Goal: Task Accomplishment & Management: Use online tool/utility

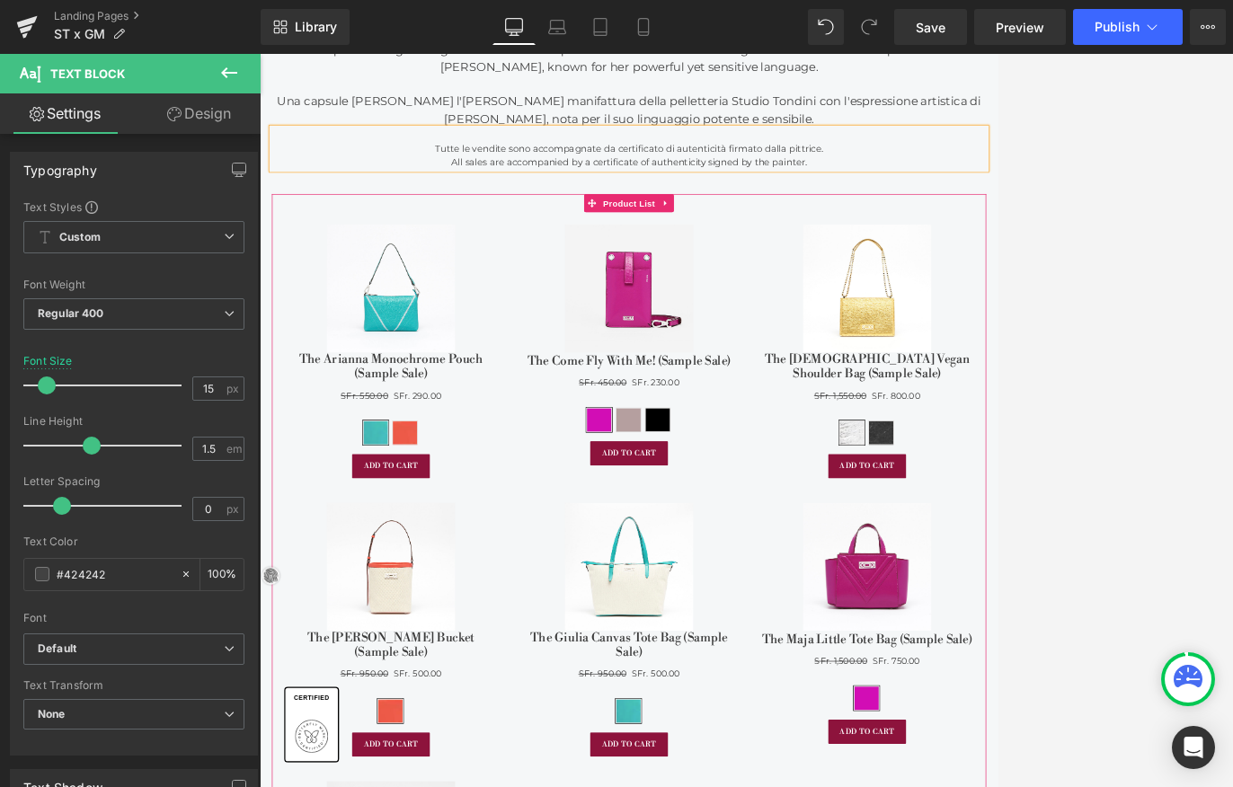
scroll to position [1091, 0]
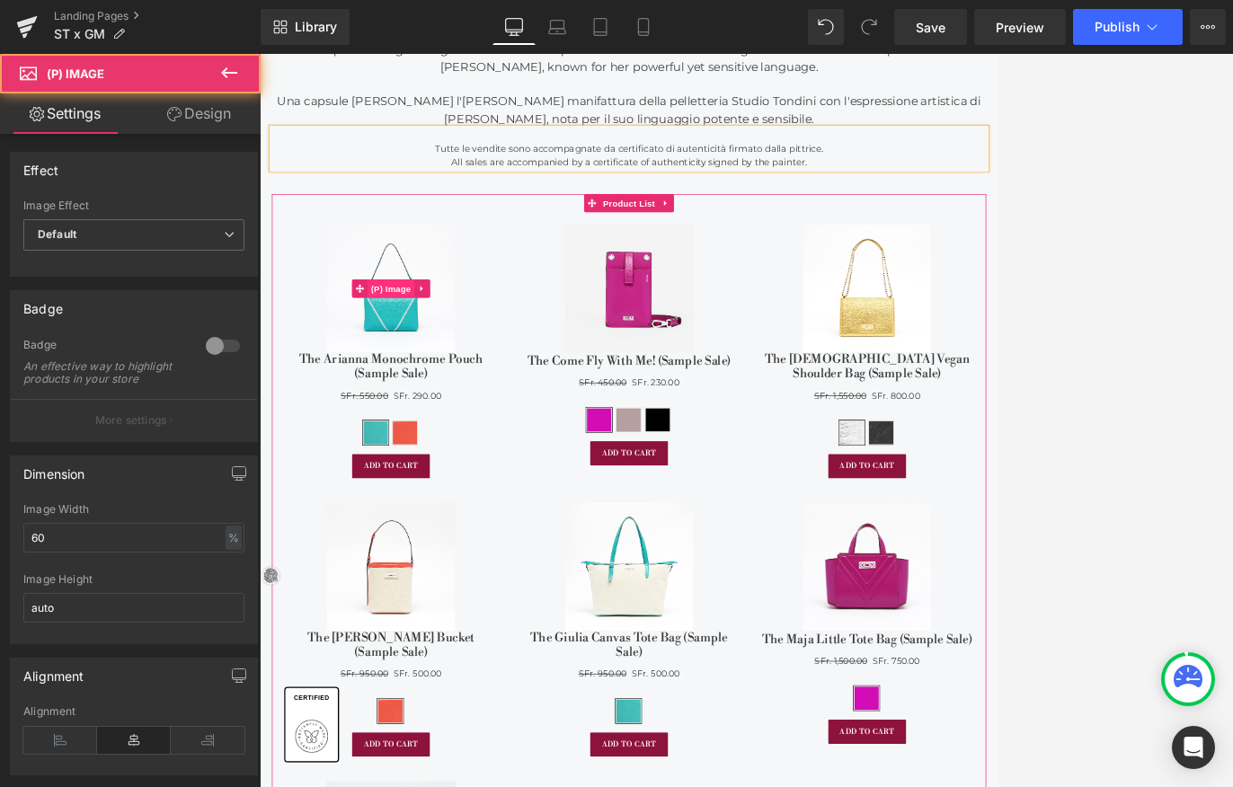
click at [458, 385] on div "Sale Off (P) Image" at bounding box center [453, 400] width 315 height 189
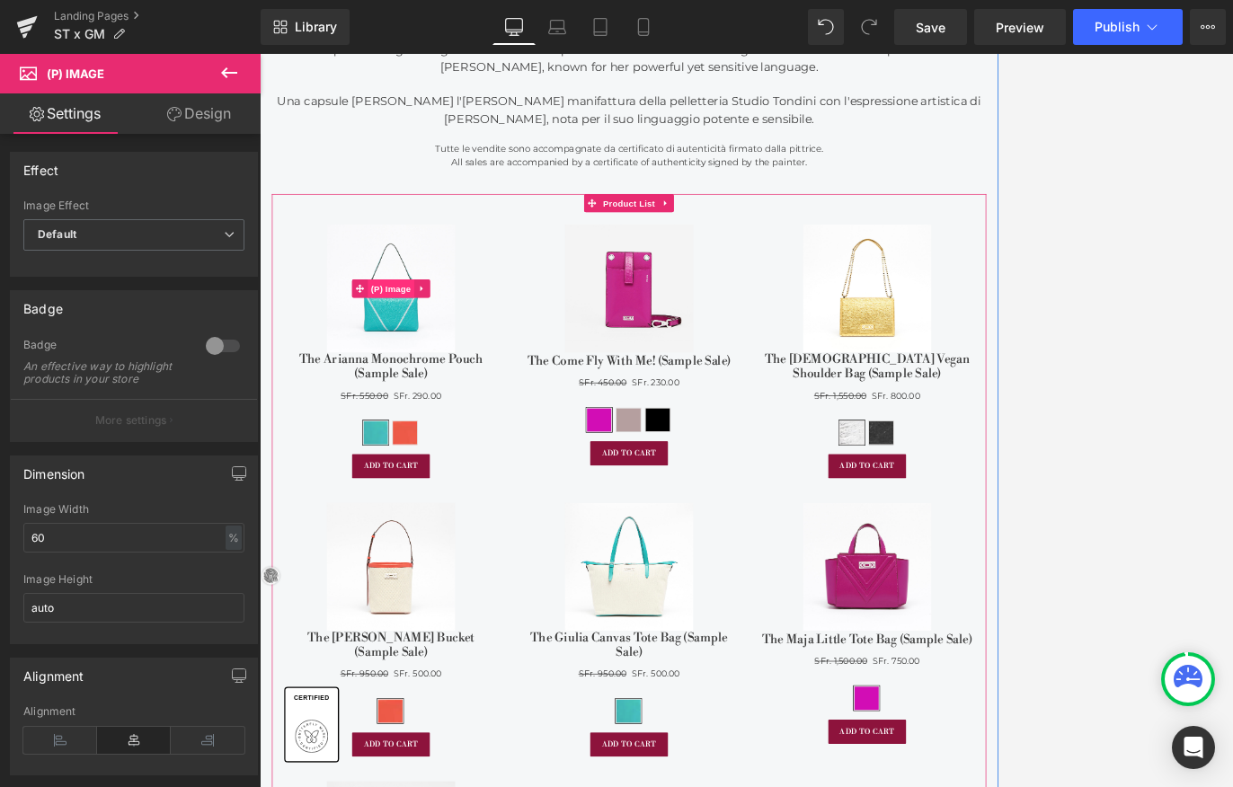
click at [464, 388] on span "(P) Image" at bounding box center [453, 399] width 68 height 27
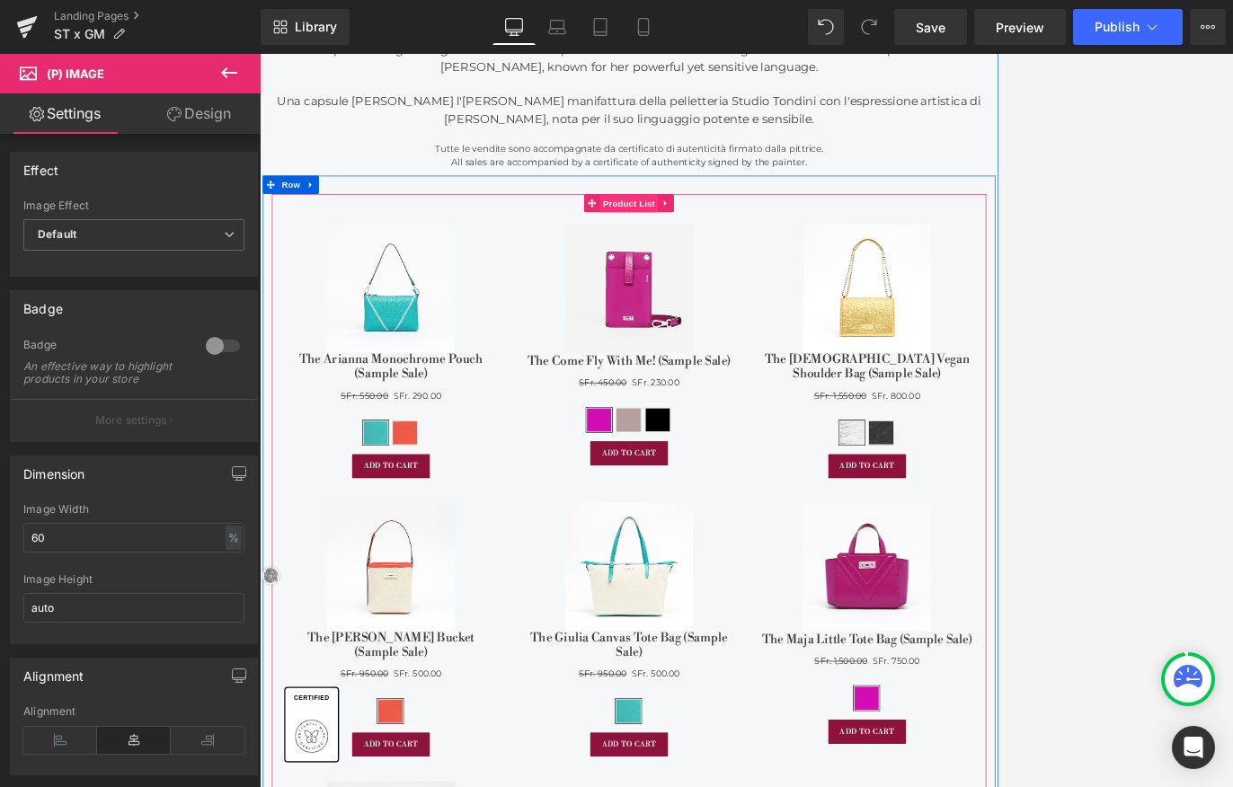
click at [809, 280] on span "Product List" at bounding box center [802, 275] width 85 height 27
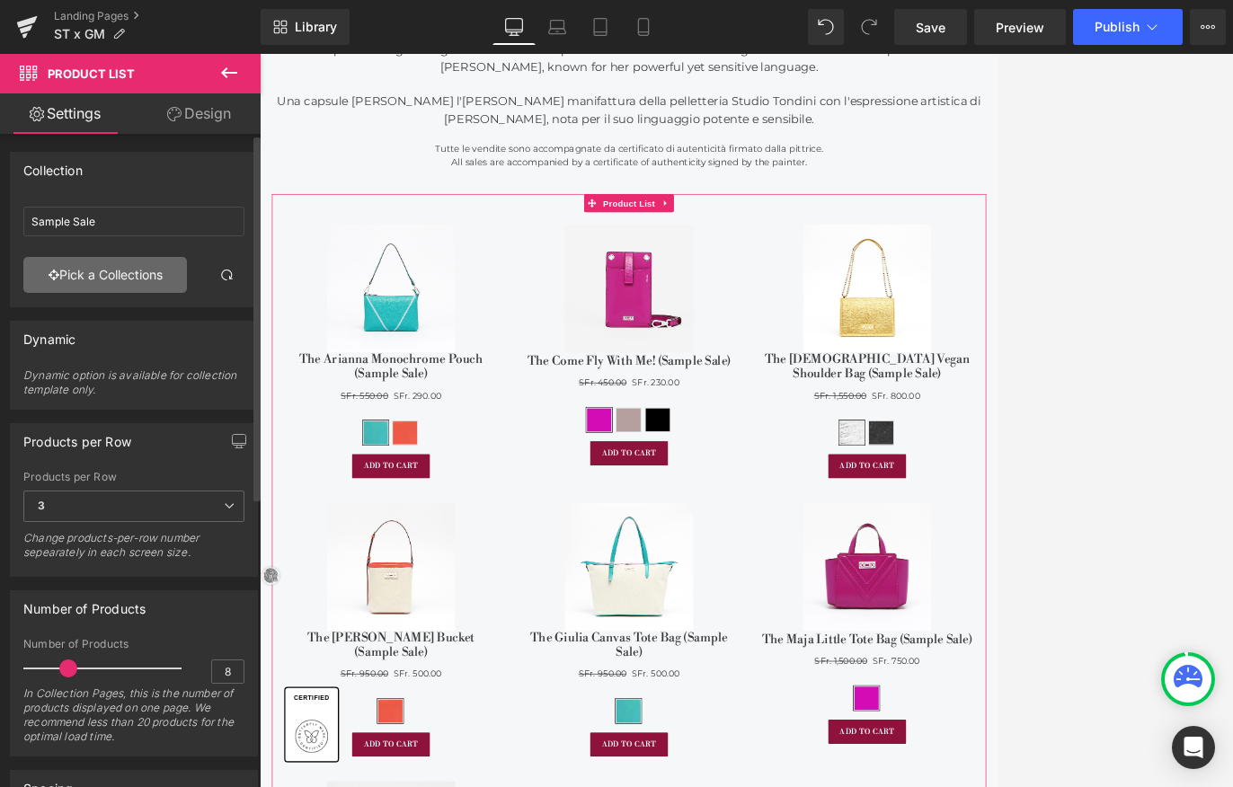
click at [113, 285] on link "Pick a Collections" at bounding box center [105, 275] width 164 height 36
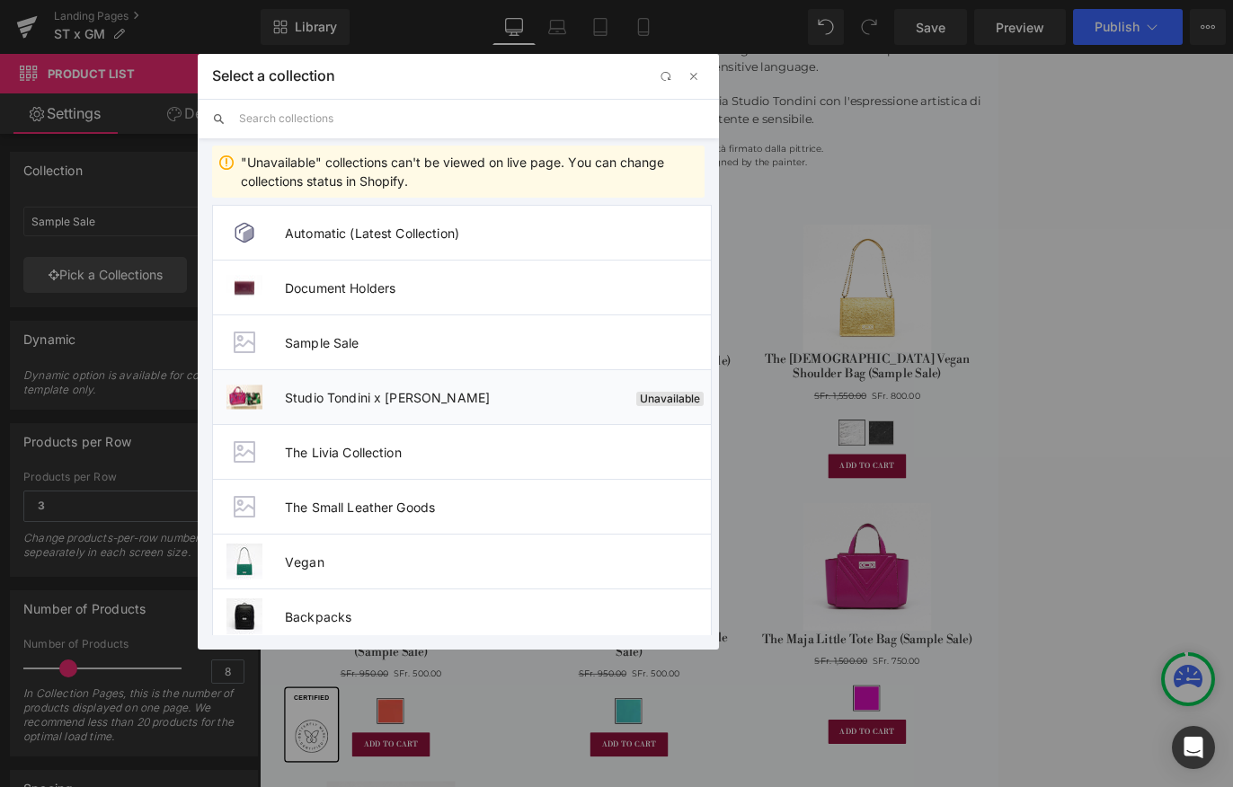
click at [365, 384] on li "Studio Tondini x [PERSON_NAME] Unavailable" at bounding box center [462, 396] width 500 height 55
type input "Studio Tondini x [PERSON_NAME]"
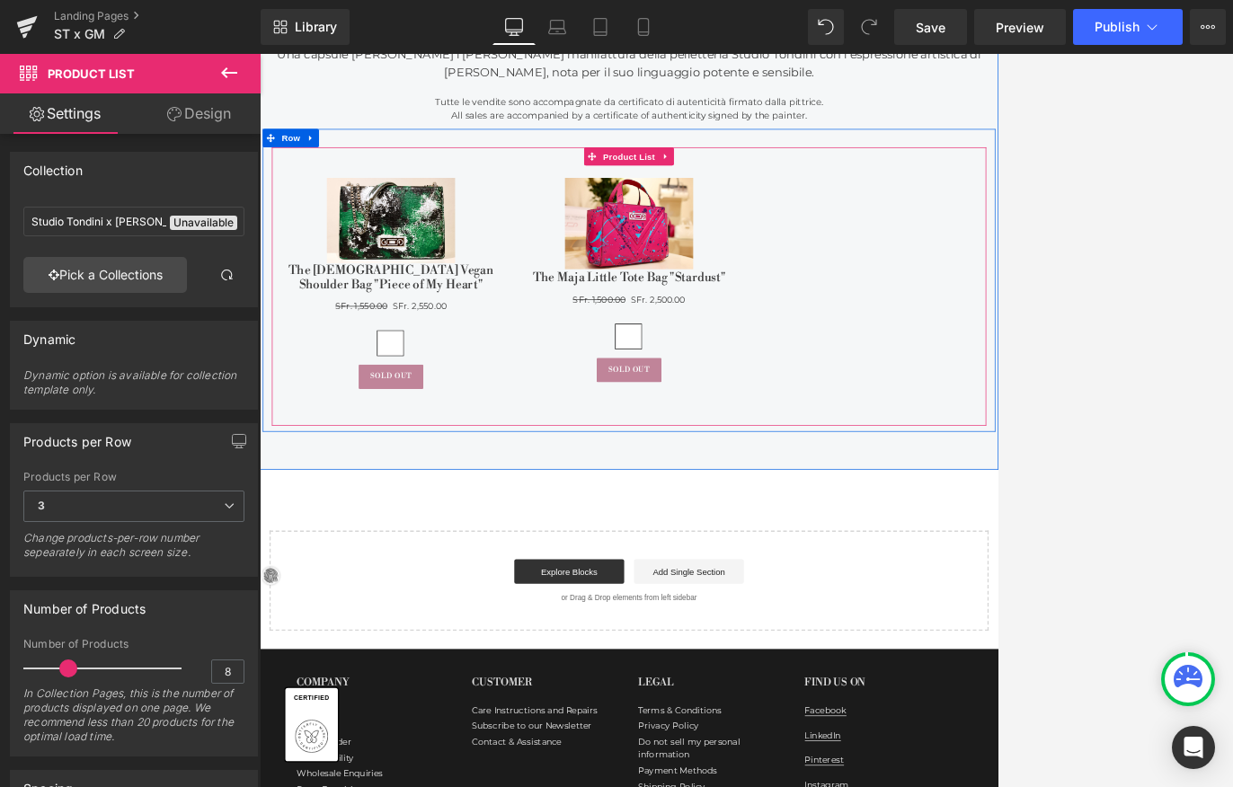
scroll to position [969, 0]
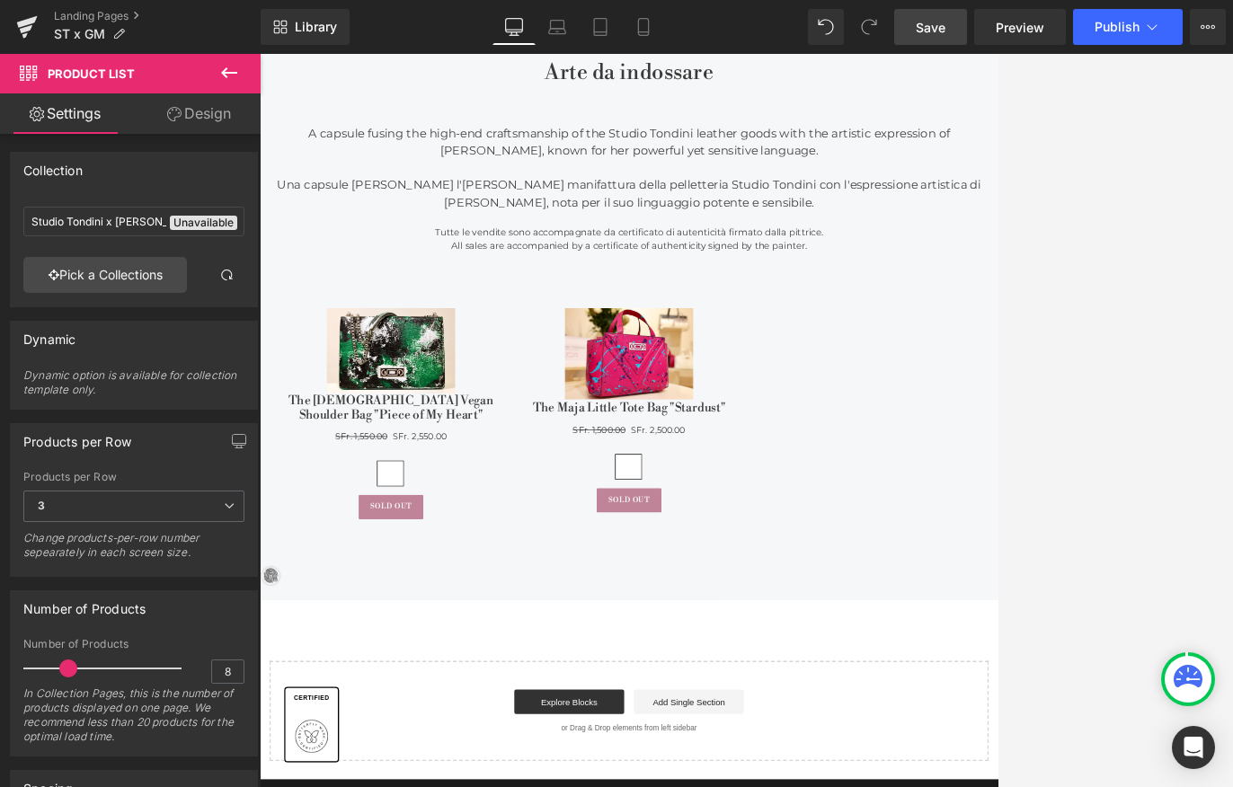
click at [942, 25] on span "Save" at bounding box center [931, 27] width 30 height 19
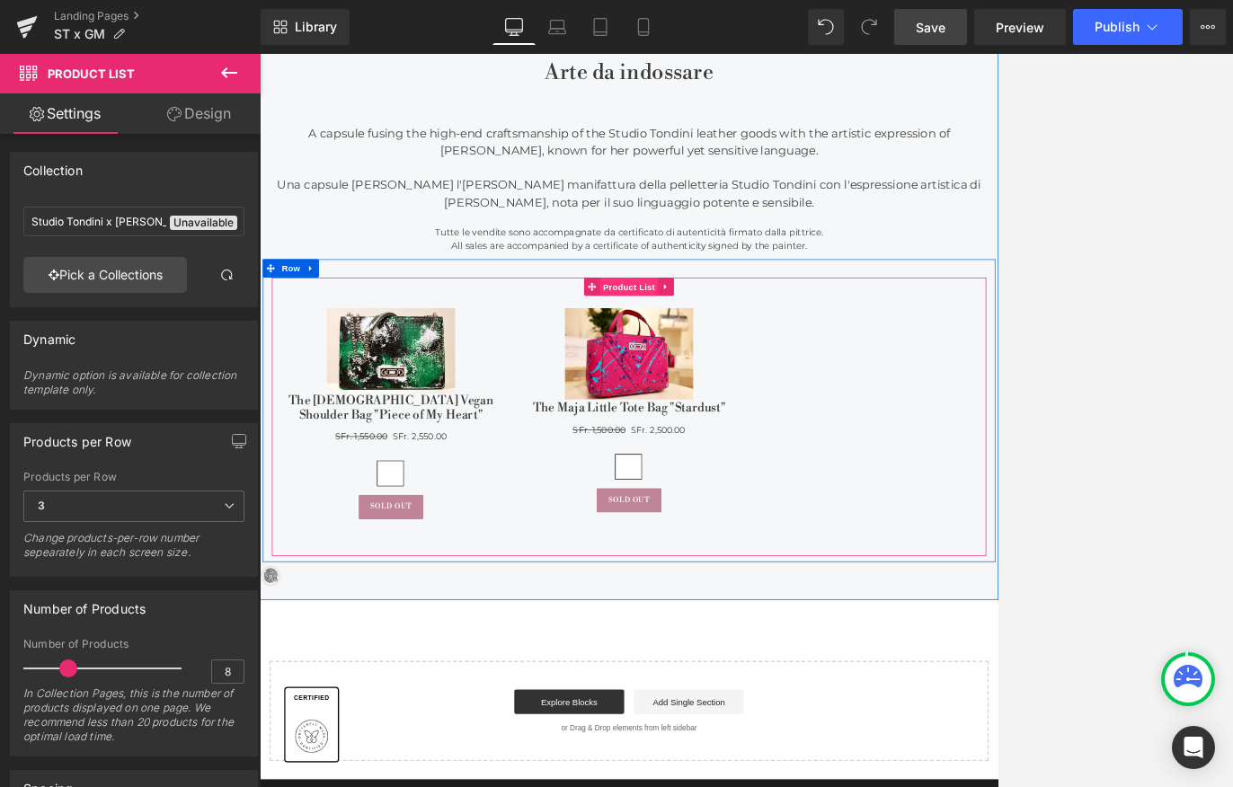
click at [804, 388] on div "Sale Off (P) Image The [DEMOGRAPHIC_DATA] Vegan Shoulder Bag "Piece of My Heart…" at bounding box center [804, 588] width 1052 height 410
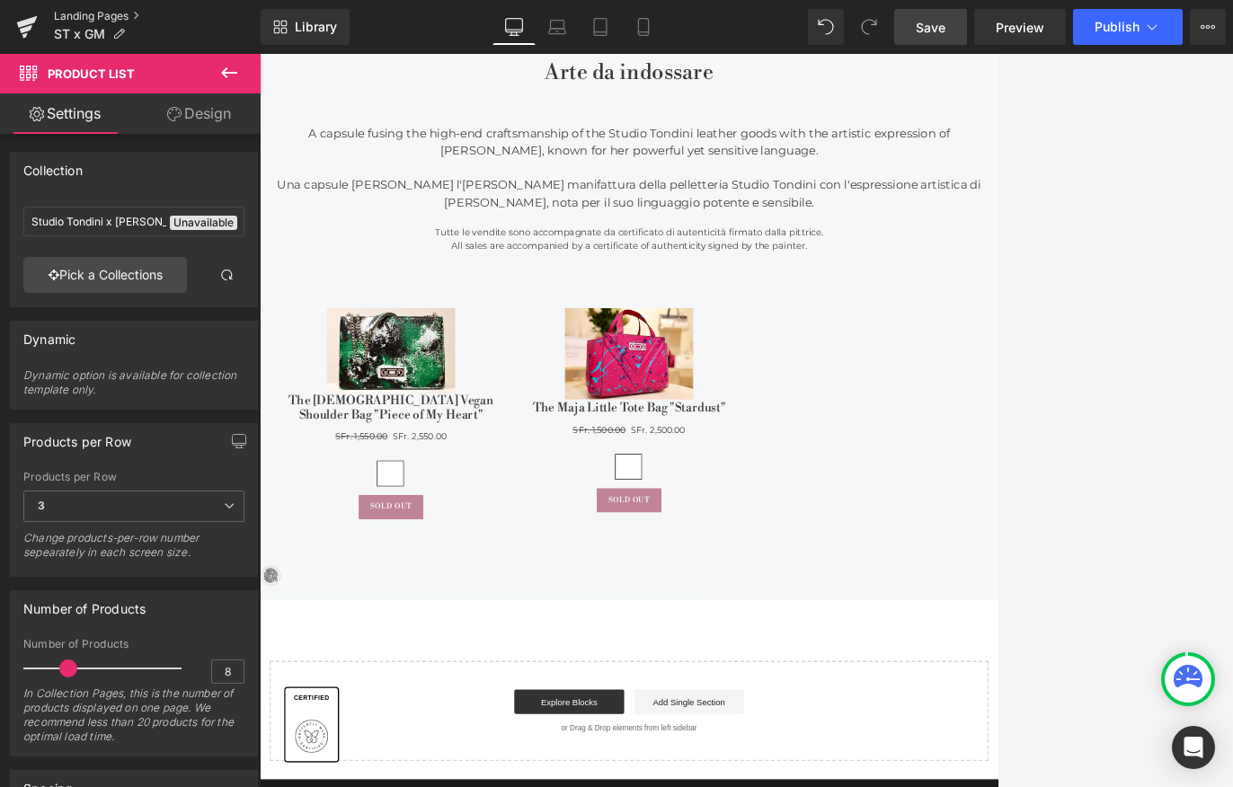
click at [79, 13] on link "Landing Pages" at bounding box center [157, 16] width 207 height 14
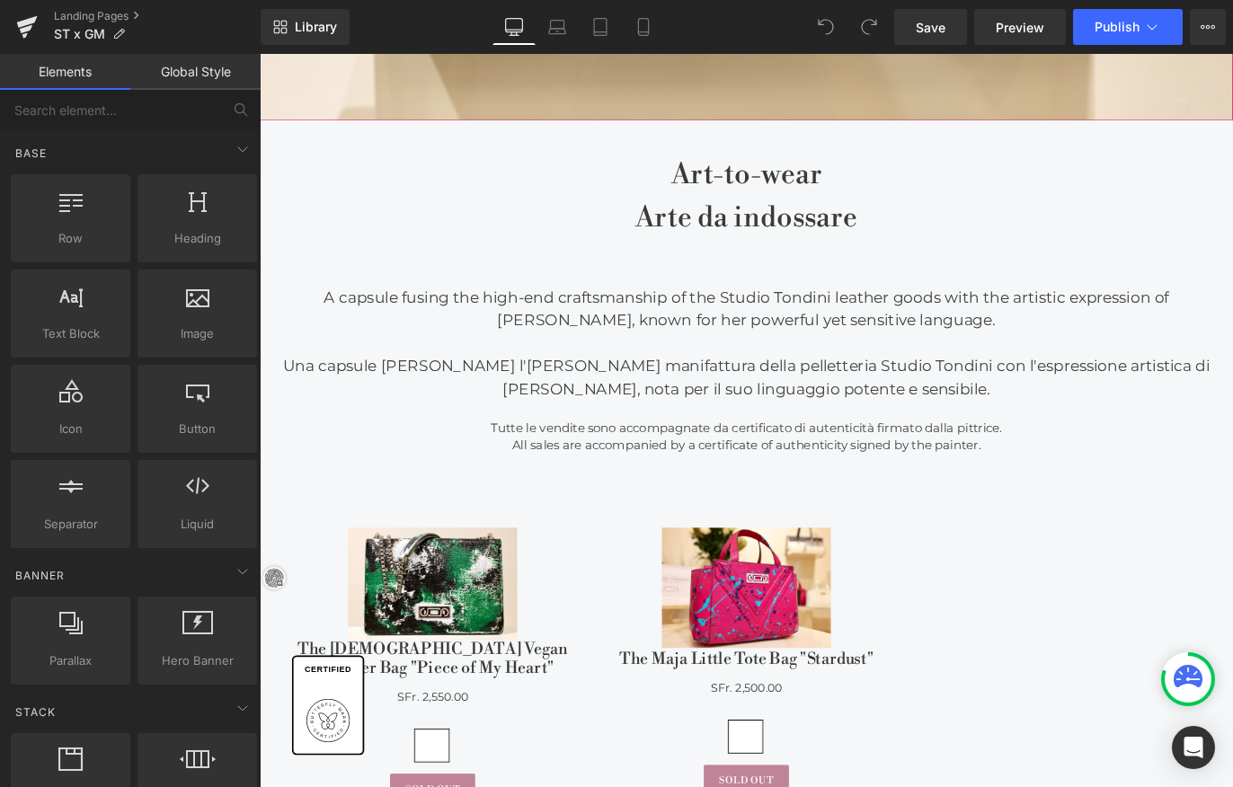
scroll to position [816, 0]
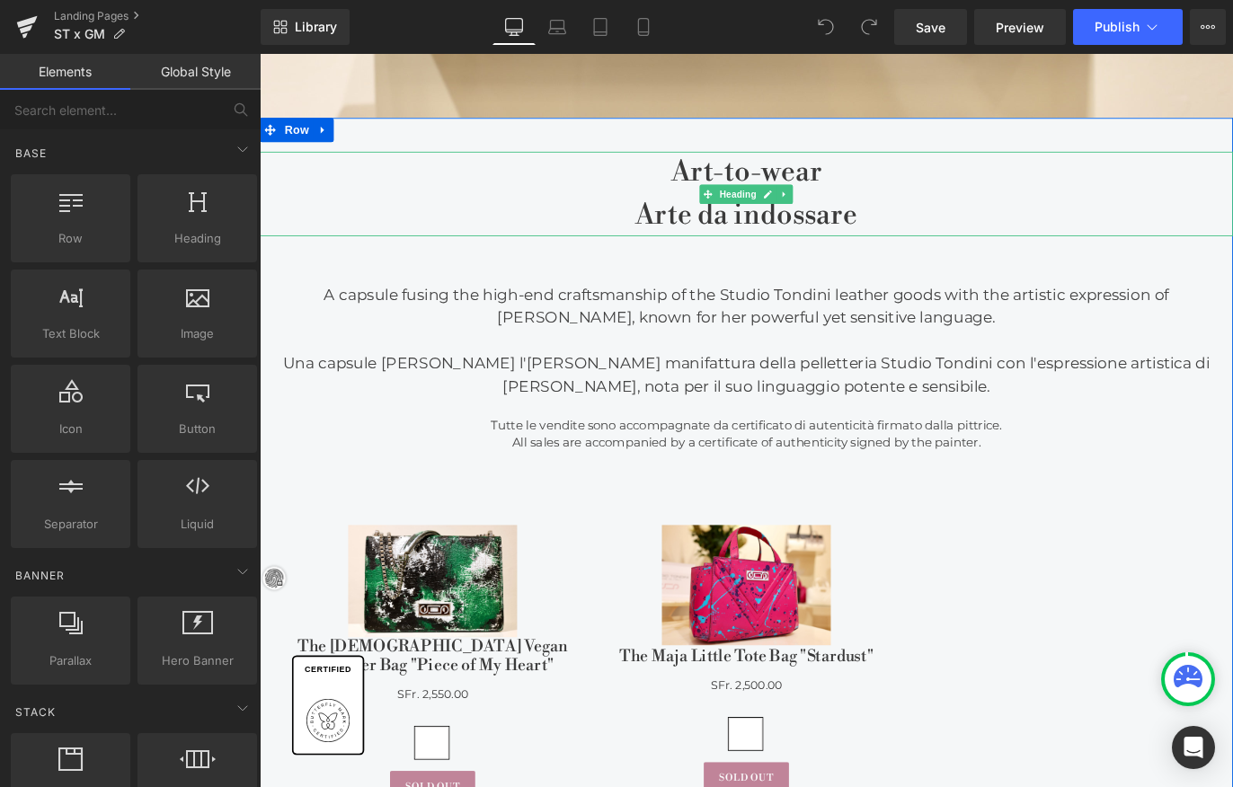
click at [745, 192] on span "Art-to-wear" at bounding box center [804, 186] width 168 height 39
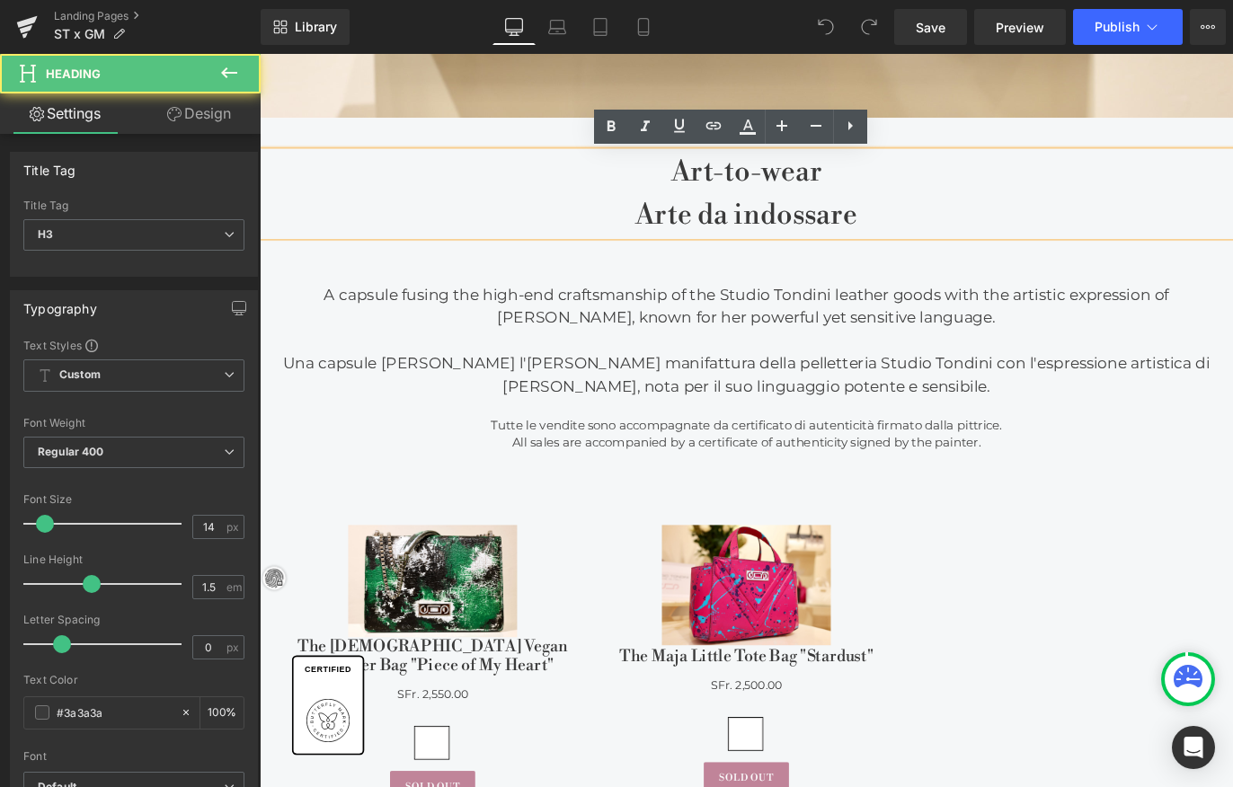
click at [772, 190] on span "Art-to-wear" at bounding box center [804, 186] width 168 height 39
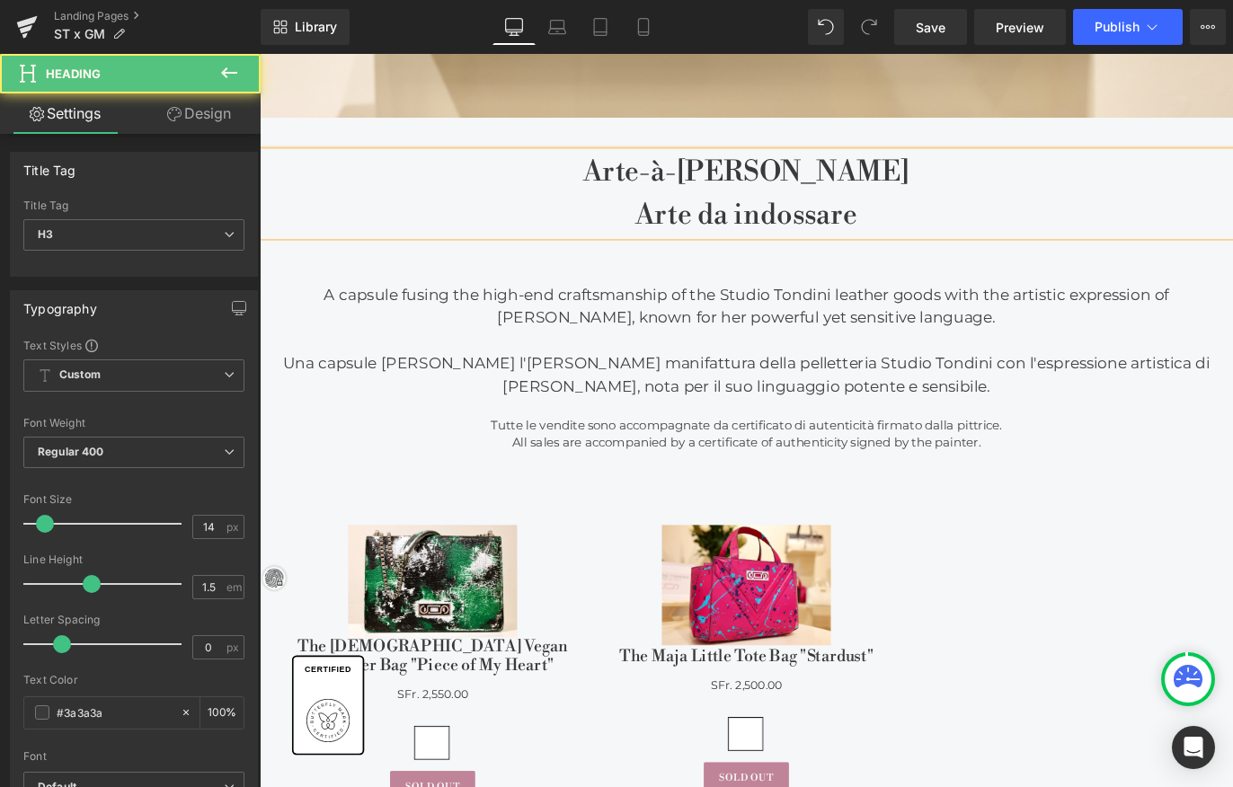
click at [817, 244] on span "Arte da indossare" at bounding box center [803, 234] width 248 height 39
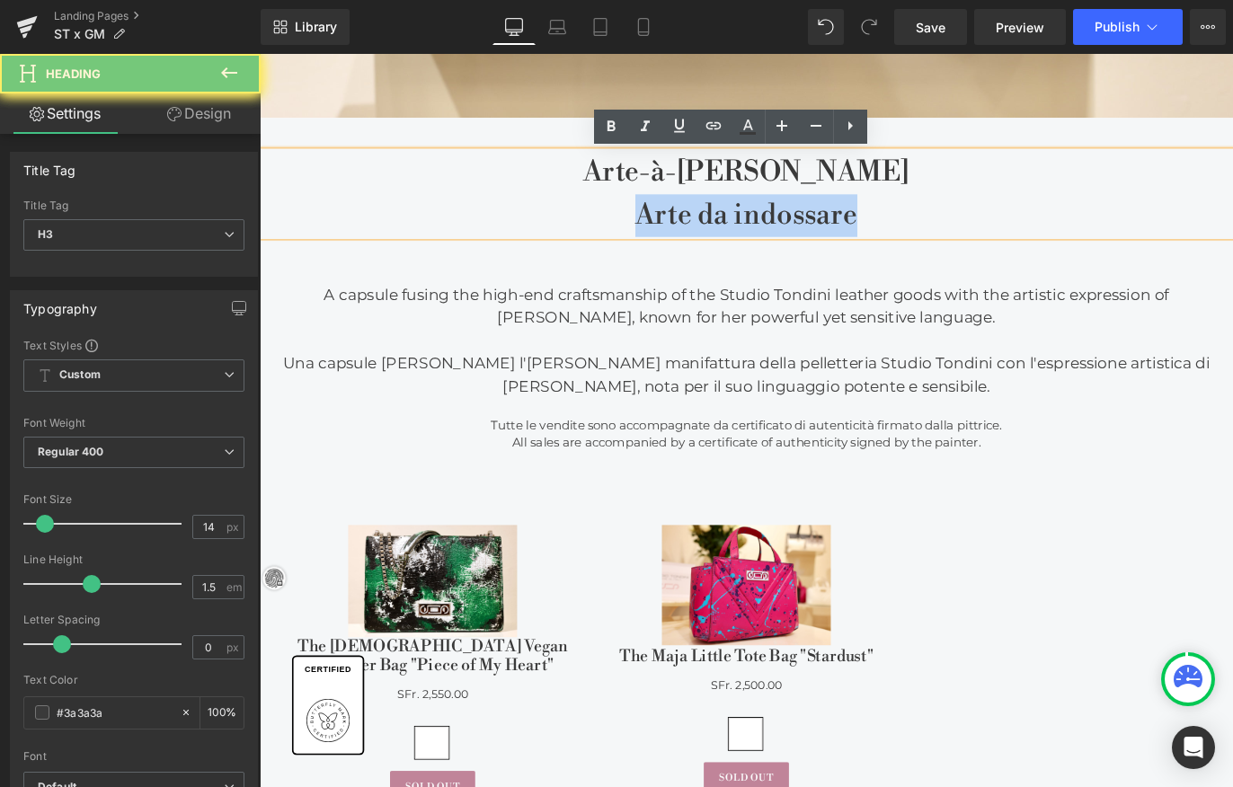
click at [817, 244] on span "Arte da indossare" at bounding box center [803, 234] width 248 height 39
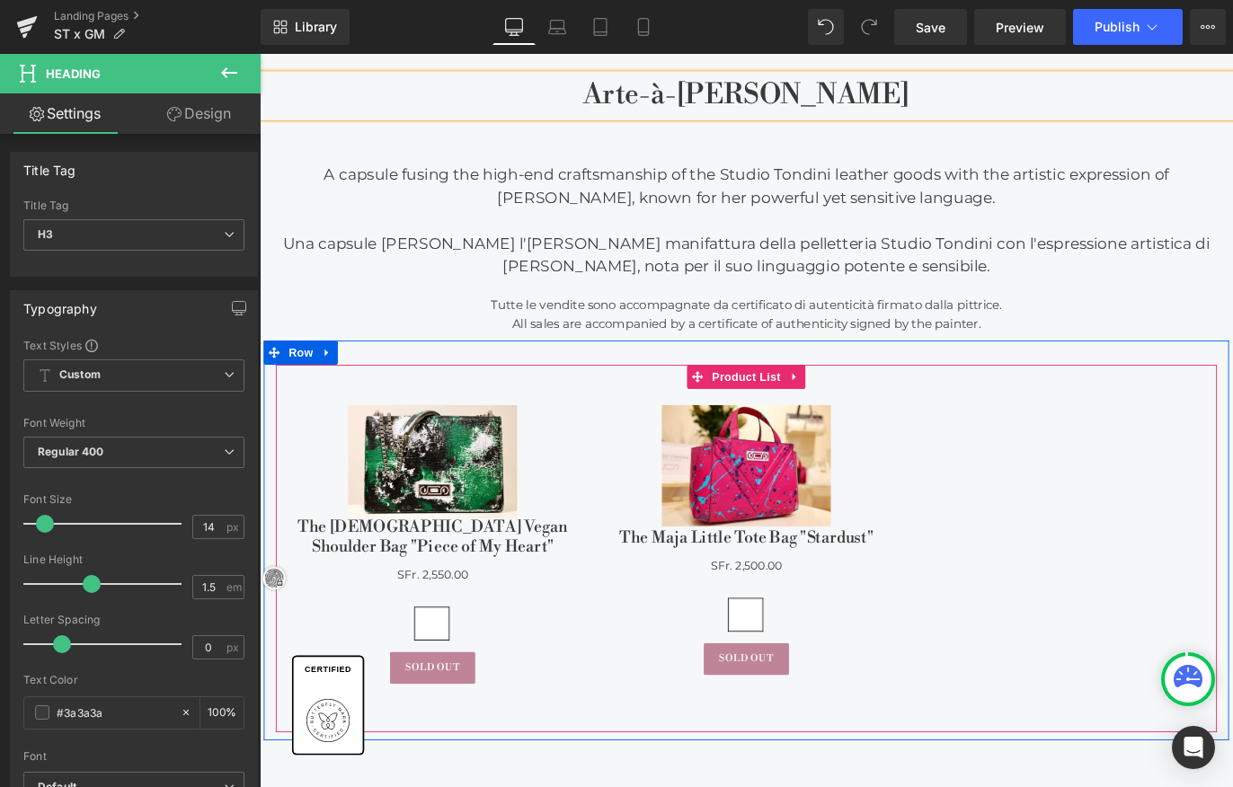
scroll to position [878, 0]
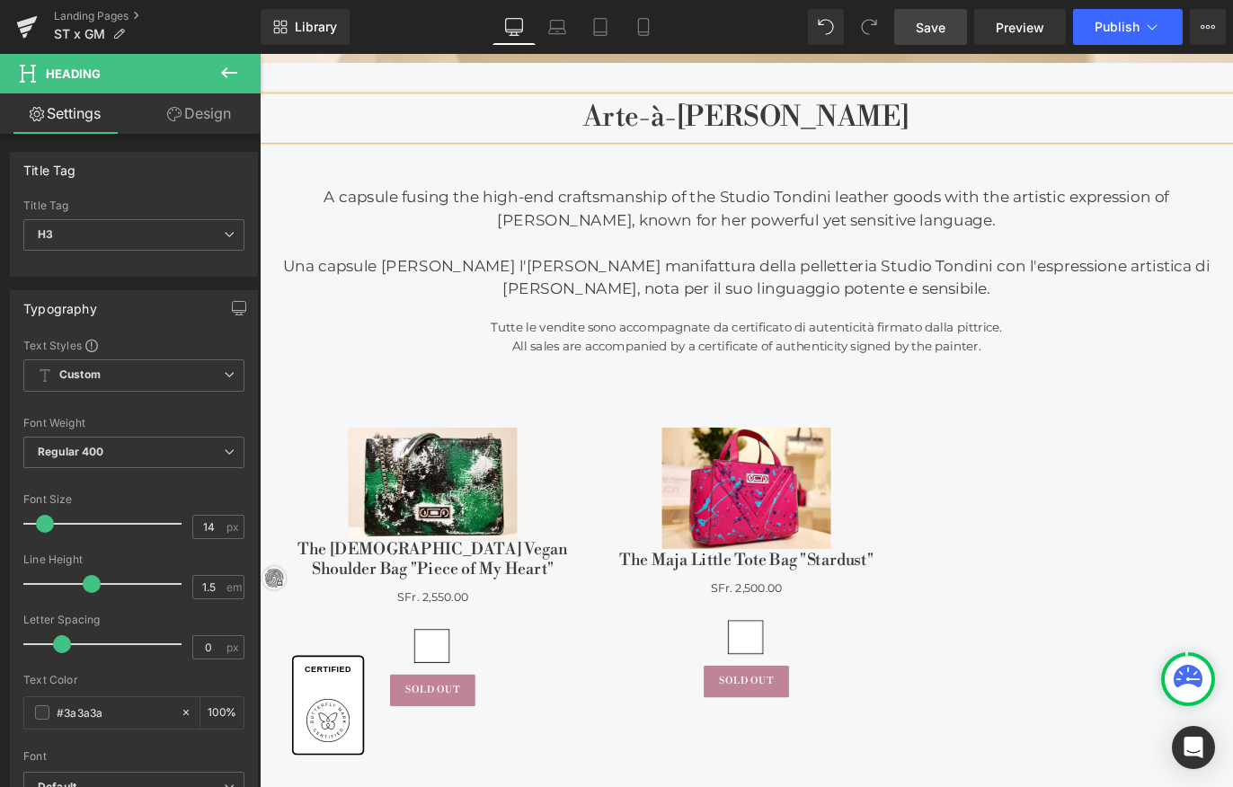
click at [937, 37] on link "Save" at bounding box center [930, 27] width 73 height 36
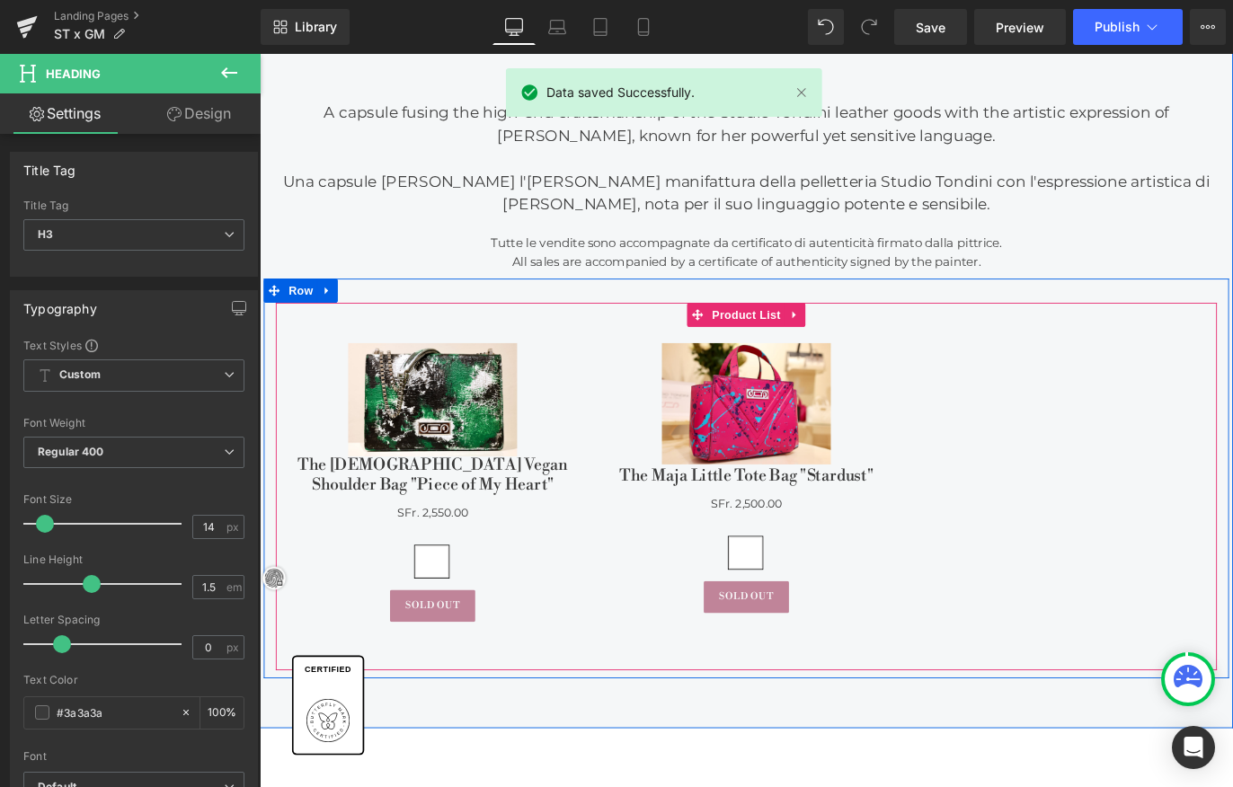
scroll to position [980, 0]
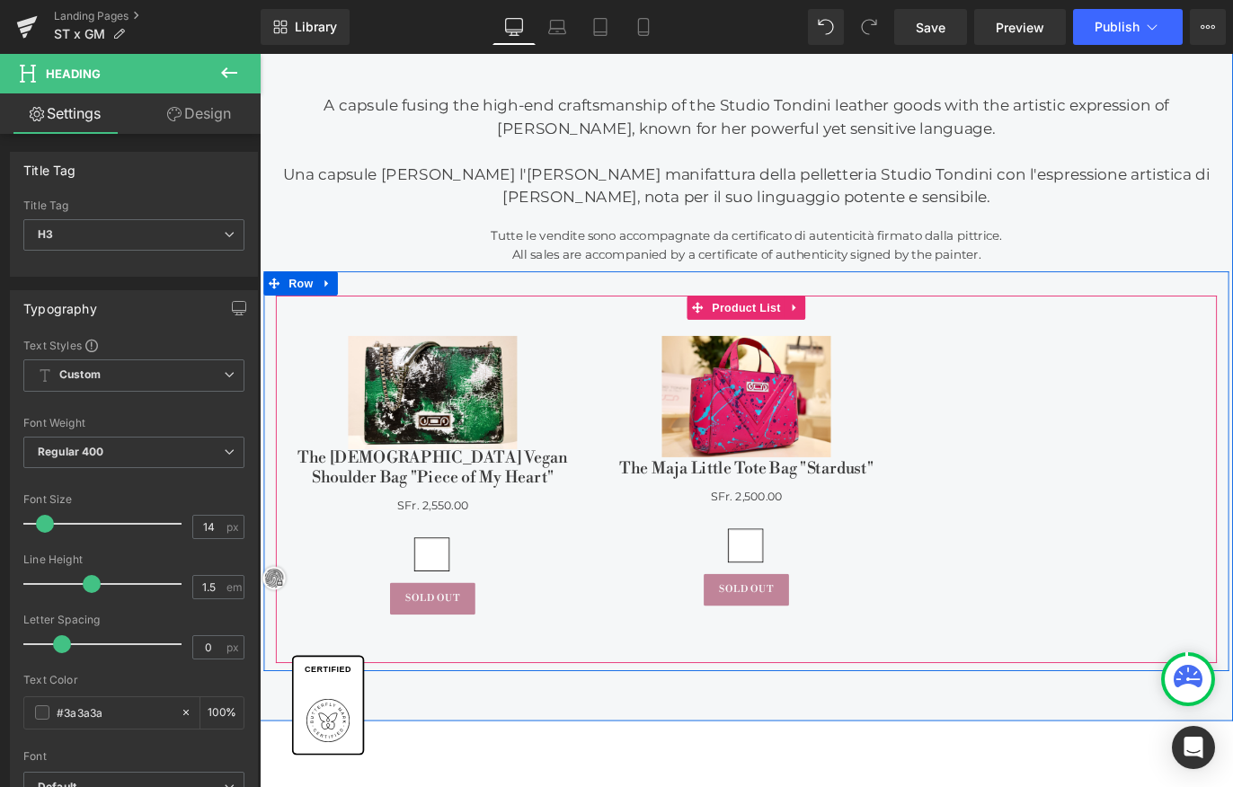
click at [781, 344] on div "Sale Off (P) Image The Cristiana Vegan Shoulder Bag "Piece of My Heart" (P) Tit…" at bounding box center [804, 529] width 1052 height 410
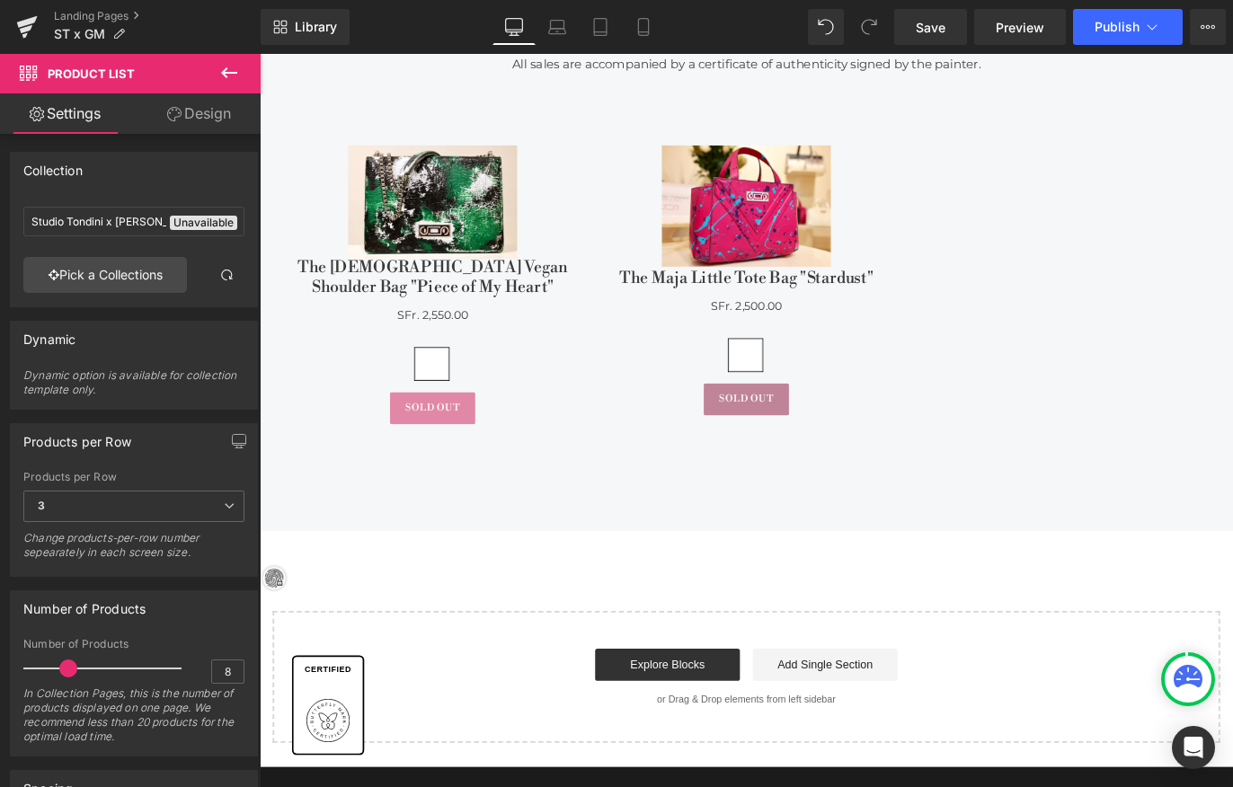
scroll to position [1150, 0]
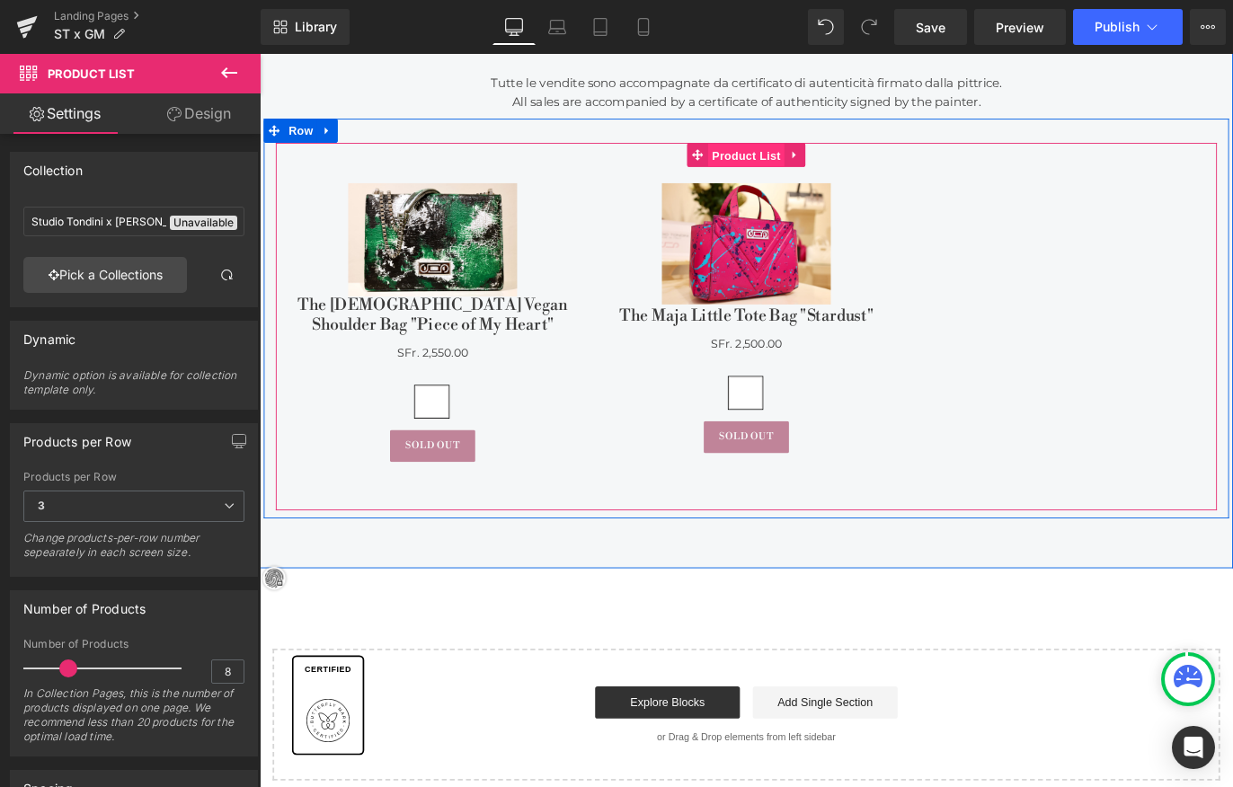
click at [800, 159] on div "Sale Off (P) Image The Cristiana Vegan Shoulder Bag "Piece of My Heart" (P) Tit…" at bounding box center [804, 359] width 1052 height 410
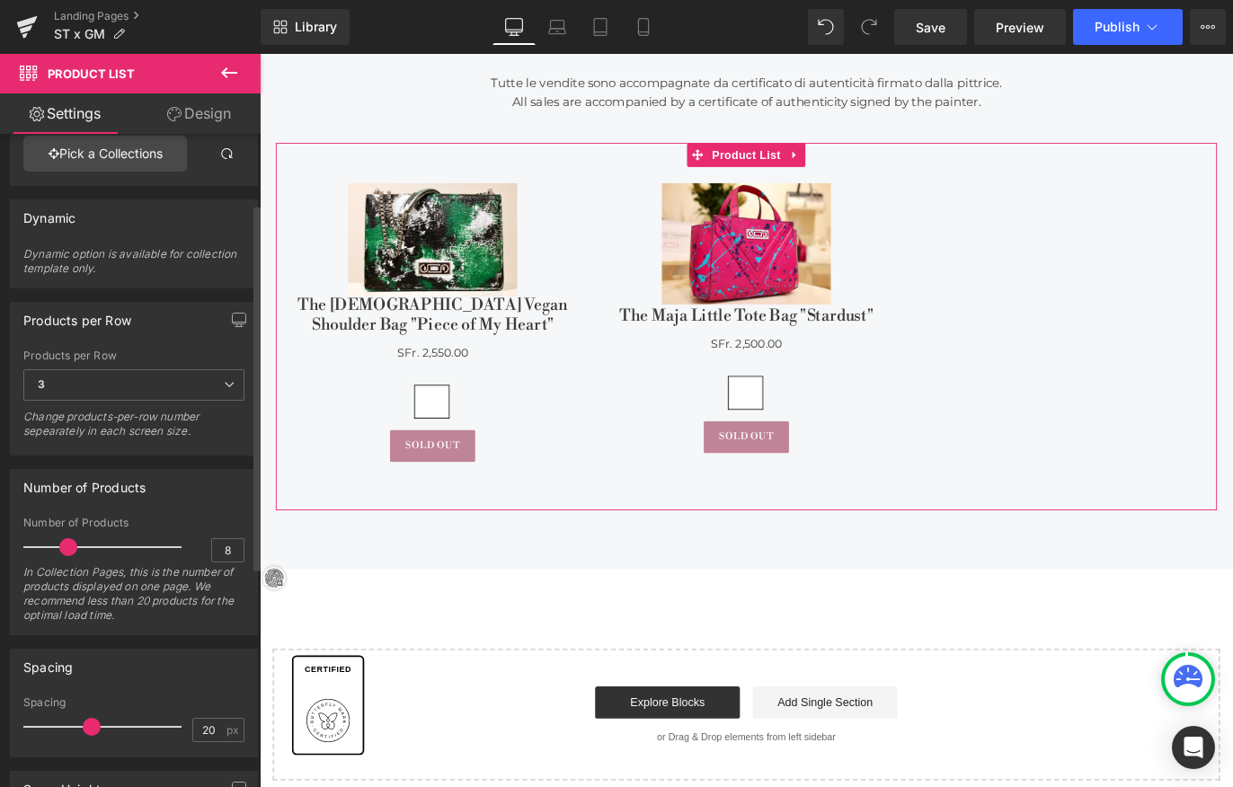
scroll to position [118, 0]
type input "2"
drag, startPoint x: 65, startPoint y: 553, endPoint x: 38, endPoint y: 551, distance: 27.0
click at [38, 551] on span at bounding box center [38, 551] width 18 height 18
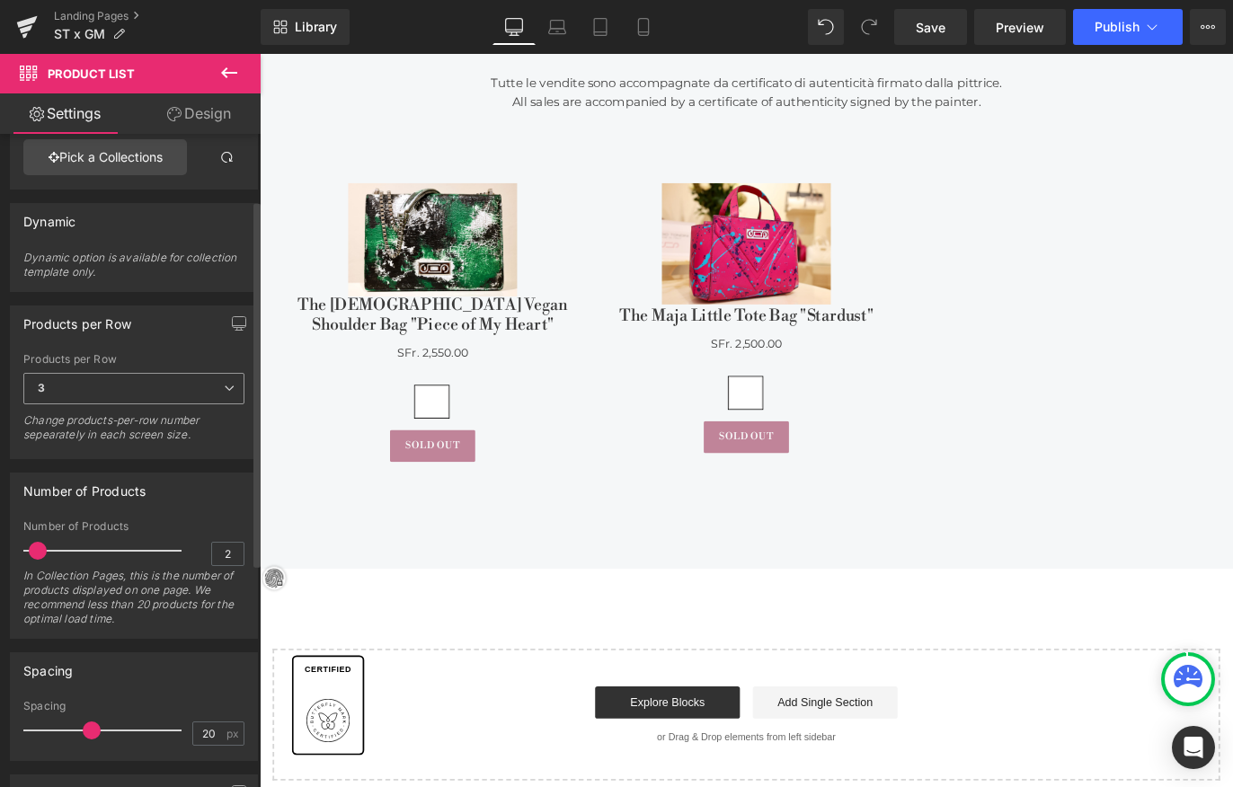
click at [224, 386] on icon at bounding box center [229, 388] width 11 height 11
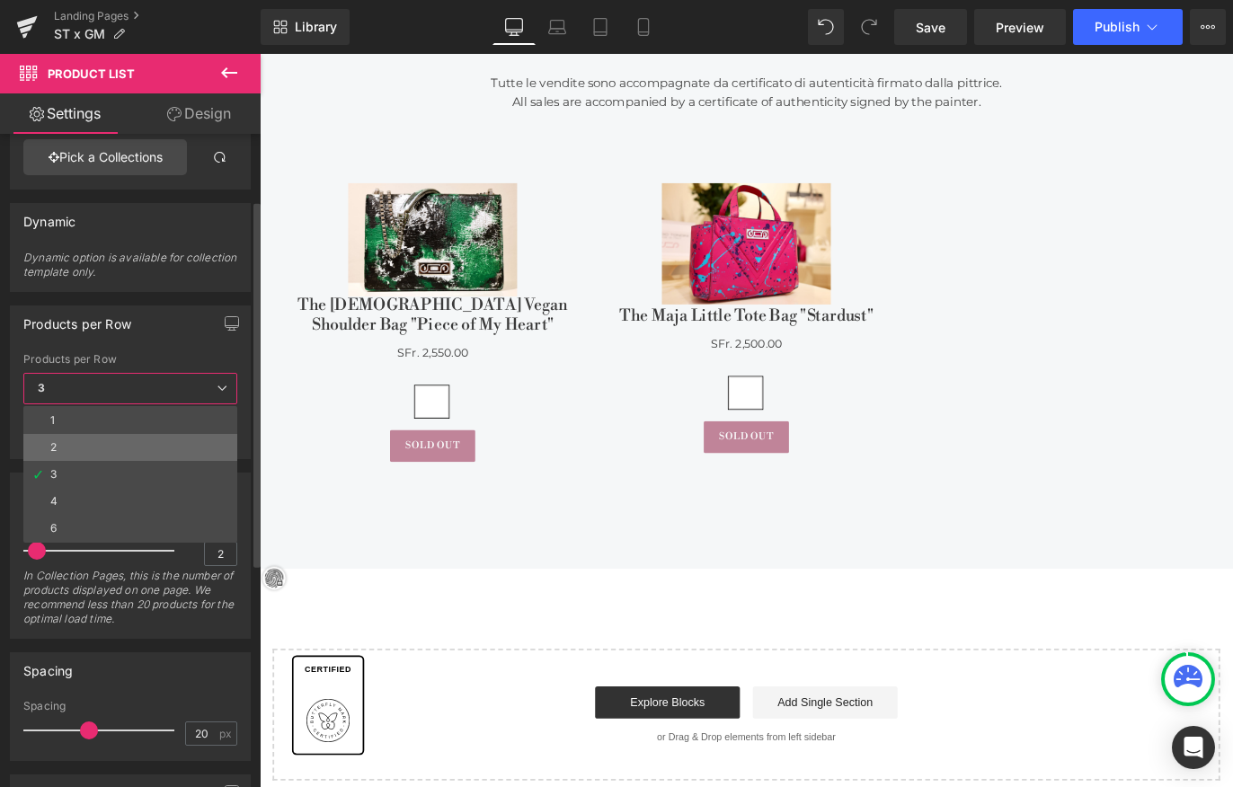
click at [124, 444] on li "2" at bounding box center [130, 447] width 214 height 27
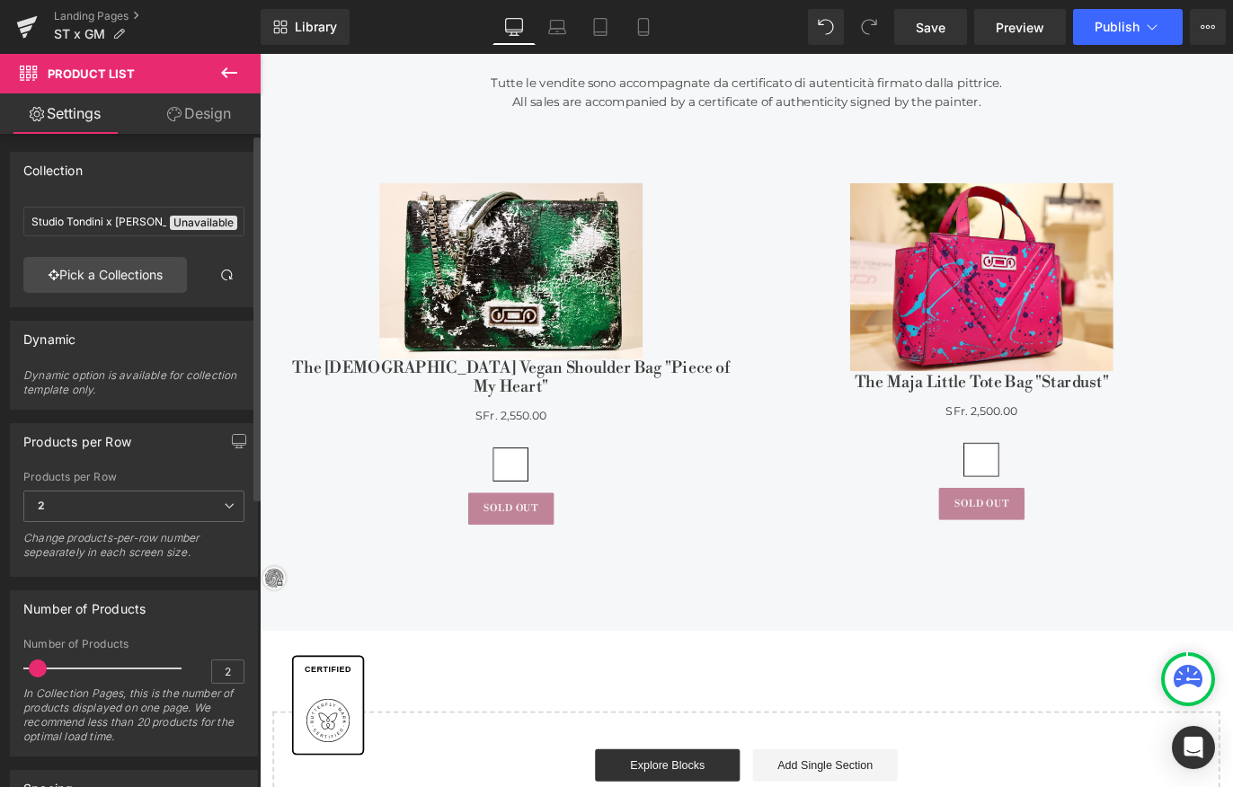
scroll to position [0, 0]
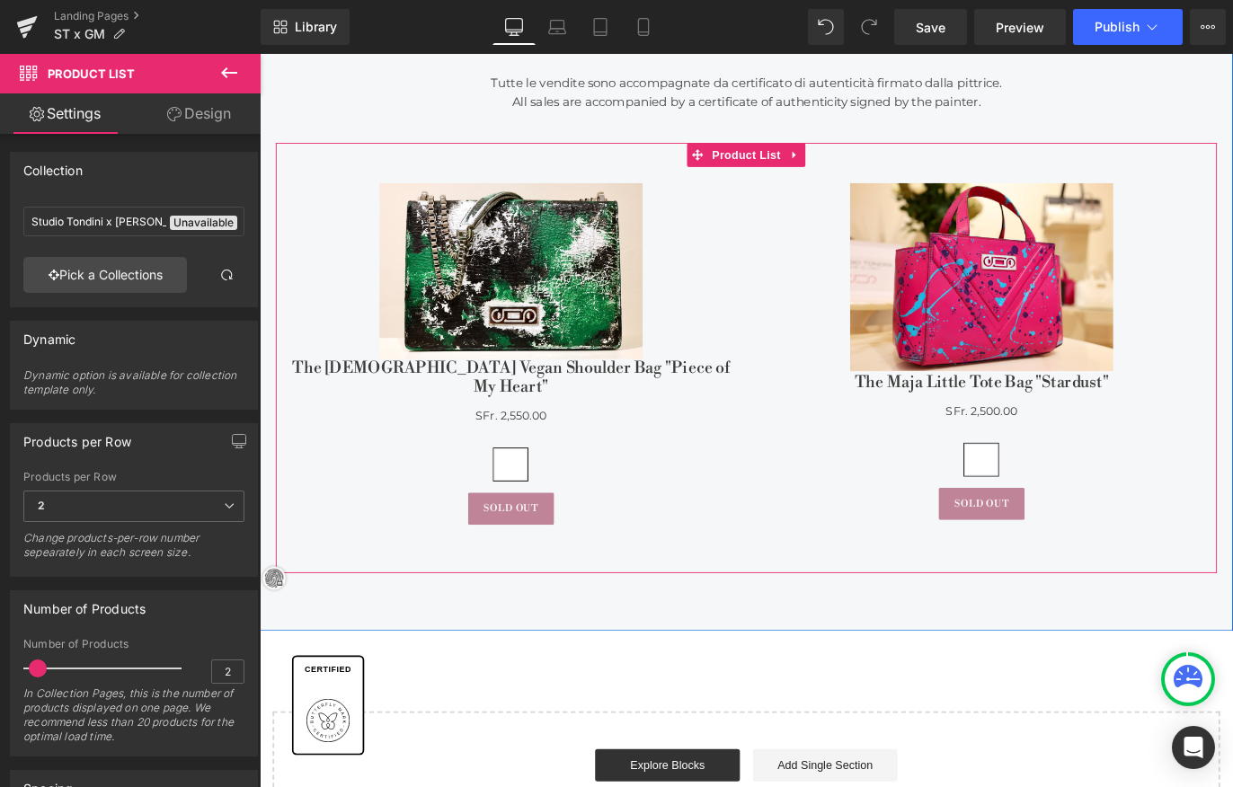
click at [687, 406] on span "The Cristiana Vegan Shoulder Bag "Piece of My Heart"" at bounding box center [541, 416] width 490 height 43
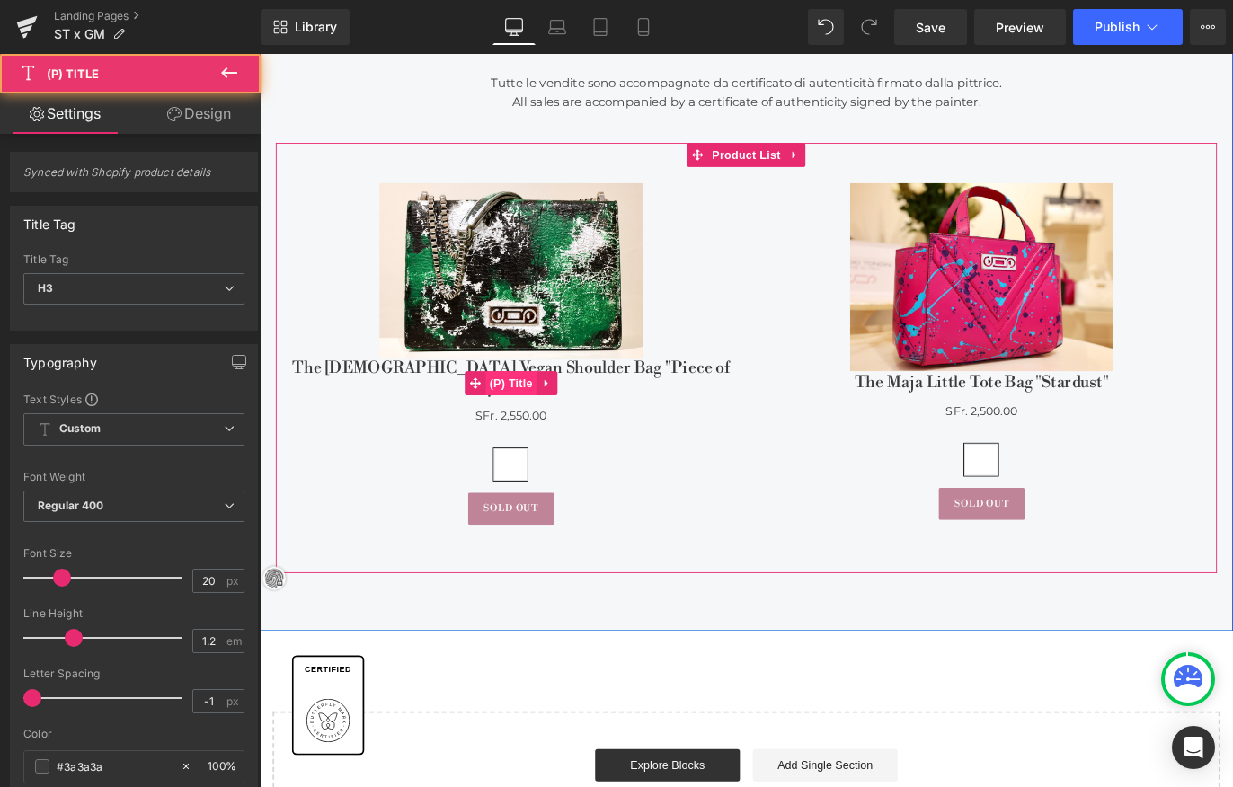
click at [539, 403] on div "The Cristiana Vegan Shoulder Bag "Piece of My Heart" (P) Title" at bounding box center [541, 422] width 490 height 54
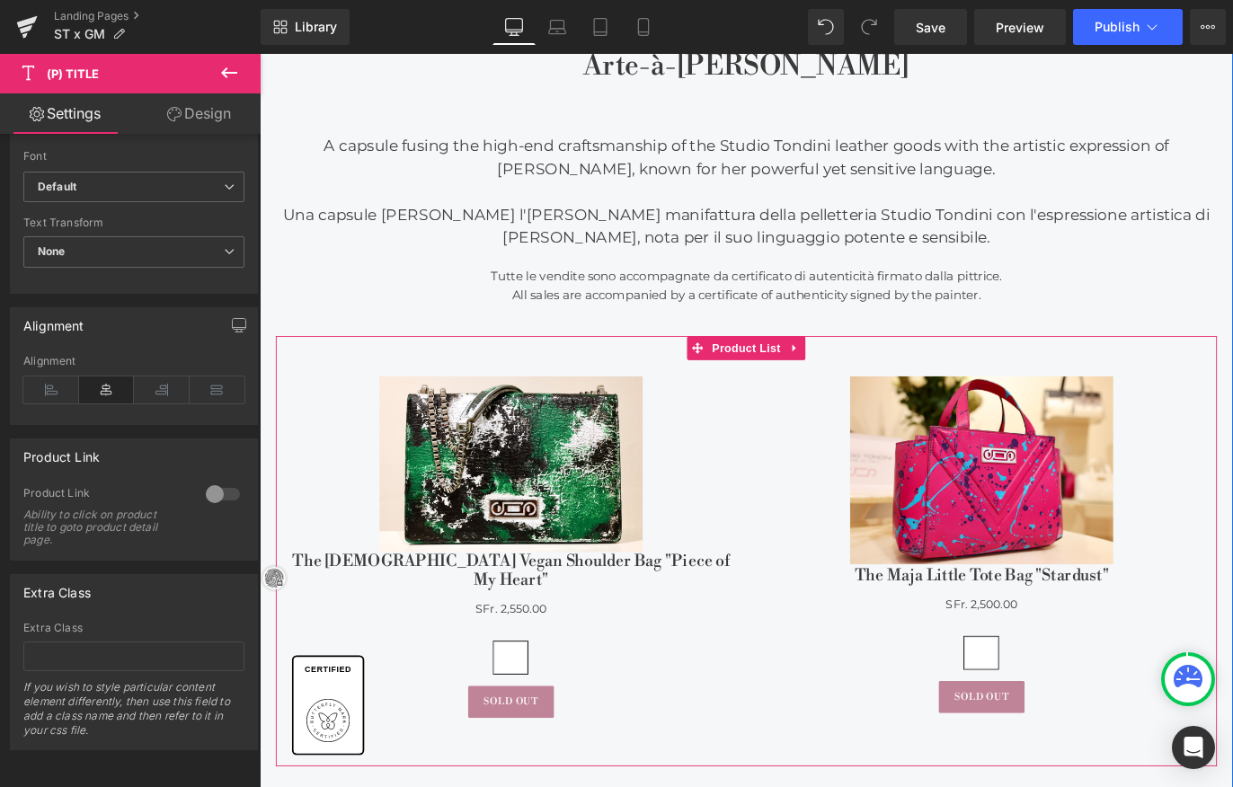
scroll to position [928, 0]
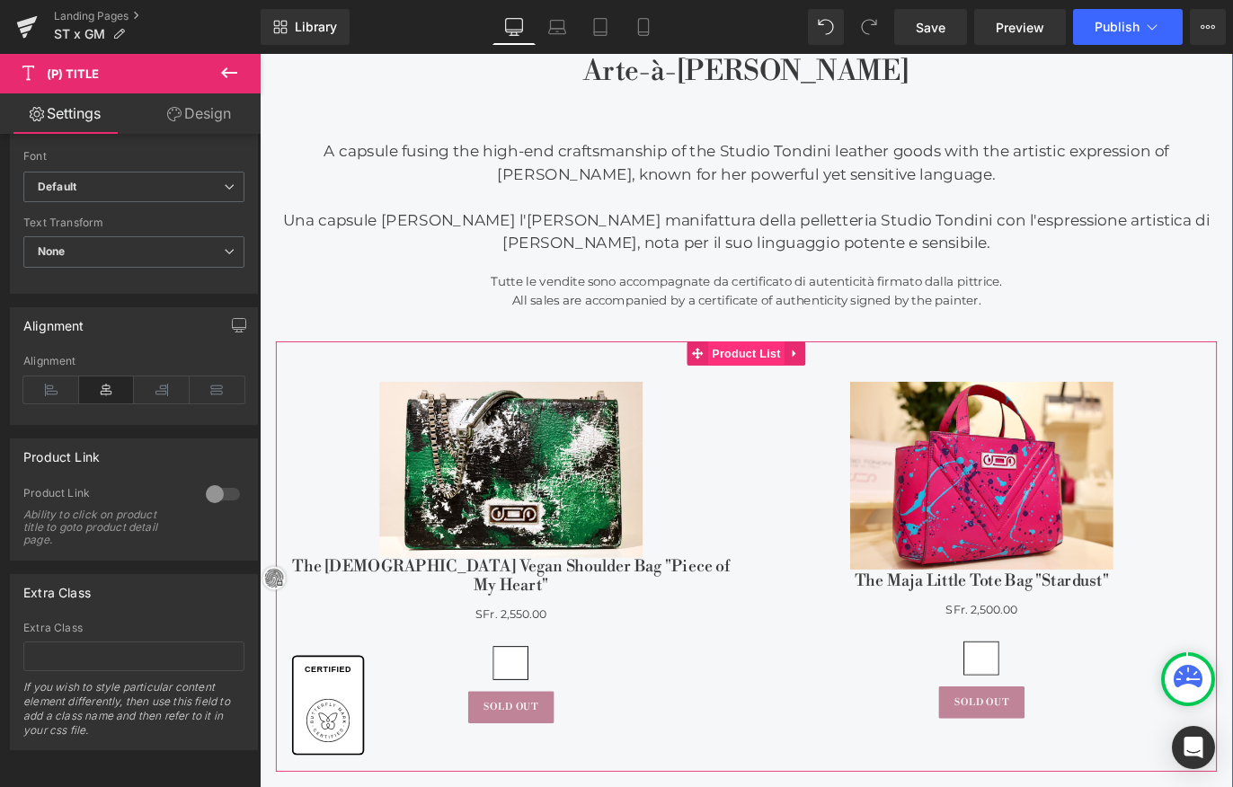
click at [818, 395] on link "Product List" at bounding box center [791, 389] width 109 height 27
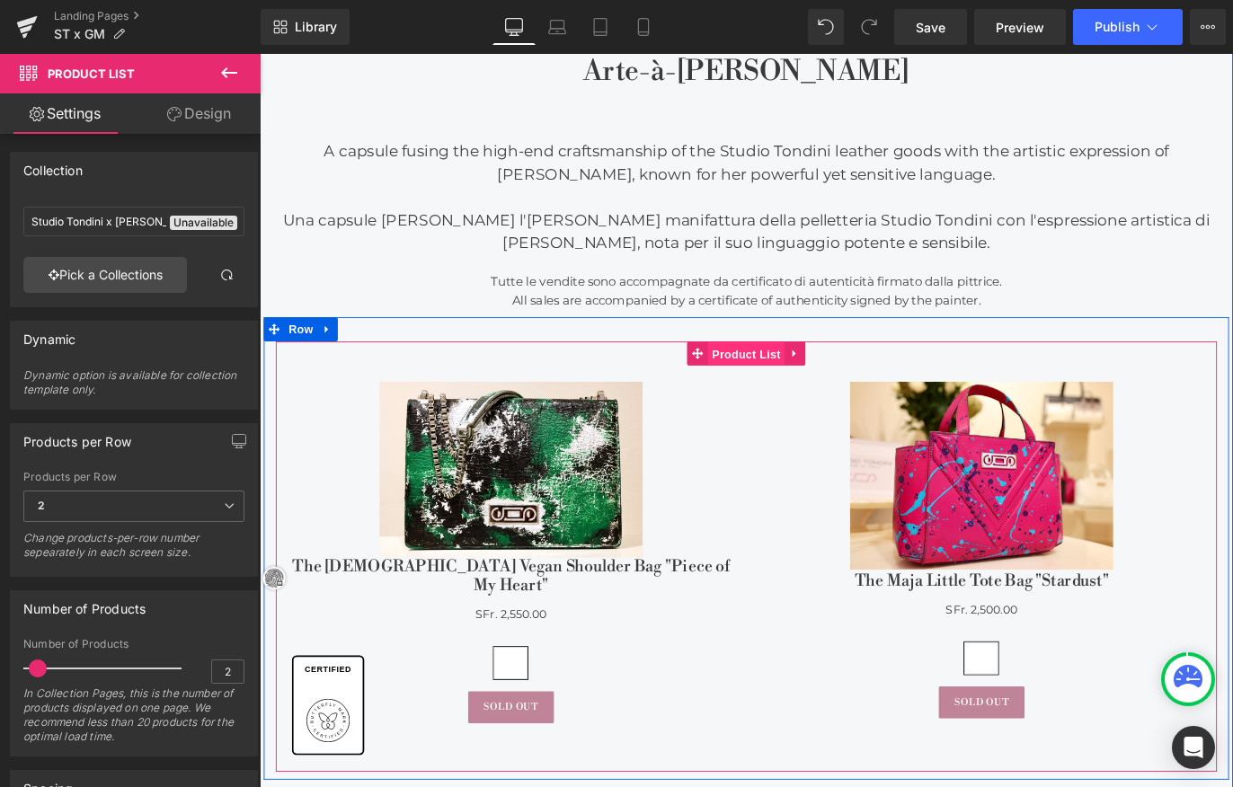
click at [792, 389] on div "Sale Off (P) Image The Cristiana Vegan Shoulder Bag "Piece of My Heart" (P) Tit…" at bounding box center [804, 616] width 1052 height 480
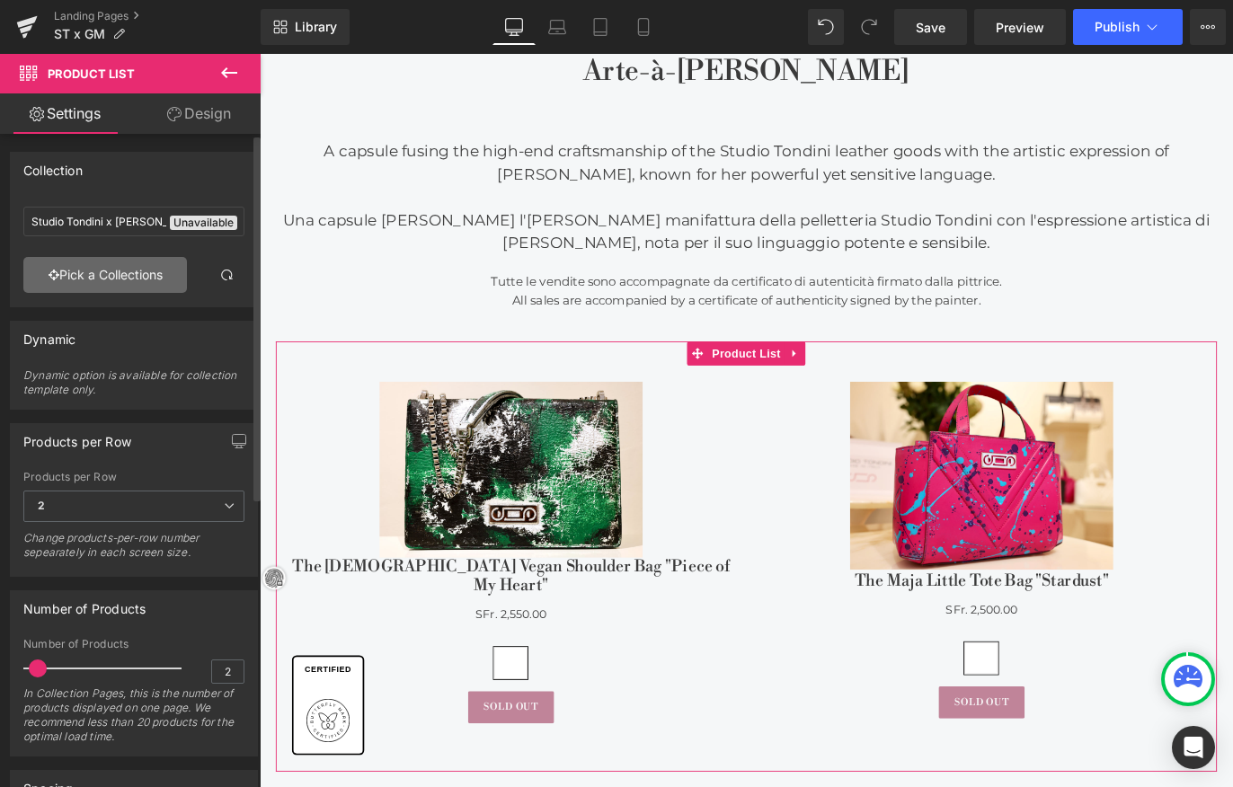
click at [129, 277] on link "Pick a Collections" at bounding box center [105, 275] width 164 height 36
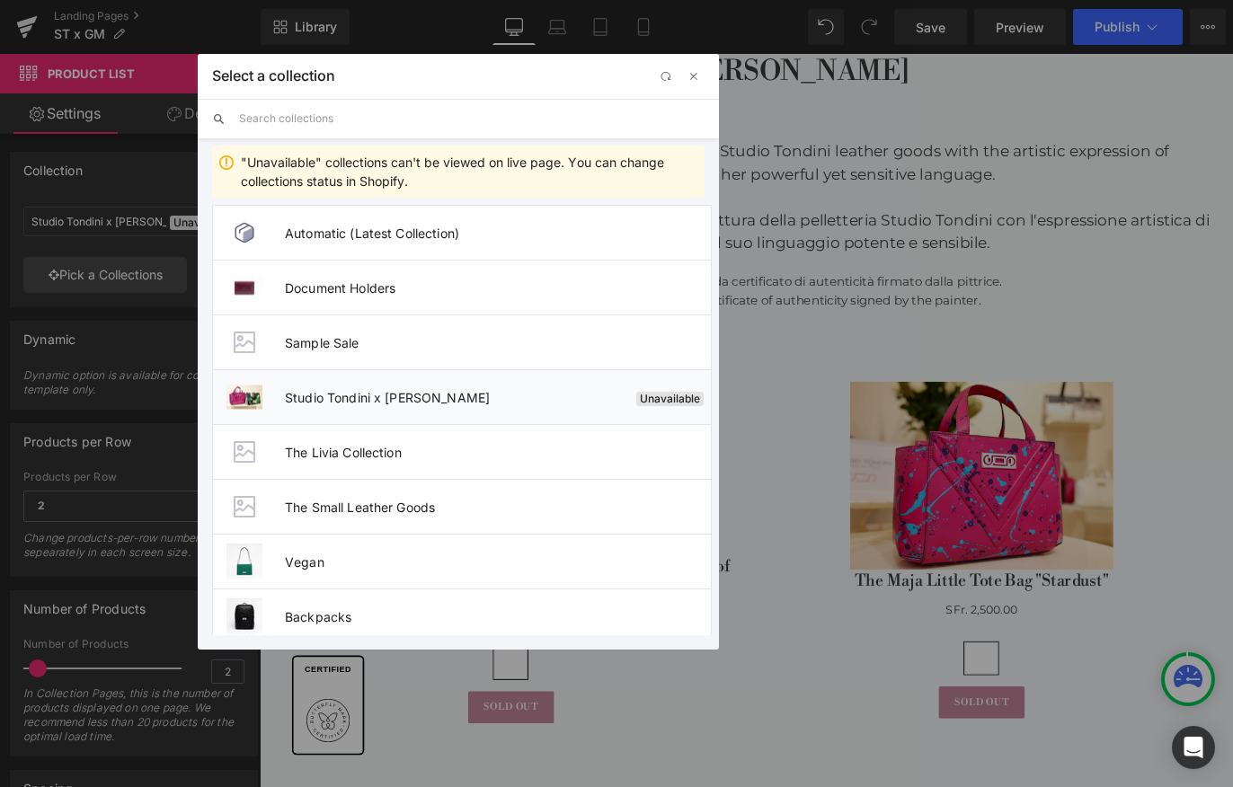
click at [367, 395] on span "Studio Tondini x Gabriella Martinelli" at bounding box center [457, 397] width 344 height 15
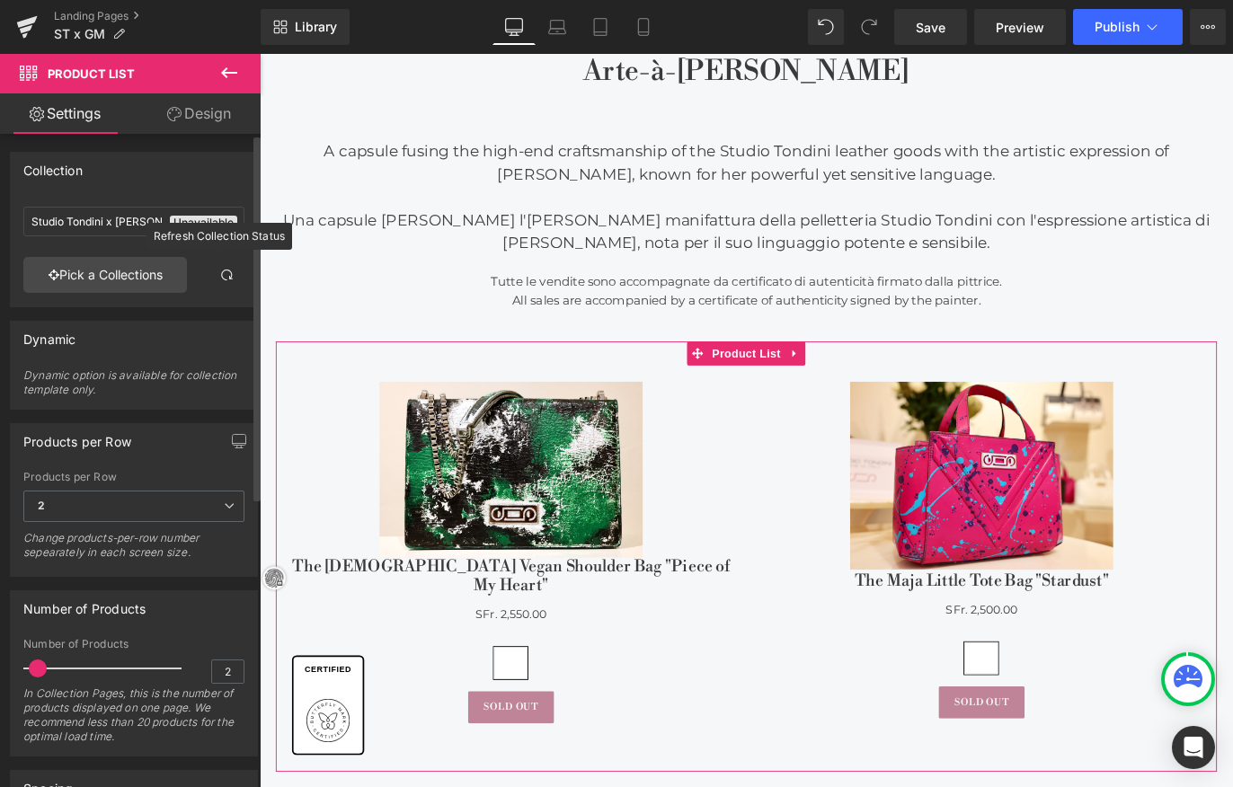
click at [231, 271] on link at bounding box center [227, 275] width 36 height 36
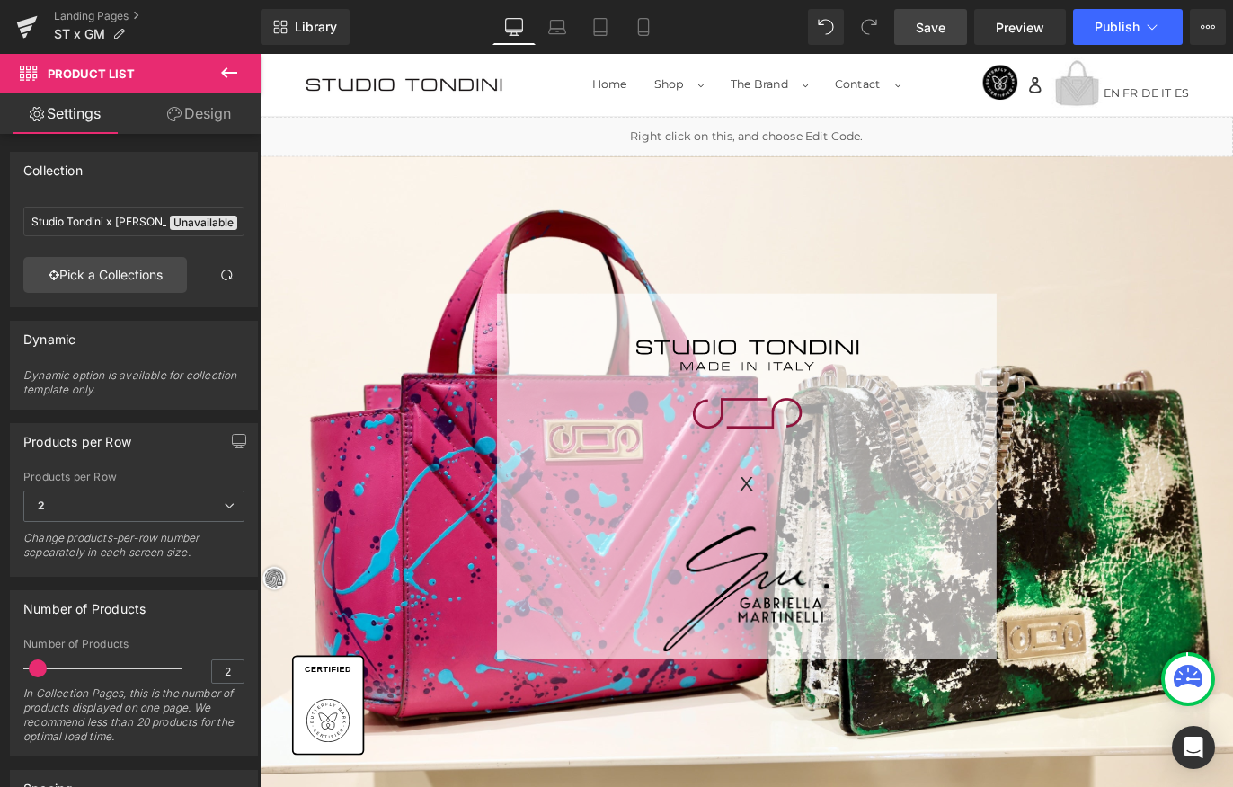
click at [939, 33] on span "Save" at bounding box center [931, 27] width 30 height 19
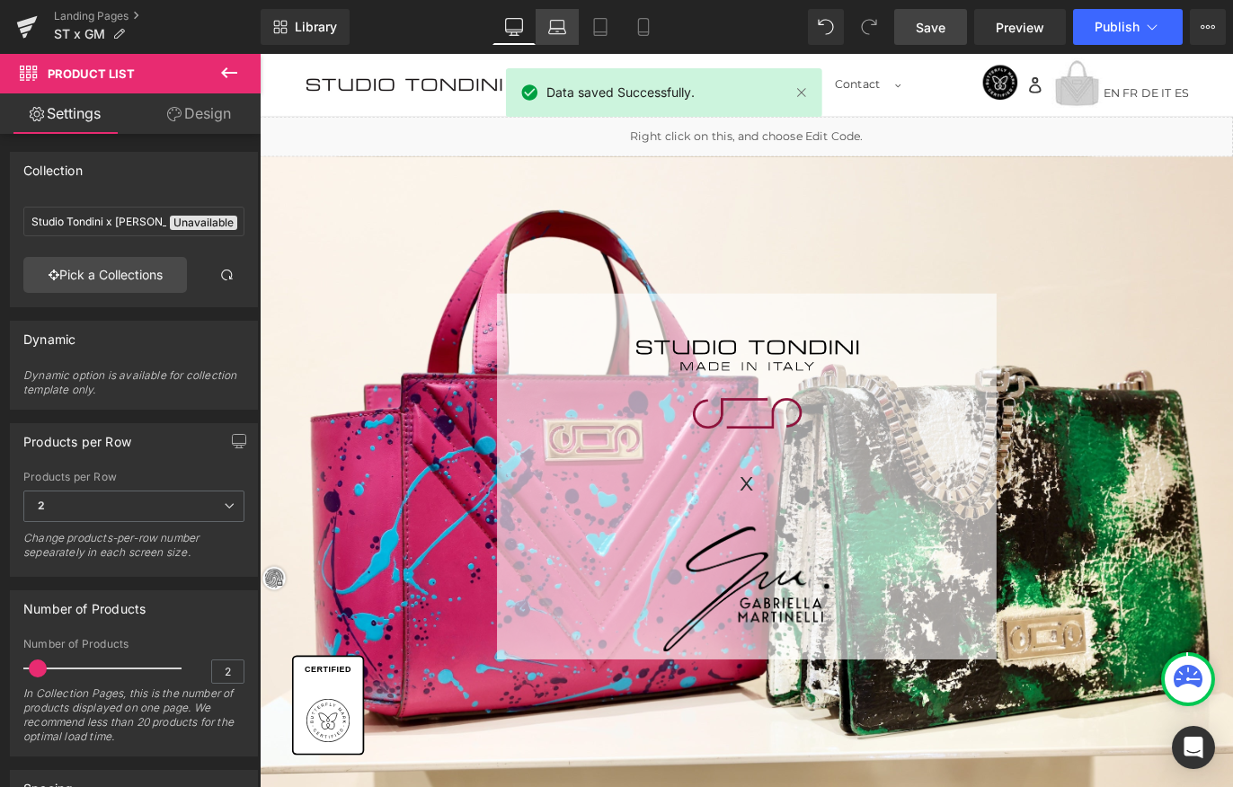
click at [560, 39] on link "Laptop" at bounding box center [557, 27] width 43 height 36
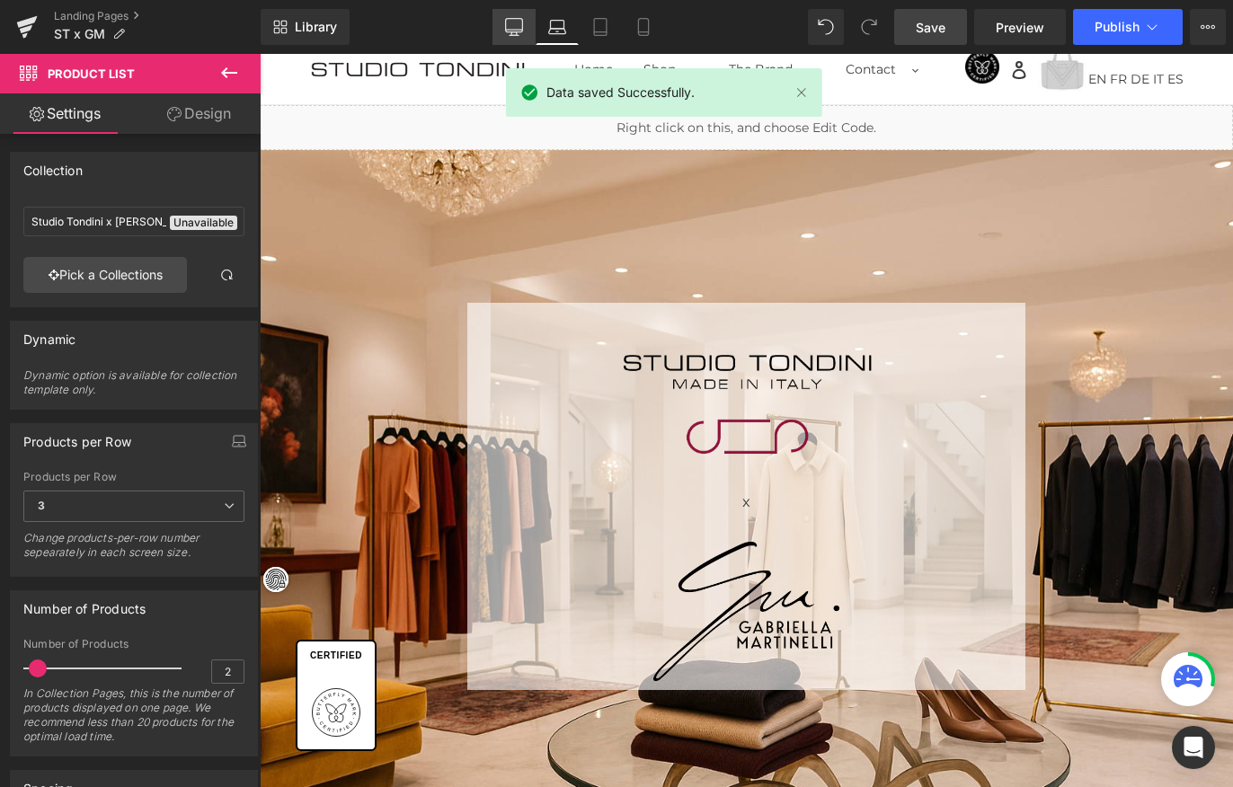
click at [530, 37] on link "Desktop" at bounding box center [514, 27] width 43 height 36
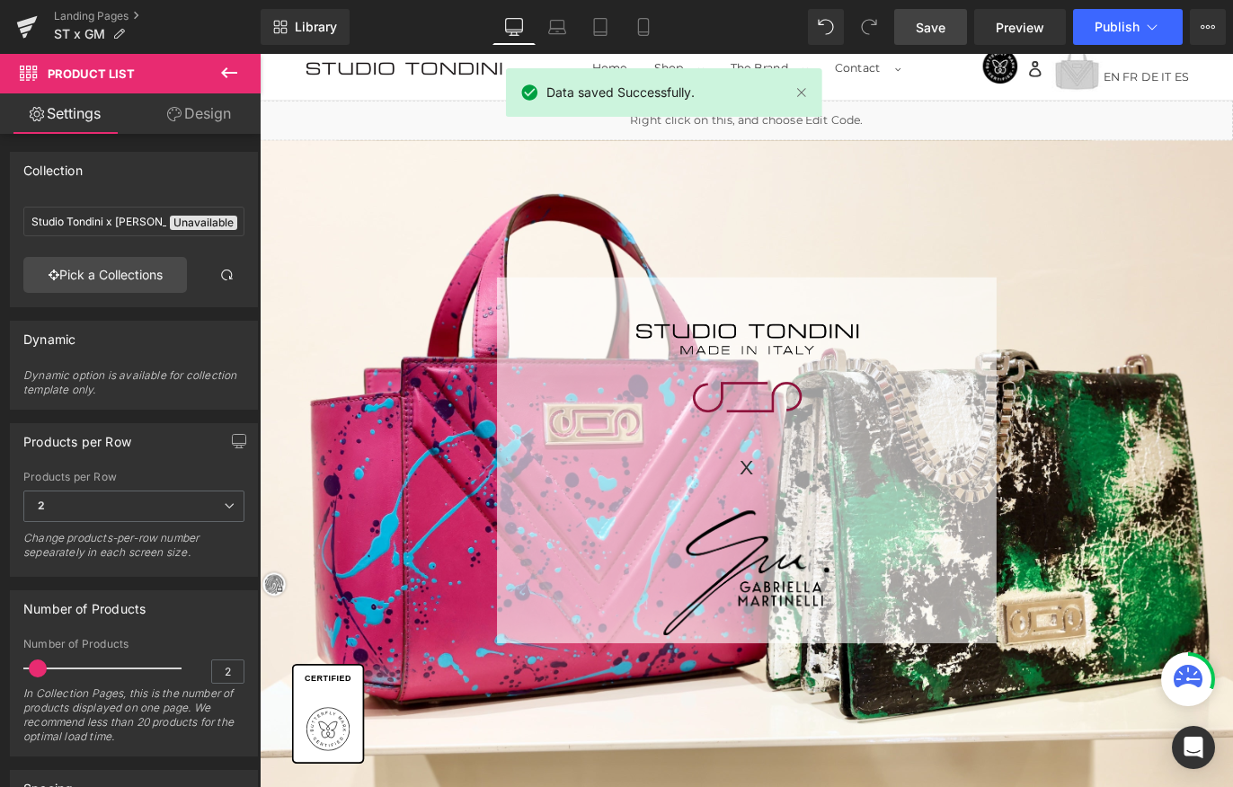
scroll to position [0, 0]
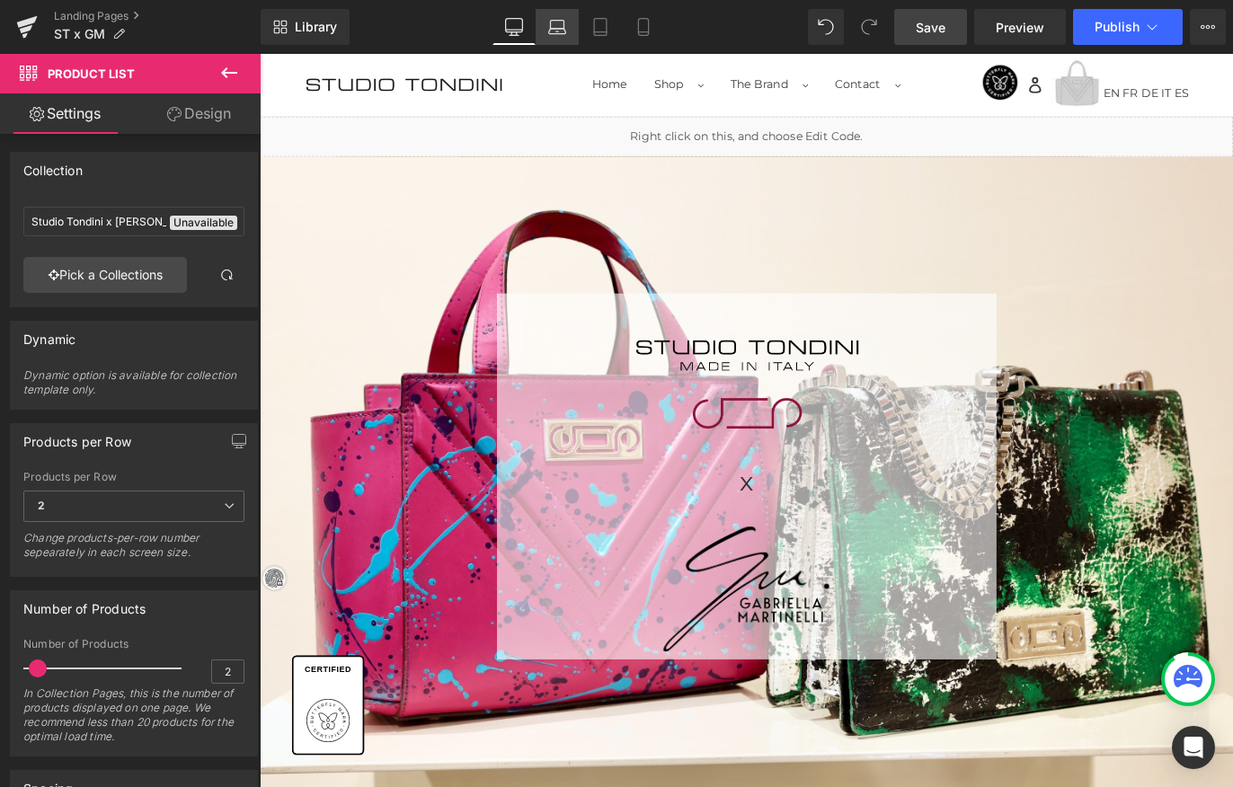
click at [559, 36] on link "Laptop" at bounding box center [557, 27] width 43 height 36
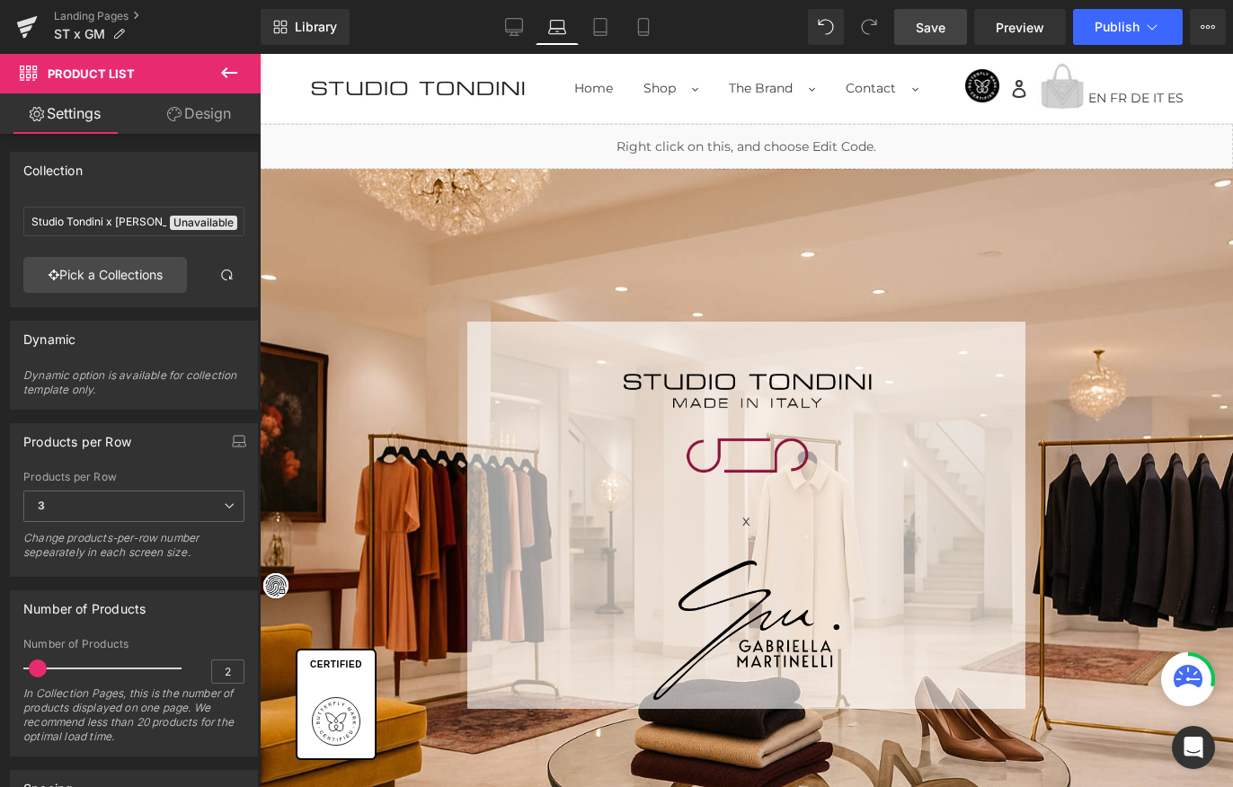
scroll to position [19, 0]
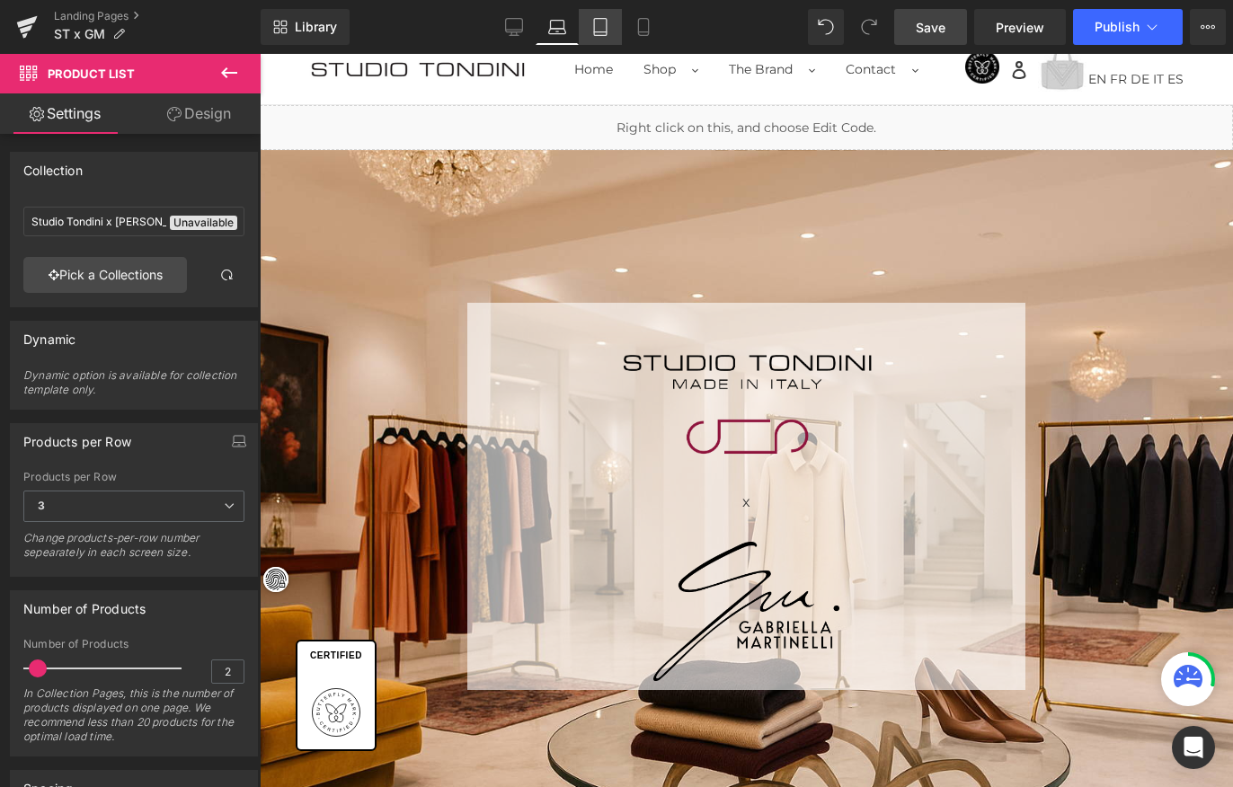
click at [609, 34] on icon at bounding box center [600, 27] width 18 height 18
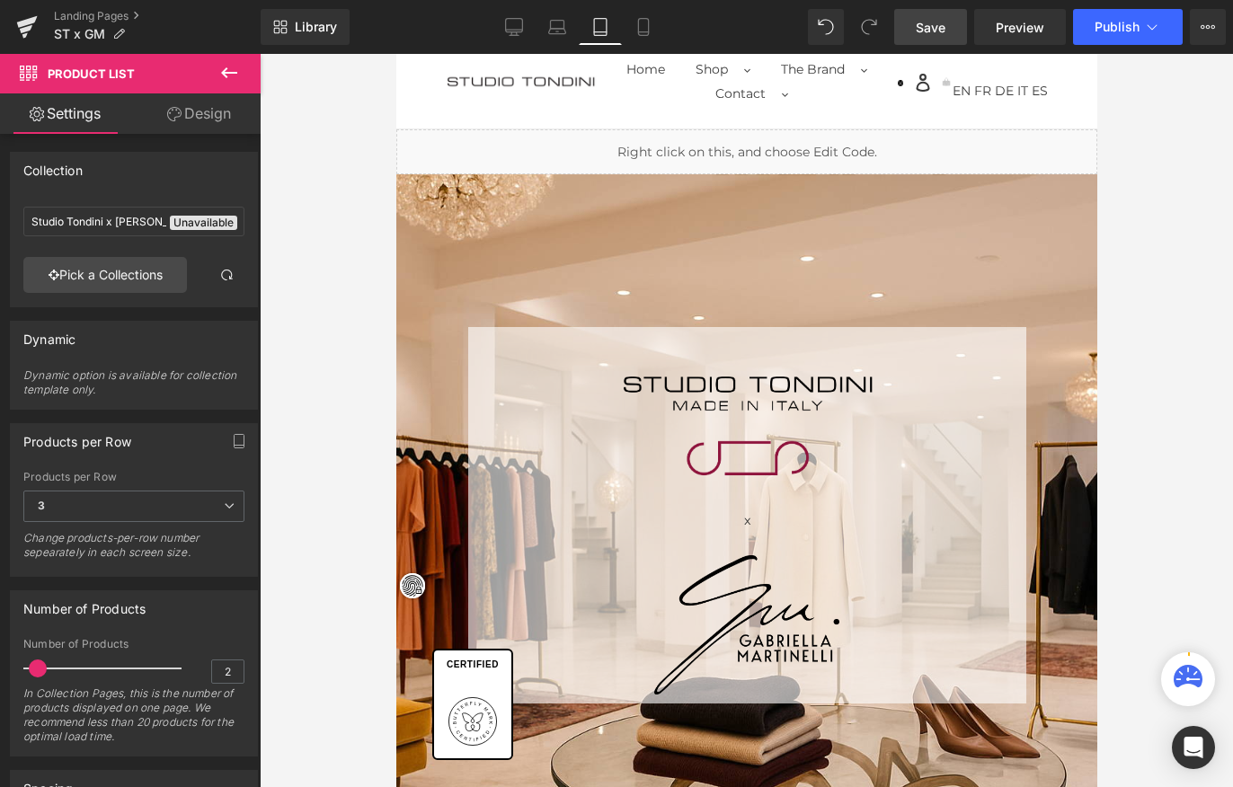
scroll to position [75, 0]
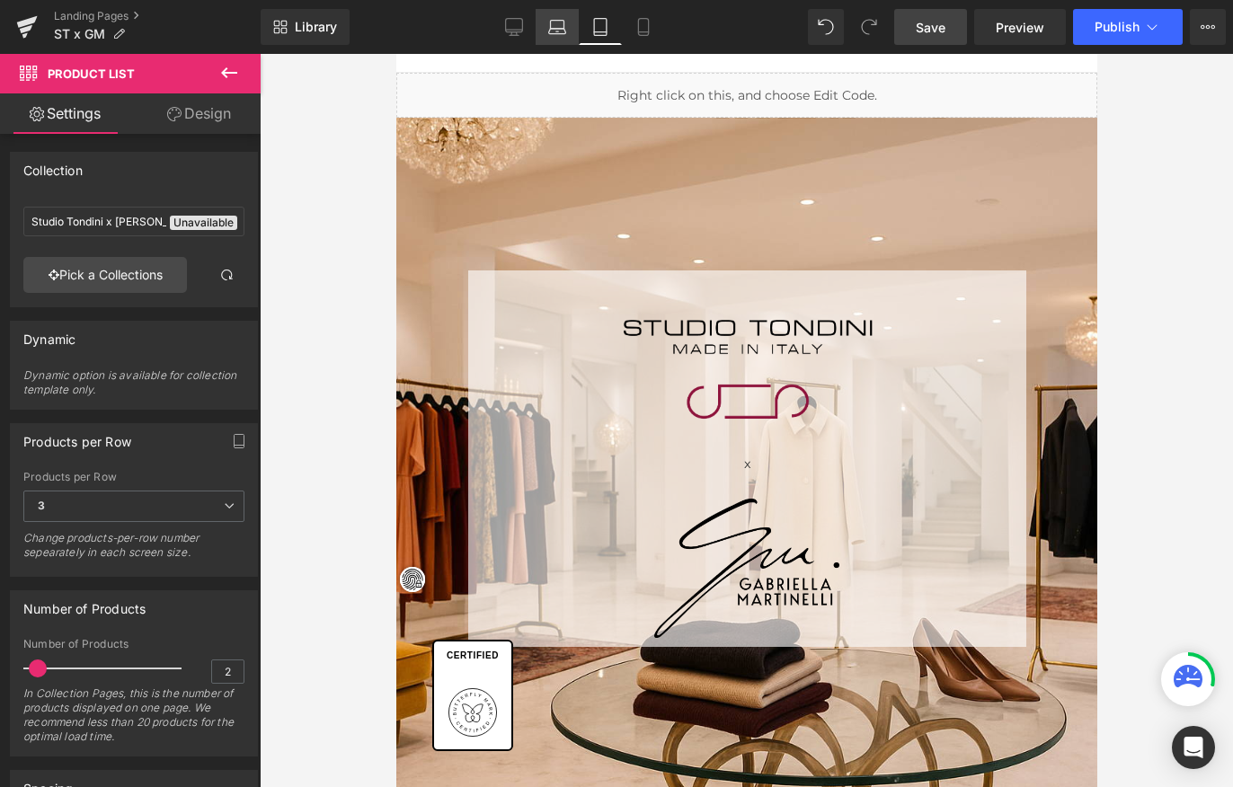
click at [566, 33] on icon at bounding box center [557, 31] width 17 height 5
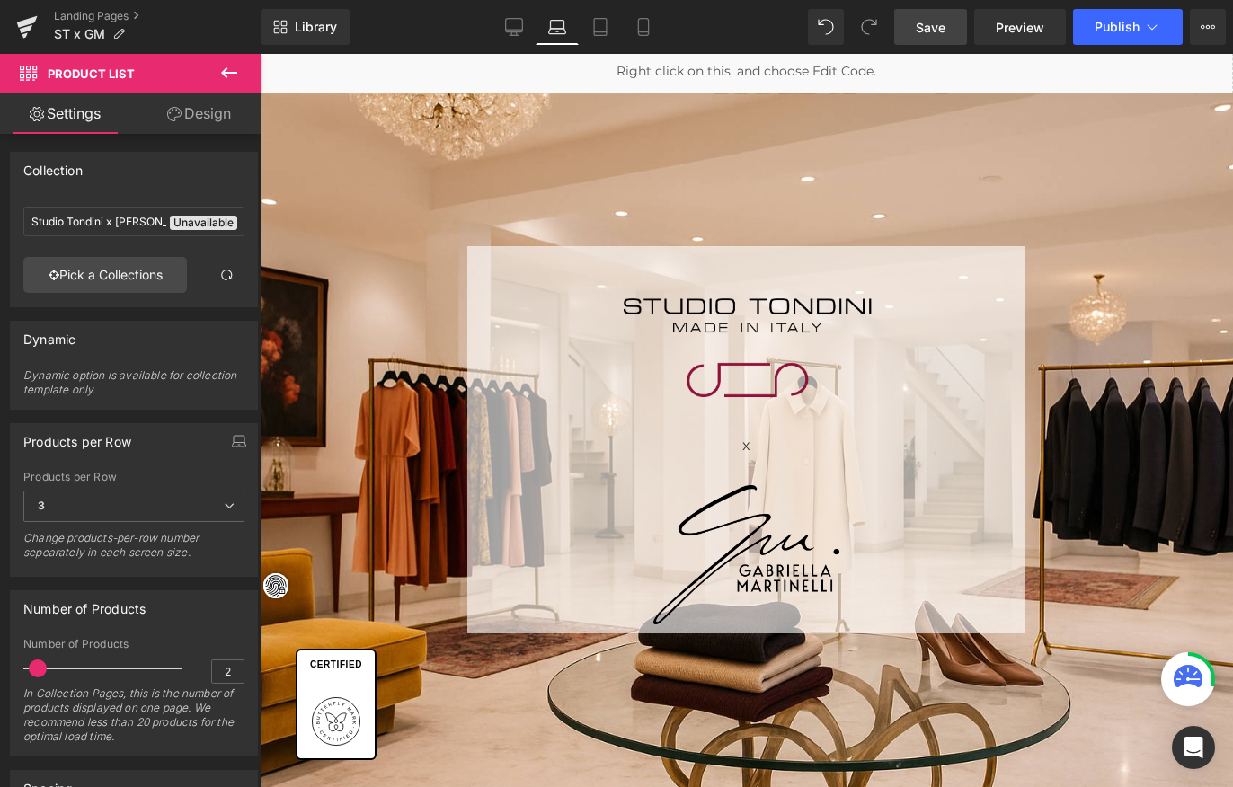
scroll to position [19, 0]
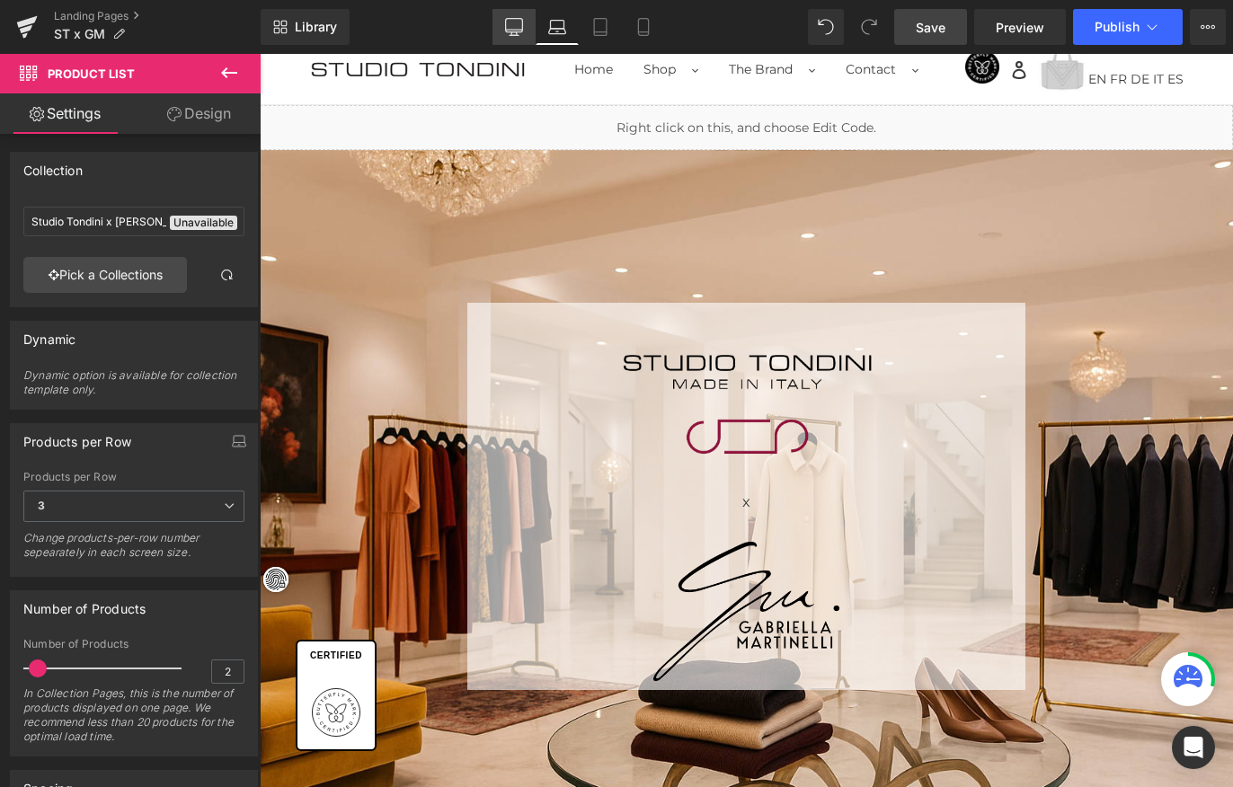
click at [528, 34] on link "Desktop" at bounding box center [514, 27] width 43 height 36
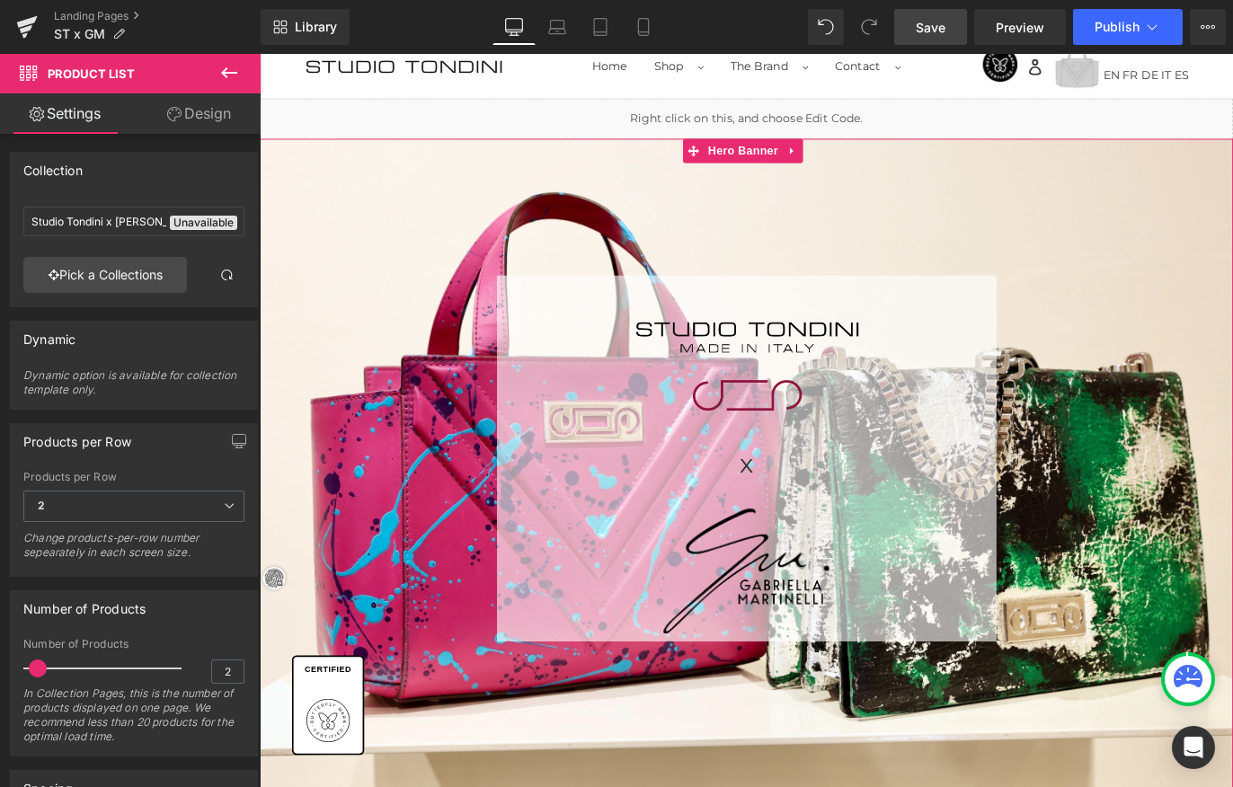
scroll to position [0, 0]
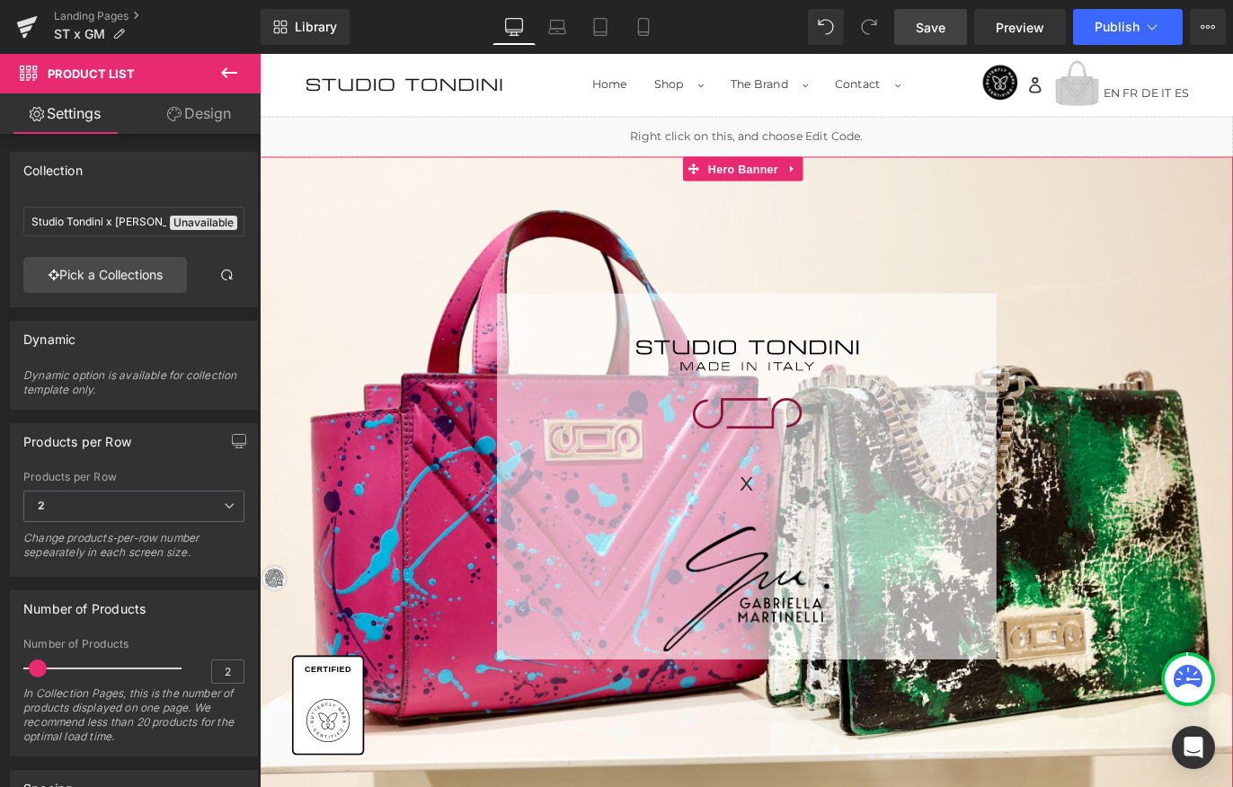
click at [789, 189] on div "Text Block Image x Text Block Image Row Hero Banner" at bounding box center [804, 555] width 1088 height 773
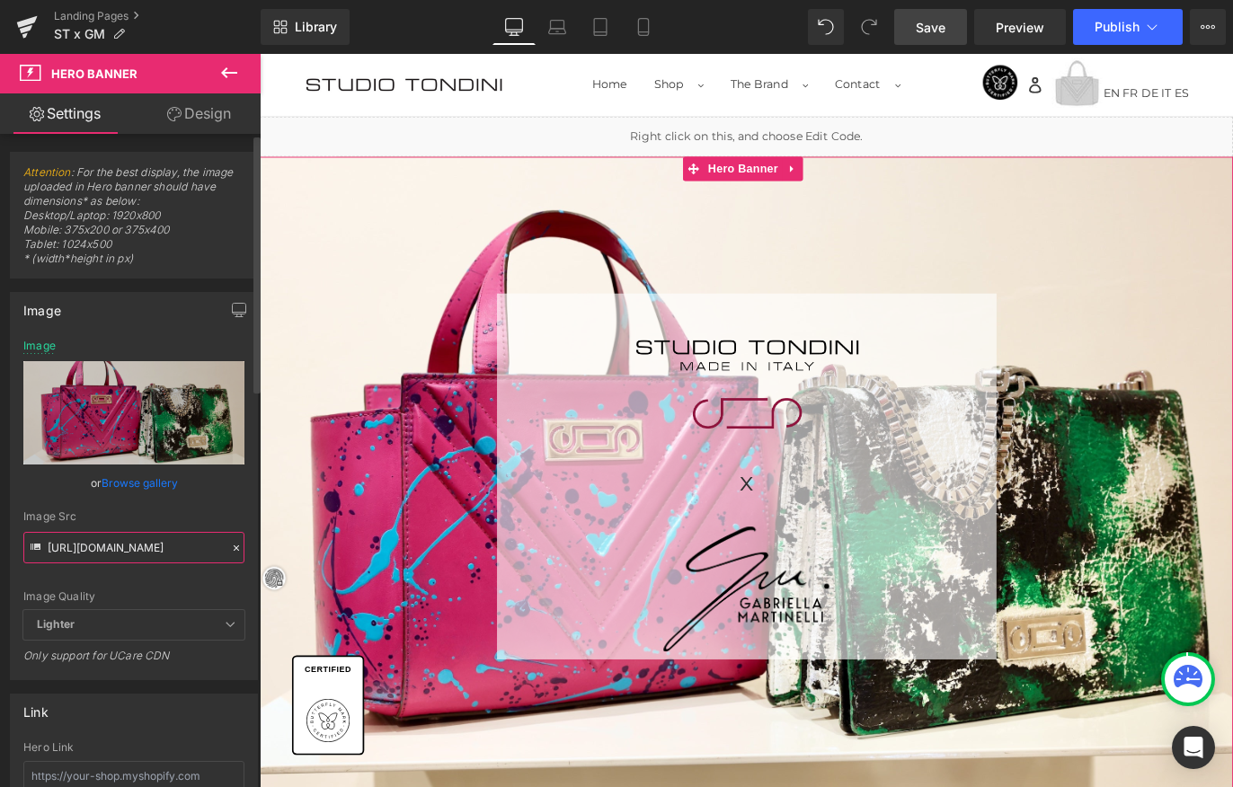
click at [154, 549] on input "https://cdn.shopify.com/s/files/1/0537/2877/2292/files/526A0095.jpg?v=1758010813" at bounding box center [133, 547] width 221 height 31
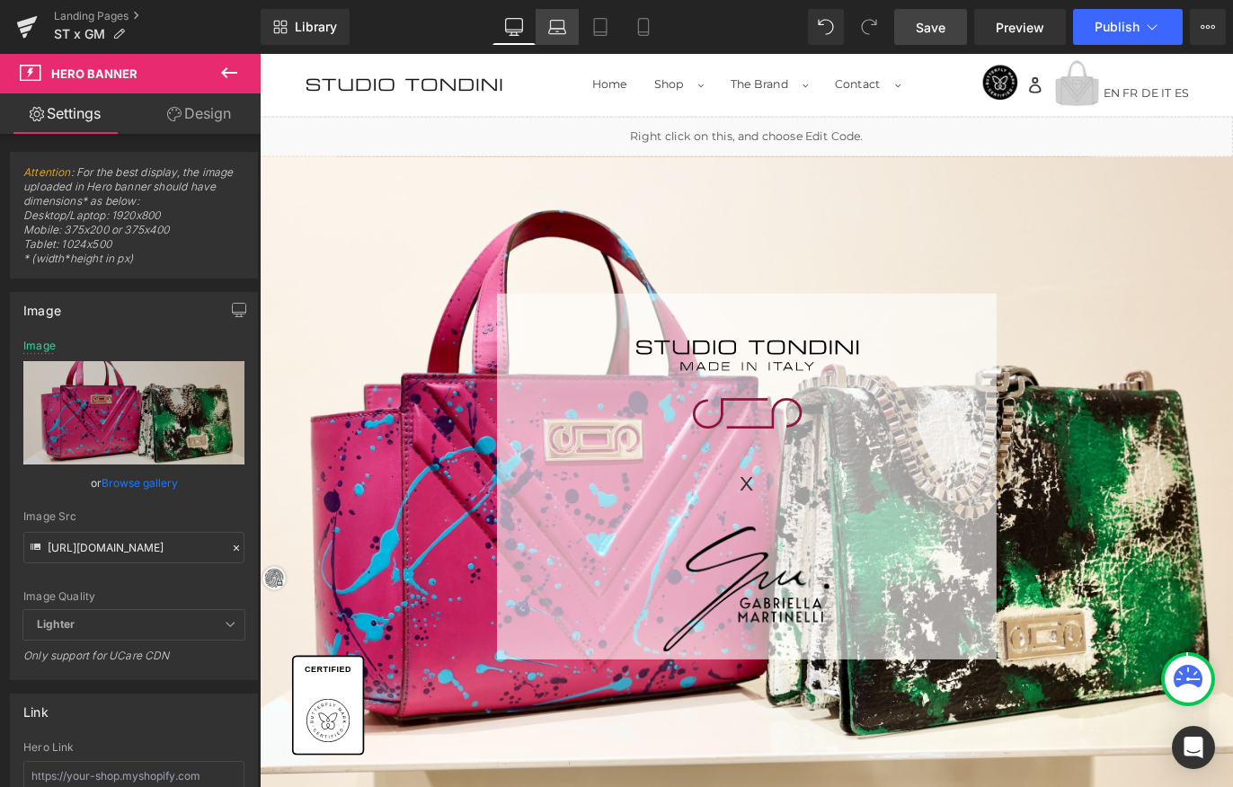
click at [556, 27] on icon at bounding box center [557, 27] width 18 height 18
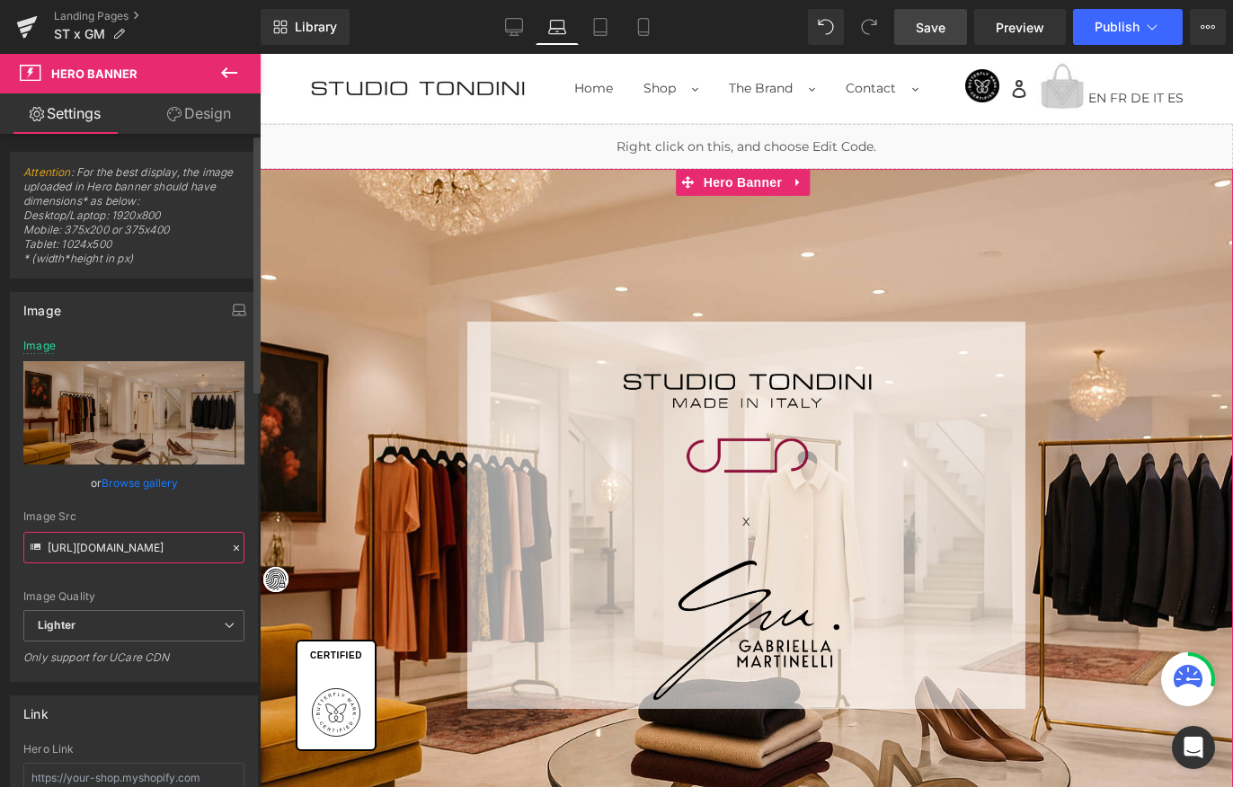
click at [96, 547] on input "https://ucarecdn.com/4af4a80c-16e8-408b-9a15-801ecbf661aa/-/format/auto/-/previ…" at bounding box center [133, 547] width 221 height 31
paste input "cdn.shopify.com/s/files/1/0537/2877/2292/files/526A0095.jpg?v=1758010813"
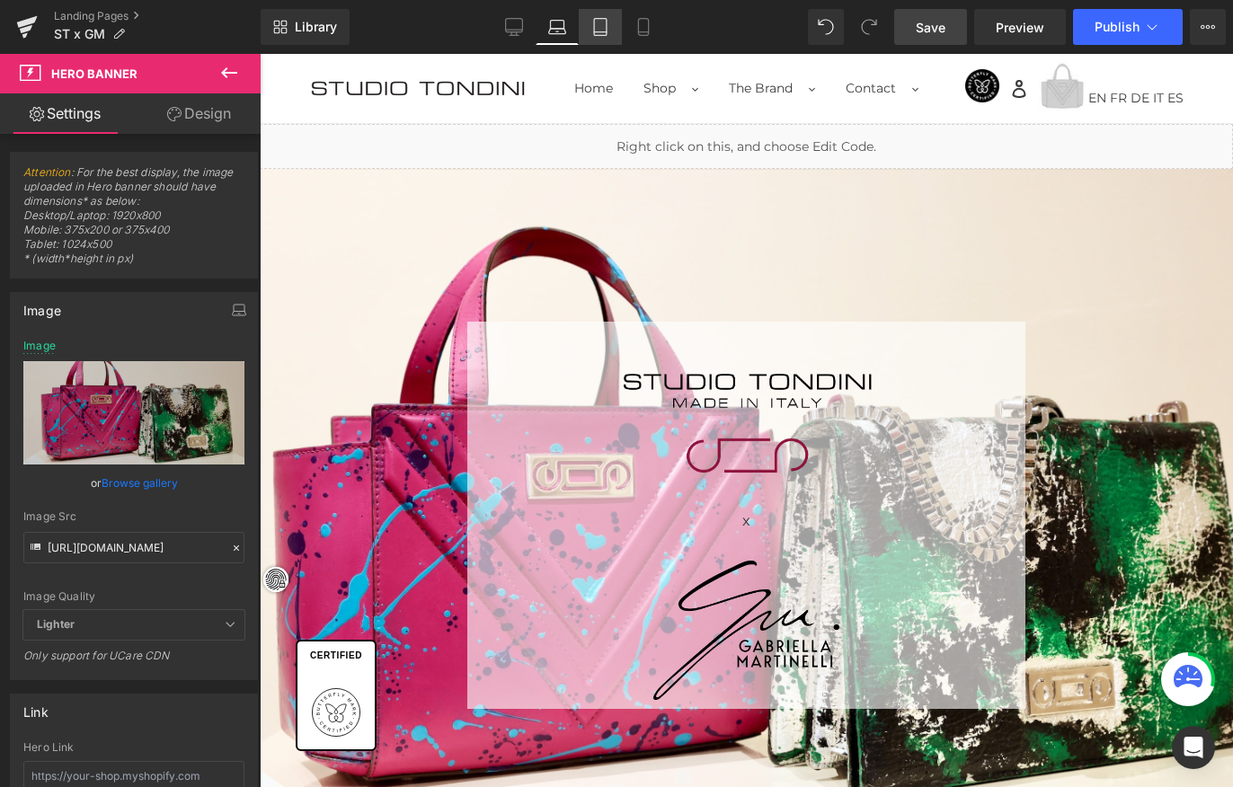
click at [604, 31] on icon at bounding box center [600, 27] width 18 height 18
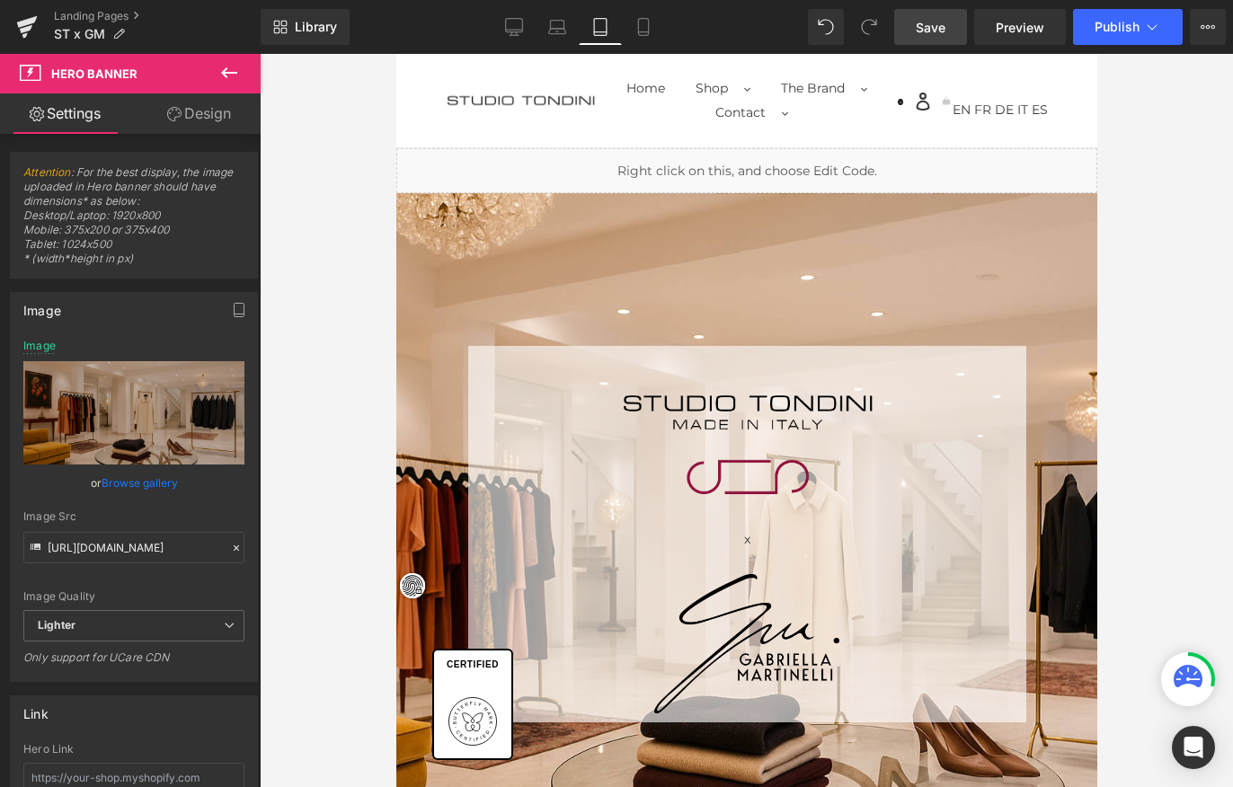
scroll to position [24, 0]
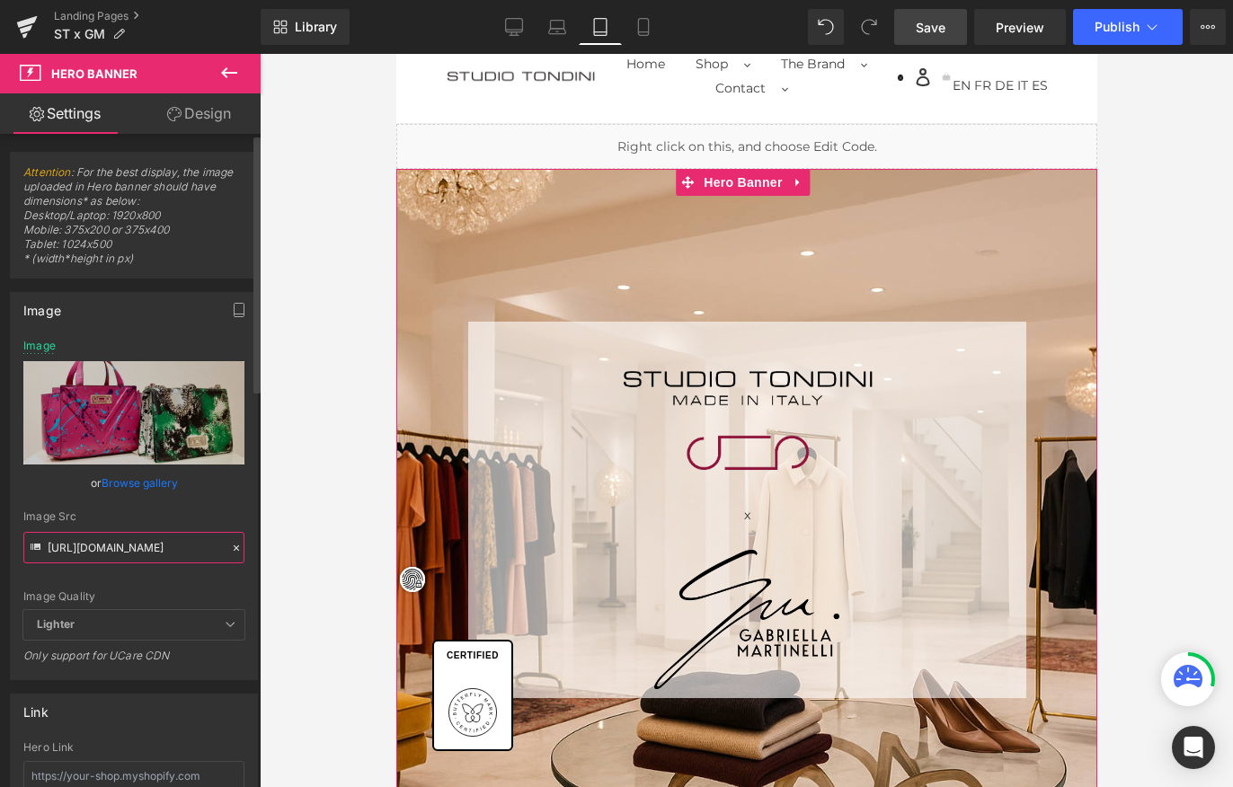
click at [96, 550] on input "https://cdn.shopify.com/s/files/1/0537/2877/2292/files/526A0095.jpg?v=1758010813" at bounding box center [133, 547] width 221 height 31
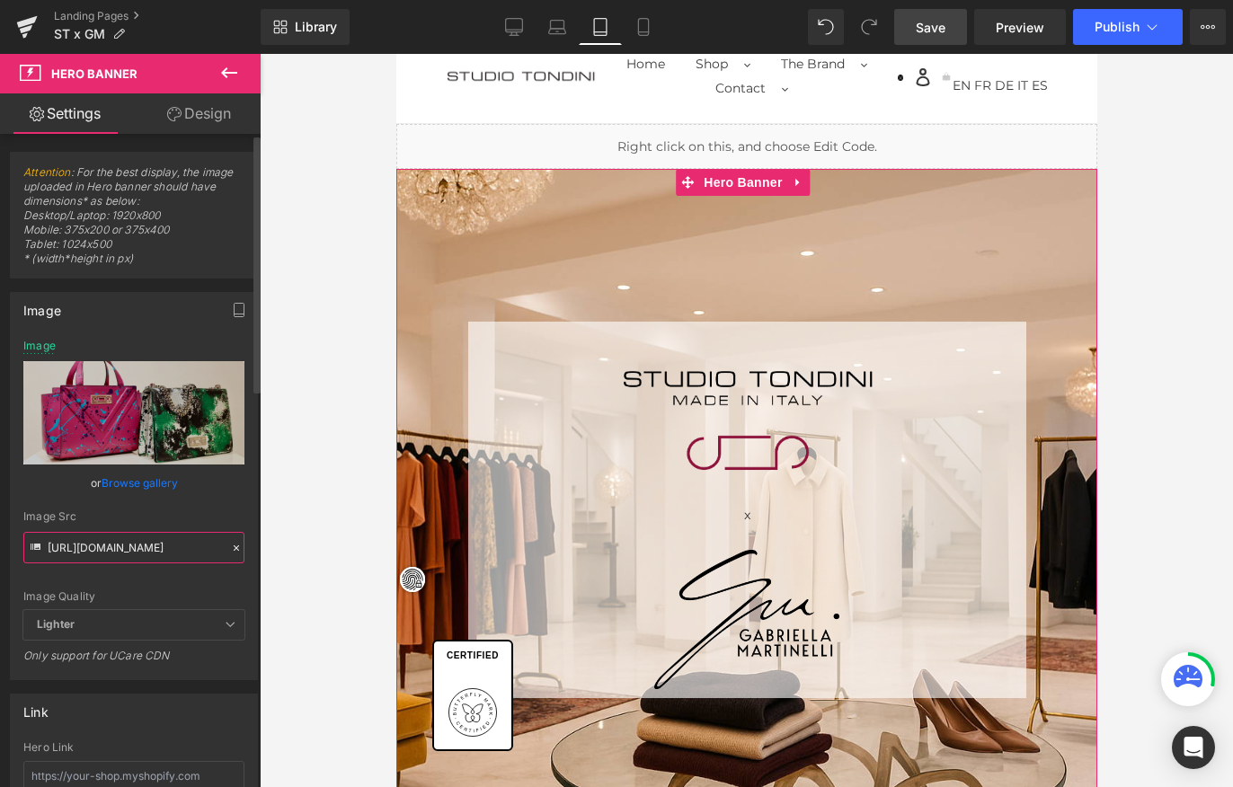
click at [96, 550] on input "https://cdn.shopify.com/s/files/1/0537/2877/2292/files/526A0095.jpg?v=1758010813" at bounding box center [133, 547] width 221 height 31
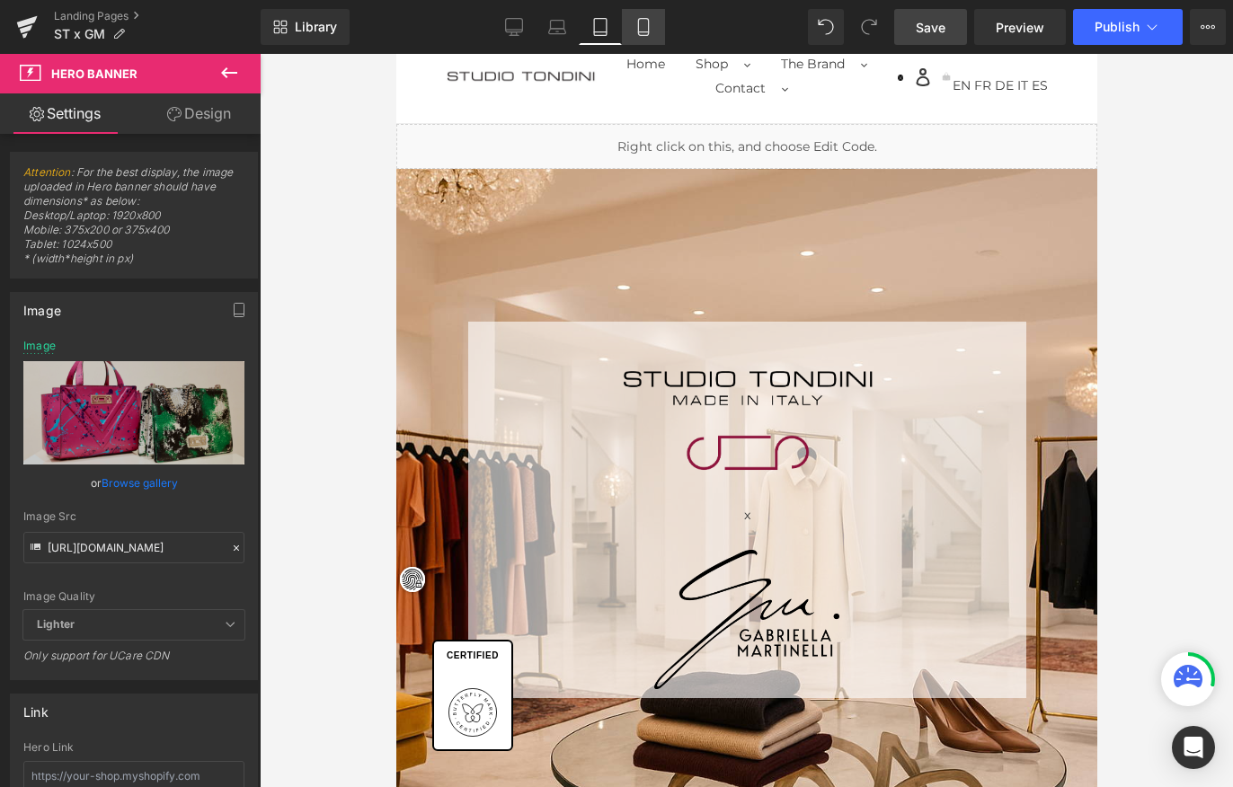
click at [643, 33] on icon at bounding box center [644, 27] width 18 height 18
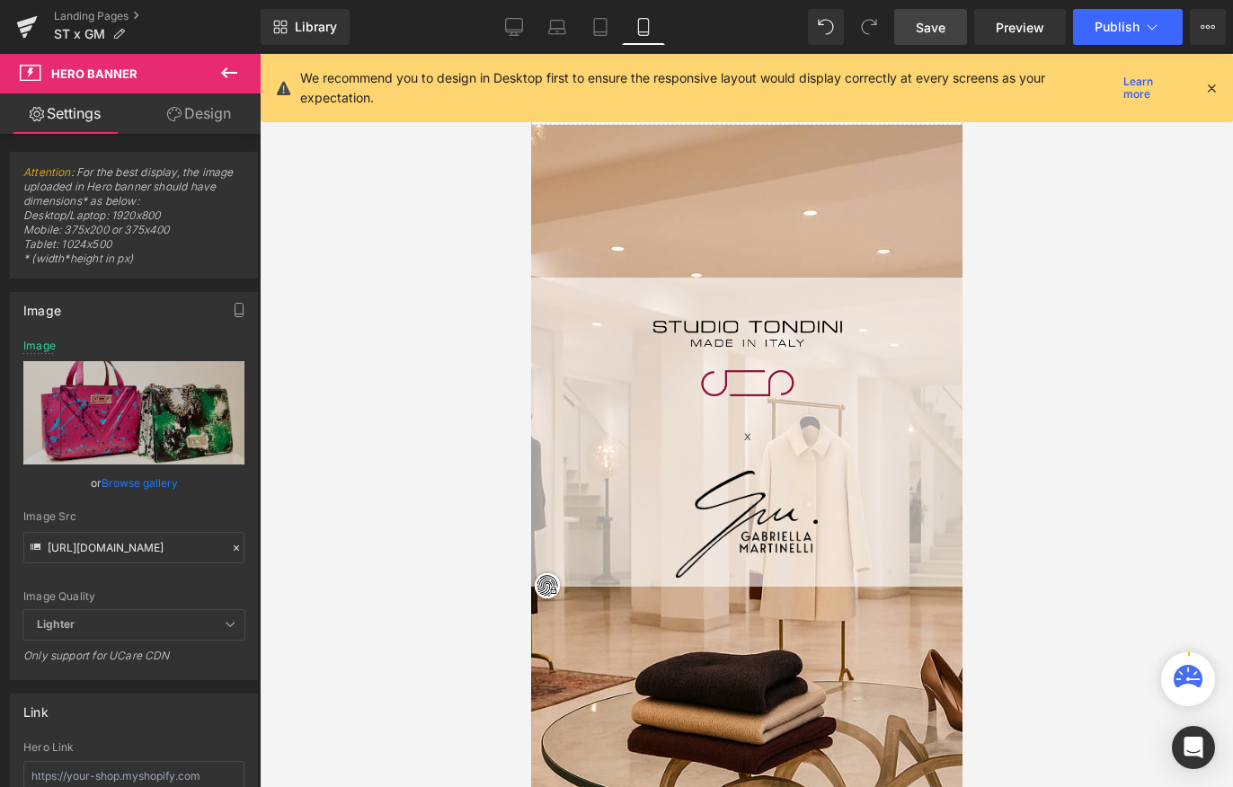
scroll to position [0, 0]
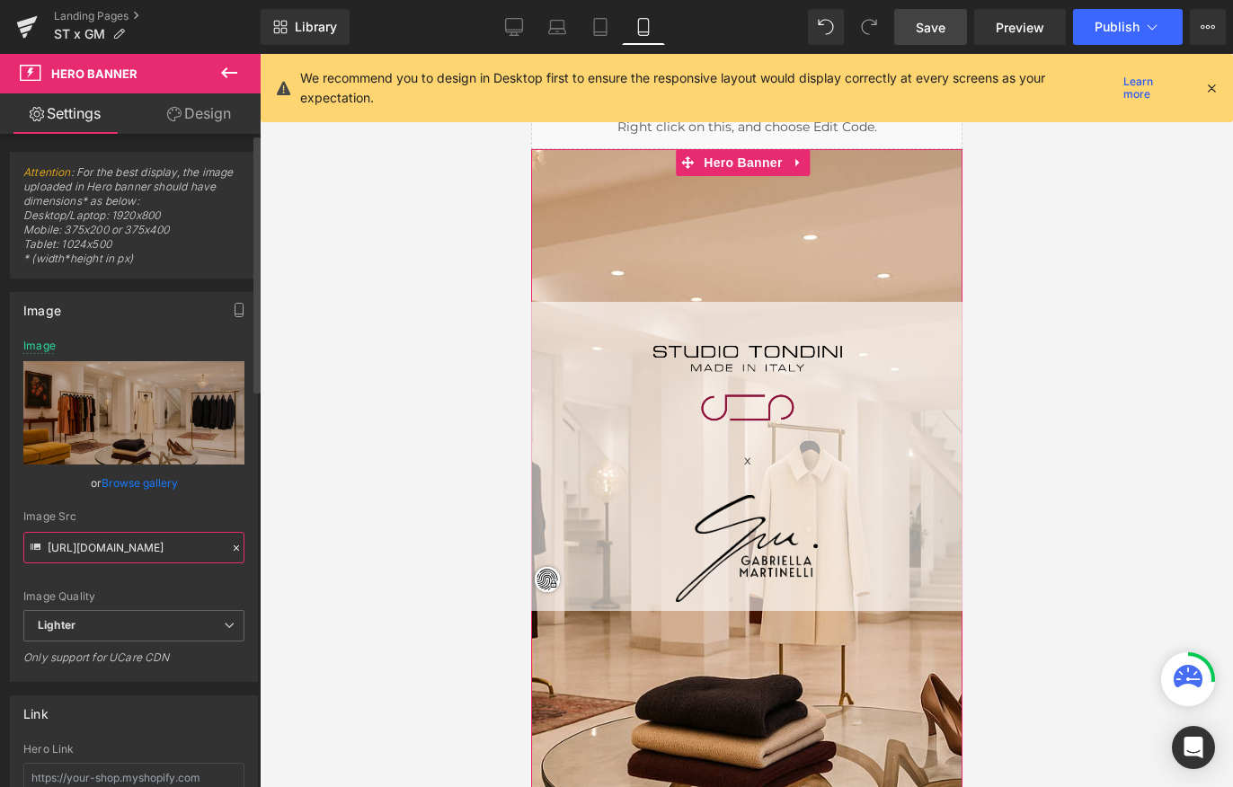
click at [106, 550] on input "https://ucarecdn.com/db31155e-1a6d-4d24-9a19-97be08b49df5/-/format/auto/-/previ…" at bounding box center [133, 547] width 221 height 31
paste input "cdn.shopify.com/s/files/1/0537/2877/2292/files/526A0095.jpg?v=1758010813"
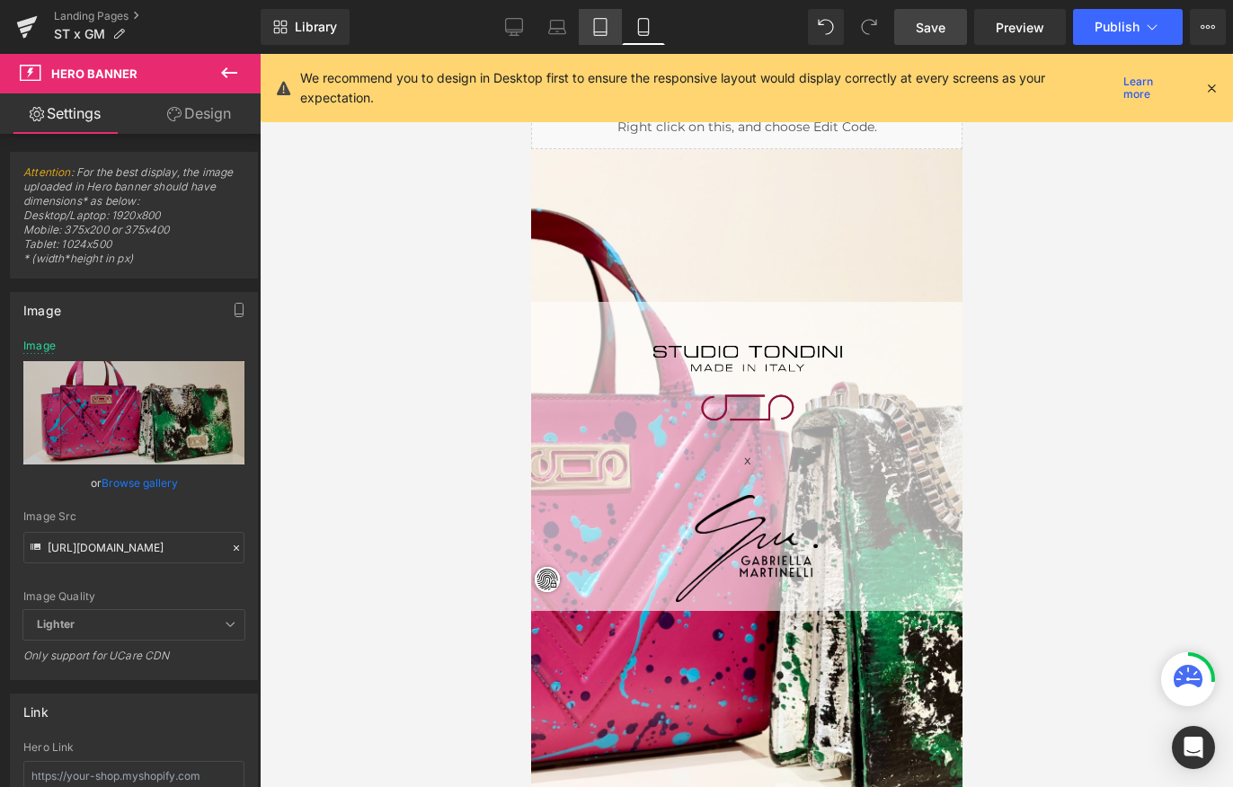
click at [597, 28] on icon at bounding box center [600, 27] width 18 height 18
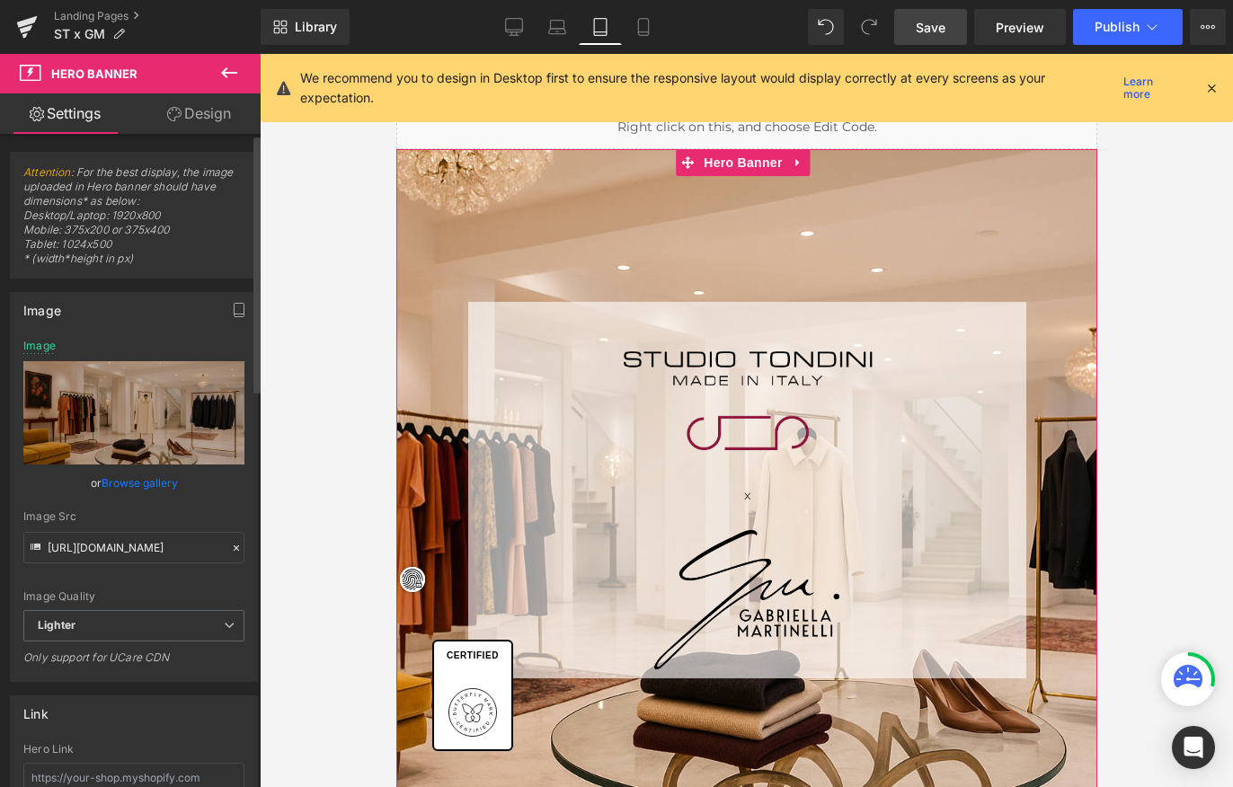
click at [157, 524] on div "Image Src https://ucarecdn.com/708212bb-a508-4e89-9e97-456d339236c2/-/format/au…" at bounding box center [133, 537] width 221 height 53
click at [156, 547] on input "https://ucarecdn.com/708212bb-a508-4e89-9e97-456d339236c2/-/format/auto/-/previ…" at bounding box center [133, 547] width 221 height 31
paste input "cdn.shopify.com/s/files/1/0537/2877/2292/files/526A0095.jpg?v=1758010813"
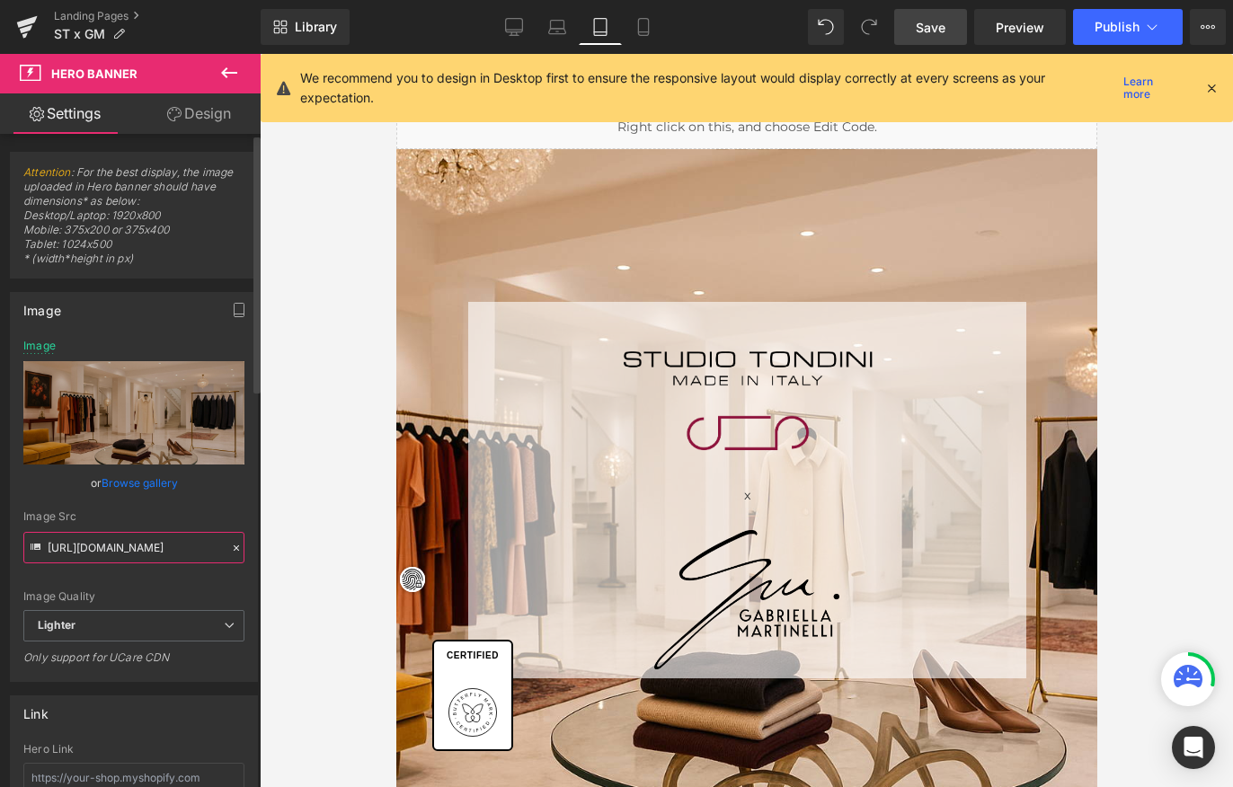
type input "https://cdn.shopify.com/s/files/1/0537/2877/2292/files/526A0095.jpg?v=1758010813"
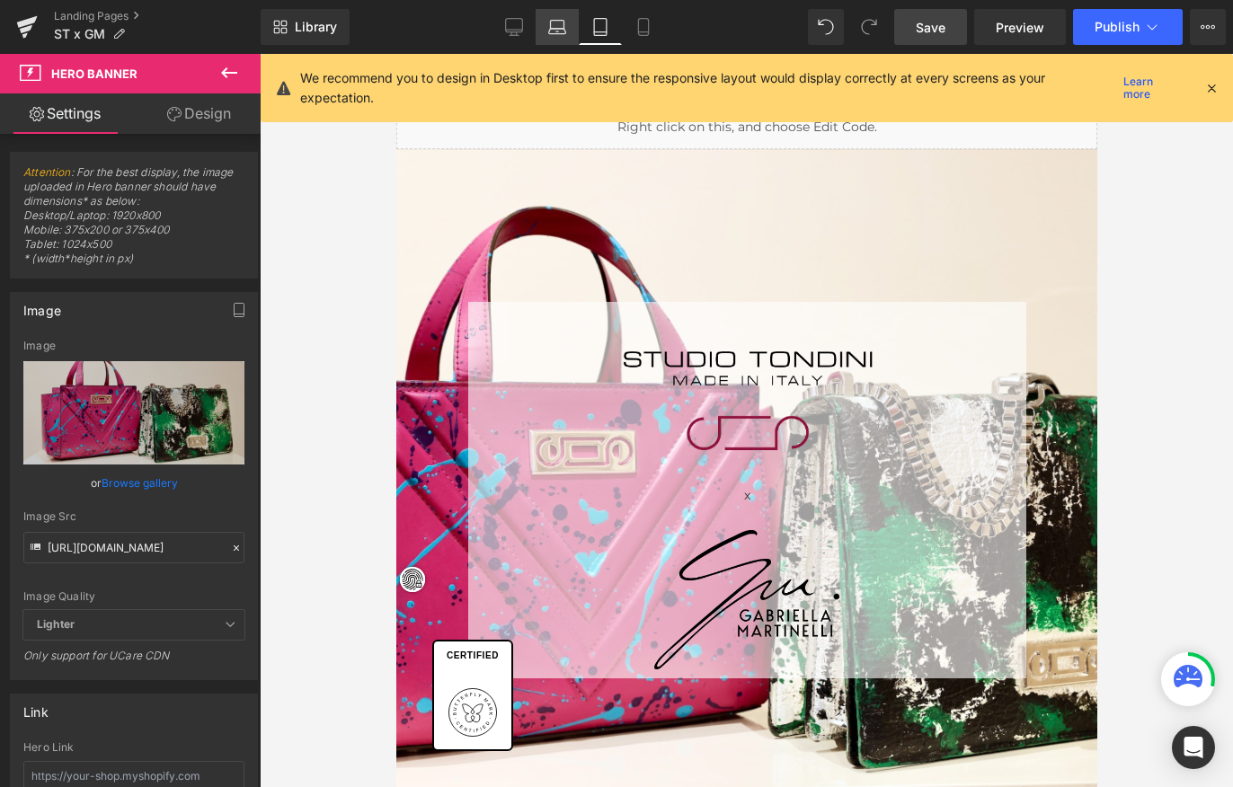
click at [554, 22] on icon at bounding box center [557, 27] width 18 height 18
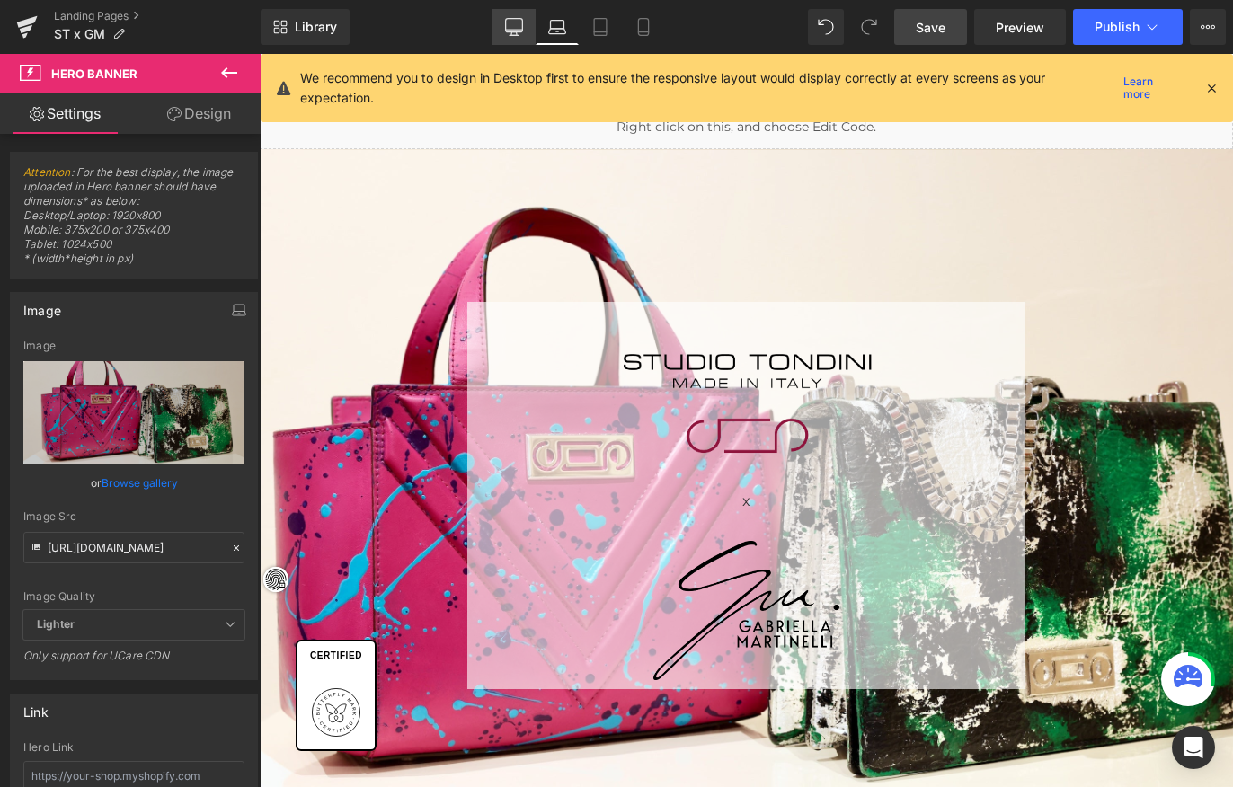
click at [503, 27] on link "Desktop" at bounding box center [514, 27] width 43 height 36
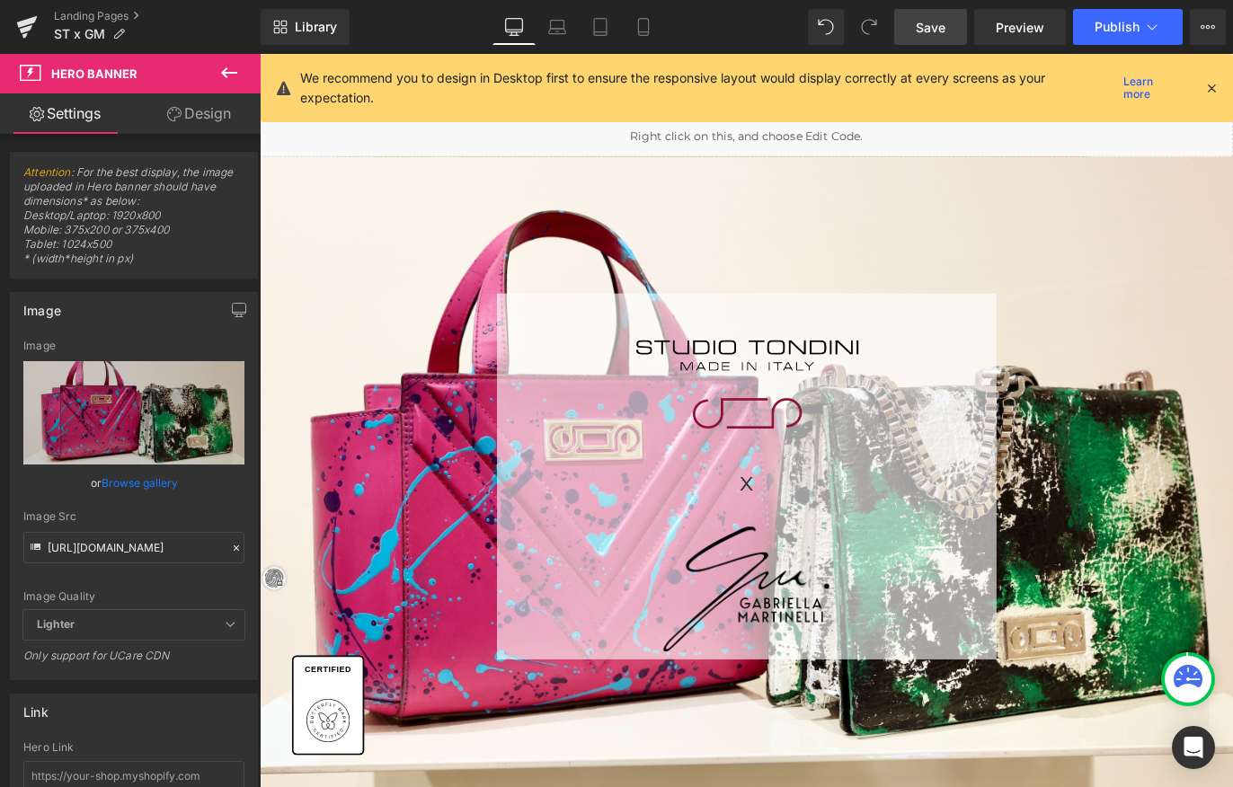
scroll to position [0, 0]
click at [940, 27] on span "Save" at bounding box center [931, 27] width 30 height 19
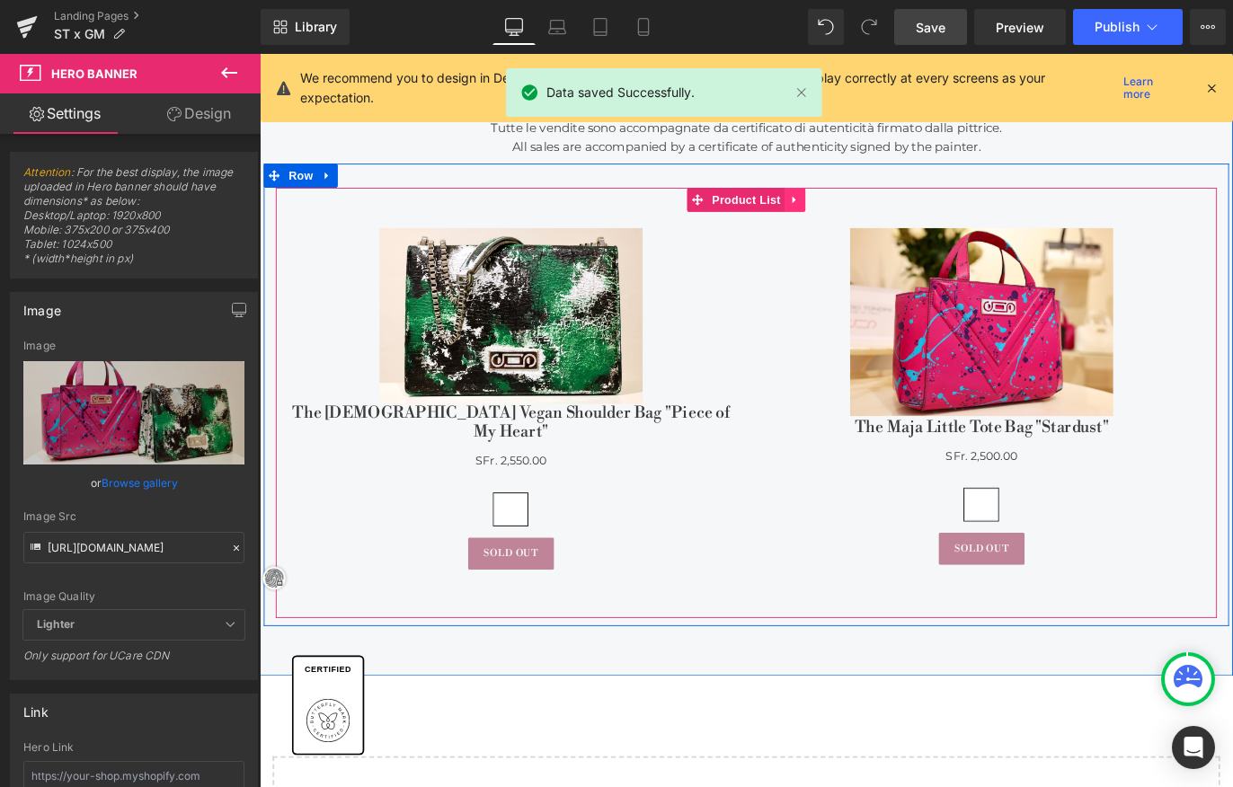
scroll to position [1103, 0]
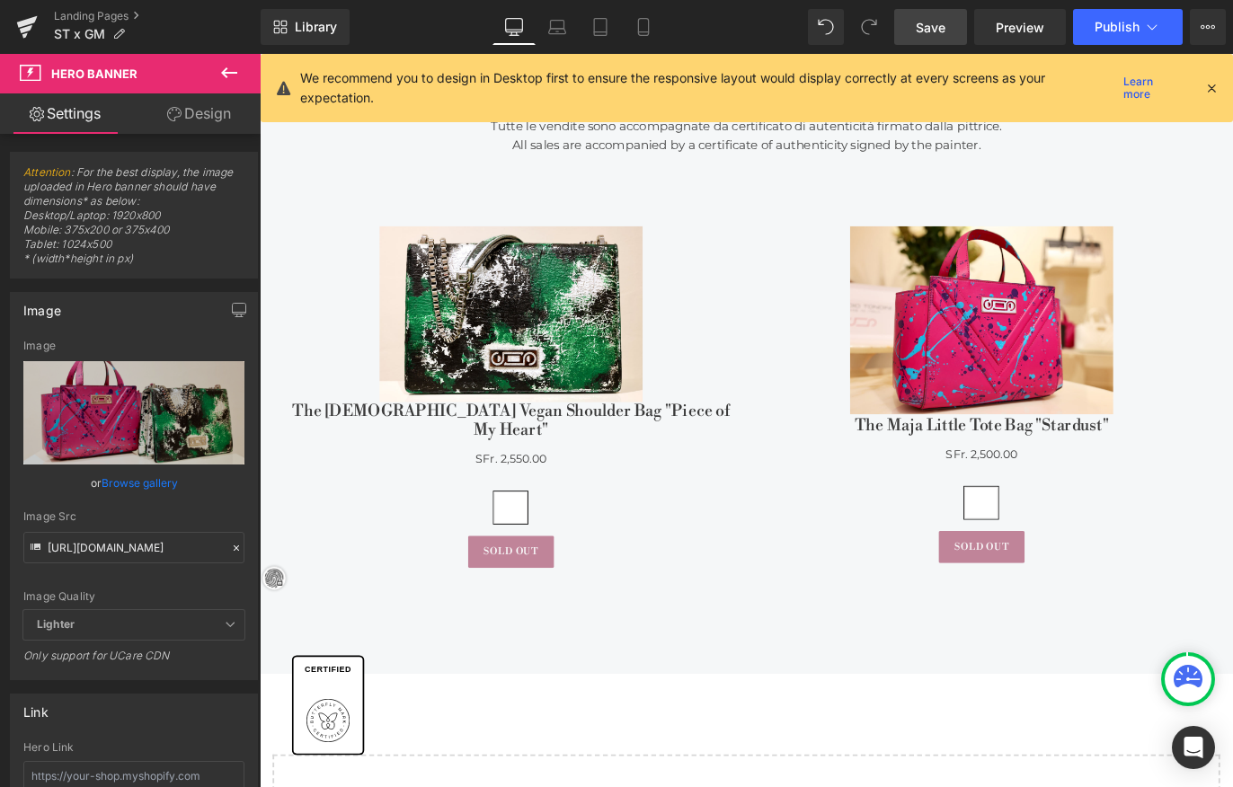
click at [921, 31] on span "Save" at bounding box center [931, 27] width 30 height 19
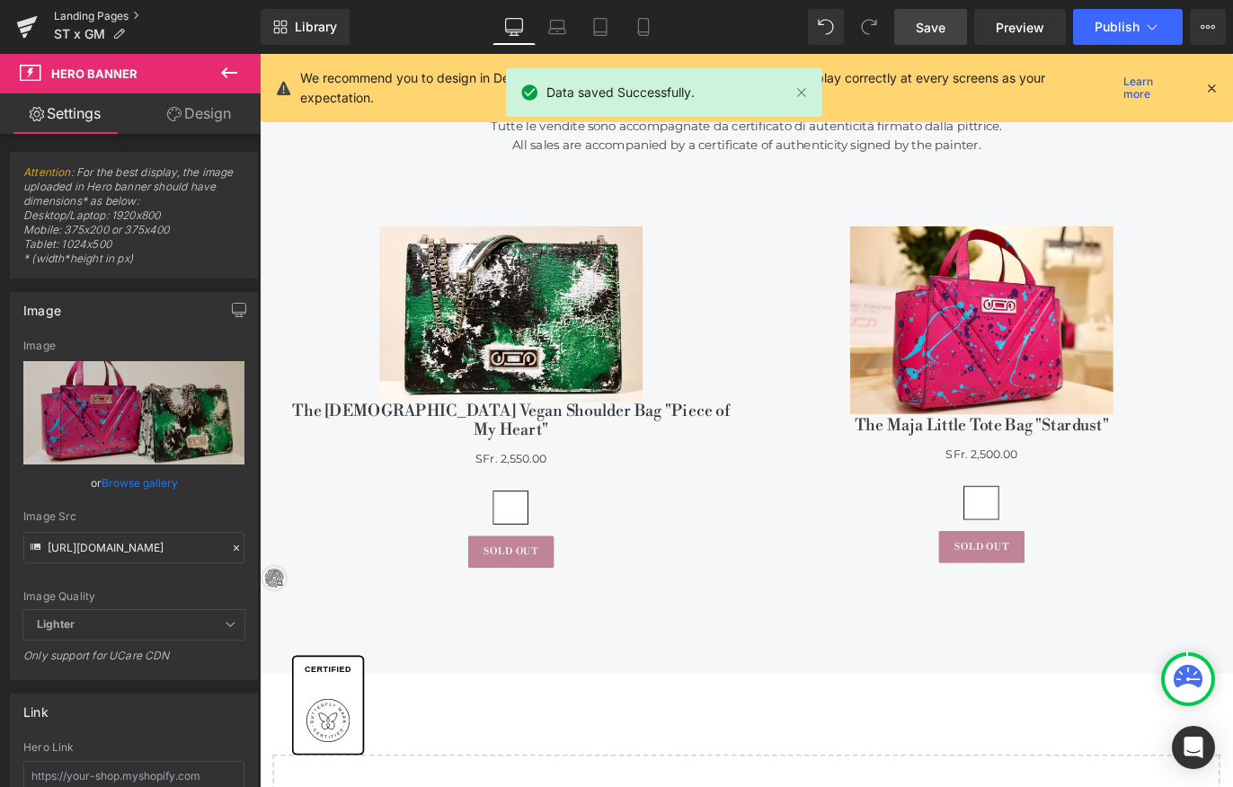
click at [115, 10] on link "Landing Pages" at bounding box center [157, 16] width 207 height 14
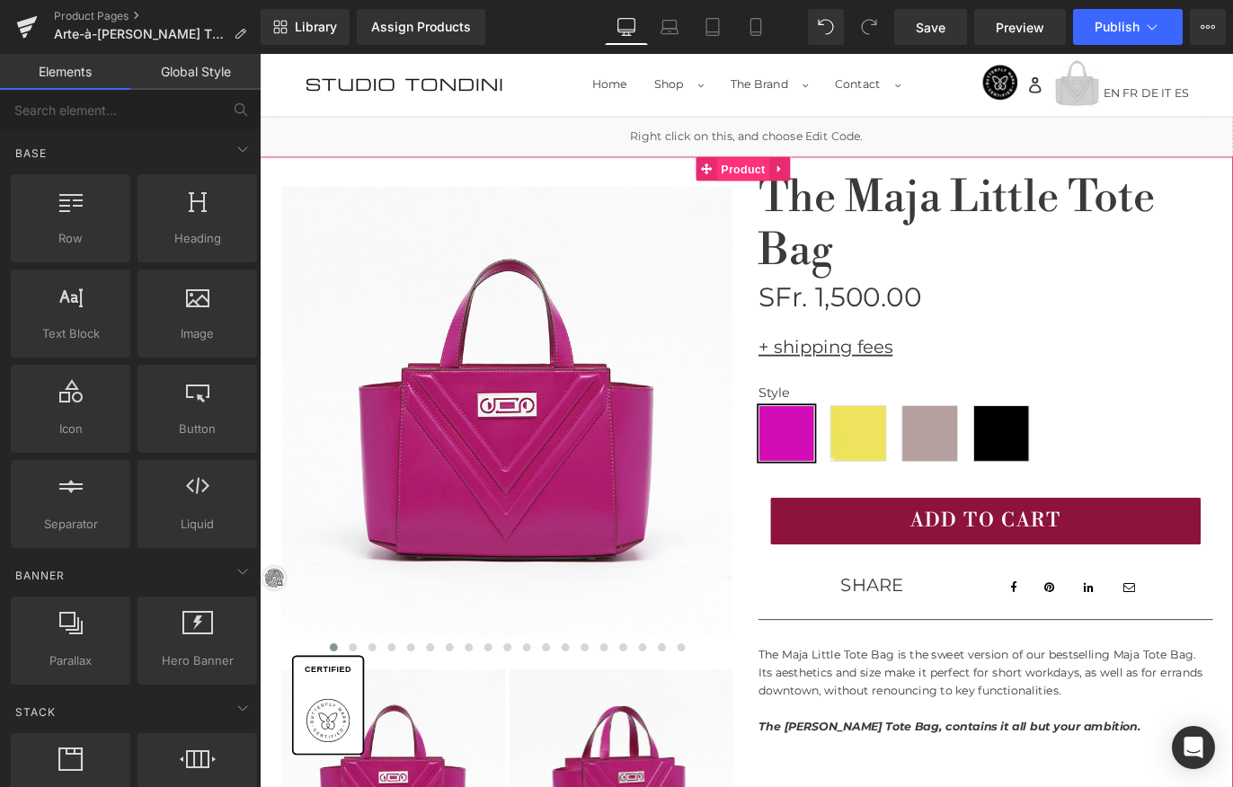
click at [807, 181] on link "Product" at bounding box center [789, 182] width 82 height 27
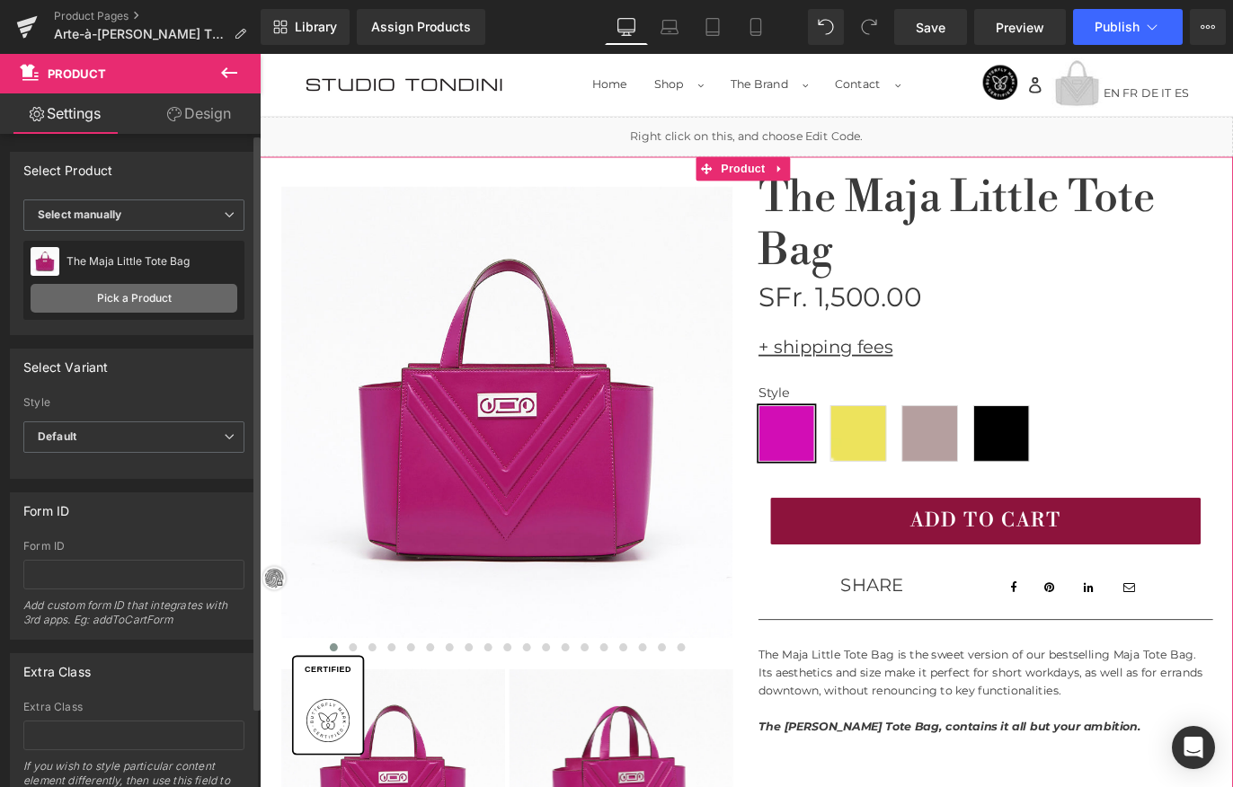
click at [158, 301] on link "Pick a Product" at bounding box center [134, 298] width 207 height 29
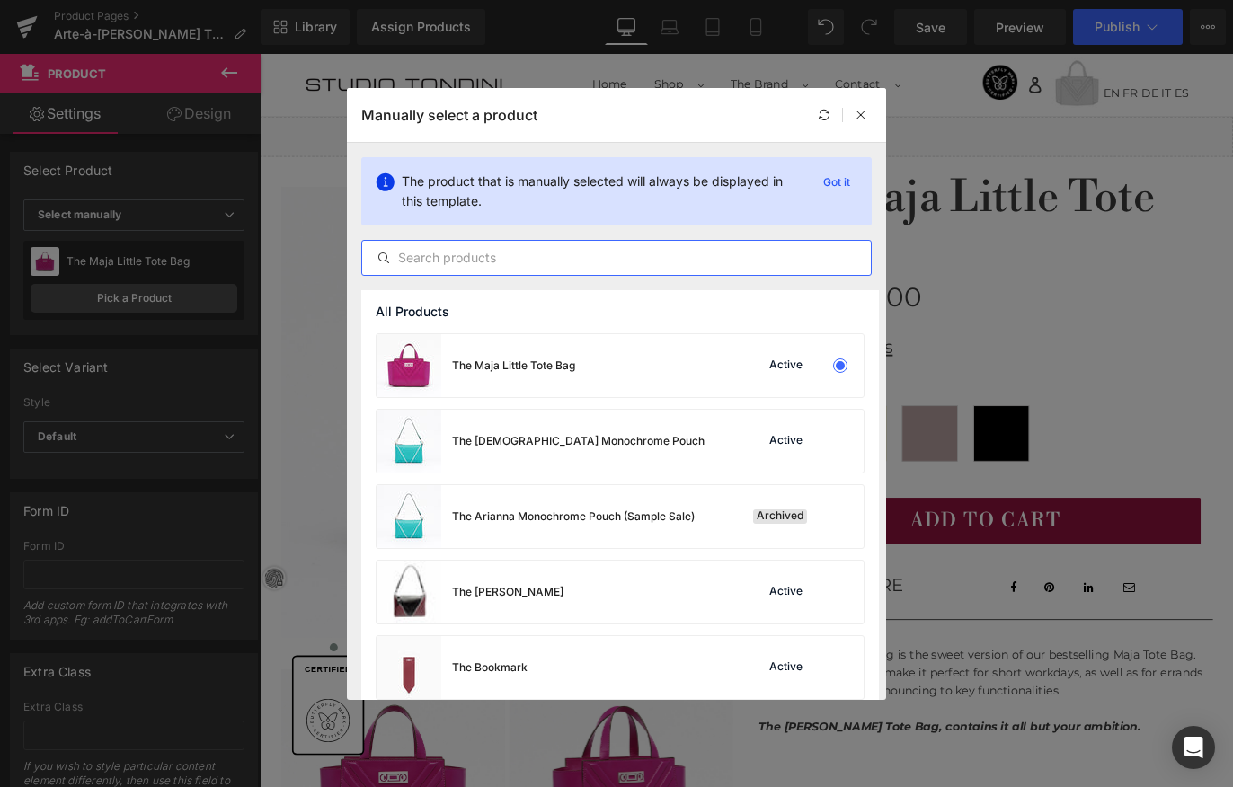
click at [454, 256] on input "text" at bounding box center [616, 258] width 509 height 22
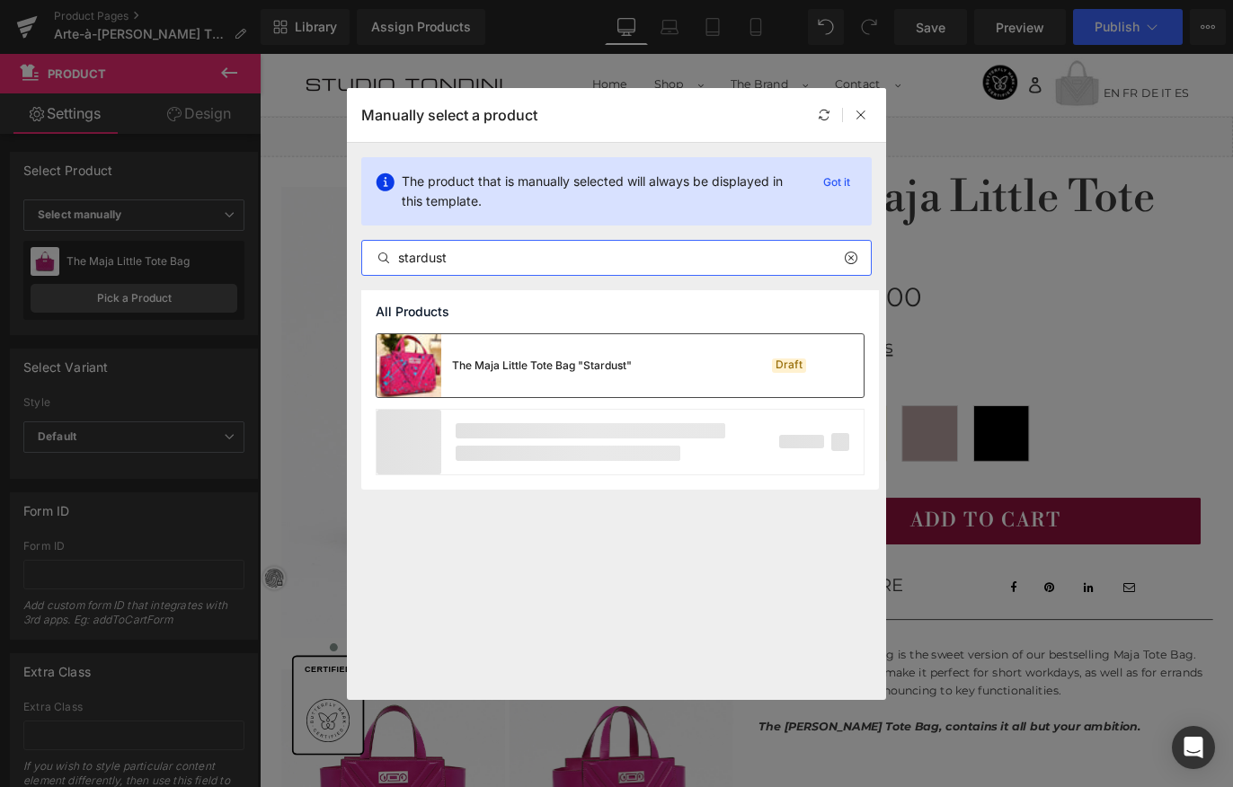
type input "stardust"
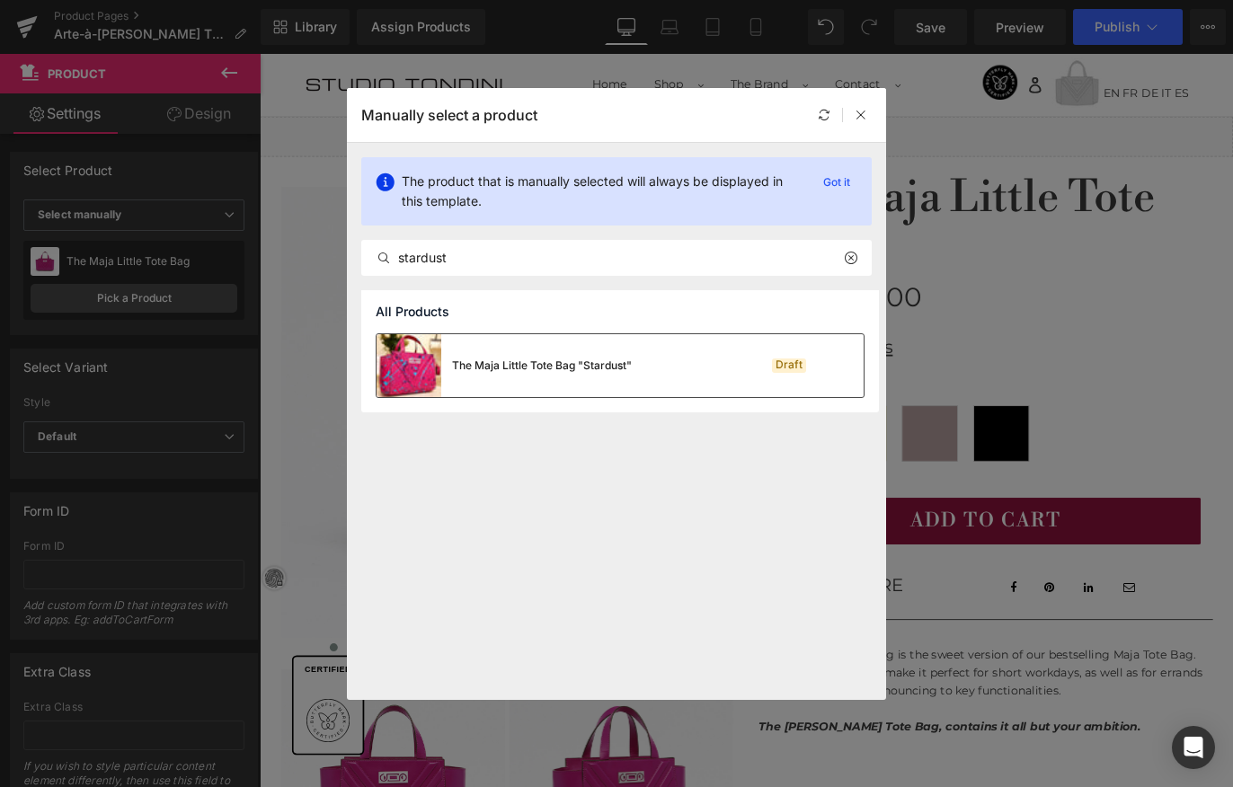
click at [484, 368] on div "The Maja Little Tote Bag "Stardust"" at bounding box center [542, 366] width 180 height 16
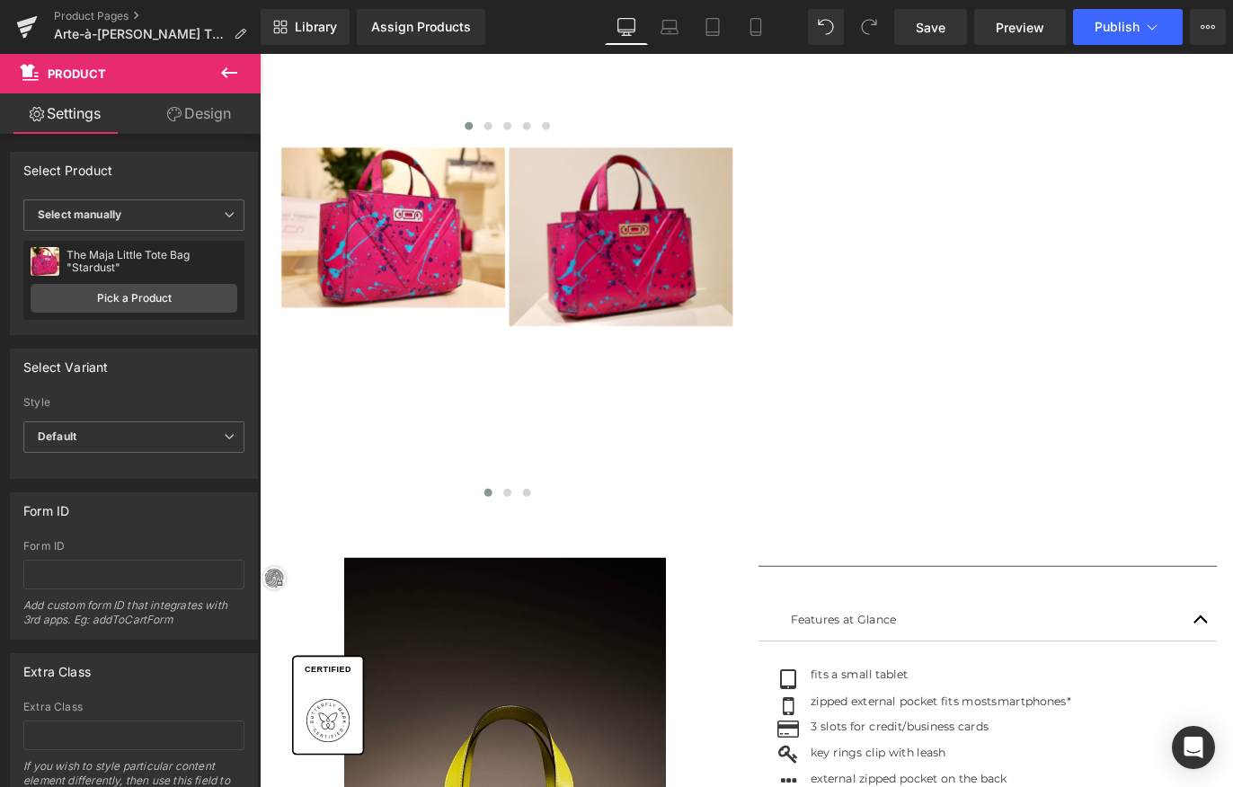
scroll to position [830, 0]
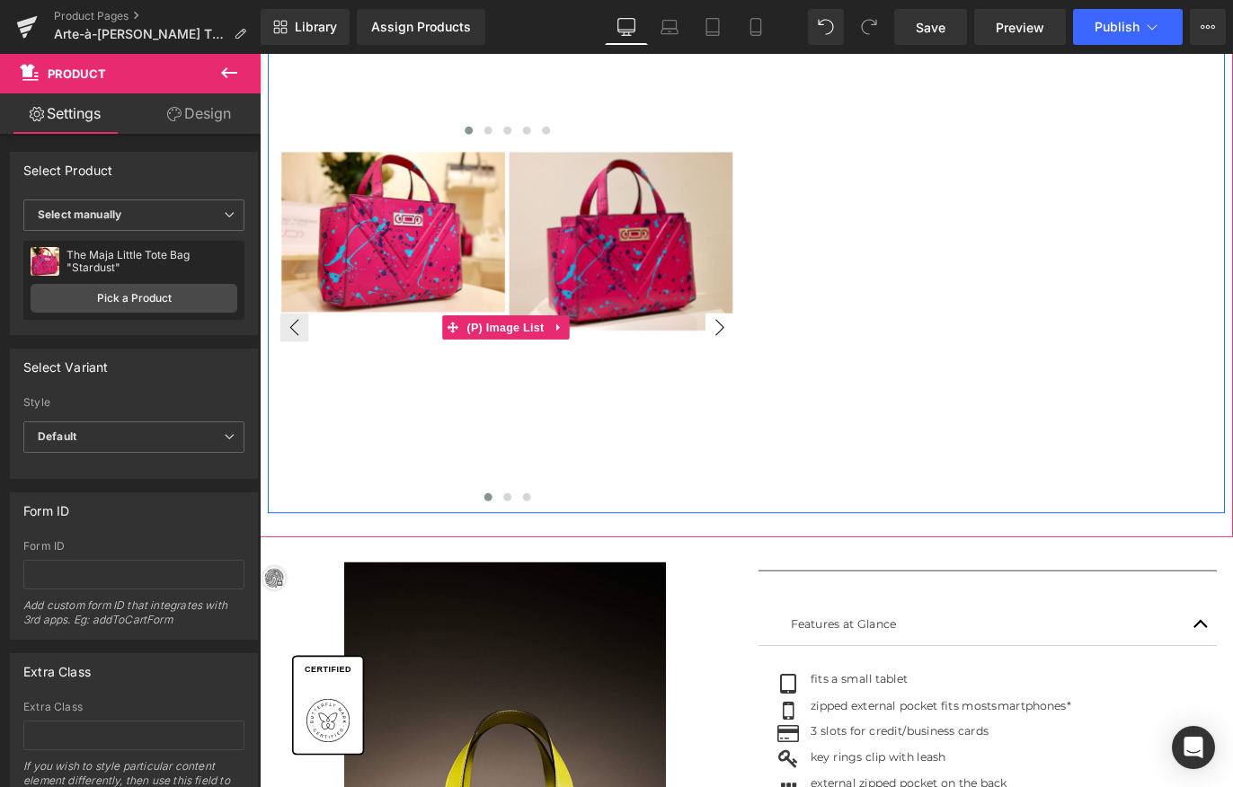
click at [767, 351] on button "›" at bounding box center [774, 359] width 32 height 32
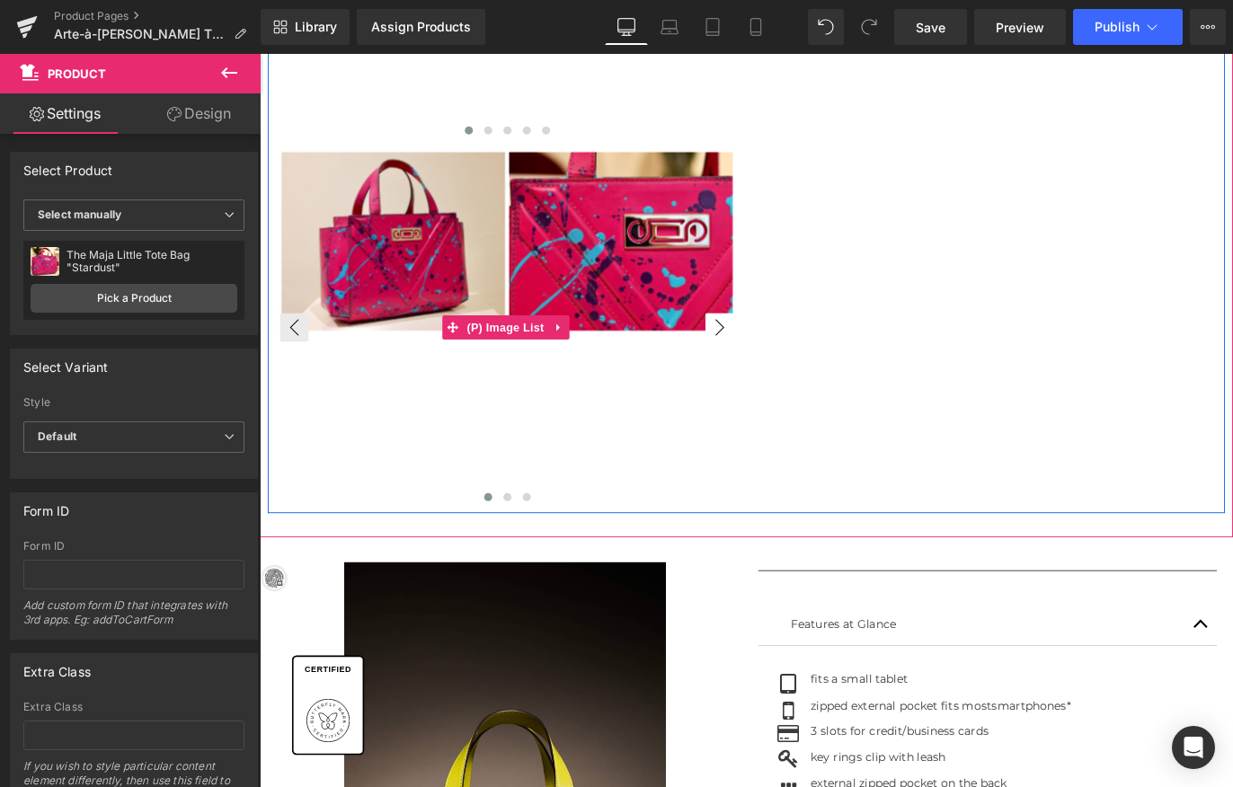
click at [767, 351] on button "›" at bounding box center [774, 359] width 32 height 32
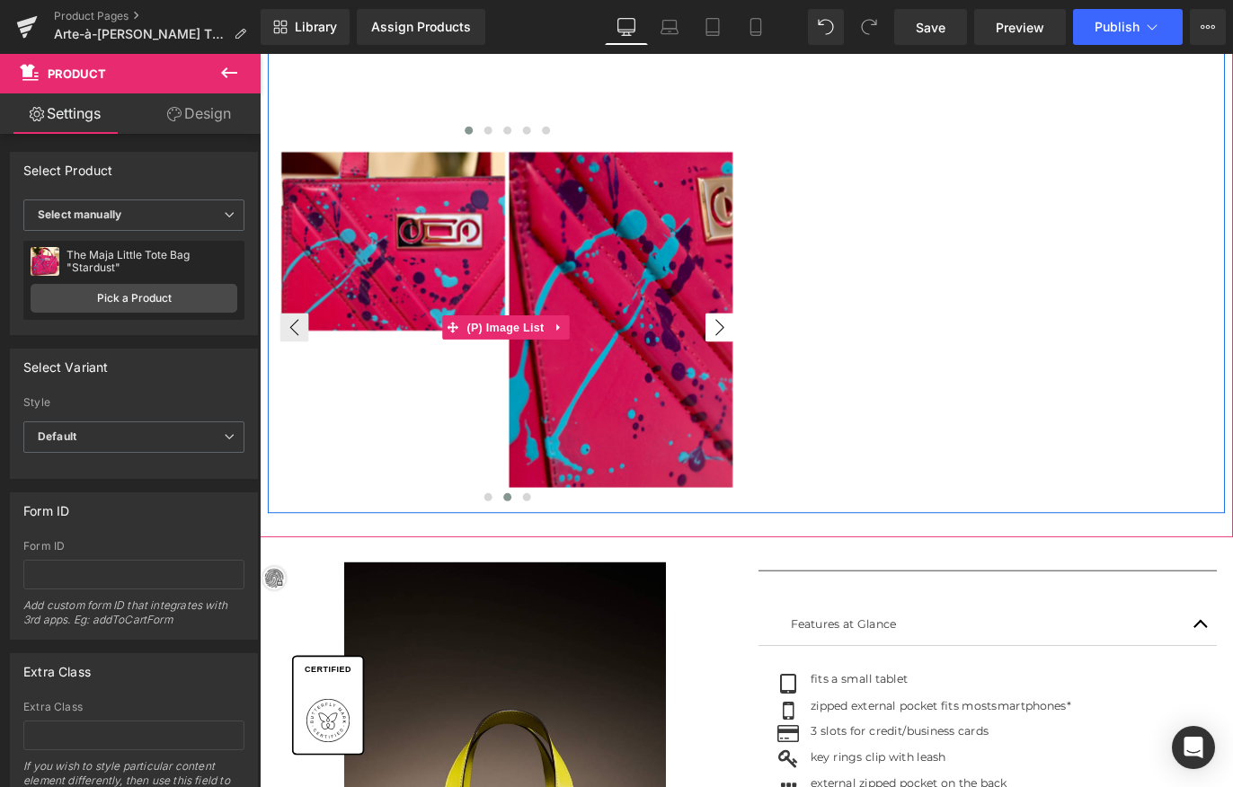
click at [767, 351] on button "›" at bounding box center [774, 359] width 32 height 32
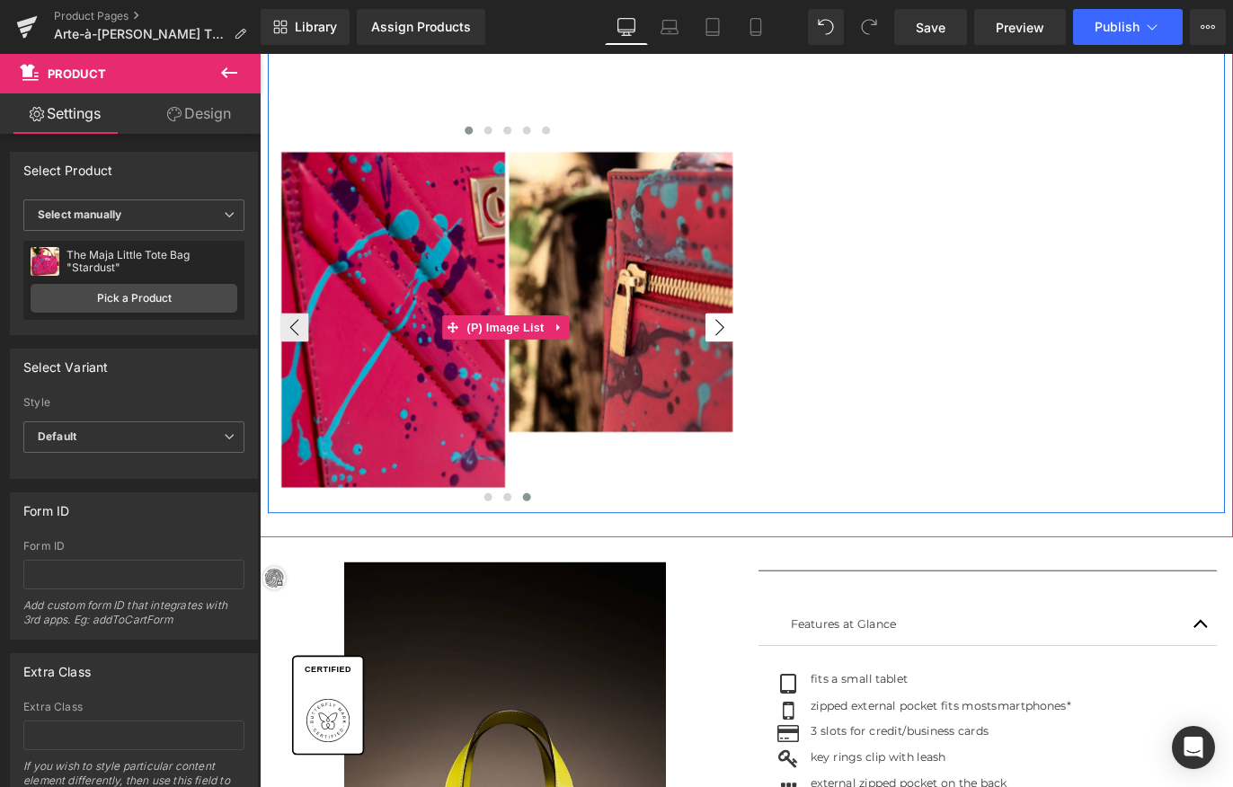
click at [767, 351] on button "›" at bounding box center [774, 359] width 32 height 32
click at [293, 363] on button "‹" at bounding box center [298, 359] width 32 height 32
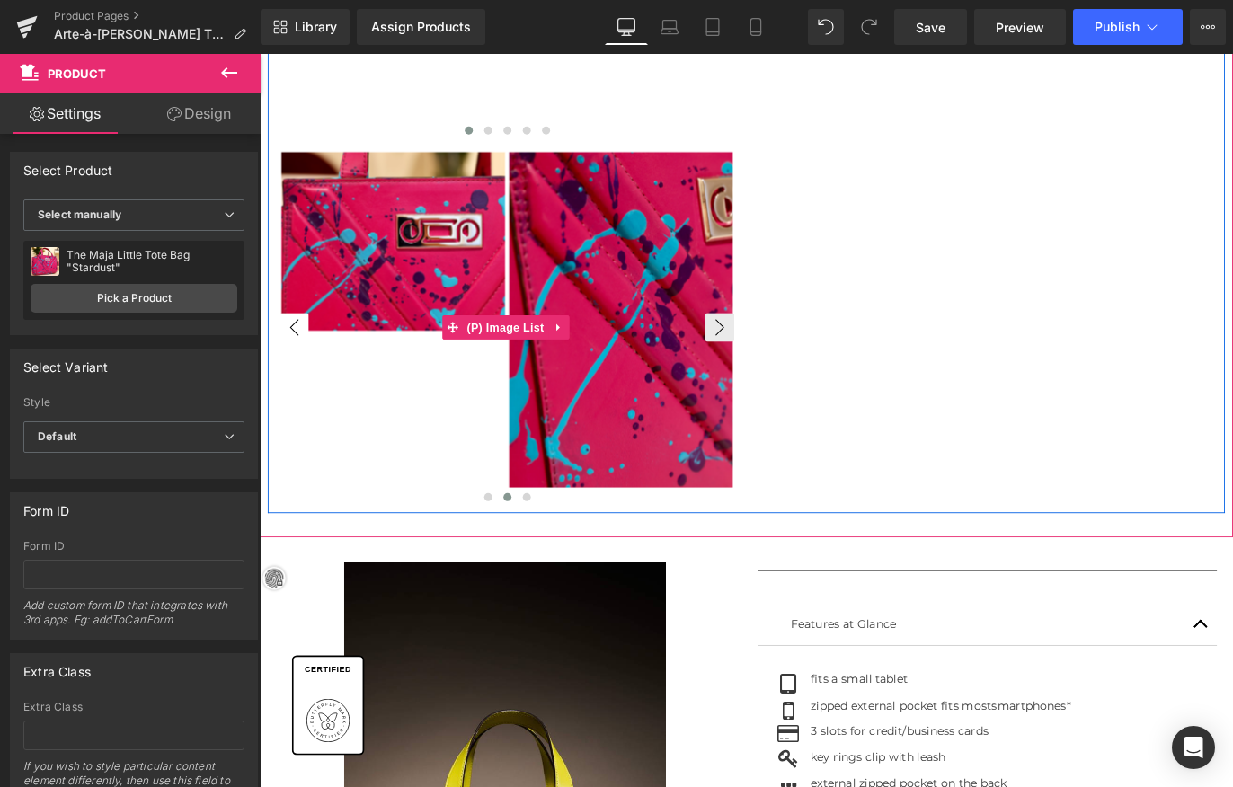
click at [294, 363] on button "‹" at bounding box center [298, 359] width 32 height 32
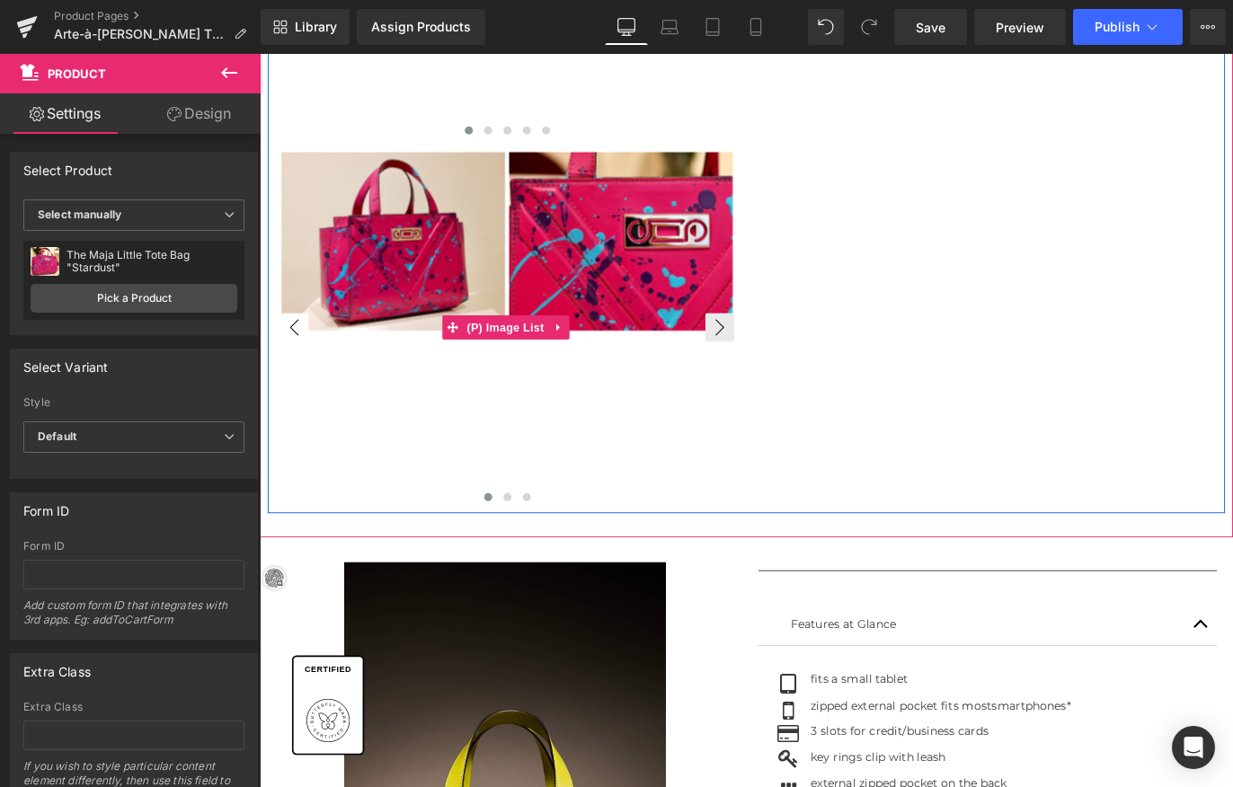
click at [294, 363] on button "‹" at bounding box center [298, 359] width 32 height 32
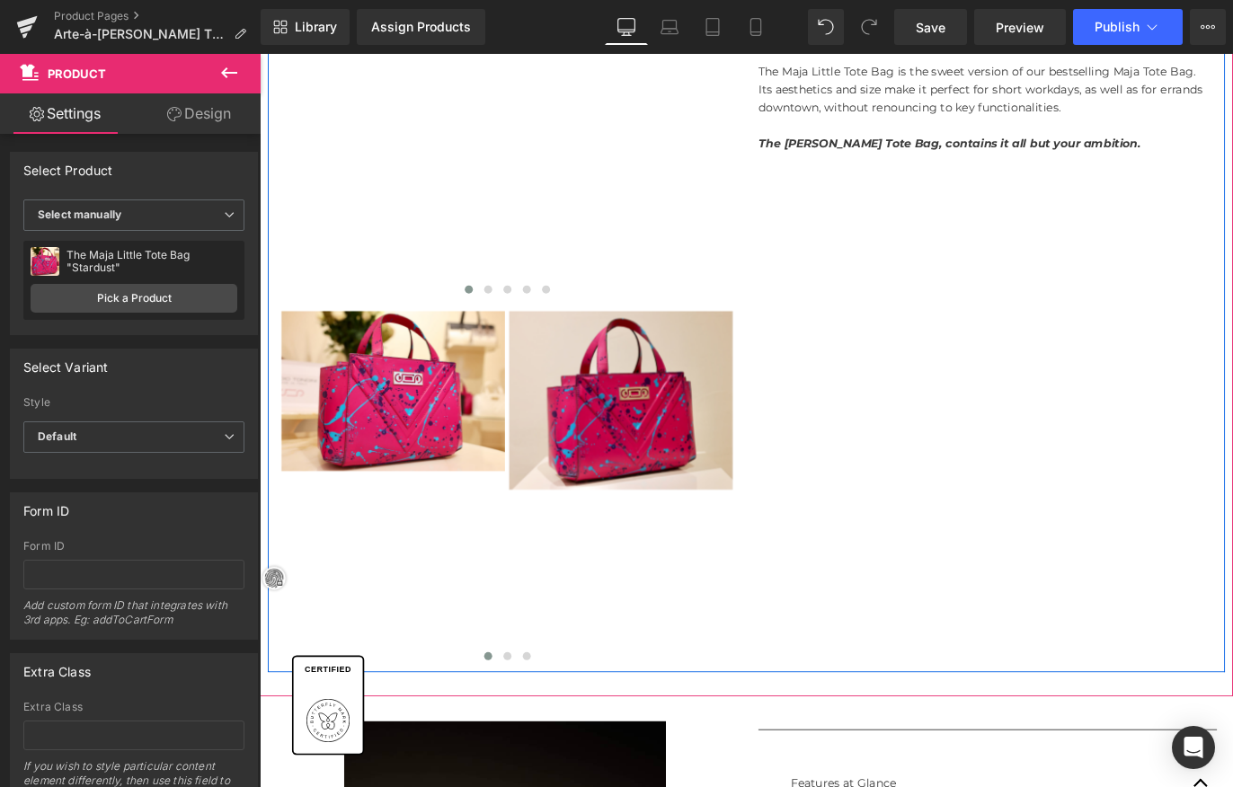
scroll to position [720, 0]
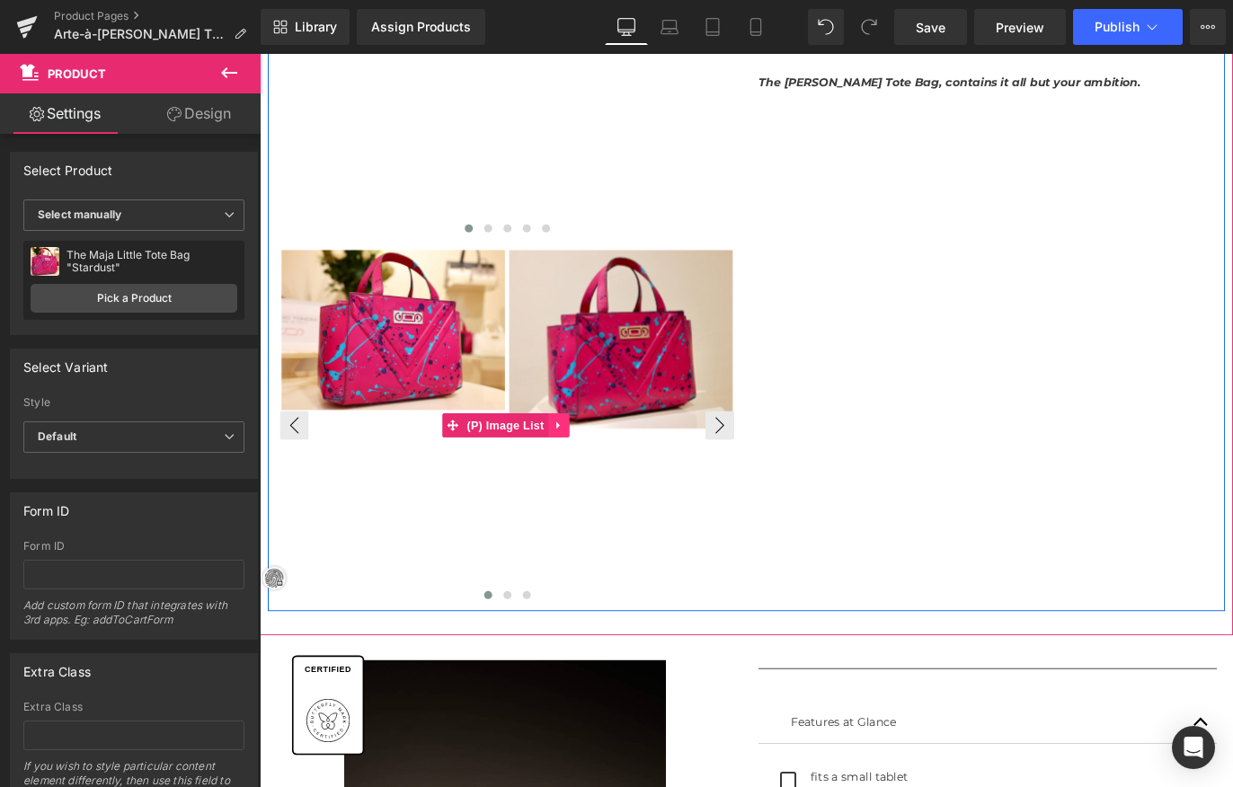
click at [588, 464] on icon at bounding box center [594, 469] width 13 height 13
click at [606, 466] on icon at bounding box center [605, 469] width 13 height 13
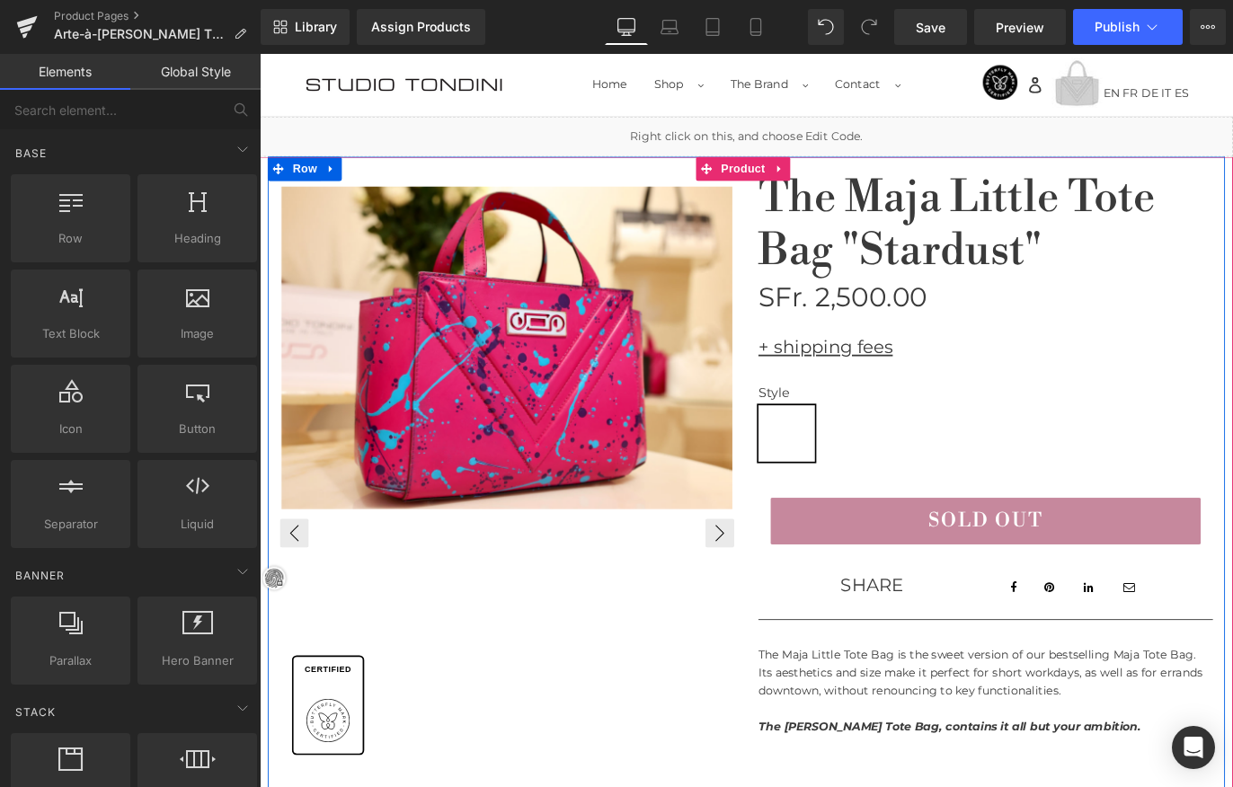
scroll to position [0, 0]
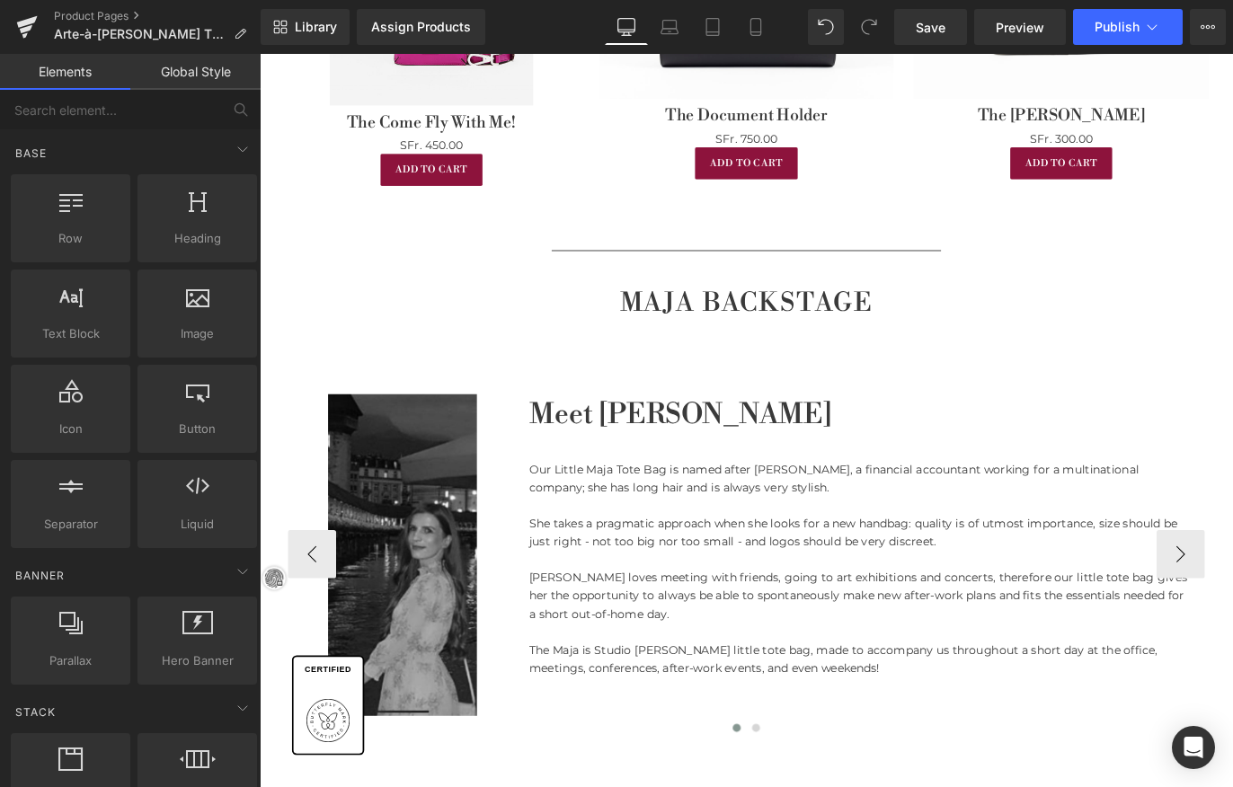
click at [653, 476] on div "Meet Maja Heading Our Little Maja Tote Bag is named after Maja, a financial acc…" at bounding box center [931, 602] width 768 height 336
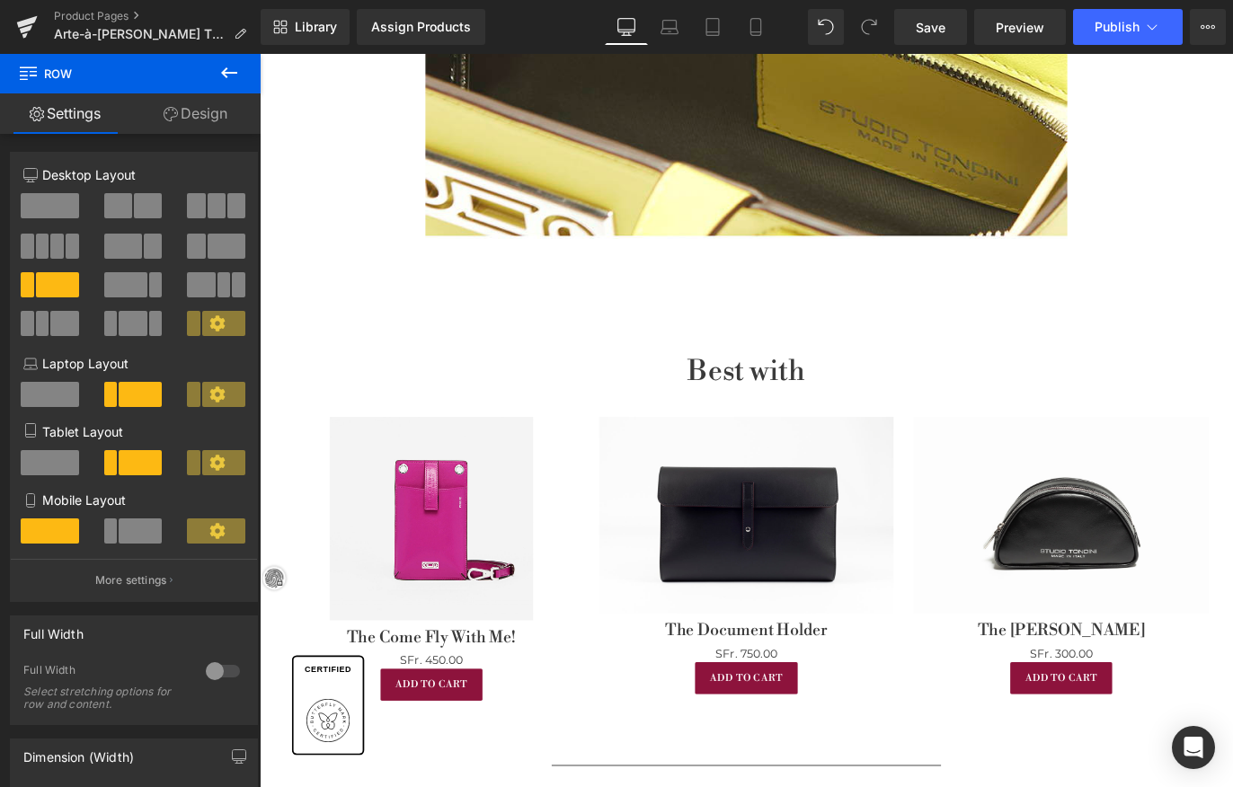
scroll to position [2980, 0]
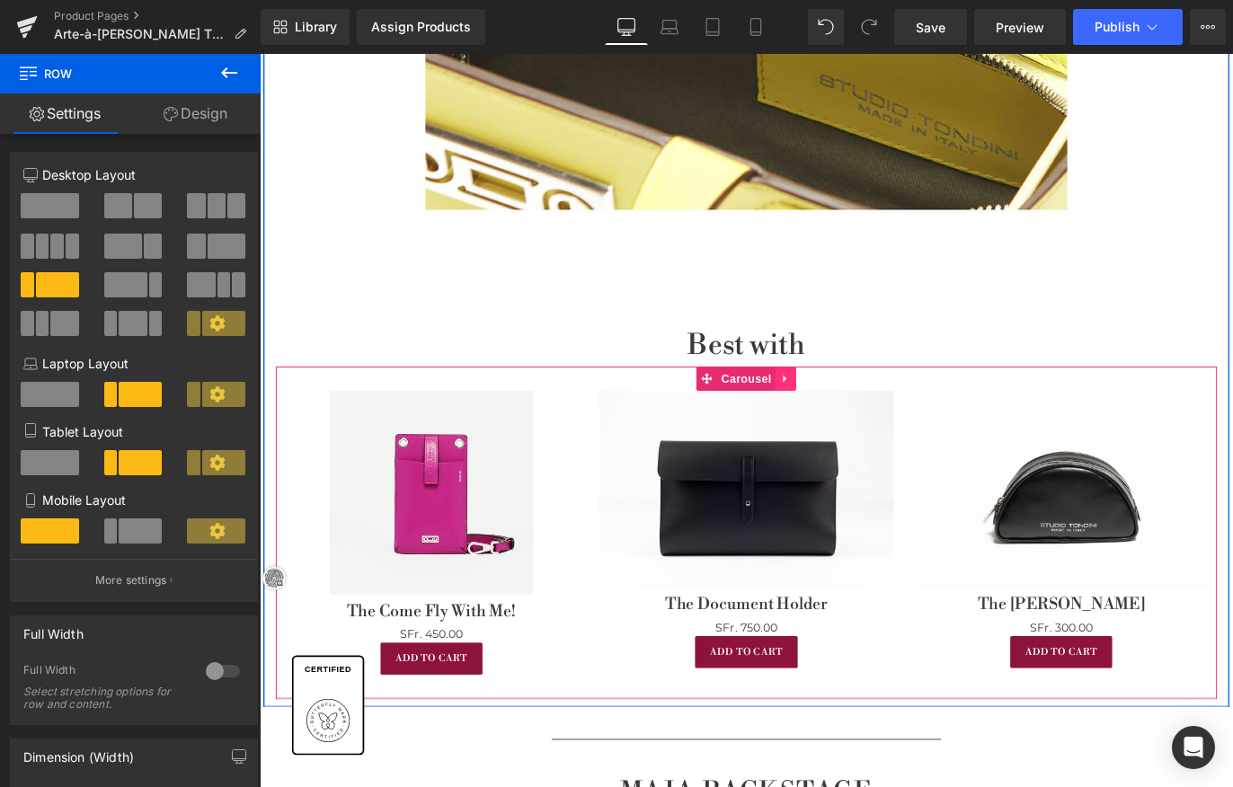
click at [845, 413] on icon at bounding box center [847, 417] width 4 height 8
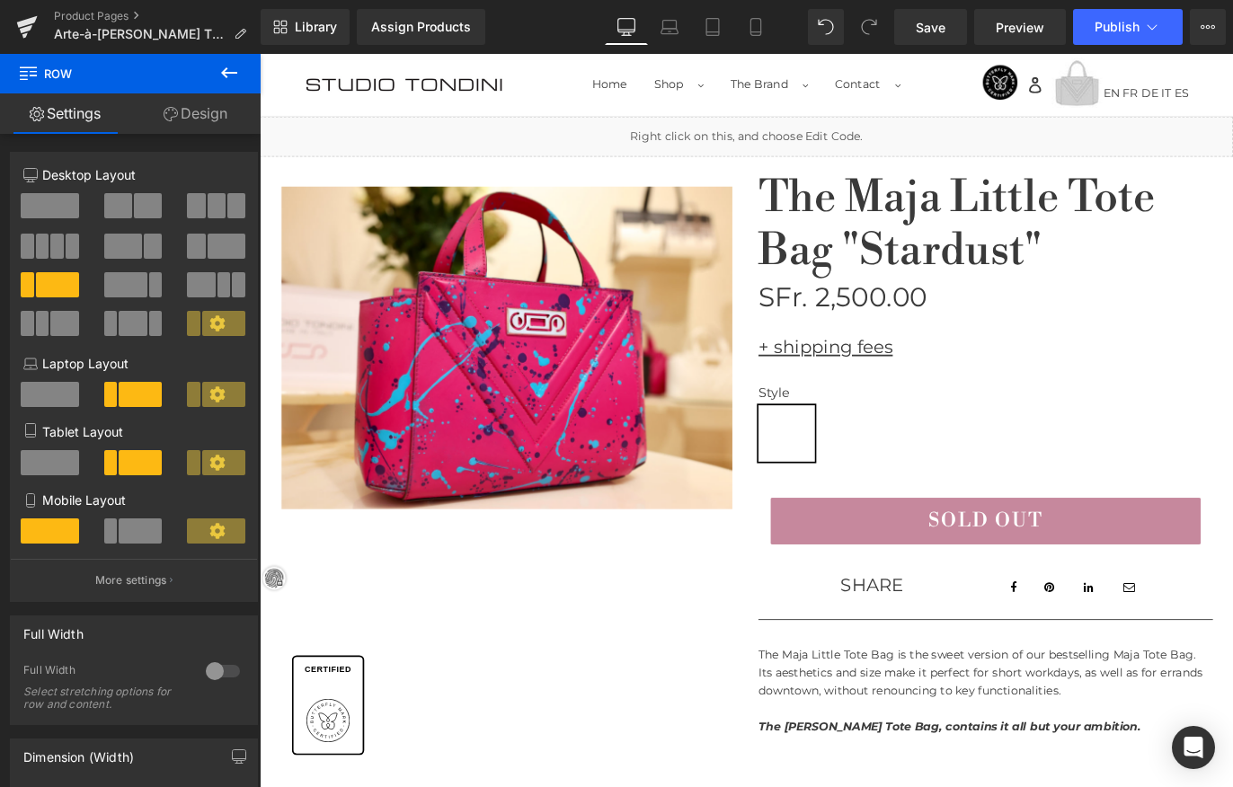
scroll to position [0, 0]
click at [922, 31] on span "Save" at bounding box center [931, 27] width 30 height 19
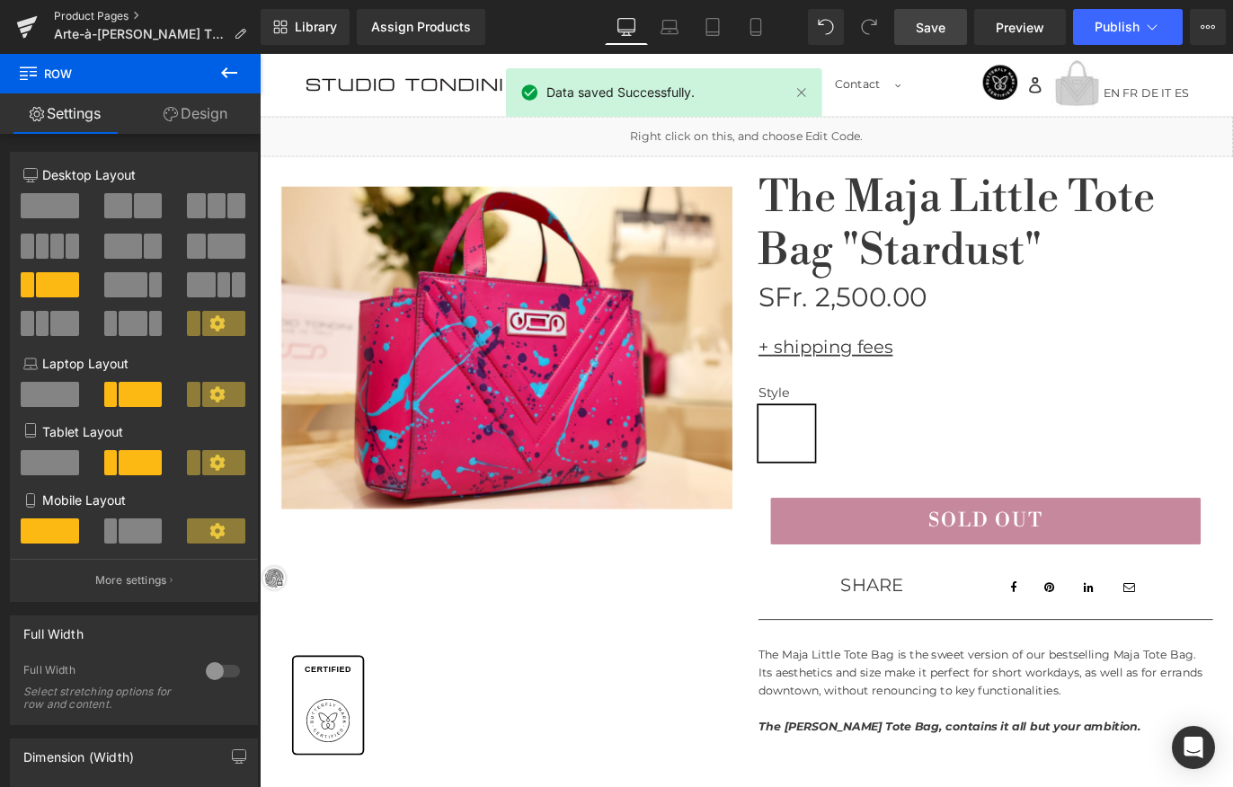
click at [91, 14] on link "Product Pages" at bounding box center [157, 16] width 207 height 14
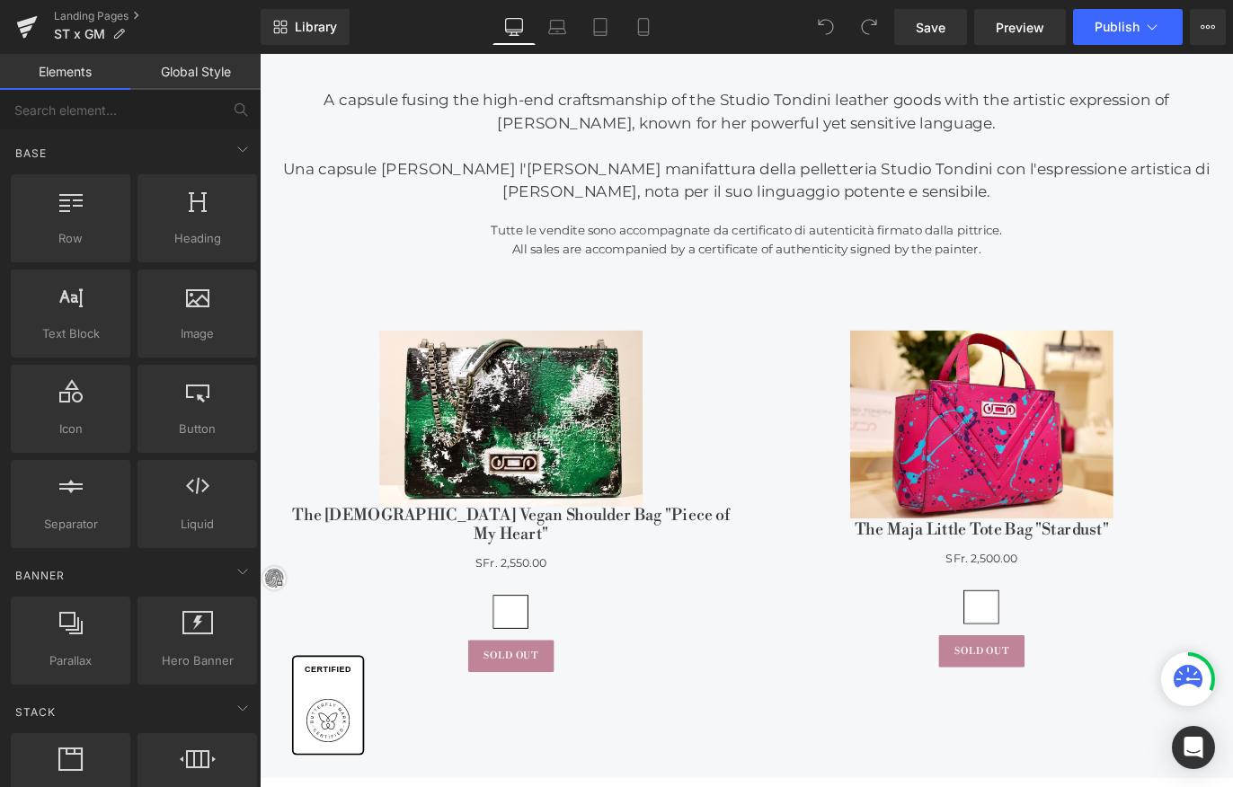
scroll to position [985, 0]
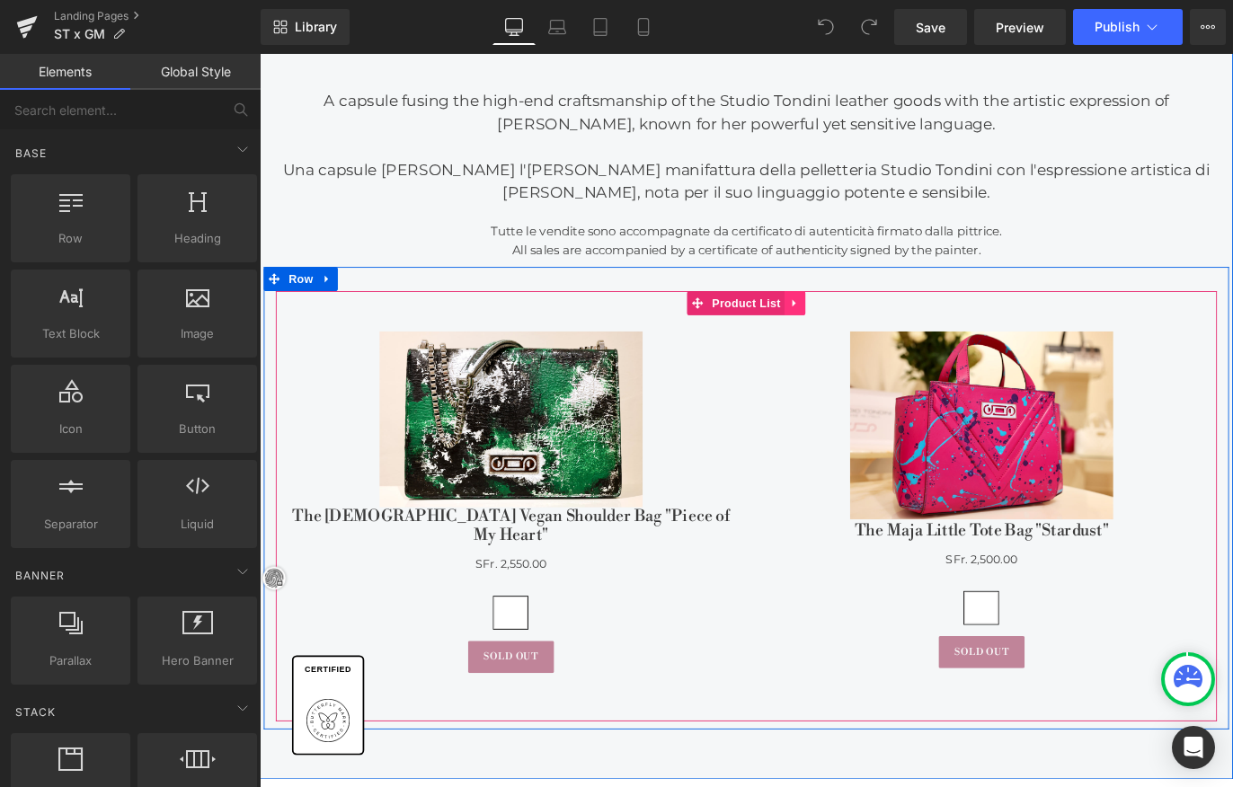
click at [854, 330] on icon at bounding box center [858, 332] width 13 height 13
click at [868, 329] on icon at bounding box center [870, 332] width 13 height 13
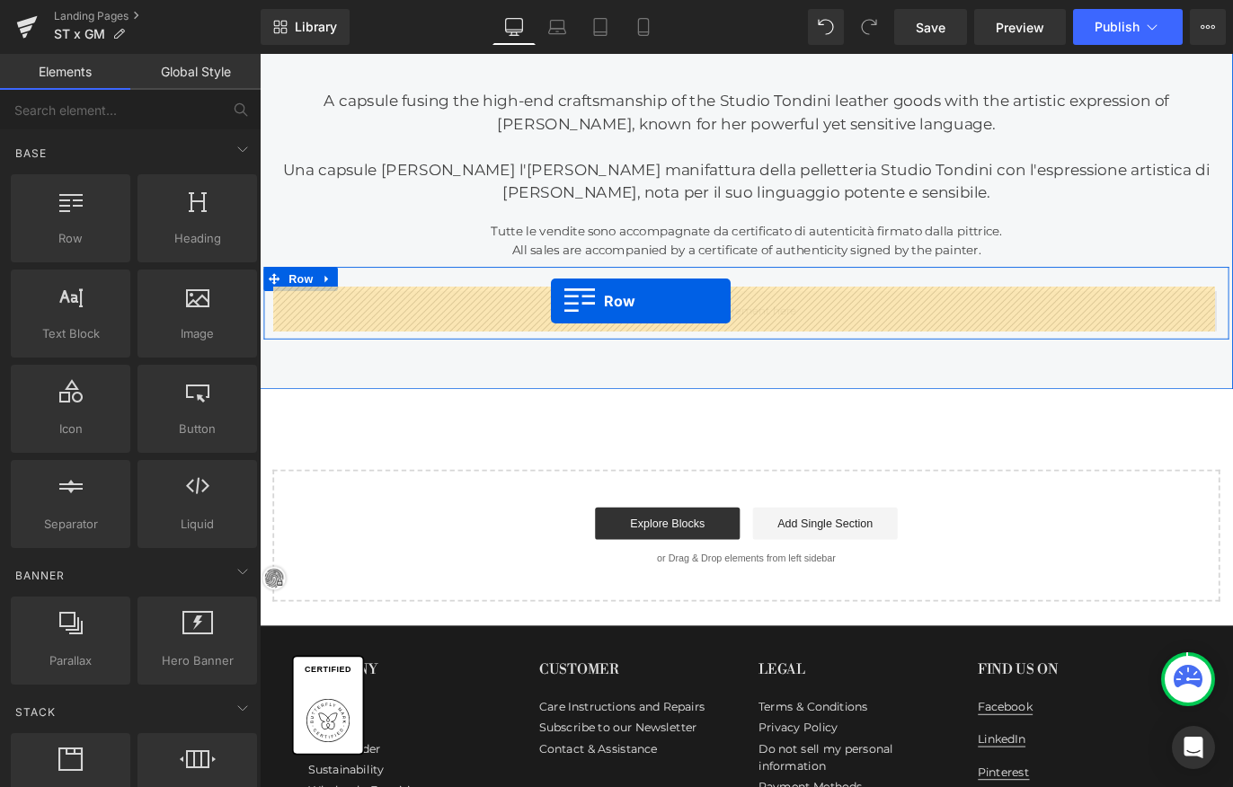
drag, startPoint x: 349, startPoint y: 285, endPoint x: 586, endPoint y: 331, distance: 241.7
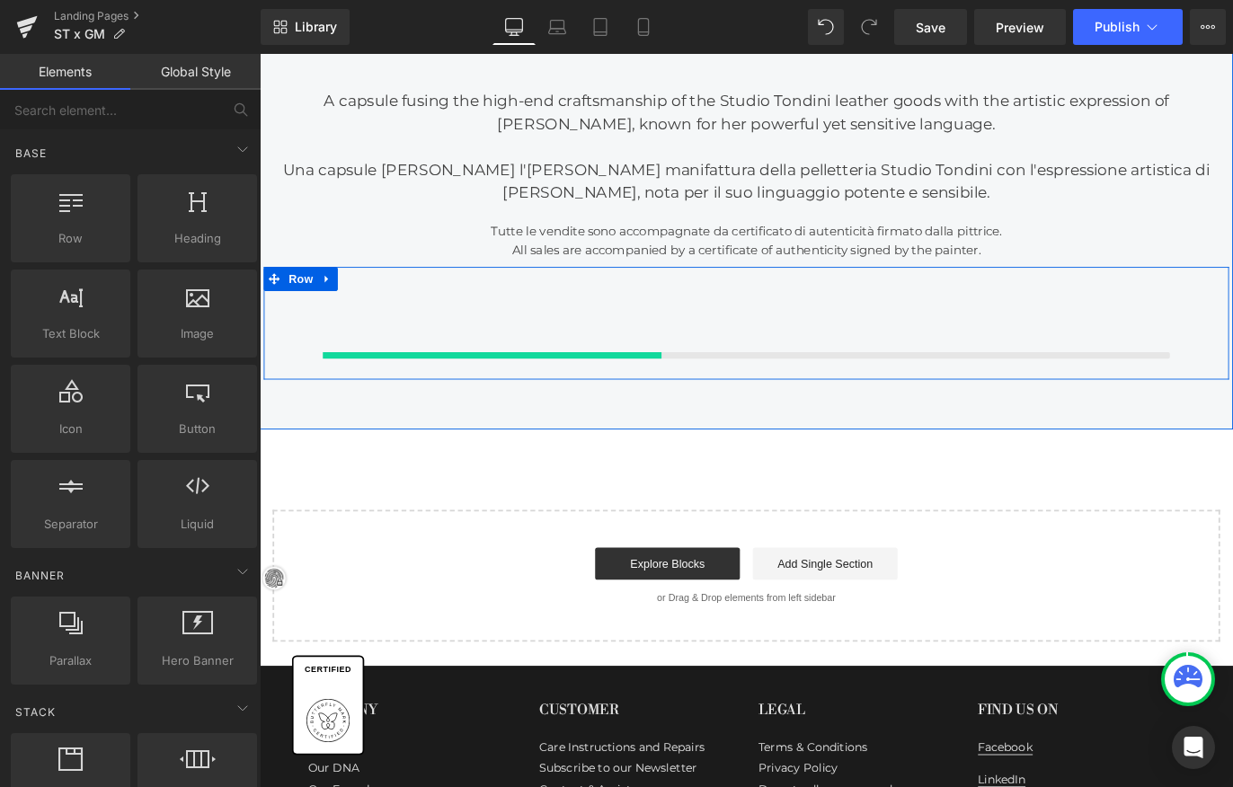
scroll to position [990, 0]
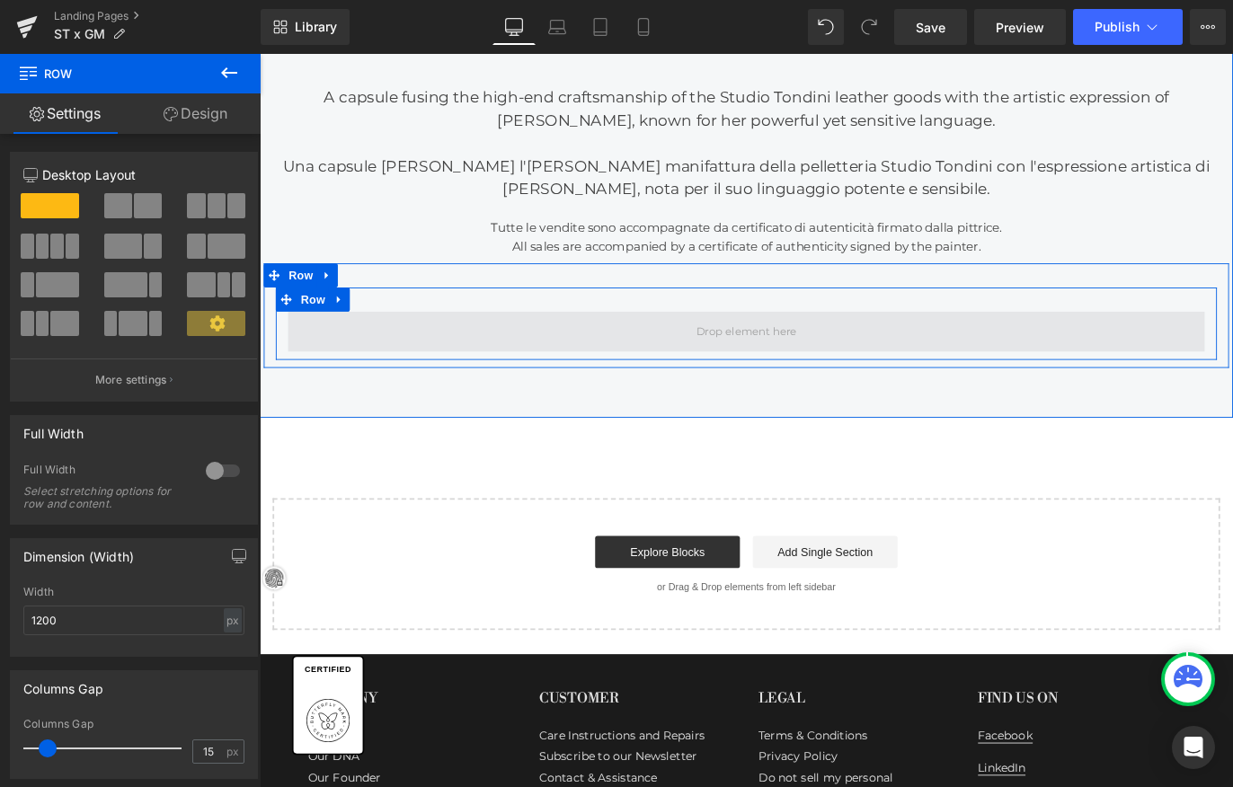
drag, startPoint x: 382, startPoint y: 253, endPoint x: 570, endPoint y: 356, distance: 214.4
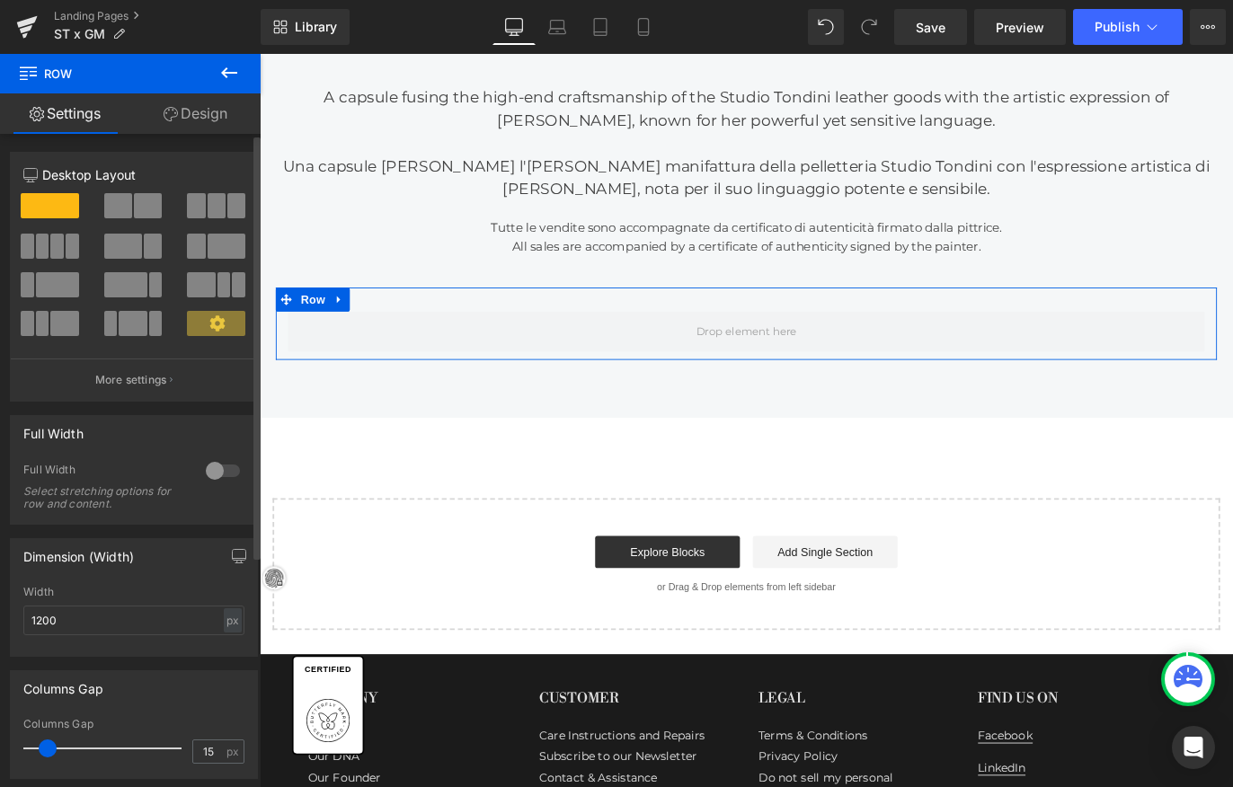
click at [138, 210] on span at bounding box center [148, 205] width 28 height 25
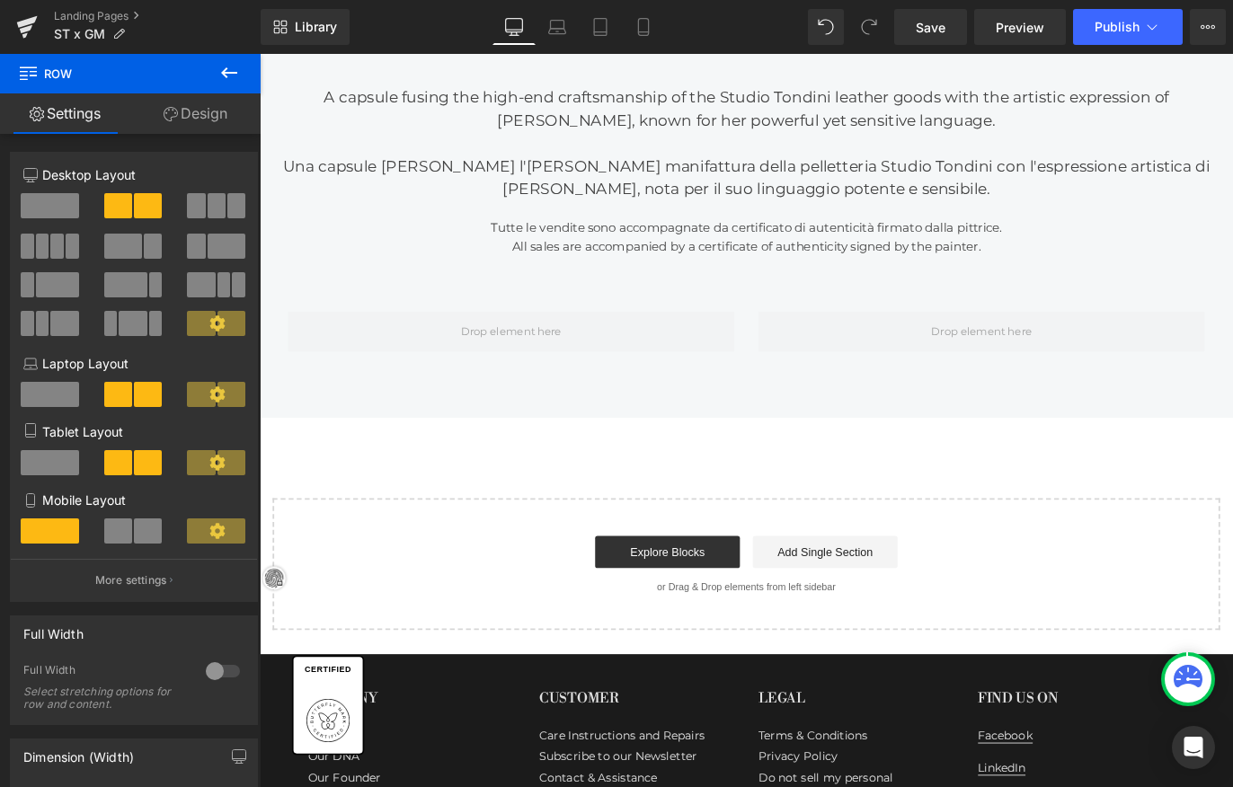
click at [219, 77] on icon at bounding box center [229, 73] width 22 height 22
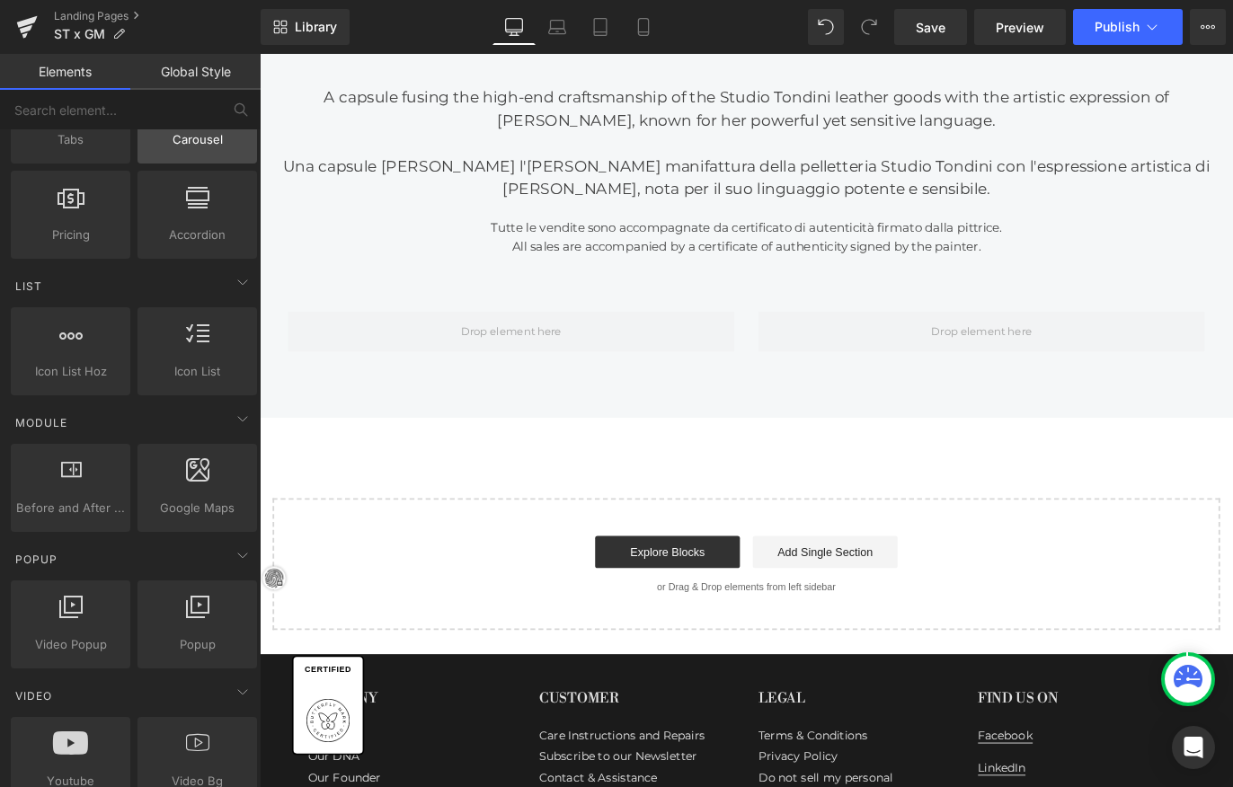
scroll to position [661, 0]
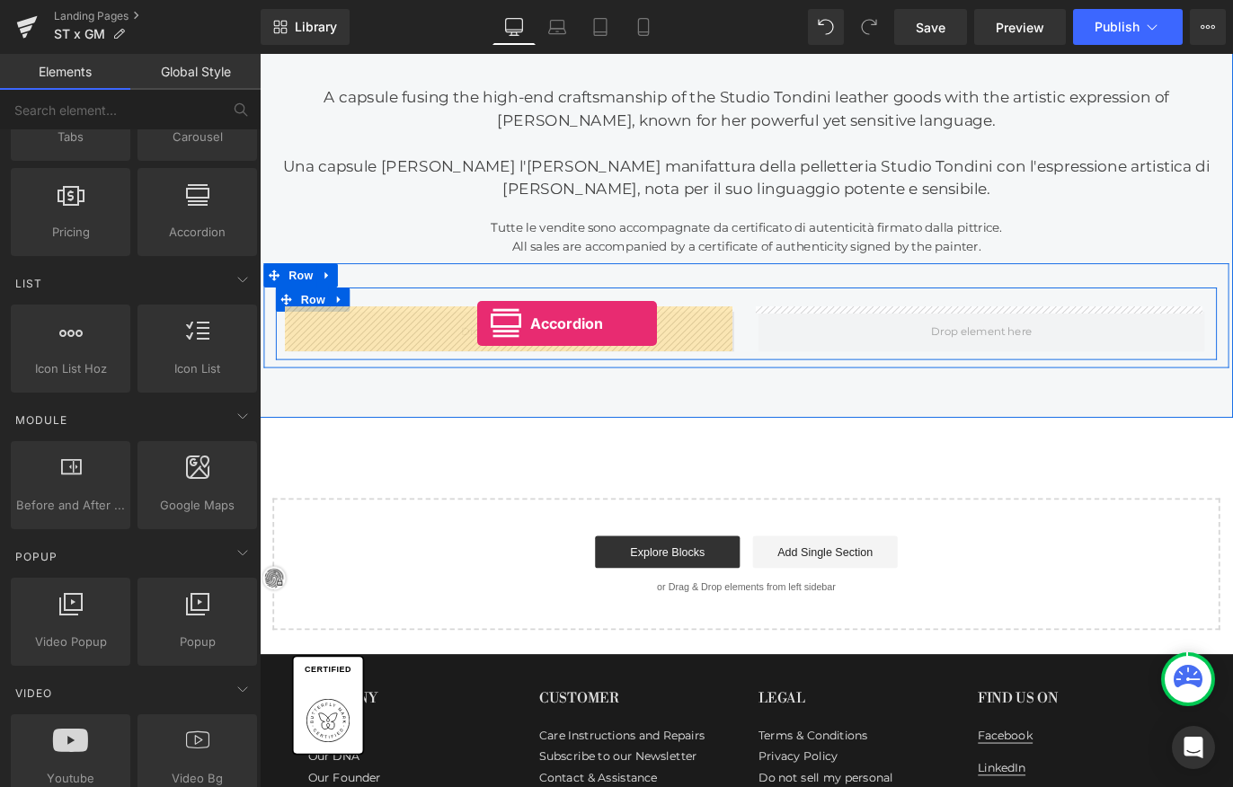
drag, startPoint x: 497, startPoint y: 260, endPoint x: 502, endPoint y: 357, distance: 97.2
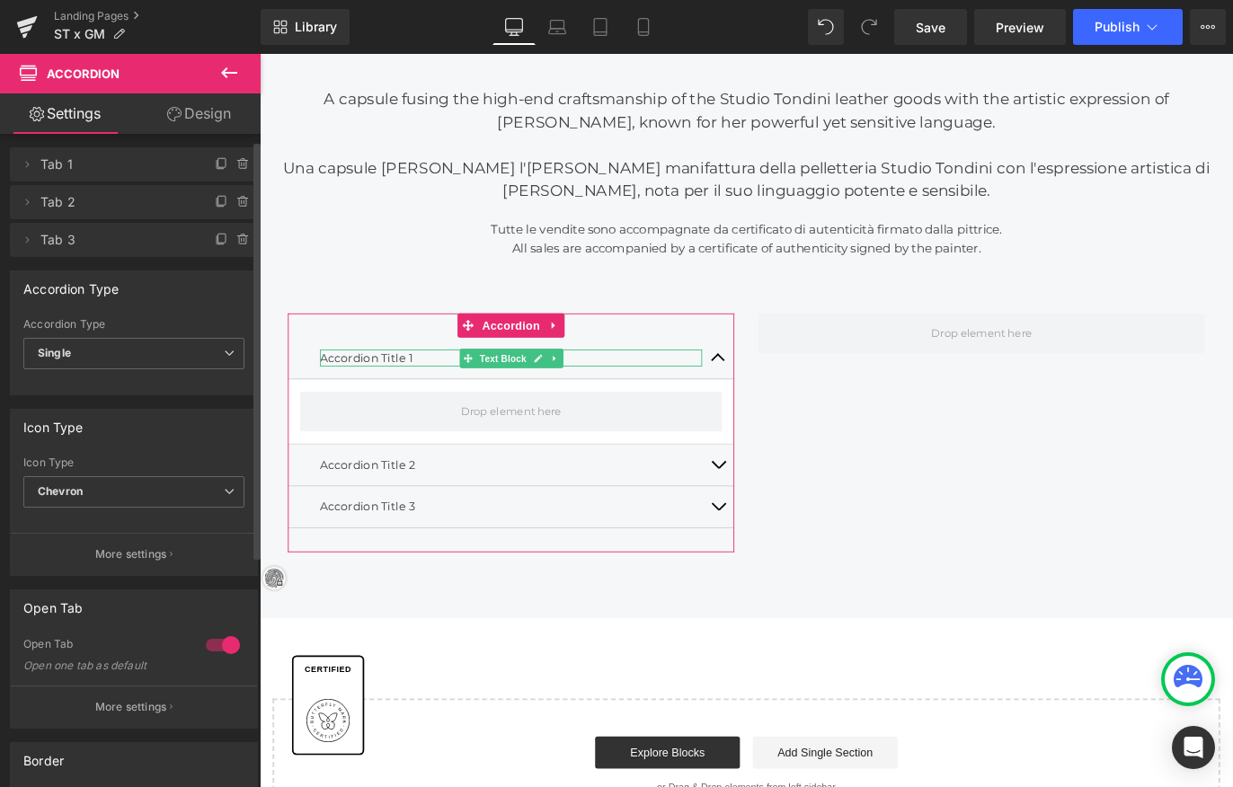
scroll to position [12, 0]
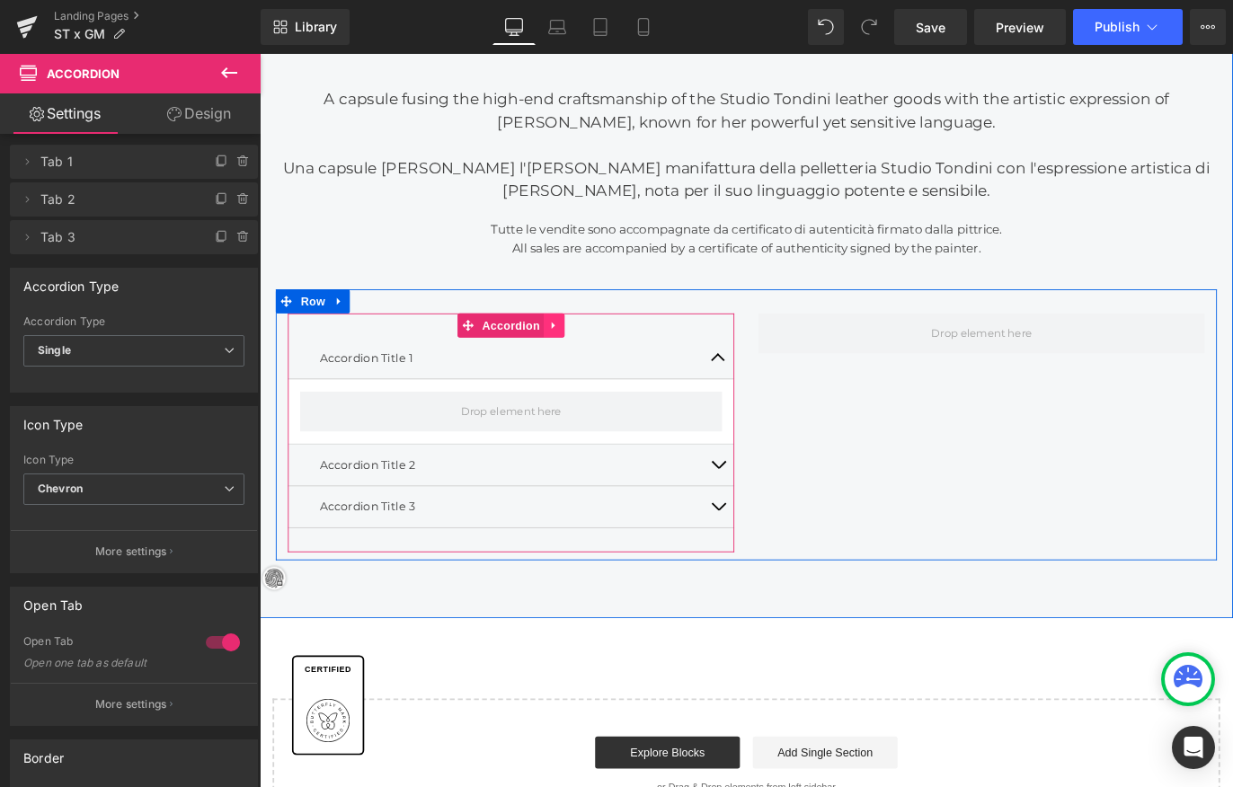
click at [594, 352] on link at bounding box center [588, 357] width 23 height 27
click at [600, 356] on icon at bounding box center [600, 357] width 13 height 13
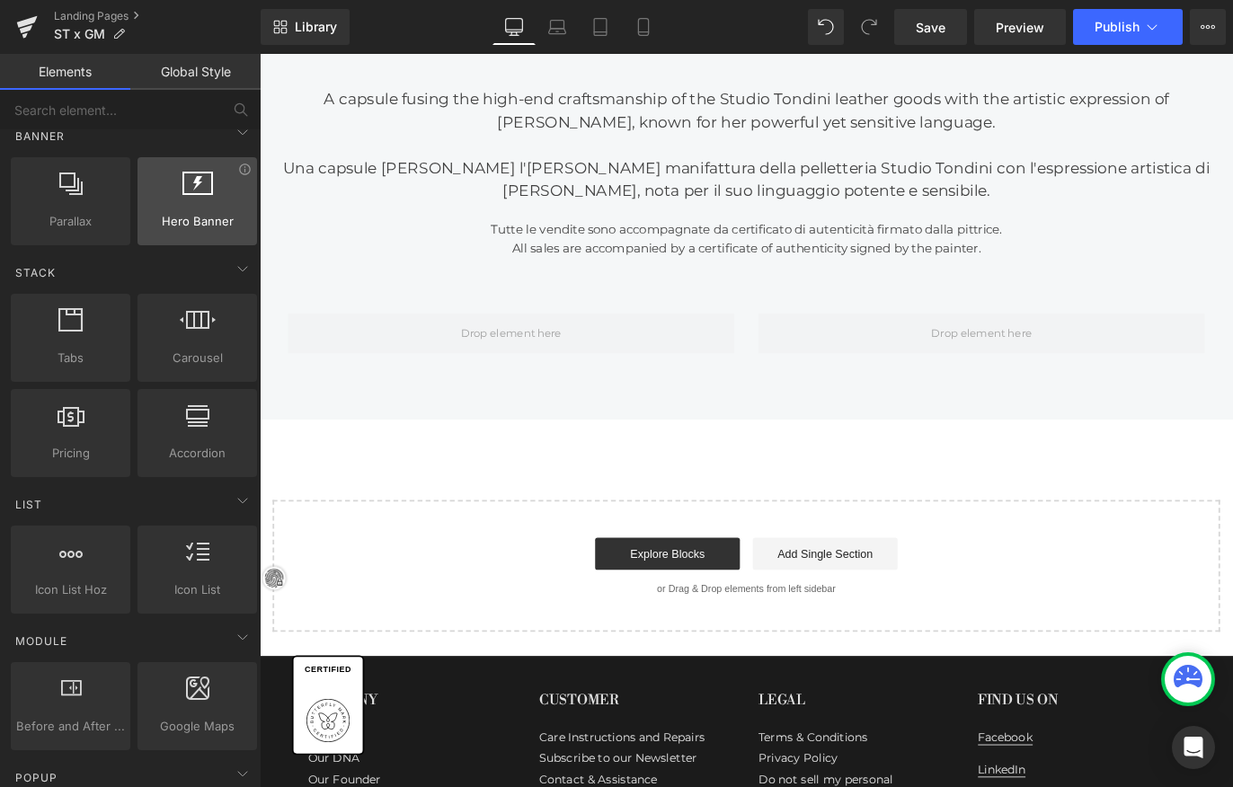
scroll to position [466, 0]
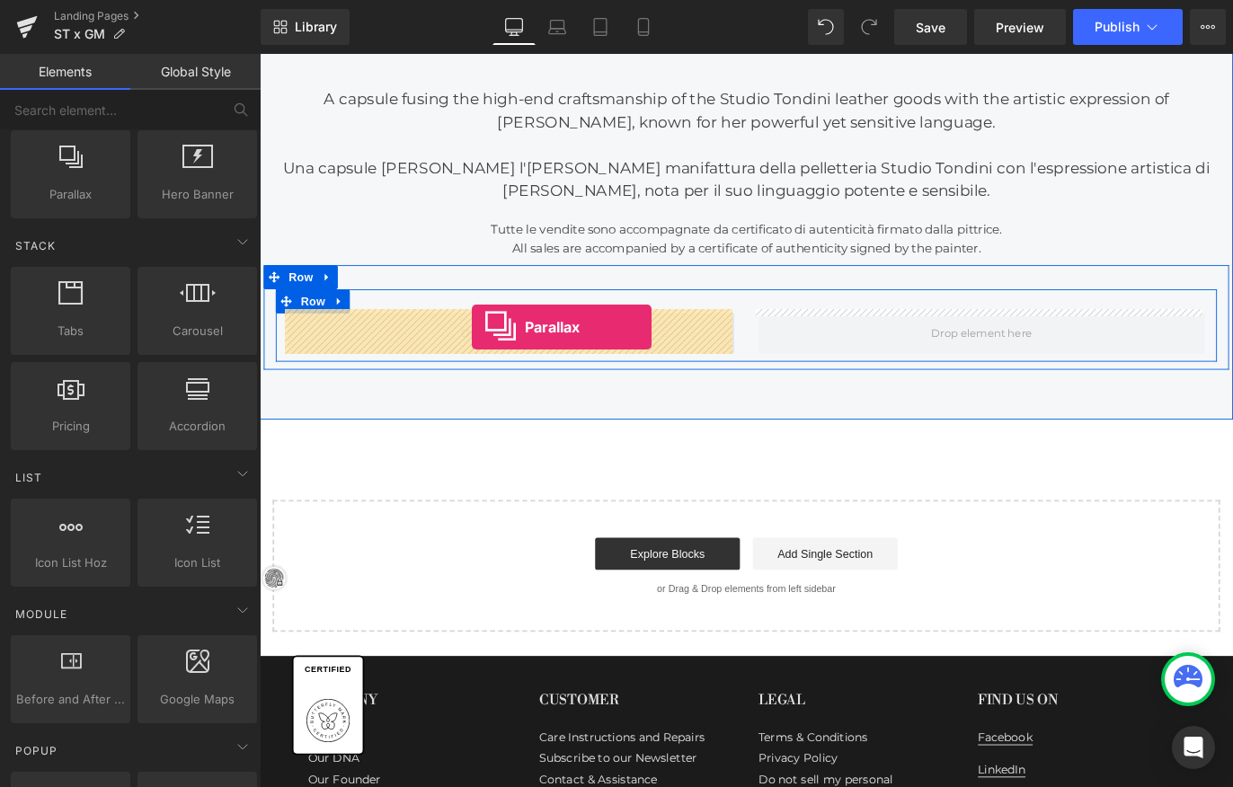
drag, startPoint x: 328, startPoint y: 225, endPoint x: 497, endPoint y: 360, distance: 216.2
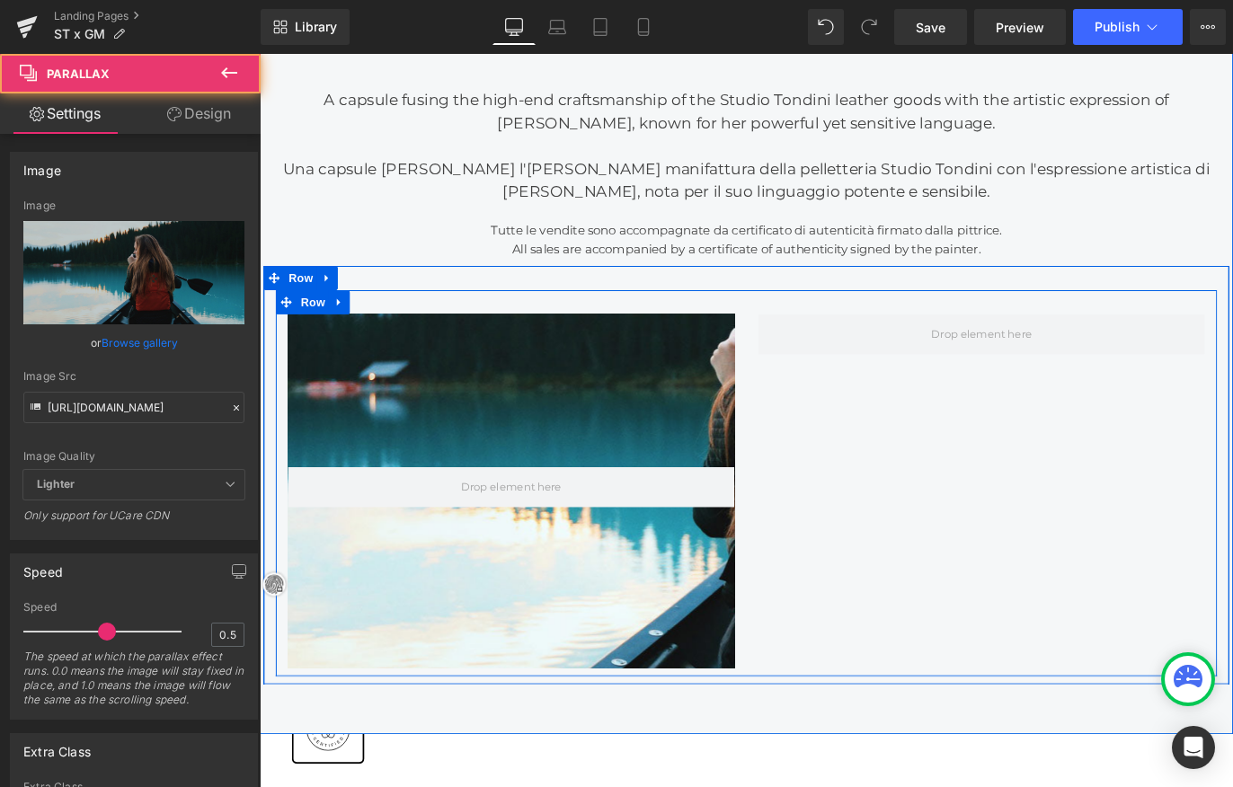
scroll to position [2456, 1080]
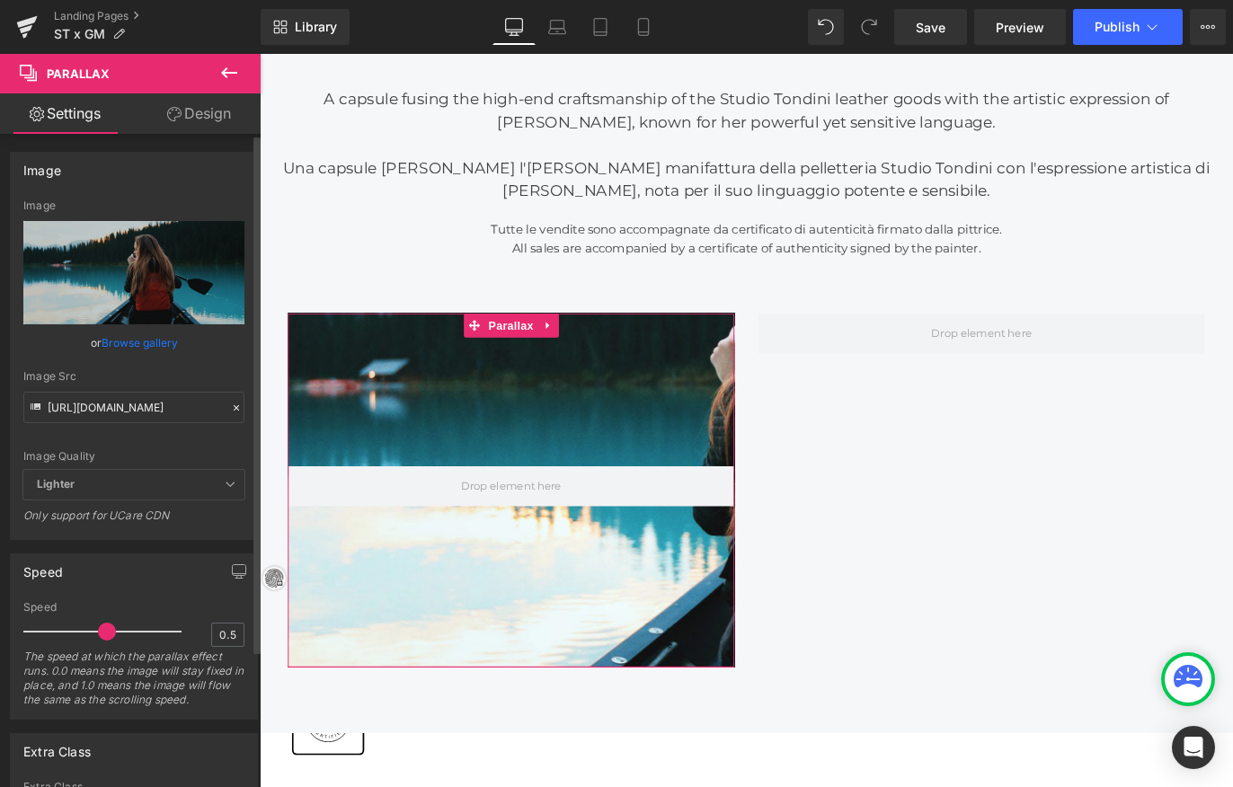
click at [230, 410] on icon at bounding box center [236, 408] width 13 height 13
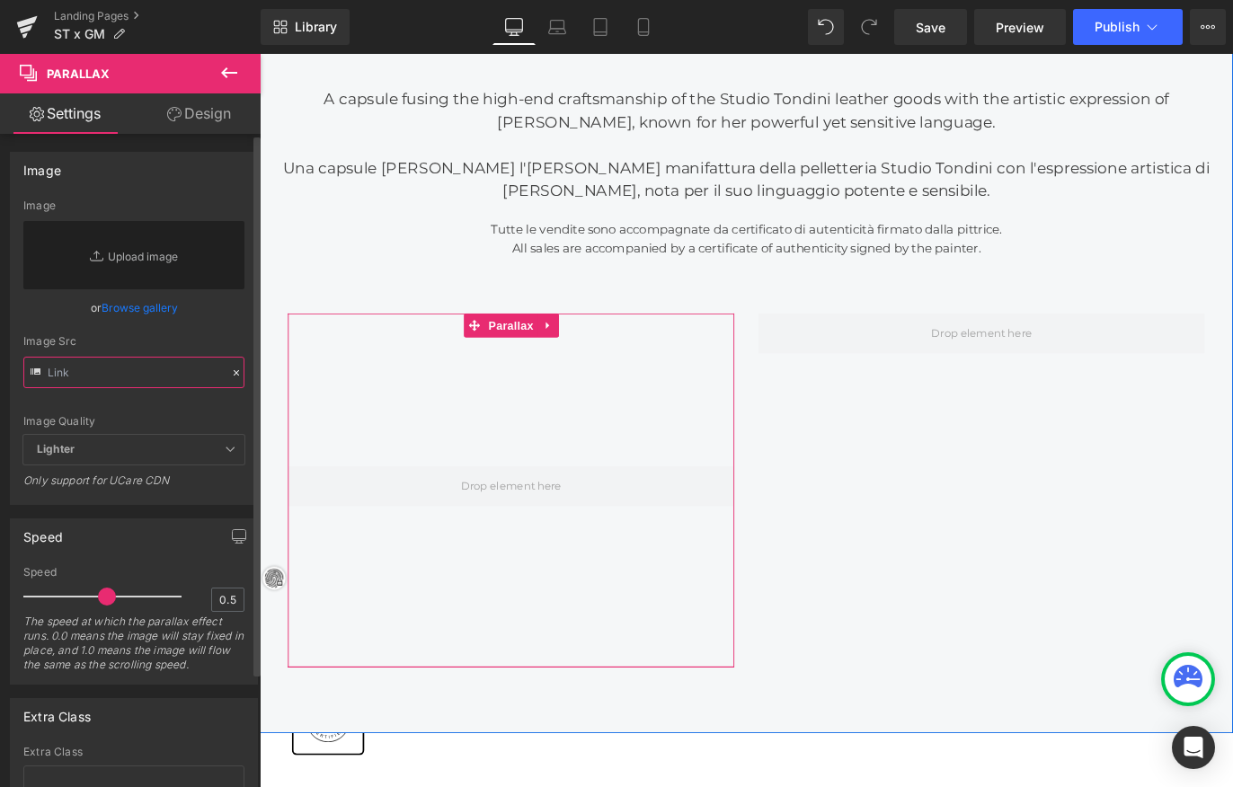
click at [159, 373] on input "text" at bounding box center [133, 372] width 221 height 31
paste input "https://cdn.shopify.com/s/files/1/0537/2877/2292/files/526A9764.jpg?v=1758012956"
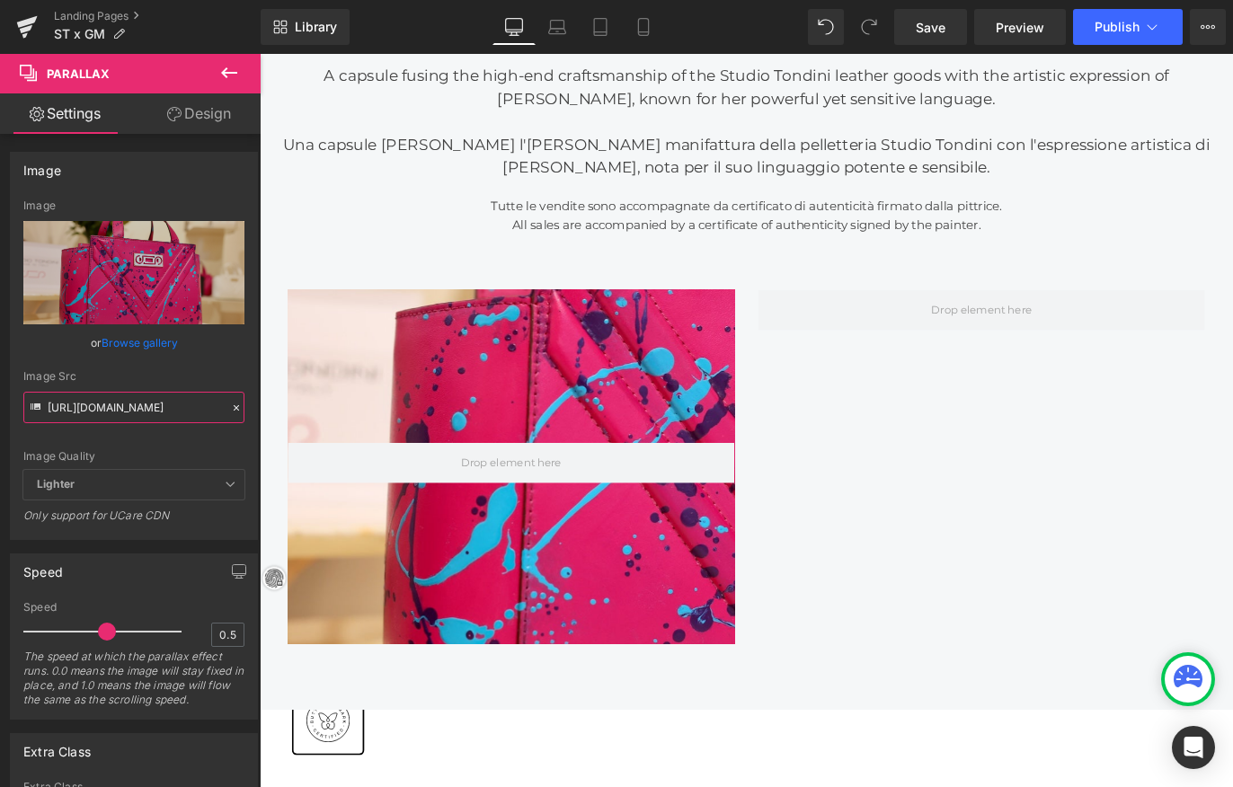
scroll to position [1006, 0]
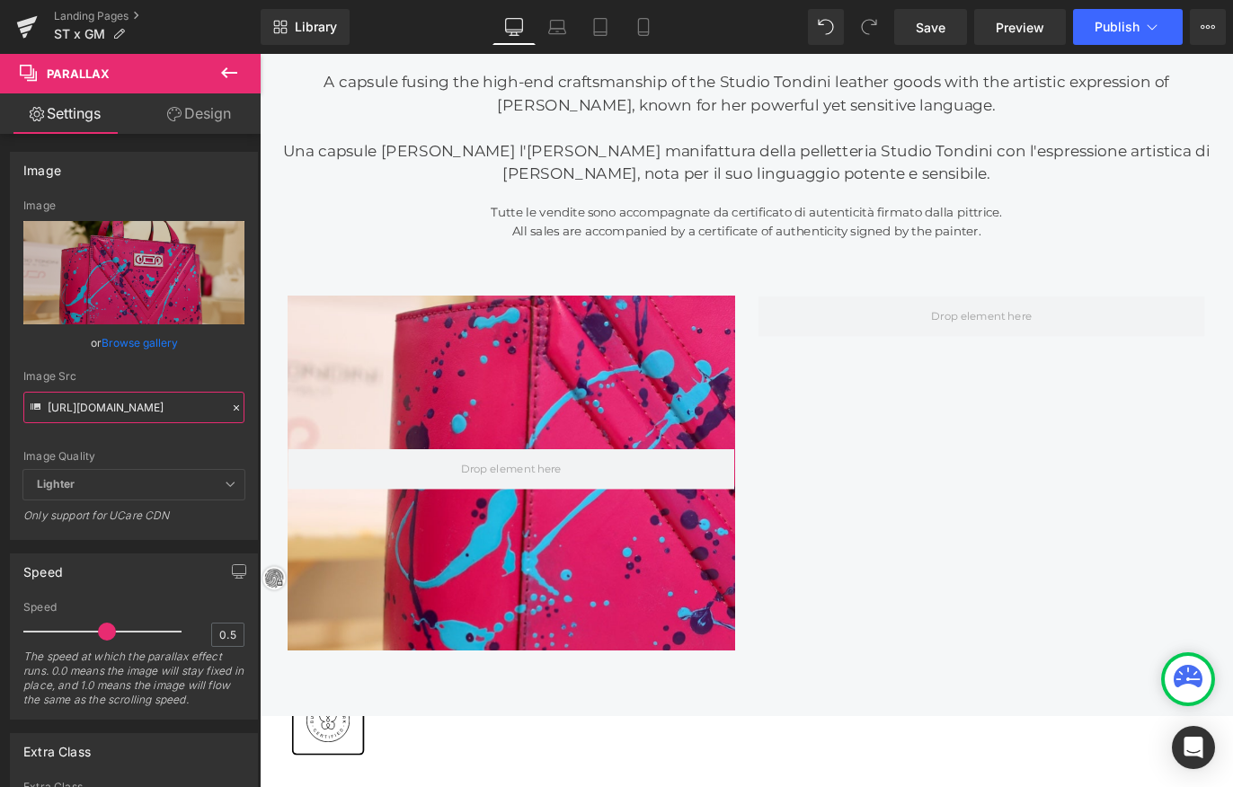
type input "https://cdn.shopify.com/s/files/1/0537/2877/2292/files/526A9764.jpg?v=1758012956"
click at [230, 64] on icon at bounding box center [229, 73] width 22 height 22
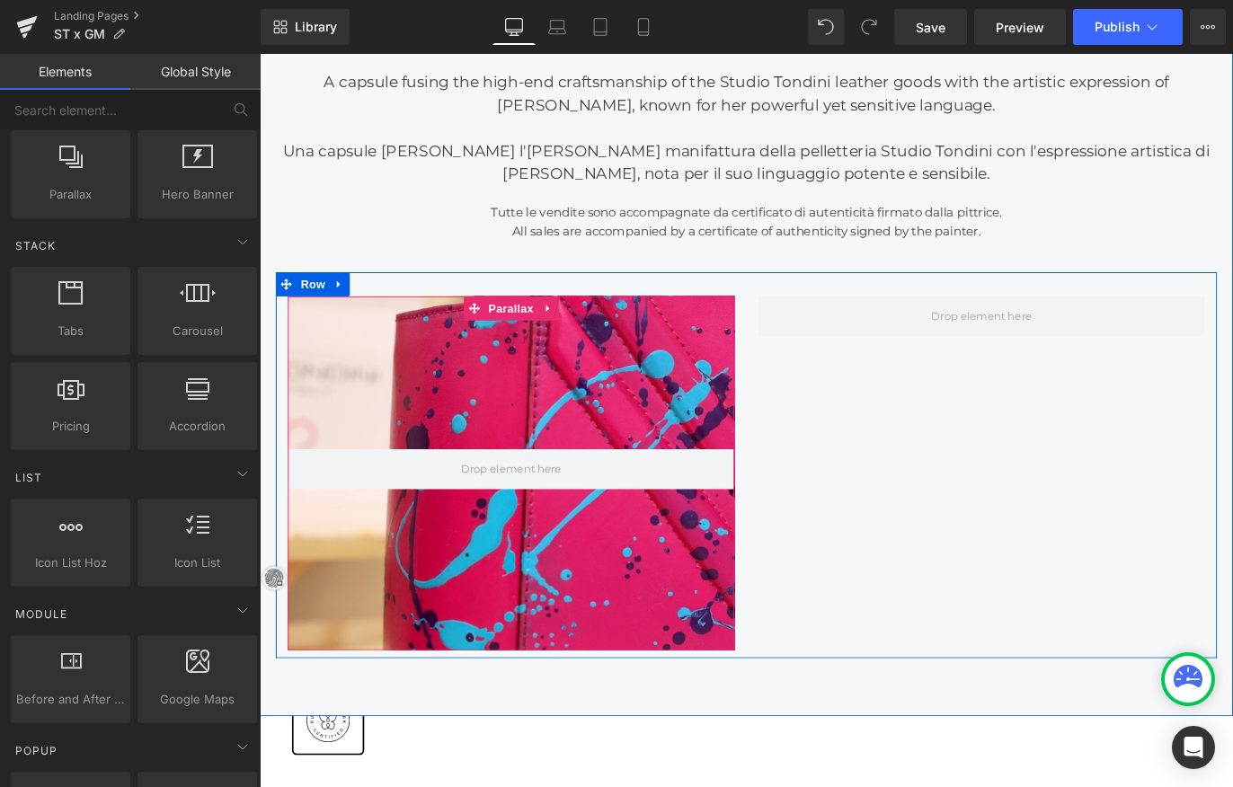
click at [579, 337] on icon at bounding box center [581, 339] width 4 height 8
click at [591, 335] on icon at bounding box center [594, 339] width 13 height 13
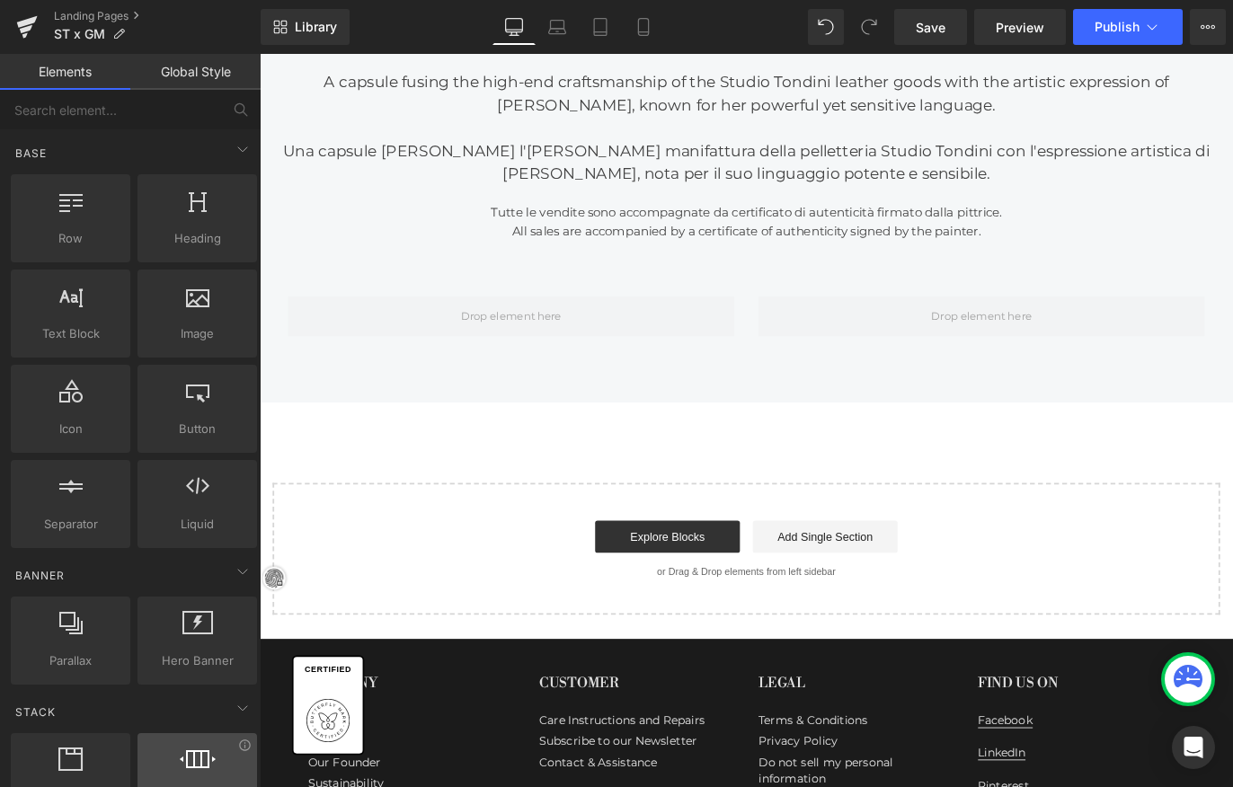
scroll to position [0, 0]
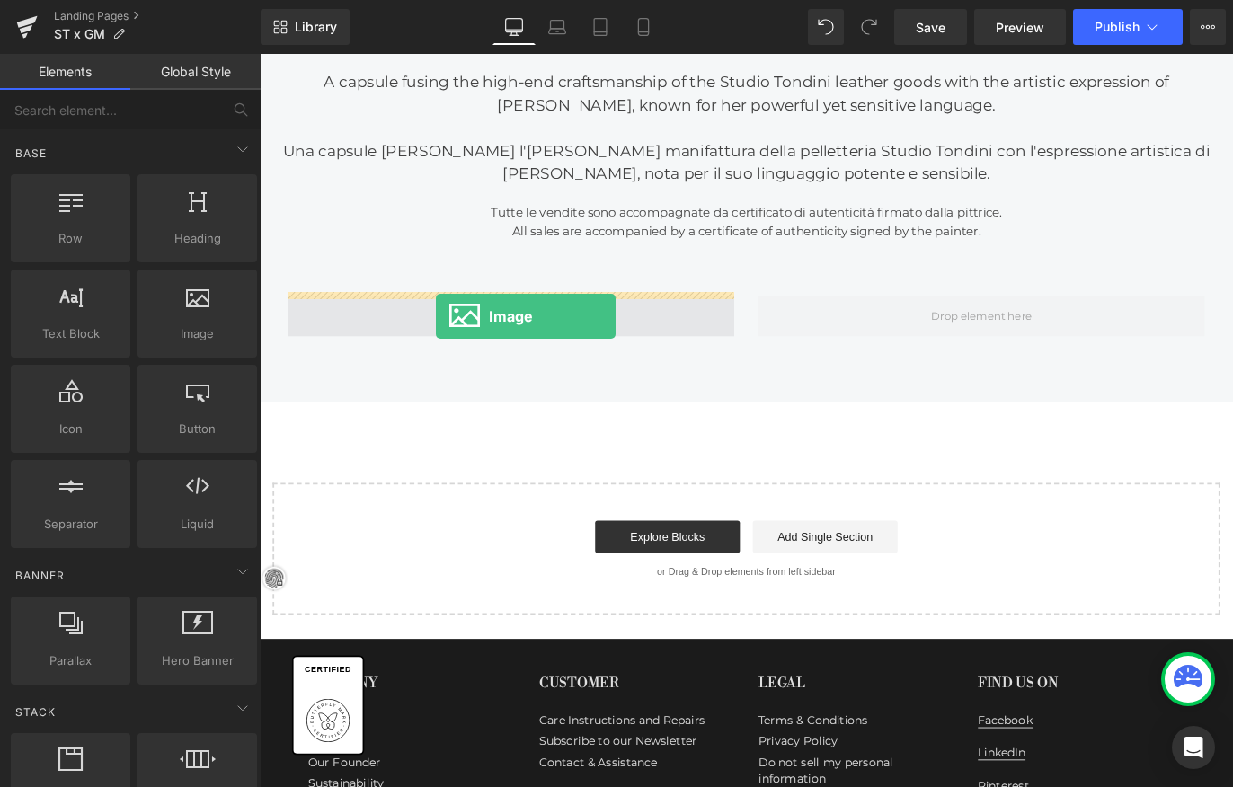
drag, startPoint x: 446, startPoint y: 353, endPoint x: 462, endPoint y: 347, distance: 17.4
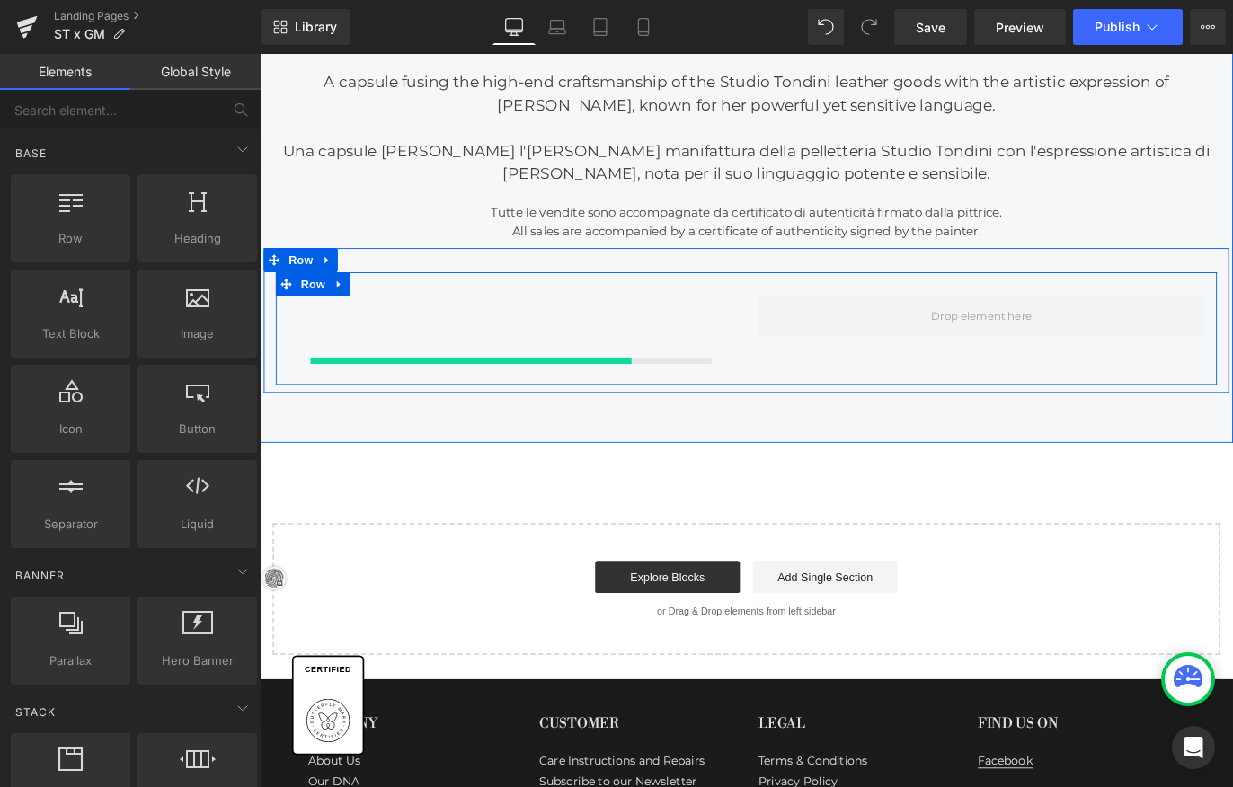
scroll to position [9, 9]
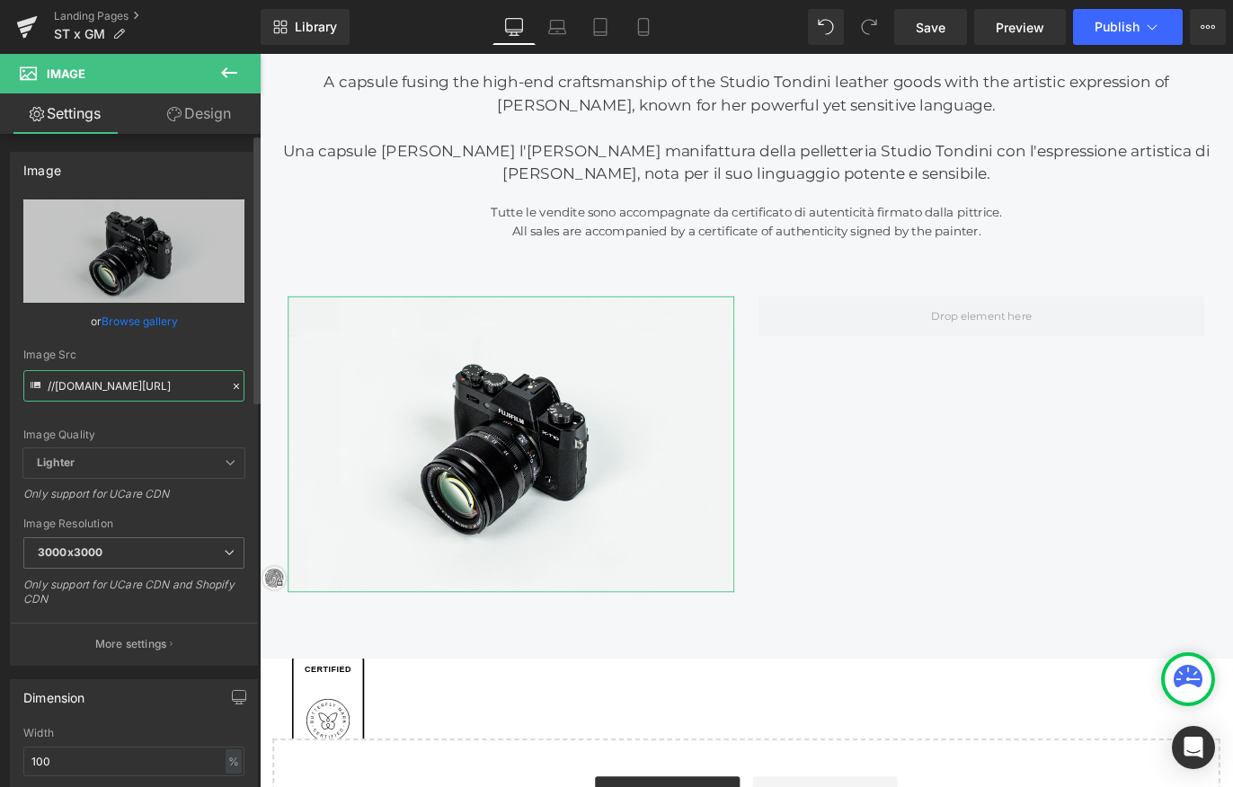
click at [98, 386] on input "//d1um8515vdn9kb.cloudfront.net/images/parallax.jpg" at bounding box center [133, 385] width 221 height 31
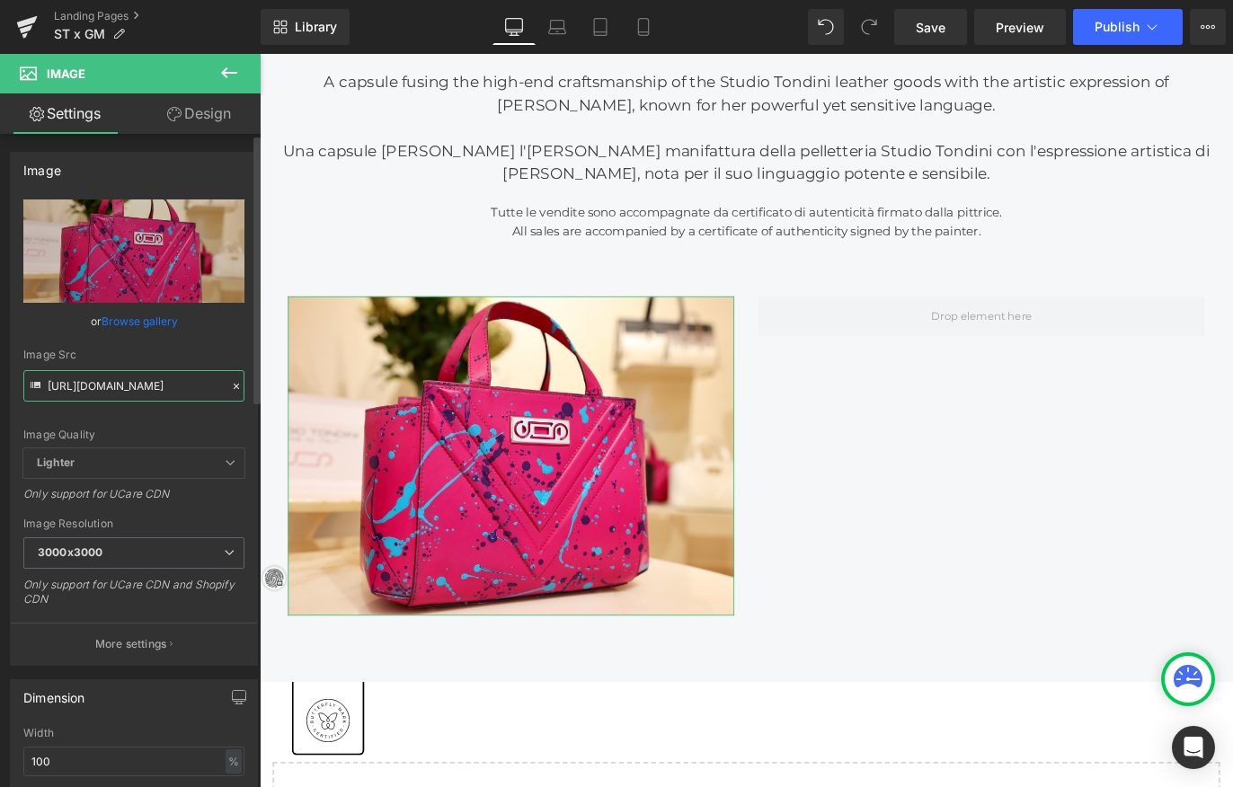
type input "https://cdn.shopify.com/s/files/1/0537/2877/2292/files/526A9764_3000x3000.jpg?v…"
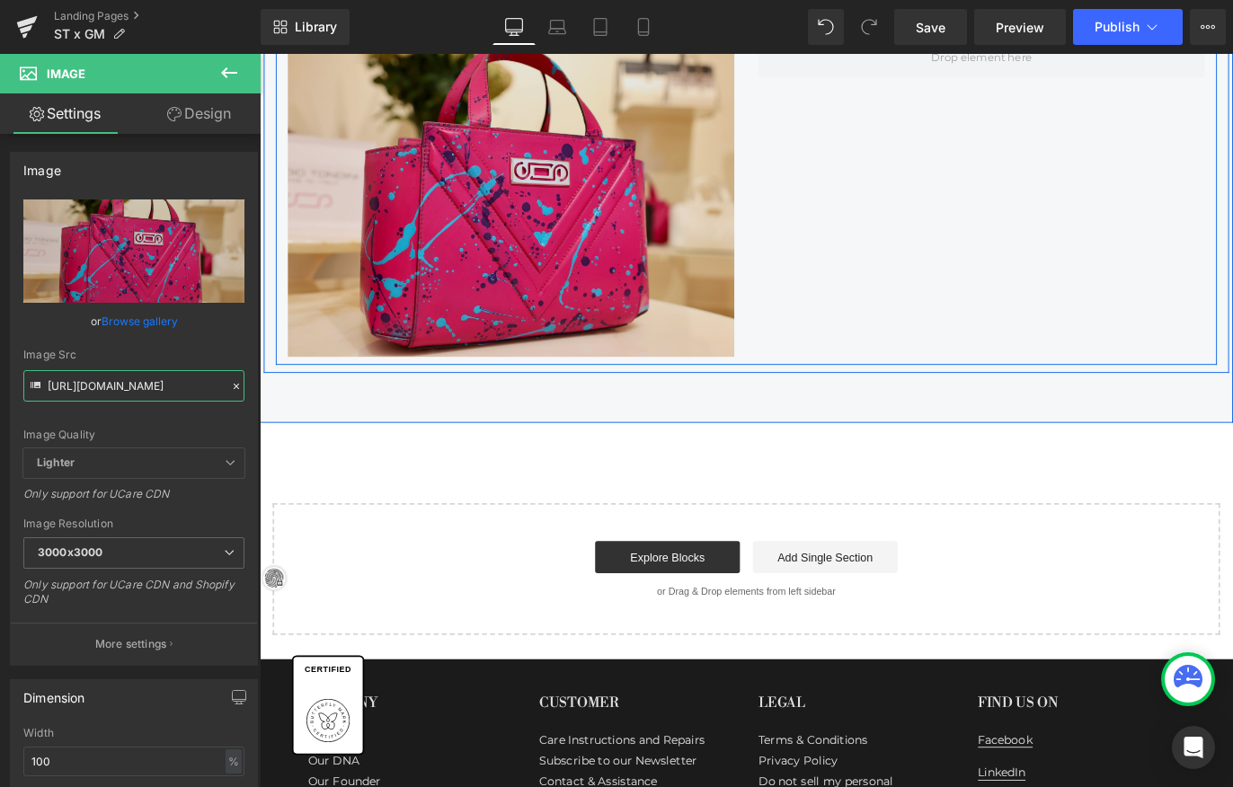
scroll to position [1294, 0]
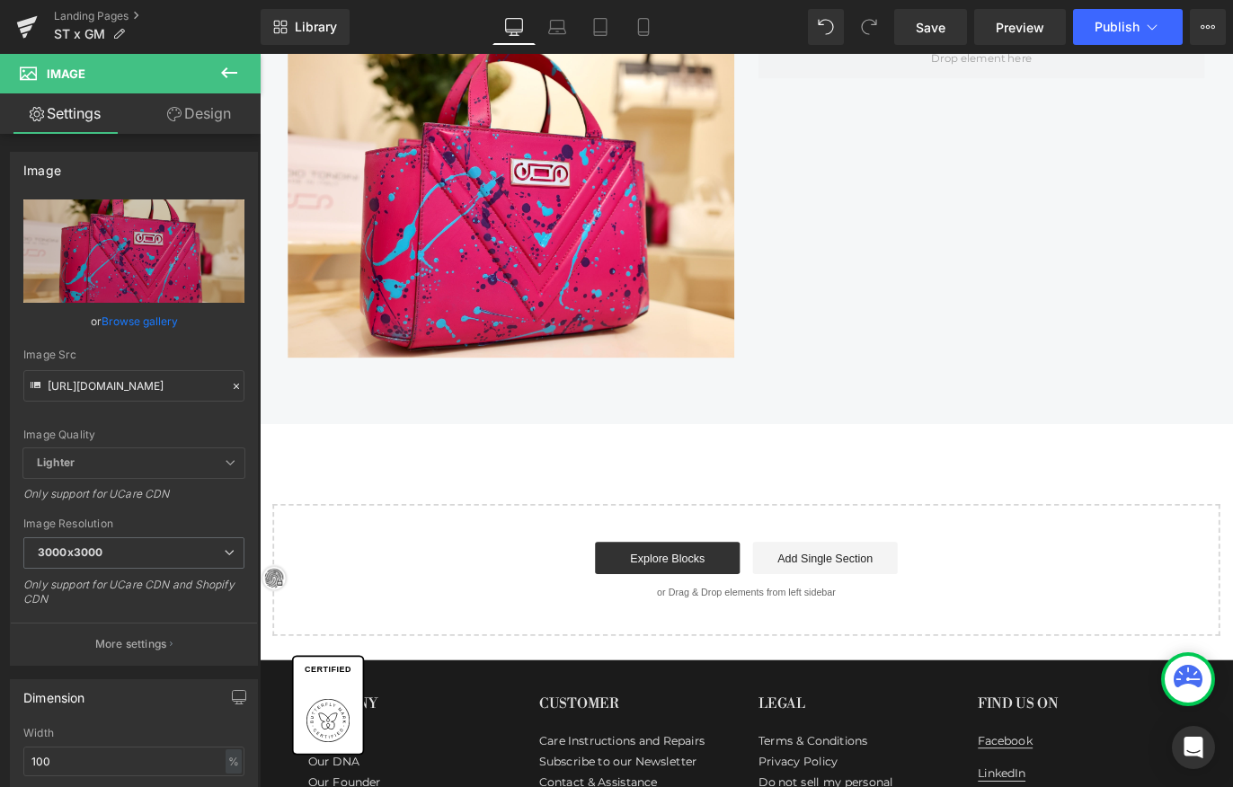
click at [222, 66] on icon at bounding box center [229, 73] width 22 height 22
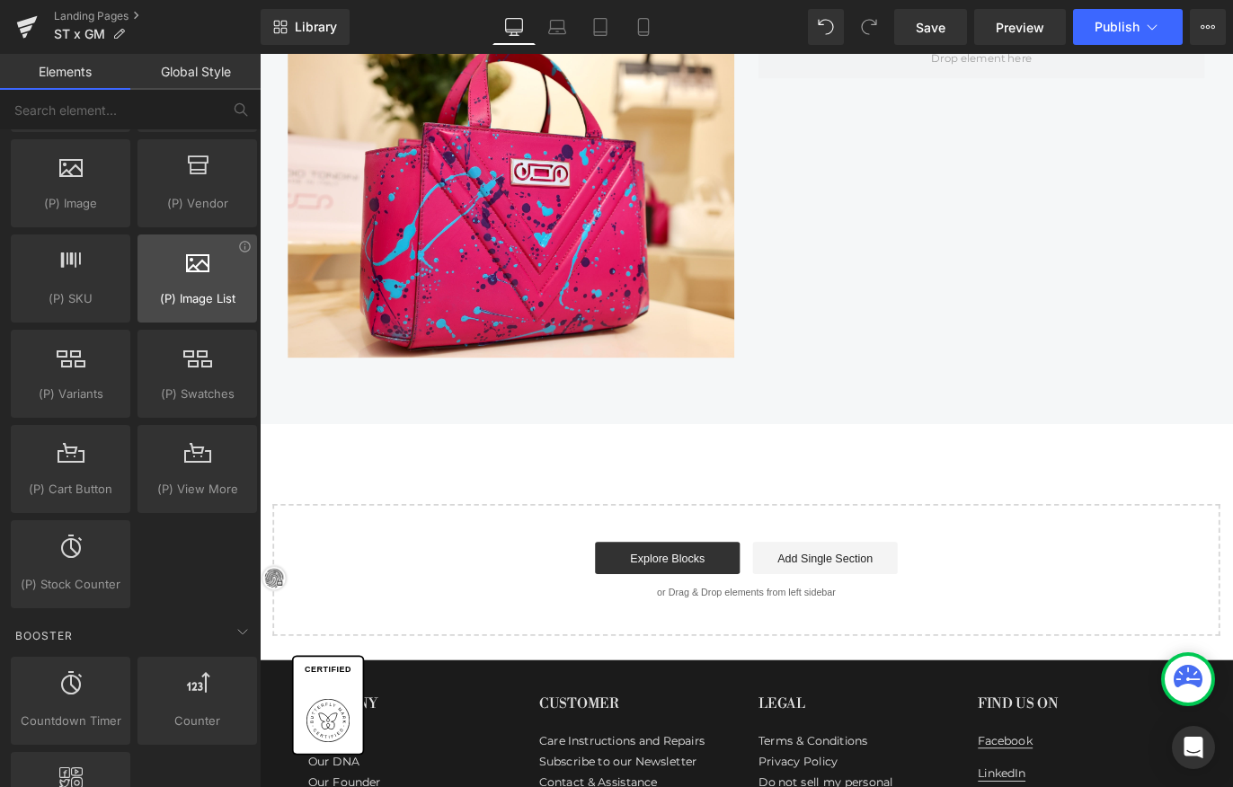
scroll to position [1852, 0]
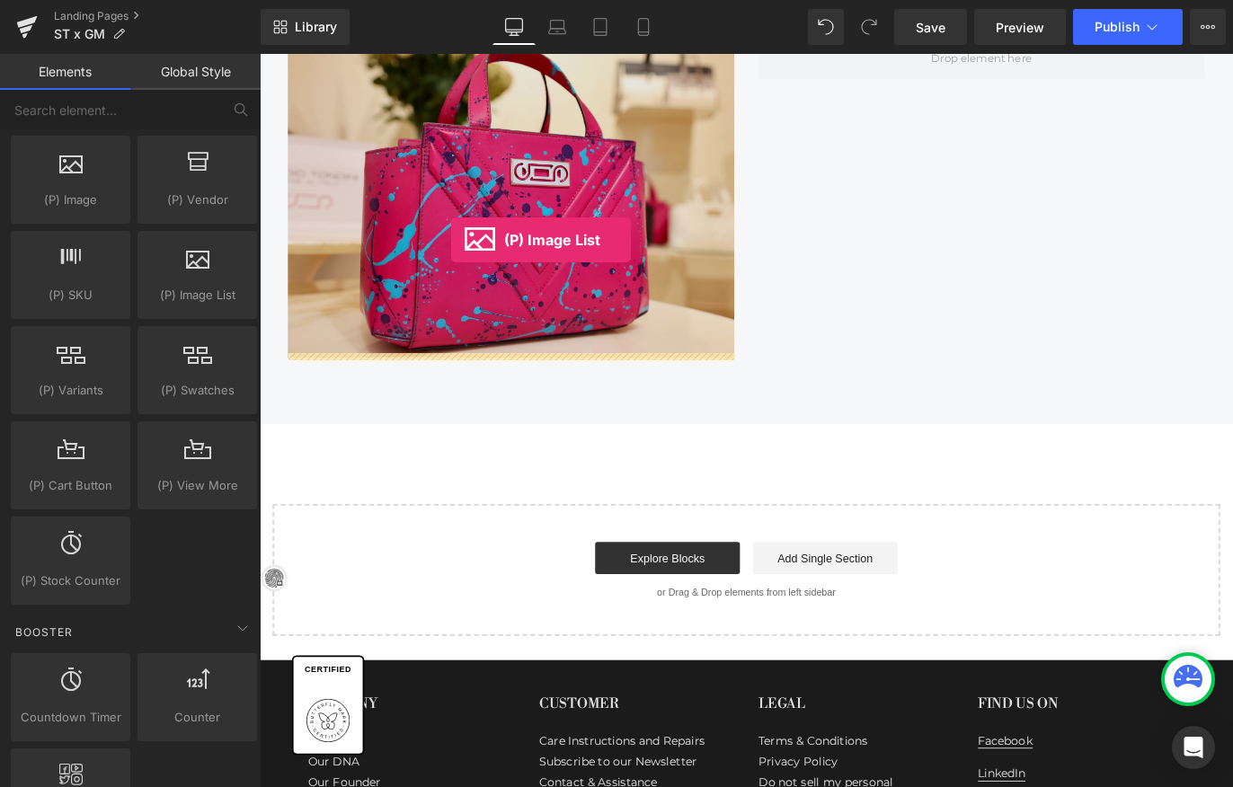
drag, startPoint x: 443, startPoint y: 322, endPoint x: 474, endPoint y: 261, distance: 68.3
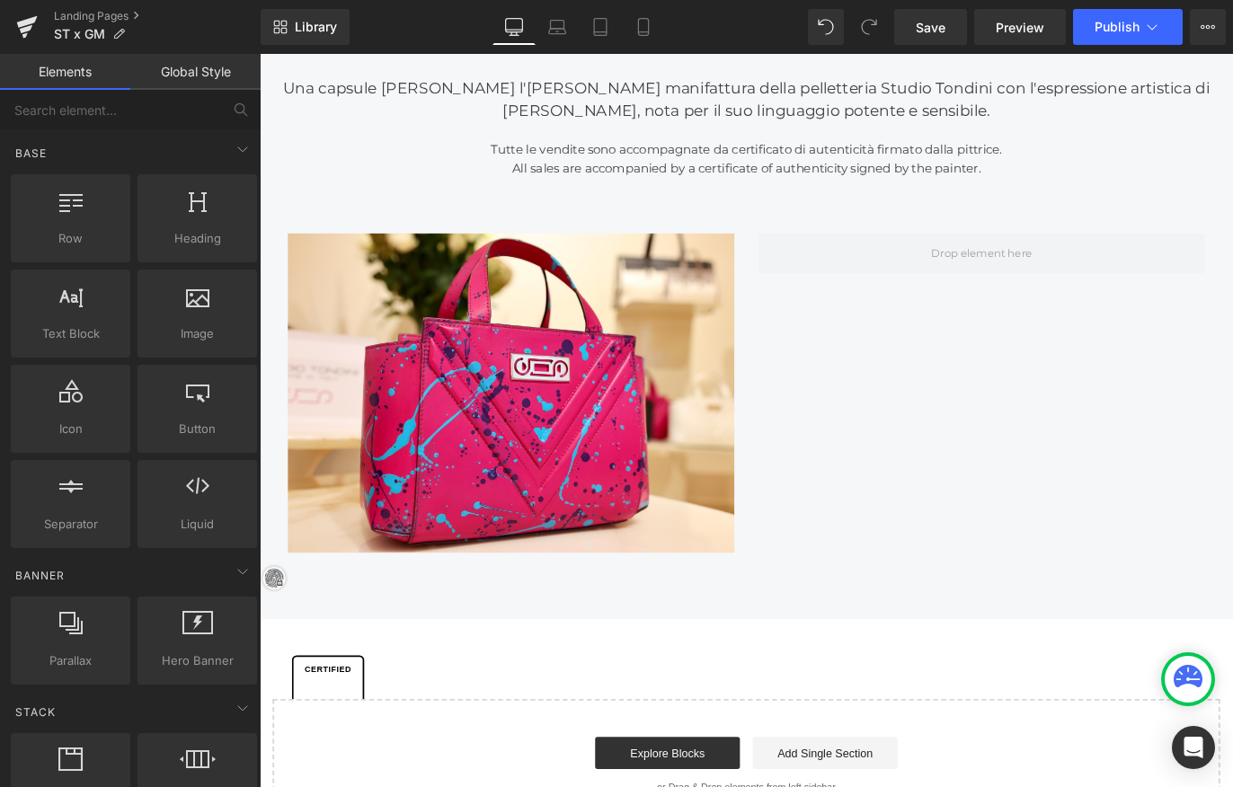
scroll to position [0, 0]
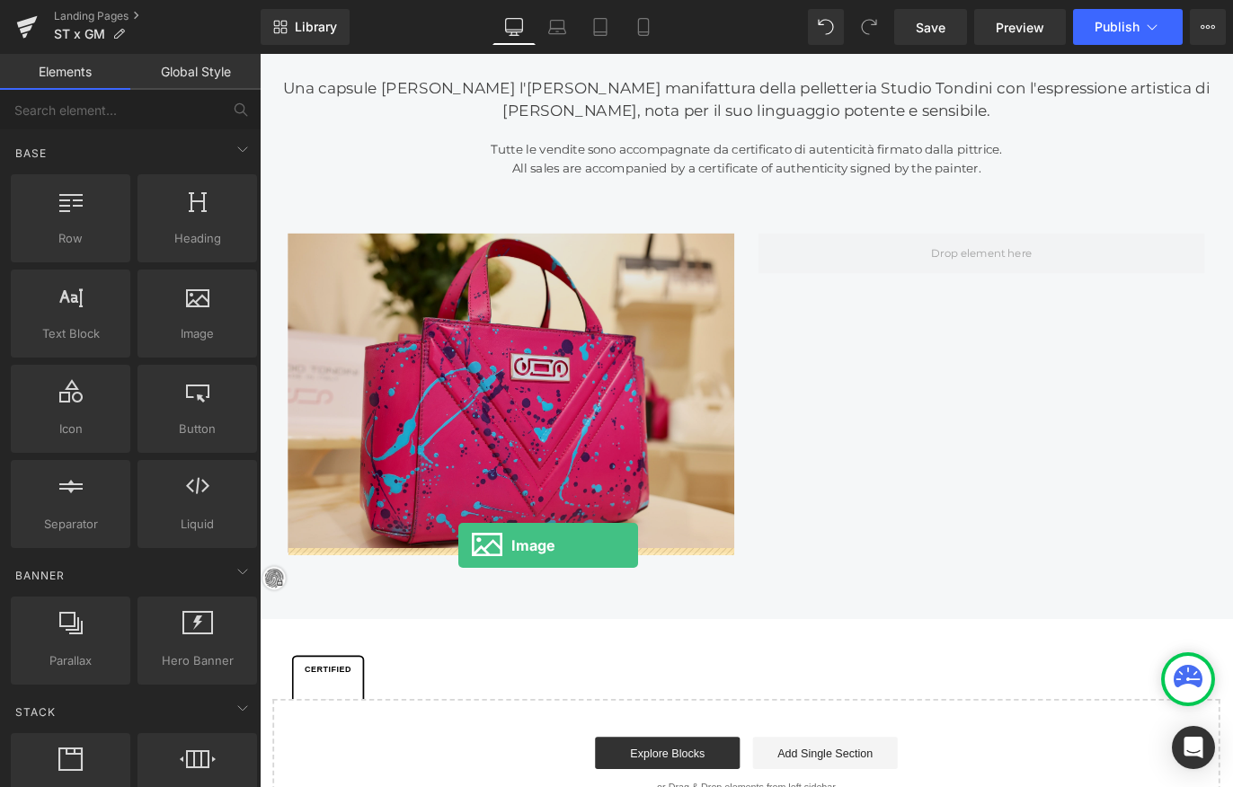
drag, startPoint x: 460, startPoint y: 372, endPoint x: 482, endPoint y: 603, distance: 232.0
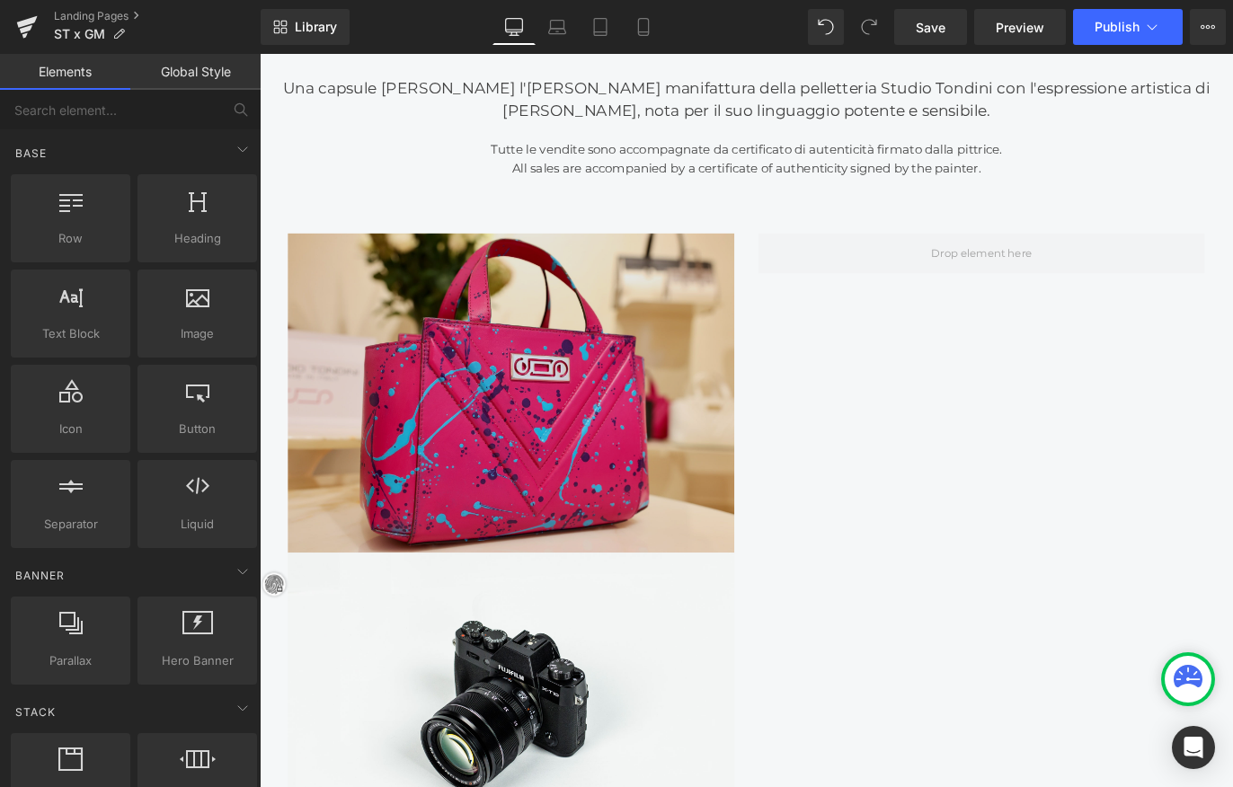
scroll to position [2747, 1080]
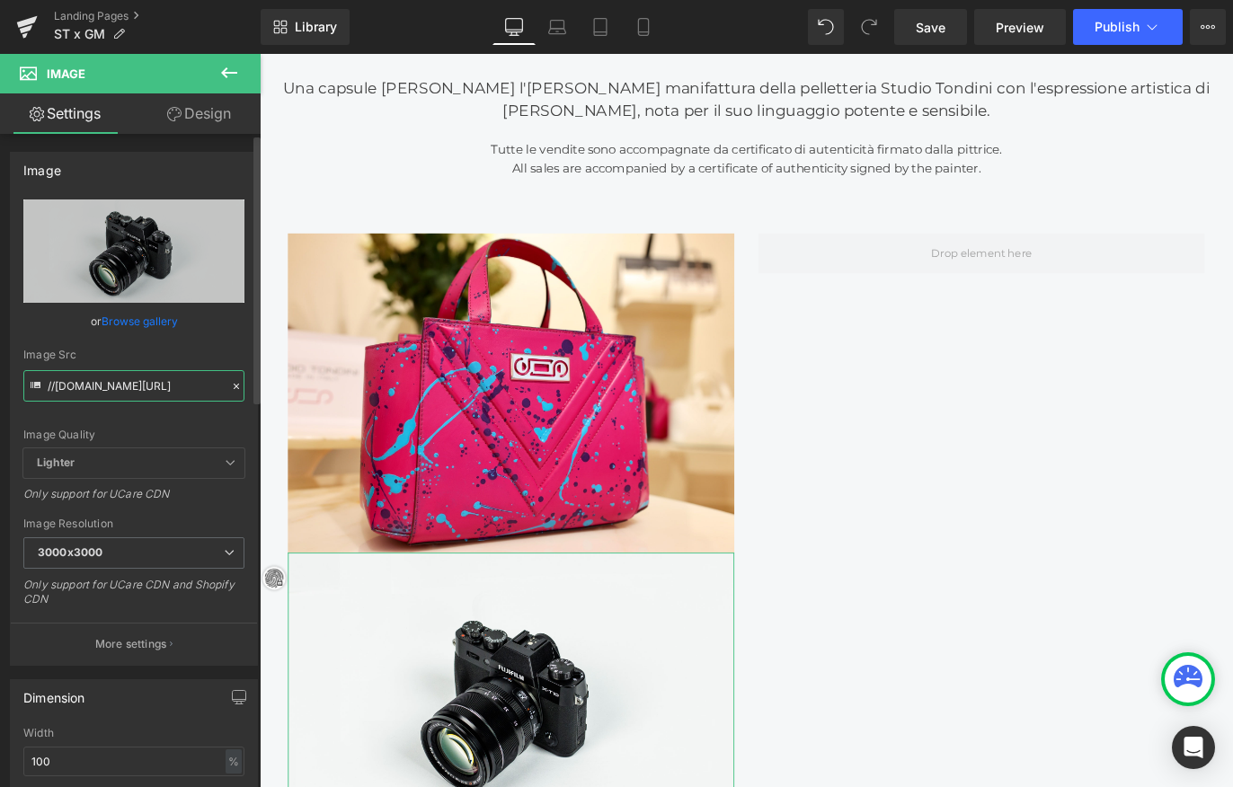
click at [96, 394] on input "//d1um8515vdn9kb.cloudfront.net/images/parallax.jpg" at bounding box center [133, 385] width 221 height 31
paste input "https://cdn.shopify.com/s/files/1/0537/2877/2292/files/526A9740.jpg?v=1758012956"
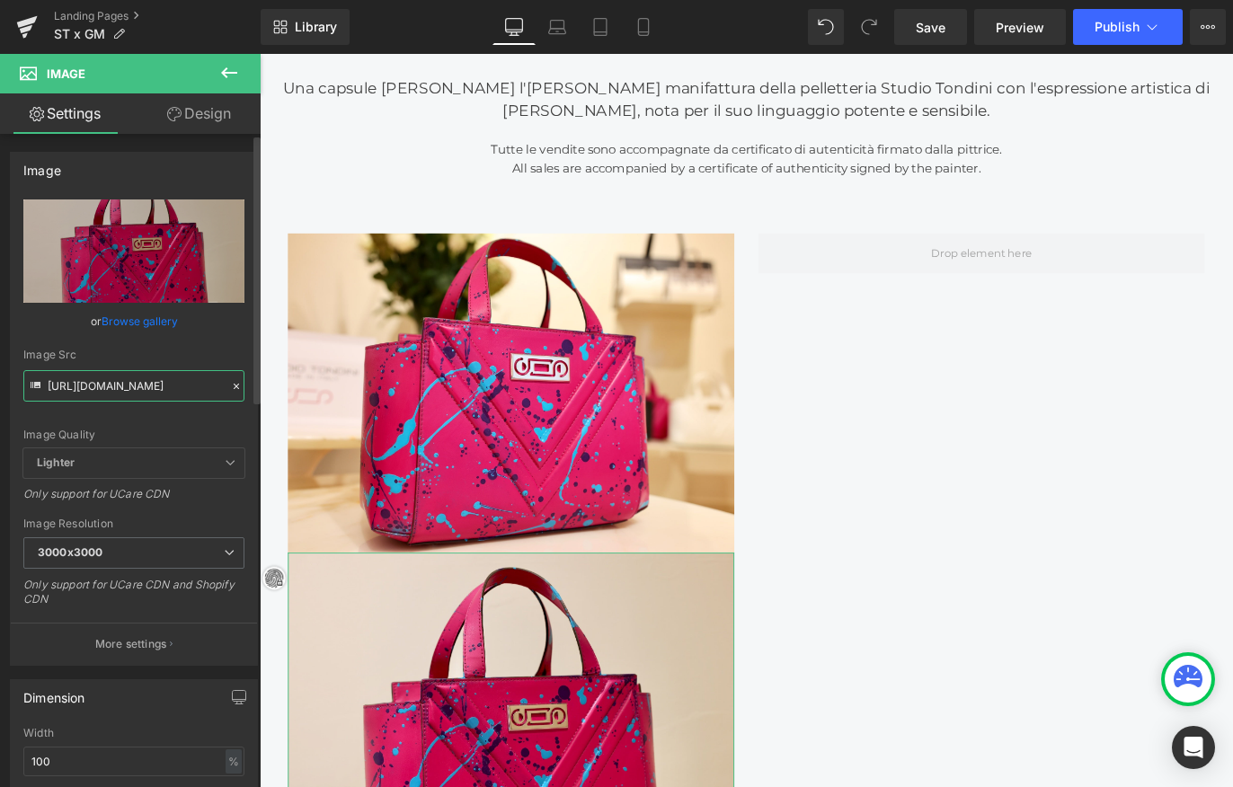
type input "https://cdn.shopify.com/s/files/1/0537/2877/2292/files/526A9740_3000x3000.jpg?v…"
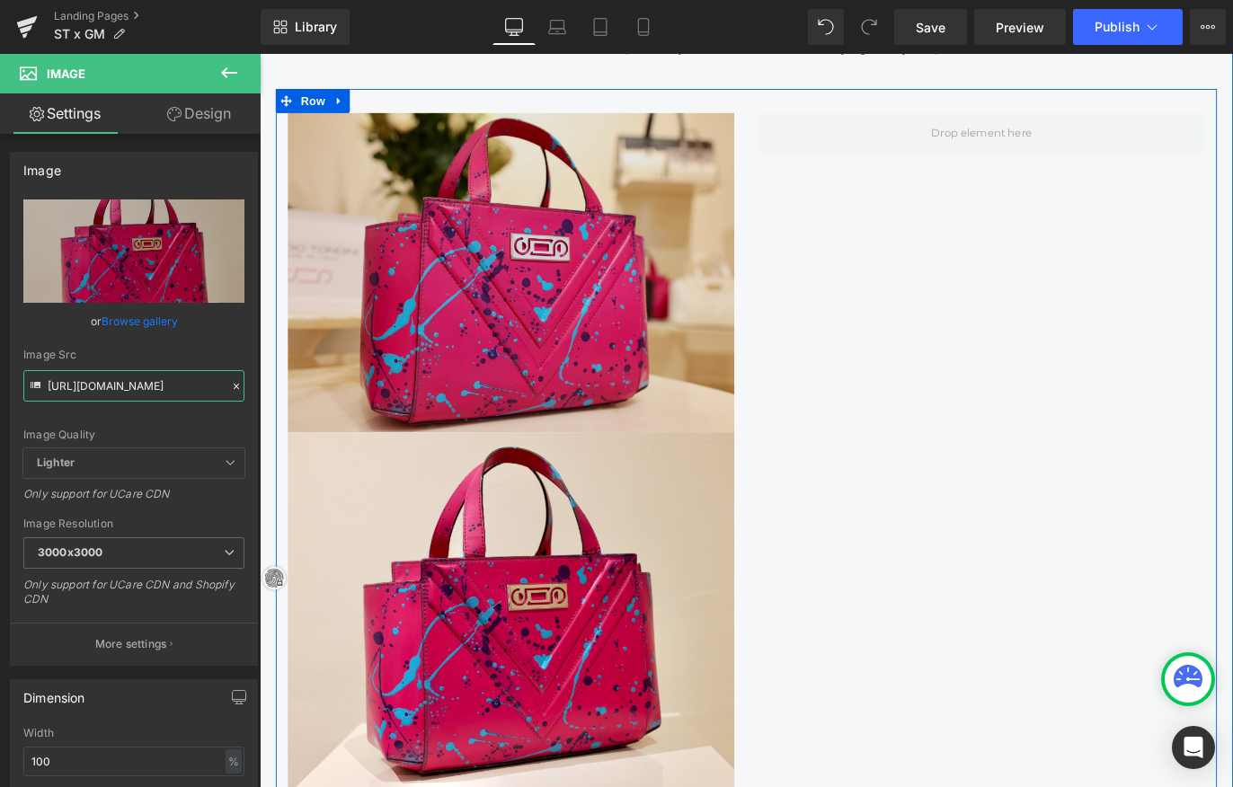
scroll to position [1209, 0]
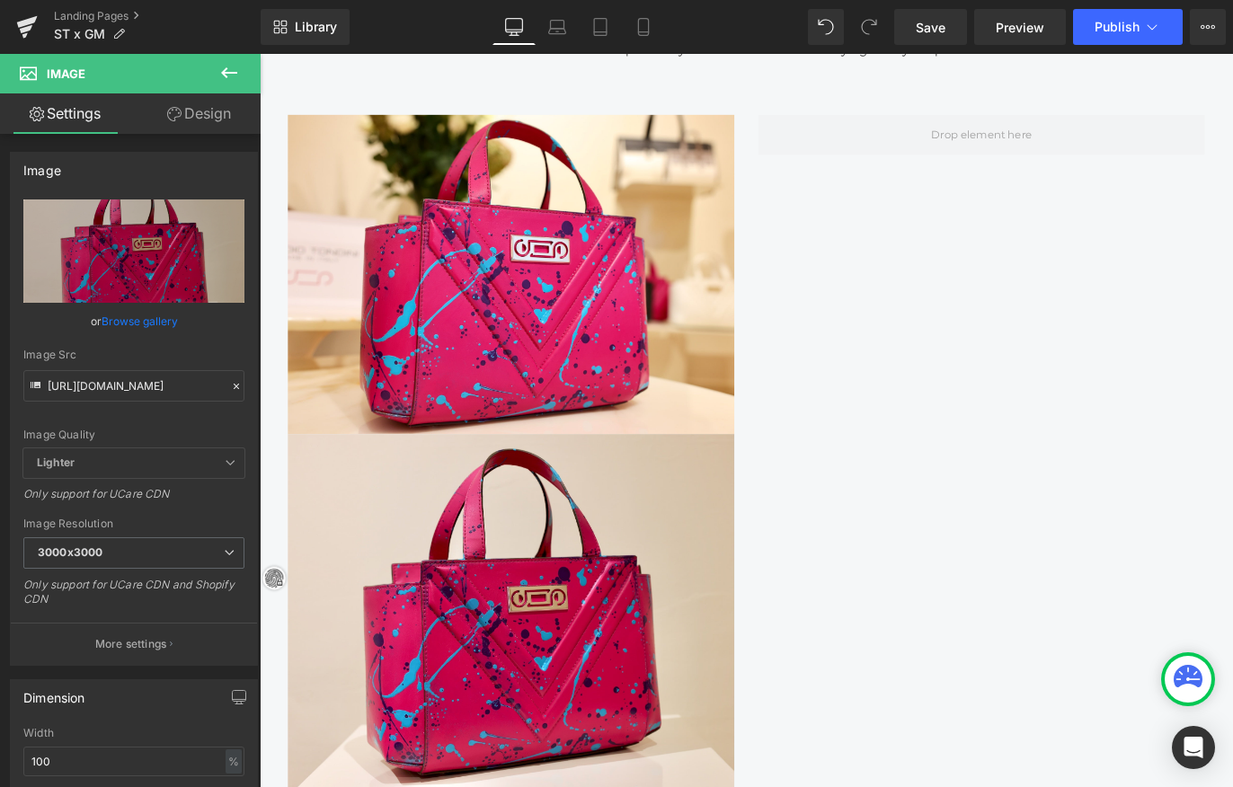
click at [233, 66] on icon at bounding box center [229, 73] width 22 height 22
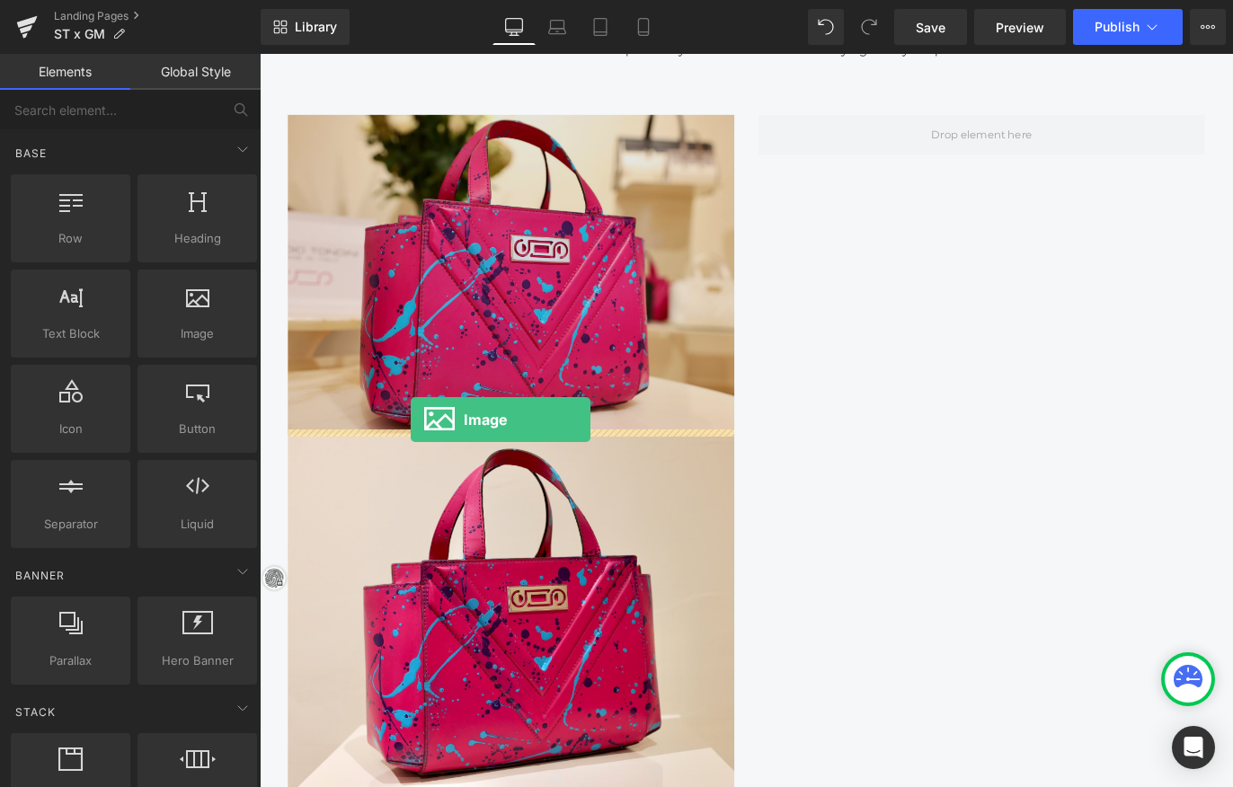
drag, startPoint x: 449, startPoint y: 384, endPoint x: 431, endPoint y: 465, distance: 83.1
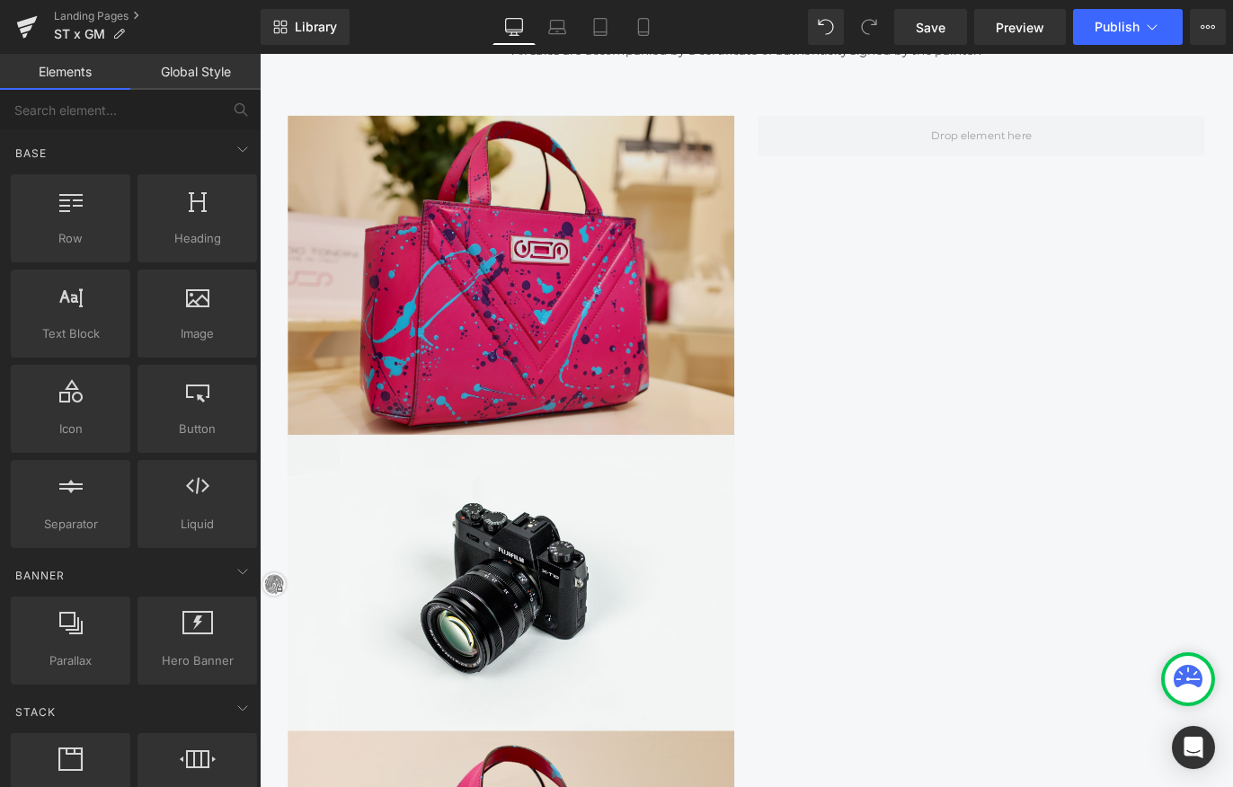
scroll to position [3147, 1080]
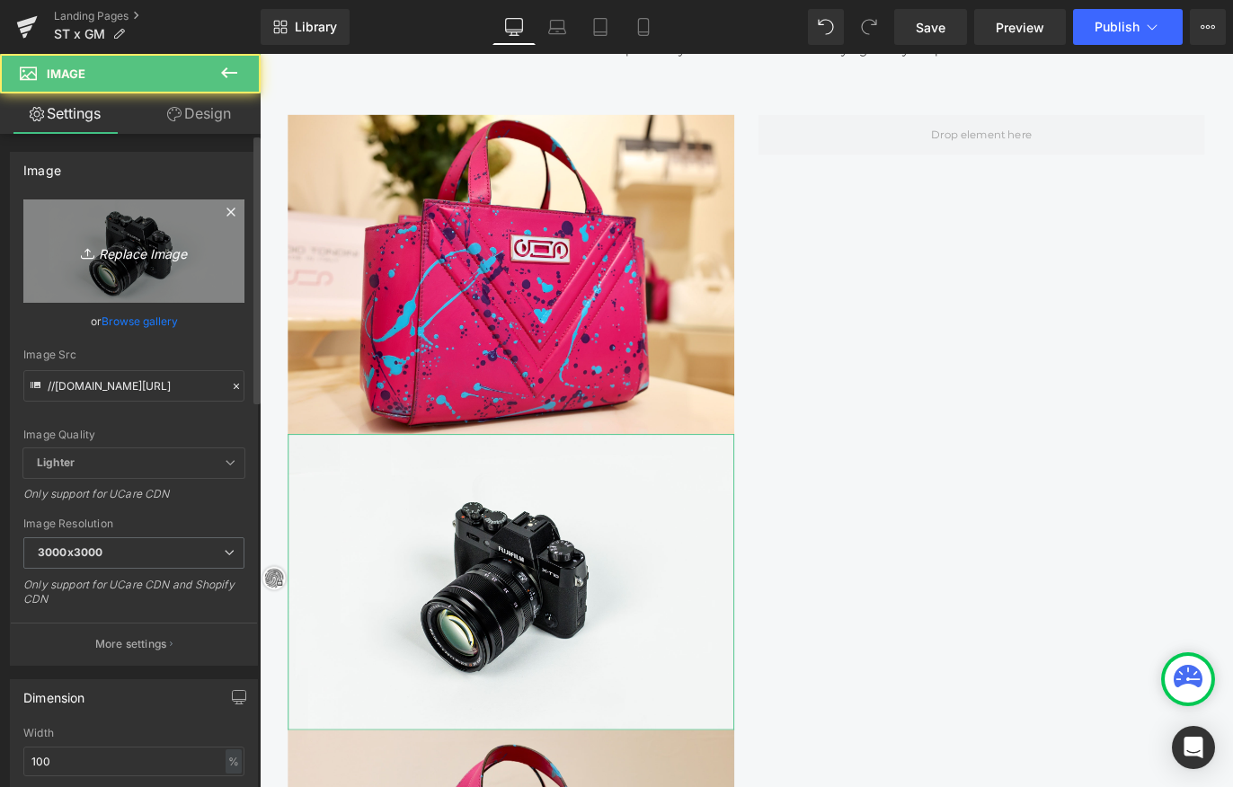
click at [111, 232] on link "Replace Image" at bounding box center [133, 251] width 221 height 103
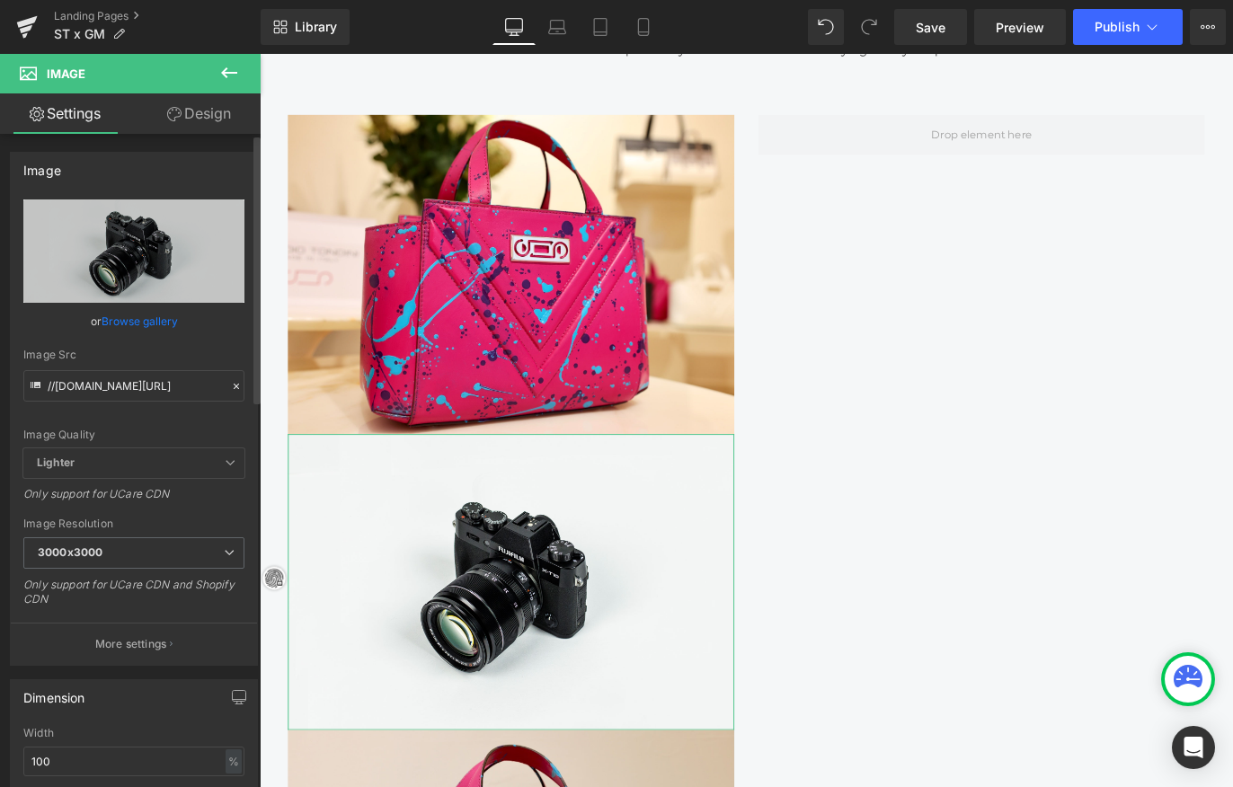
click at [85, 369] on div "Image Src //d1um8515vdn9kb.cloudfront.net/images/parallax.jpg" at bounding box center [133, 375] width 221 height 53
click at [88, 386] on input "//d1um8515vdn9kb.cloudfront.net/images/parallax.jpg" at bounding box center [133, 385] width 221 height 31
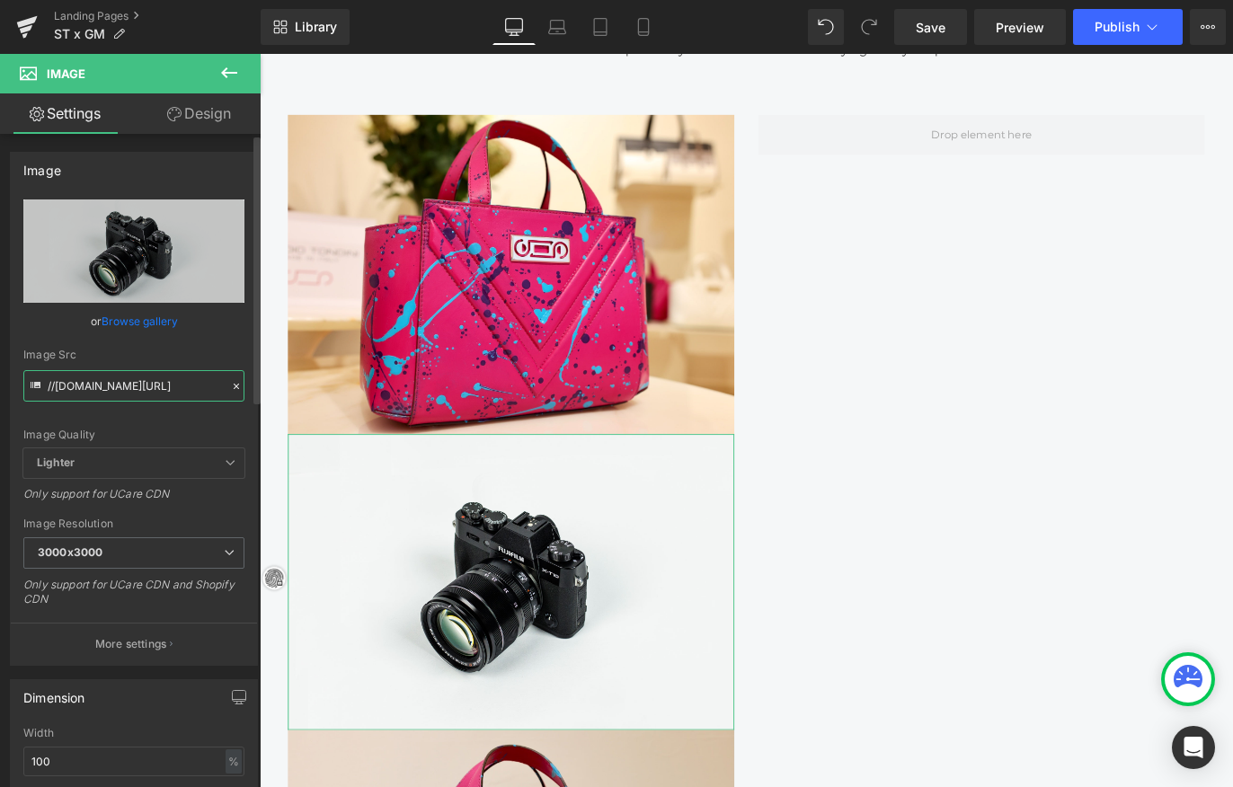
paste input "https://cdn.shopify.com/s/files/1/0537/2877/2292/files/526A0299.jpg?v=1758012081"
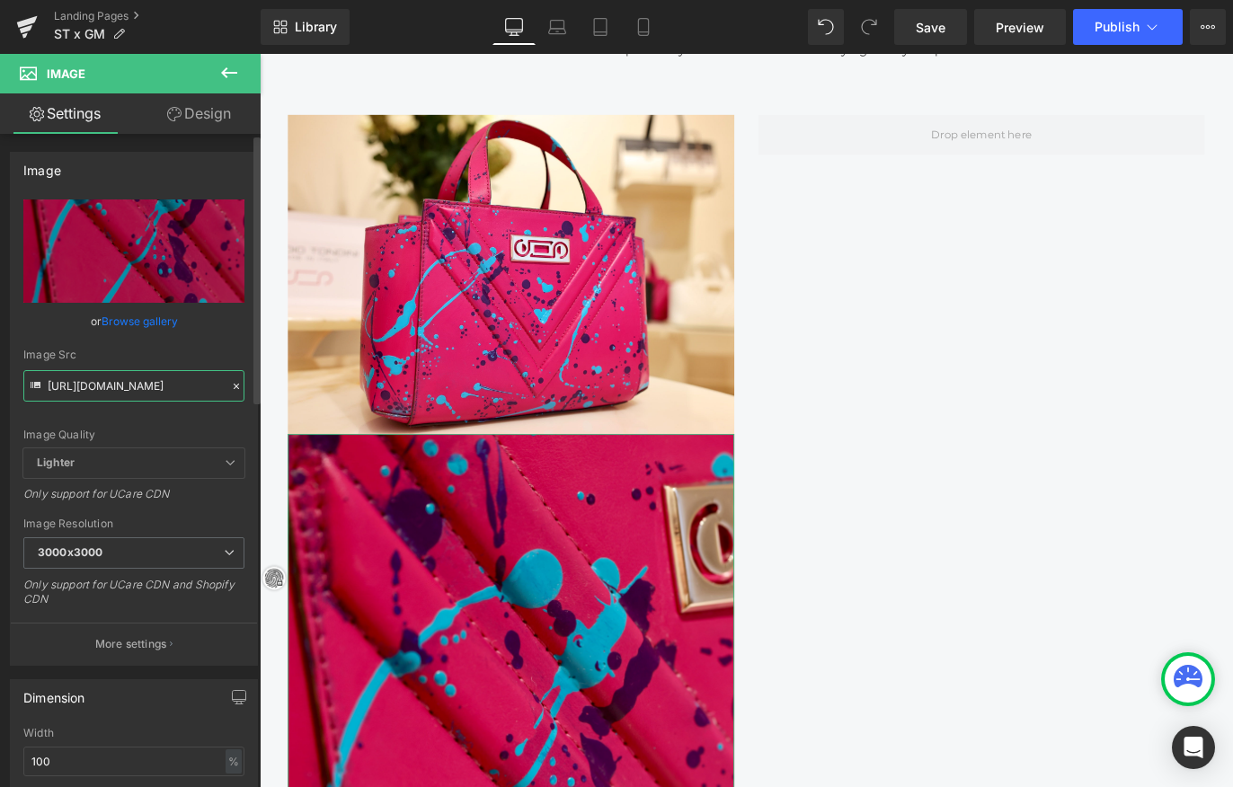
scroll to position [3563, 1080]
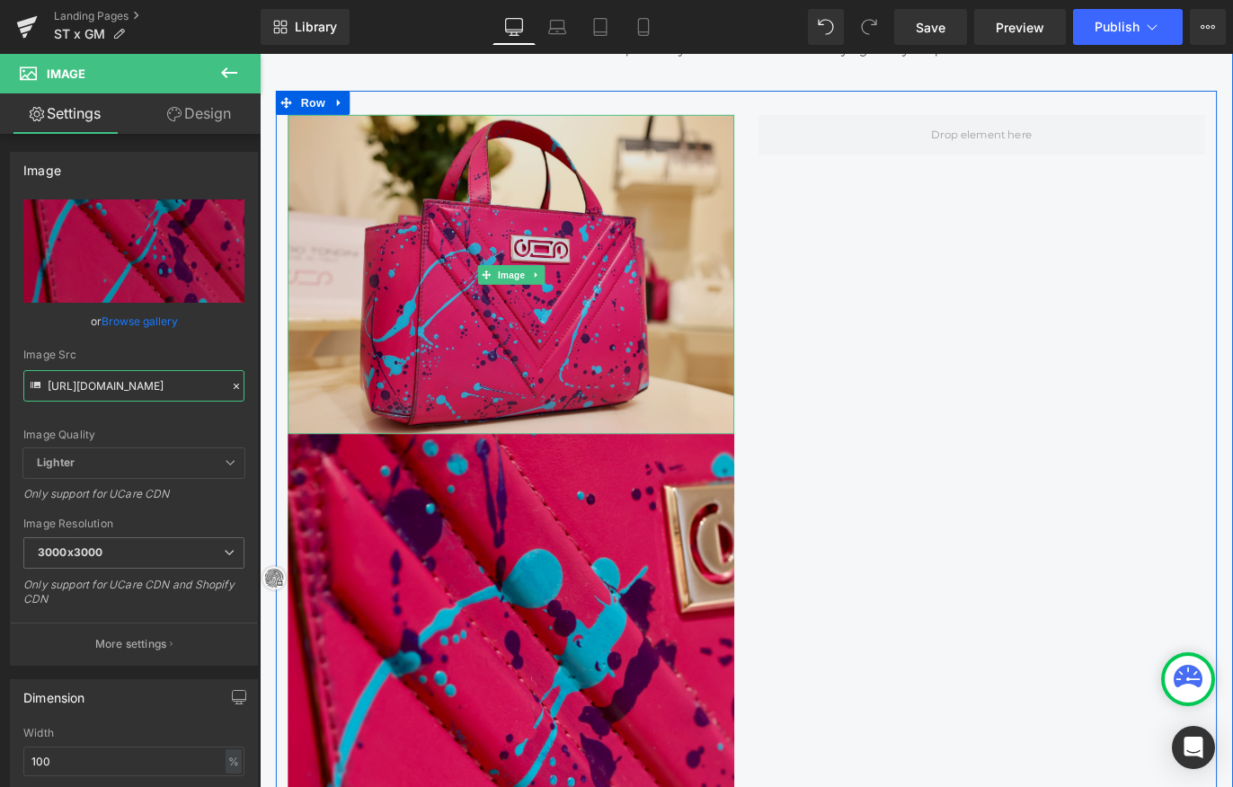
type input "https://cdn.shopify.com/s/files/1/0537/2877/2292/files/526A0299_3000x3000.jpg?v…"
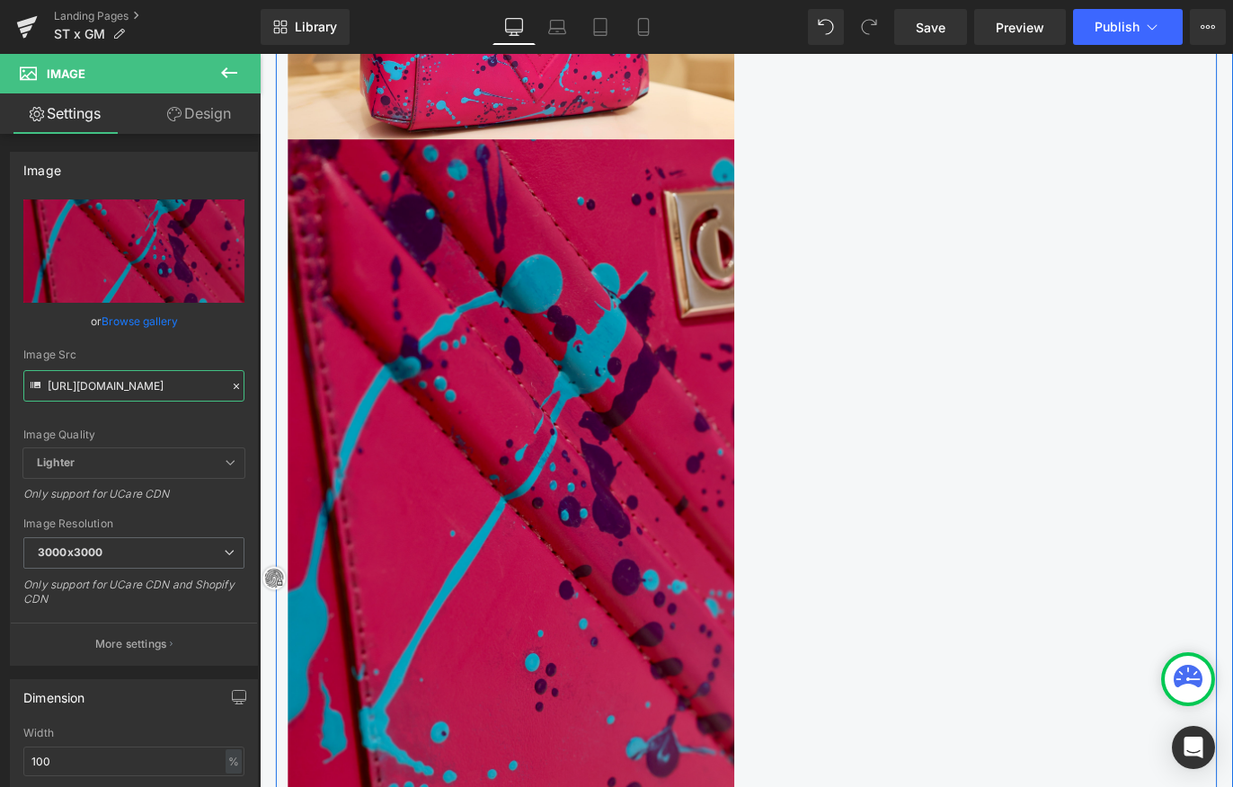
scroll to position [1529, 0]
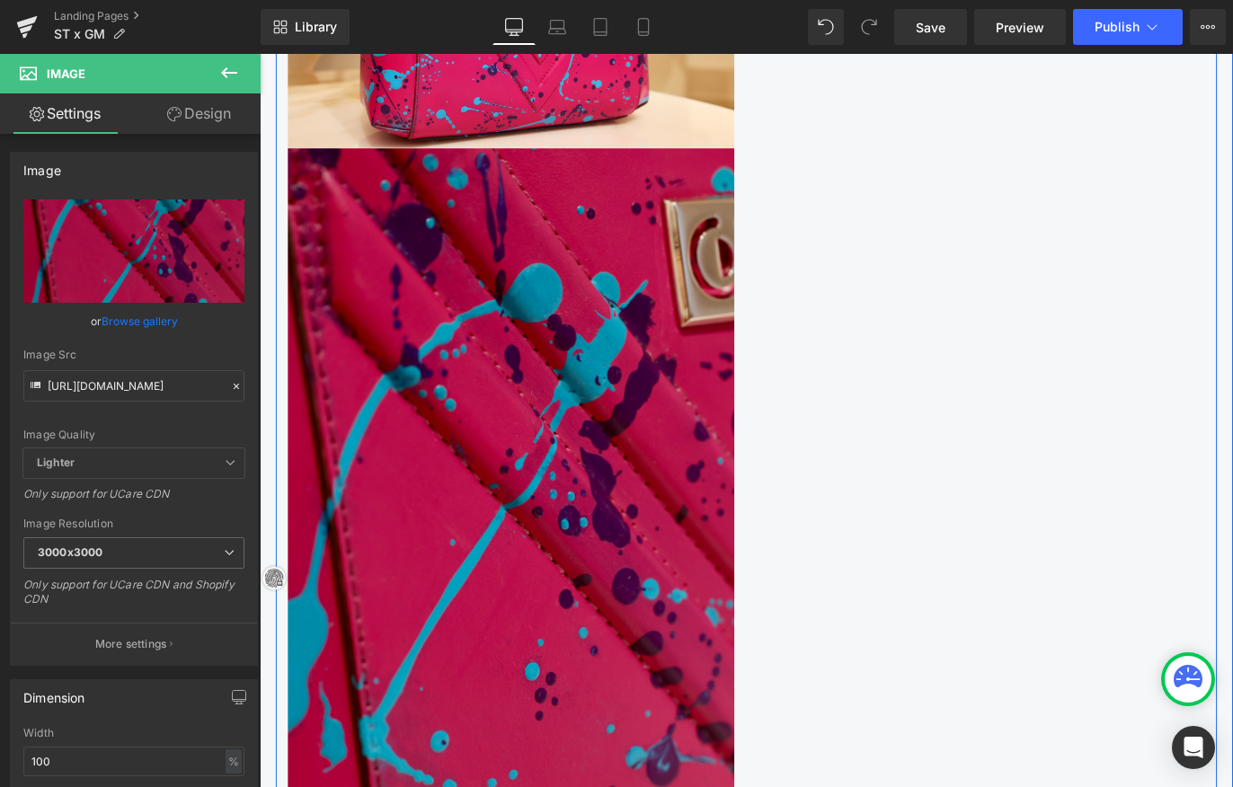
click at [575, 353] on img at bounding box center [540, 533] width 499 height 748
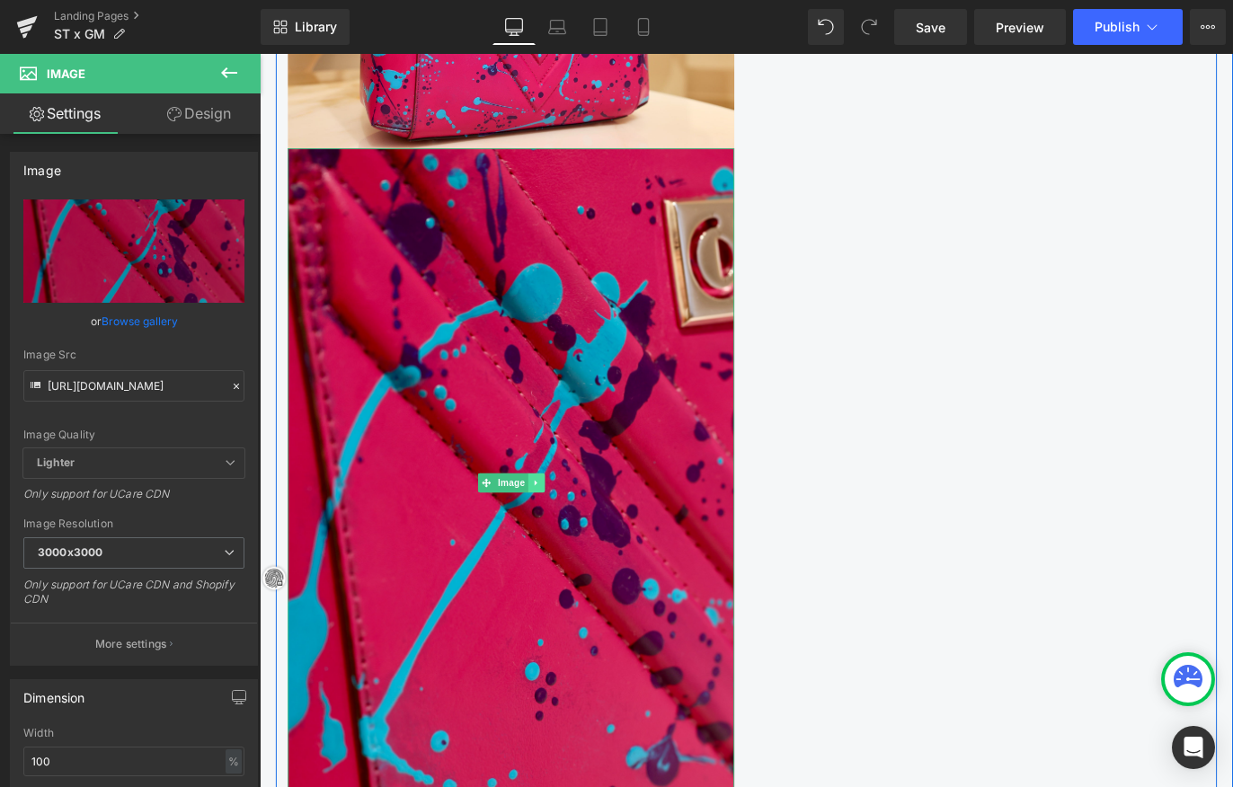
click at [566, 528] on icon at bounding box center [569, 533] width 10 height 11
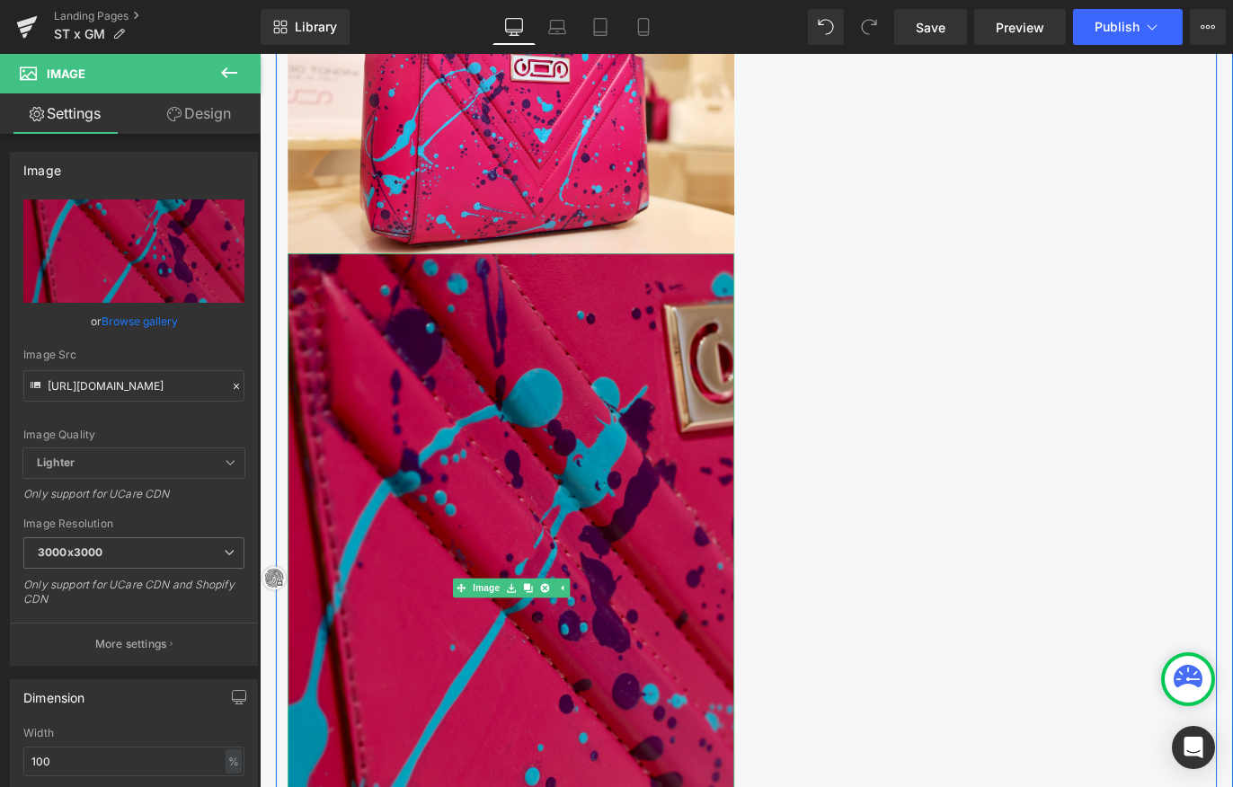
scroll to position [1428, 0]
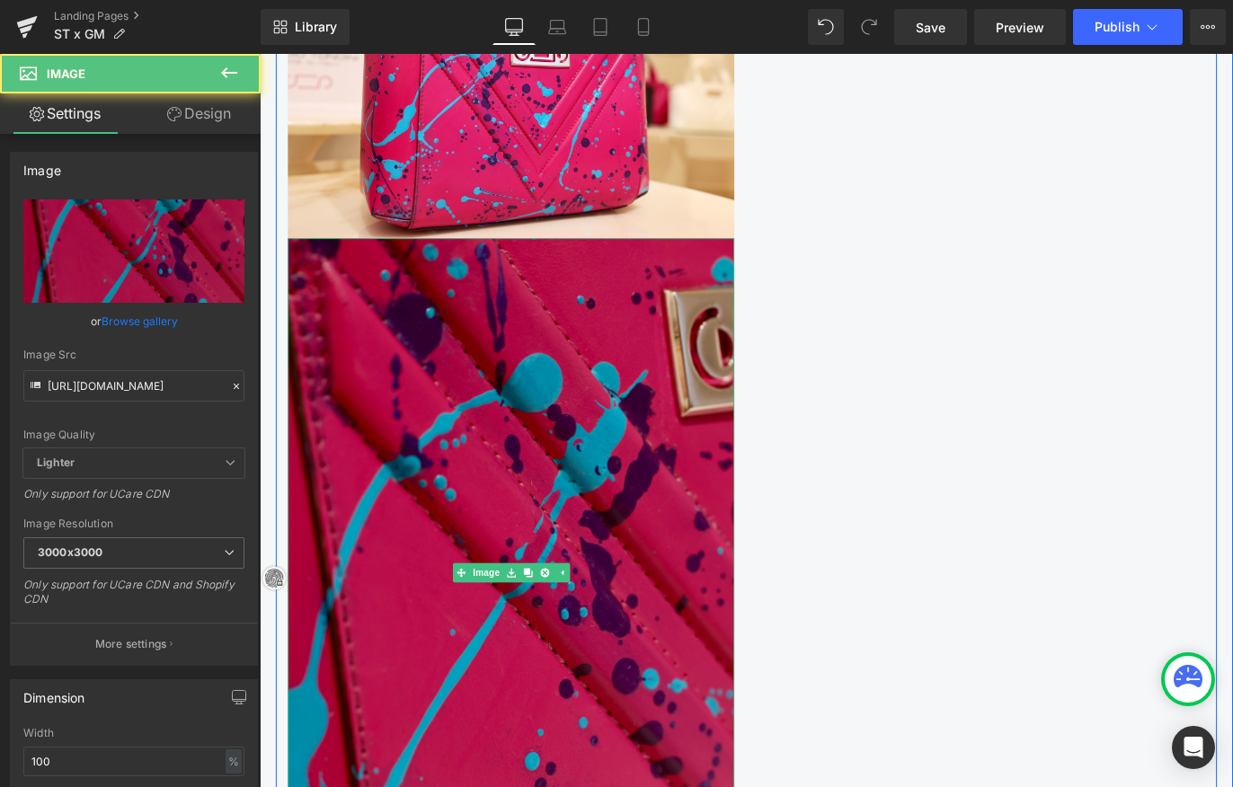
click at [601, 429] on img at bounding box center [540, 634] width 499 height 748
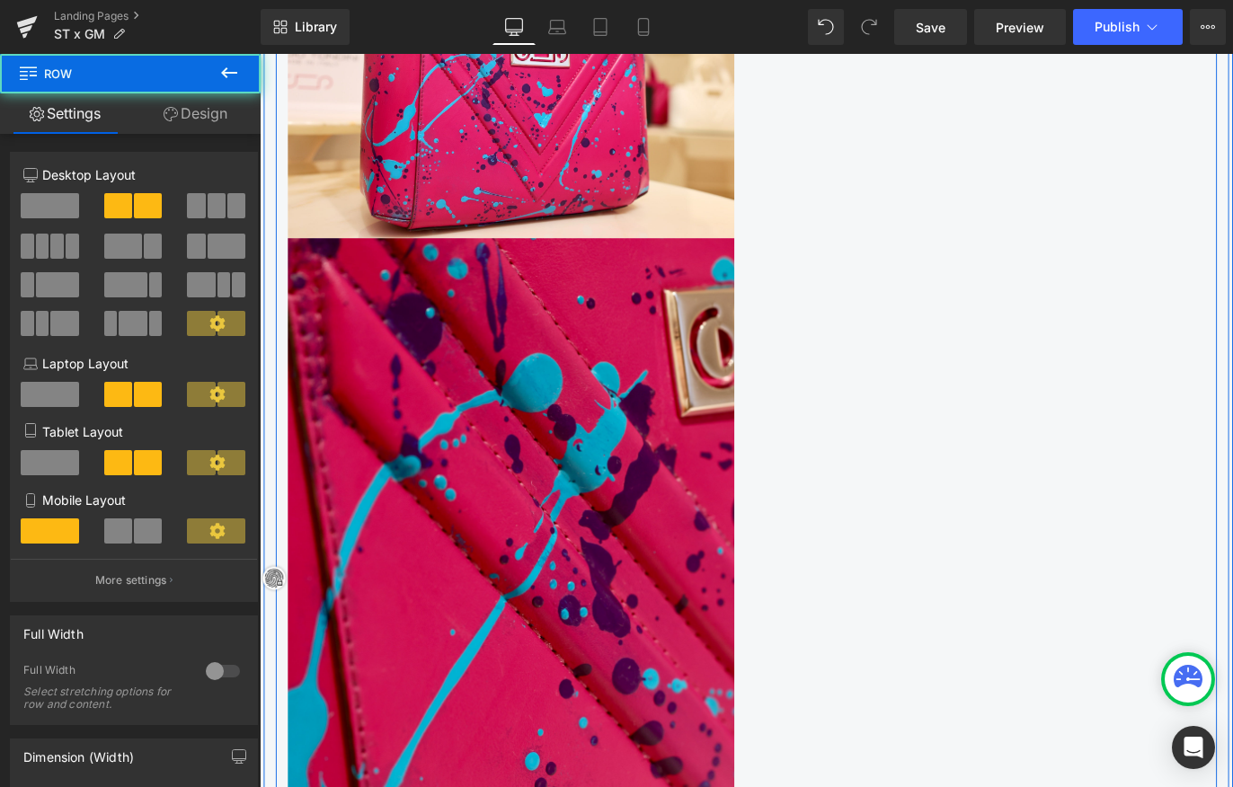
click at [933, 381] on div "Image Image Image Row" at bounding box center [804, 646] width 1052 height 1540
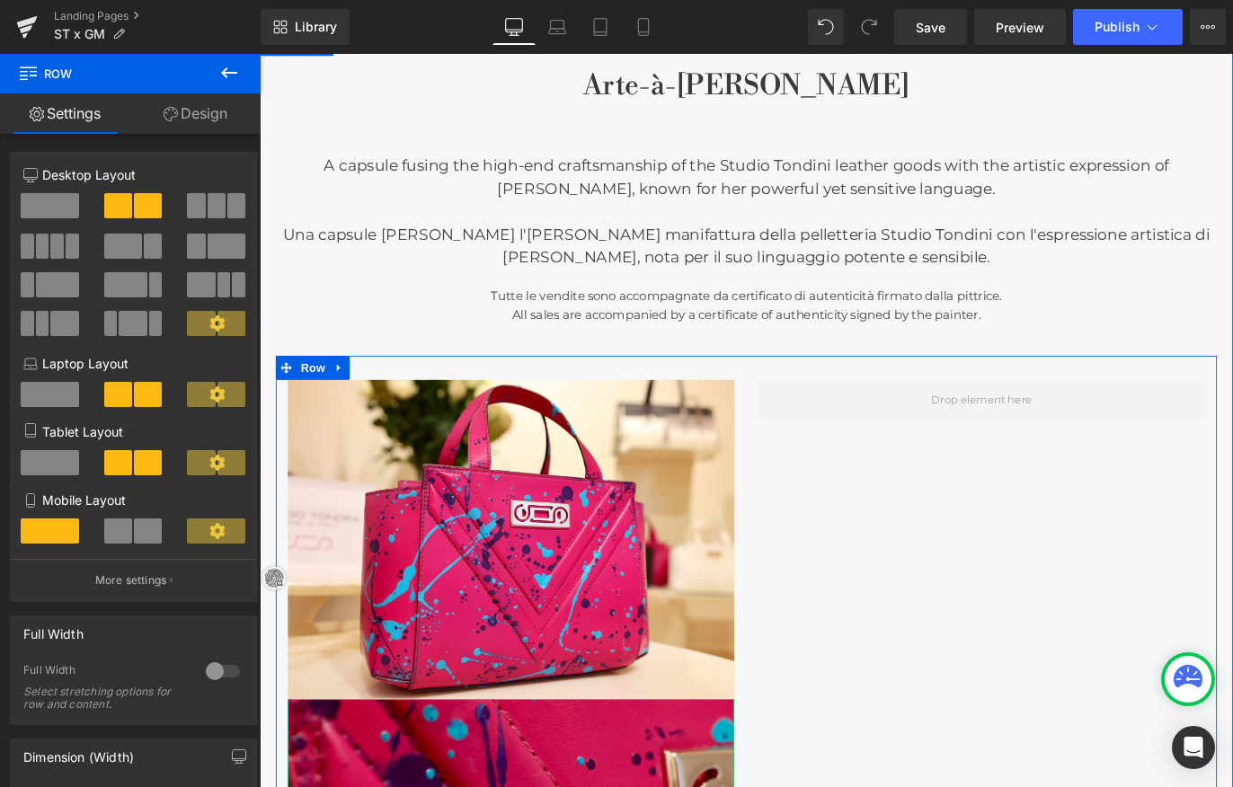
scroll to position [821, 0]
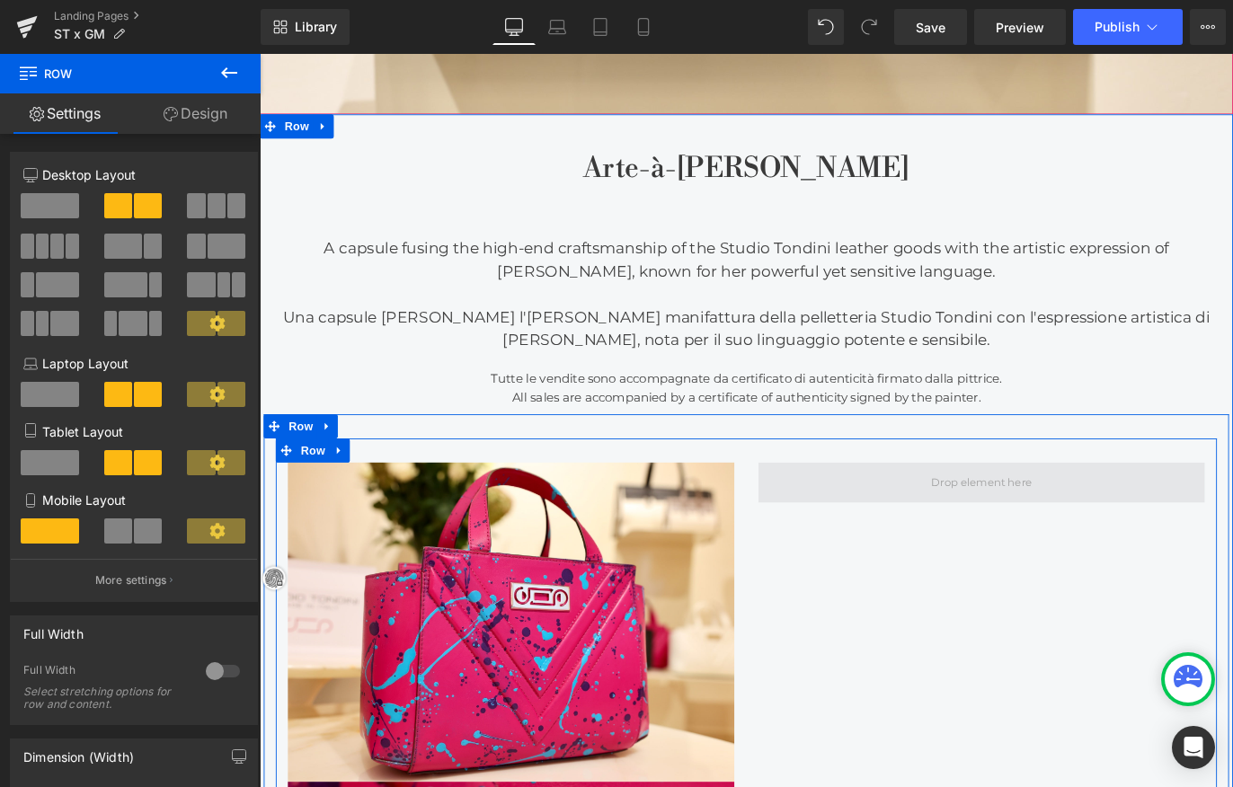
click at [1008, 528] on span at bounding box center [1066, 533] width 125 height 27
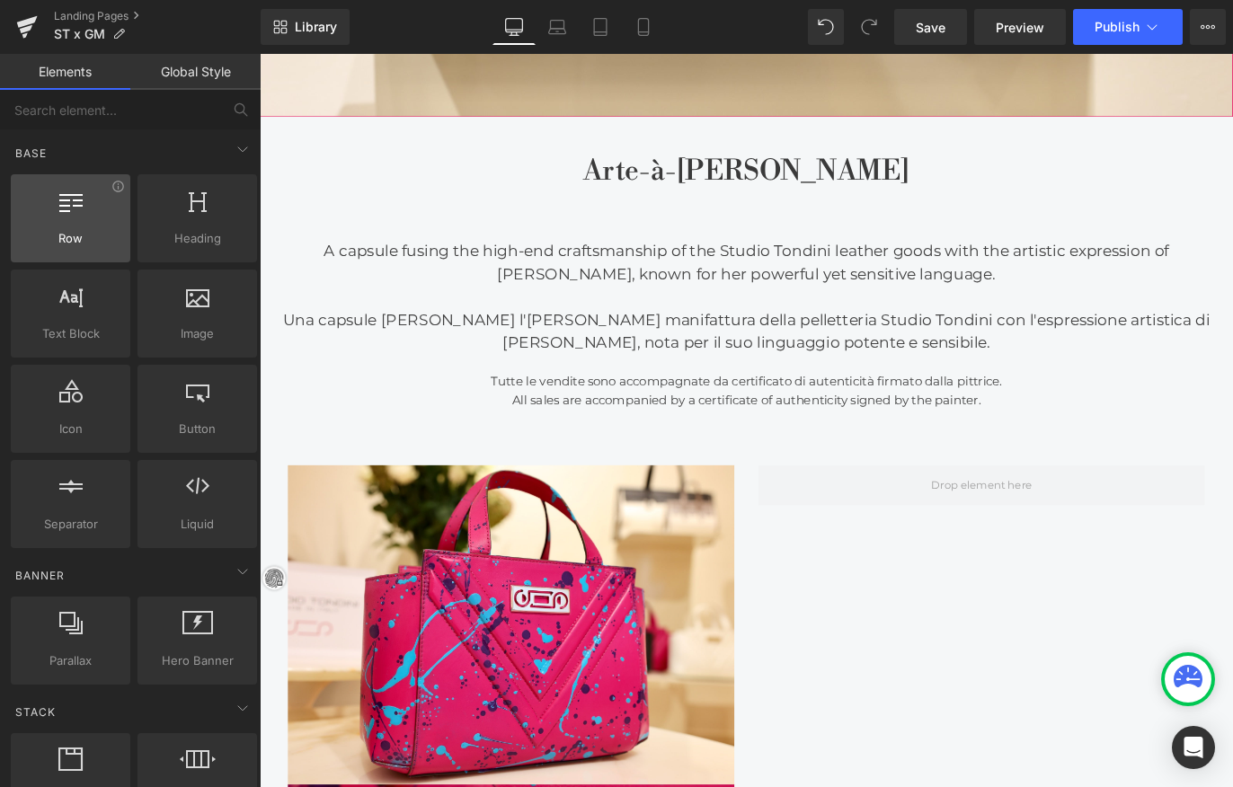
scroll to position [3, 0]
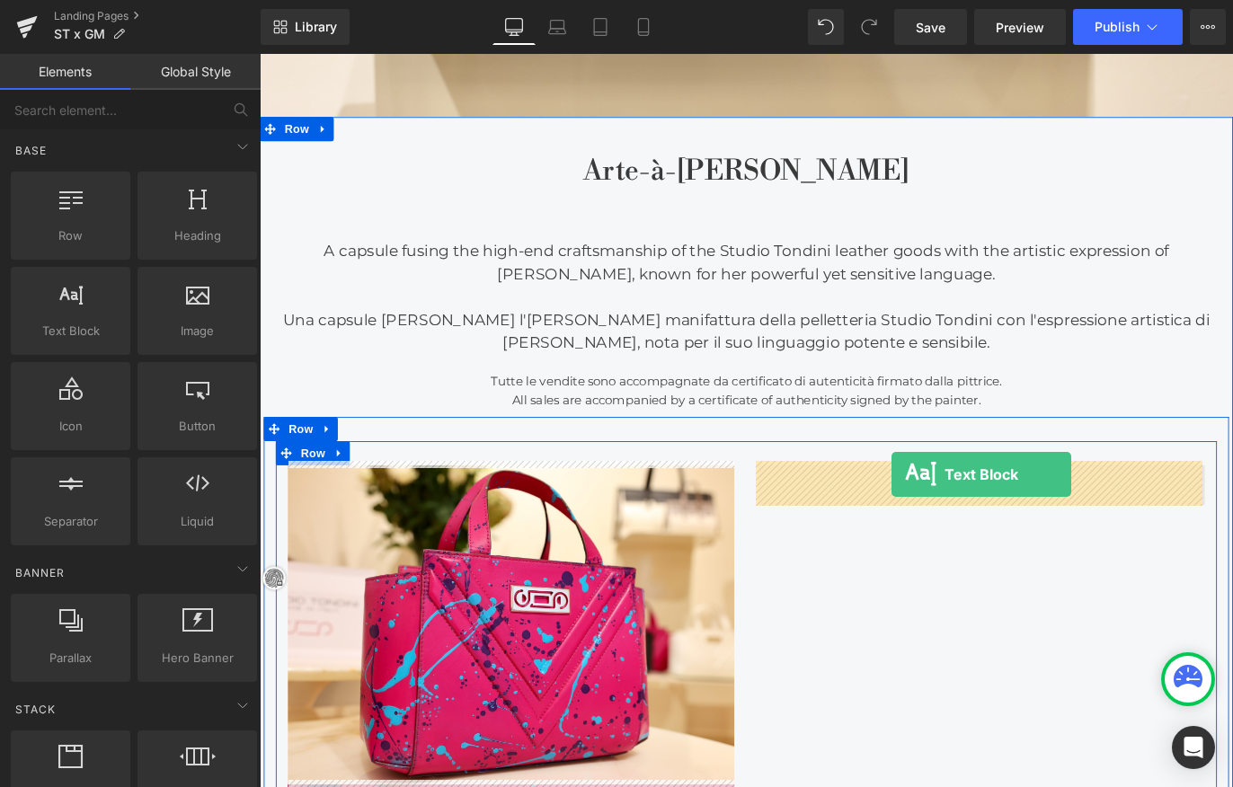
drag, startPoint x: 321, startPoint y: 362, endPoint x: 965, endPoint y: 525, distance: 664.7
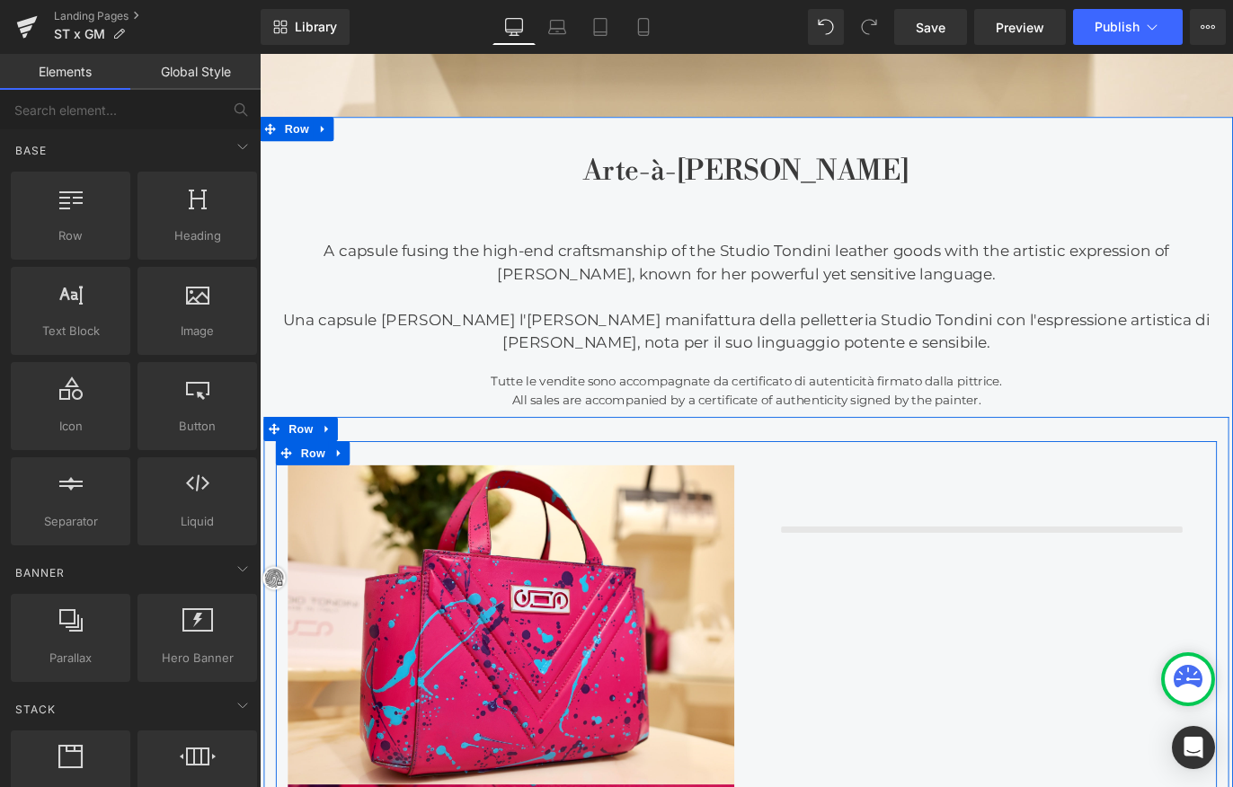
scroll to position [822, 0]
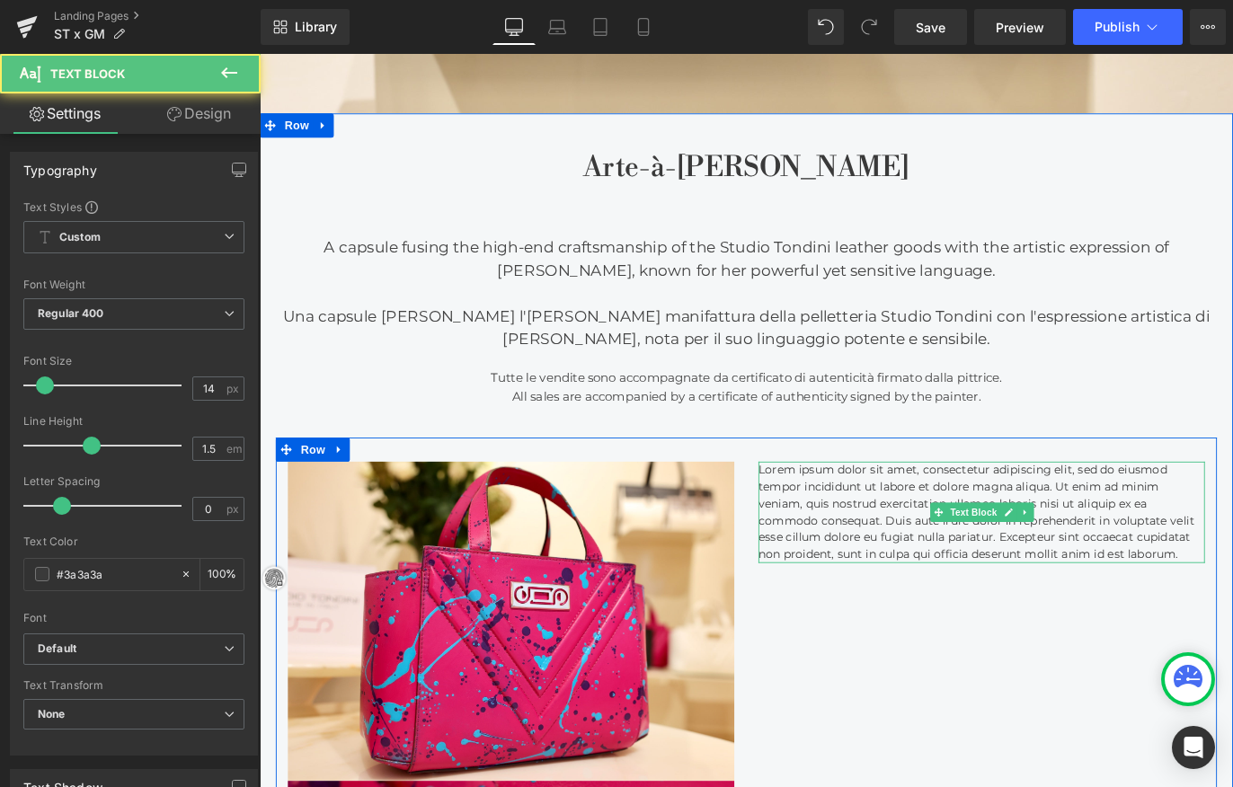
click at [1065, 574] on p "Lorem ipsum dolor sit amet, consectetur adipiscing elit, sed do eiusmod tempor …" at bounding box center [1066, 566] width 499 height 113
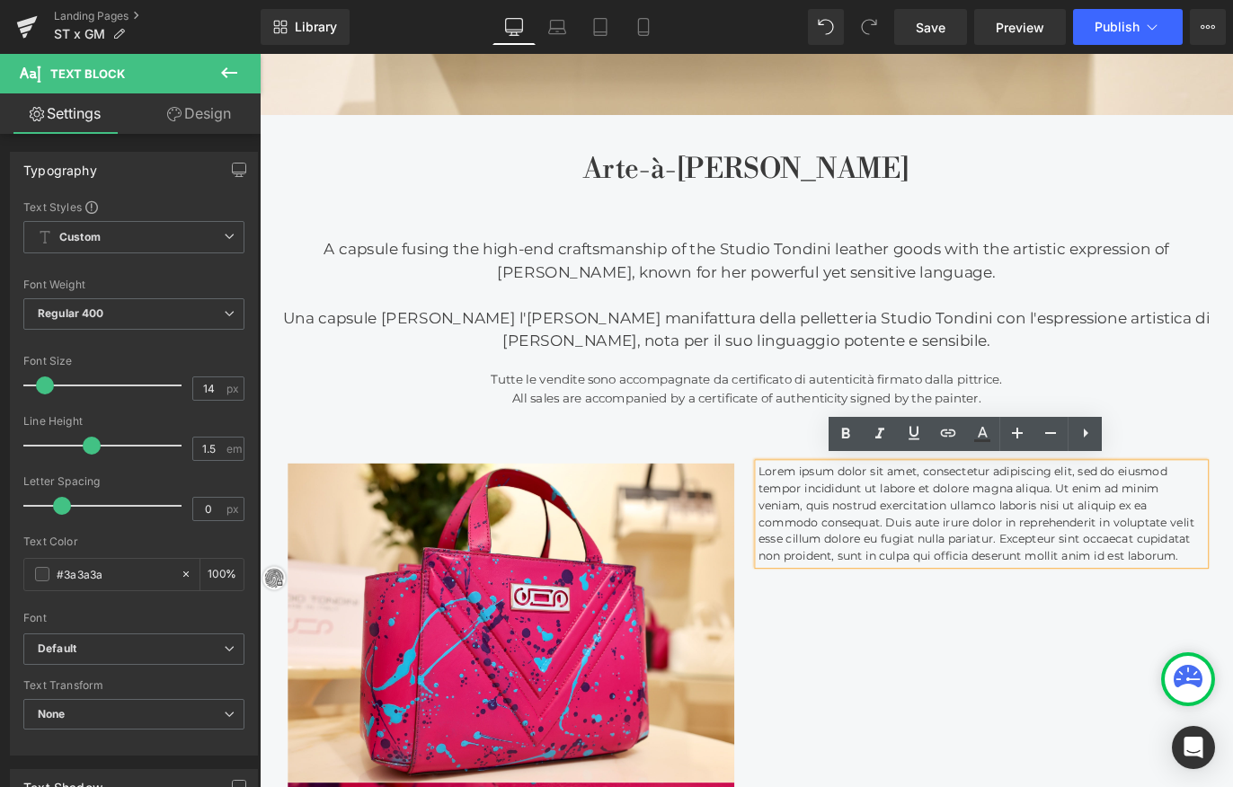
click at [1120, 578] on p "Lorem ipsum dolor sit amet, consectetur adipiscing elit, sed do eiusmod tempor …" at bounding box center [1066, 567] width 499 height 113
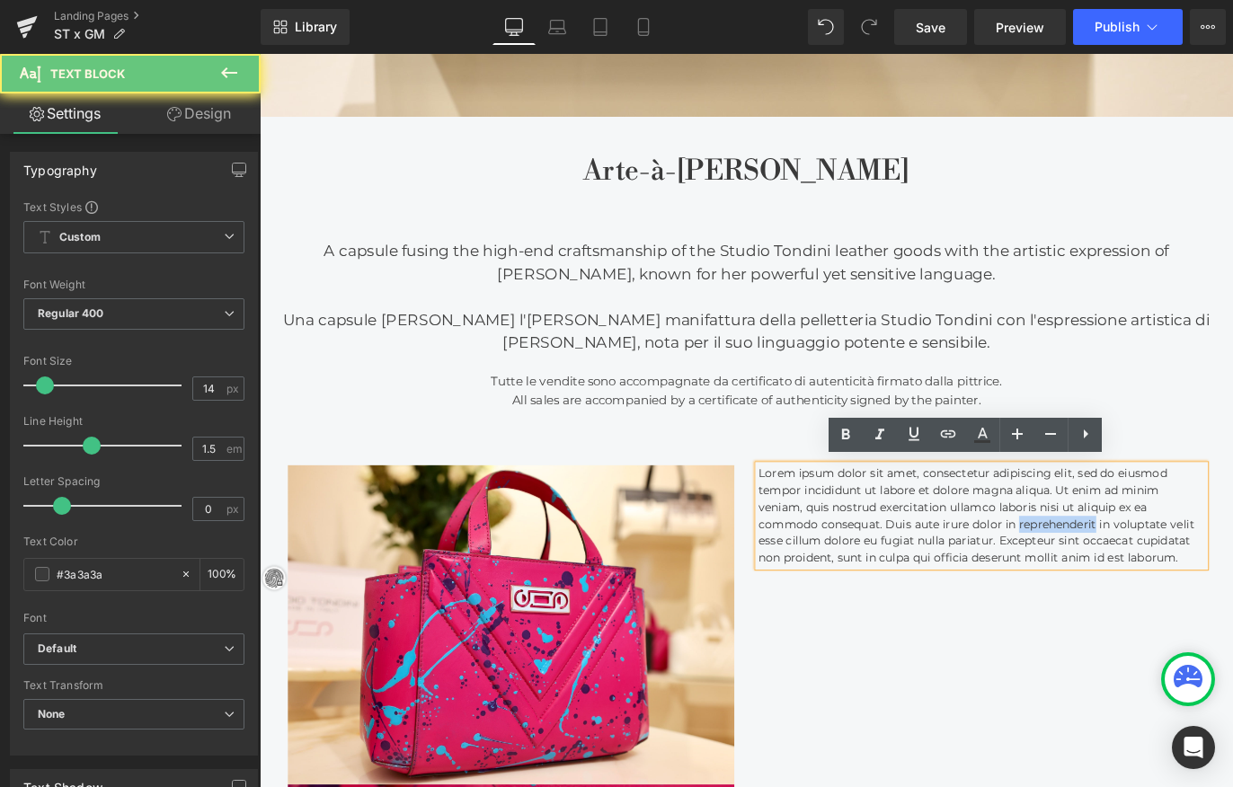
click at [1120, 578] on p "Lorem ipsum dolor sit amet, consectetur adipiscing elit, sed do eiusmod tempor …" at bounding box center [1066, 569] width 499 height 113
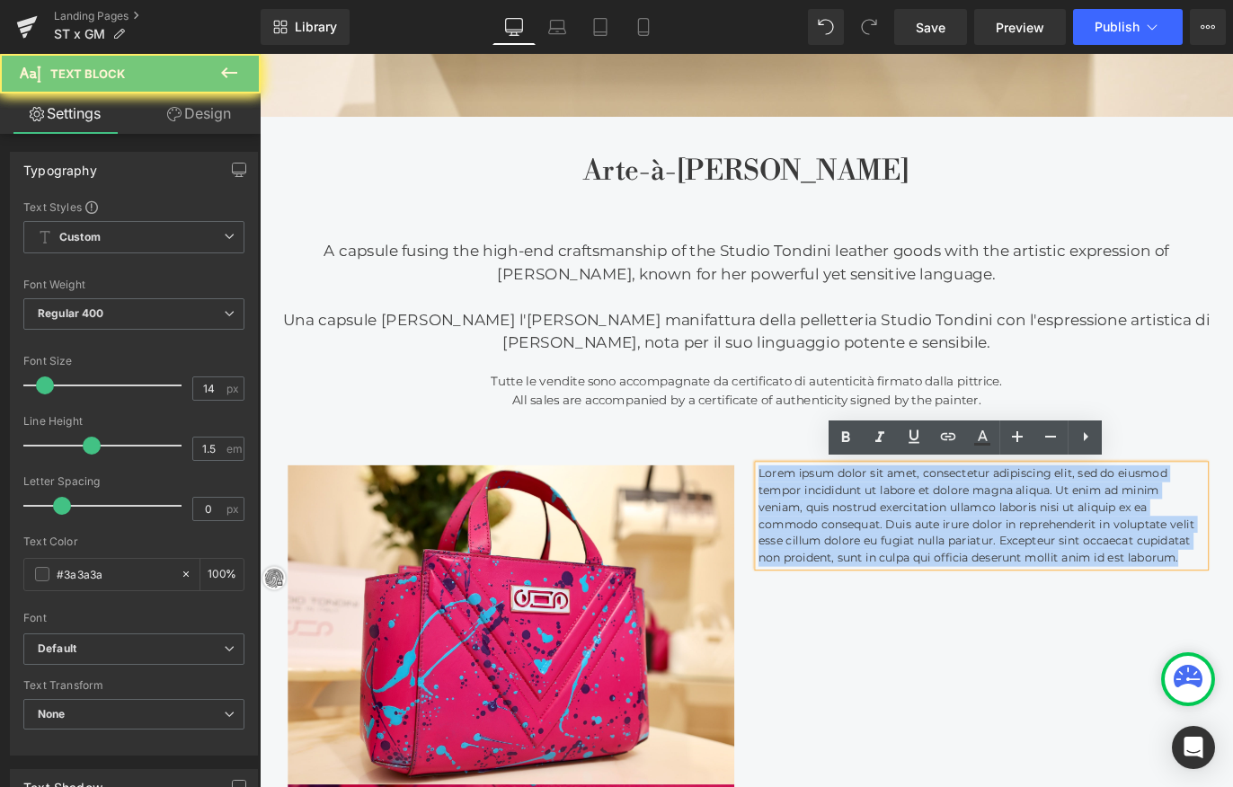
click at [1120, 578] on p "Lorem ipsum dolor sit amet, consectetur adipiscing elit, sed do eiusmod tempor …" at bounding box center [1066, 570] width 499 height 113
click at [1120, 578] on p "Lorem ipsum dolor sit amet, consectetur adipiscing elit, sed do eiusmod tempor …" at bounding box center [1066, 568] width 499 height 113
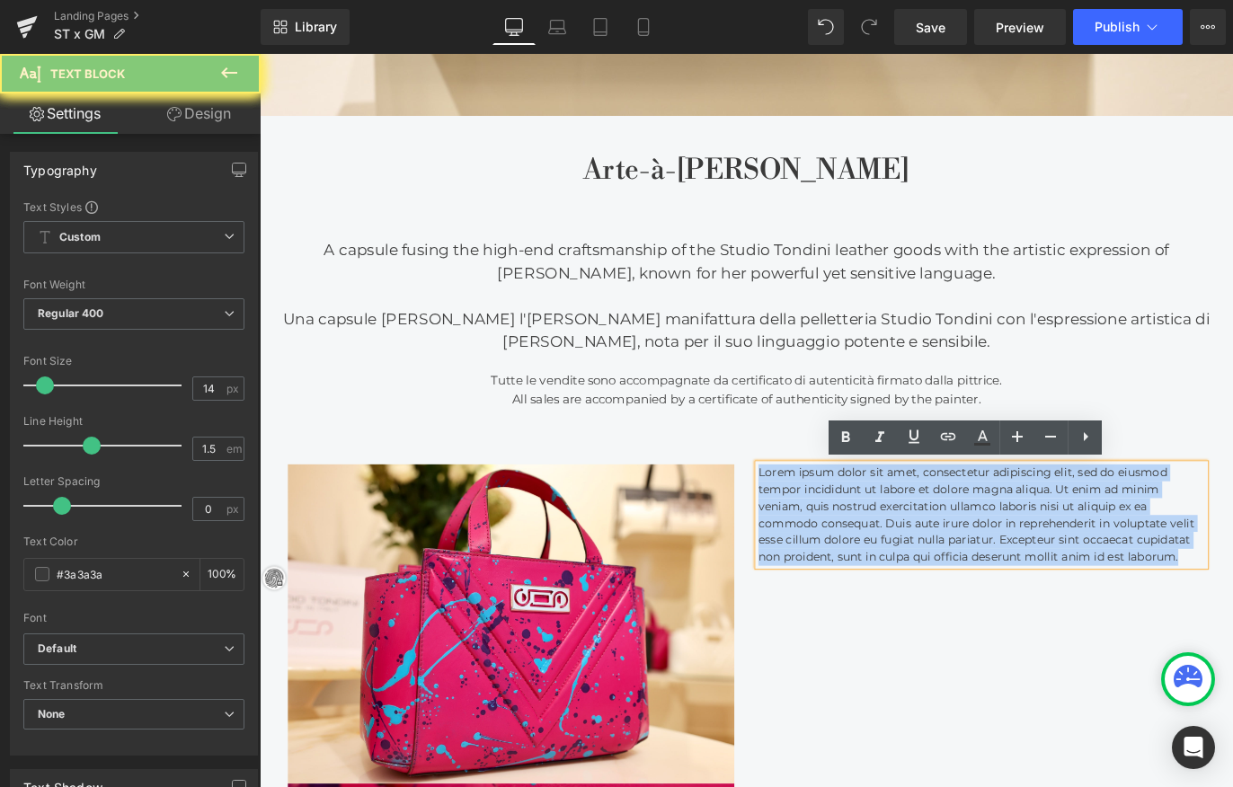
scroll to position [815, 0]
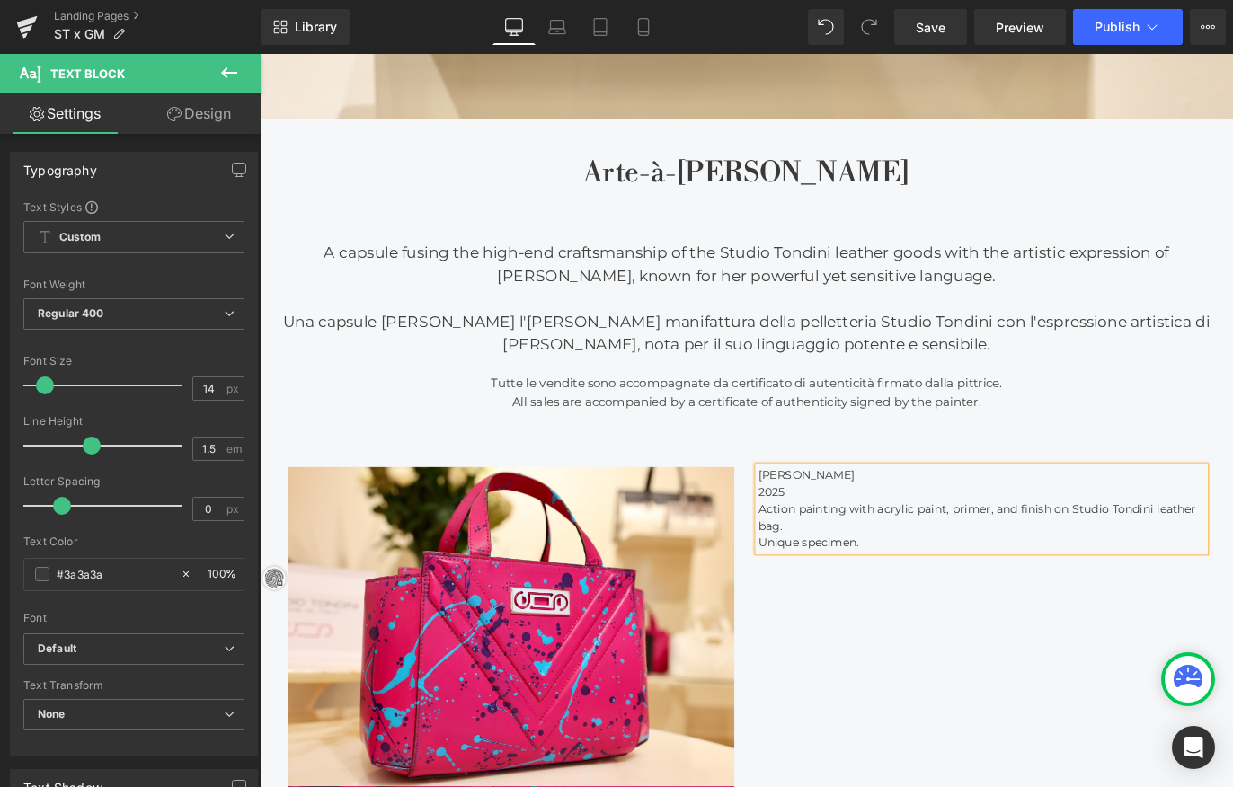
click at [981, 535] on p "2025" at bounding box center [1066, 544] width 499 height 19
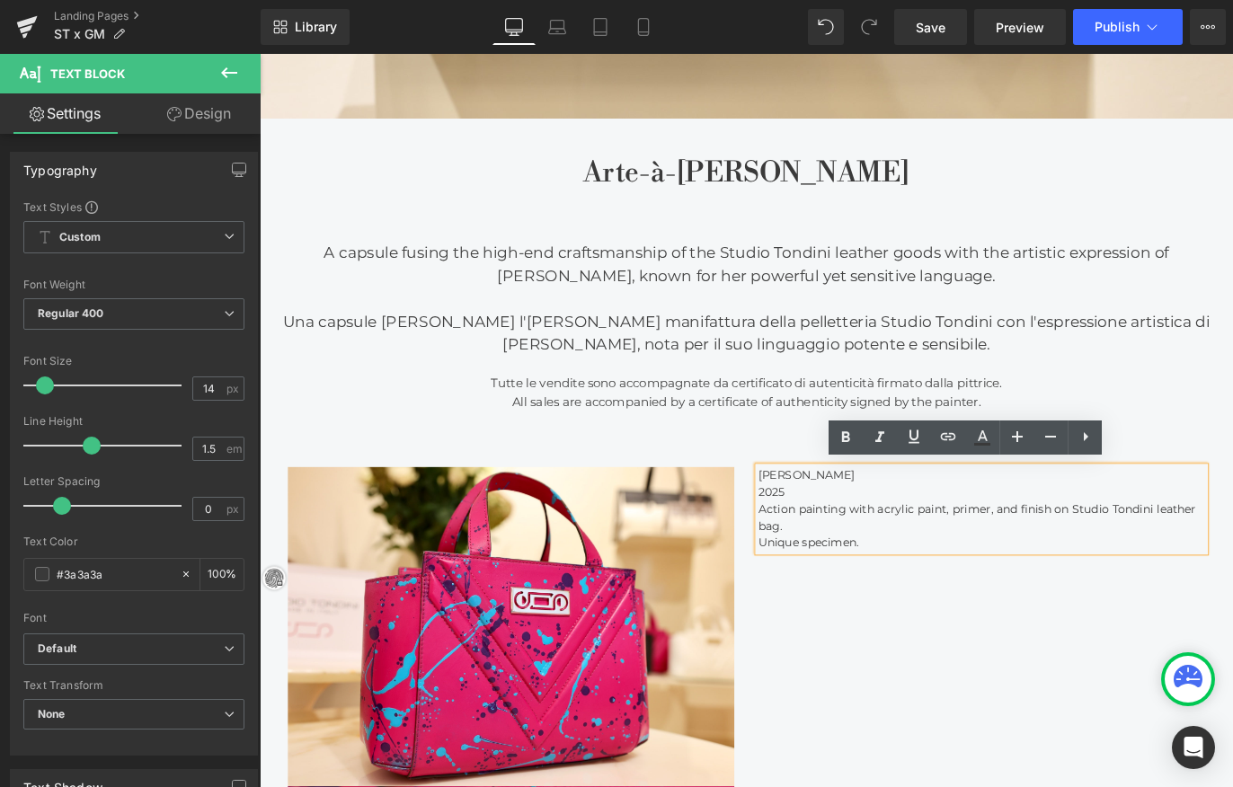
click at [990, 521] on p "[PERSON_NAME]" at bounding box center [1066, 525] width 499 height 19
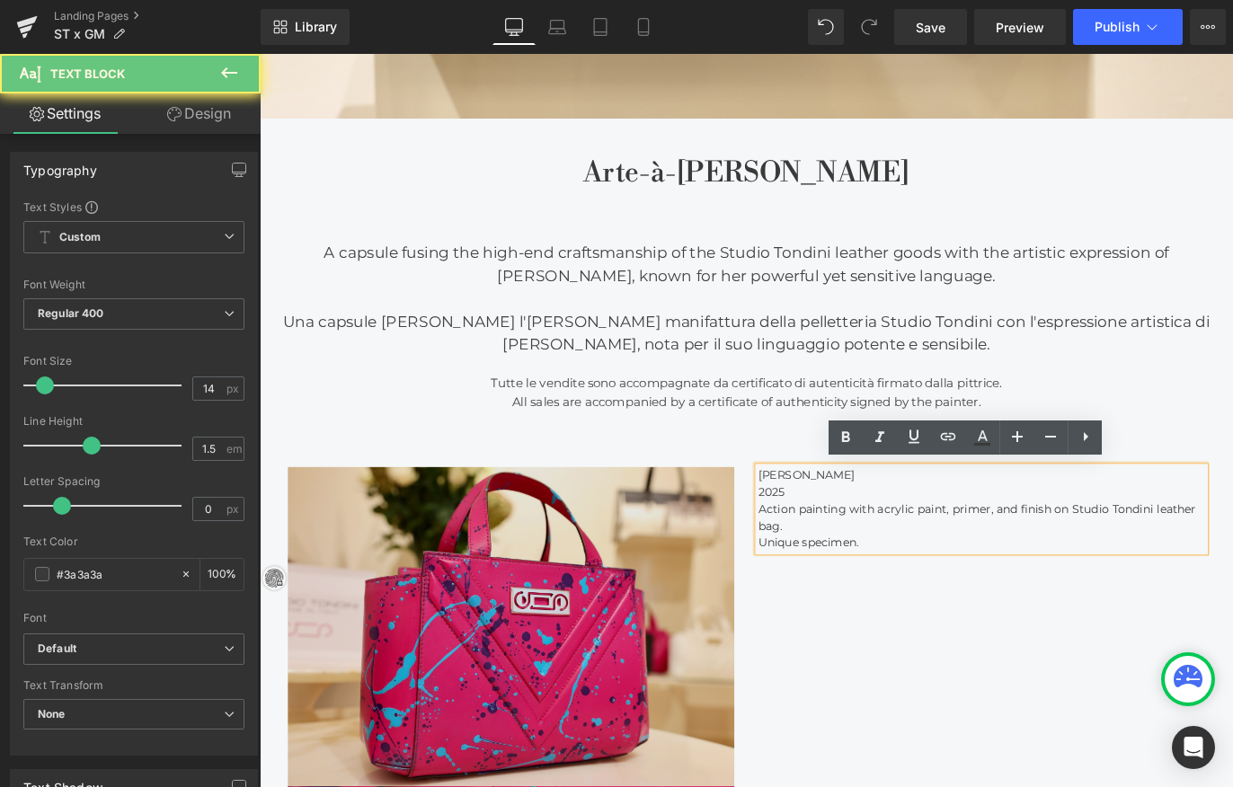
drag, startPoint x: 971, startPoint y: 522, endPoint x: 759, endPoint y: 515, distance: 211.3
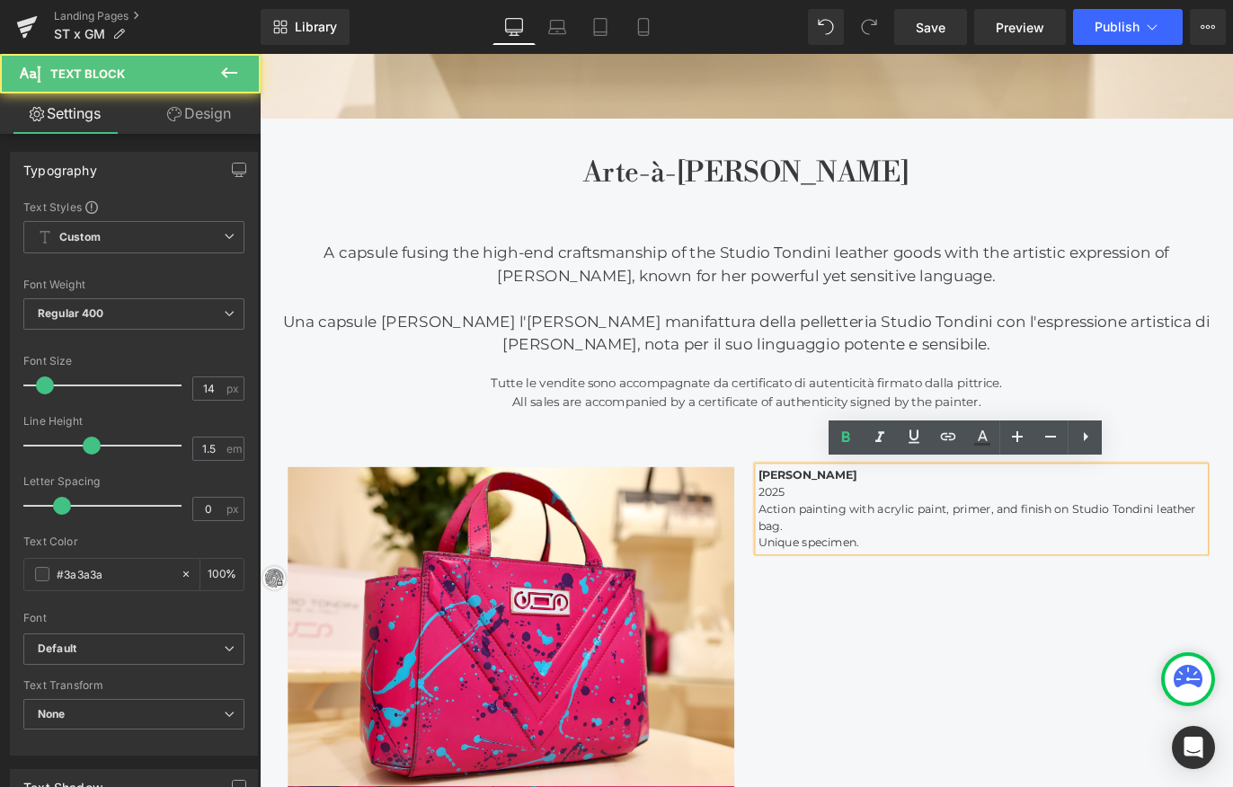
click at [986, 608] on div "Gabriella Martinelli 2025 Action painting with acrylic paint, primer, and finis…" at bounding box center [1066, 563] width 499 height 94
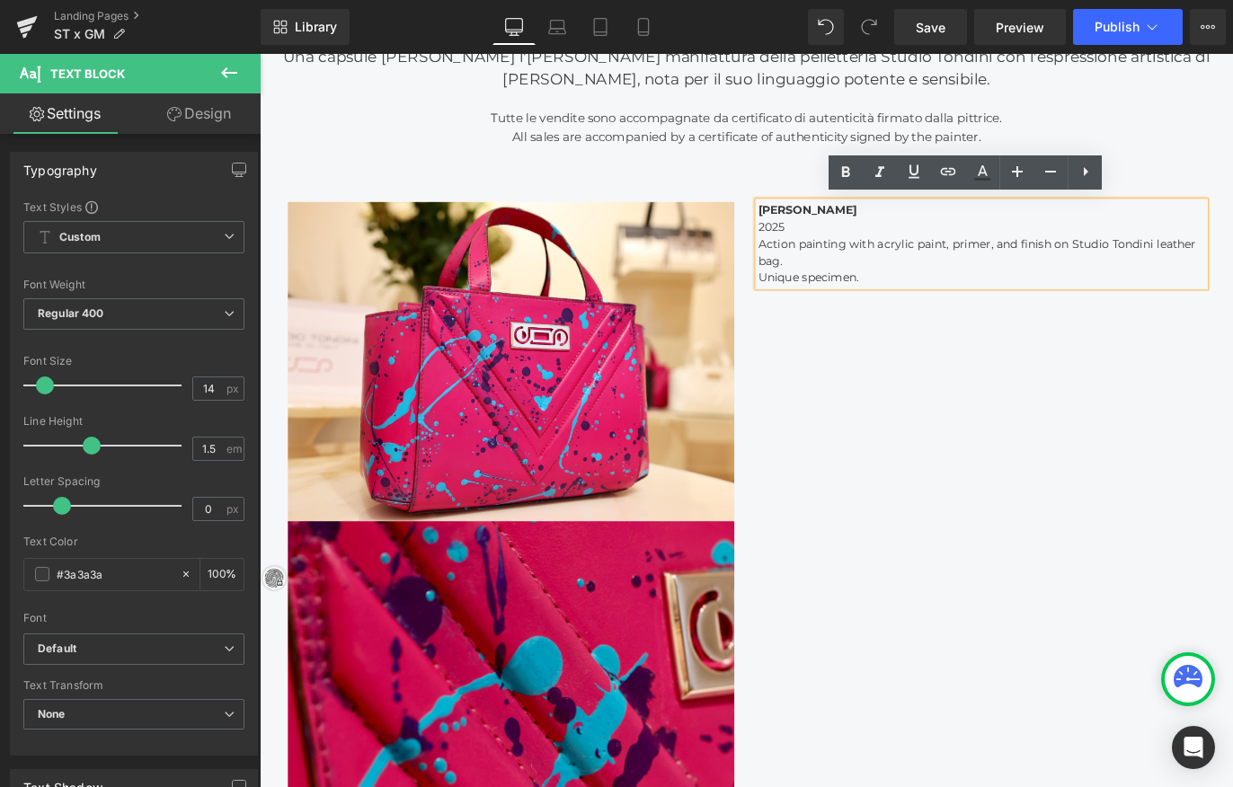
scroll to position [1119, 0]
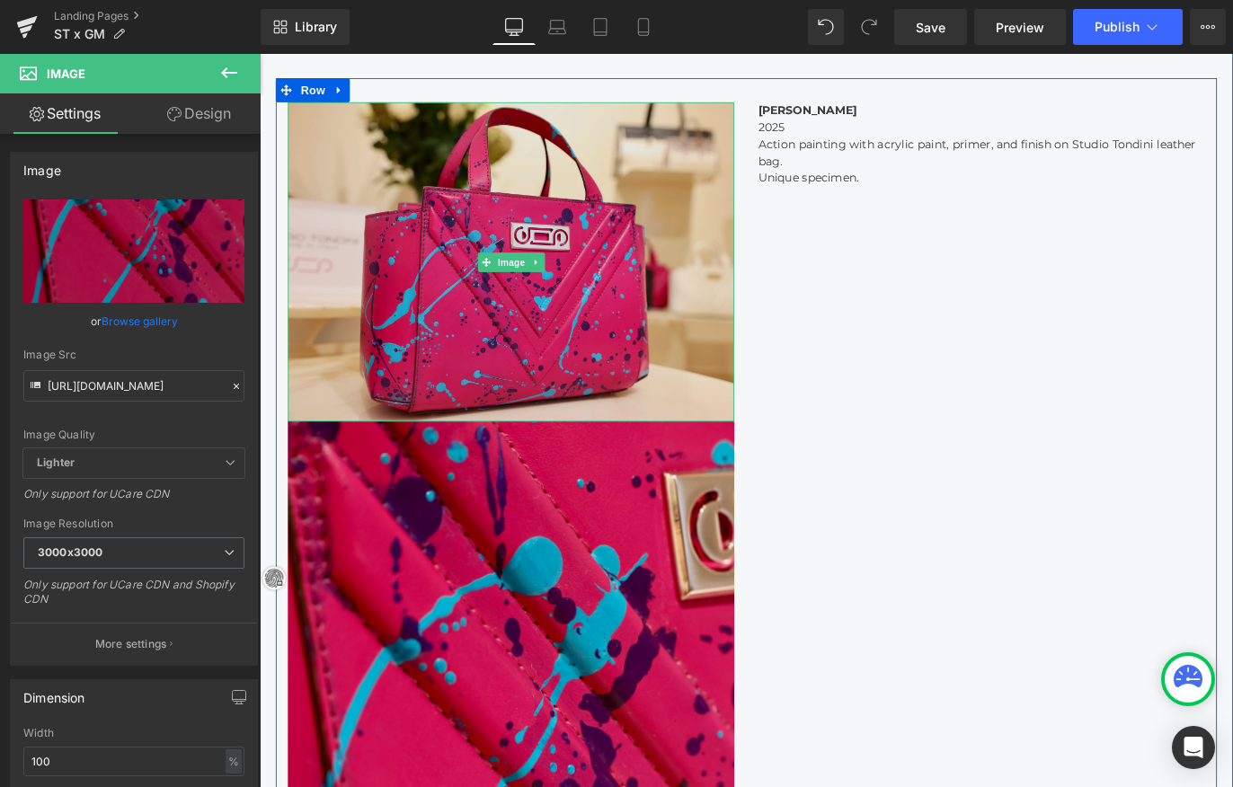
scroll to position [1186, 0]
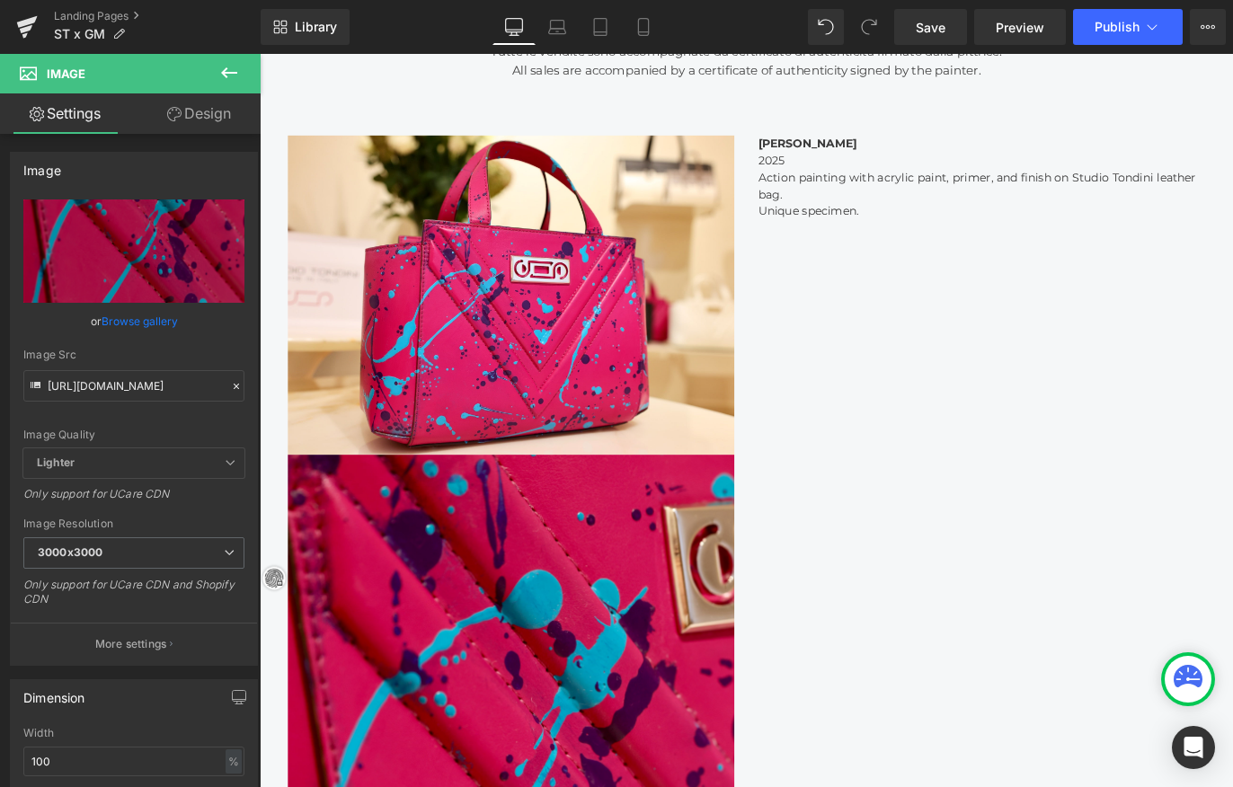
click at [226, 72] on icon at bounding box center [229, 72] width 16 height 11
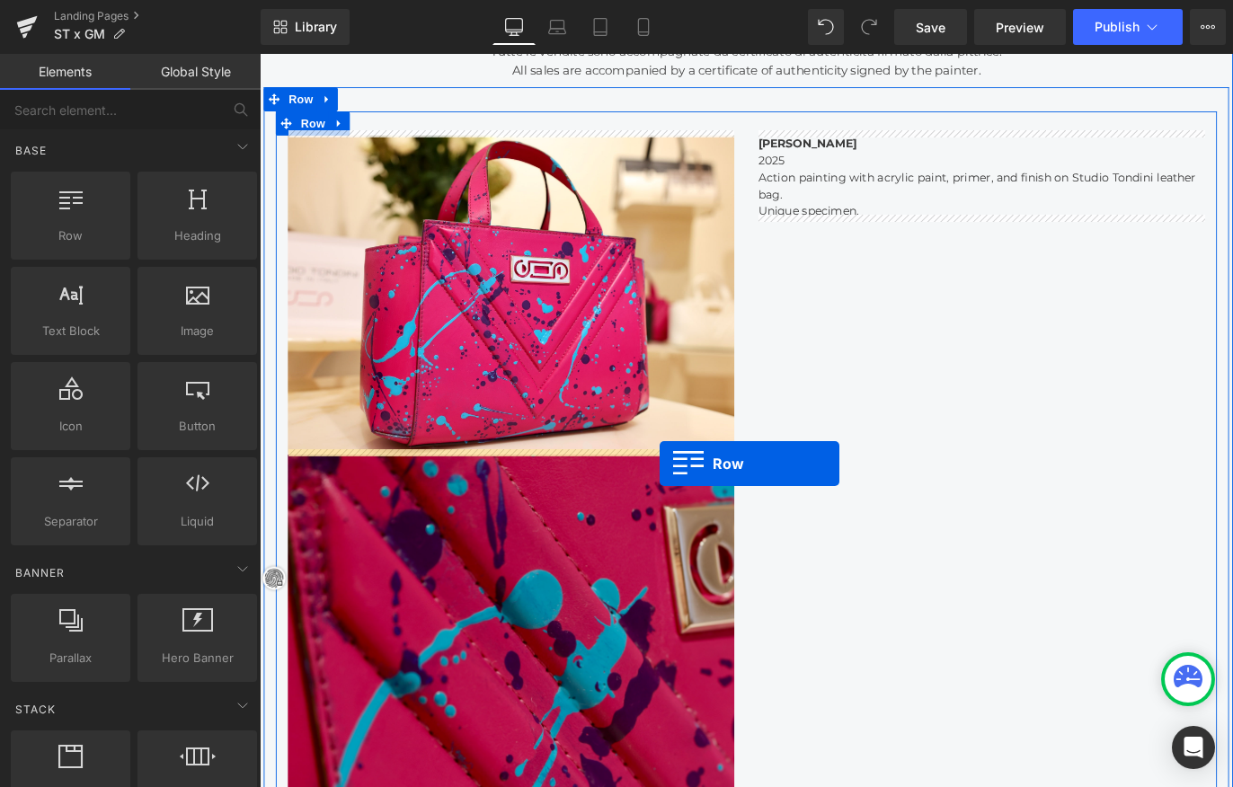
drag, startPoint x: 343, startPoint y: 284, endPoint x: 706, endPoint y: 511, distance: 428.4
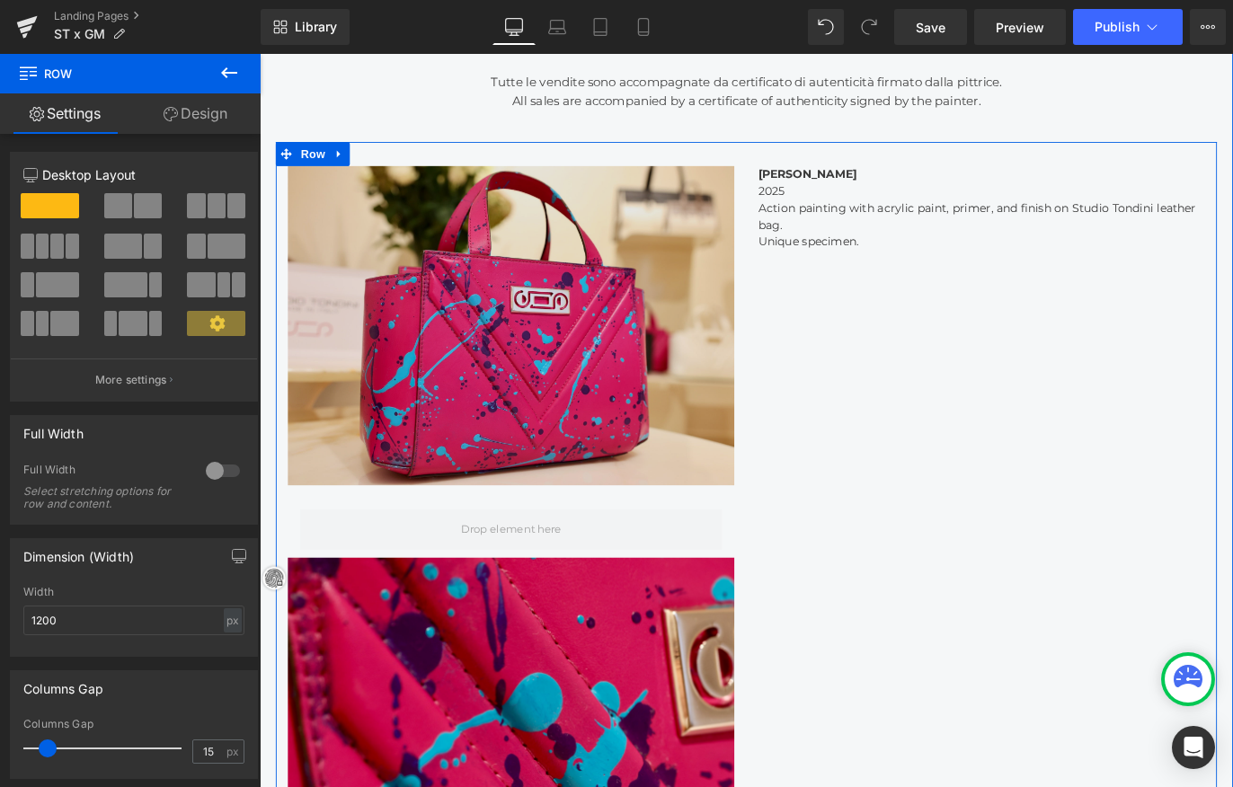
scroll to position [1163, 0]
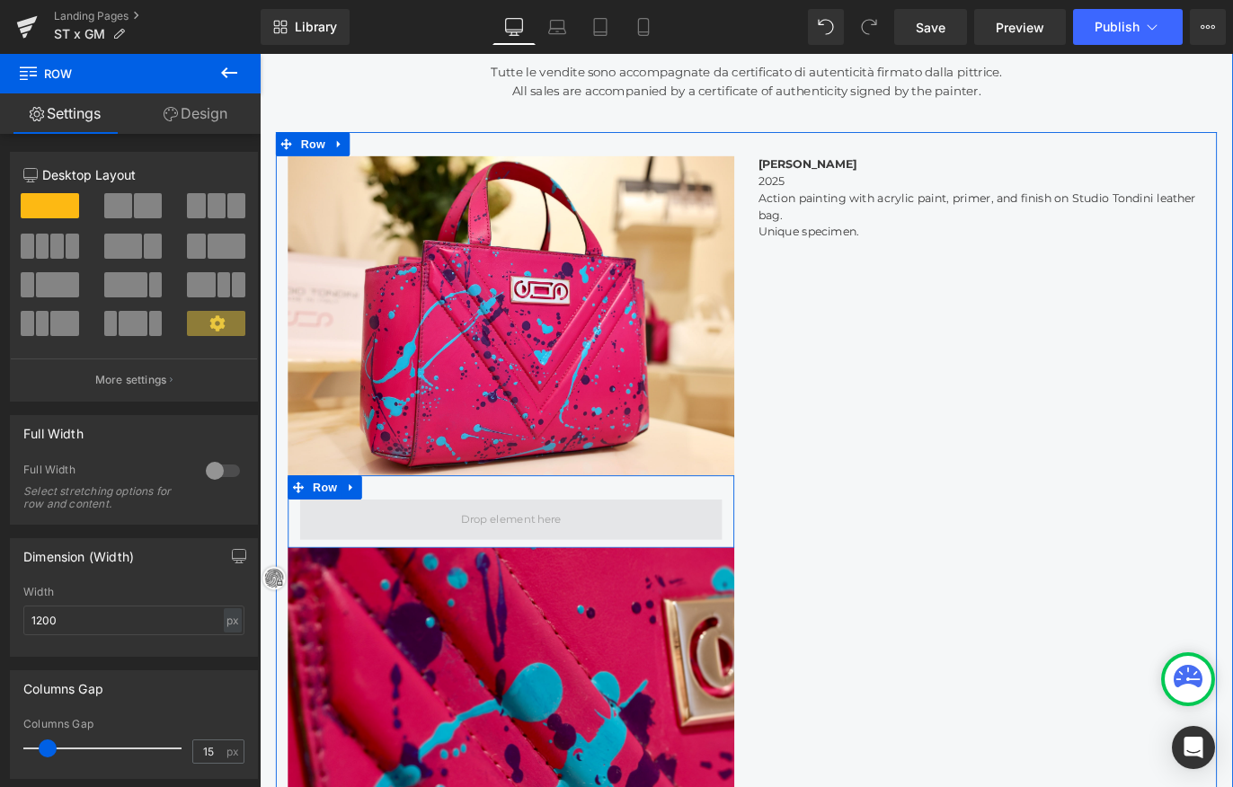
click at [523, 567] on span at bounding box center [540, 574] width 125 height 27
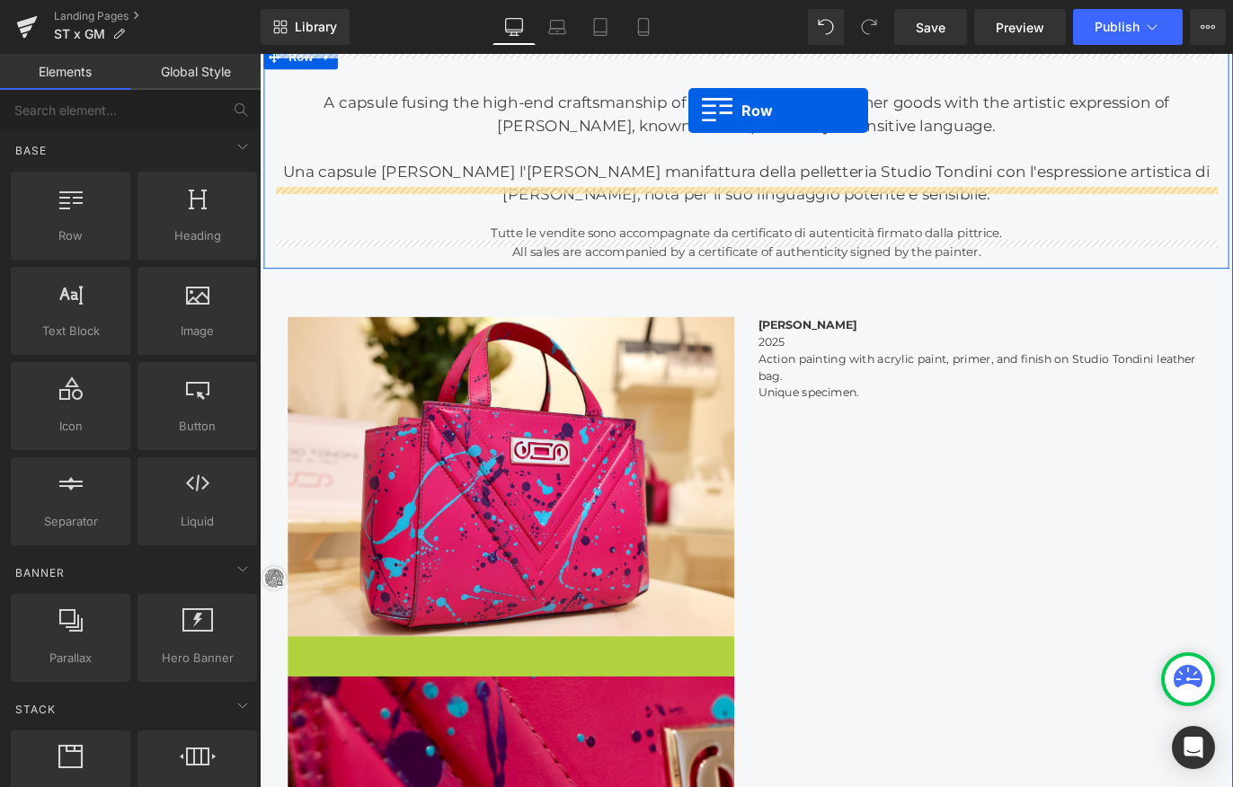
scroll to position [857, 0]
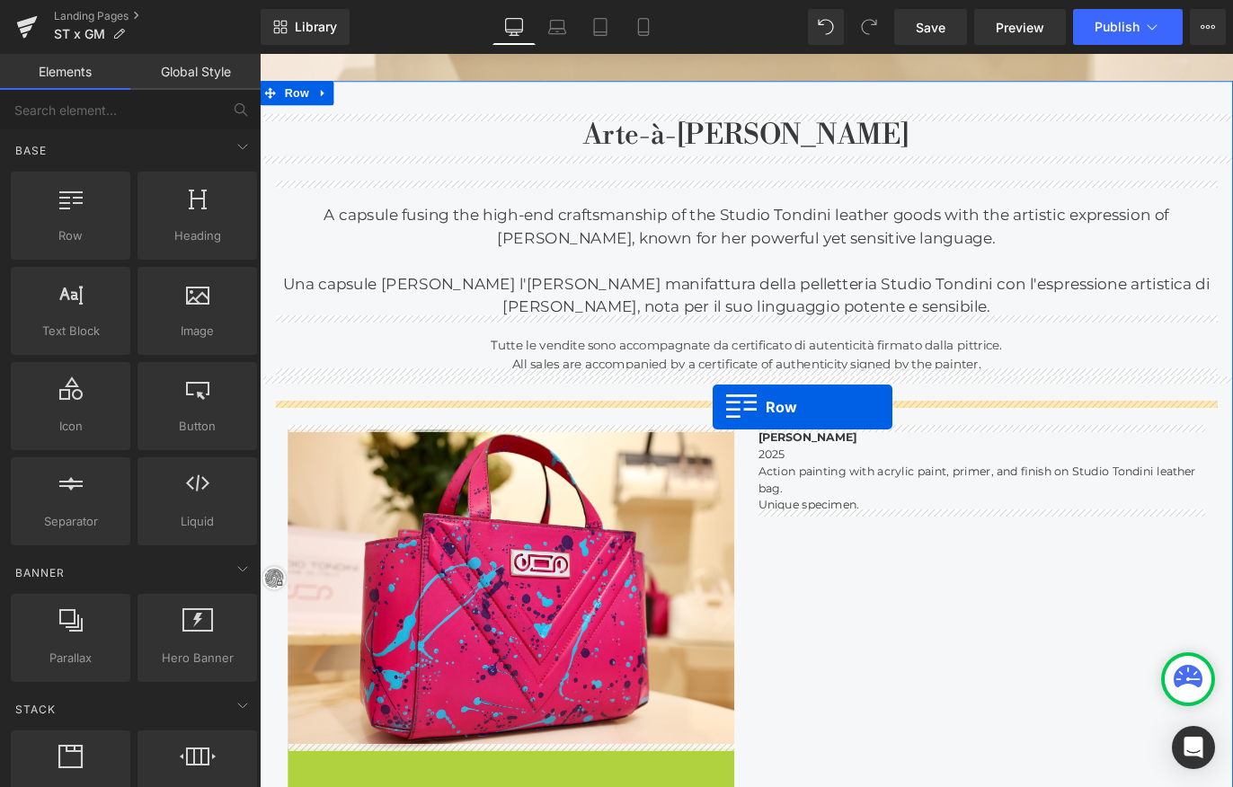
drag, startPoint x: 326, startPoint y: 533, endPoint x: 766, endPoint y: 449, distance: 447.6
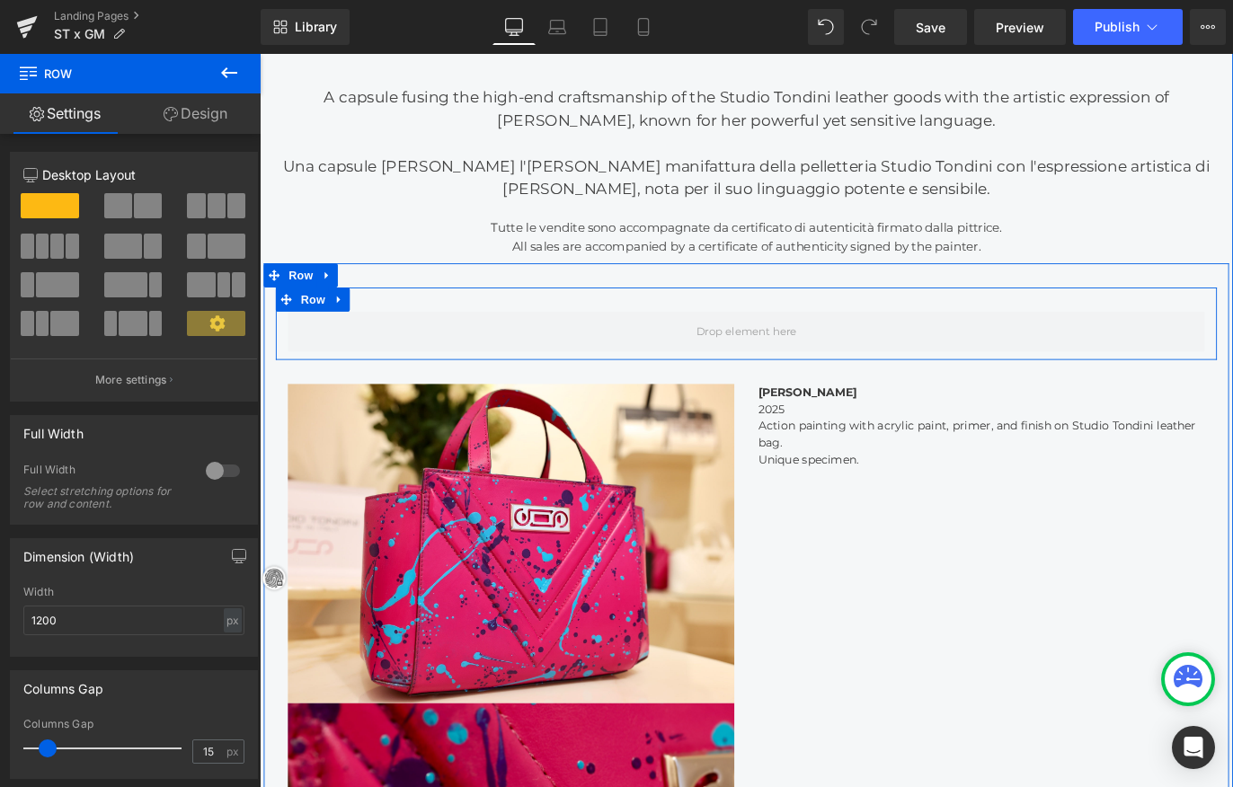
scroll to position [996, 0]
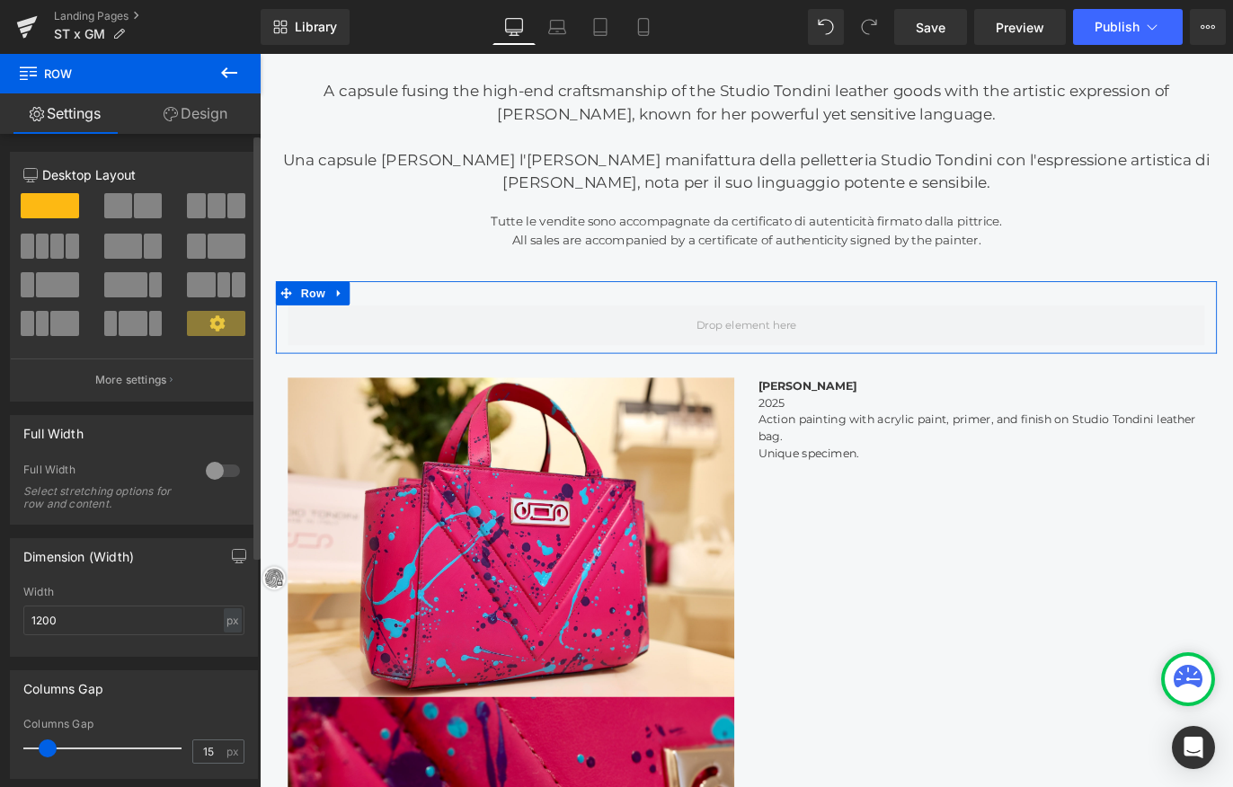
click at [31, 250] on span at bounding box center [27, 246] width 13 height 25
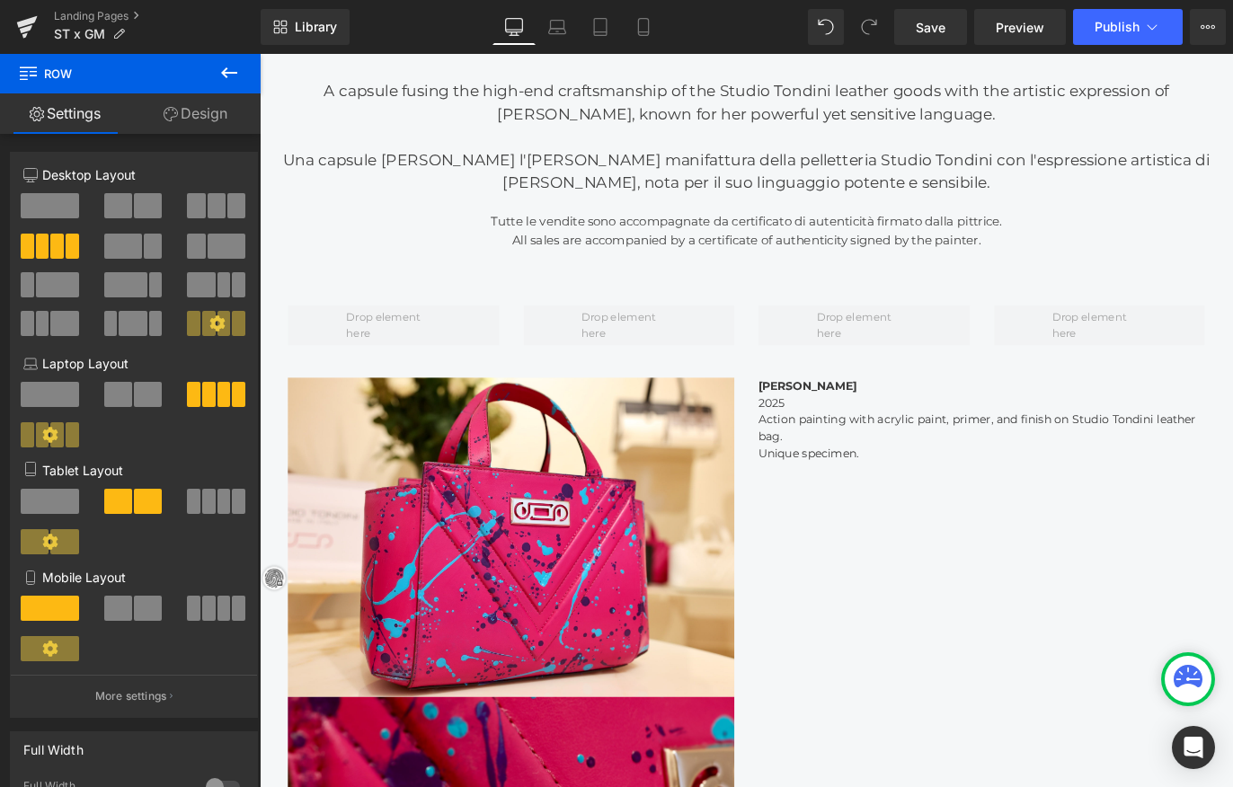
click at [237, 73] on icon at bounding box center [229, 72] width 16 height 11
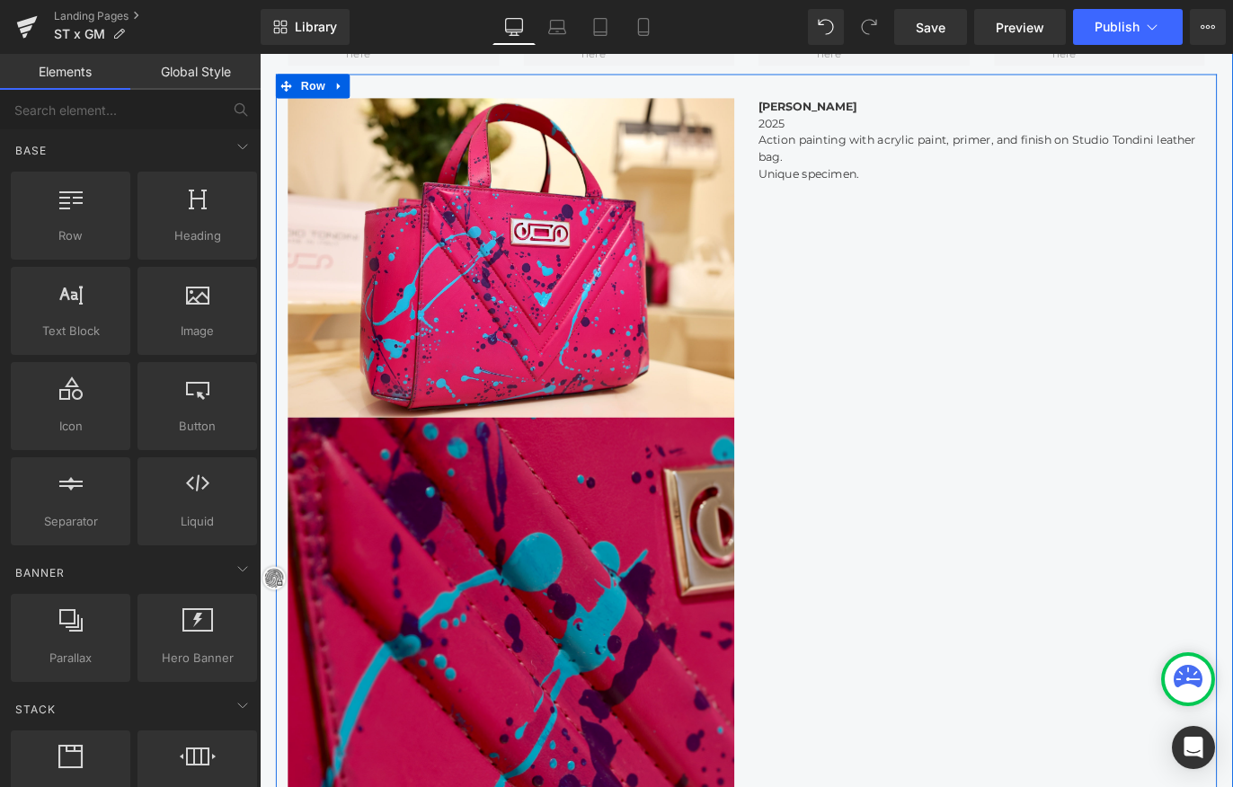
scroll to position [1306, 0]
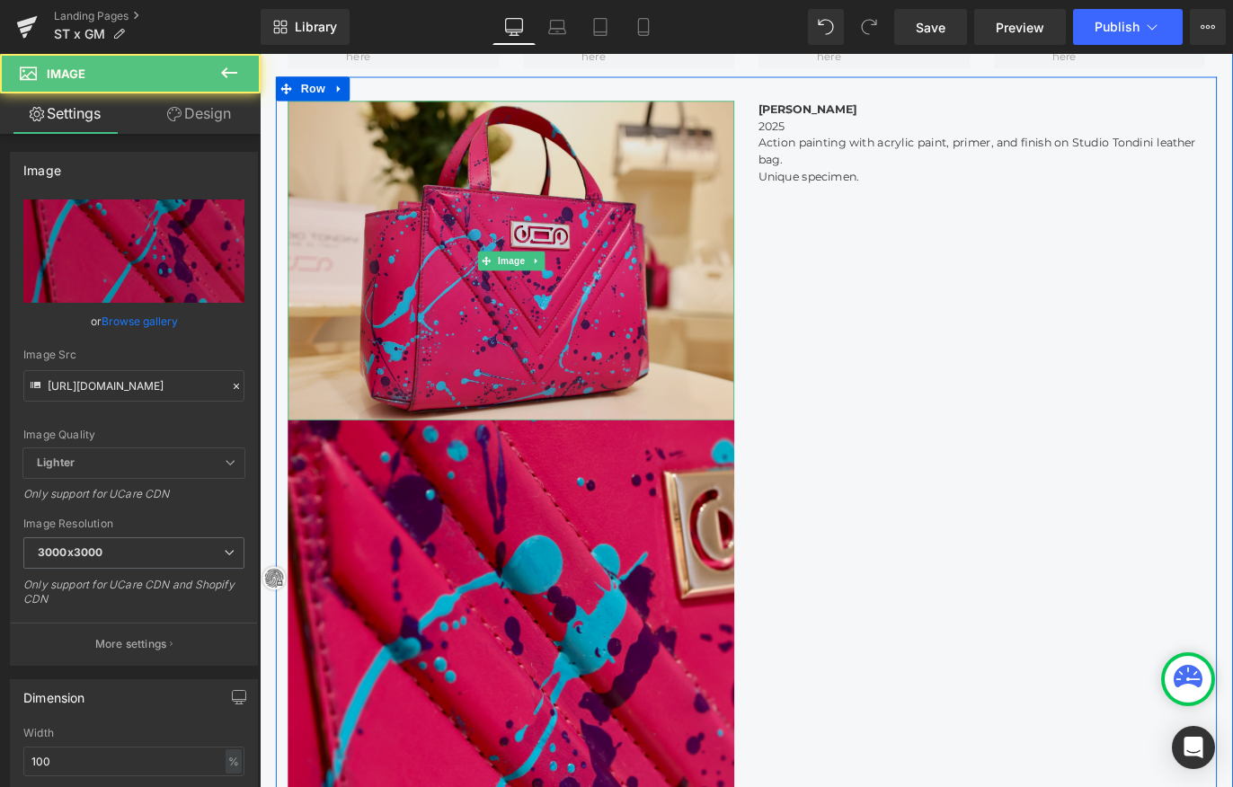
drag, startPoint x: 523, startPoint y: 715, endPoint x: 498, endPoint y: 326, distance: 390.0
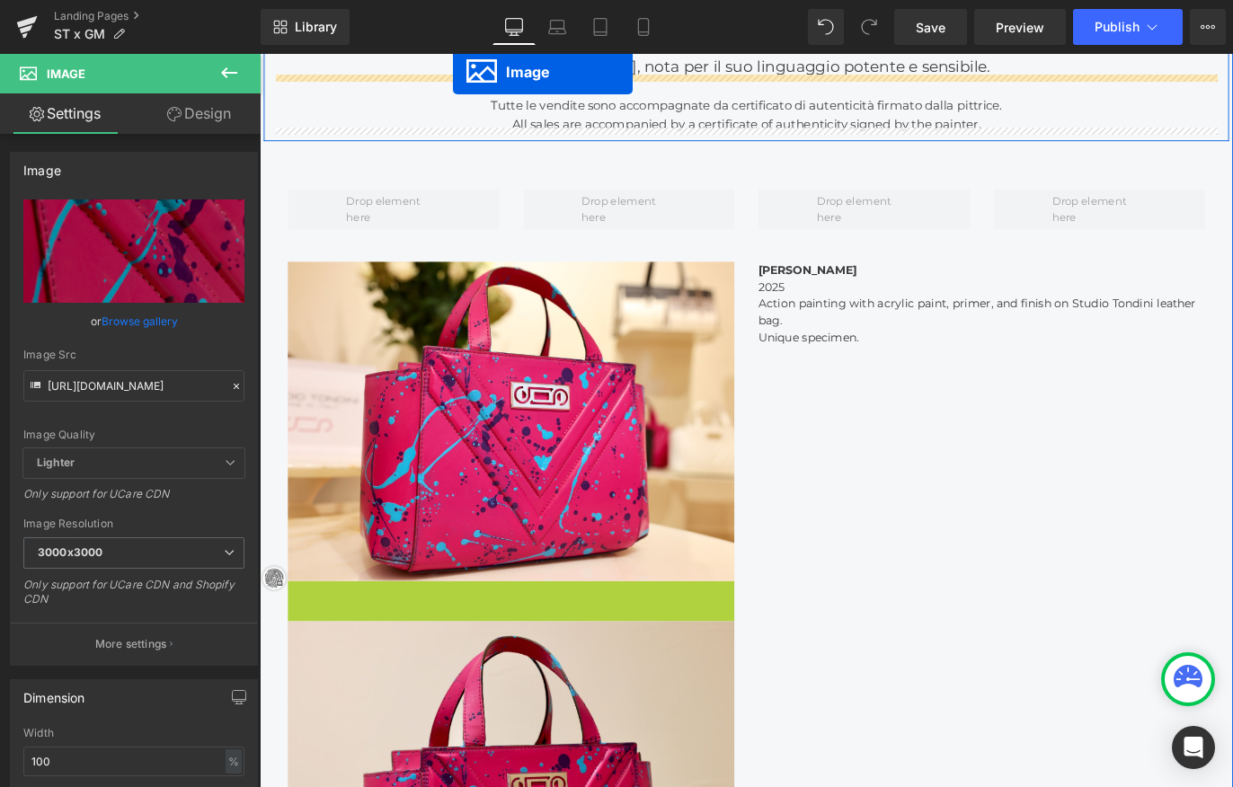
scroll to position [1072, 0]
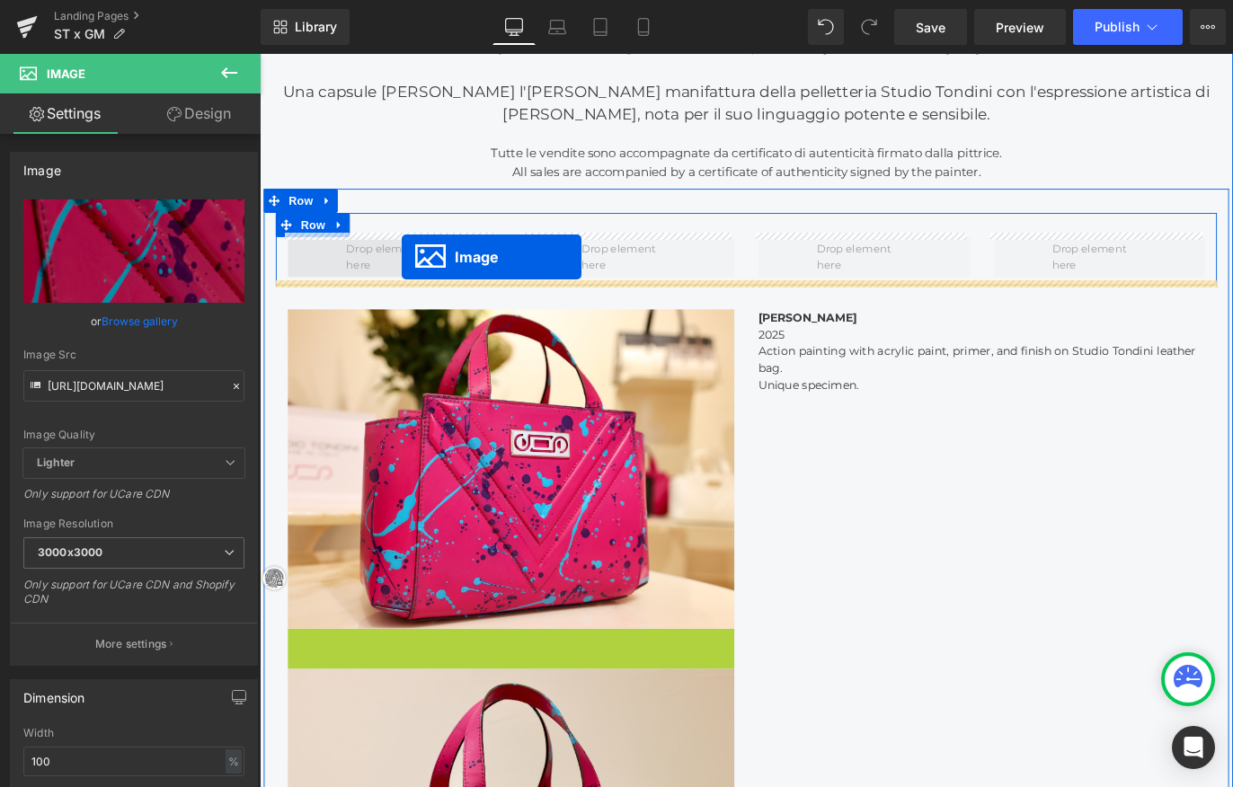
drag, startPoint x: 507, startPoint y: 830, endPoint x: 417, endPoint y: 280, distance: 557.4
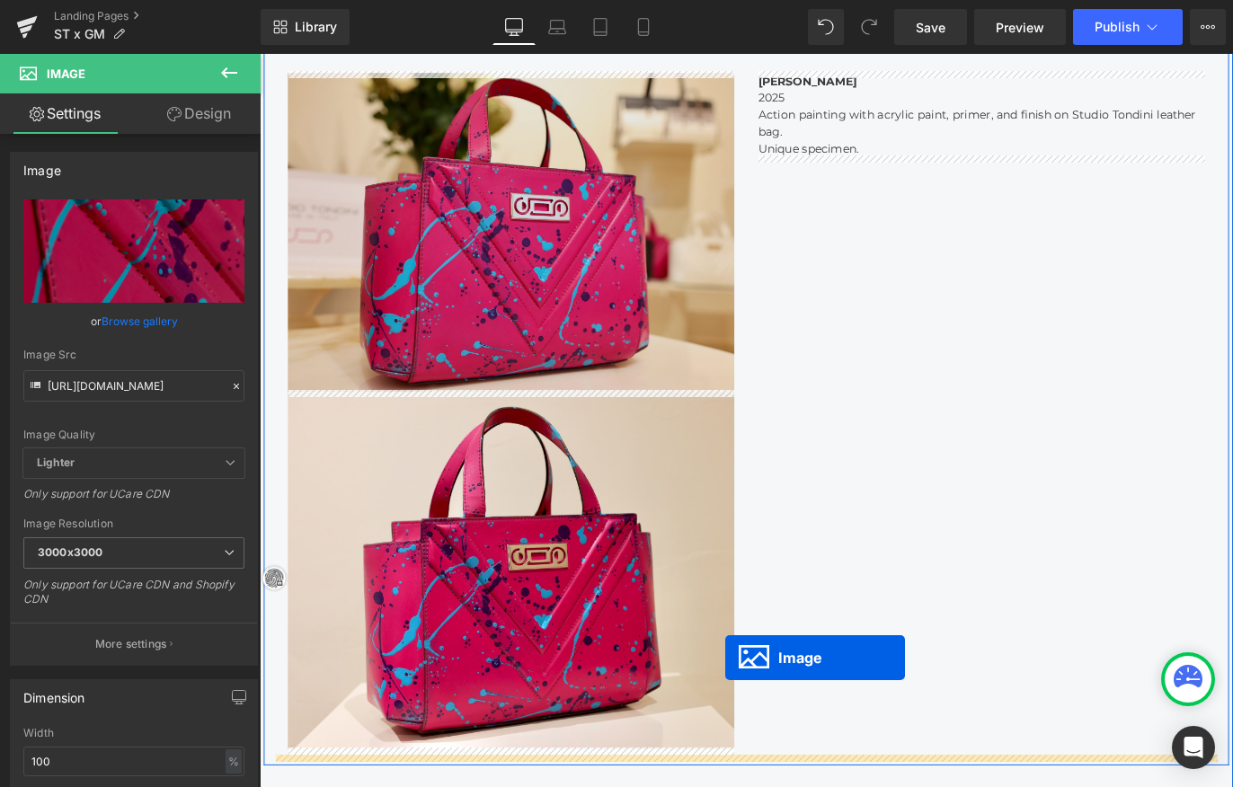
scroll to position [2941, 1080]
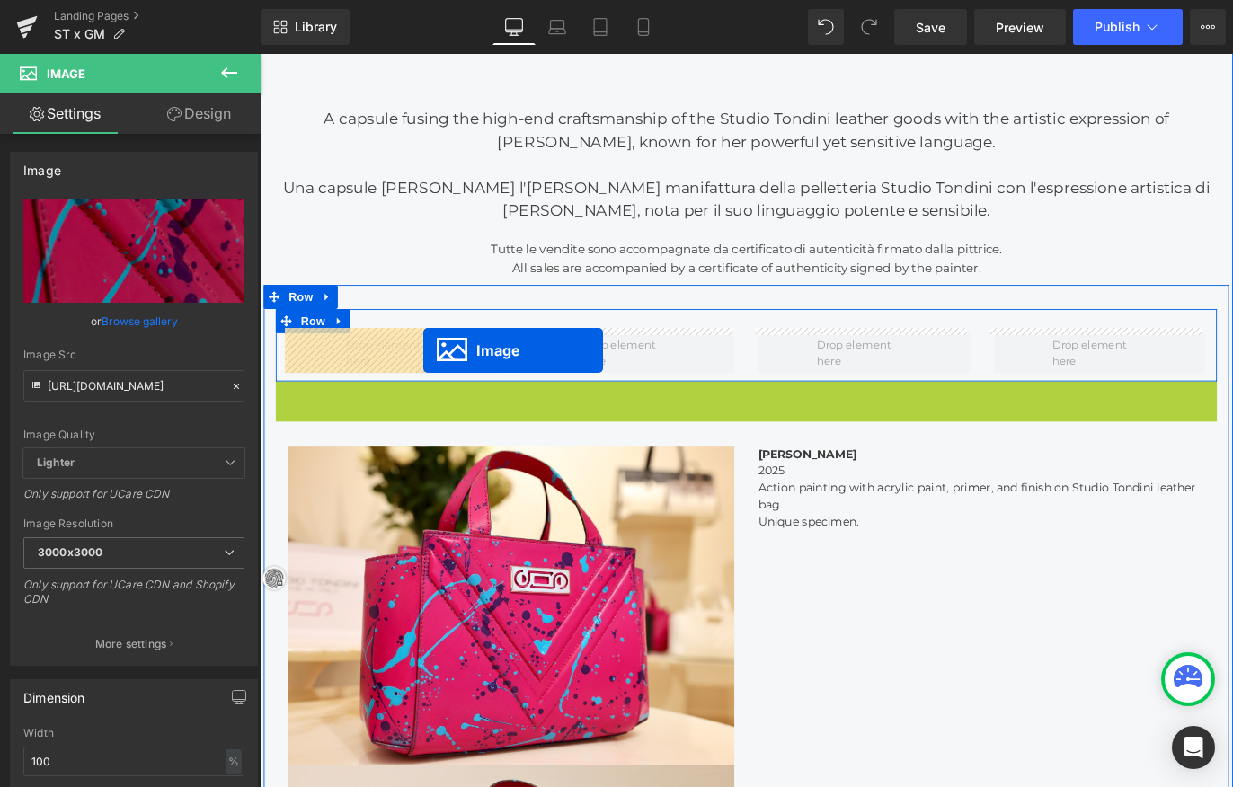
drag, startPoint x: 801, startPoint y: 782, endPoint x: 442, endPoint y: 386, distance: 534.5
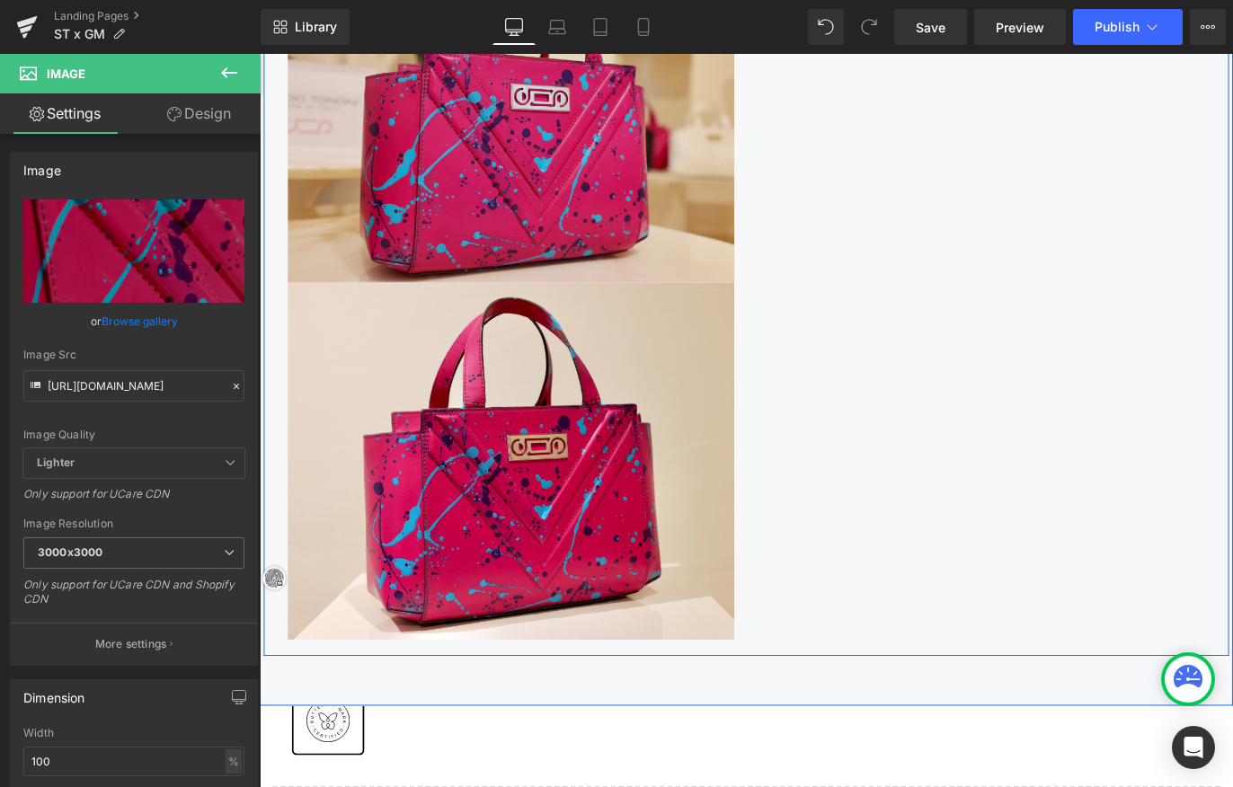
scroll to position [1766, 0]
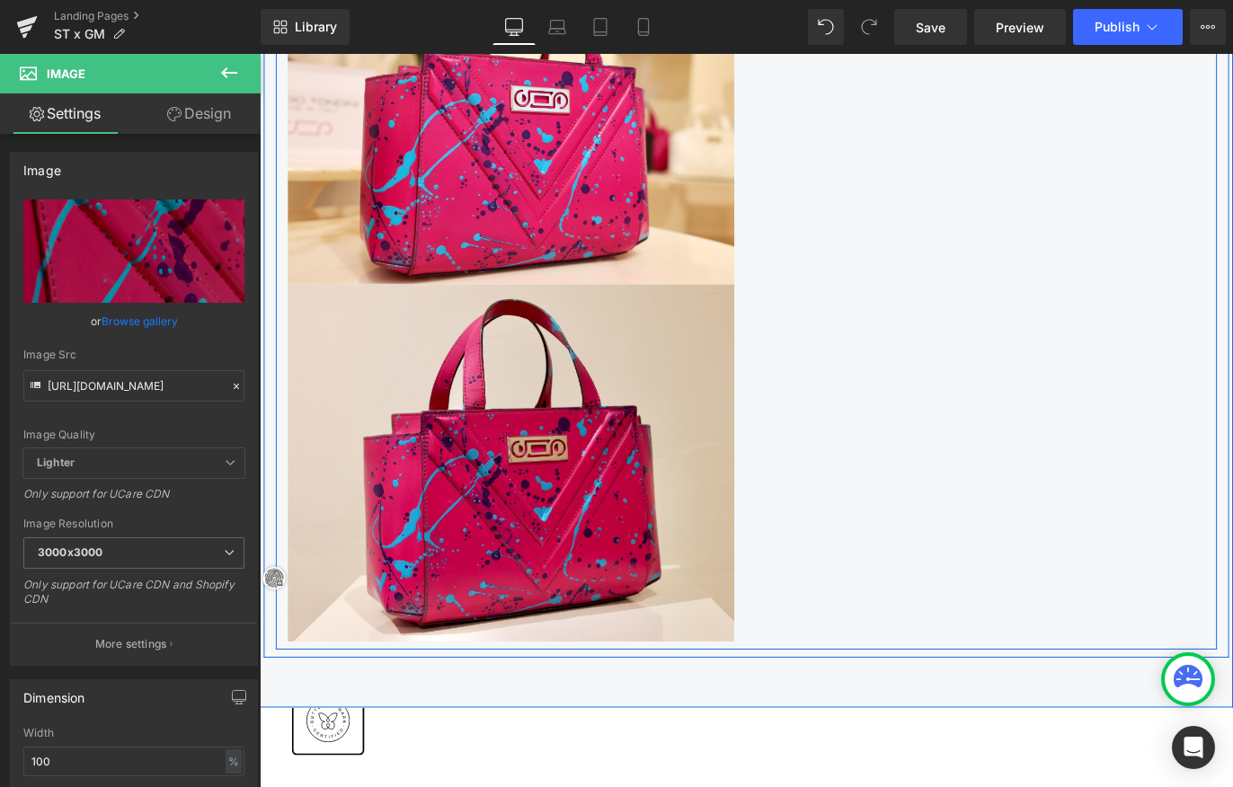
click at [968, 470] on div "Image Image Gabriella Martinelli 2025 Action painting with acrylic paint, prime…" at bounding box center [804, 324] width 1052 height 792
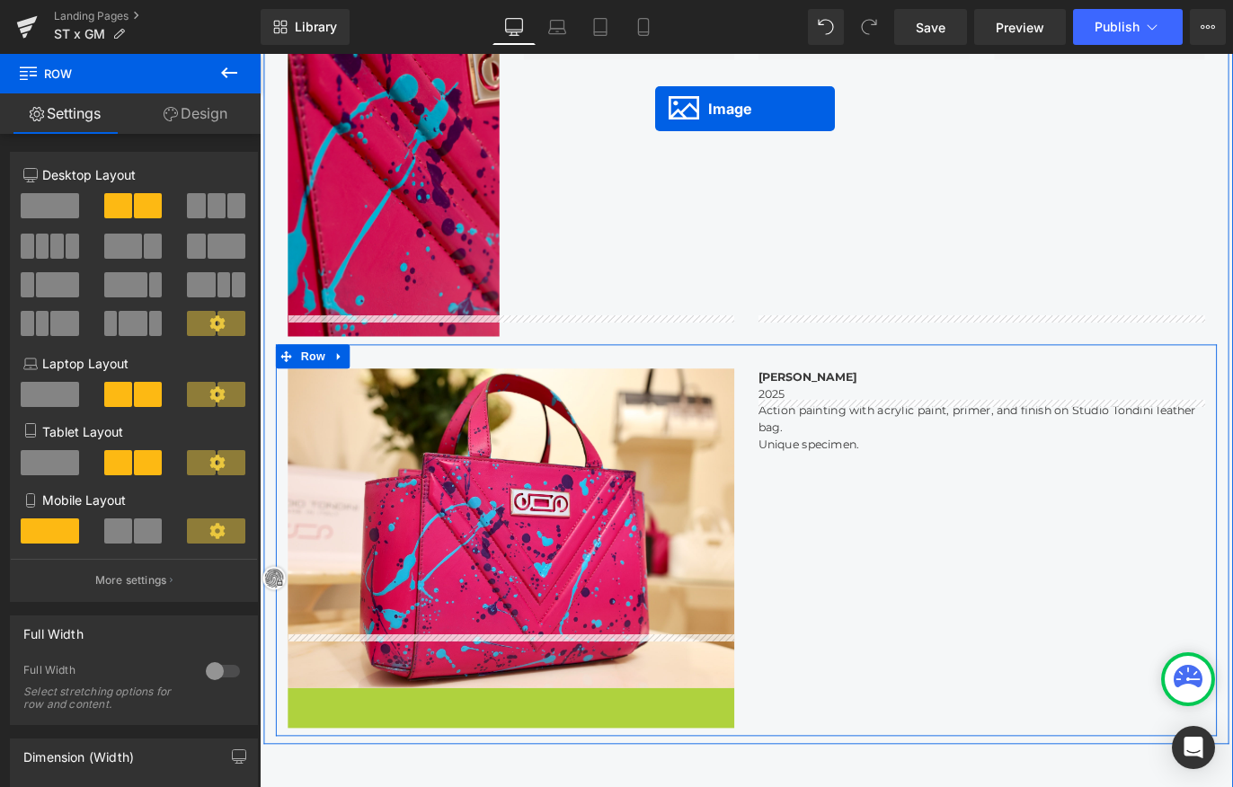
scroll to position [1172, 0]
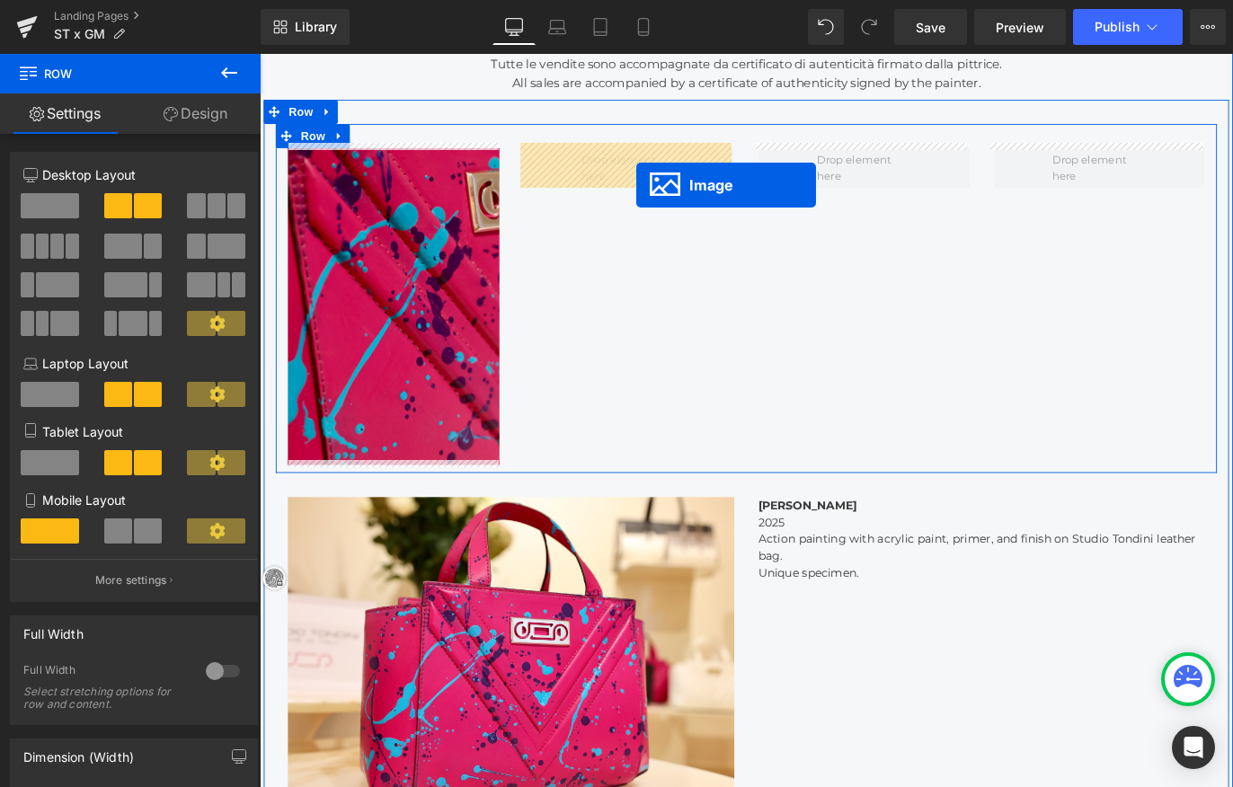
drag, startPoint x: 533, startPoint y: 504, endPoint x: 680, endPoint y: 200, distance: 337.7
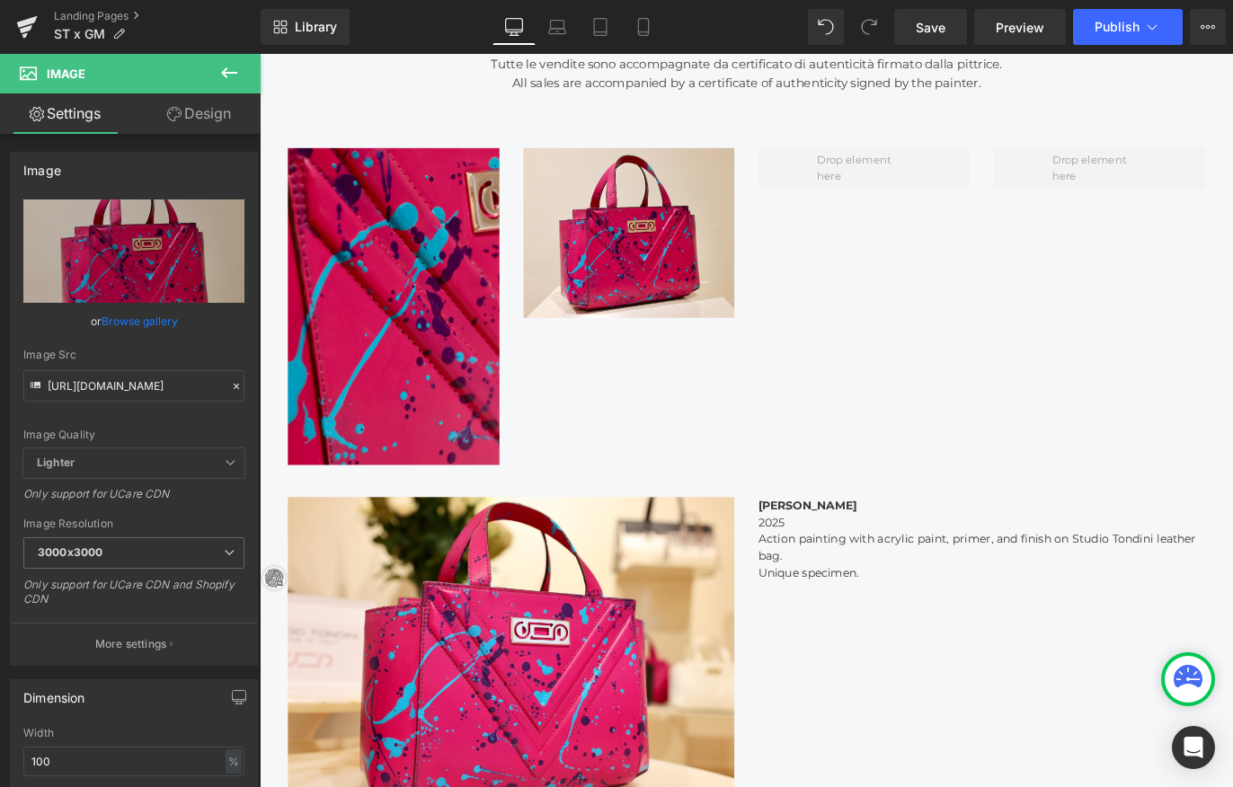
click at [236, 64] on icon at bounding box center [229, 73] width 22 height 22
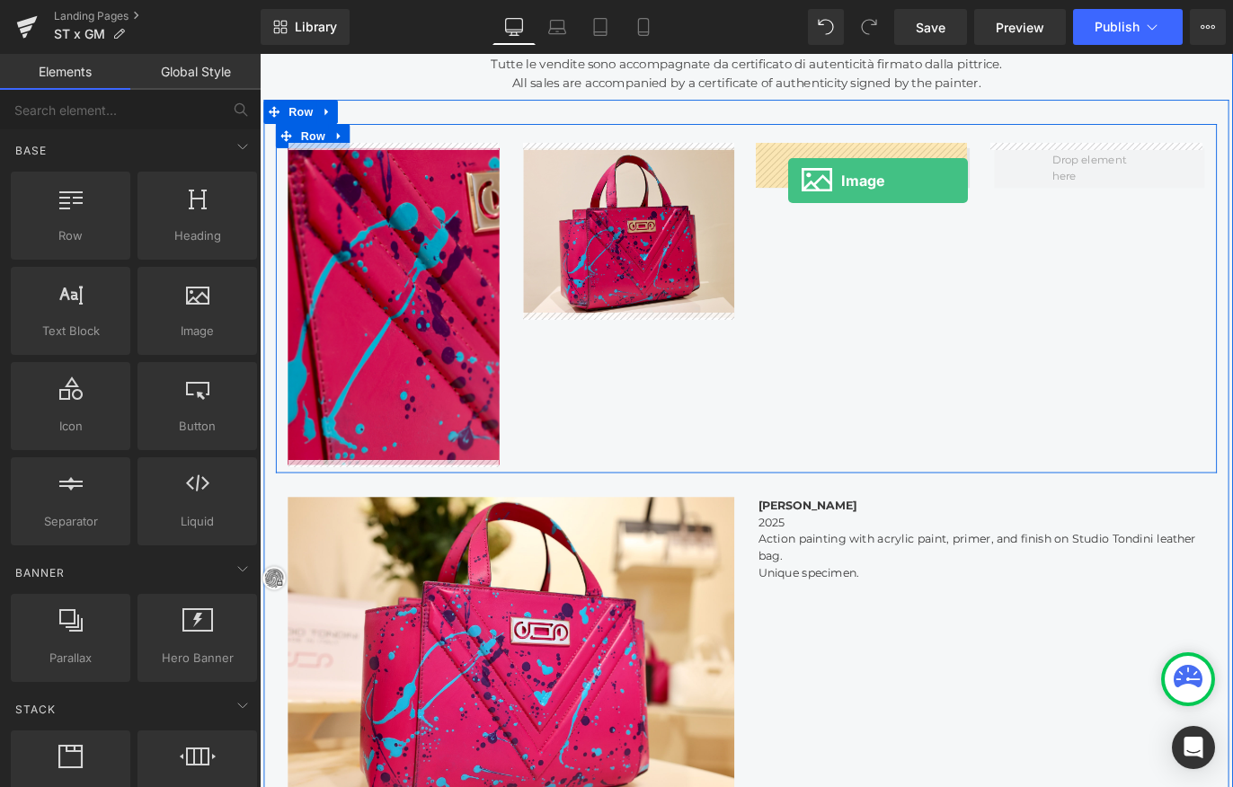
drag, startPoint x: 466, startPoint y: 381, endPoint x: 852, endPoint y: 193, distance: 429.7
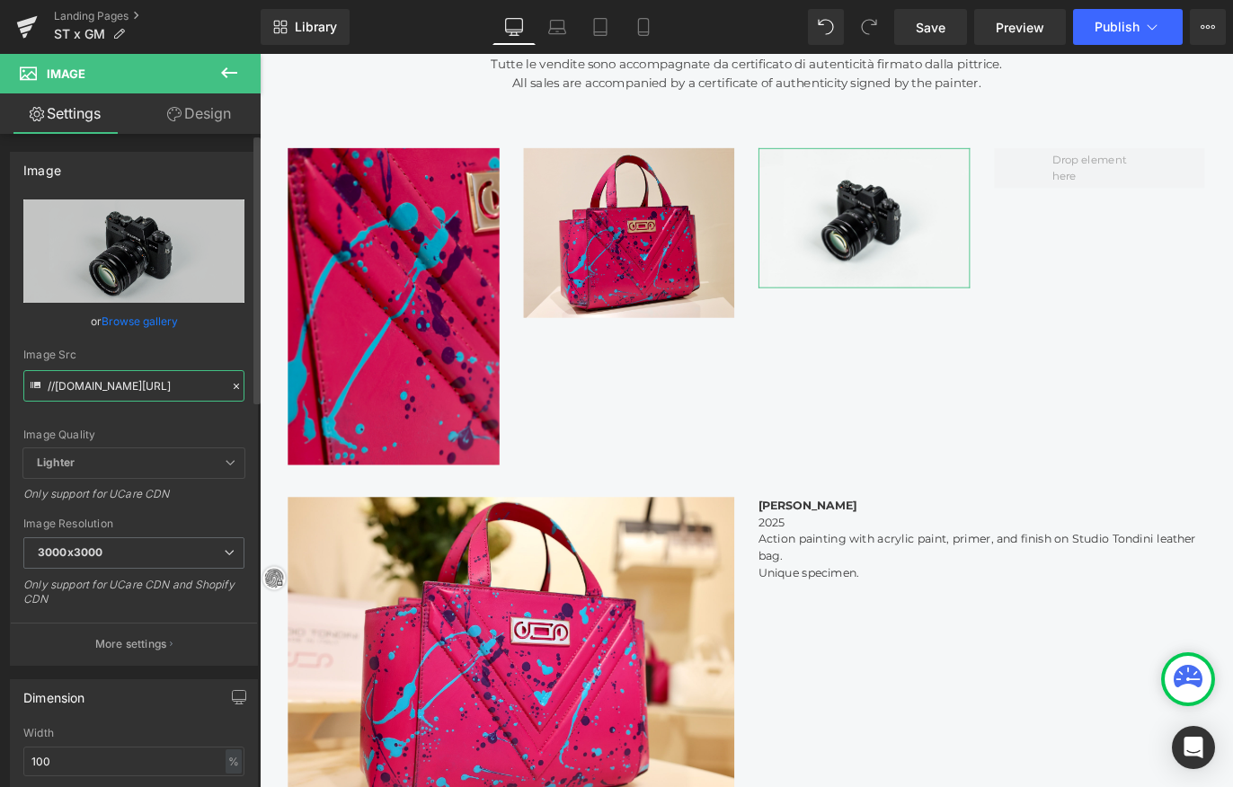
click at [143, 386] on input "//d1um8515vdn9kb.cloudfront.net/images/parallax.jpg" at bounding box center [133, 385] width 221 height 31
paste input "https://cdn.shopify.com/s/files/1/0537/2877/2292/files/526A0151.jpg?v=1758012081"
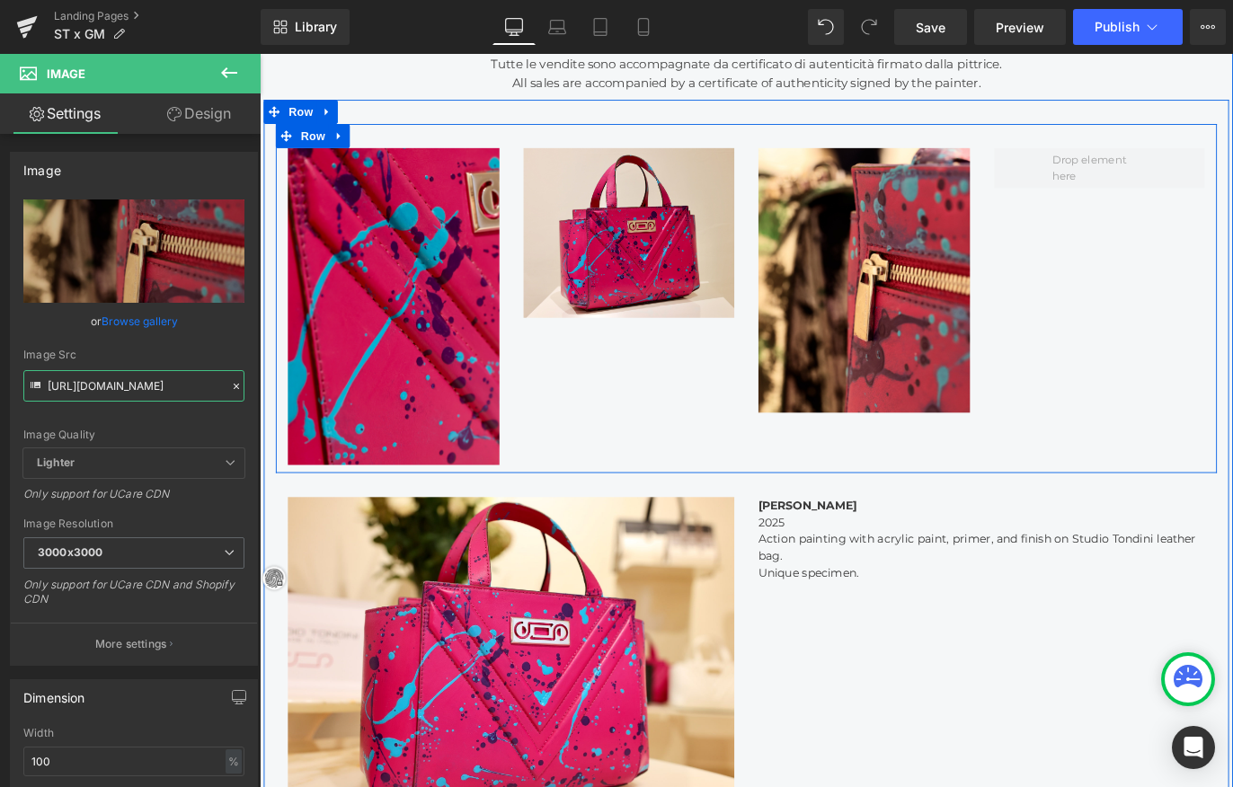
type input "https://cdn.shopify.com/s/files/1/0537/2877/2292/files/526A0151_3000x3000.jpg?v…"
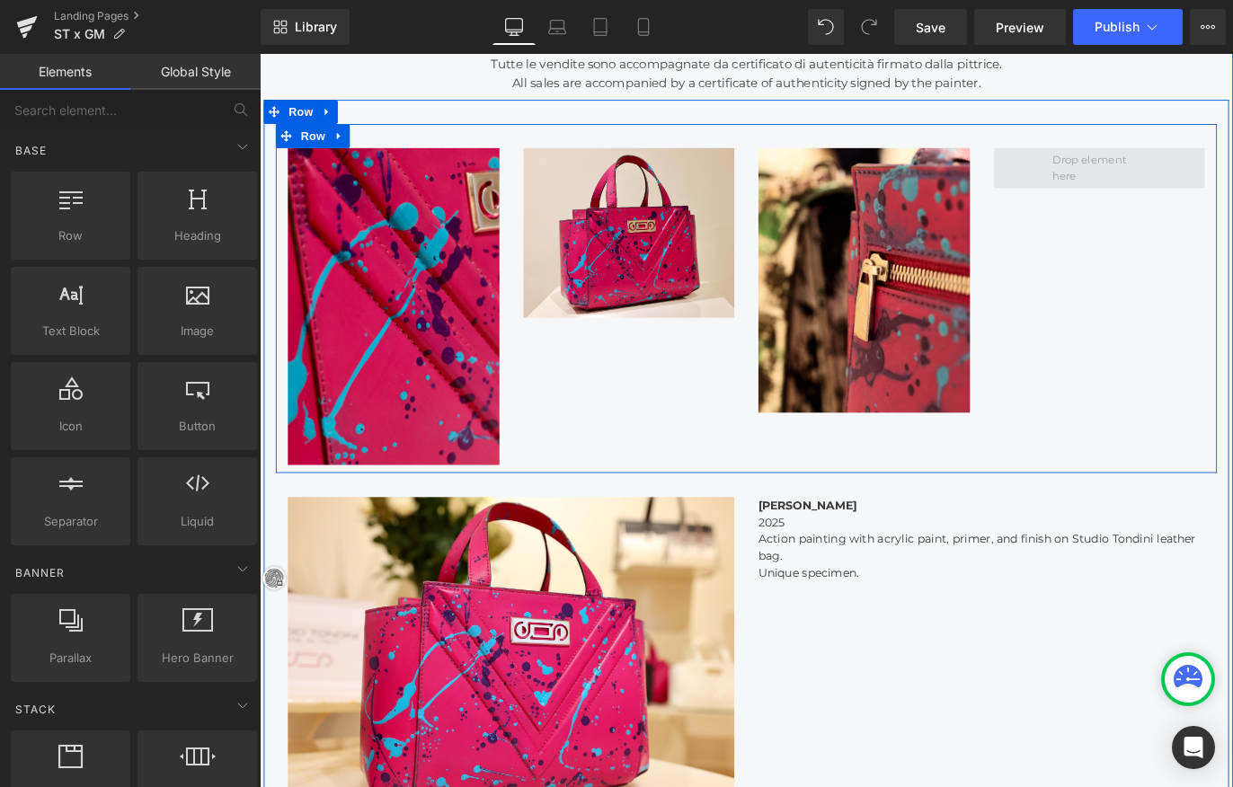
click at [1170, 182] on span at bounding box center [1198, 182] width 118 height 44
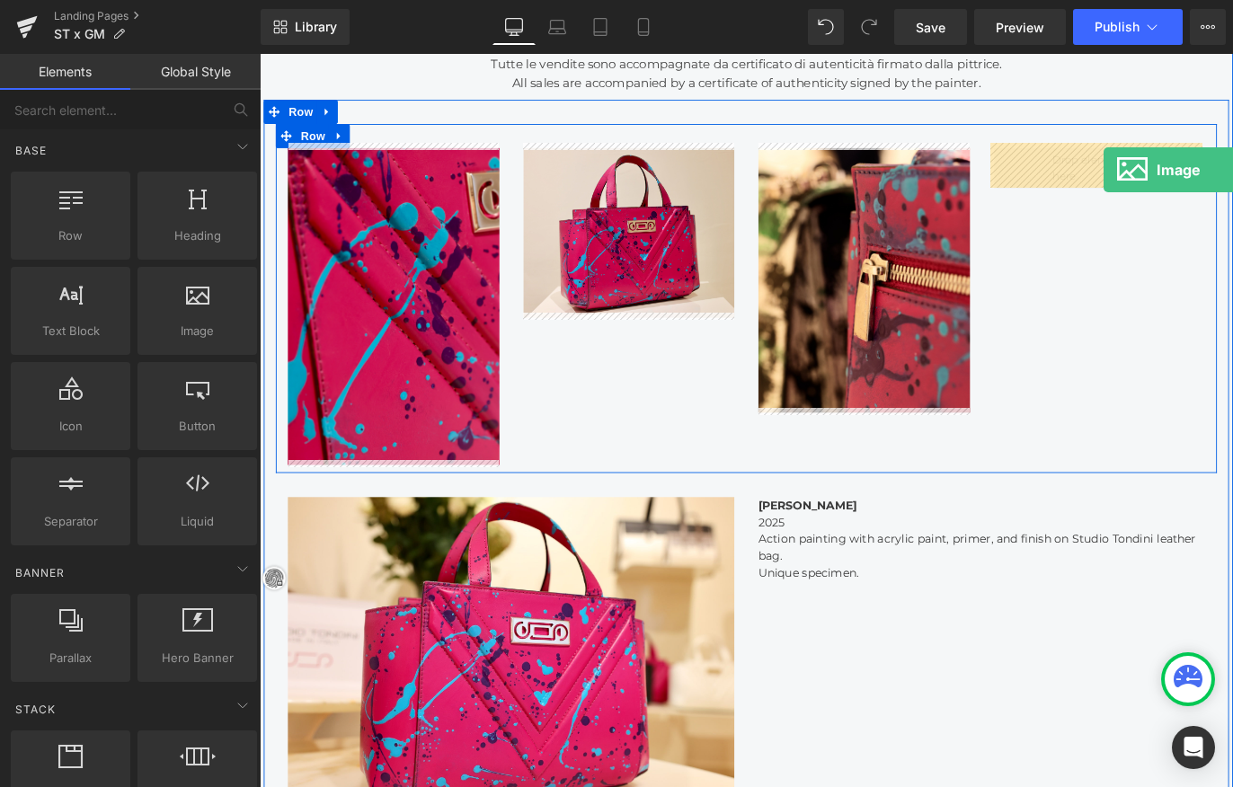
drag, startPoint x: 438, startPoint y: 371, endPoint x: 1203, endPoint y: 183, distance: 787.6
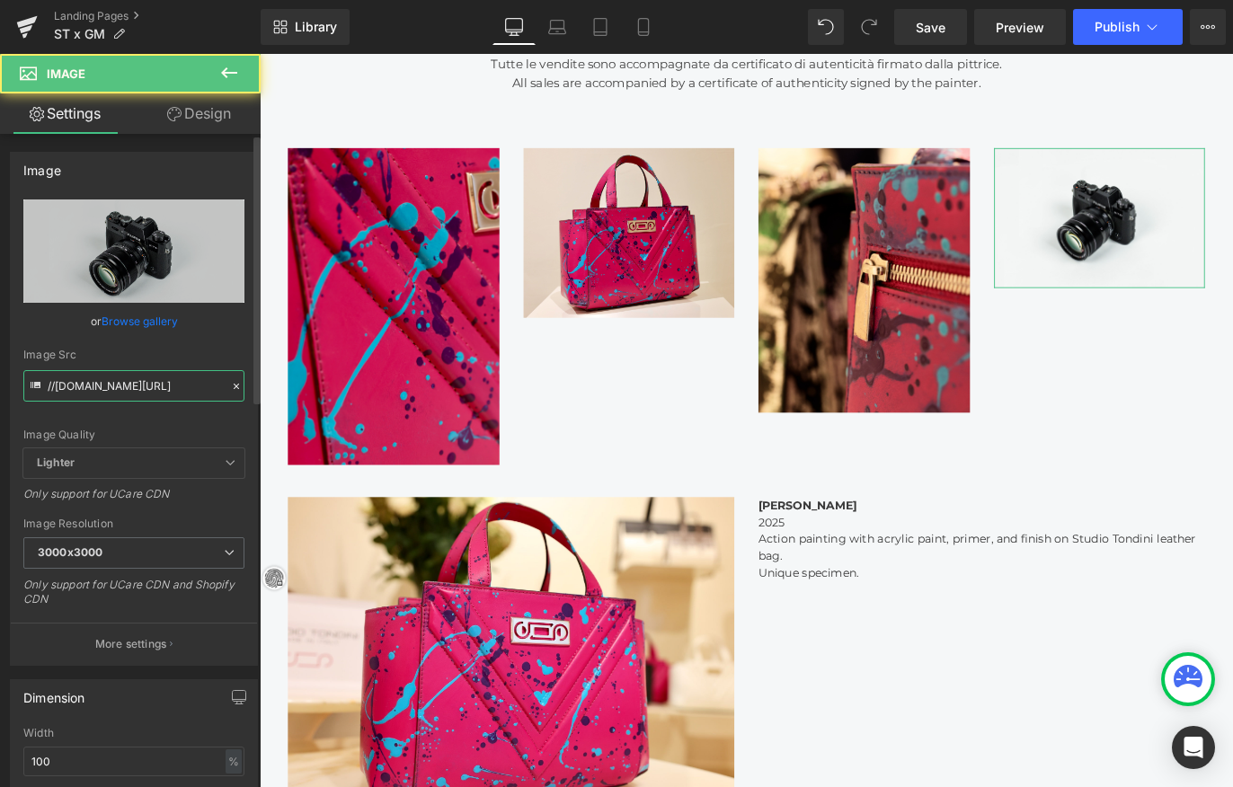
click at [130, 382] on input "//d1um8515vdn9kb.cloudfront.net/images/parallax.jpg" at bounding box center [133, 385] width 221 height 31
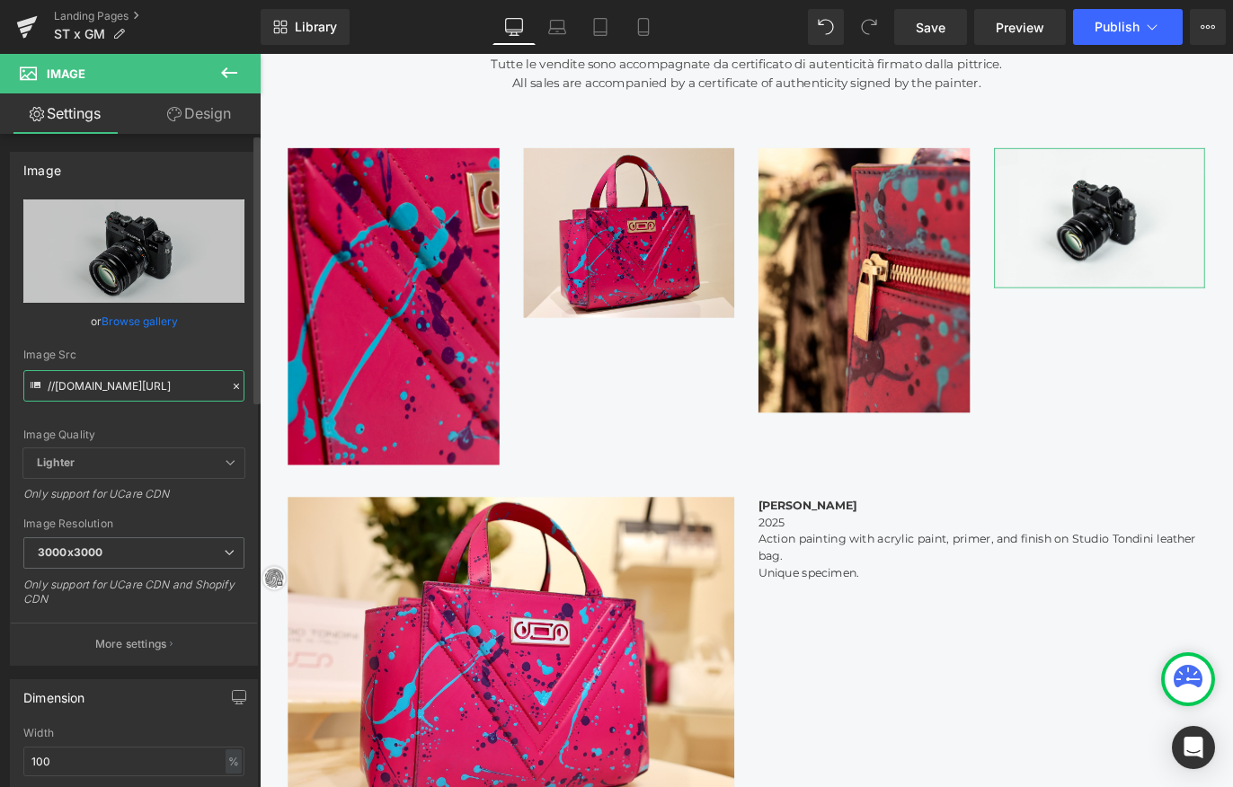
click at [130, 382] on input "//d1um8515vdn9kb.cloudfront.net/images/parallax.jpg" at bounding box center [133, 385] width 221 height 31
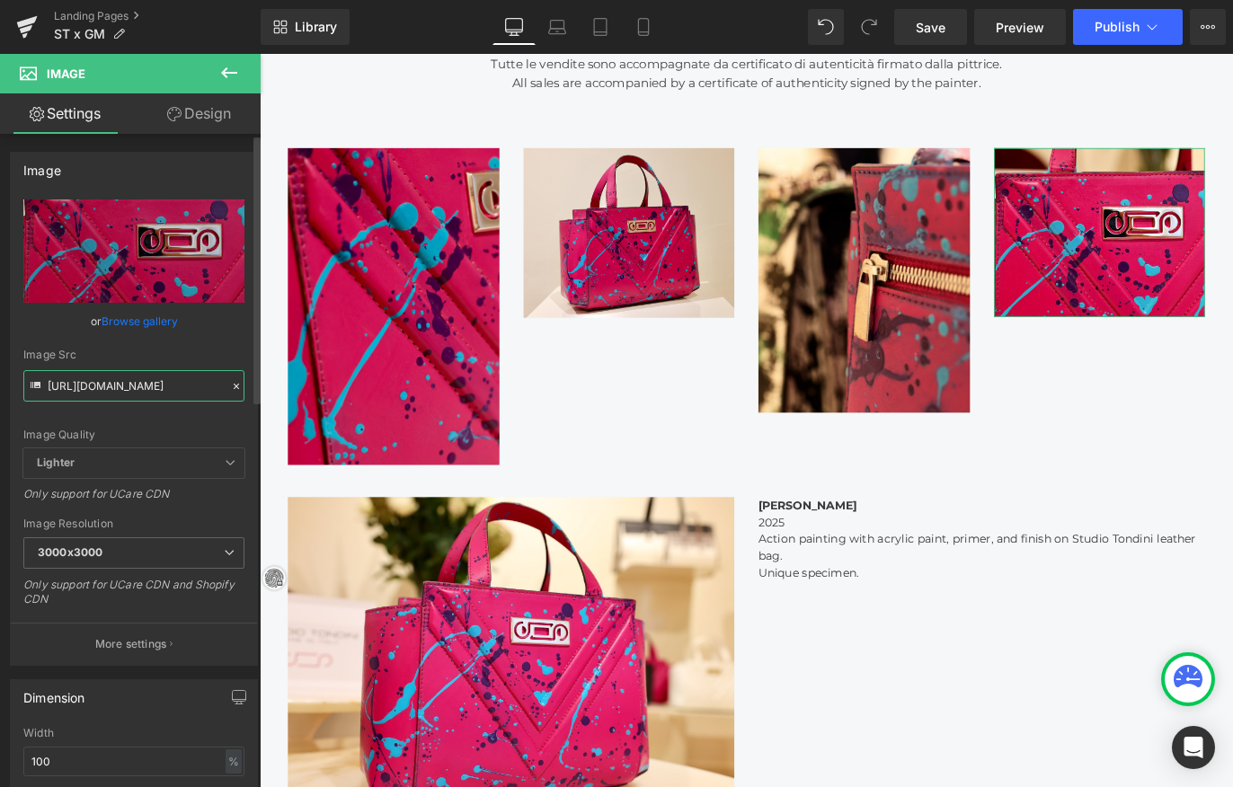
type input "https://cdn.shopify.com/s/files/1/0537/2877/2292/files/526A9765_3000x3000.jpg?v…"
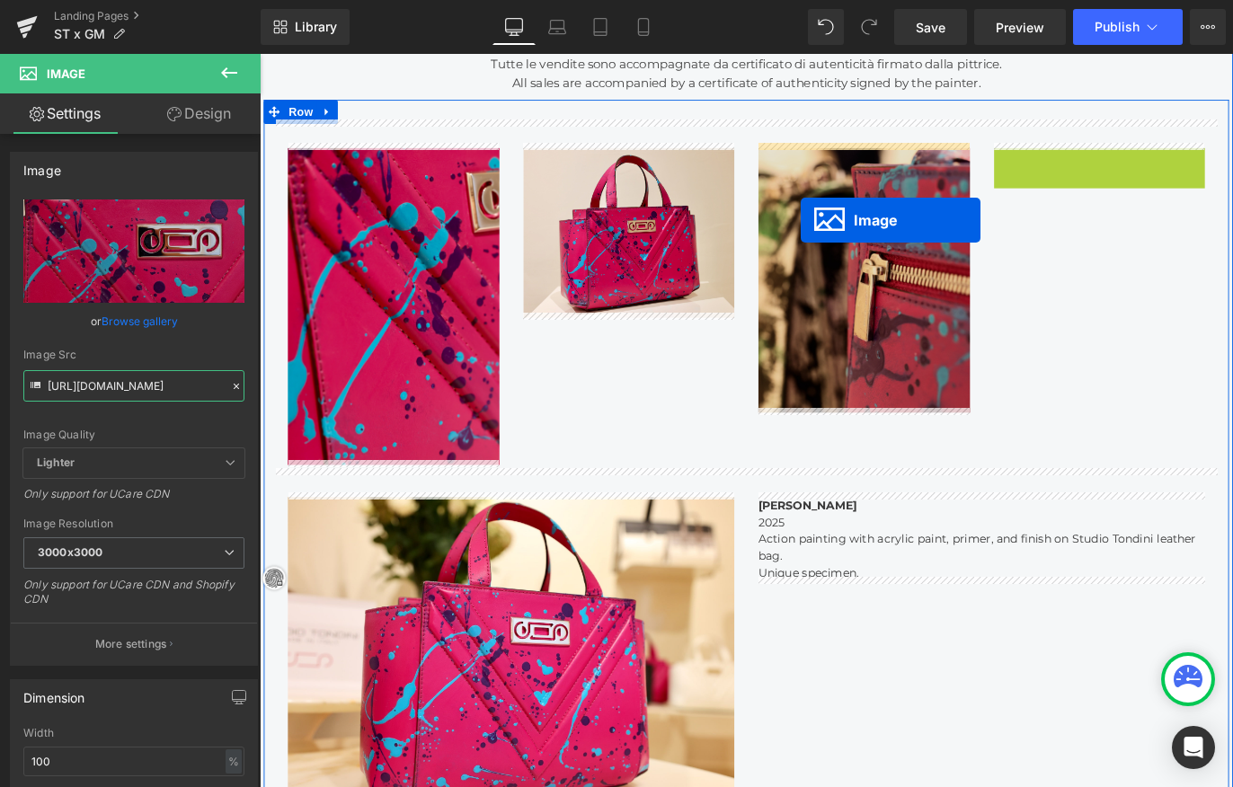
drag, startPoint x: 1170, startPoint y: 244, endPoint x: 865, endPoint y: 240, distance: 305.6
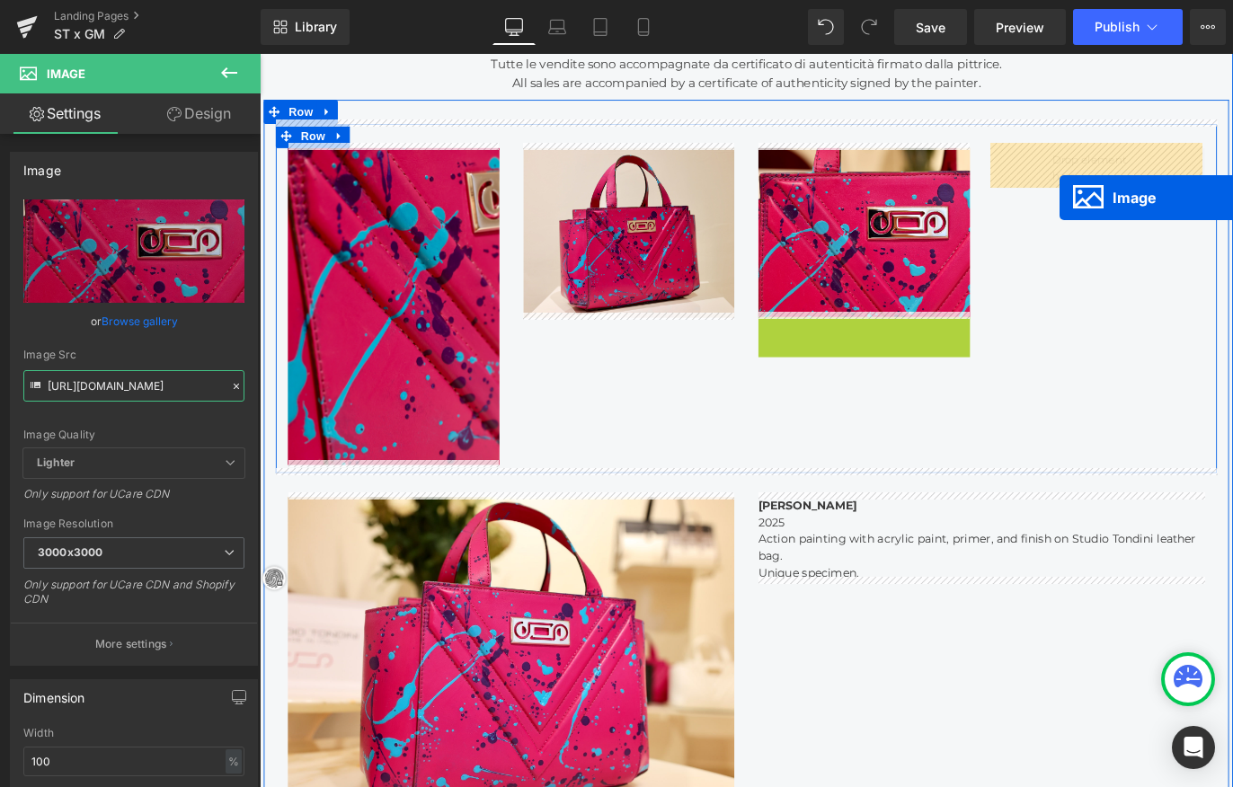
drag, startPoint x: 933, startPoint y: 485, endPoint x: 1153, endPoint y: 215, distance: 348.8
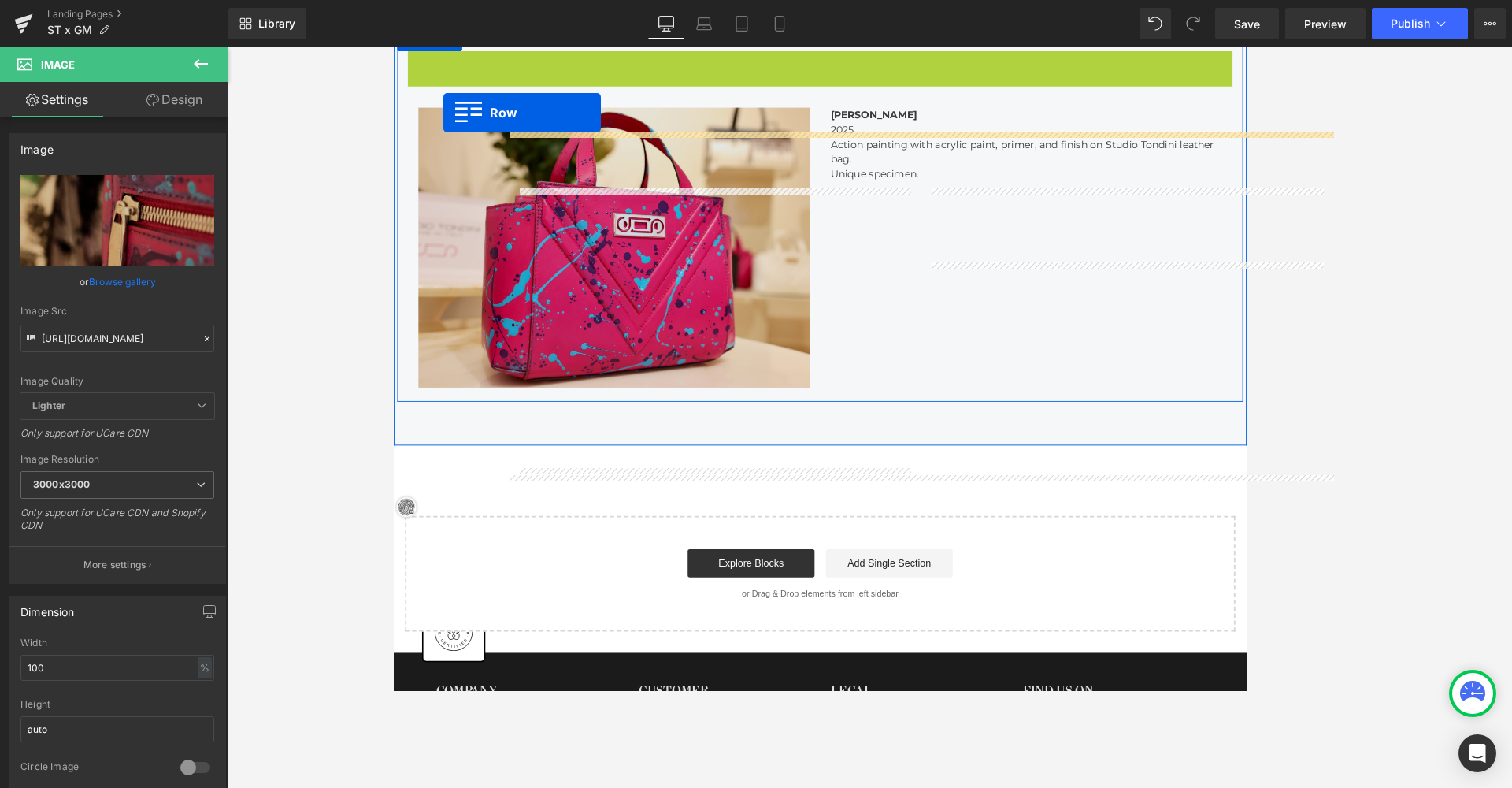
scroll to position [981, 0]
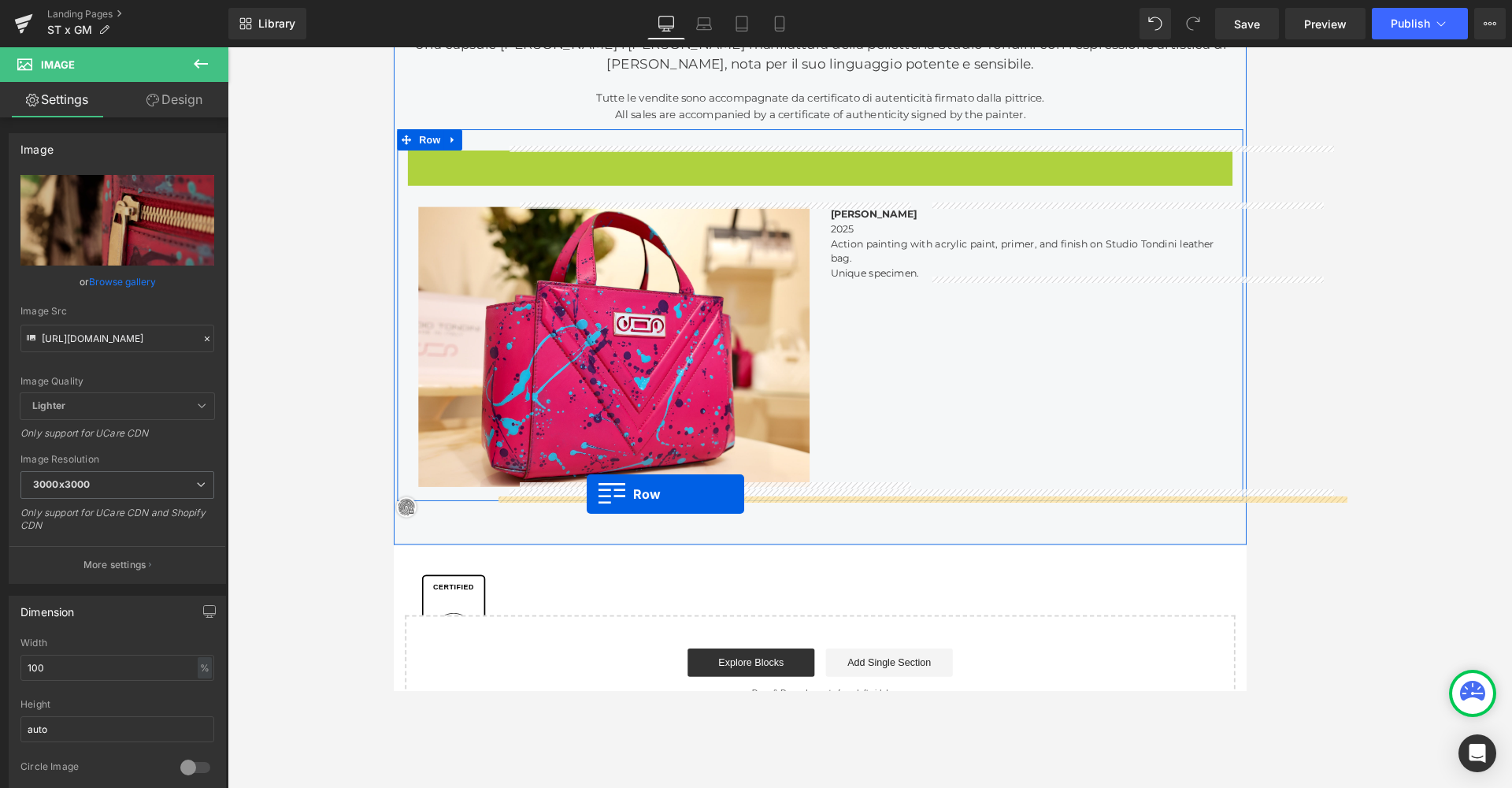
drag, startPoint x: 441, startPoint y: 60, endPoint x: 609, endPoint y: 546, distance: 514.2
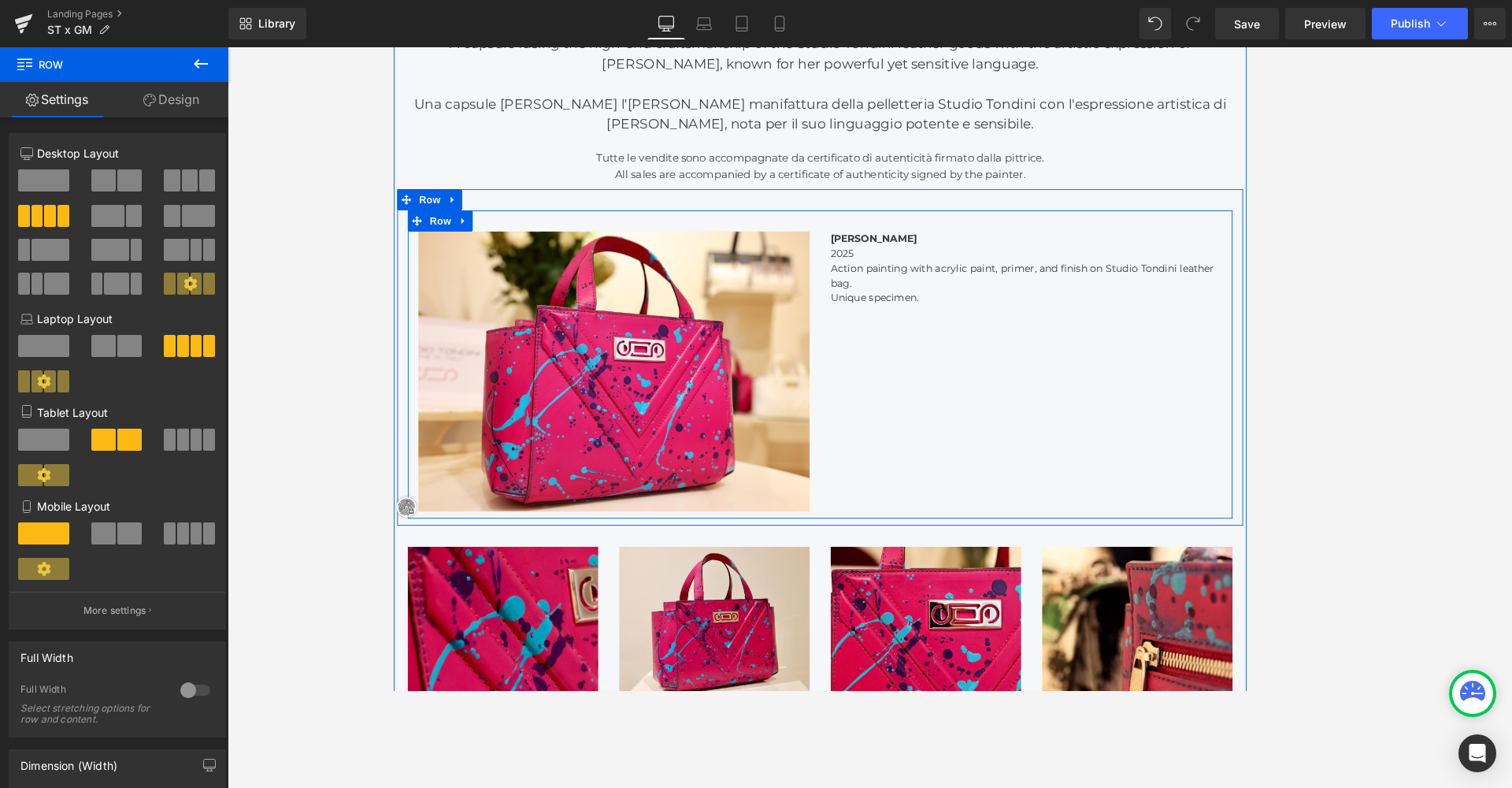
scroll to position [825, 0]
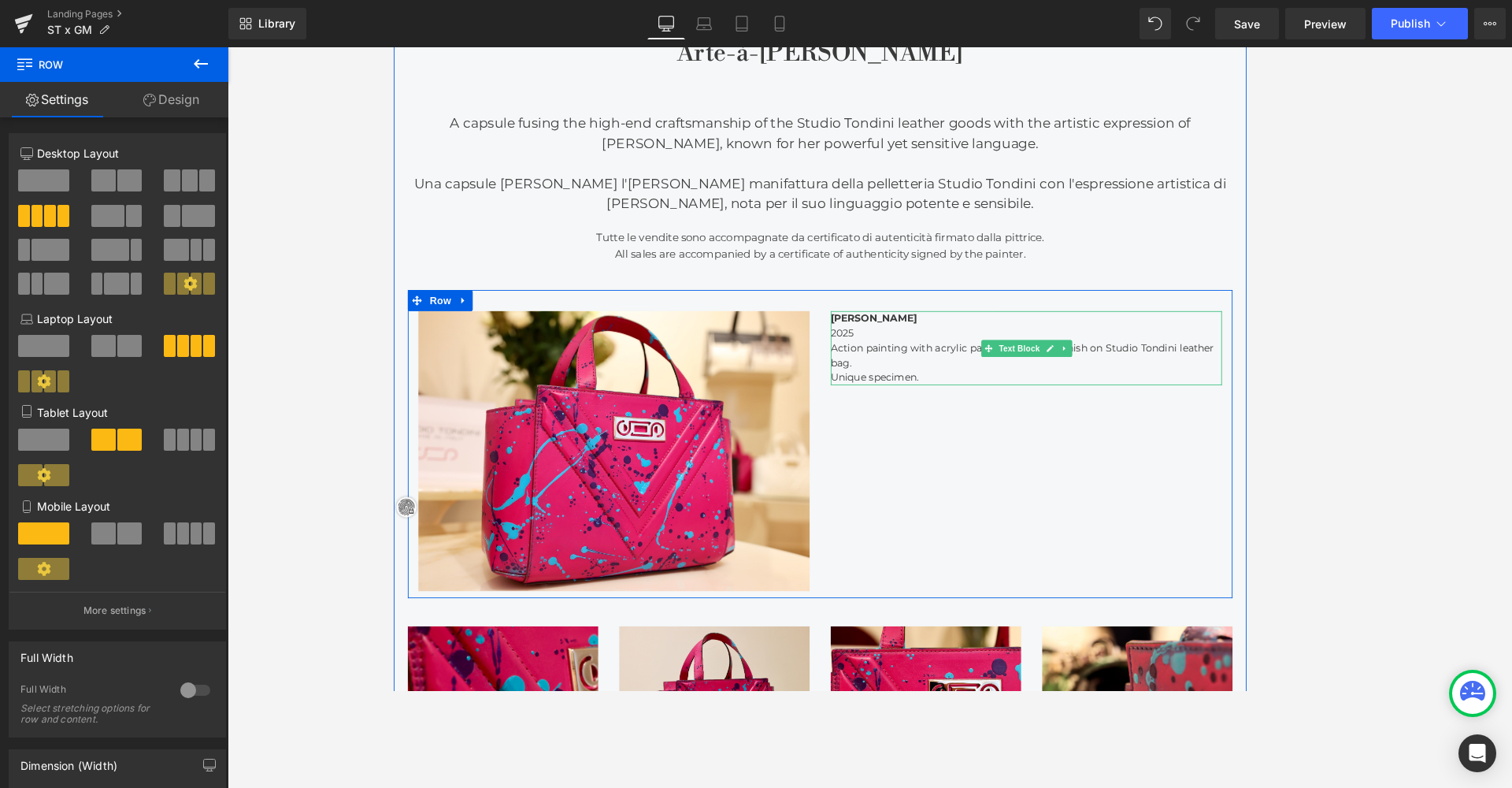
click at [1016, 337] on div at bounding box center [869, 330] width 922 height 24
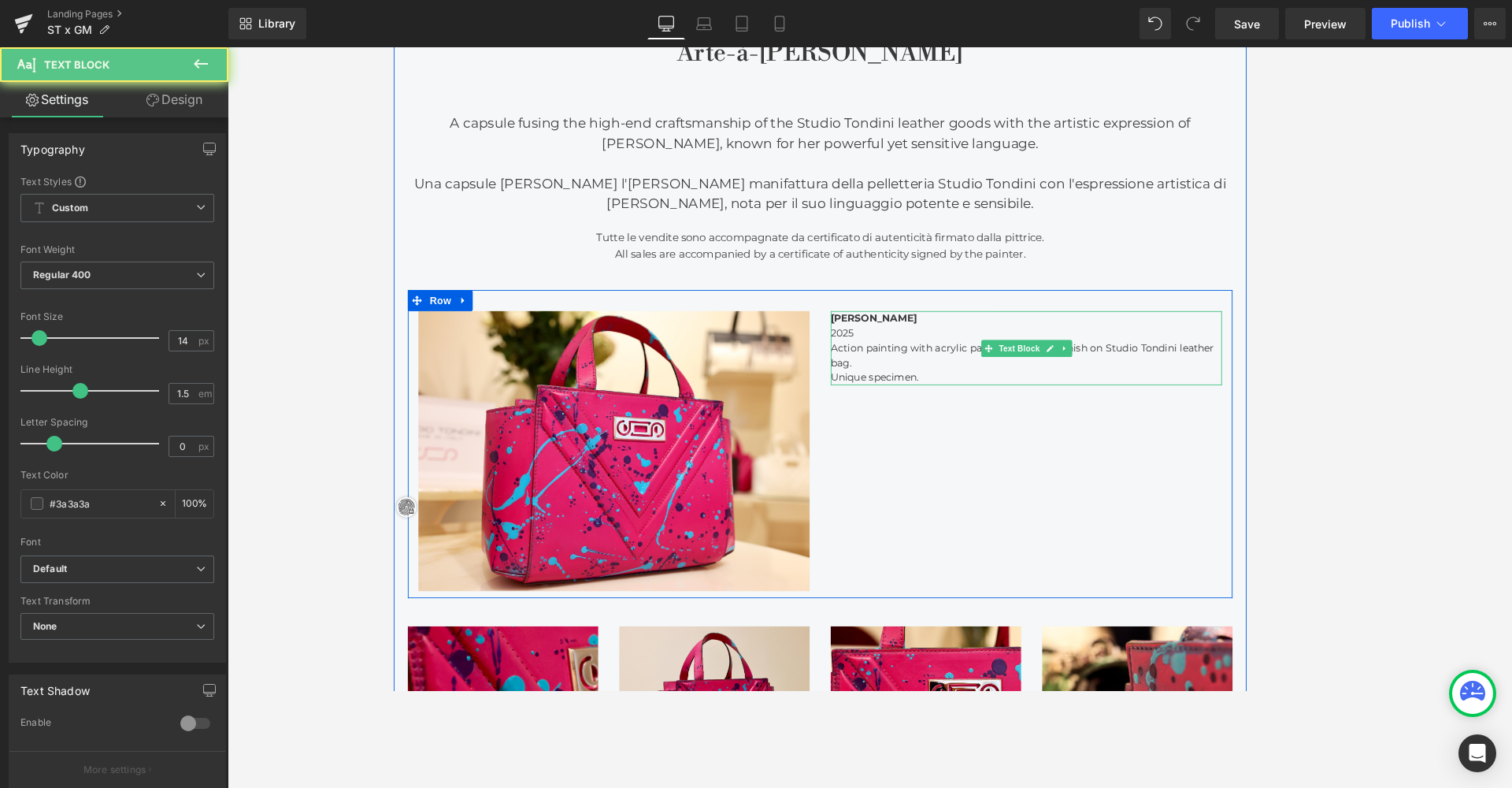
click at [1016, 345] on p "[PERSON_NAME]" at bounding box center [1099, 350] width 437 height 17
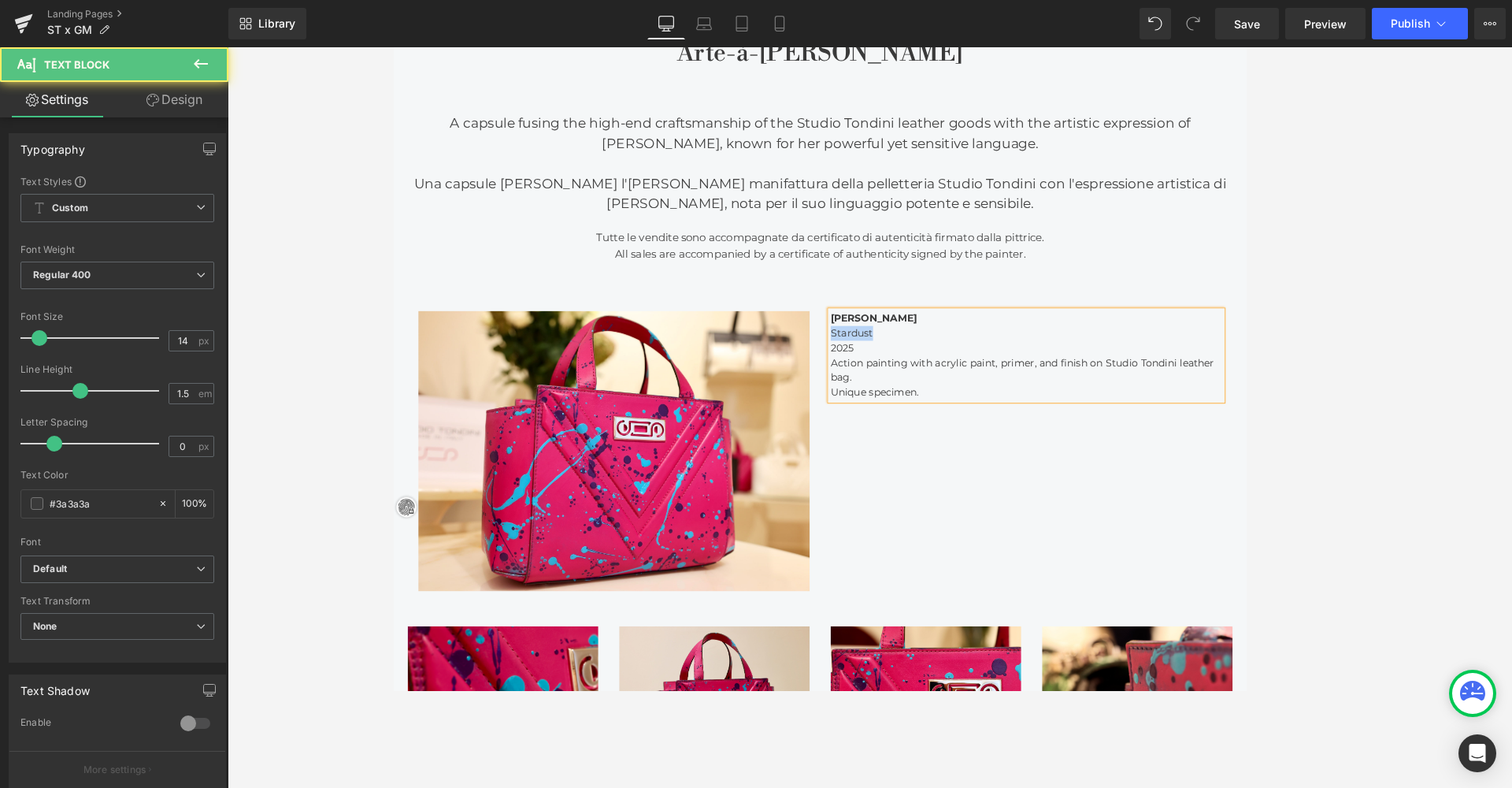
drag, startPoint x: 969, startPoint y: 359, endPoint x: 864, endPoint y: 356, distance: 105.0
click at [864, 356] on div "Image Gabriella Martinelli Stardust 2025 Action painting with acrylic paint, pr…" at bounding box center [869, 490] width 922 height 344
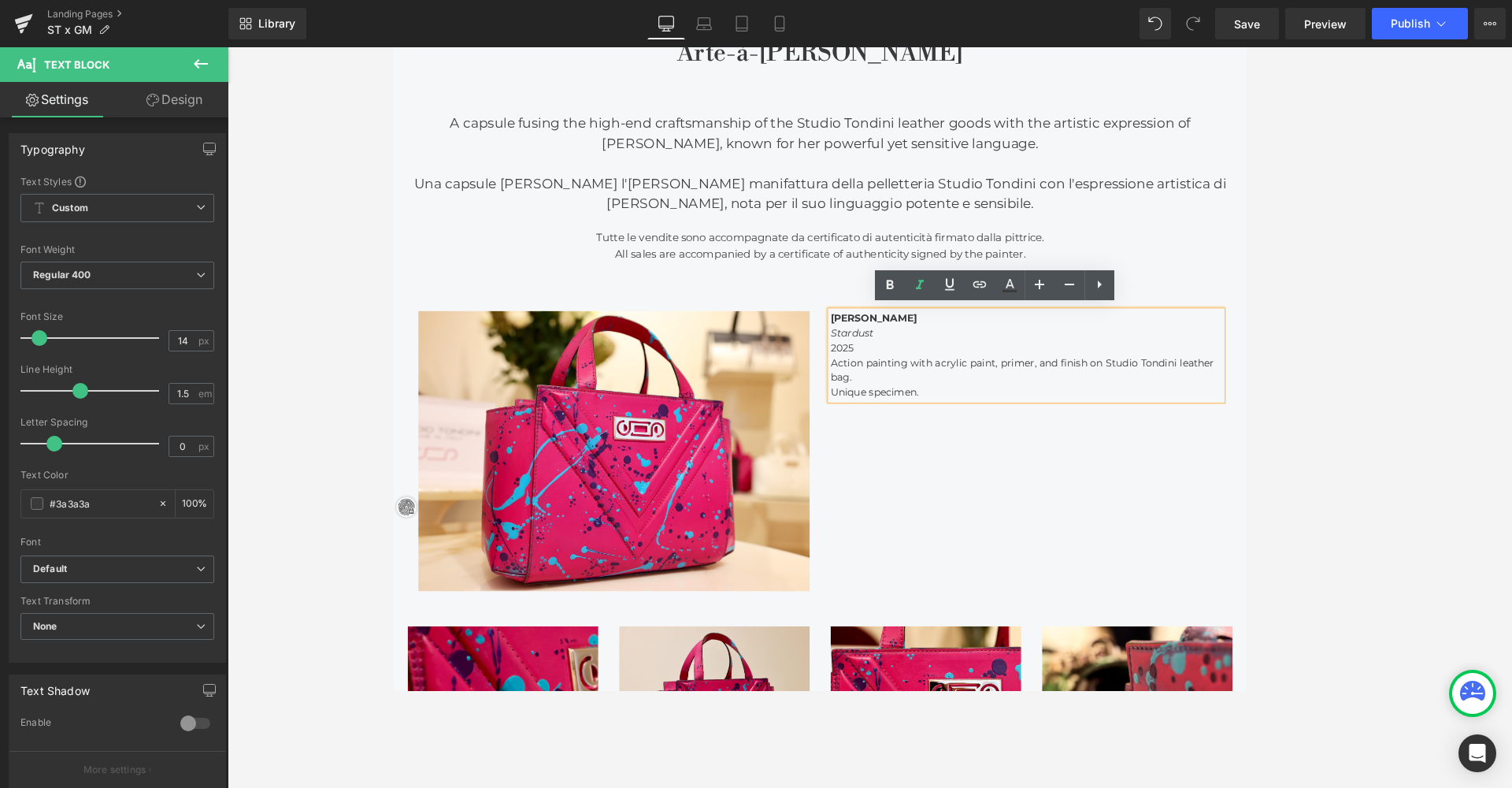
click at [953, 359] on p "Stardust" at bounding box center [1099, 366] width 437 height 17
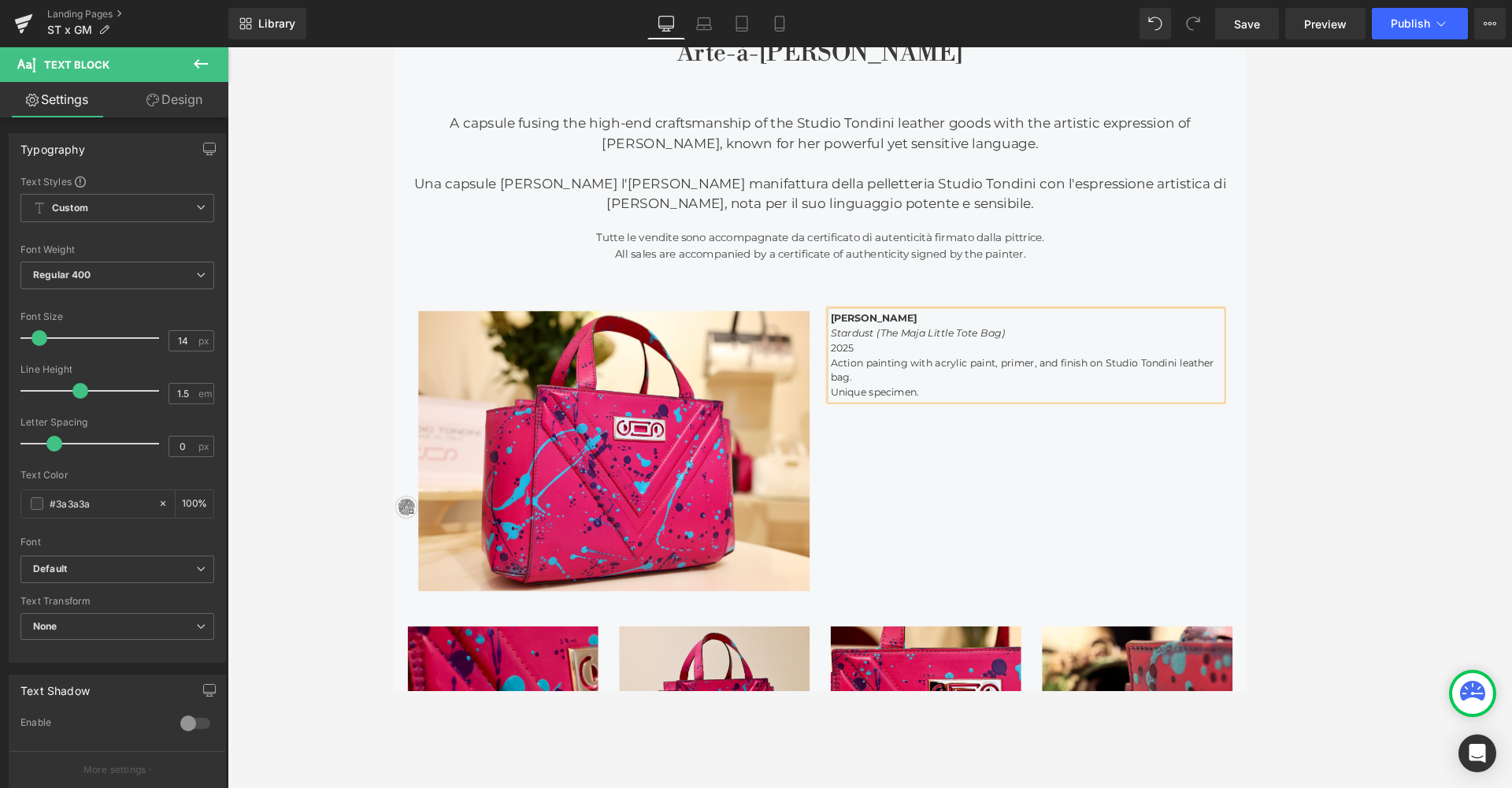
click at [937, 413] on p "Action painting with acrylic paint, primer, and finish on Studio Tondini leathe…" at bounding box center [1099, 408] width 437 height 33
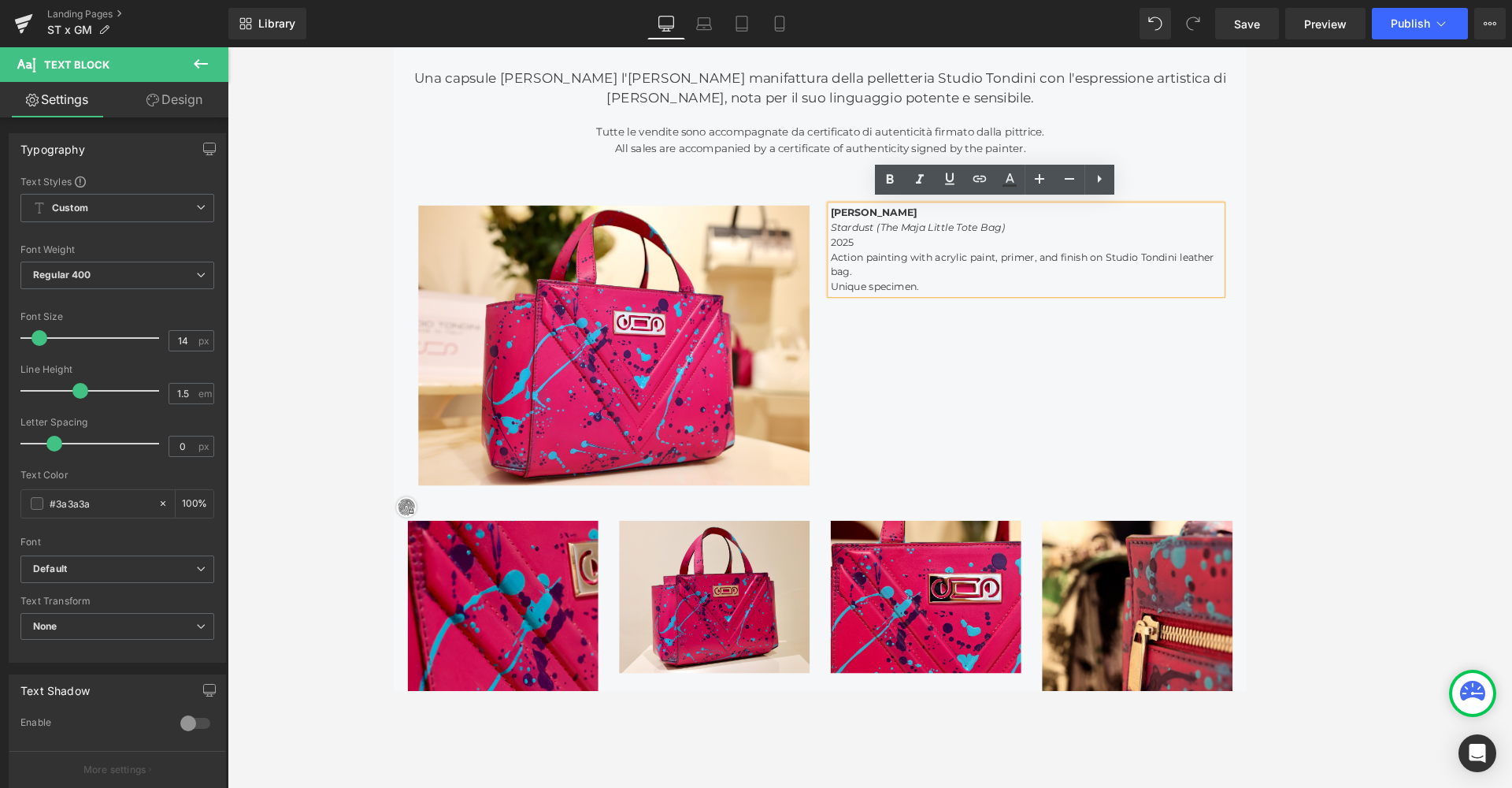
scroll to position [942, 0]
click at [744, 152] on div "All sales are accompanied by a certificate of authenticity signed by the painte…" at bounding box center [869, 160] width 922 height 18
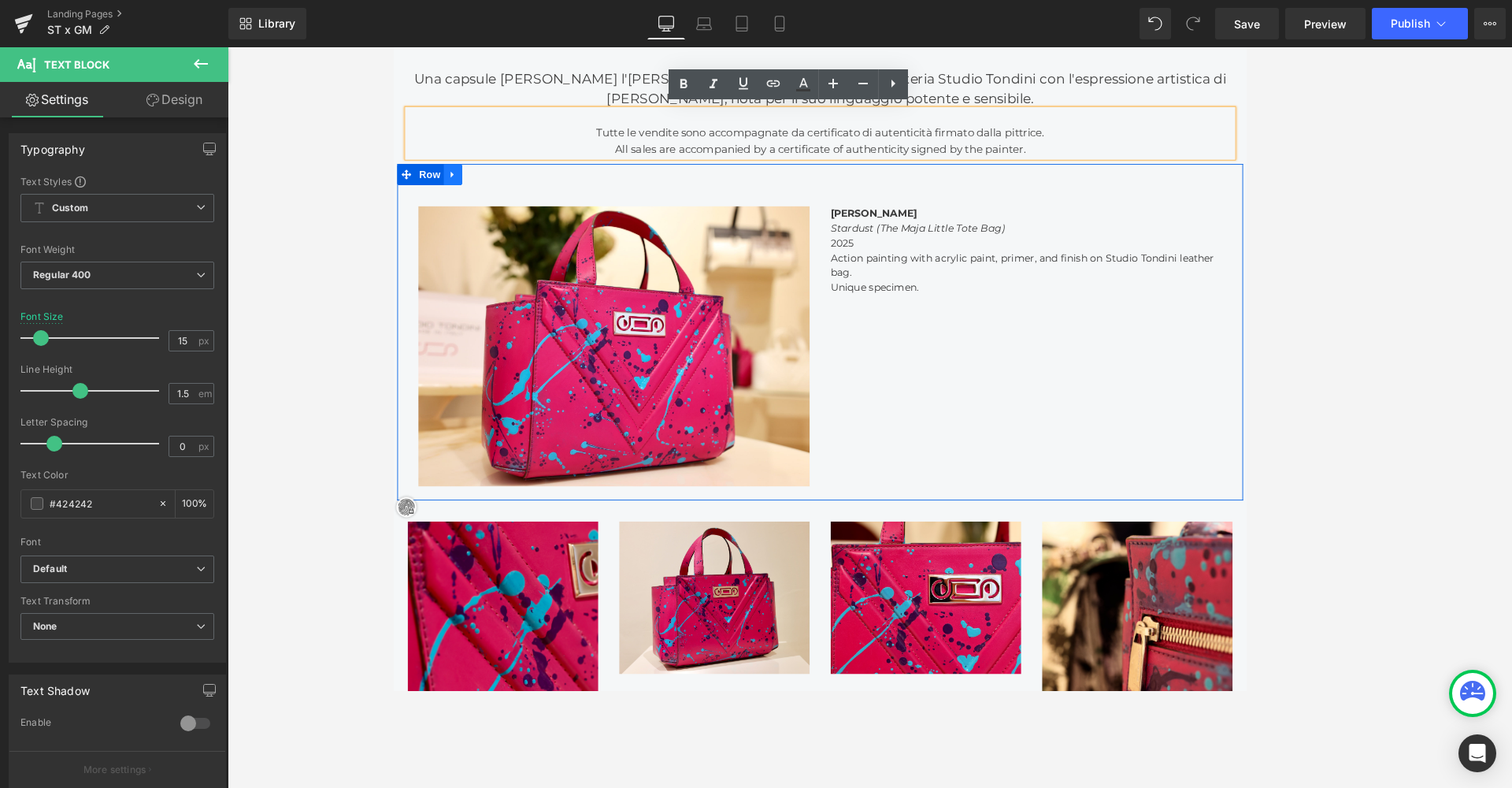
click at [454, 177] on link at bounding box center [458, 188] width 20 height 24
click at [330, 166] on div at bounding box center [870, 417] width 1284 height 741
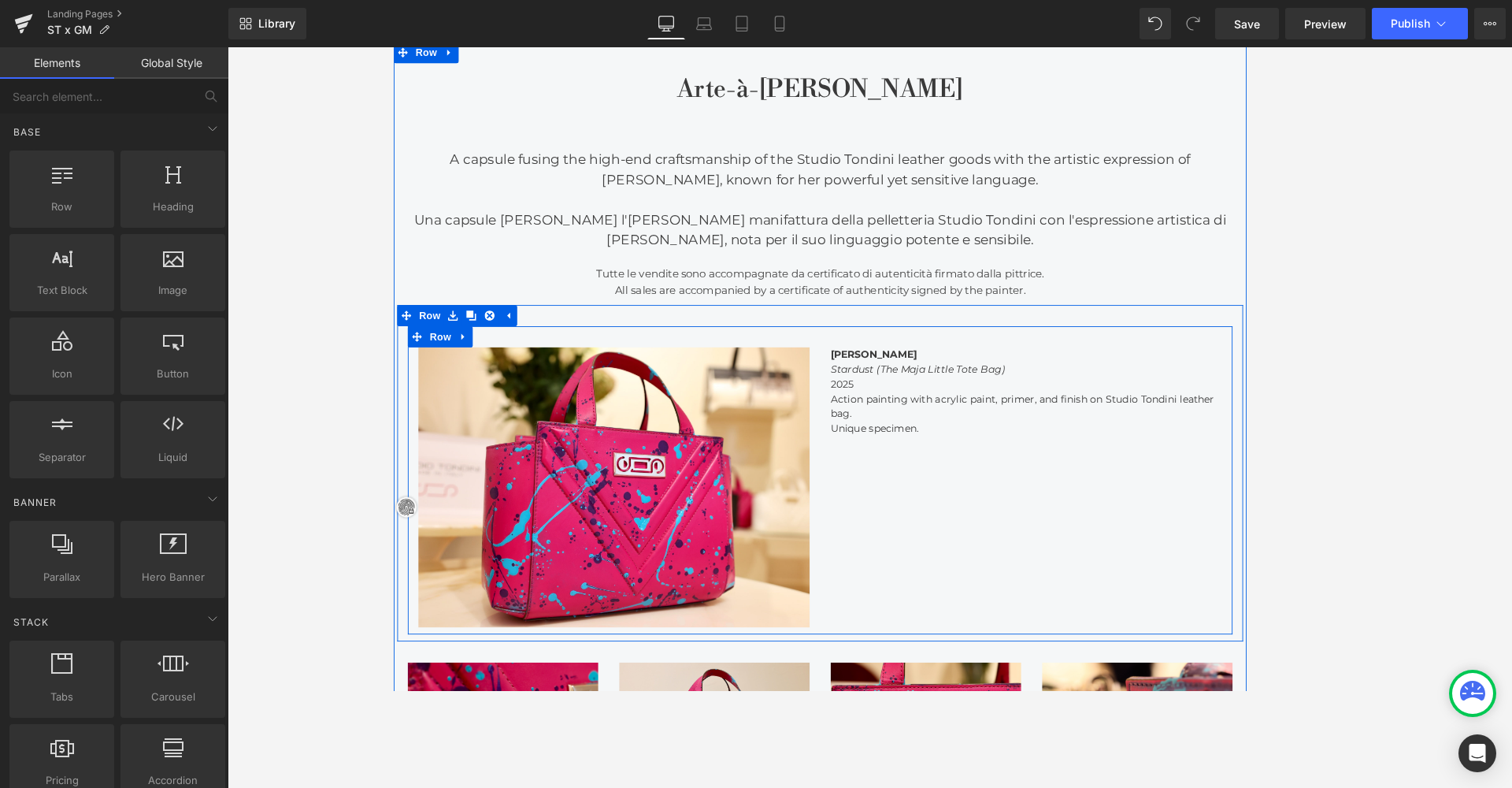
scroll to position [784, 0]
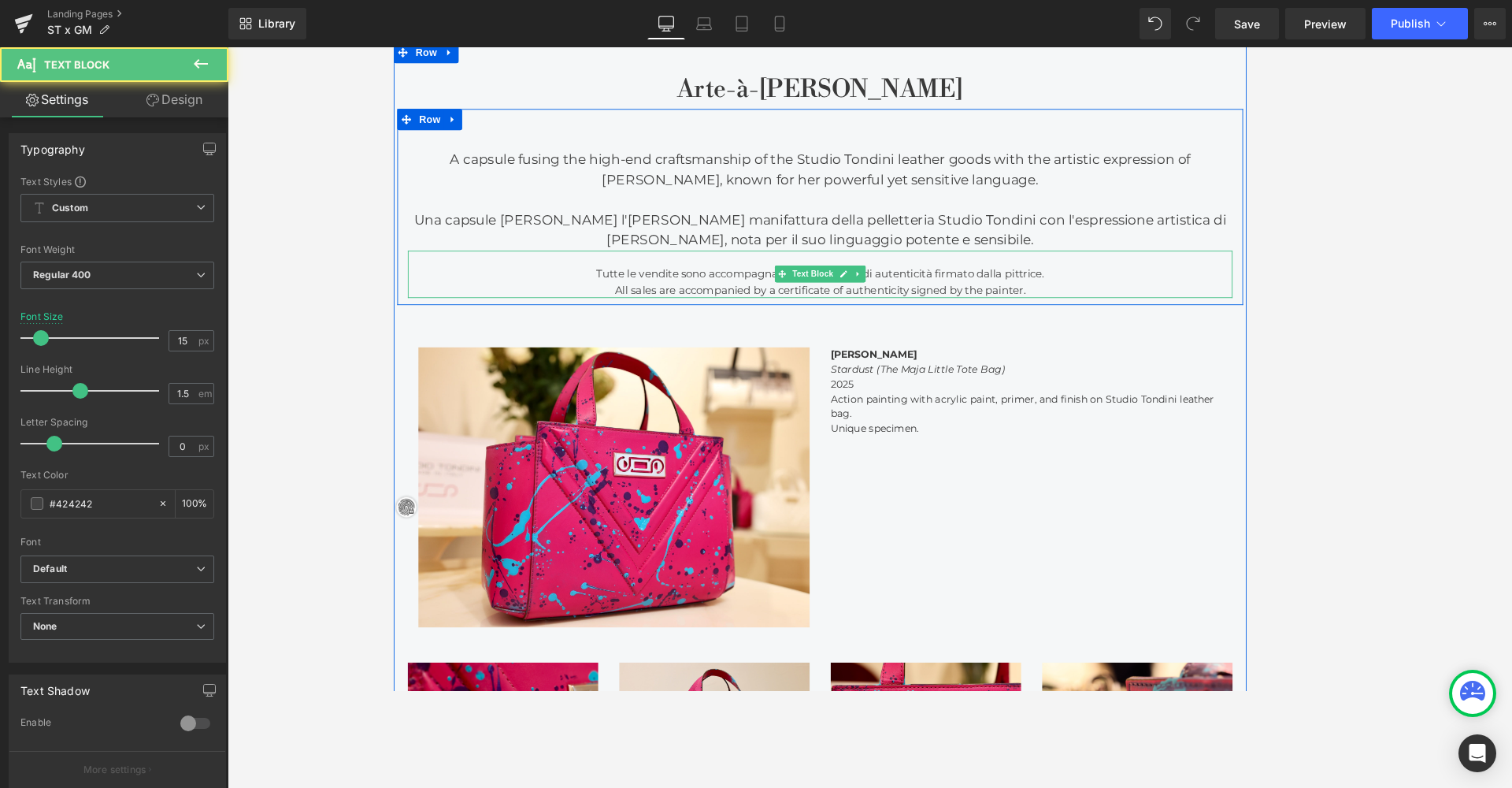
click at [1079, 316] on div "All sales are accompanied by a certificate of authenticity signed by the painte…" at bounding box center [869, 319] width 922 height 18
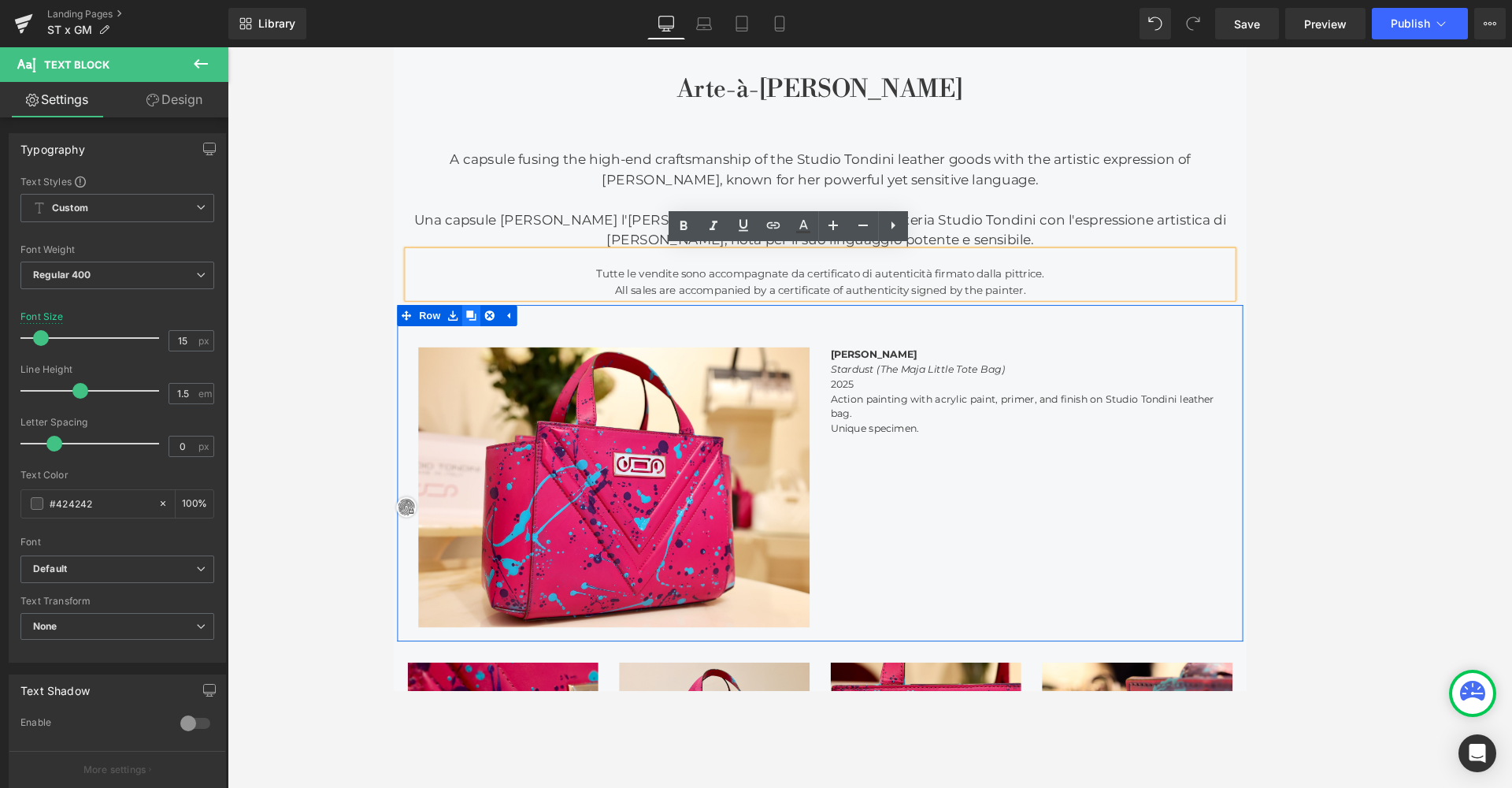
click at [478, 346] on icon at bounding box center [479, 347] width 11 height 11
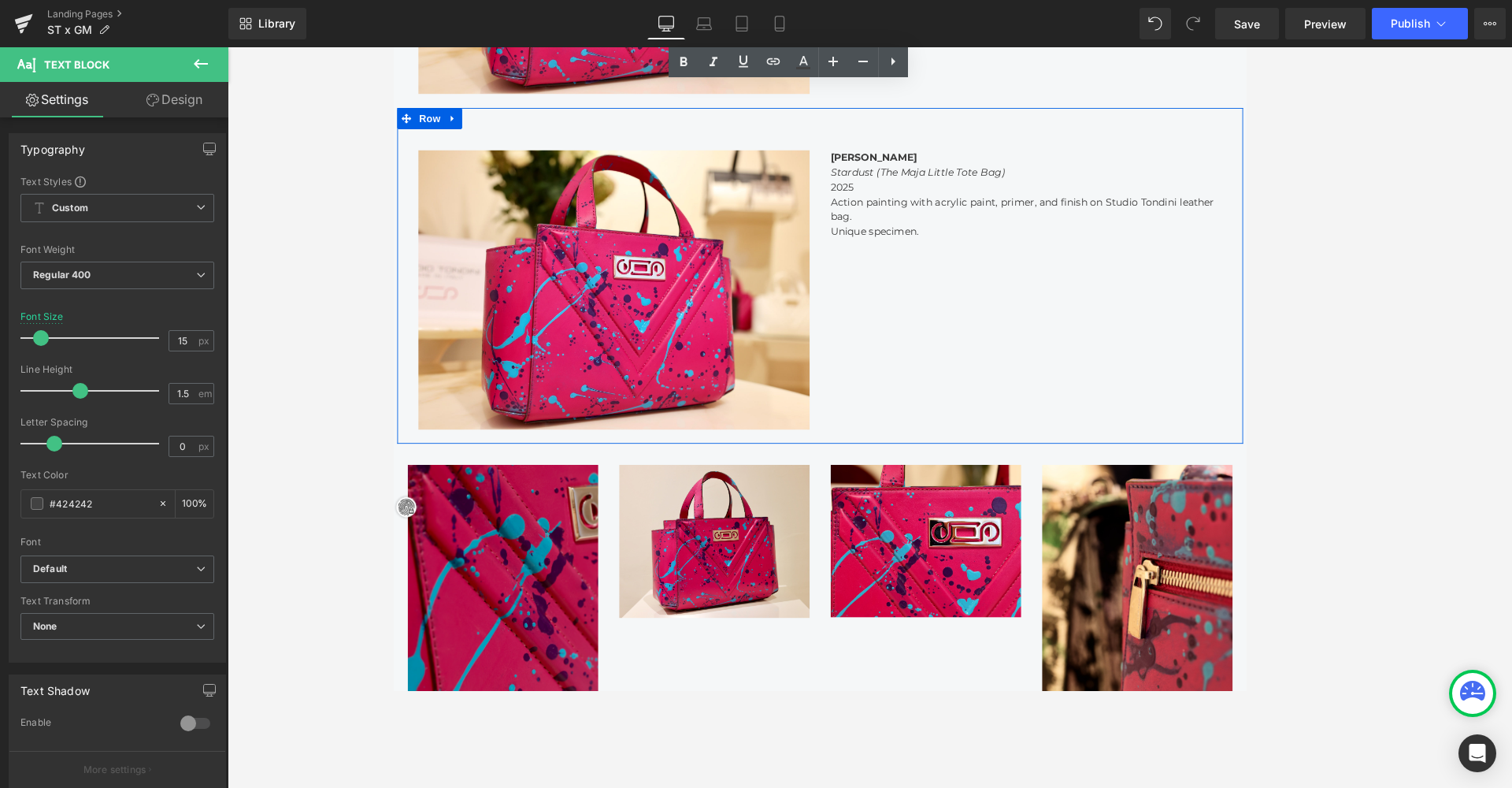
scroll to position [2509, 946]
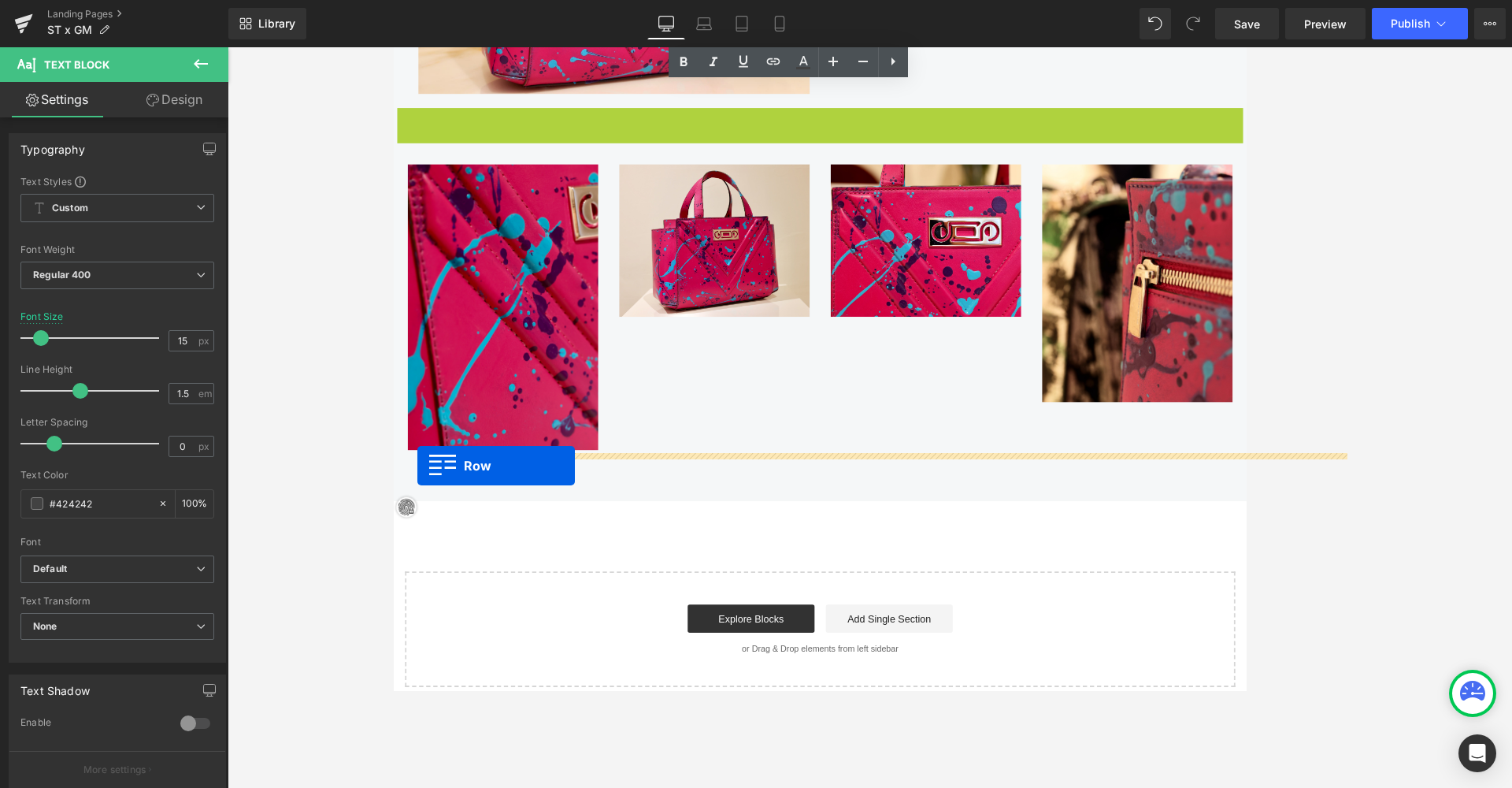
drag, startPoint x: 432, startPoint y: 124, endPoint x: 420, endPoint y: 515, distance: 391.2
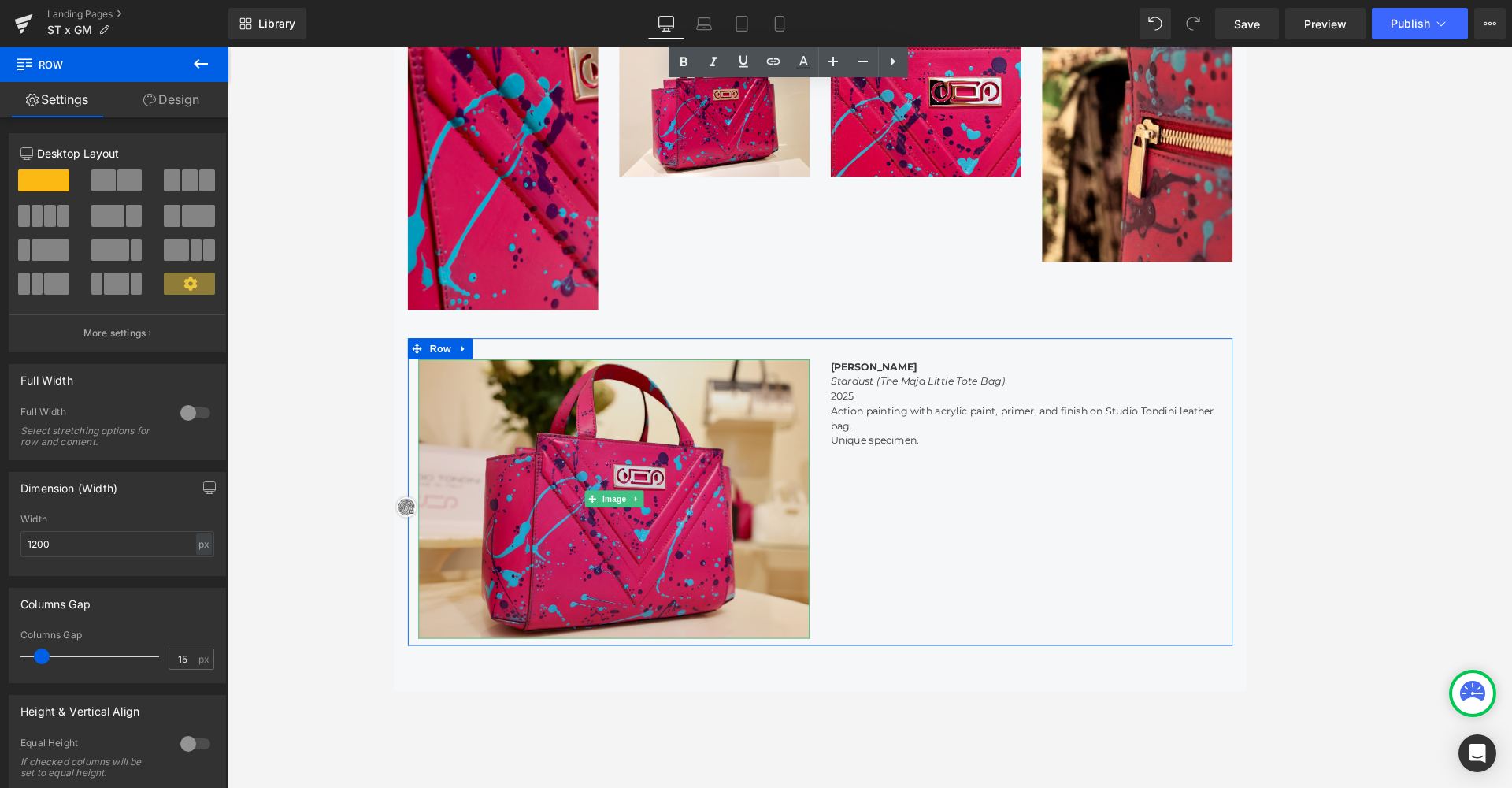
scroll to position [1498, 0]
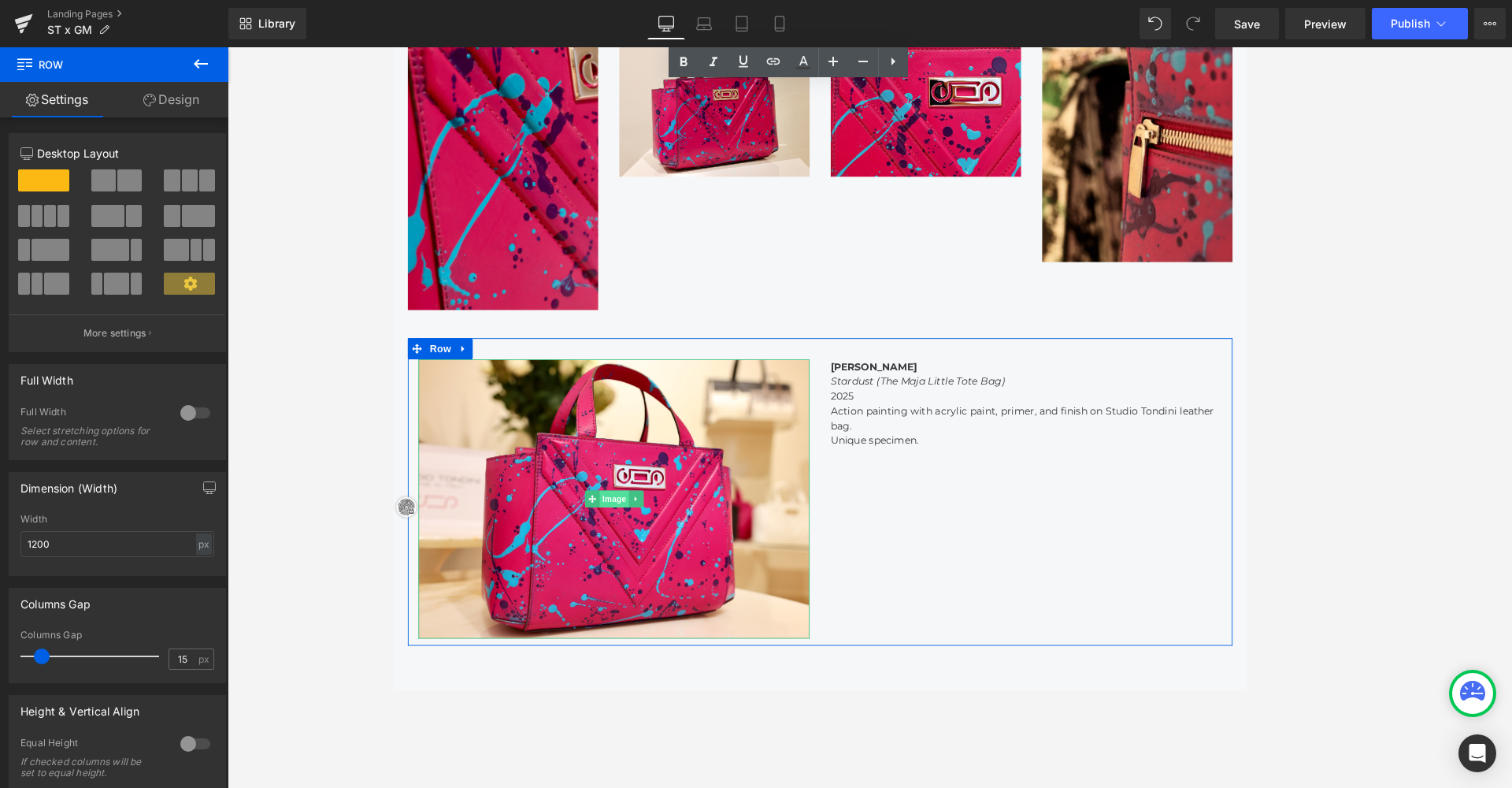
click at [639, 550] on link "Image" at bounding box center [631, 551] width 49 height 19
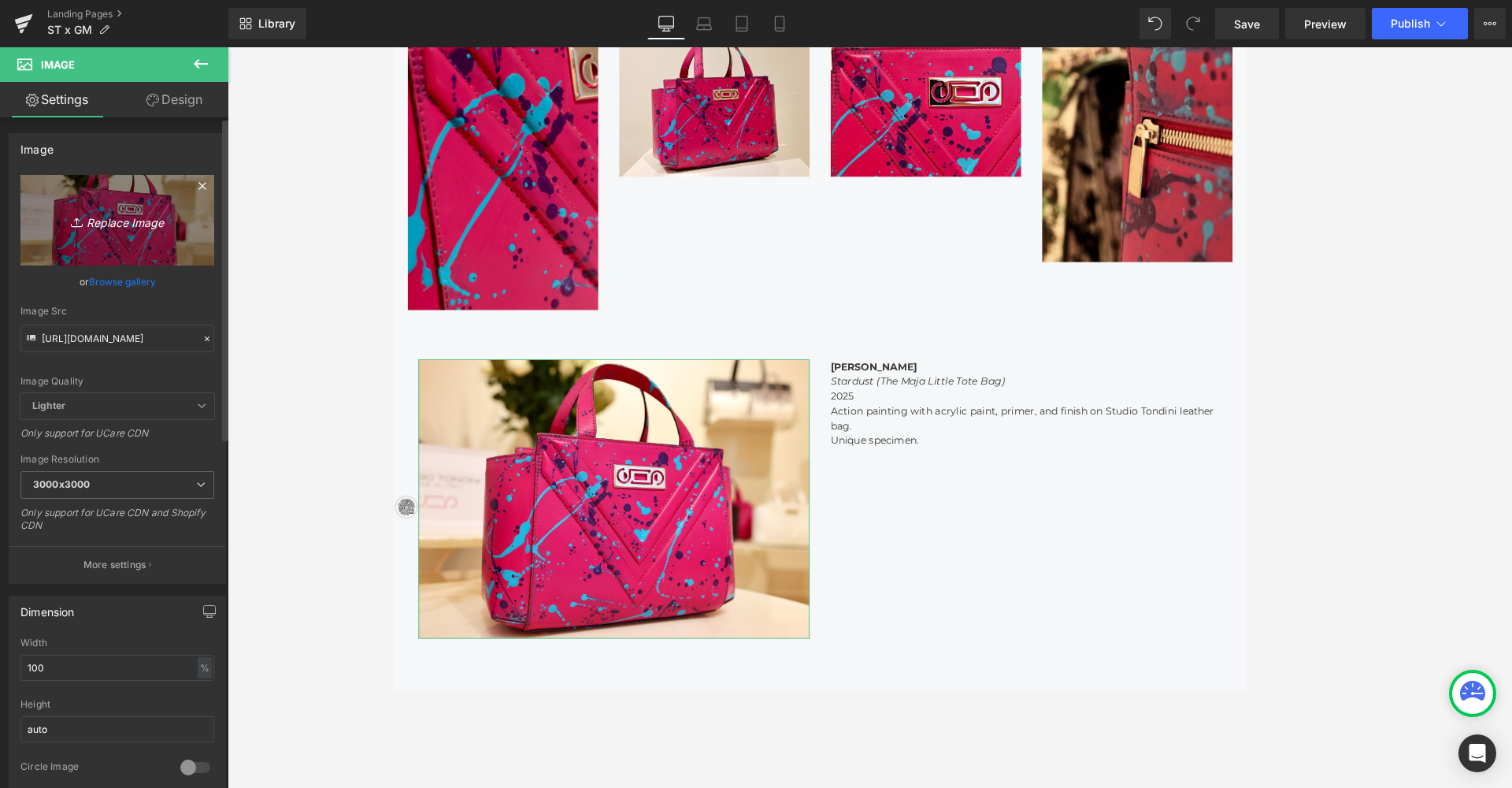
click at [127, 224] on icon "Replace Image" at bounding box center [117, 220] width 126 height 19
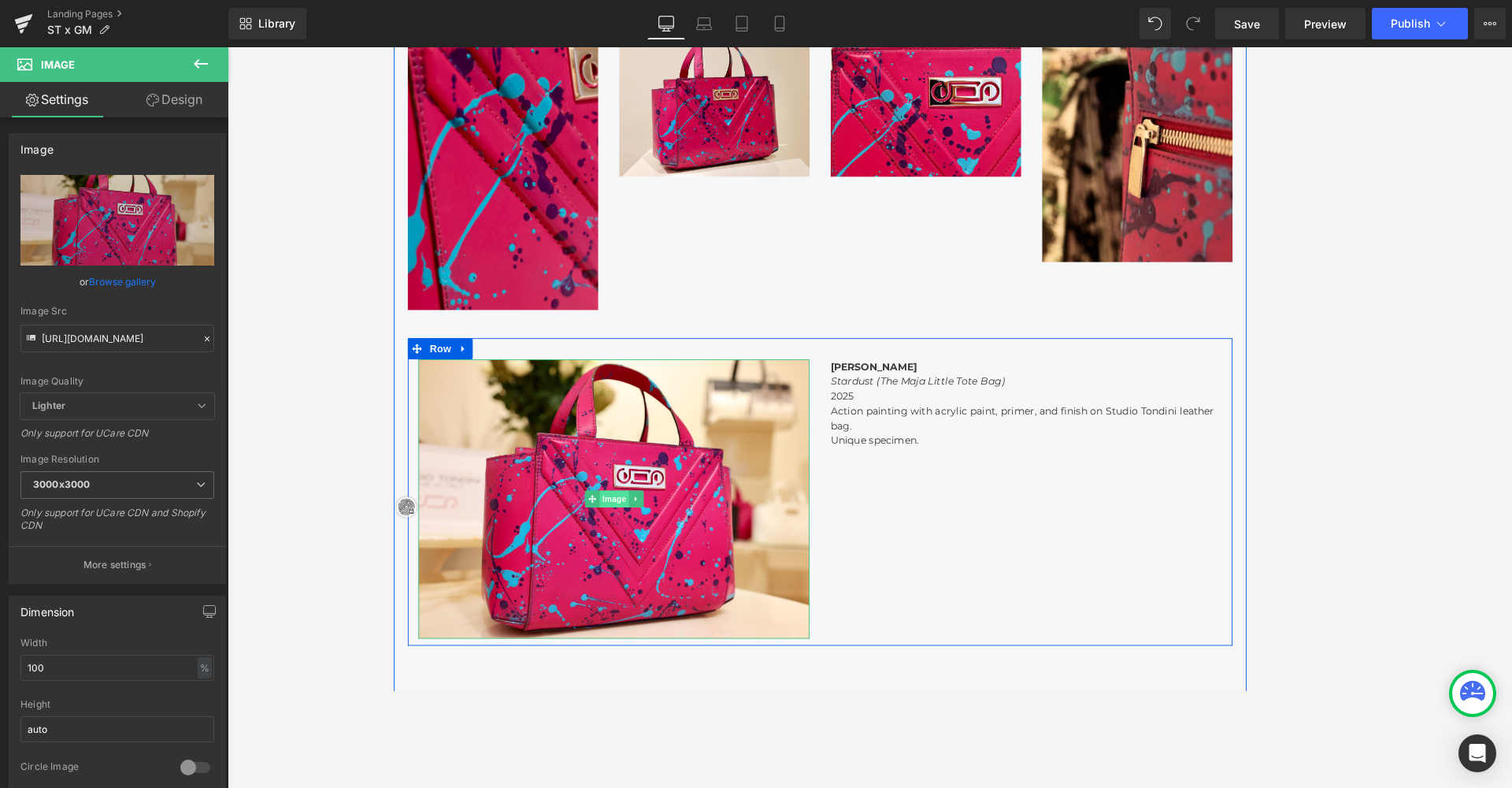
click at [629, 551] on div "Image" at bounding box center [639, 551] width 437 height 313
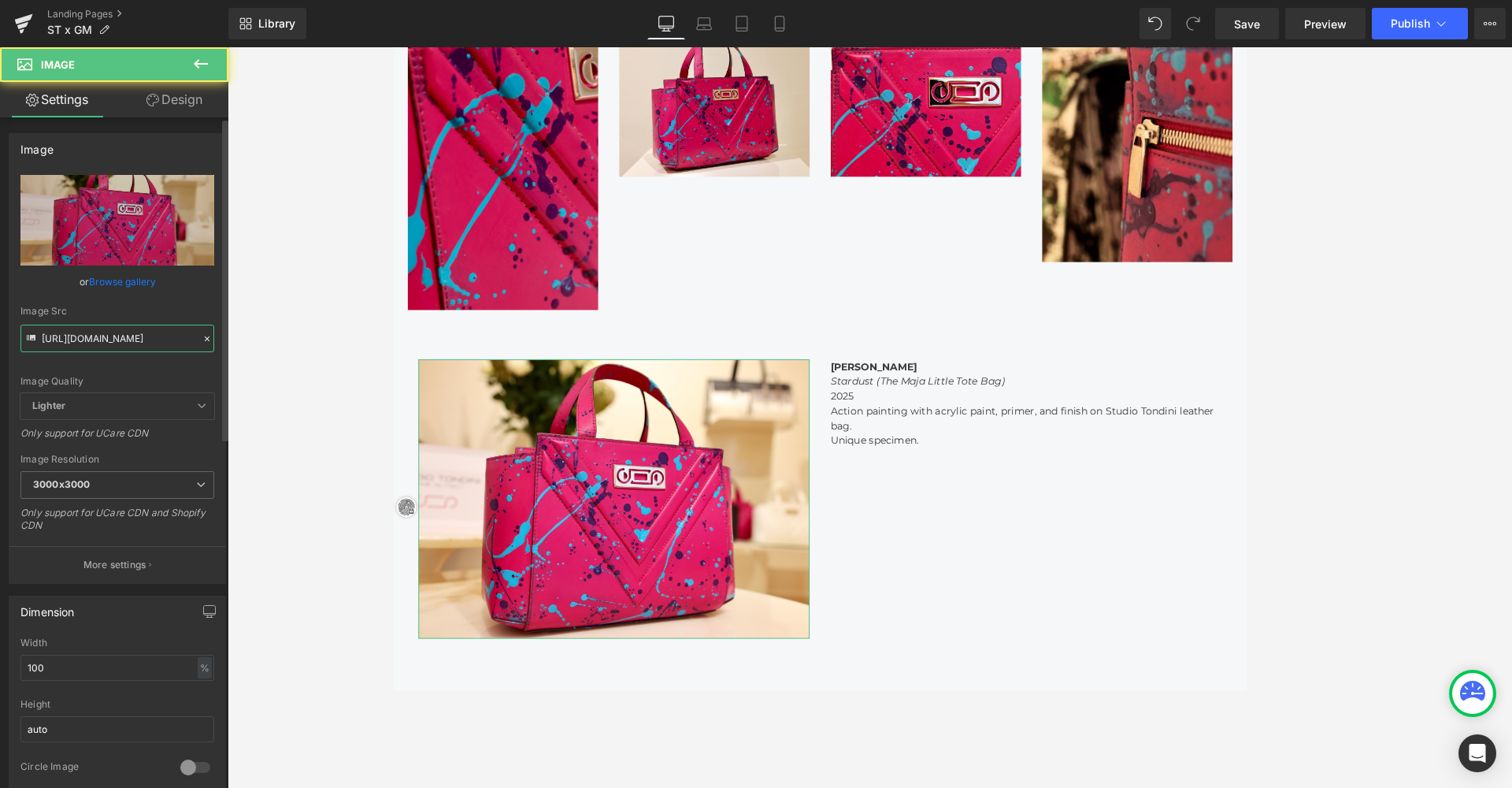
click at [73, 330] on input "https://cdn.shopify.com/s/files/1/0537/2877/2292/files/526A9764_3000x3000.jpg?v…" at bounding box center [117, 337] width 194 height 27
paste input "31.jpg?v=1758012957"
type input "https://cdn.shopify.com/s/files/1/0537/2877/2292/files/526A9731.jpg?v=1758012957"
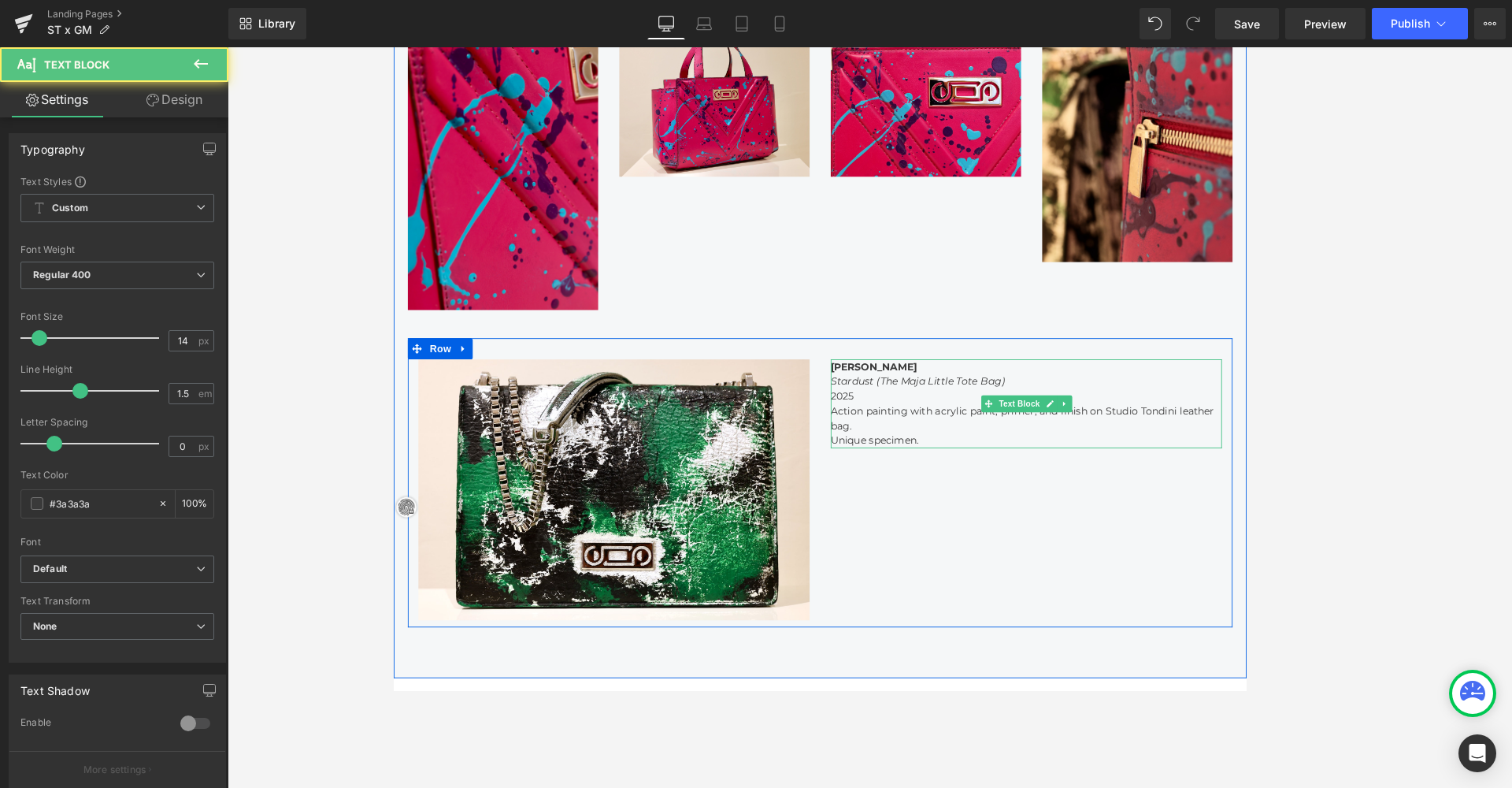
click at [892, 413] on icon "Stardust (The Maja Little Tote Bag)" at bounding box center [979, 420] width 194 height 14
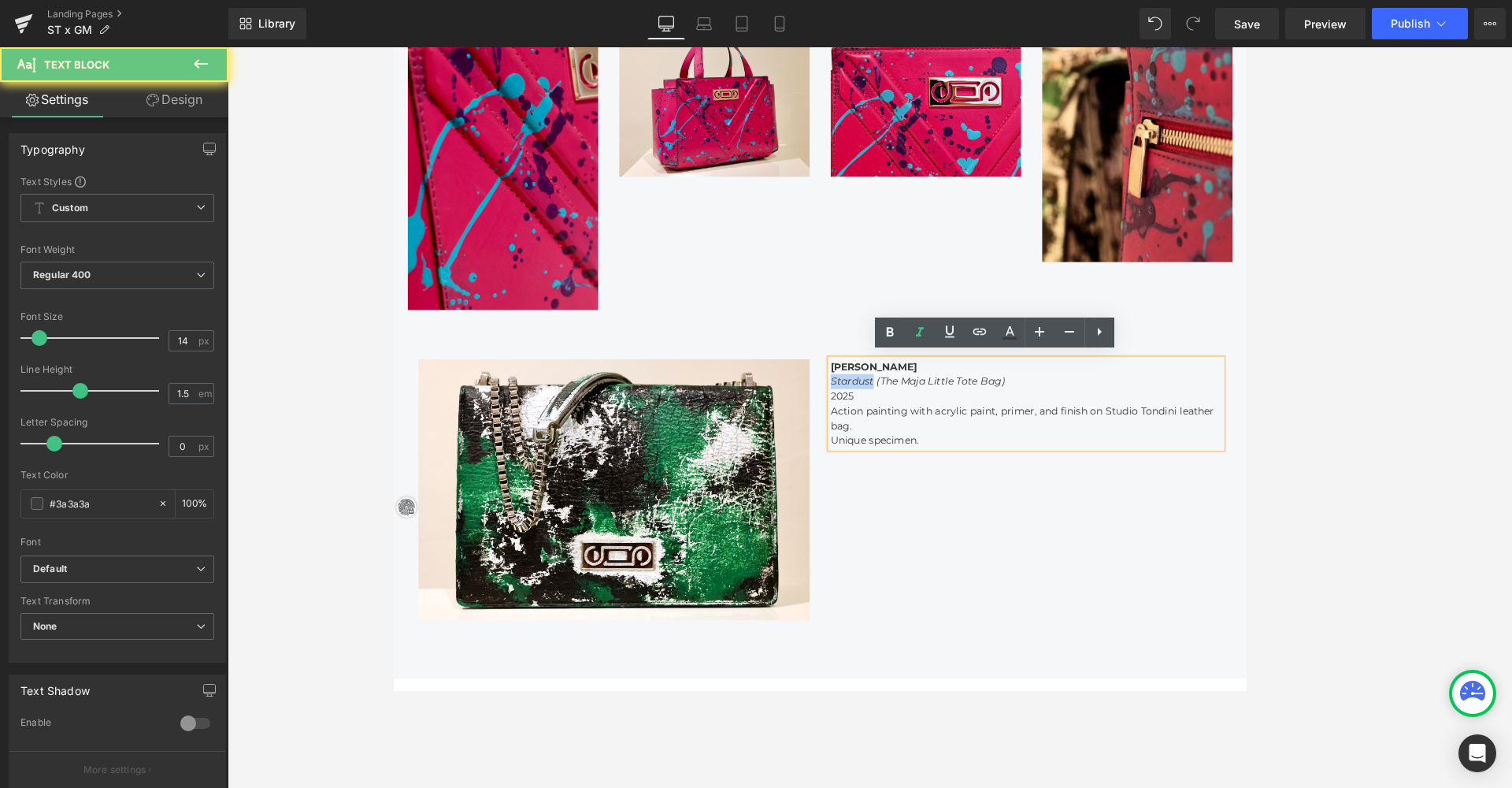
scroll to position [2823, 946]
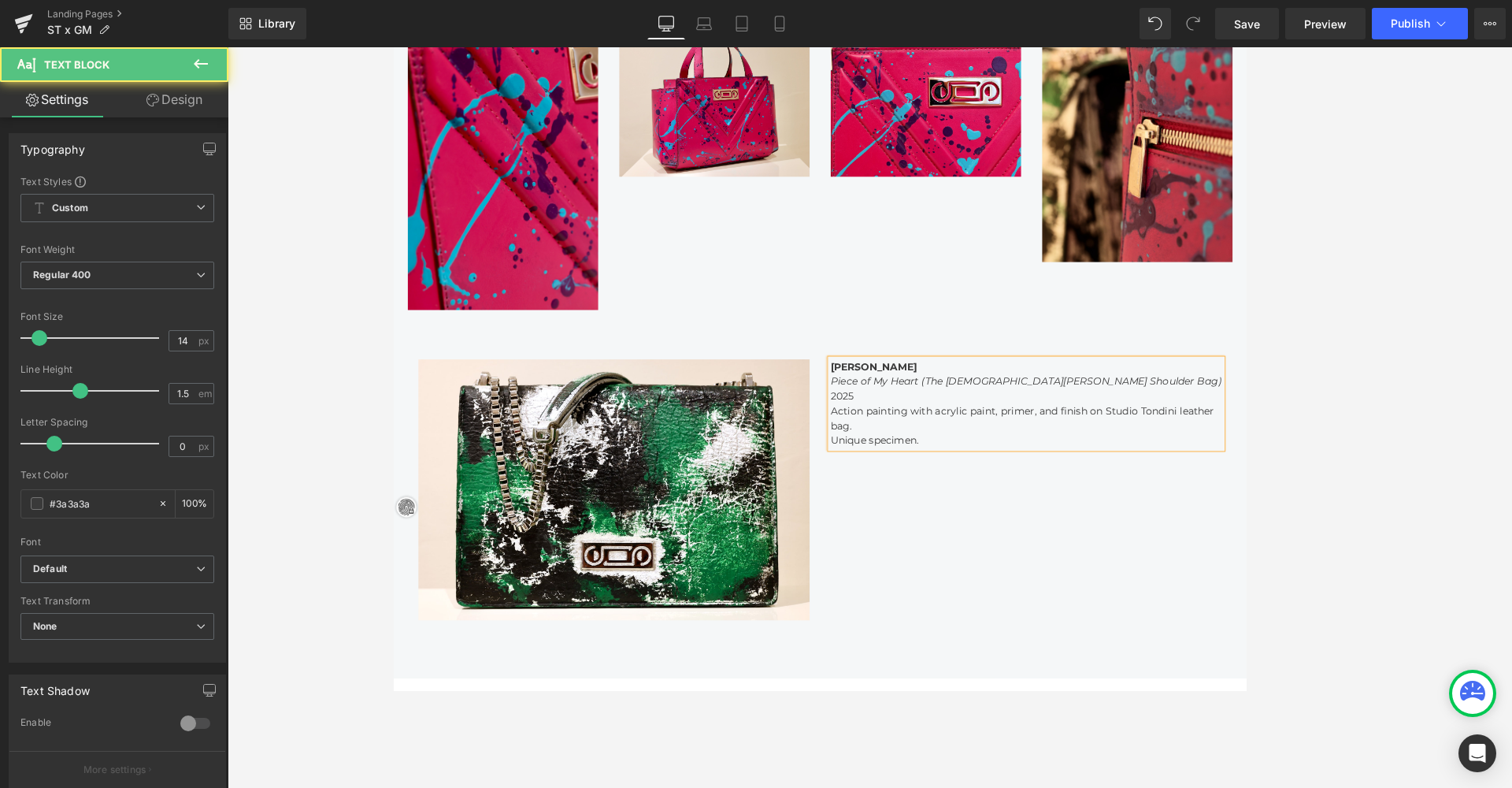
click at [1079, 448] on p "Action painting with acrylic paint, primer, and finish on Studio Tondini leathe…" at bounding box center [1099, 462] width 437 height 33
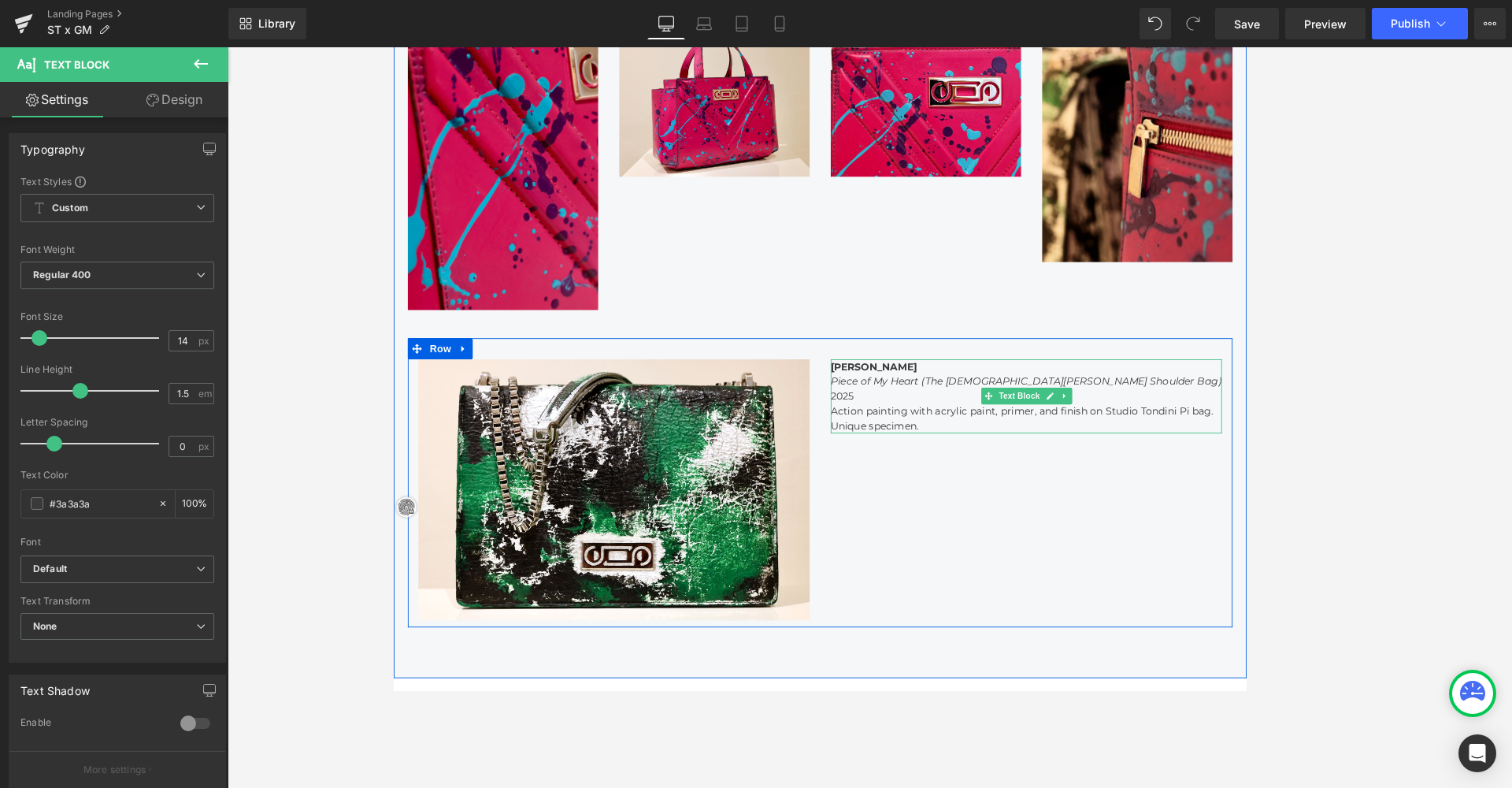
click at [1079, 445] on p "Action painting with acrylic paint, primer, and finish on Studio Tondini Pi bag." at bounding box center [1099, 453] width 437 height 17
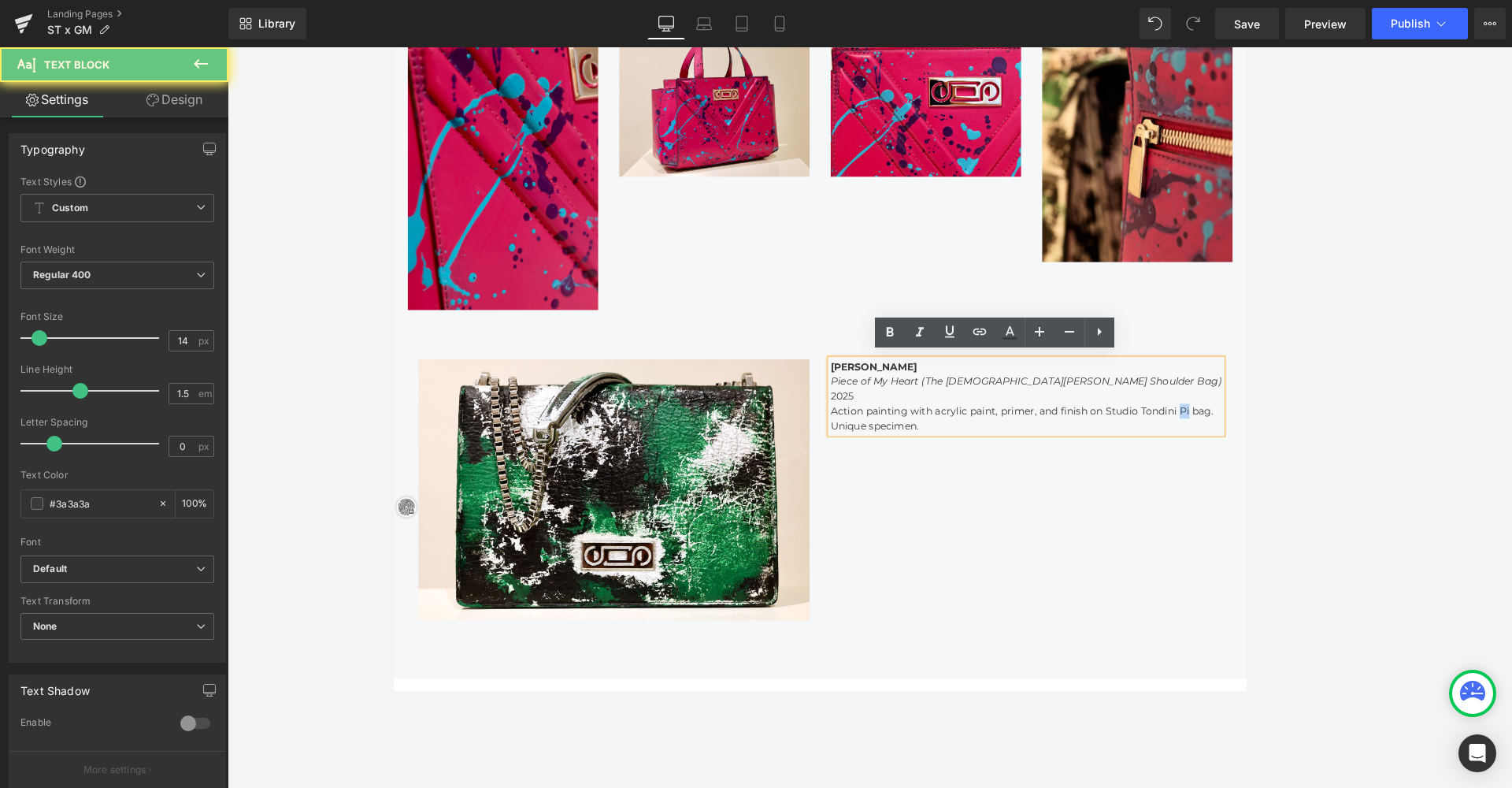
click at [1079, 445] on p "Action painting with acrylic paint, primer, and finish on Studio Tondini Pi bag." at bounding box center [1099, 453] width 437 height 17
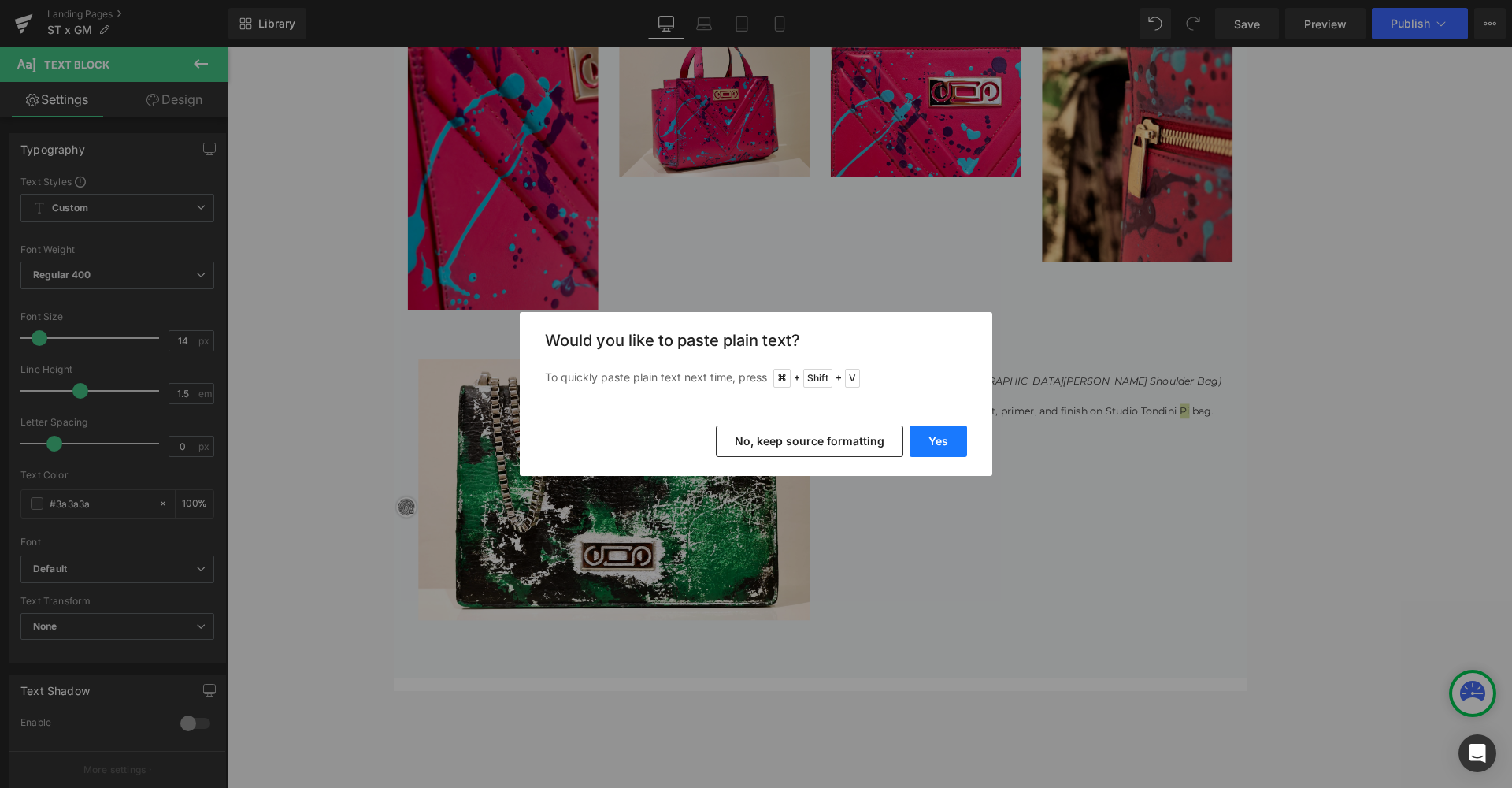
click at [939, 442] on button "Yes" at bounding box center [938, 441] width 58 height 32
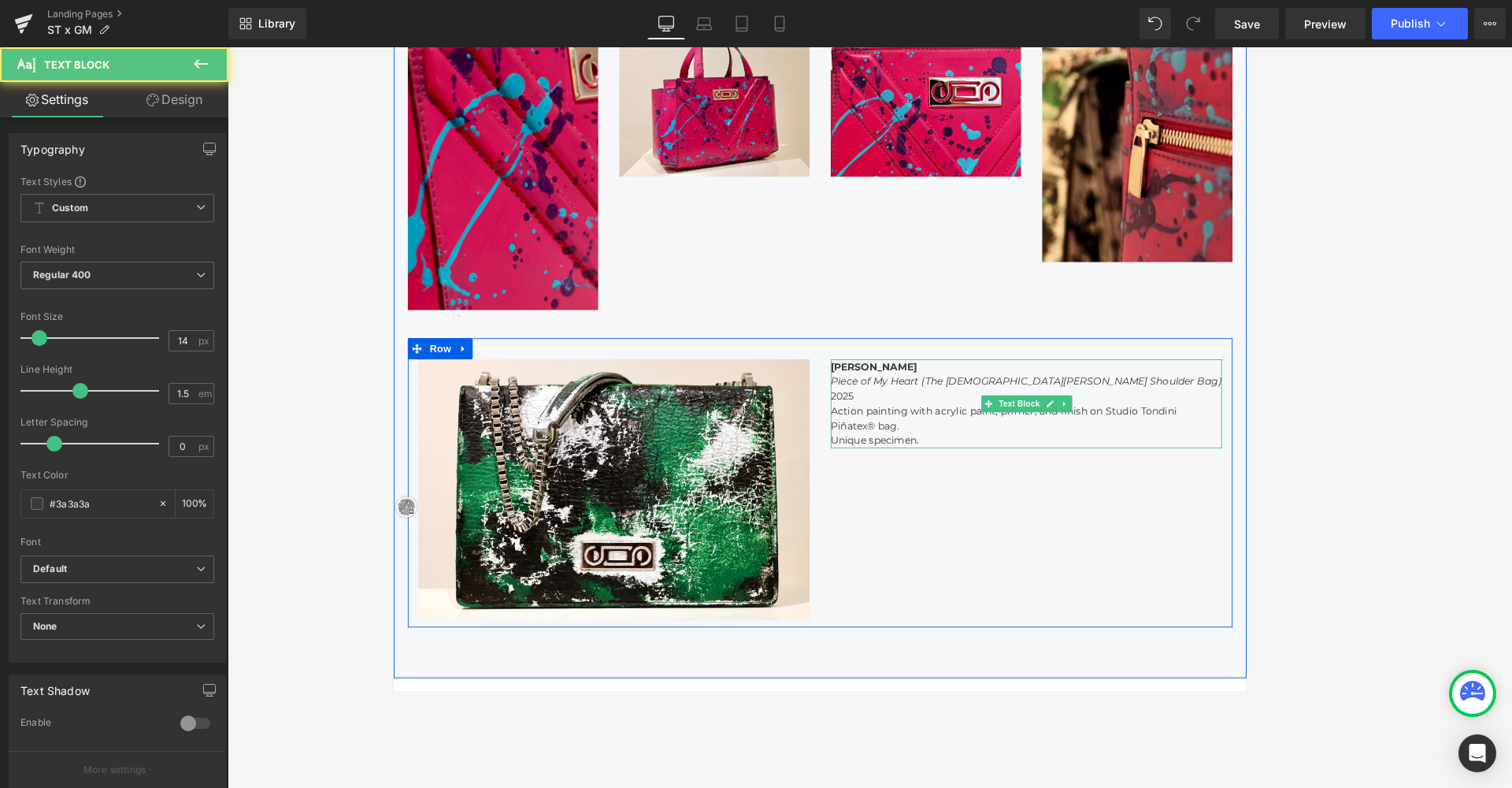
click at [1064, 472] on p "Action painting with acrylic paint, primer, and finish on Studio Tondini Piñate…" at bounding box center [1099, 462] width 437 height 33
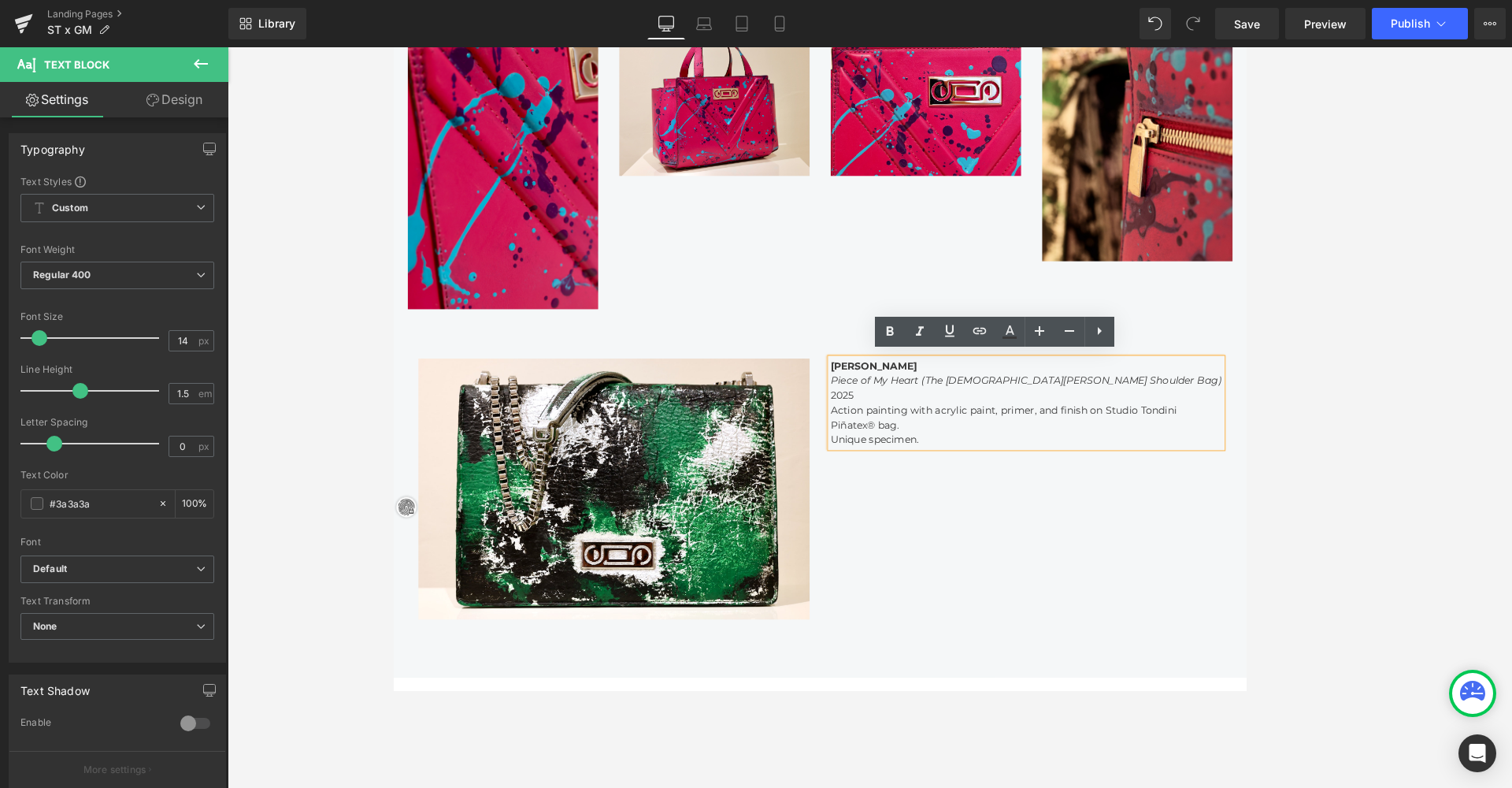
click at [881, 465] on p "Action painting with acrylic paint, primer, and finish on Studio Tondini Piñate…" at bounding box center [1099, 461] width 437 height 33
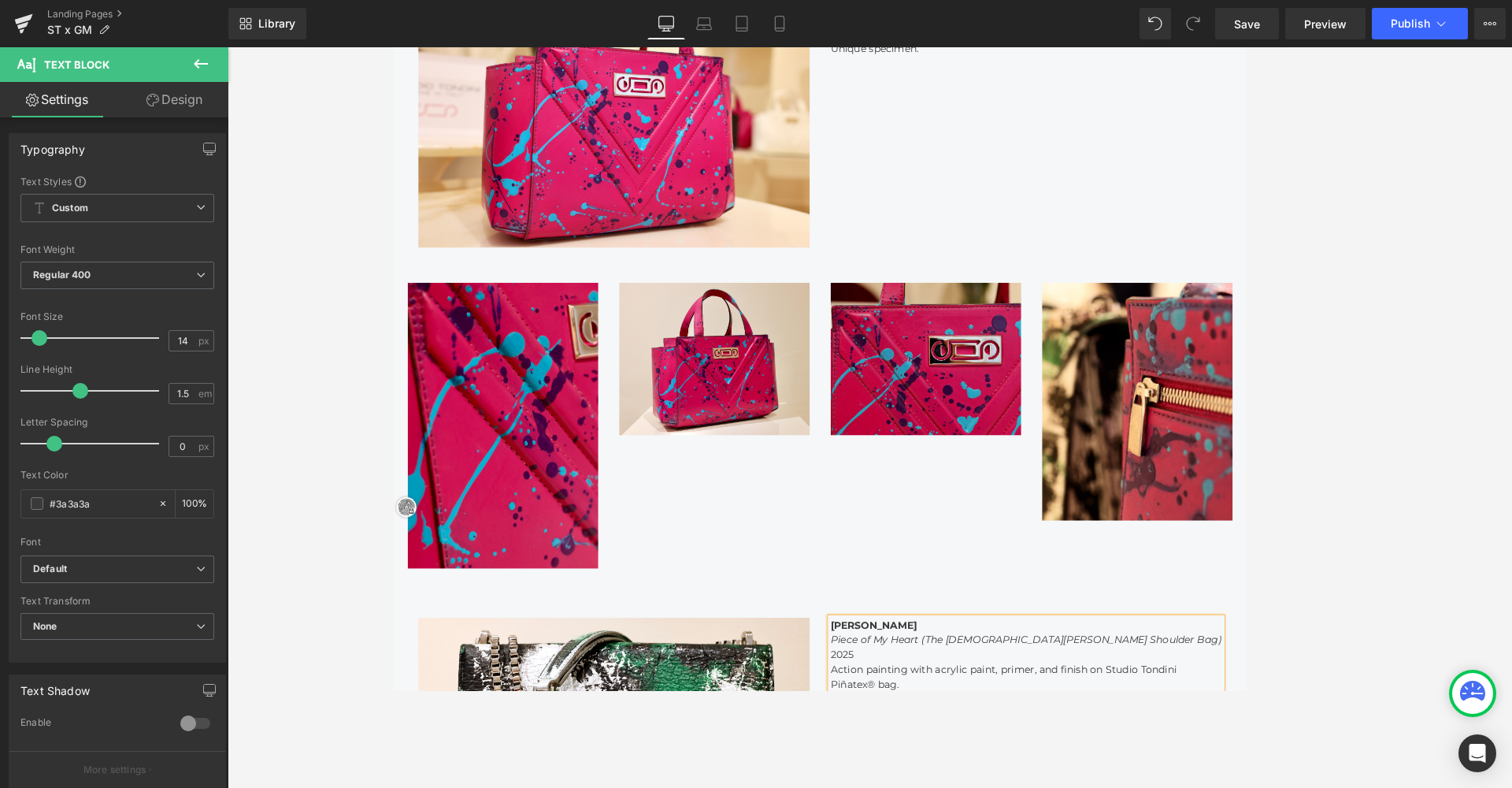
scroll to position [1208, 0]
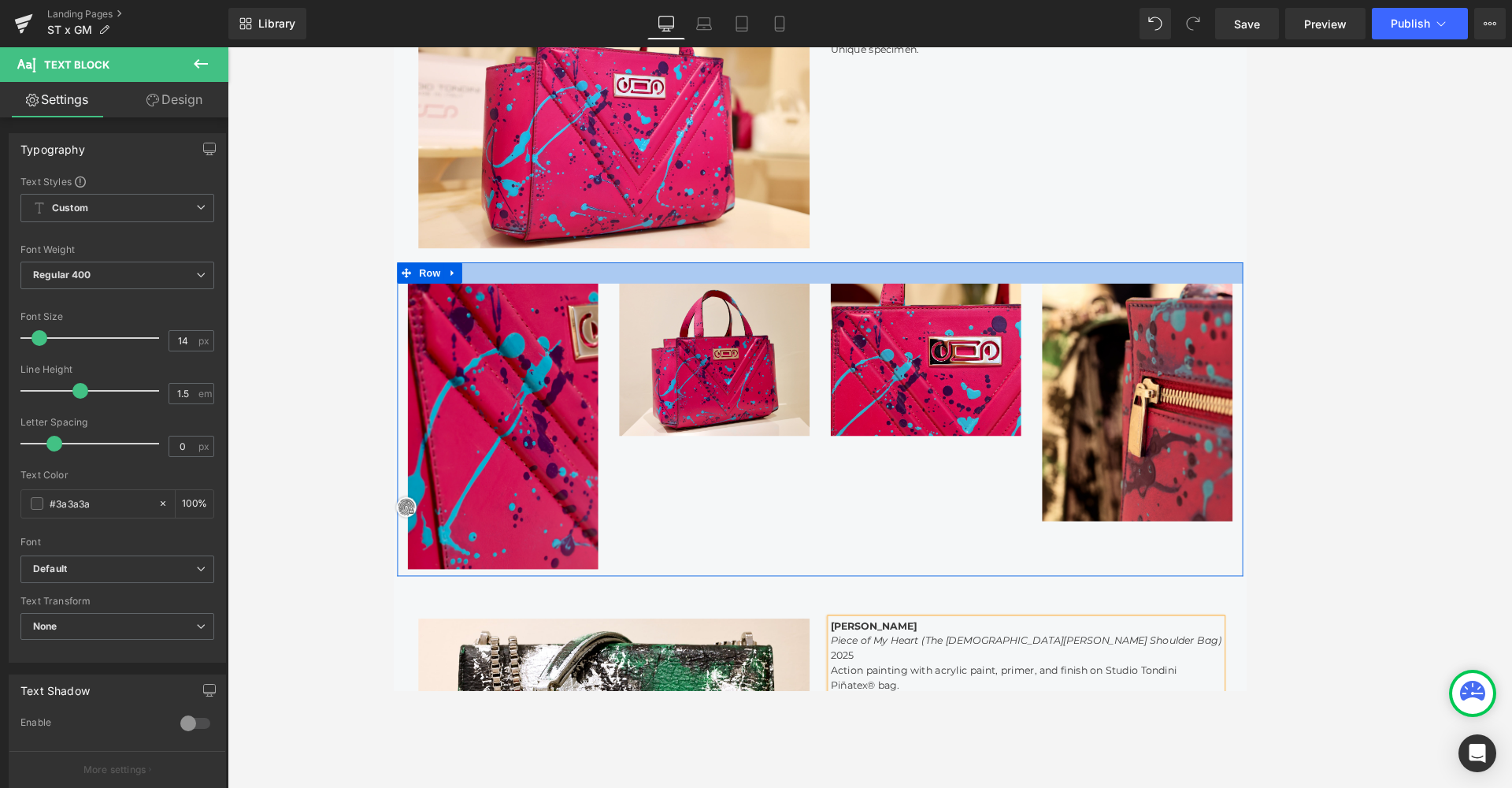
click at [768, 288] on div at bounding box center [869, 299] width 945 height 24
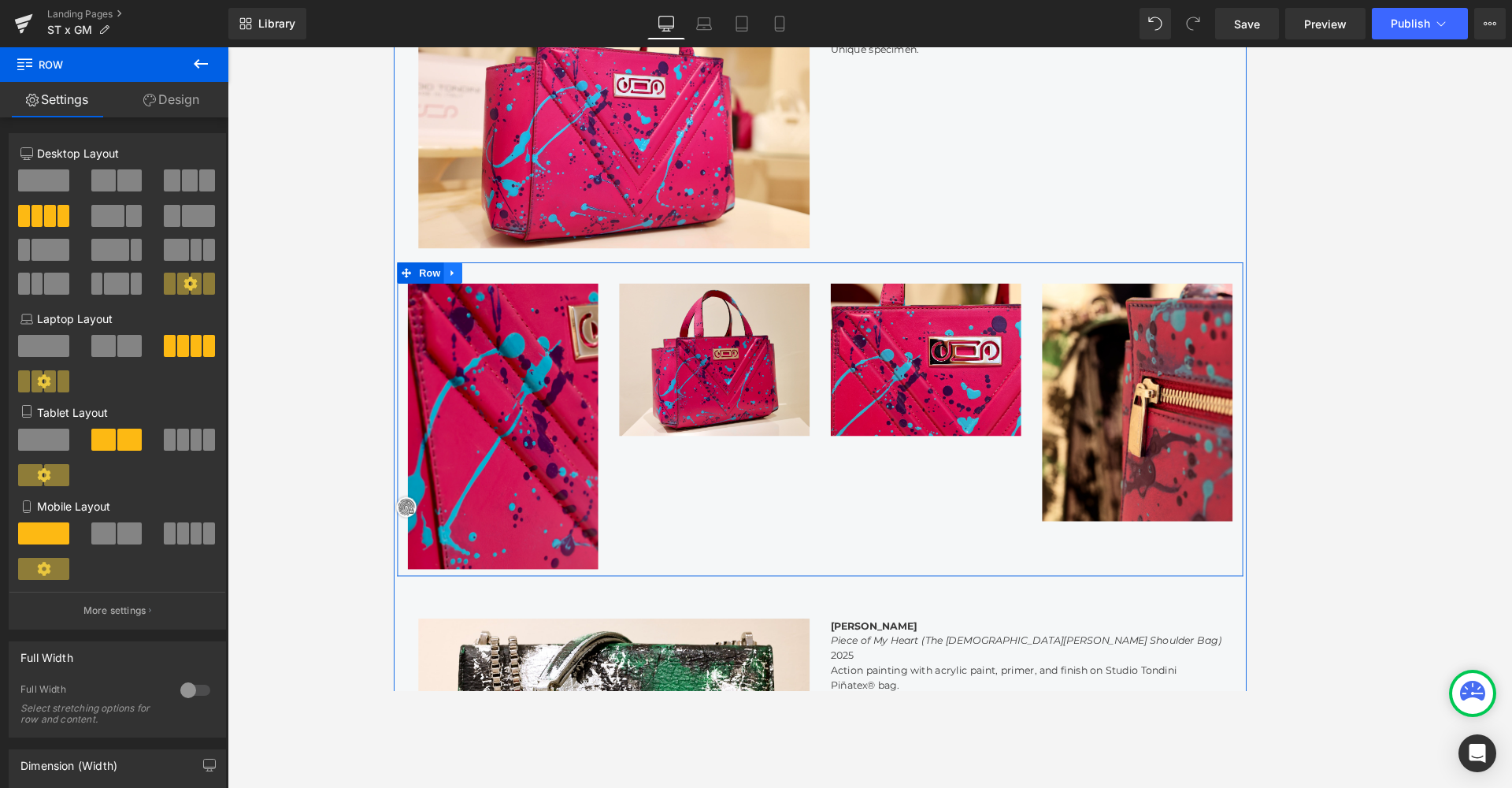
click at [460, 295] on icon at bounding box center [459, 298] width 11 height 11
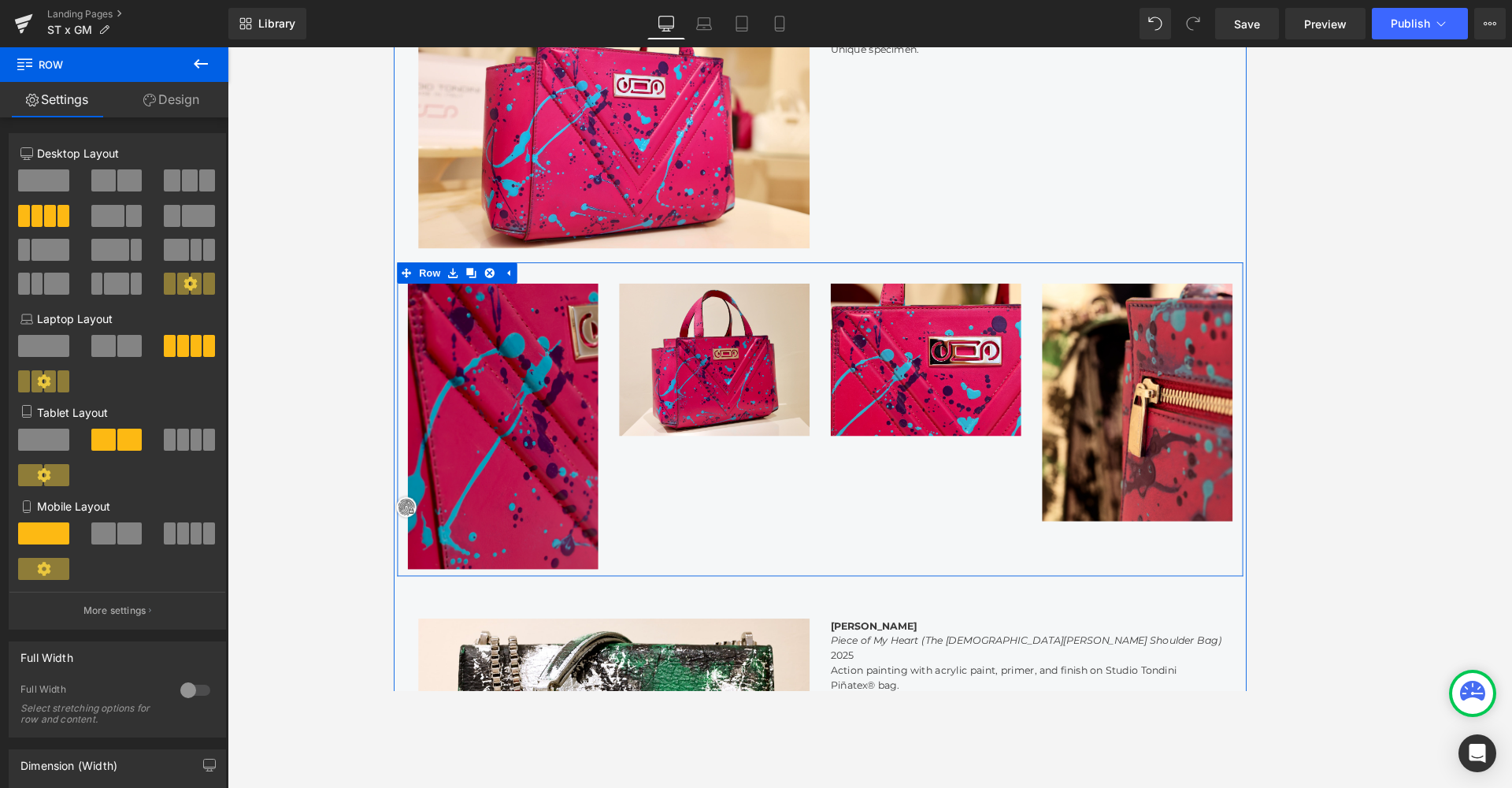
click at [474, 295] on icon at bounding box center [479, 299] width 11 height 11
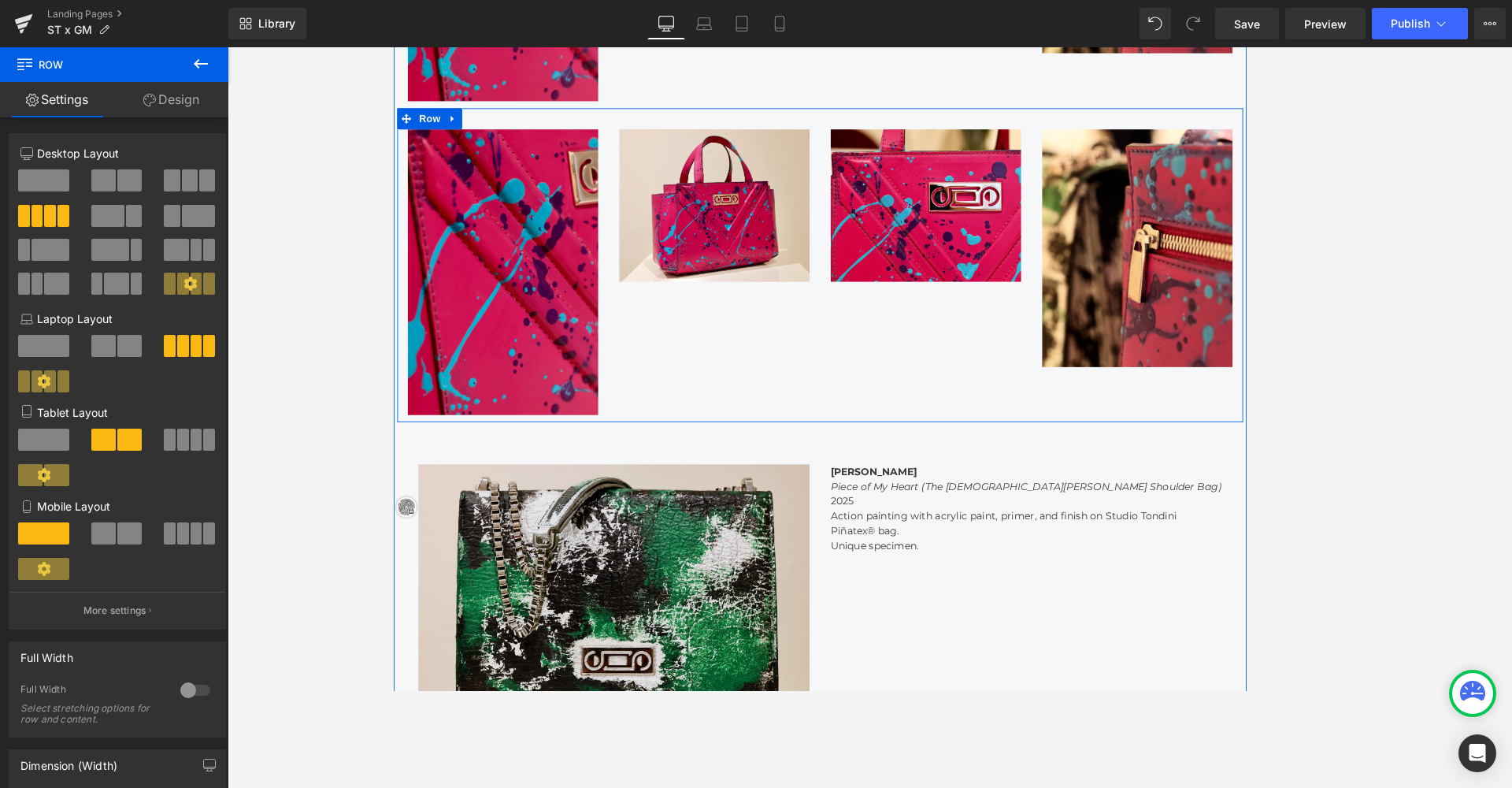
scroll to position [2863, 946]
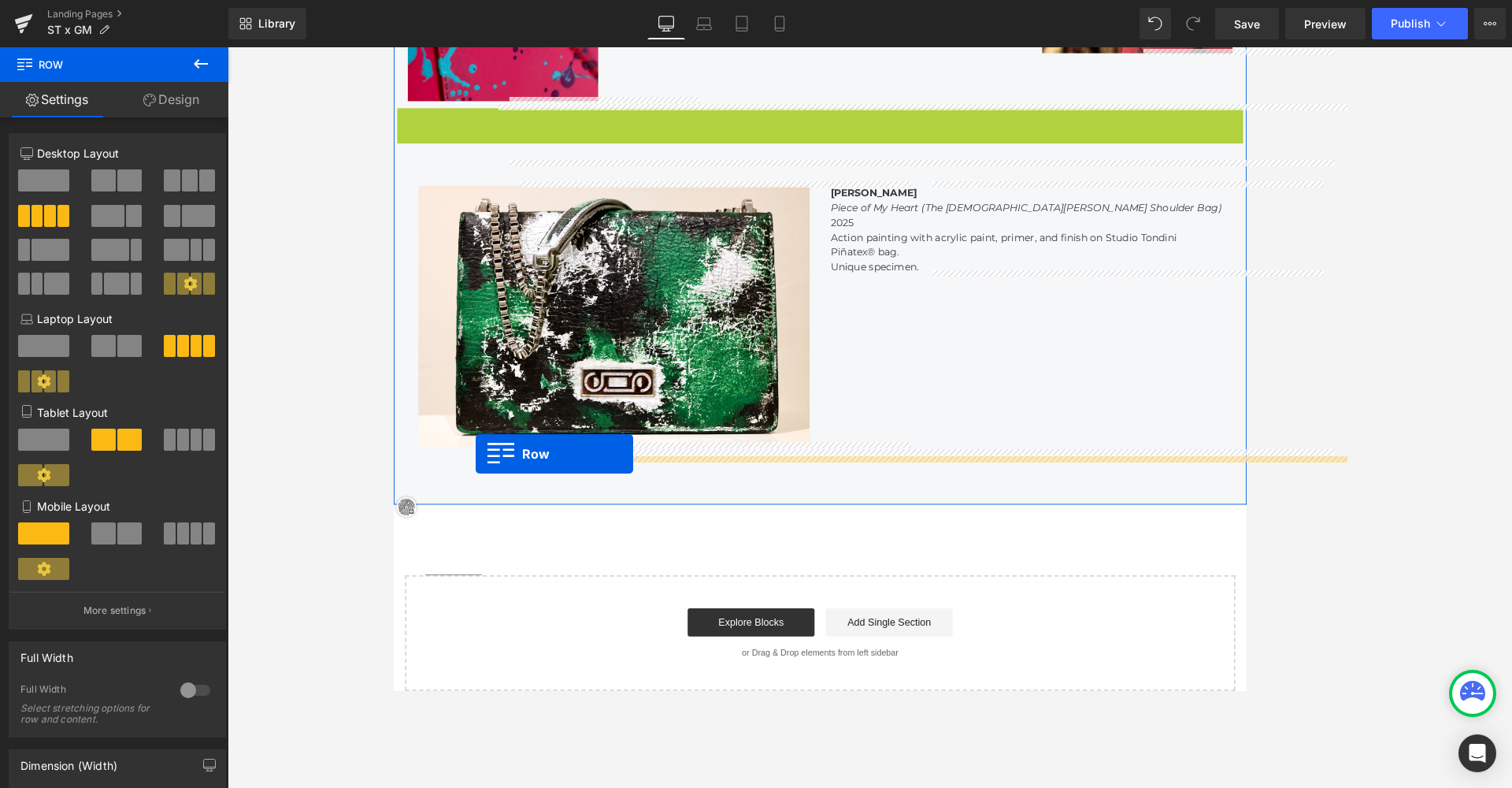
drag, startPoint x: 432, startPoint y: 122, endPoint x: 485, endPoint y: 501, distance: 382.7
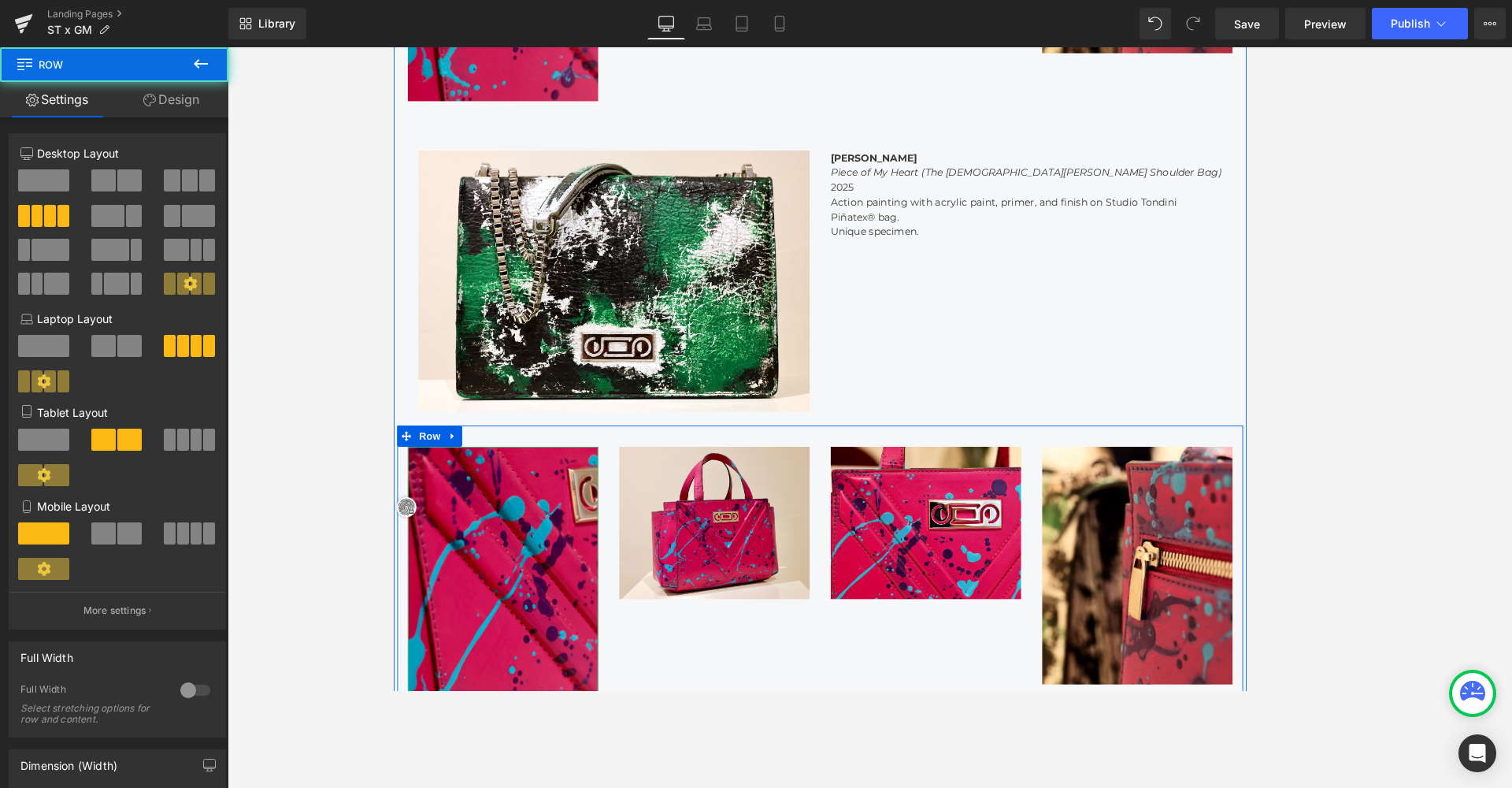
scroll to position [3173, 946]
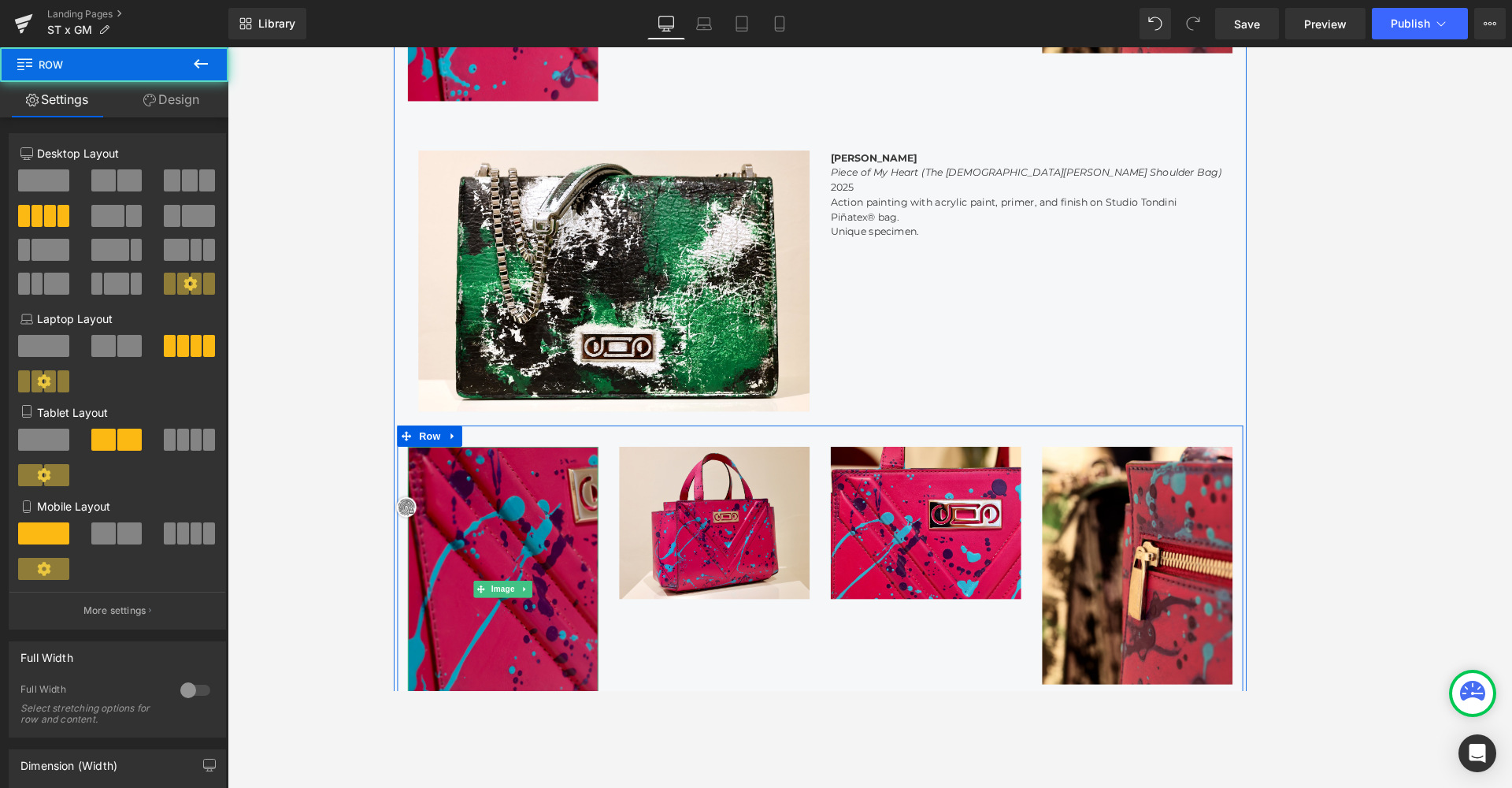
click at [469, 550] on img at bounding box center [514, 653] width 213 height 319
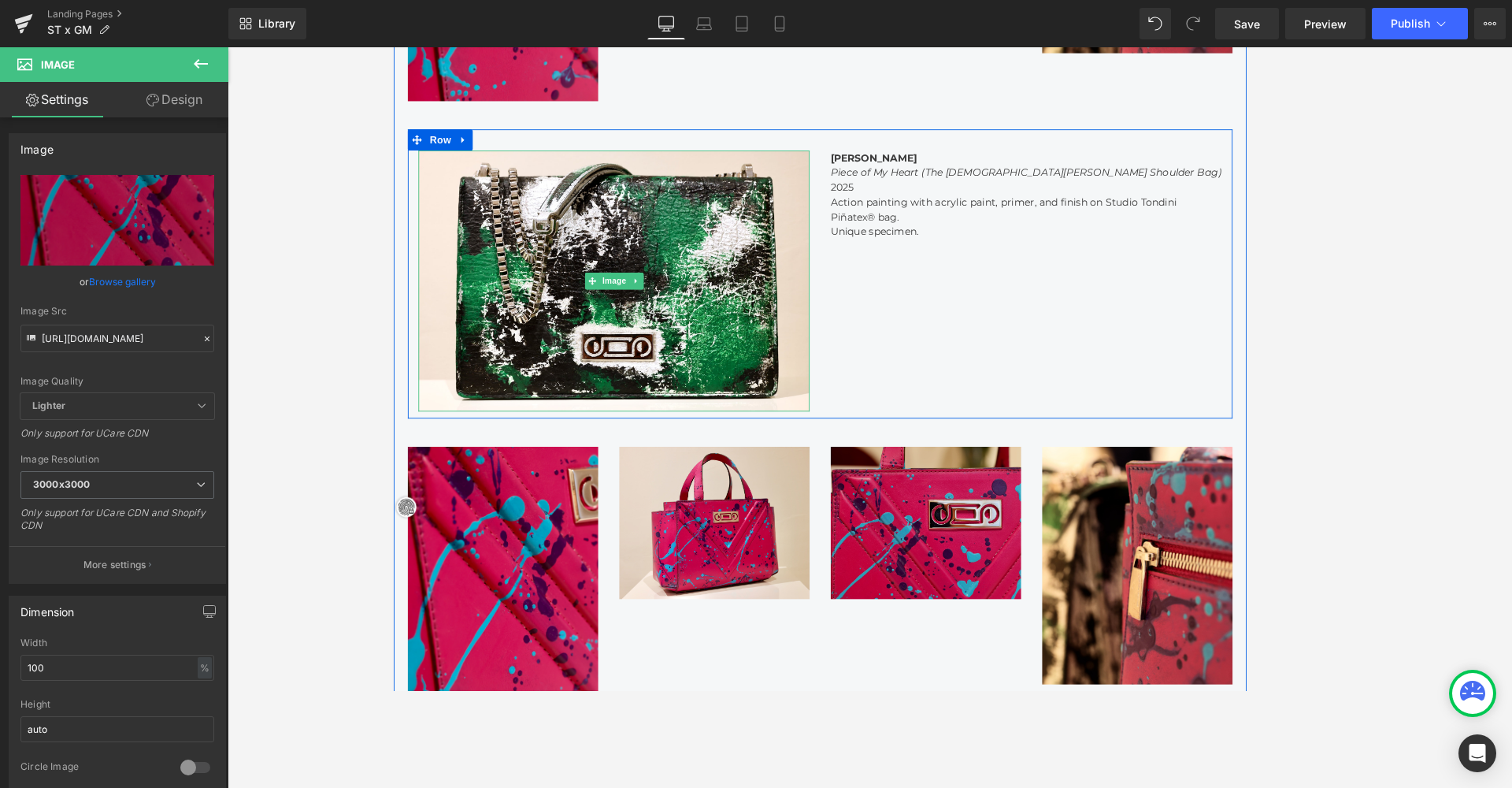
scroll to position [1724, 0]
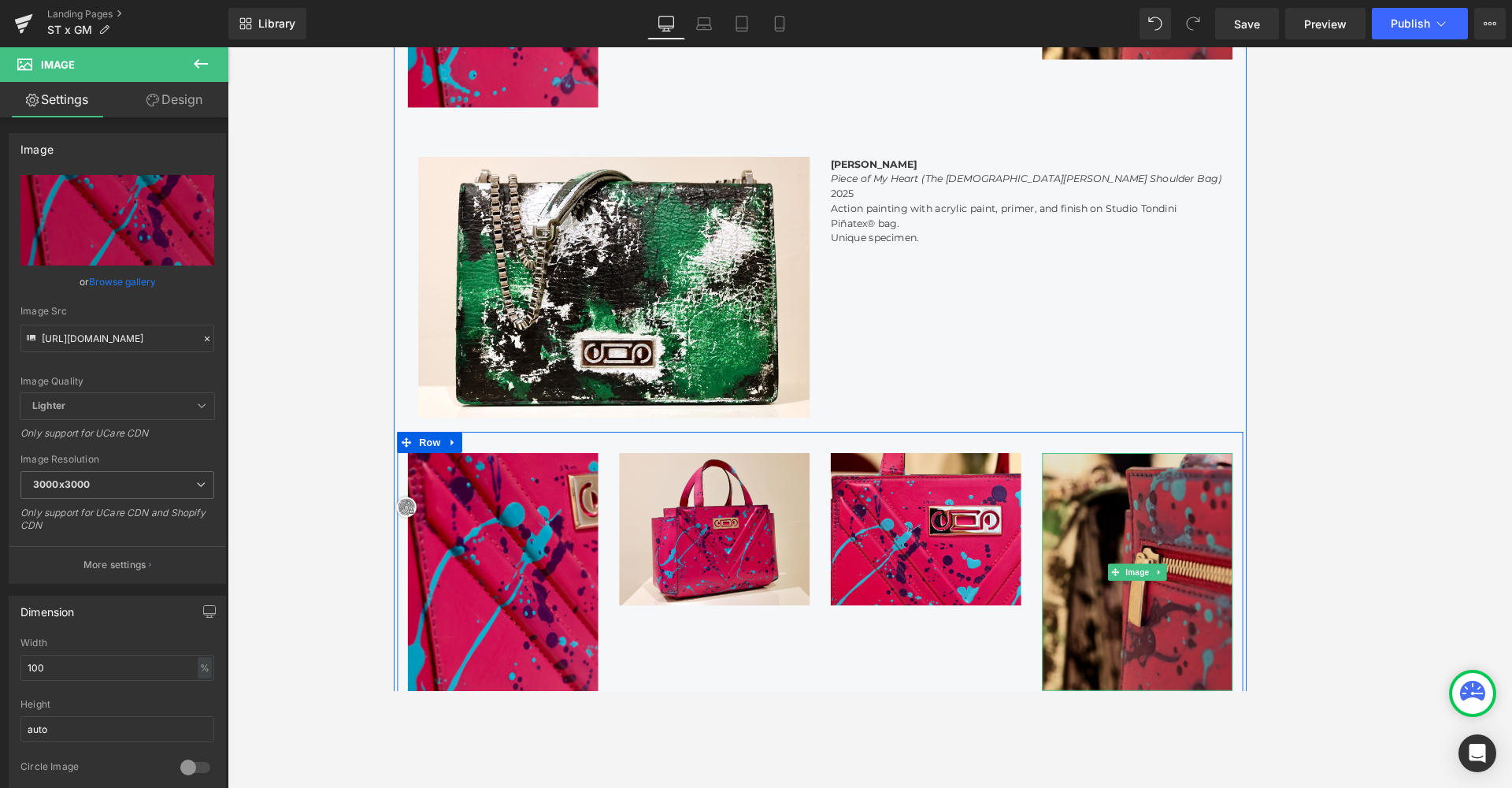
click at [1079, 586] on img at bounding box center [1223, 634] width 213 height 266
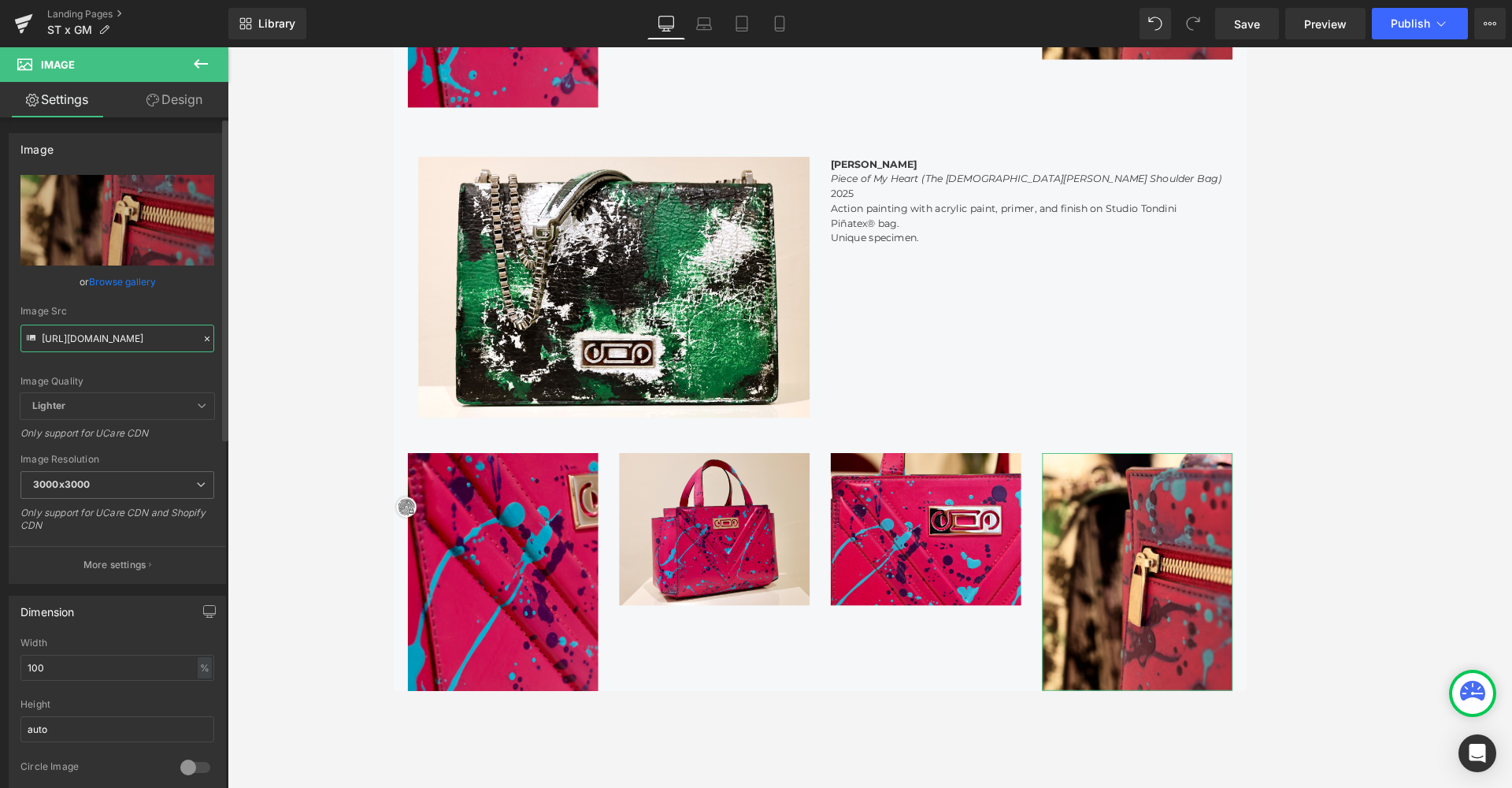
click at [105, 342] on input "https://cdn.shopify.com/s/files/1/0537/2877/2292/files/526A0151_3000x3000.jpg?v…" at bounding box center [117, 337] width 194 height 27
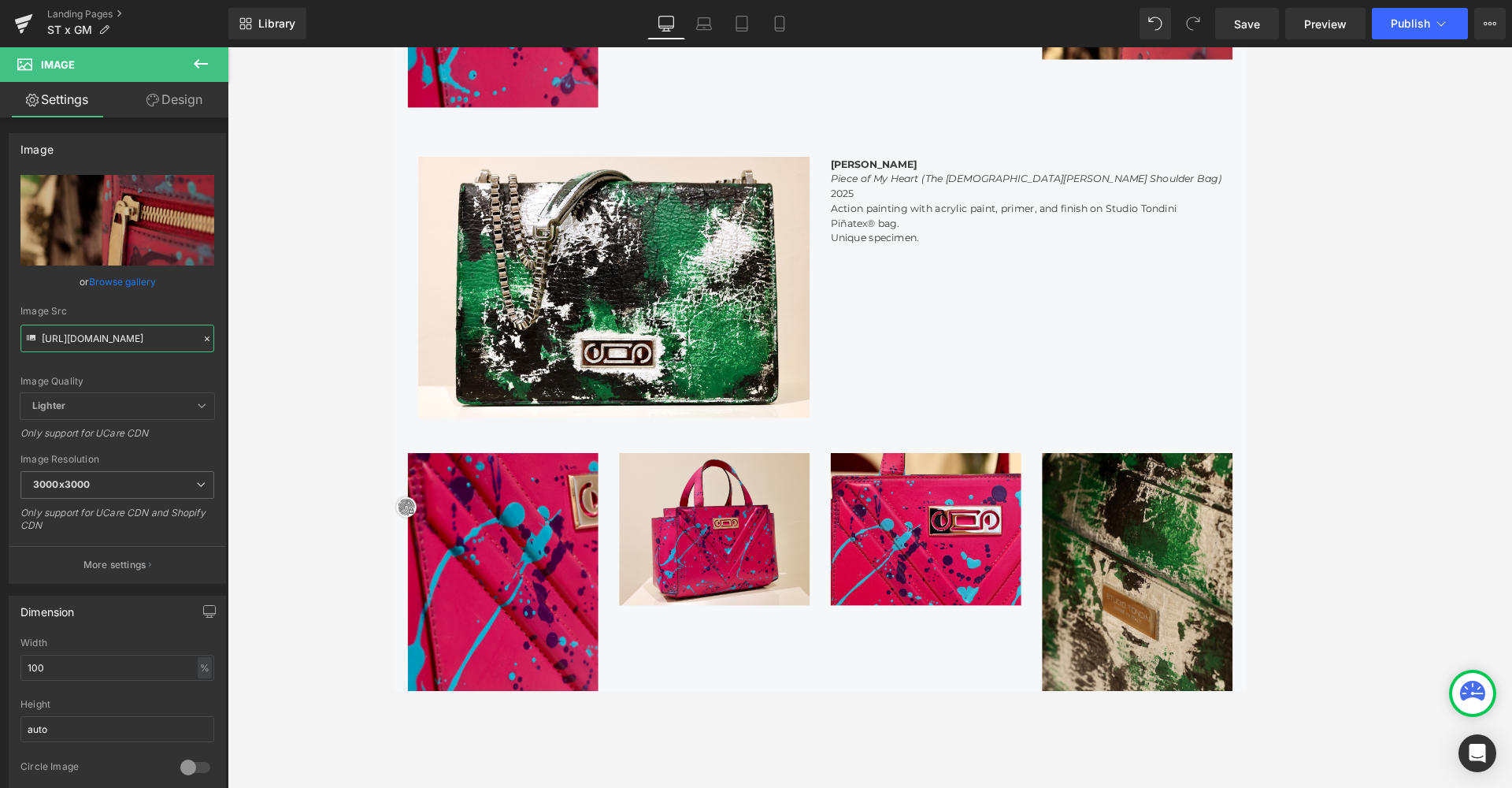
scroll to position [3234, 946]
type input "https://cdn.shopify.com/s/files/1/0537/2877/2292/files/526A0154_3000x3000.jpg?v…"
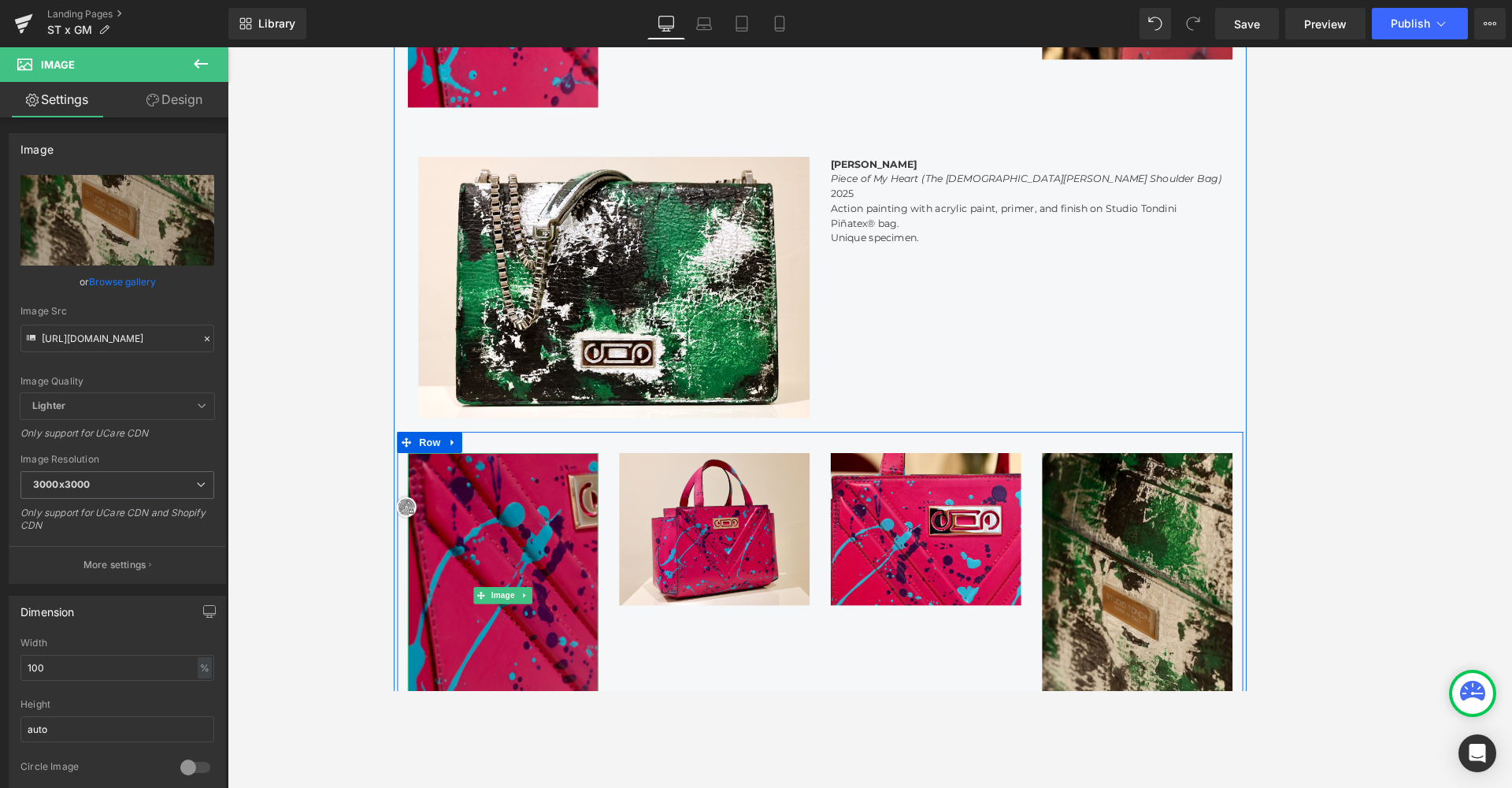
click at [541, 591] on img at bounding box center [514, 660] width 213 height 319
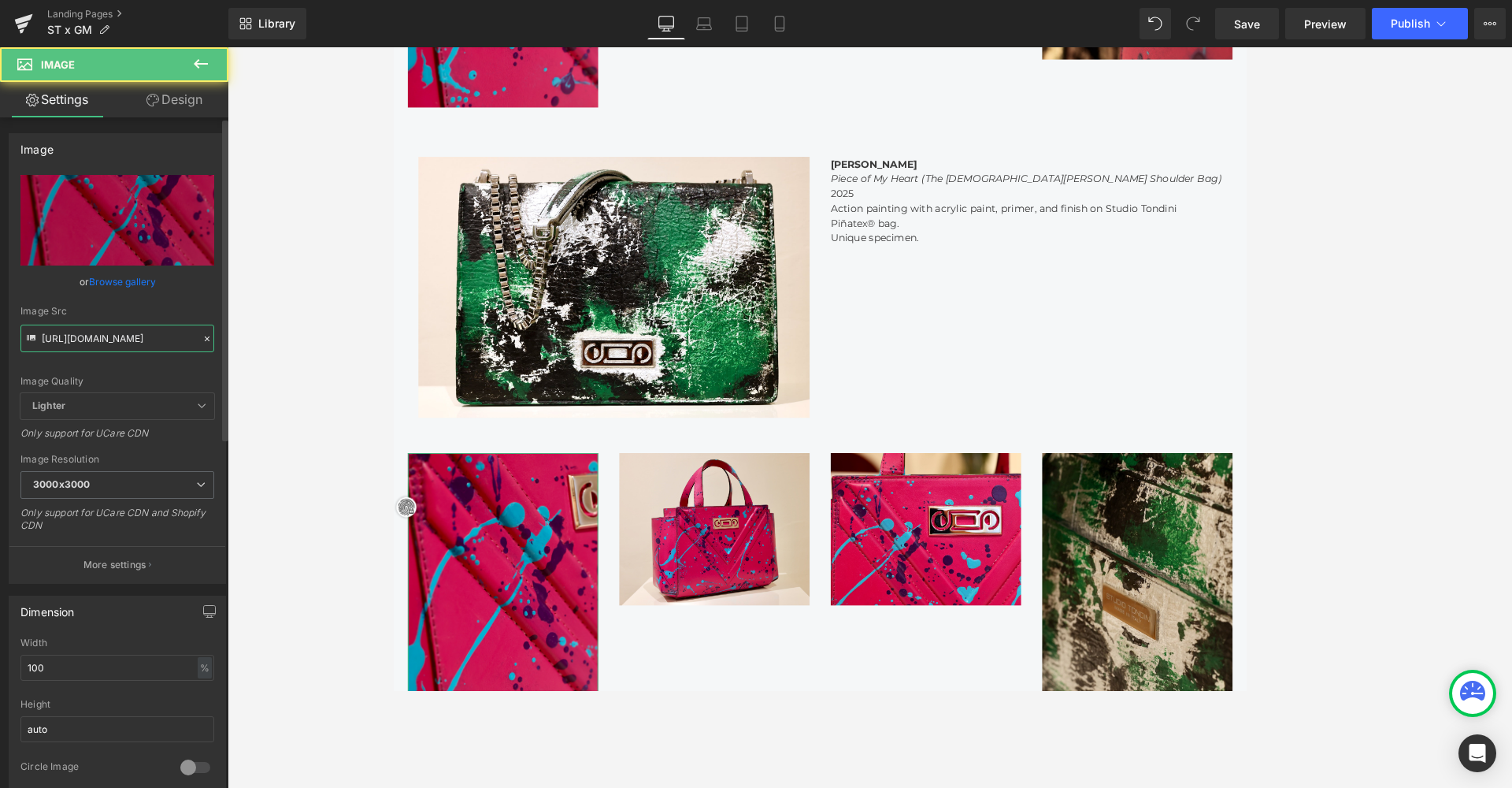
click at [124, 345] on input "https://cdn.shopify.com/s/files/1/0537/2877/2292/files/526A0299_3000x3000.jpg?v…" at bounding box center [117, 337] width 194 height 27
type input "https://cdn.shopify.com/s/files/1/0537/2877/2292/files/526A9733.jpg?v=1758012956"
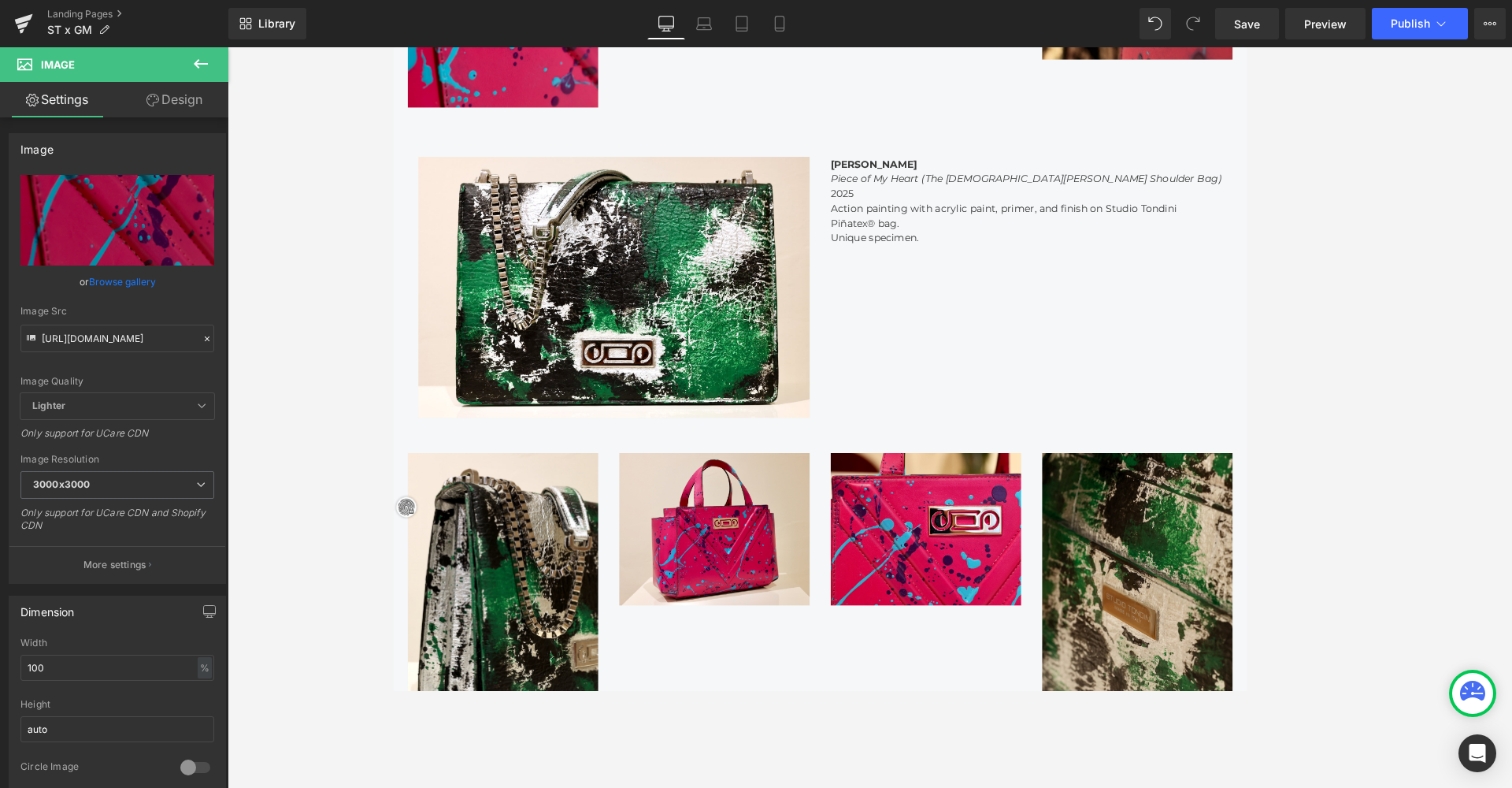
click at [264, 360] on div at bounding box center [870, 417] width 1284 height 741
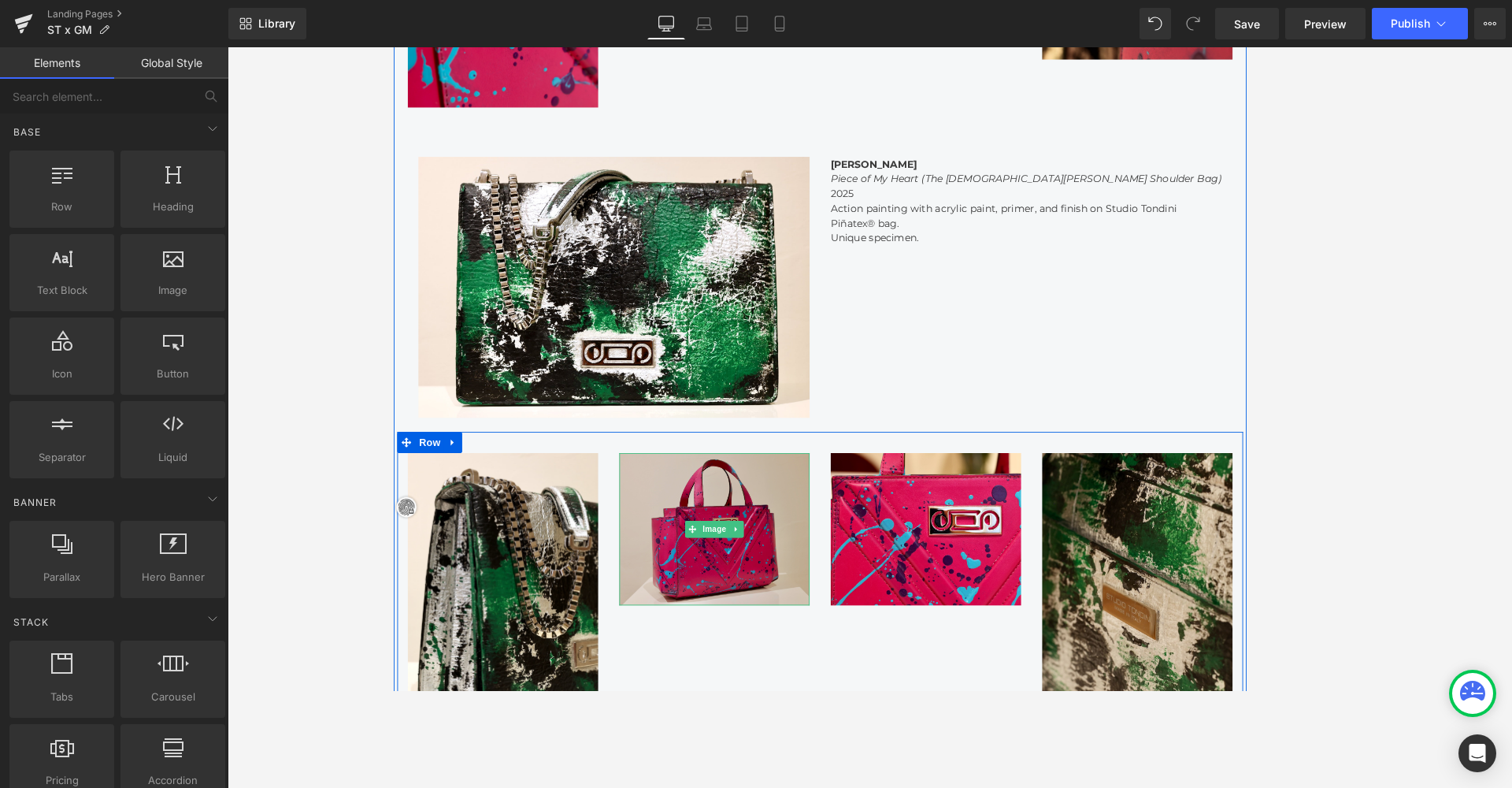
click at [789, 587] on img at bounding box center [751, 586] width 213 height 170
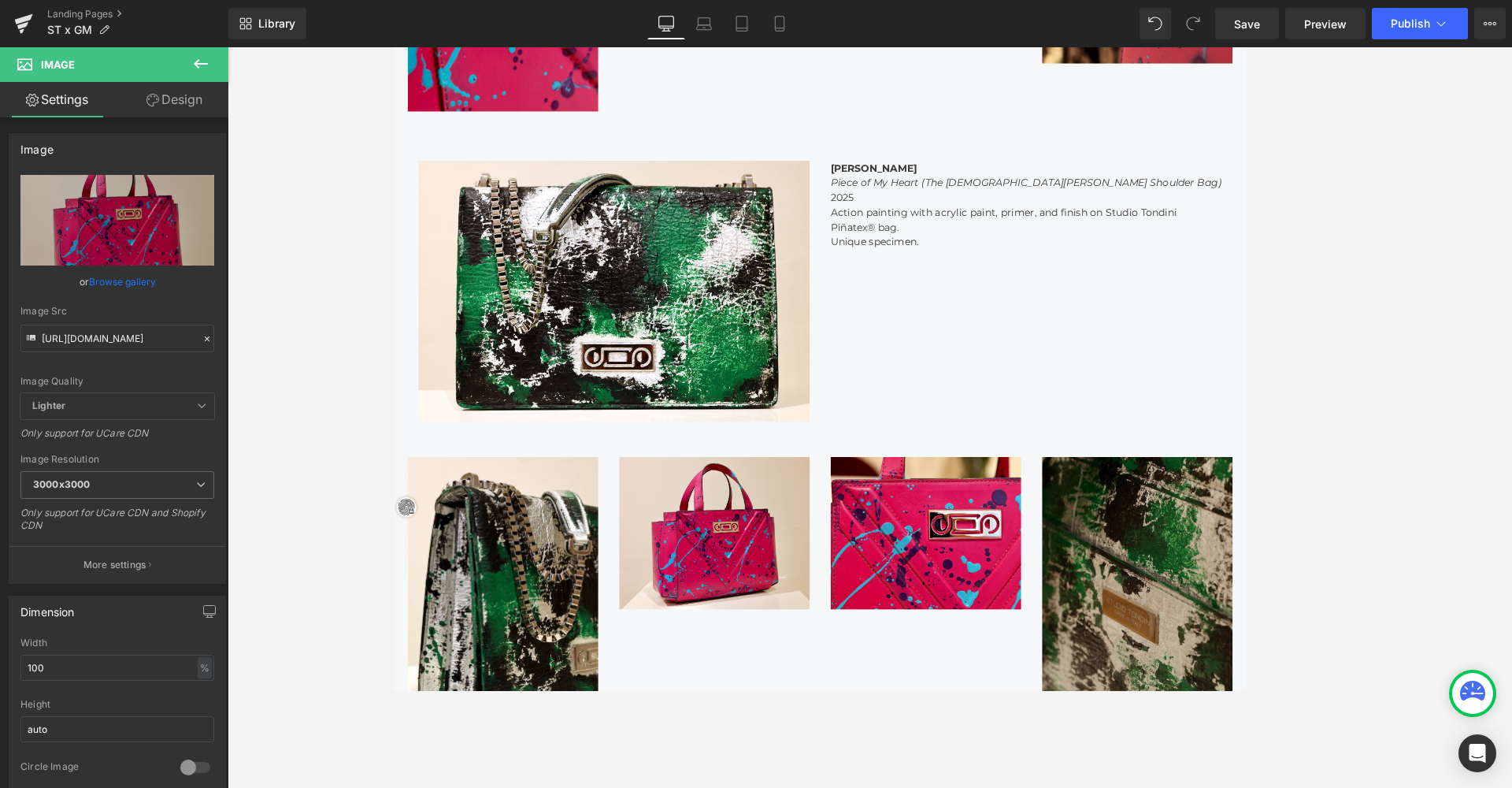
click at [1079, 625] on img at bounding box center [1223, 693] width 213 height 378
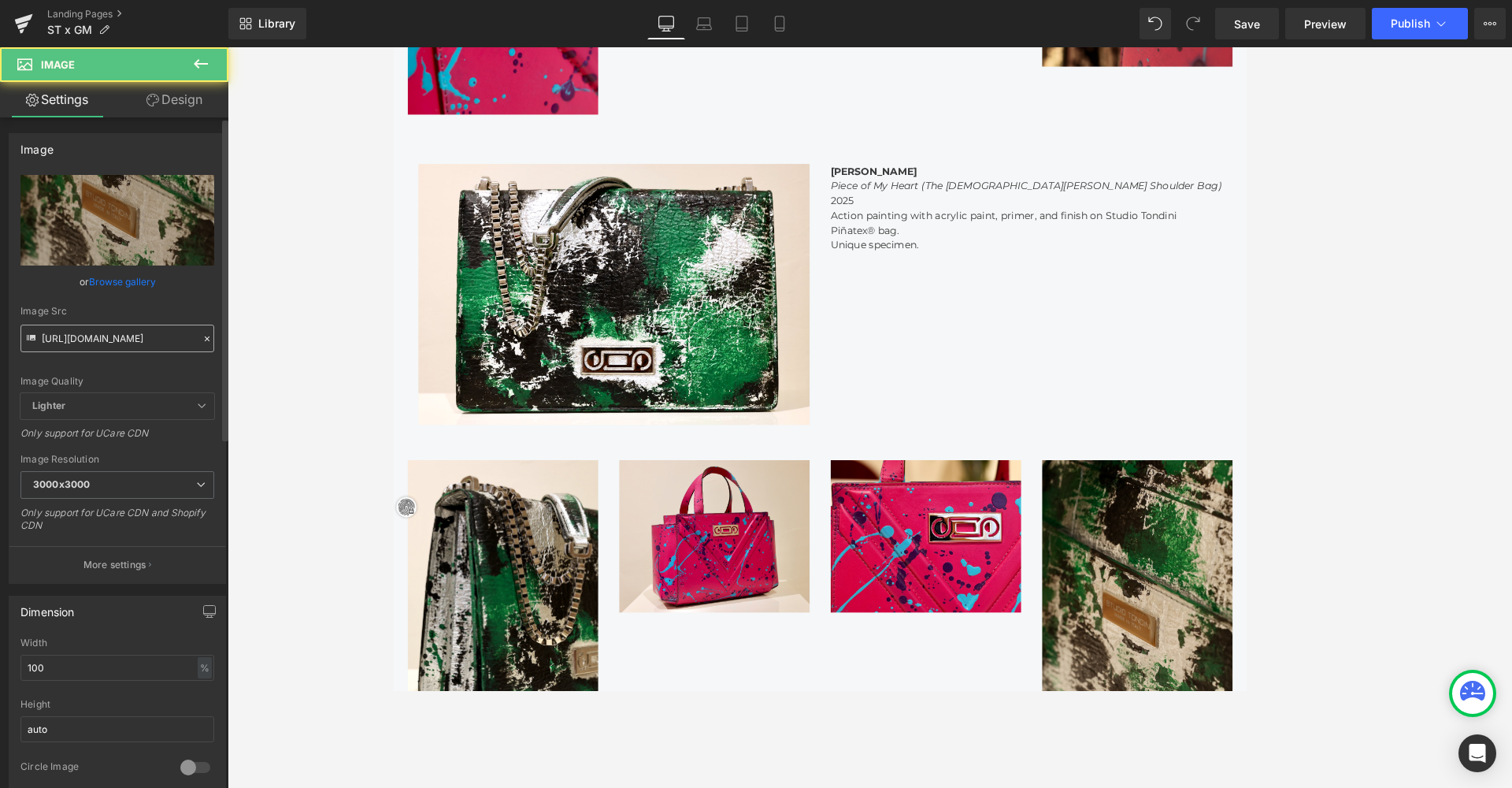
scroll to position [1716, 0]
click at [88, 343] on input "https://cdn.shopify.com/s/files/1/0537/2877/2292/files/526A0154_3000x3000.jpg?v…" at bounding box center [117, 337] width 194 height 27
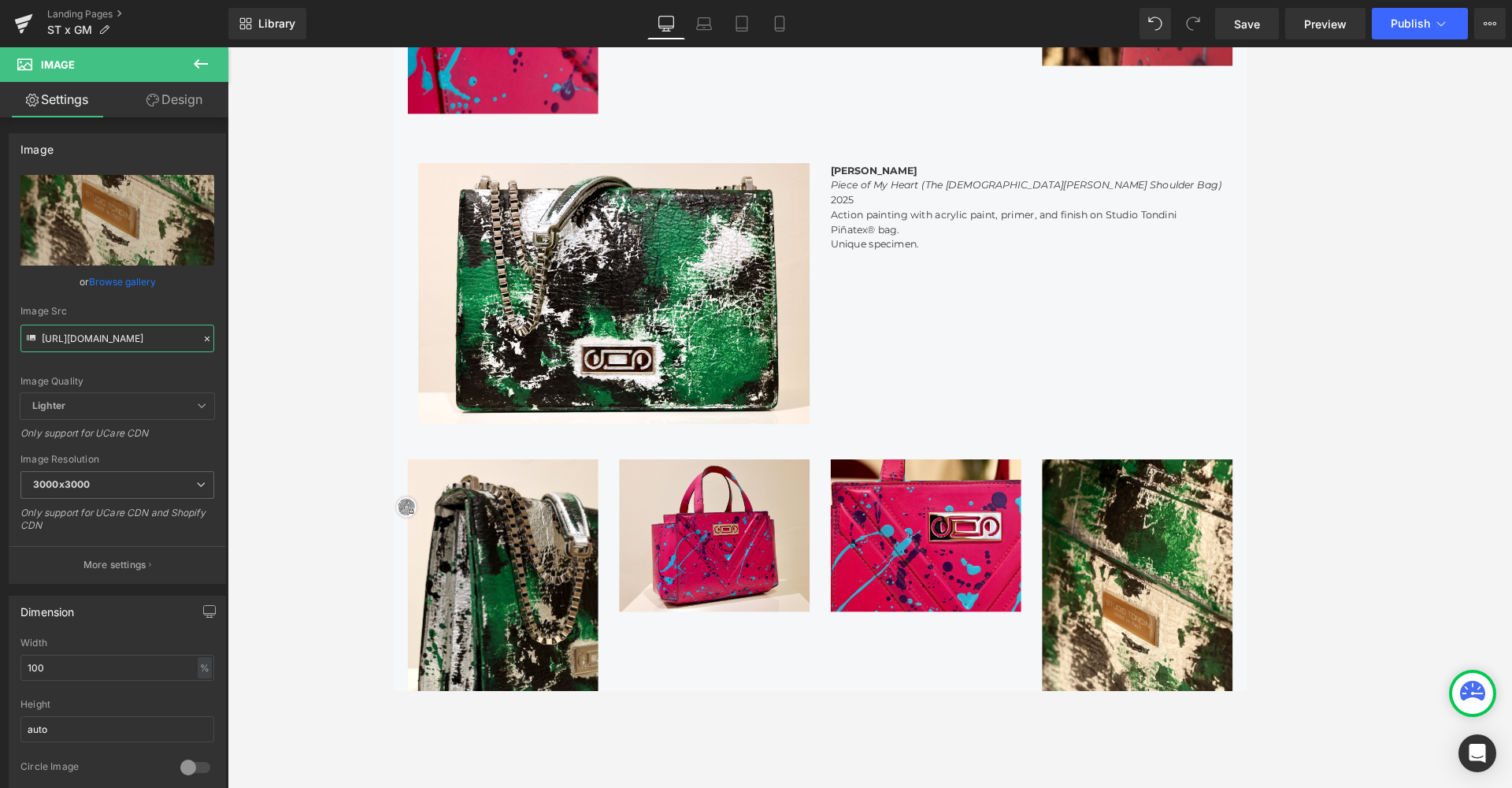
type input "https://cdn.shopify.com/s/files/1/0537/2877/2292/files/526A0154_b62453bb-210f-4…"
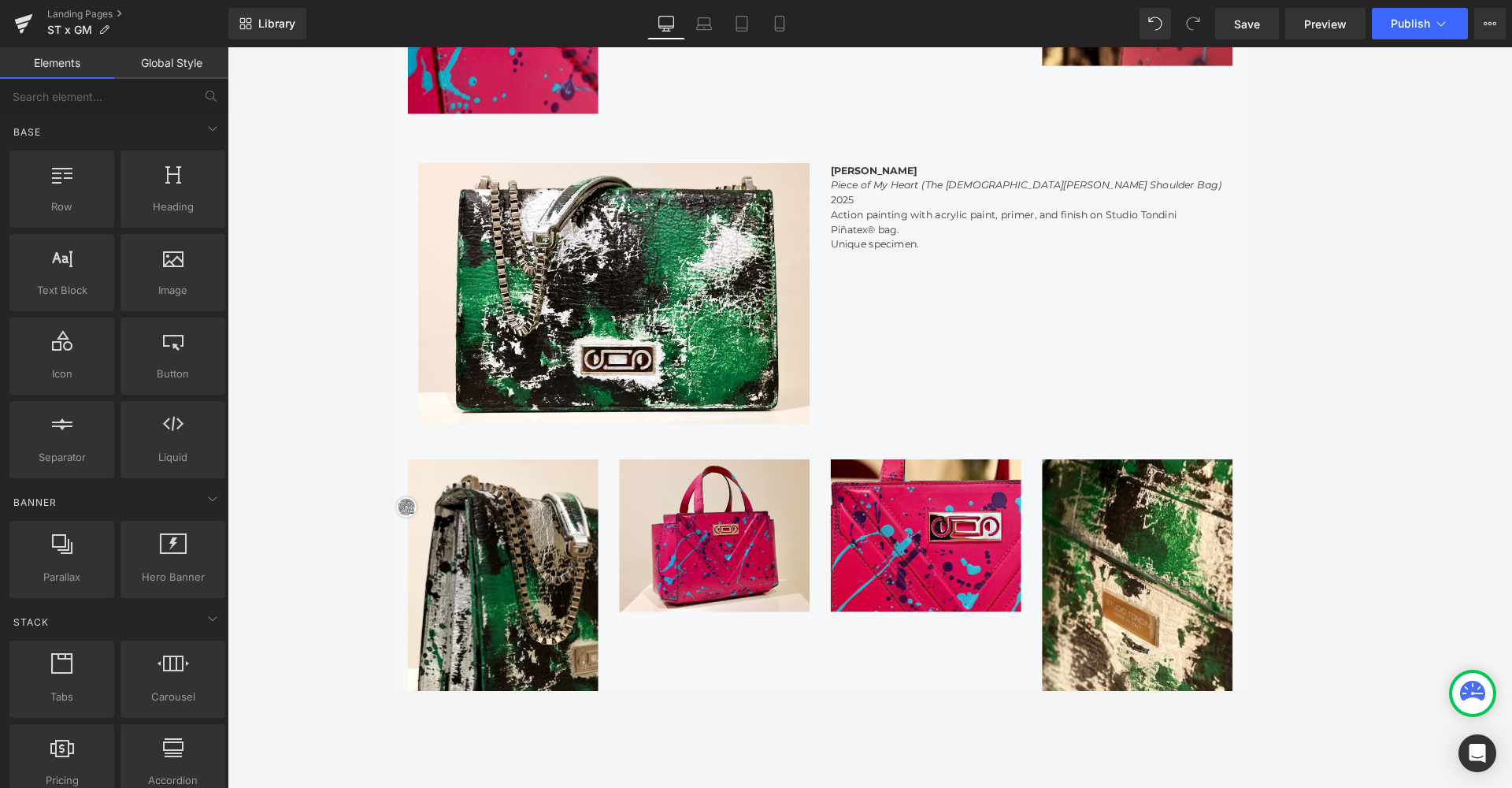
click at [787, 689] on div at bounding box center [870, 417] width 1284 height 741
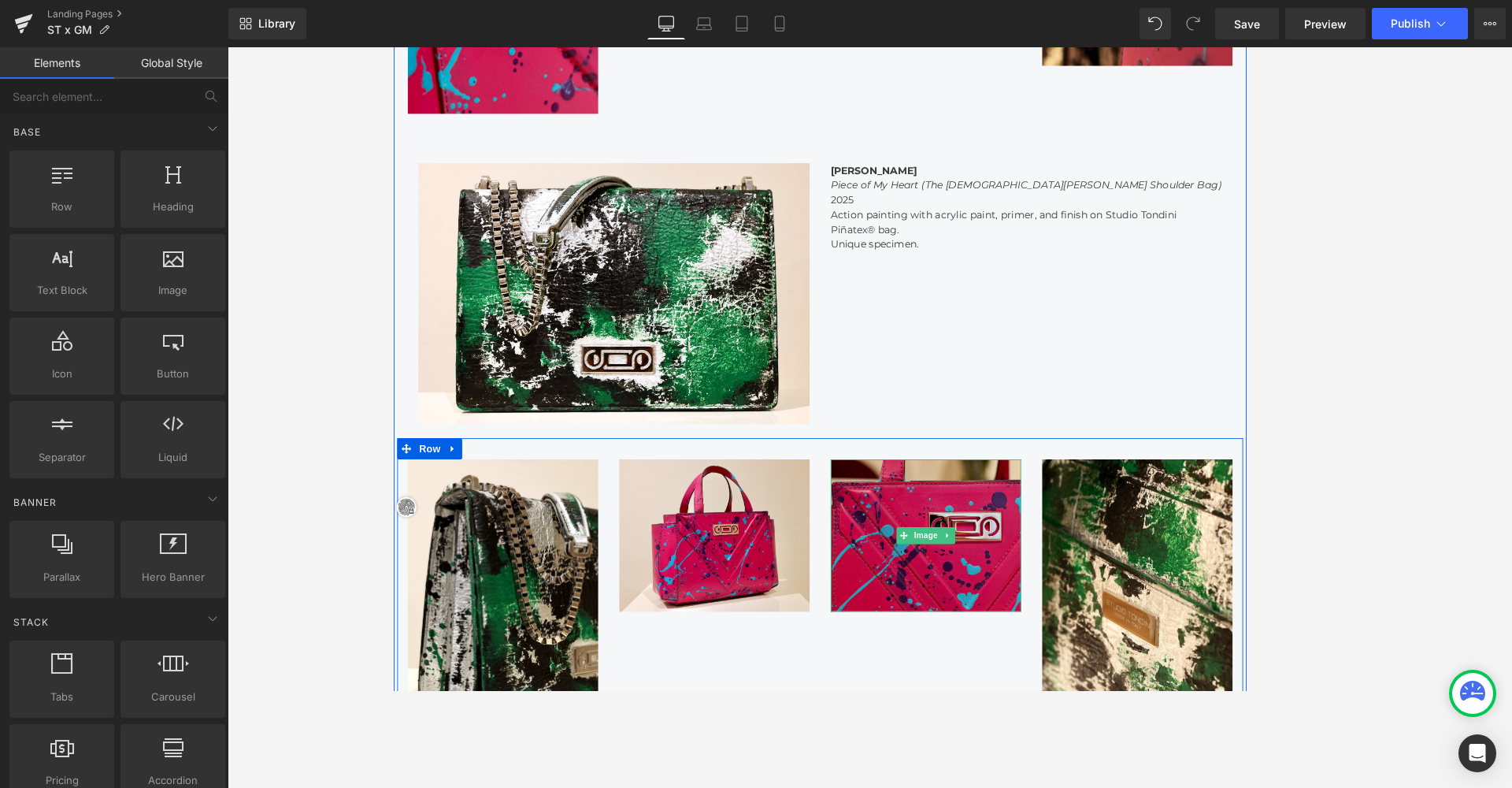
click at [992, 571] on img at bounding box center [987, 593] width 213 height 170
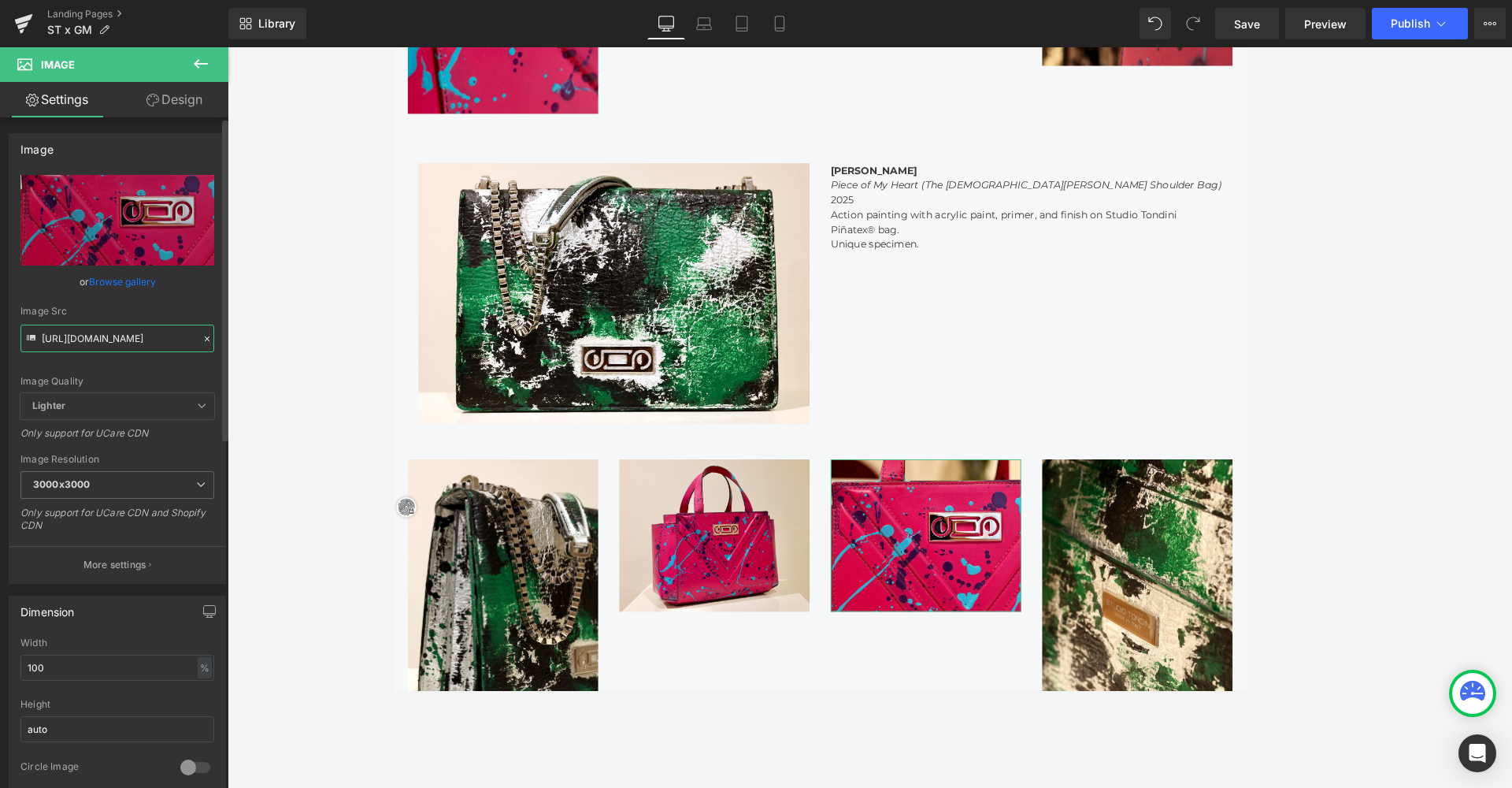
click at [138, 340] on input "https://cdn.shopify.com/s/files/1/0537/2877/2292/files/526A9765_3000x3000.jpg?v…" at bounding box center [117, 337] width 194 height 27
type input "https://cdn.shopify.com/s/files/1/0537/2877/2292/files/526A0340.jpg?v=1758014292"
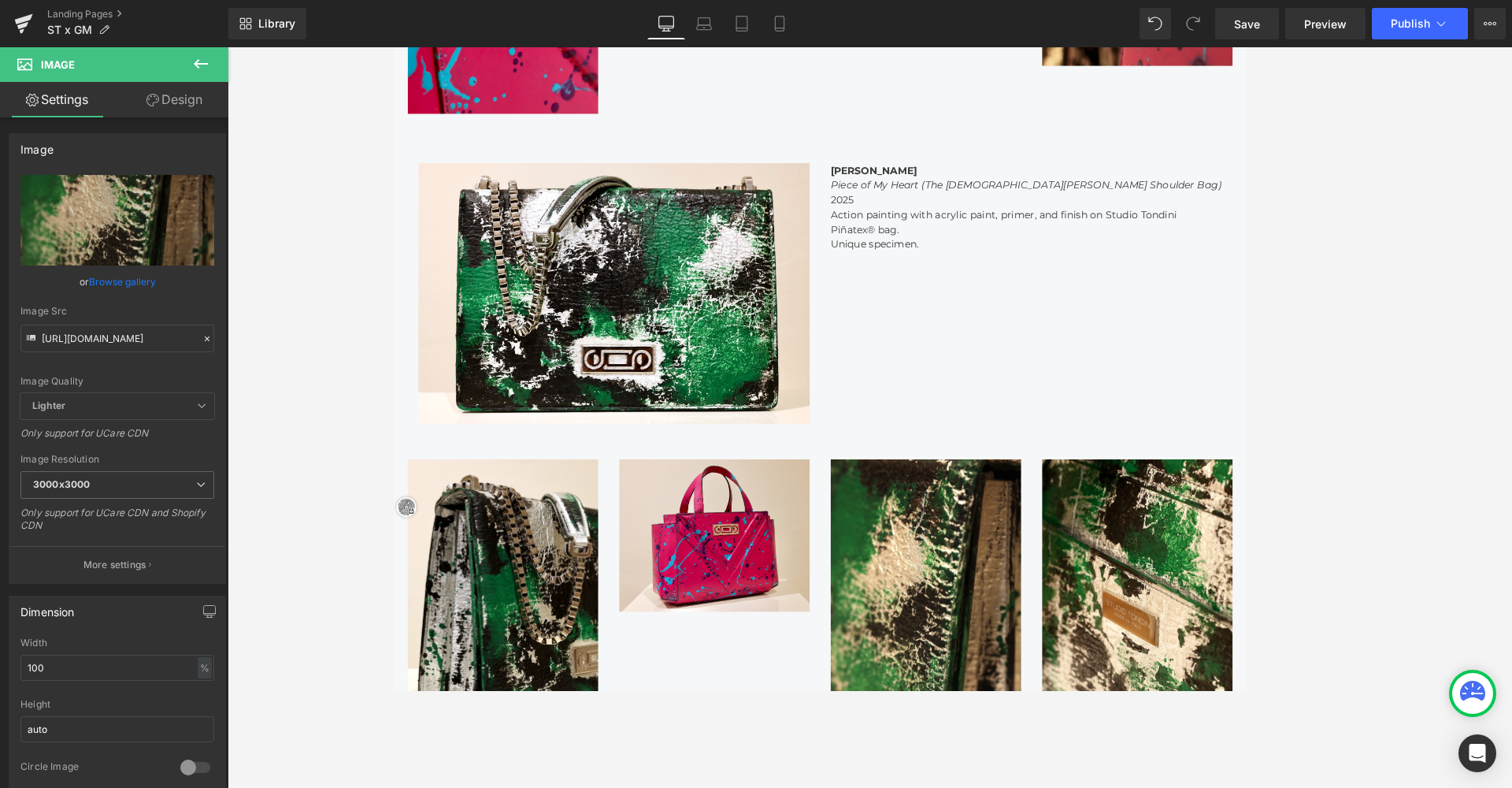
click at [1079, 482] on div at bounding box center [870, 417] width 1284 height 741
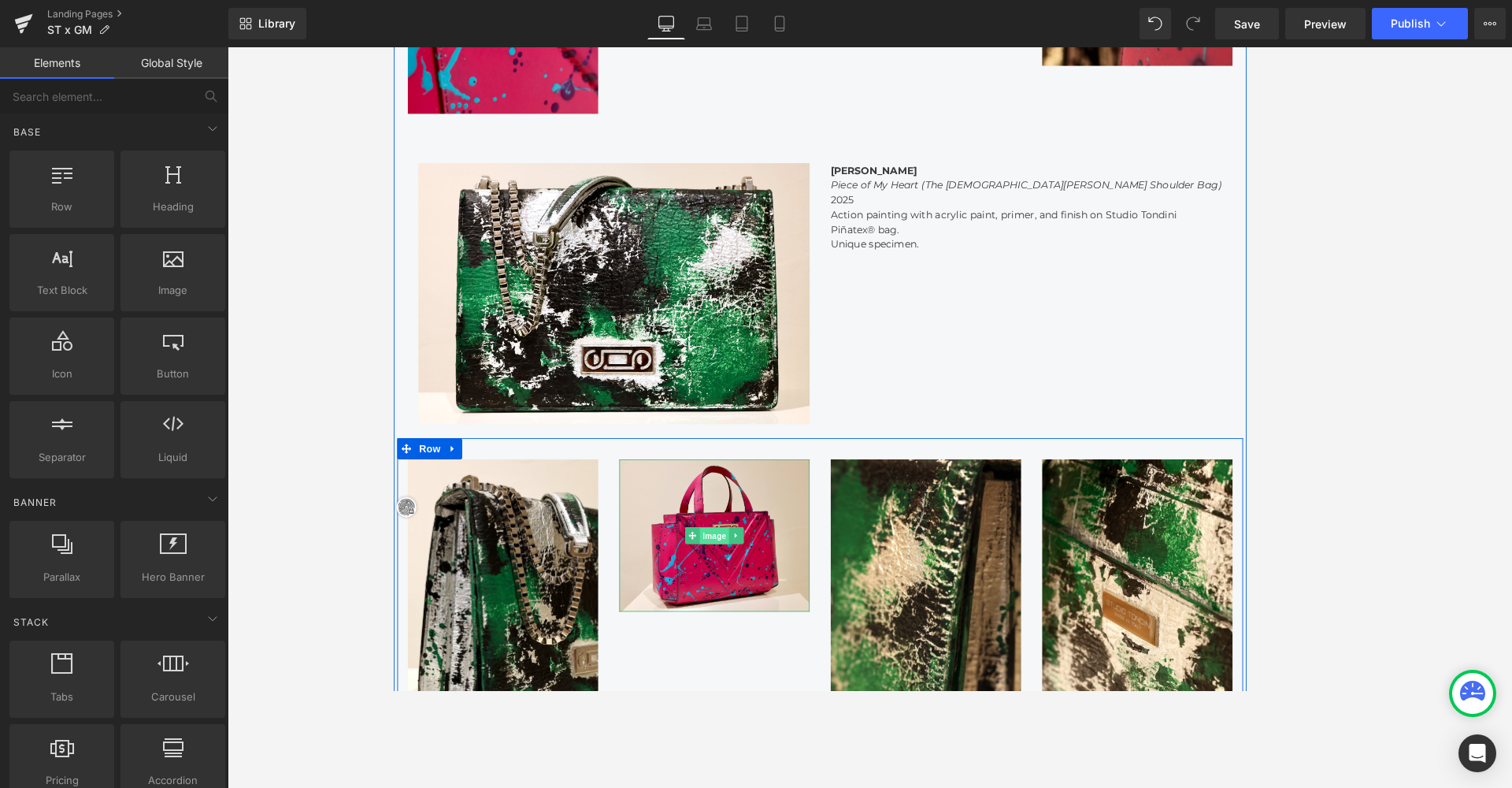
drag, startPoint x: 753, startPoint y: 587, endPoint x: 765, endPoint y: 561, distance: 28.6
click at [753, 587] on div "Image" at bounding box center [751, 593] width 213 height 170
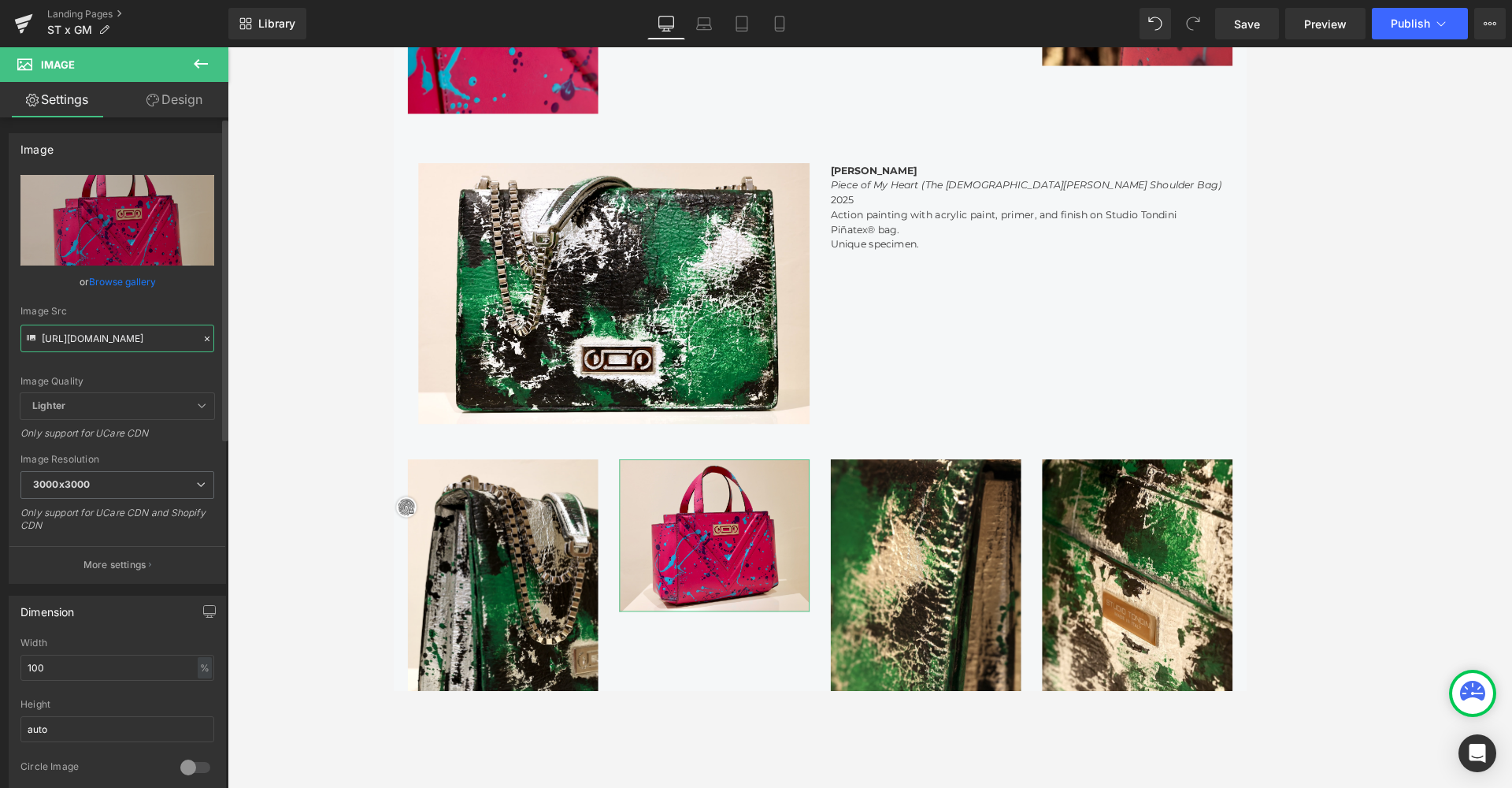
click at [76, 329] on input "https://cdn.shopify.com/s/files/1/0537/2877/2292/files/526A9740_3000x3000.jpg?v…" at bounding box center [117, 337] width 194 height 27
paste input "0306.jpg?v=1758014292"
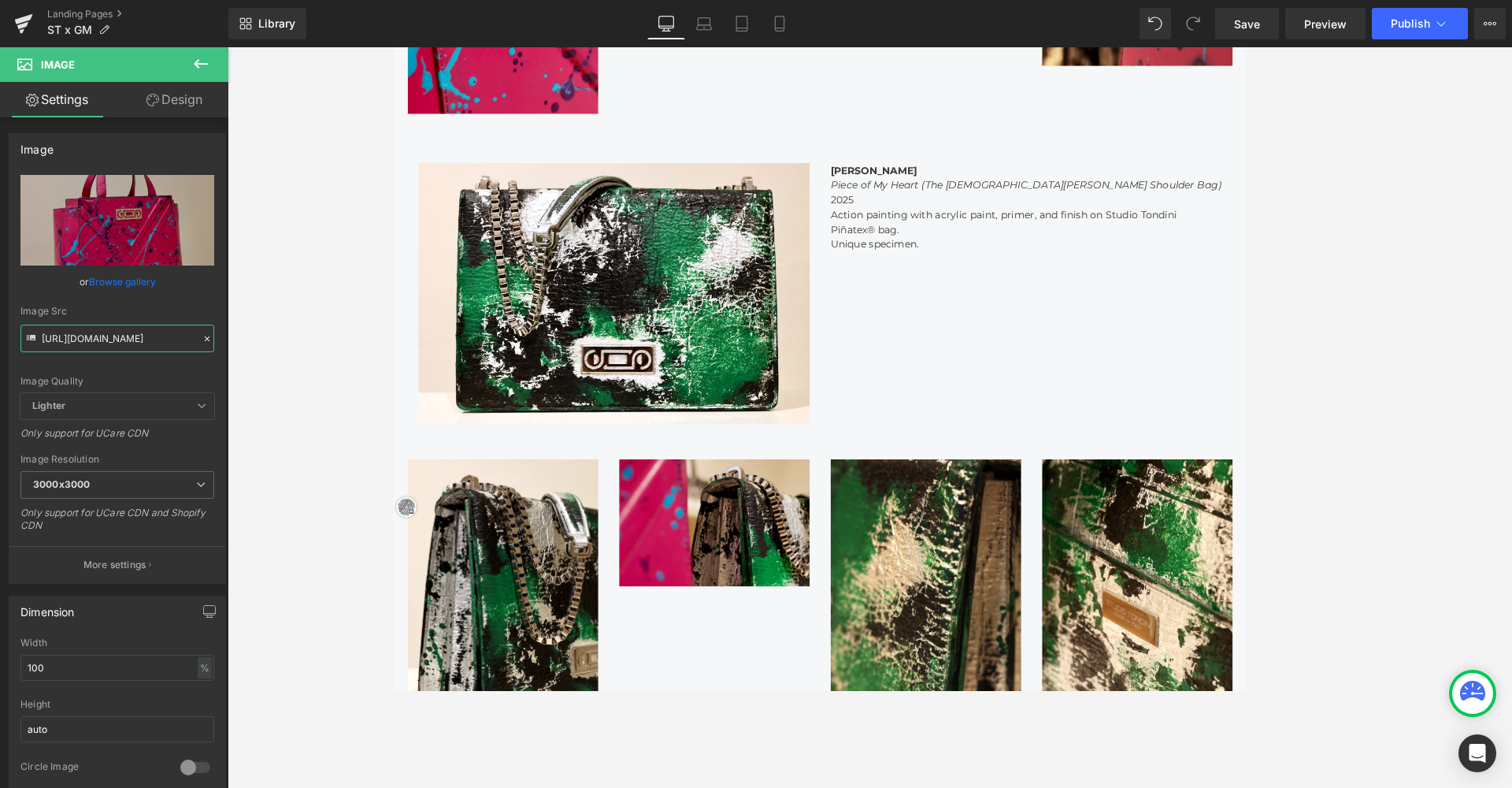
type input "https://cdn.shopify.com/s/files/1/0537/2877/2292/files/526A0306_3000x3000.jpg?v…"
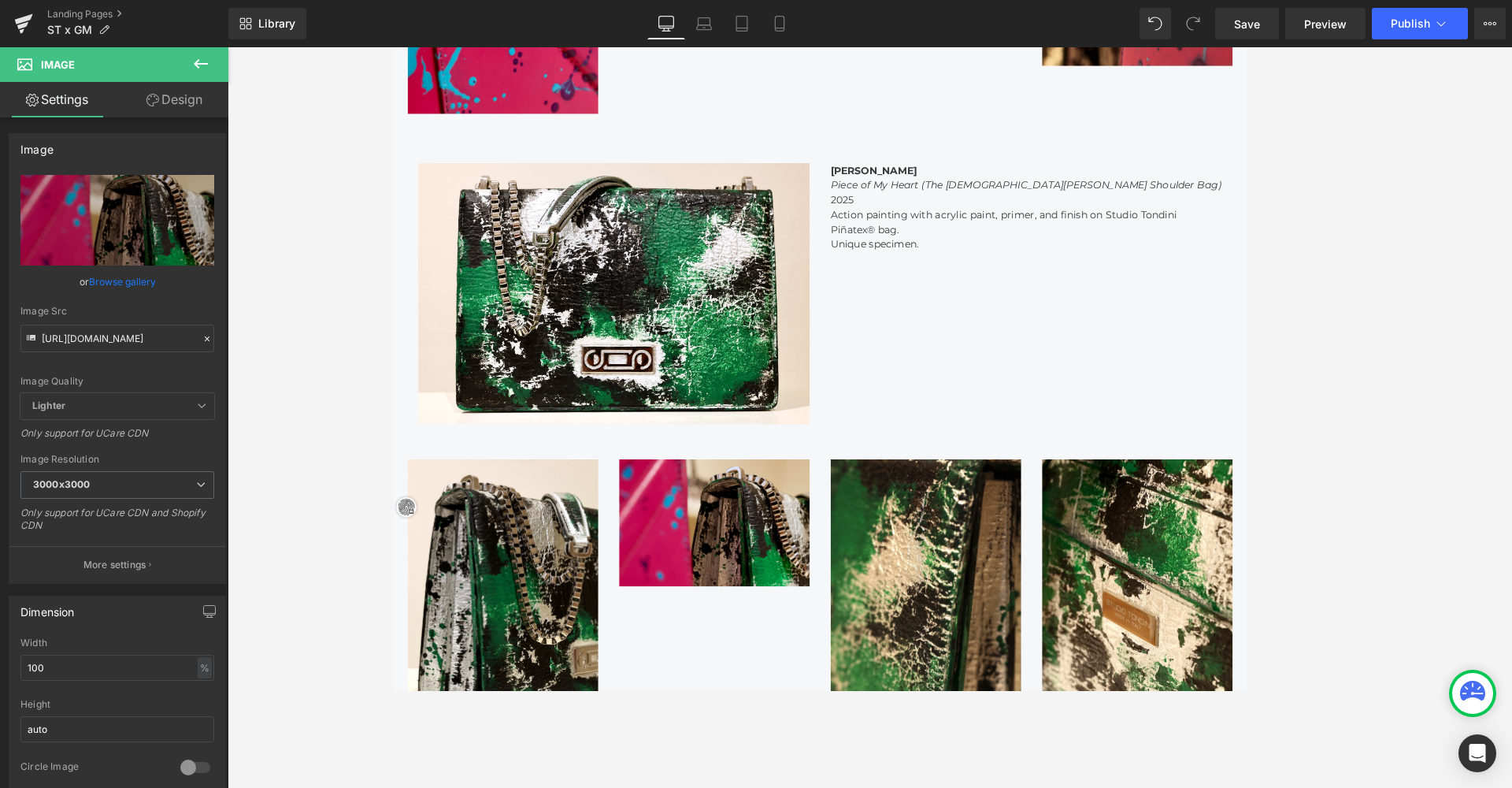
click at [303, 355] on div at bounding box center [870, 417] width 1284 height 741
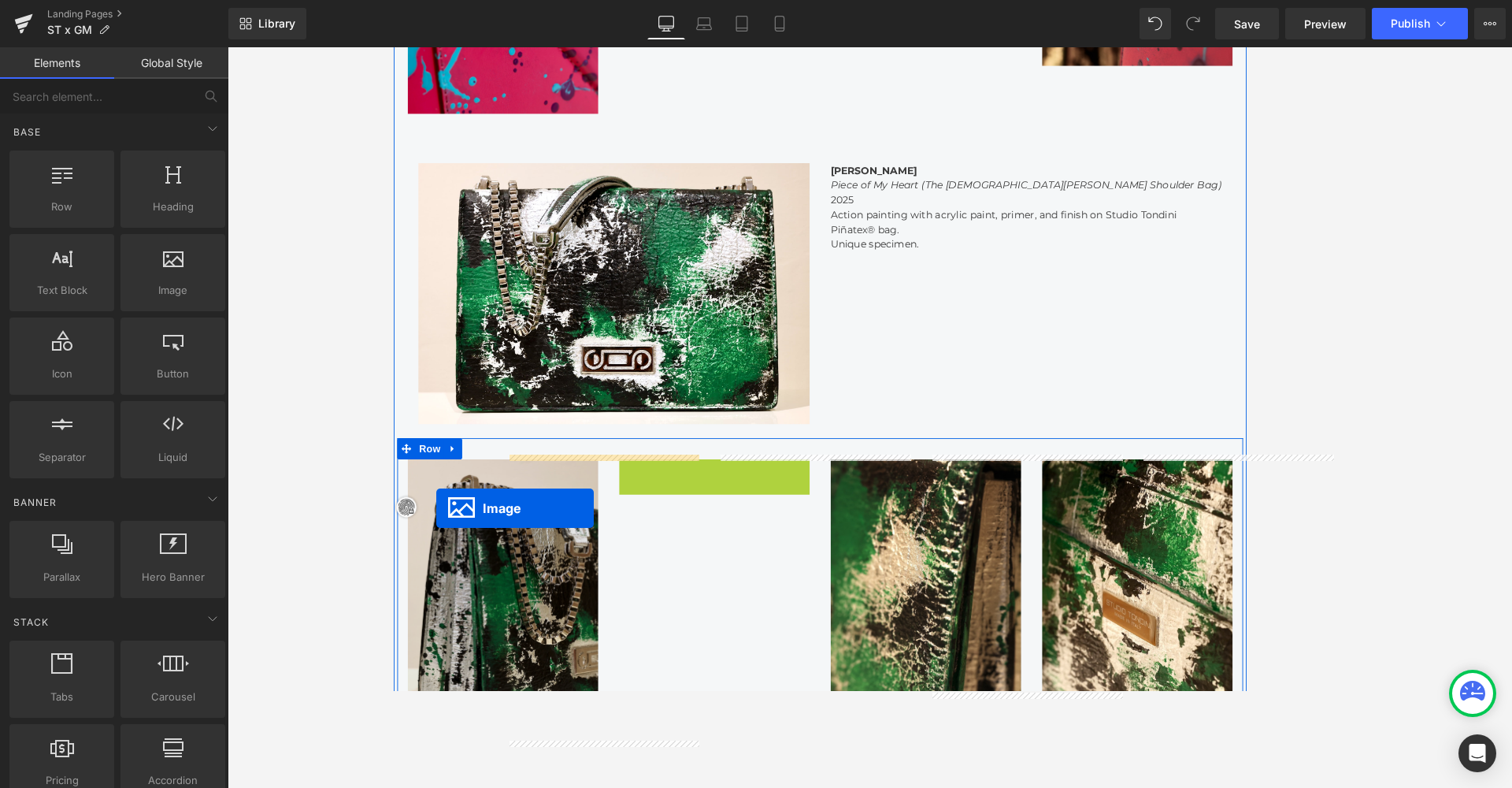
drag, startPoint x: 744, startPoint y: 575, endPoint x: 441, endPoint y: 561, distance: 303.3
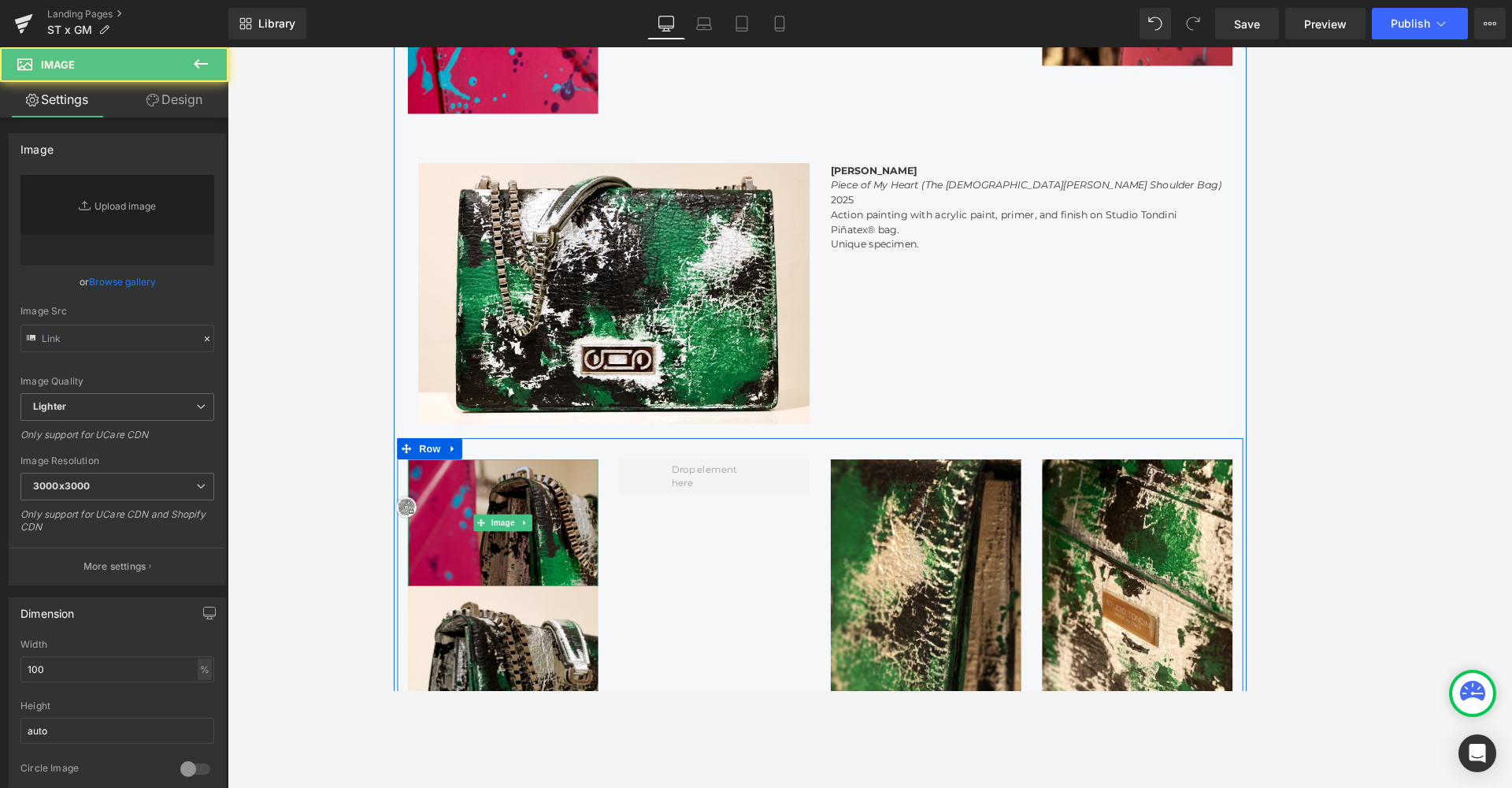
type input "https://cdn.shopify.com/s/files/1/0537/2877/2292/files/526A0306_3000x3000.jpg?v…"
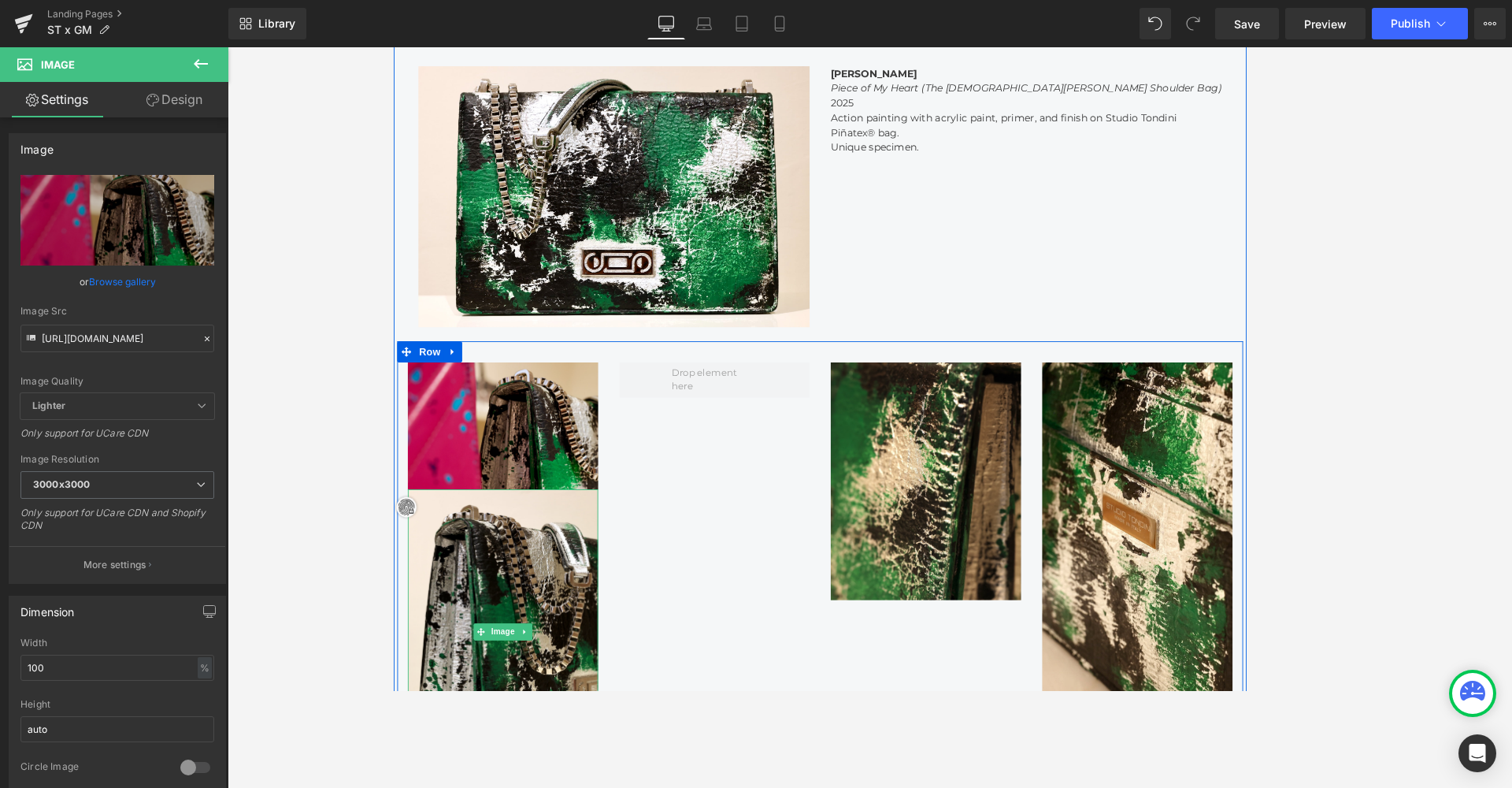
scroll to position [3234, 946]
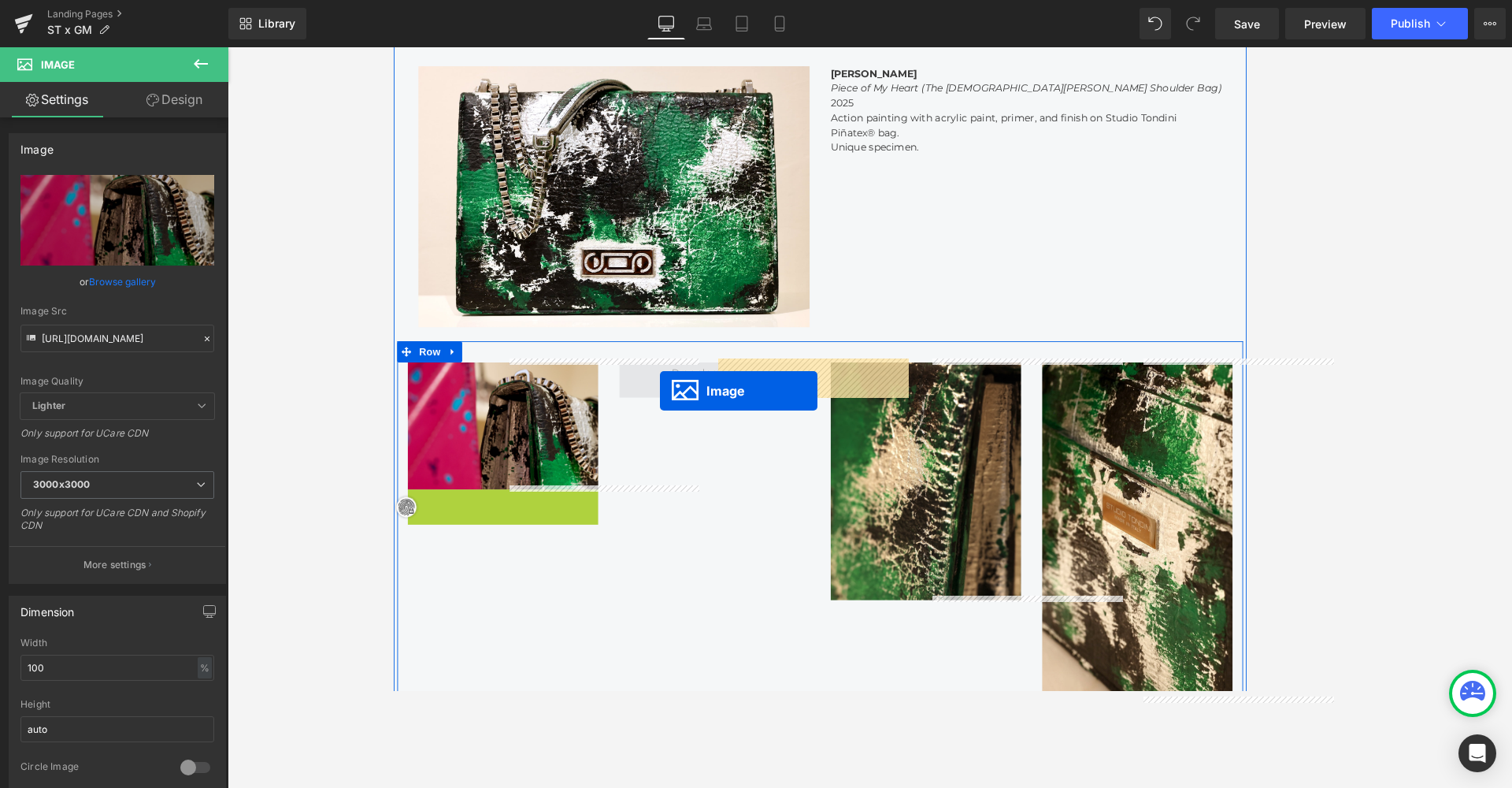
drag, startPoint x: 510, startPoint y: 699, endPoint x: 690, endPoint y: 431, distance: 322.8
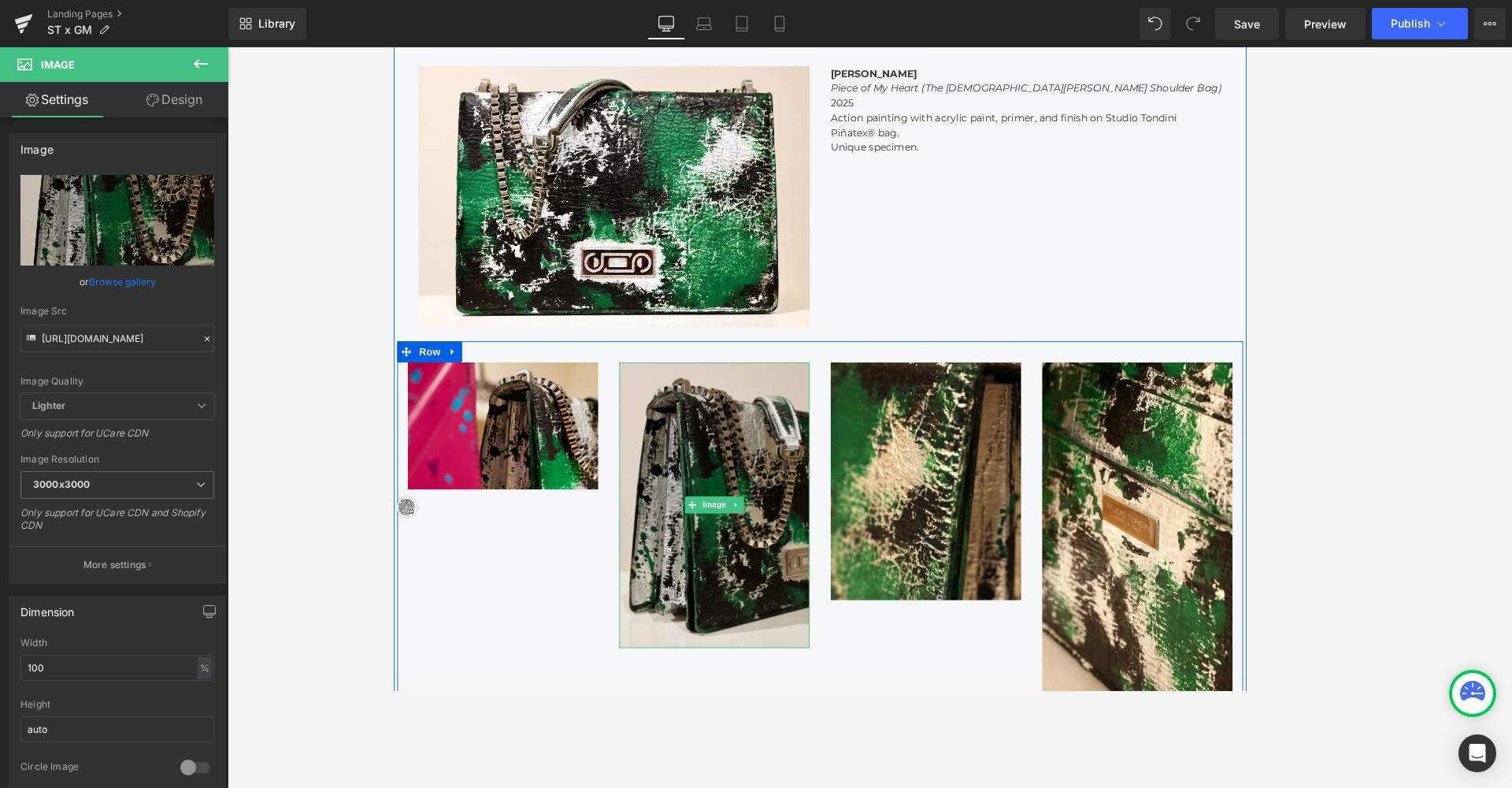
scroll to position [1835, 0]
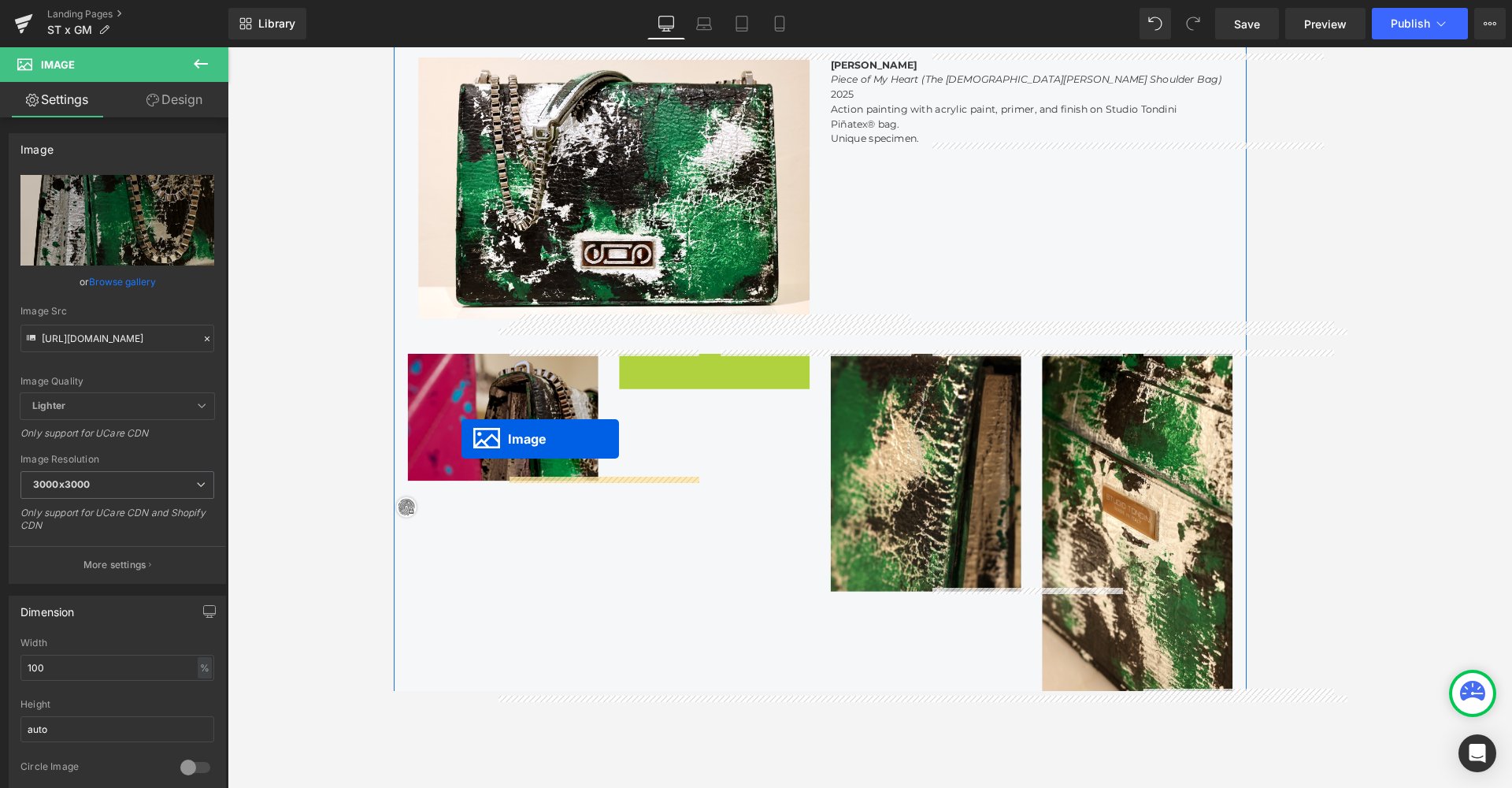
drag, startPoint x: 747, startPoint y: 542, endPoint x: 470, endPoint y: 483, distance: 283.2
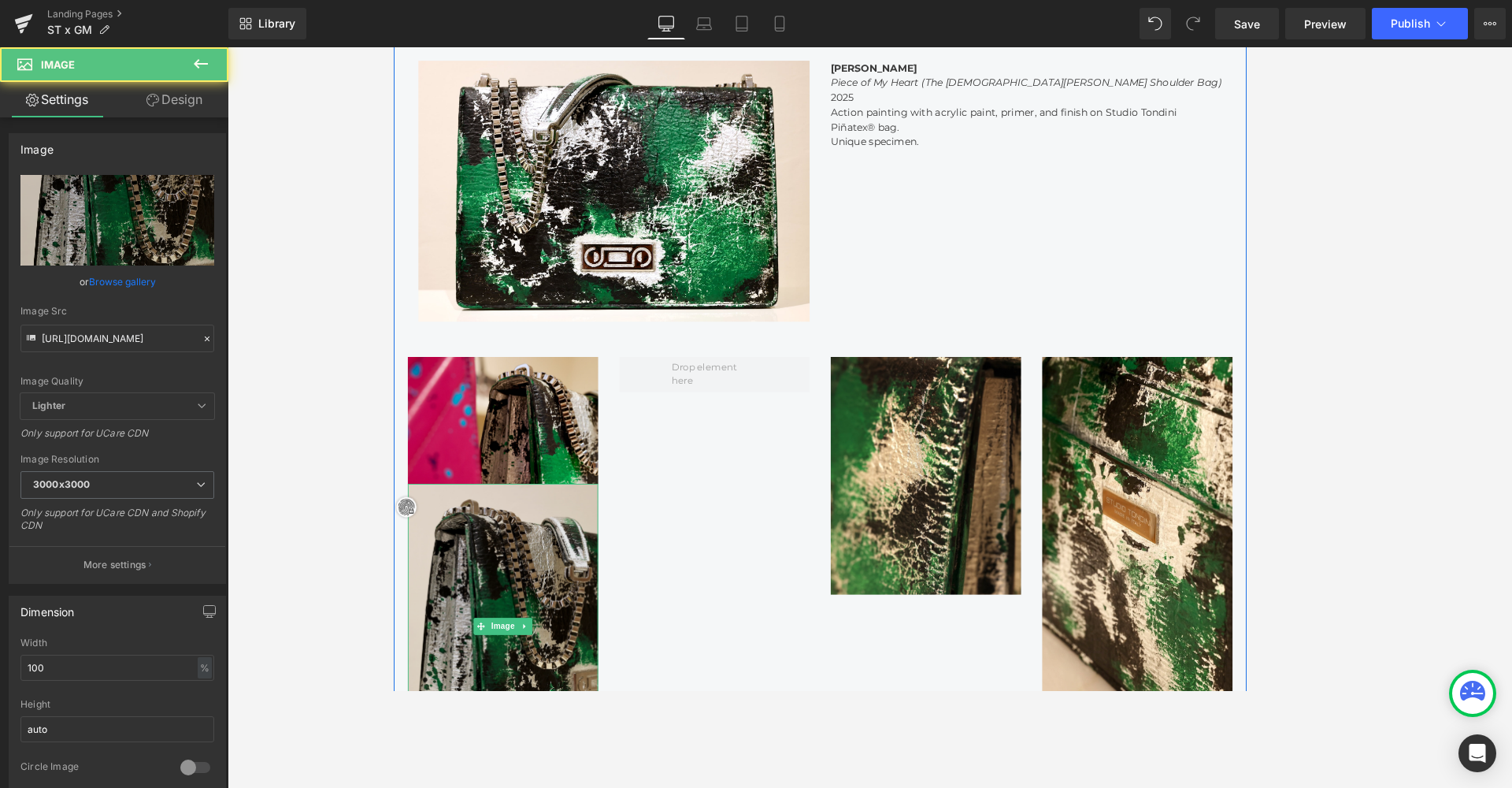
scroll to position [1833, 0]
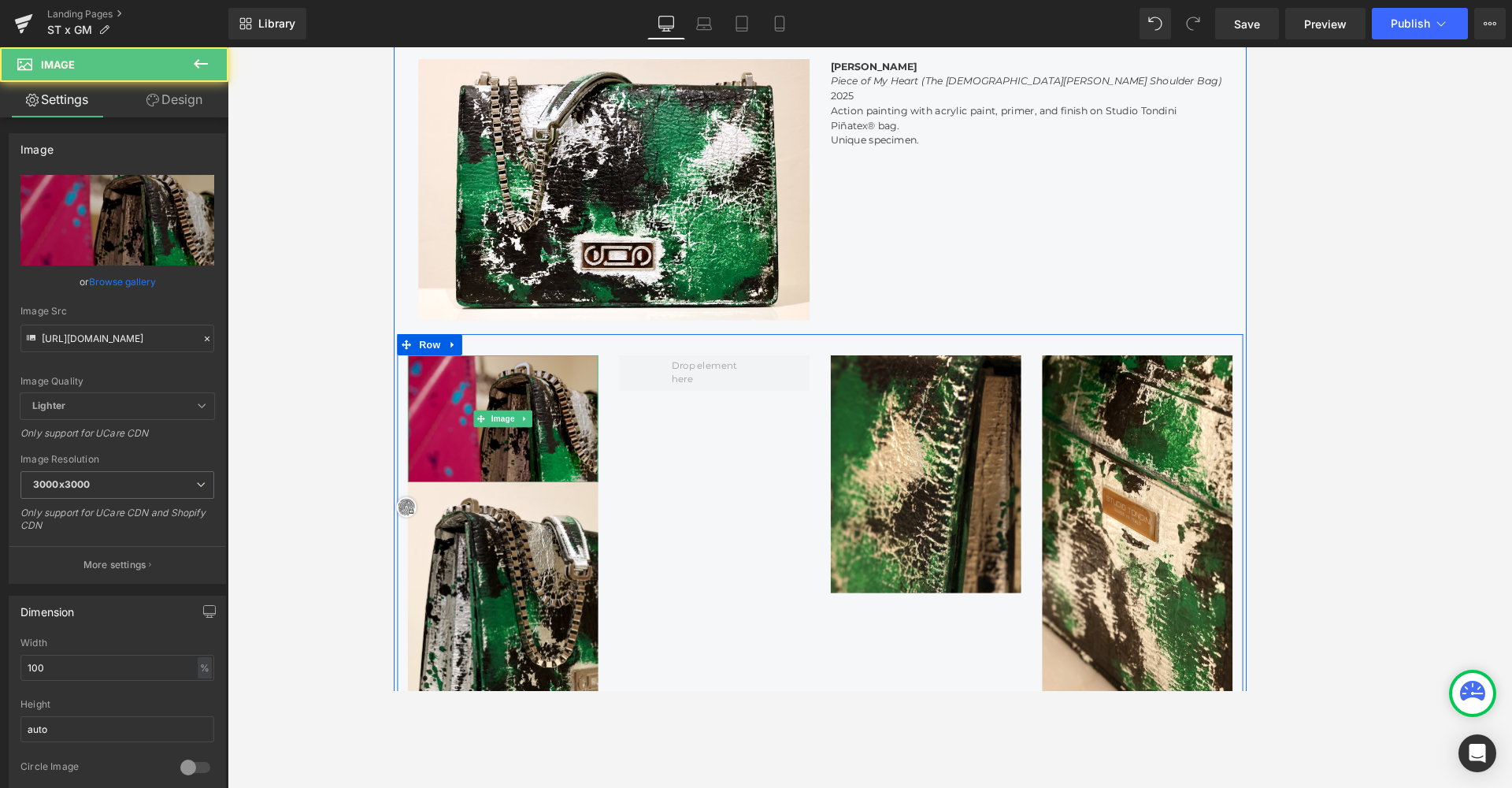
click at [519, 490] on img at bounding box center [514, 463] width 213 height 142
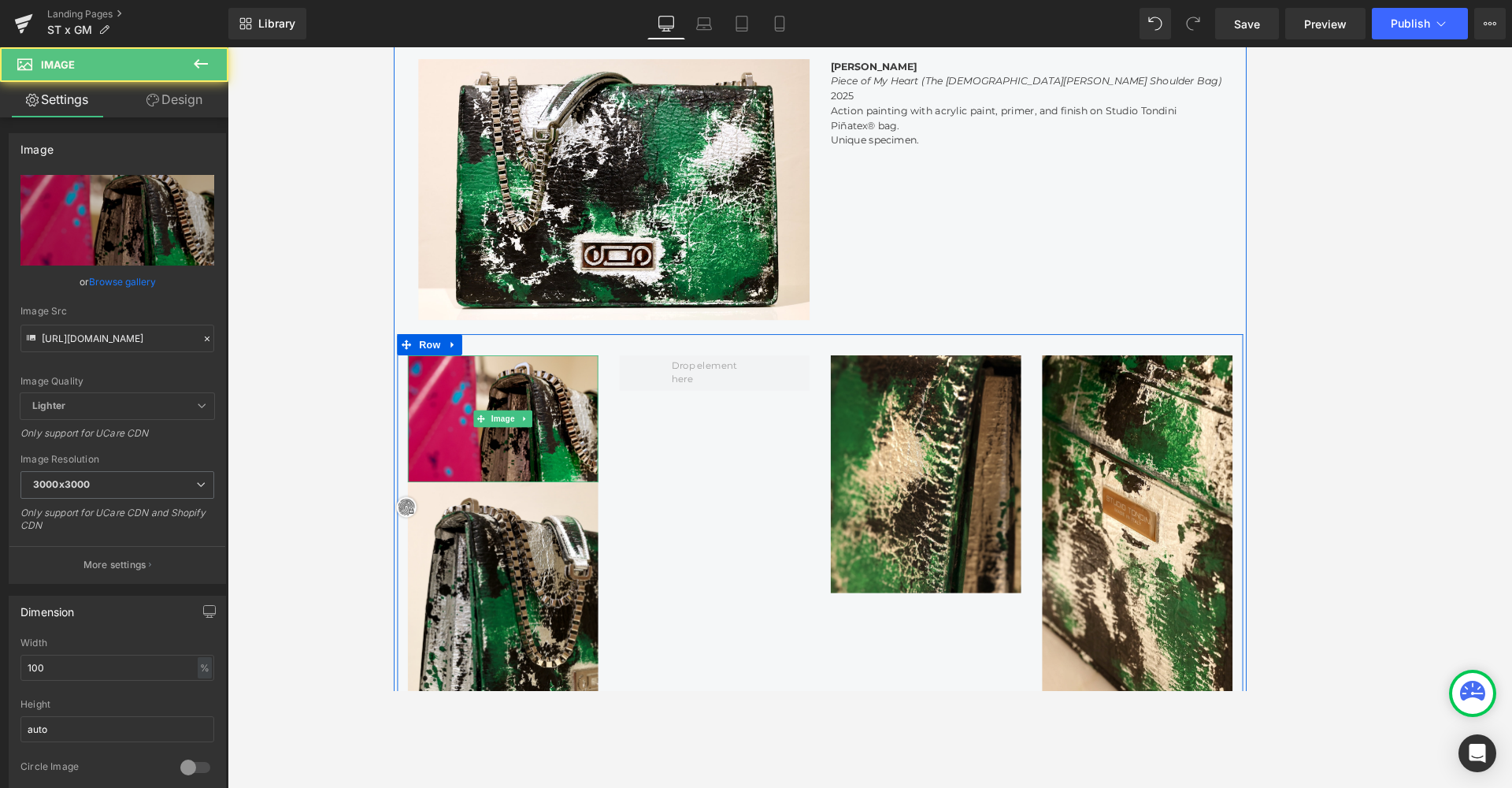
scroll to position [3234, 946]
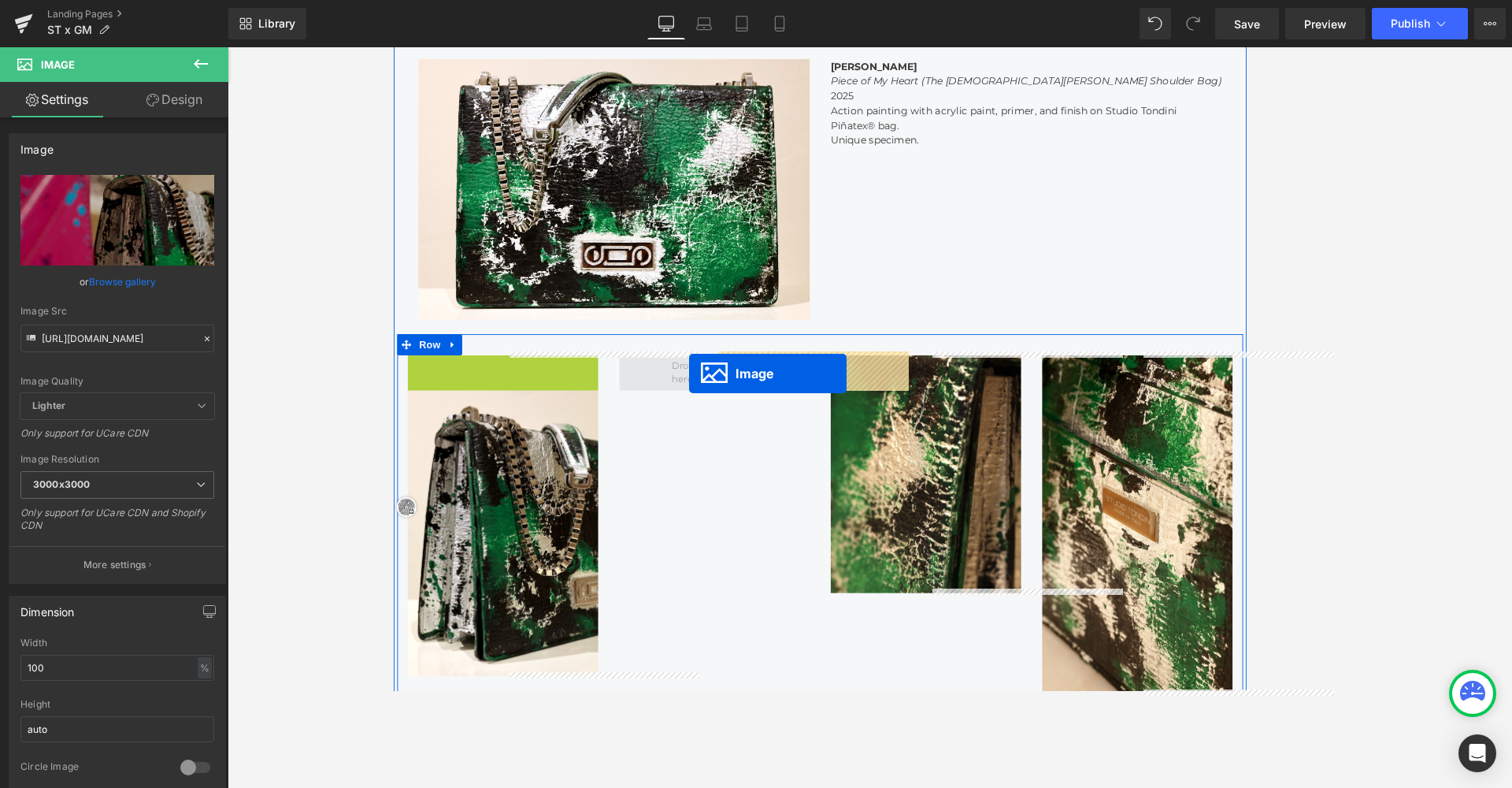
drag, startPoint x: 504, startPoint y: 458, endPoint x: 724, endPoint y: 412, distance: 224.8
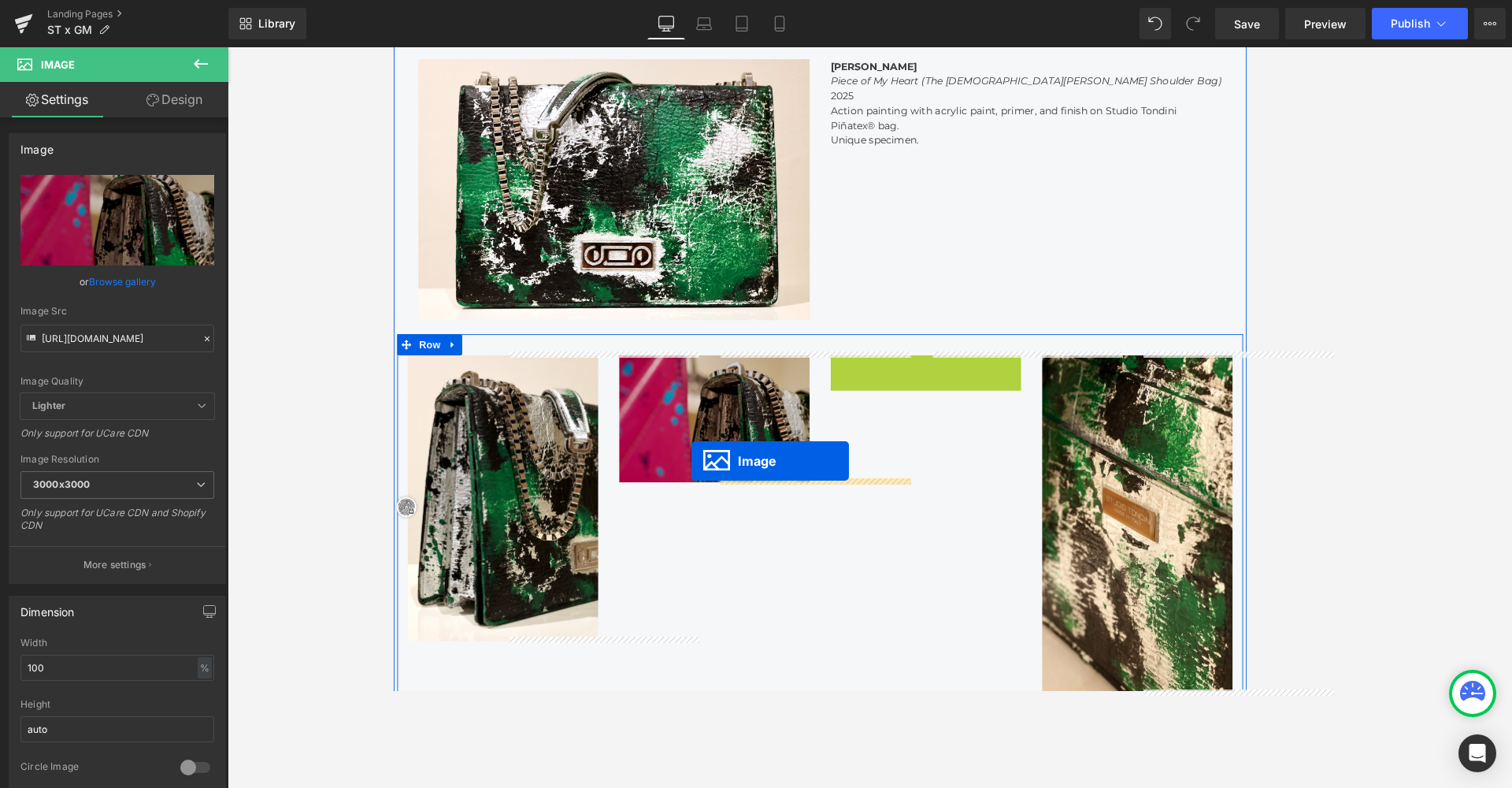
drag, startPoint x: 993, startPoint y: 516, endPoint x: 726, endPoint y: 510, distance: 267.1
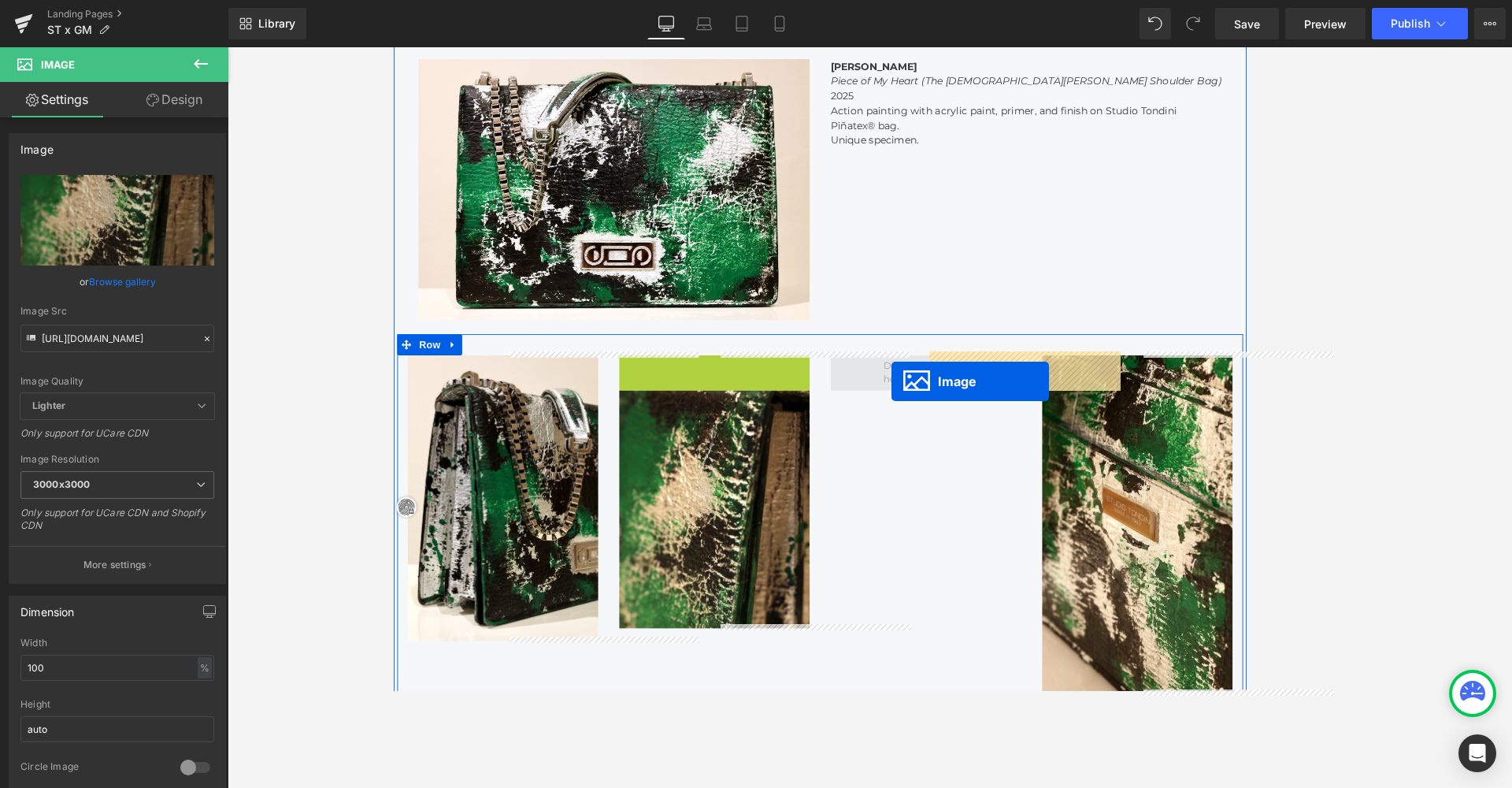
drag, startPoint x: 745, startPoint y: 456, endPoint x: 950, endPoint y: 421, distance: 208.0
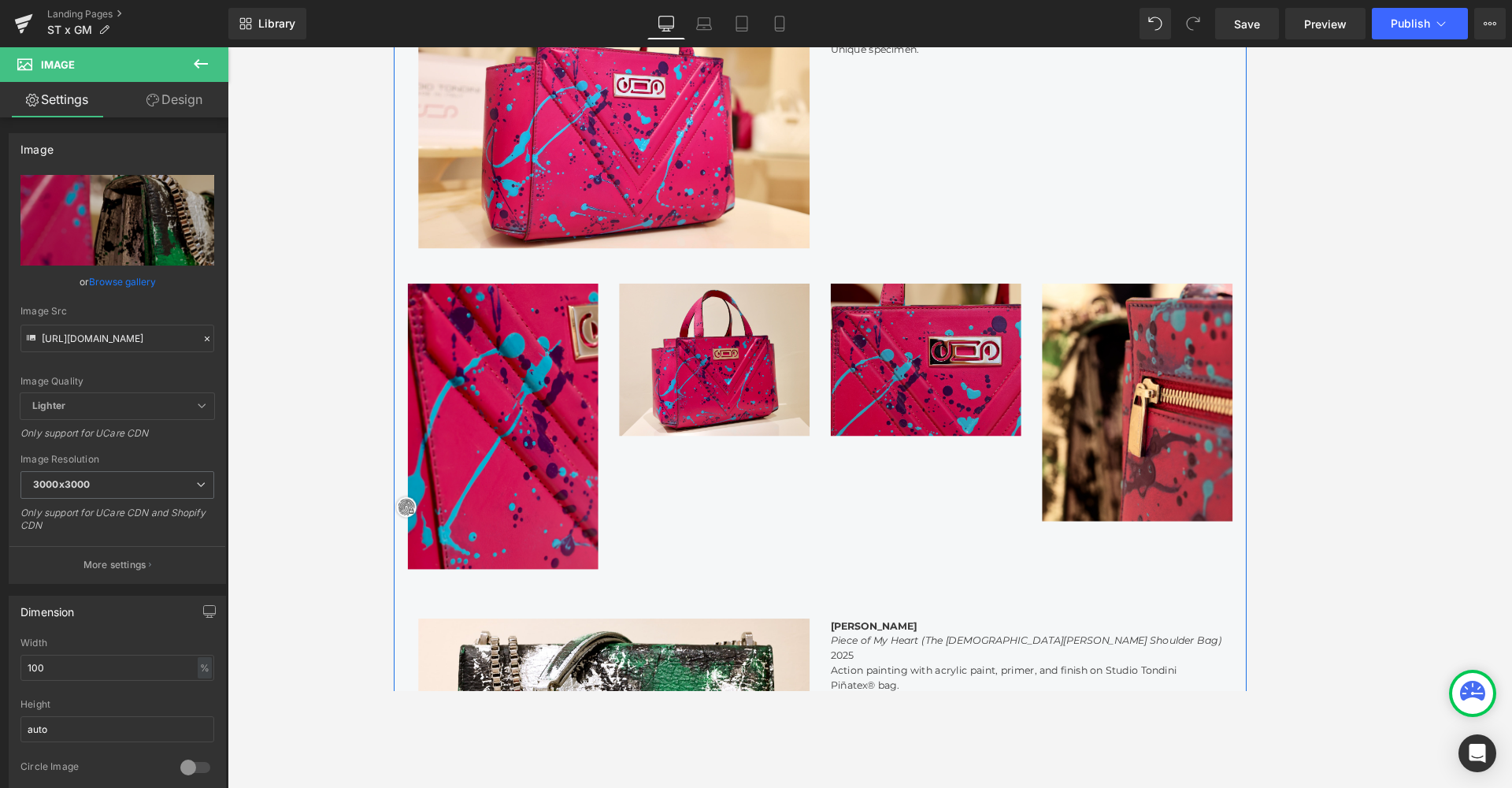
scroll to position [1290, 0]
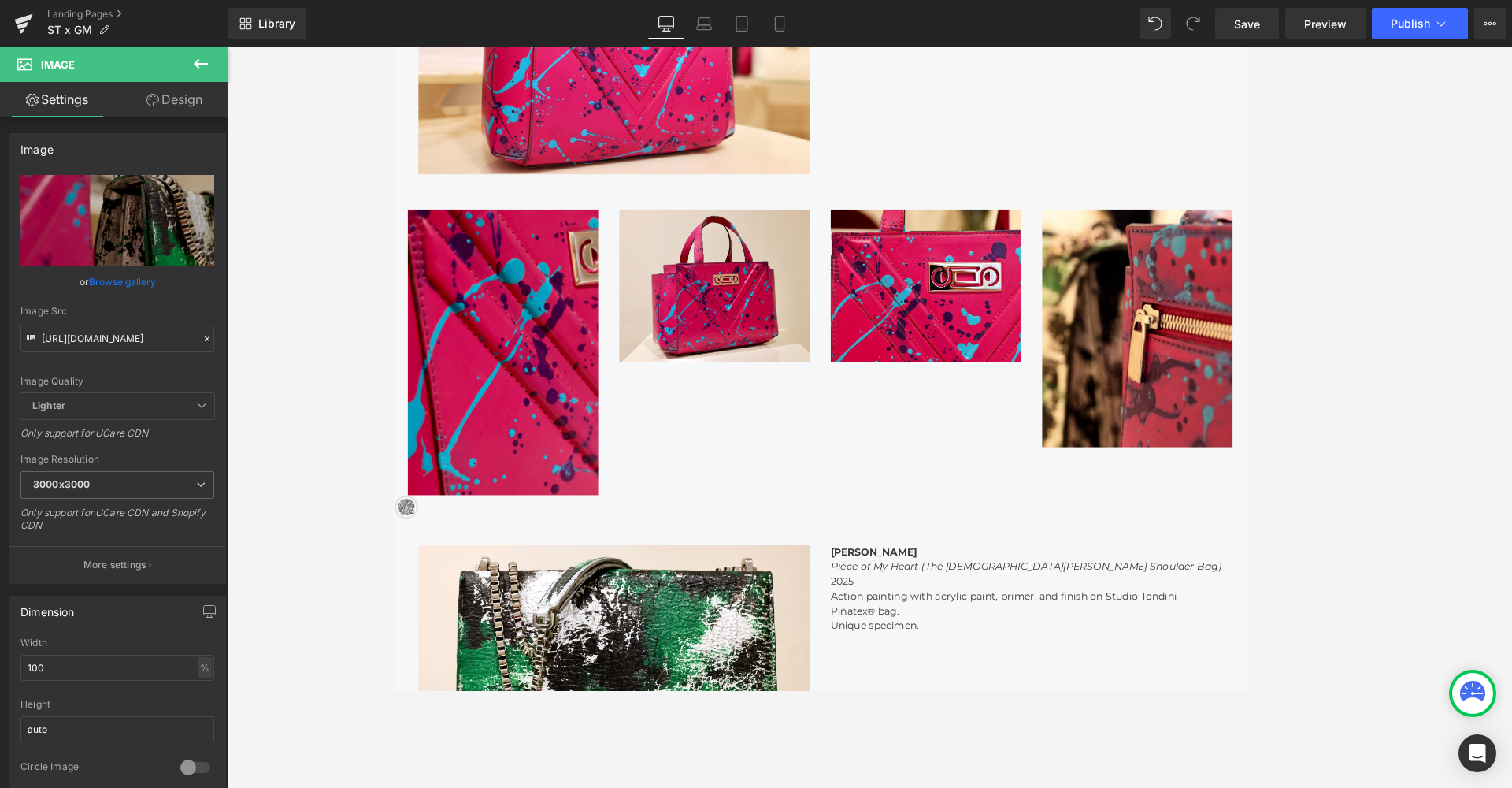
click at [1079, 521] on div at bounding box center [870, 417] width 1284 height 741
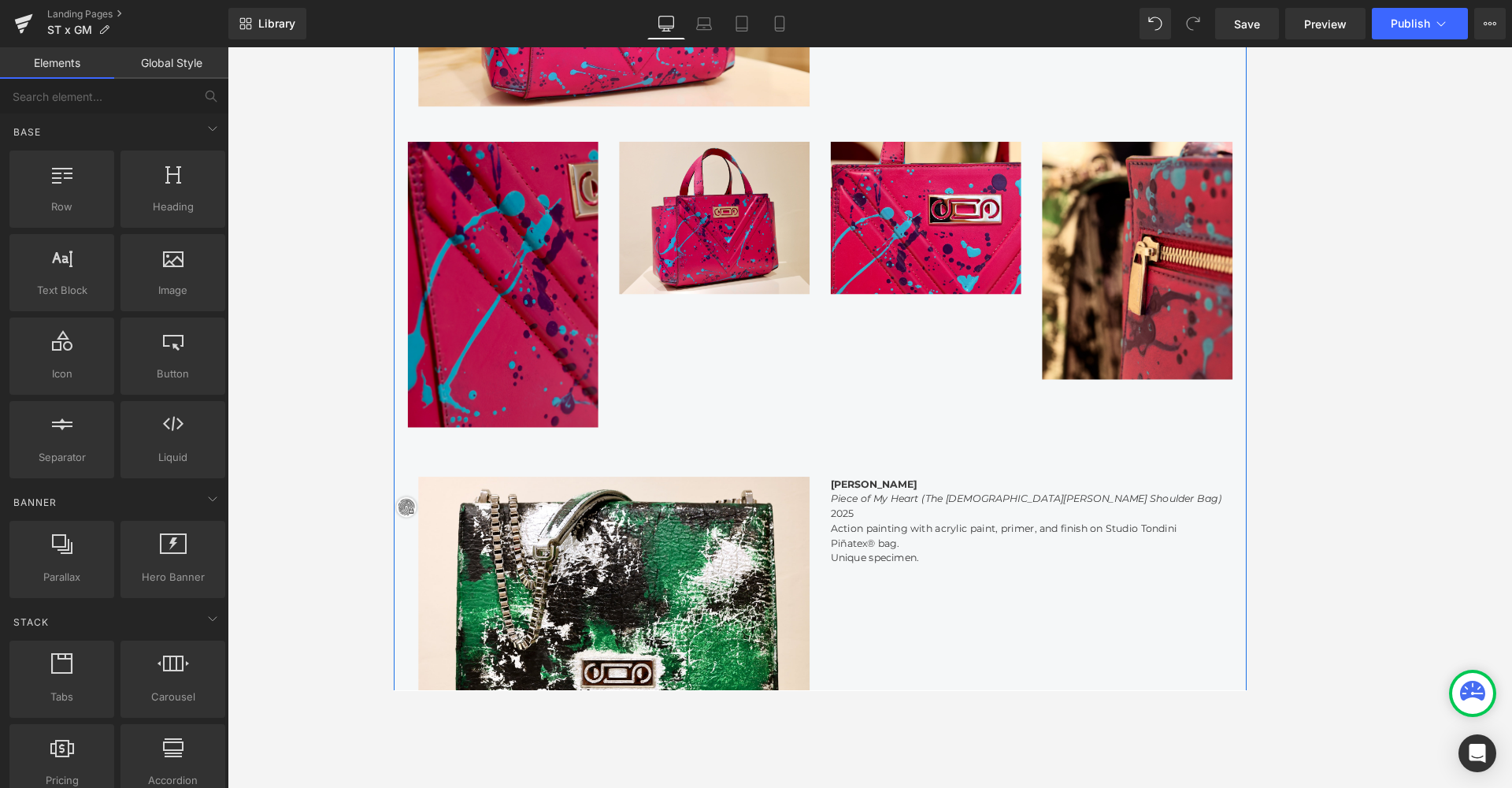
scroll to position [1367, 0]
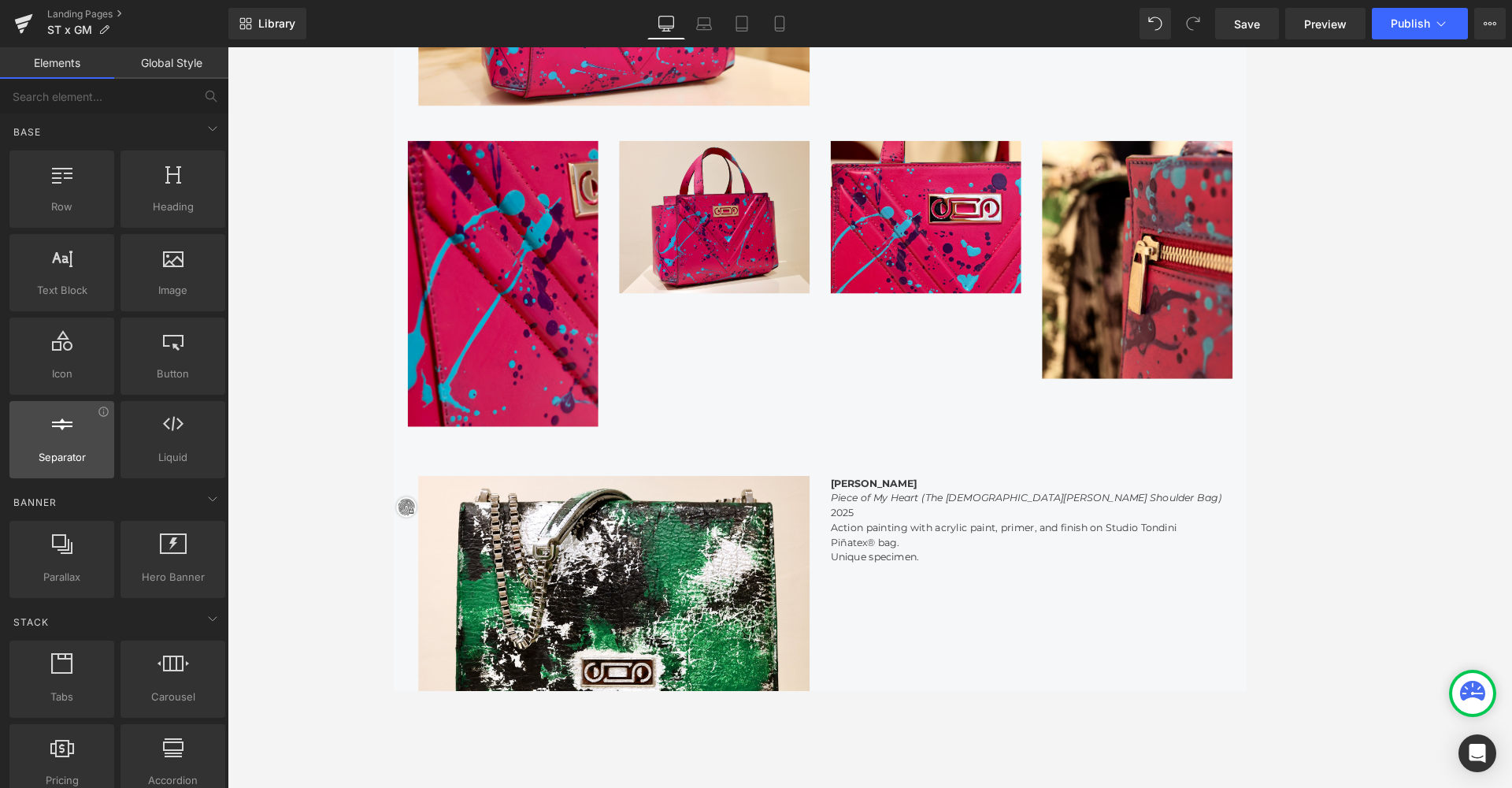
click at [74, 435] on div at bounding box center [61, 431] width 95 height 35
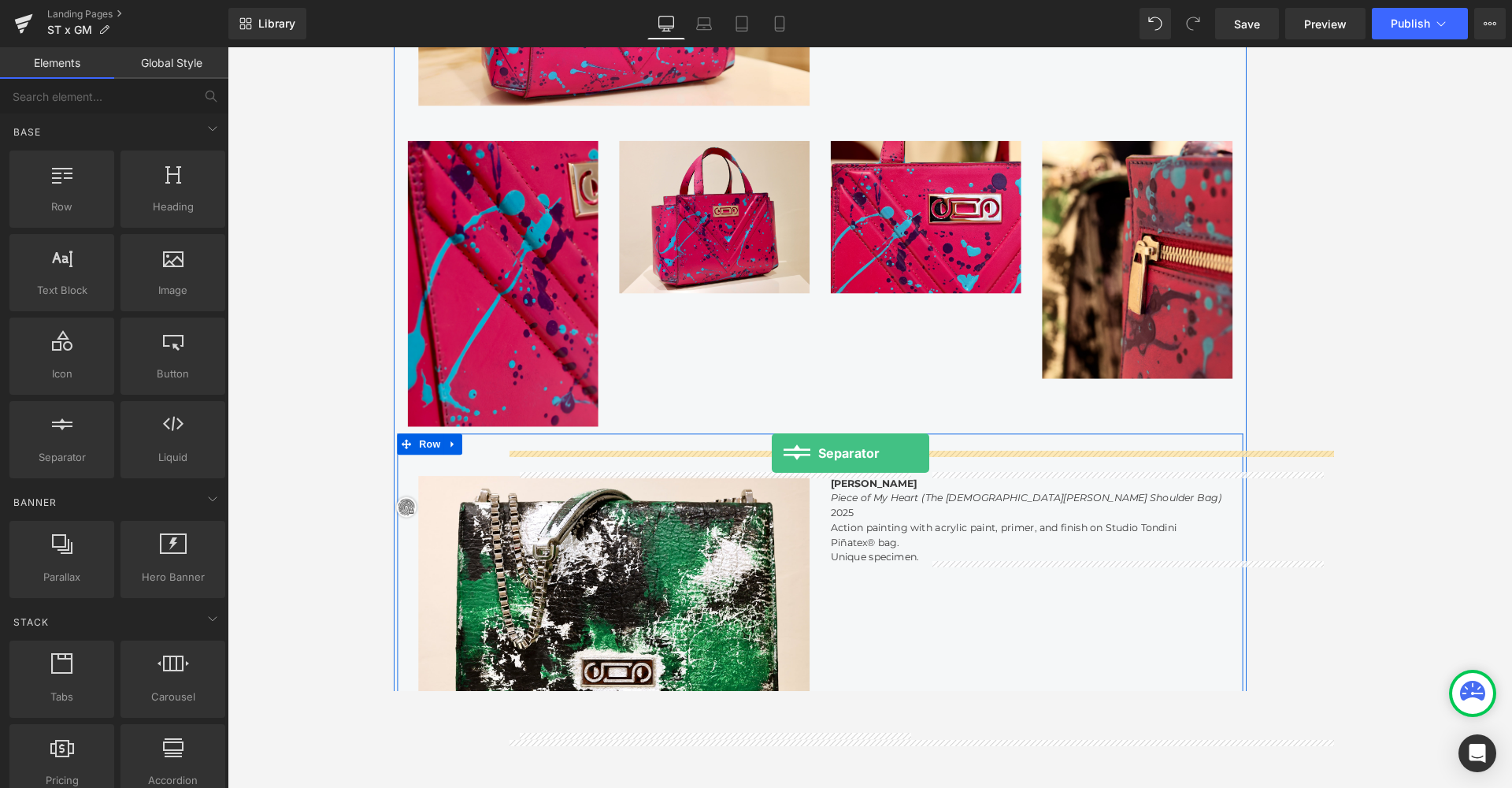
drag, startPoint x: 453, startPoint y: 479, endPoint x: 816, endPoint y: 500, distance: 363.6
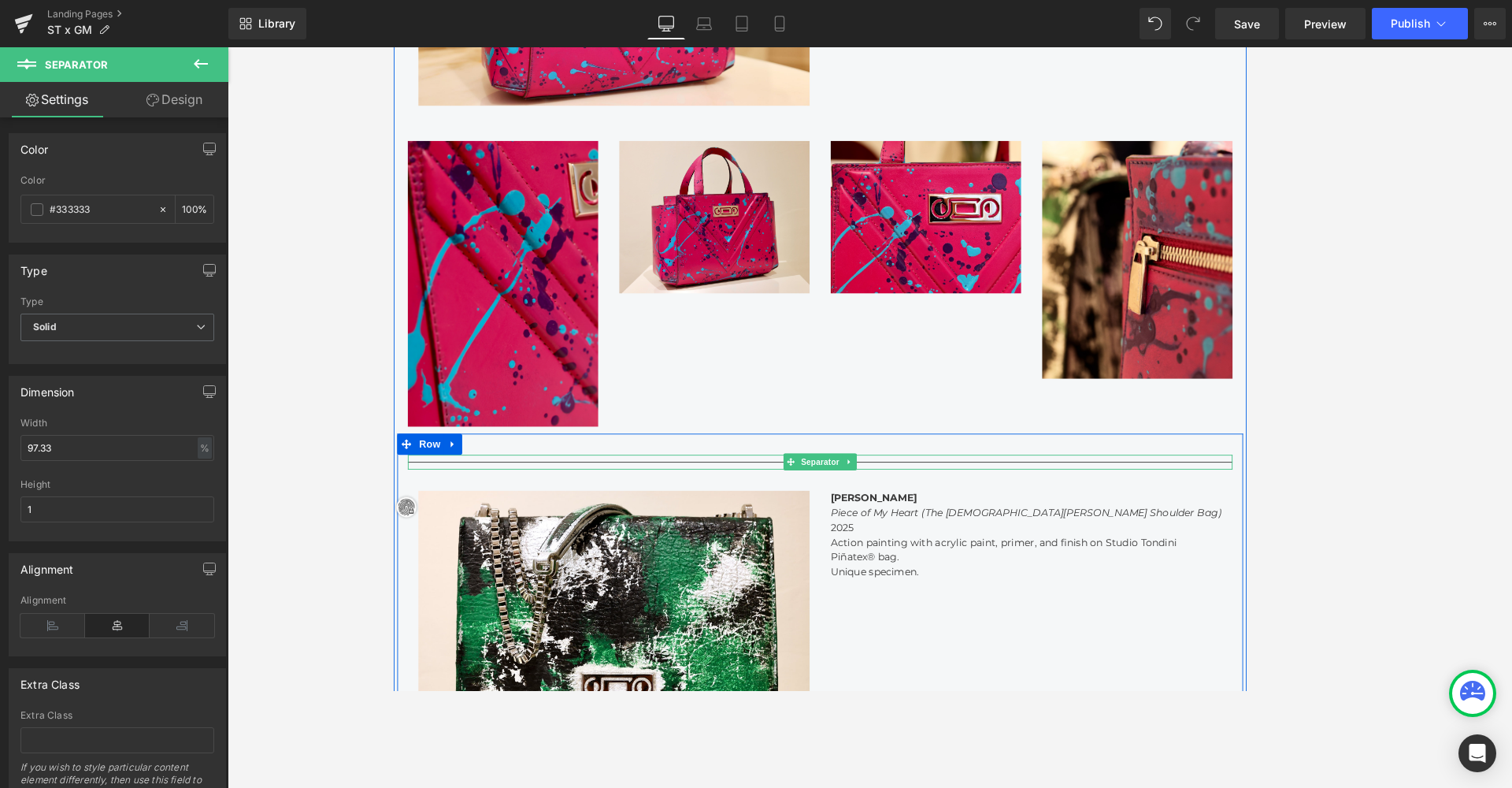
scroll to position [8, 8]
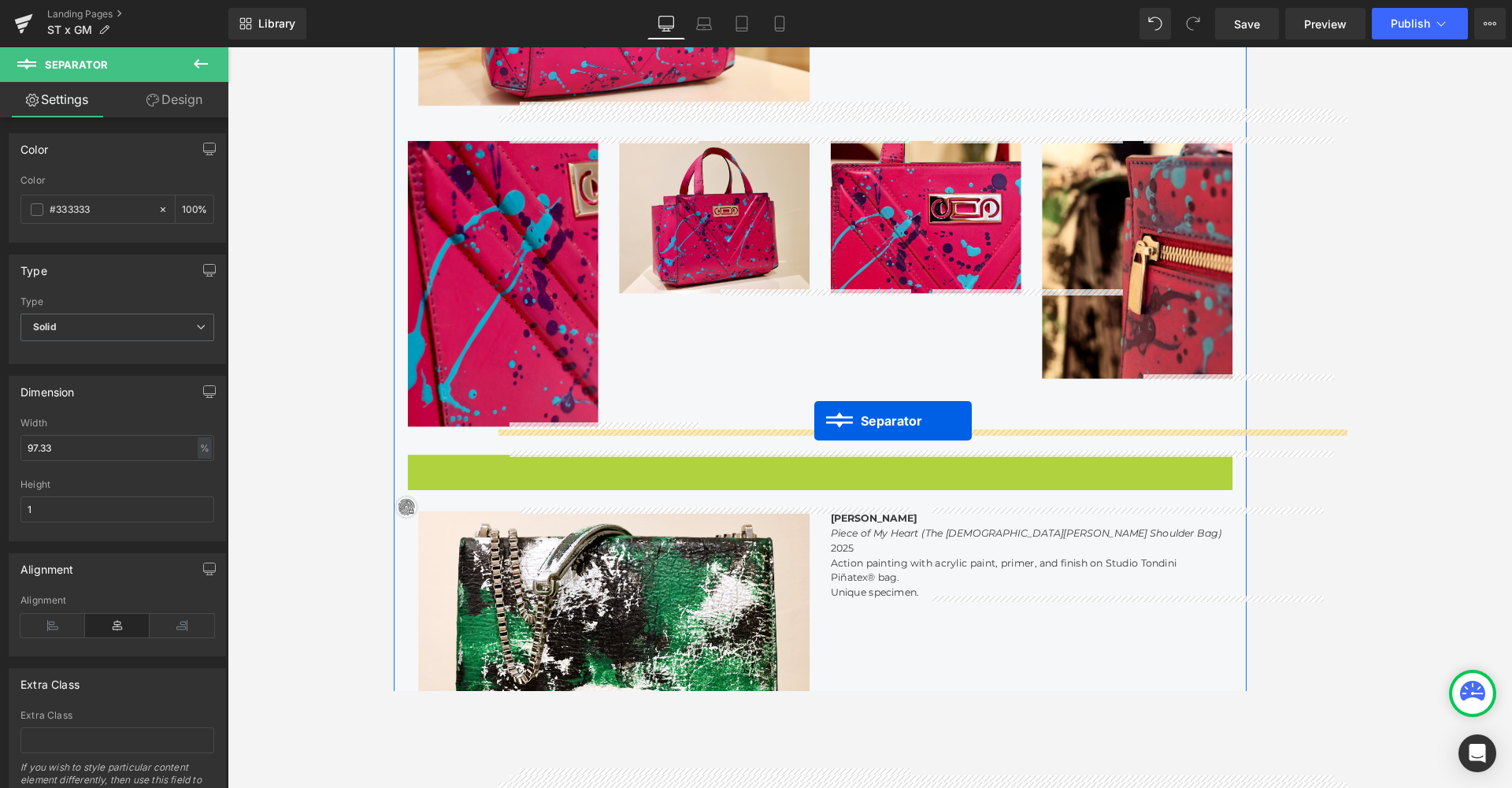
drag, startPoint x: 865, startPoint y: 497, endPoint x: 863, endPoint y: 465, distance: 32.1
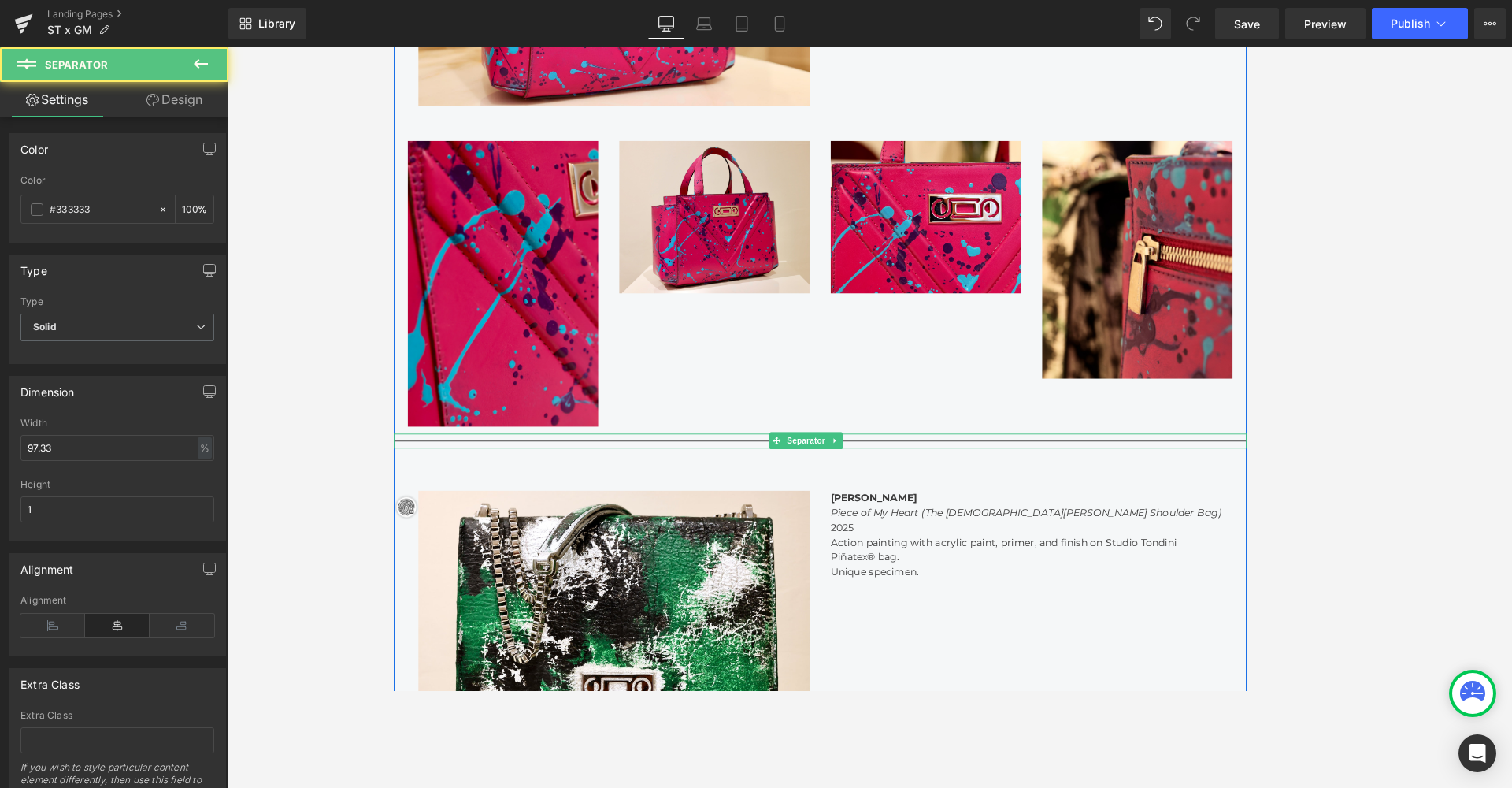
scroll to position [3250, 946]
click at [1079, 459] on div at bounding box center [870, 417] width 1284 height 741
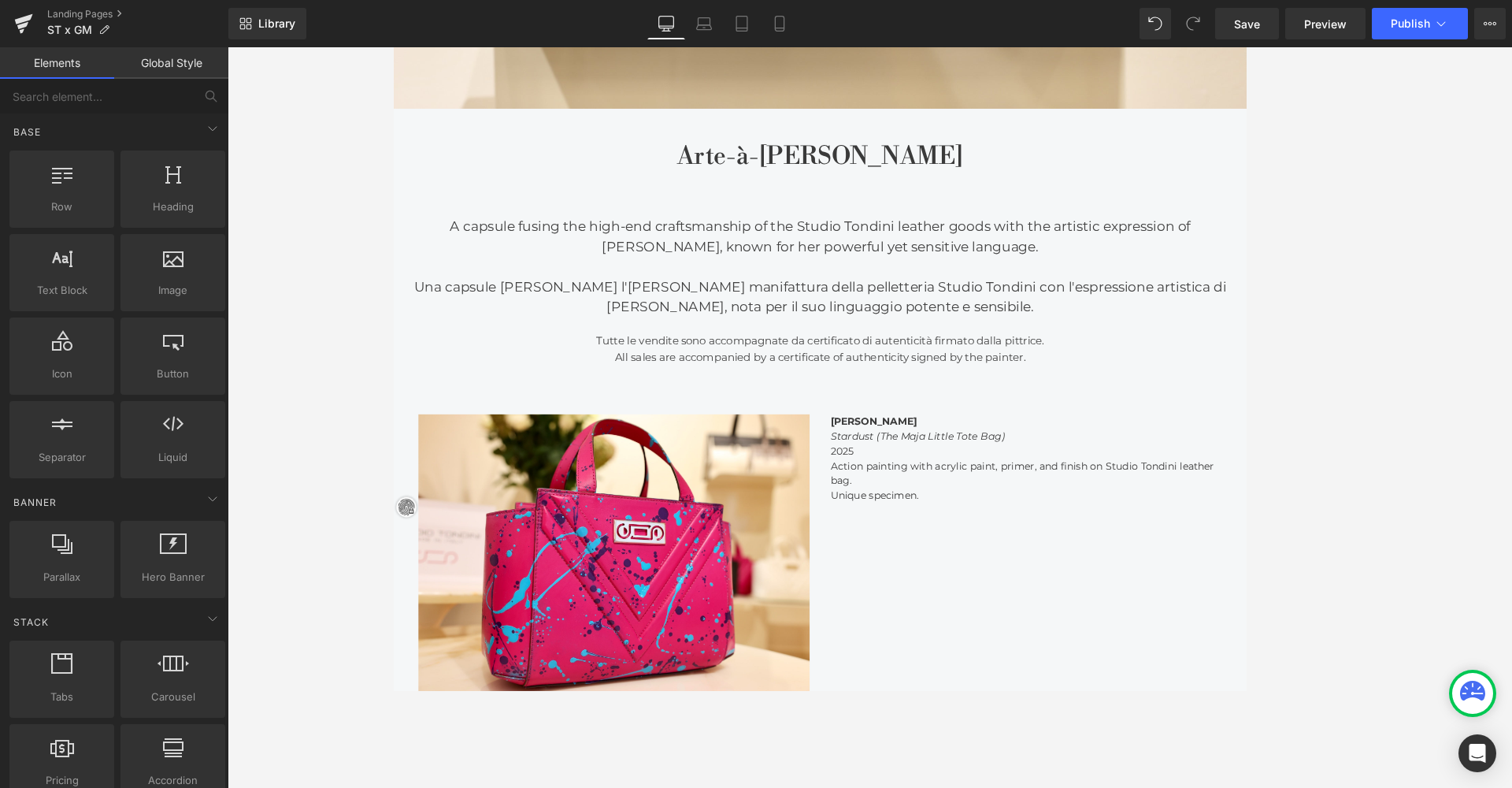
scroll to position [718, 0]
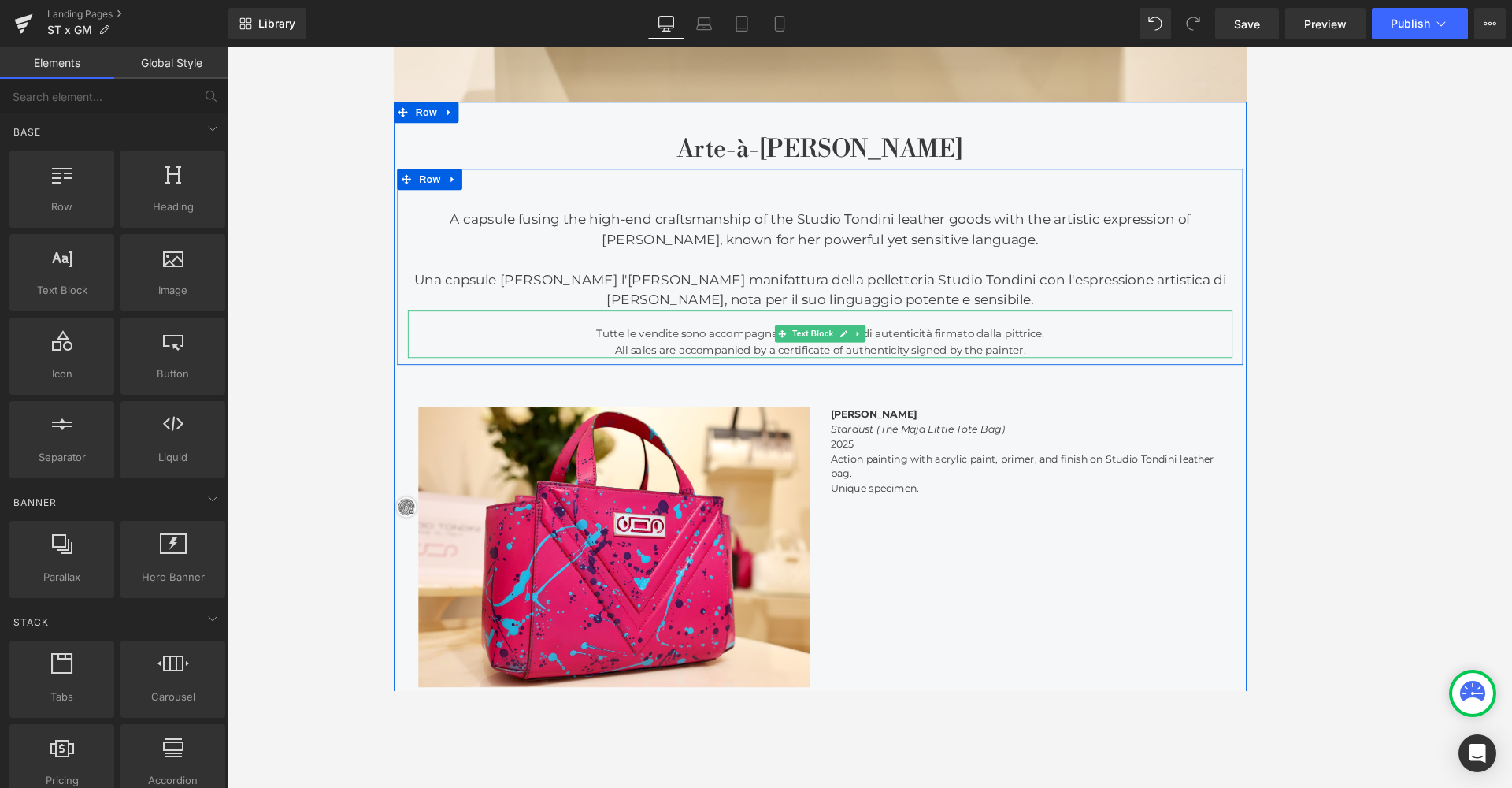
click at [1079, 359] on div "Tutte le vendite sono accompagnate da certificato di autenticità firmato dalla …" at bounding box center [869, 367] width 922 height 18
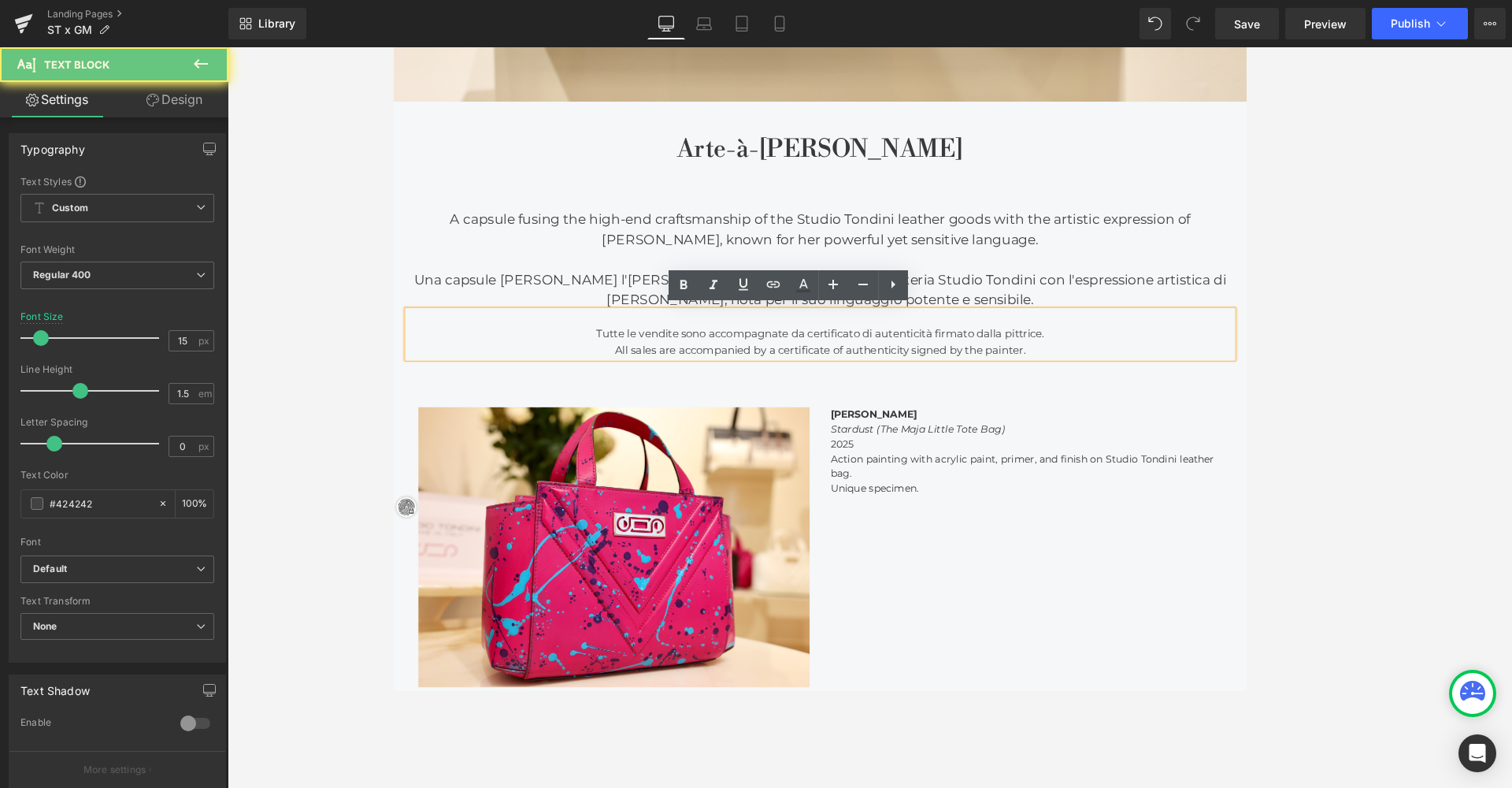
click at [1079, 383] on div "All sales are accompanied by a certificate of authenticity signed by the painte…" at bounding box center [869, 386] width 922 height 18
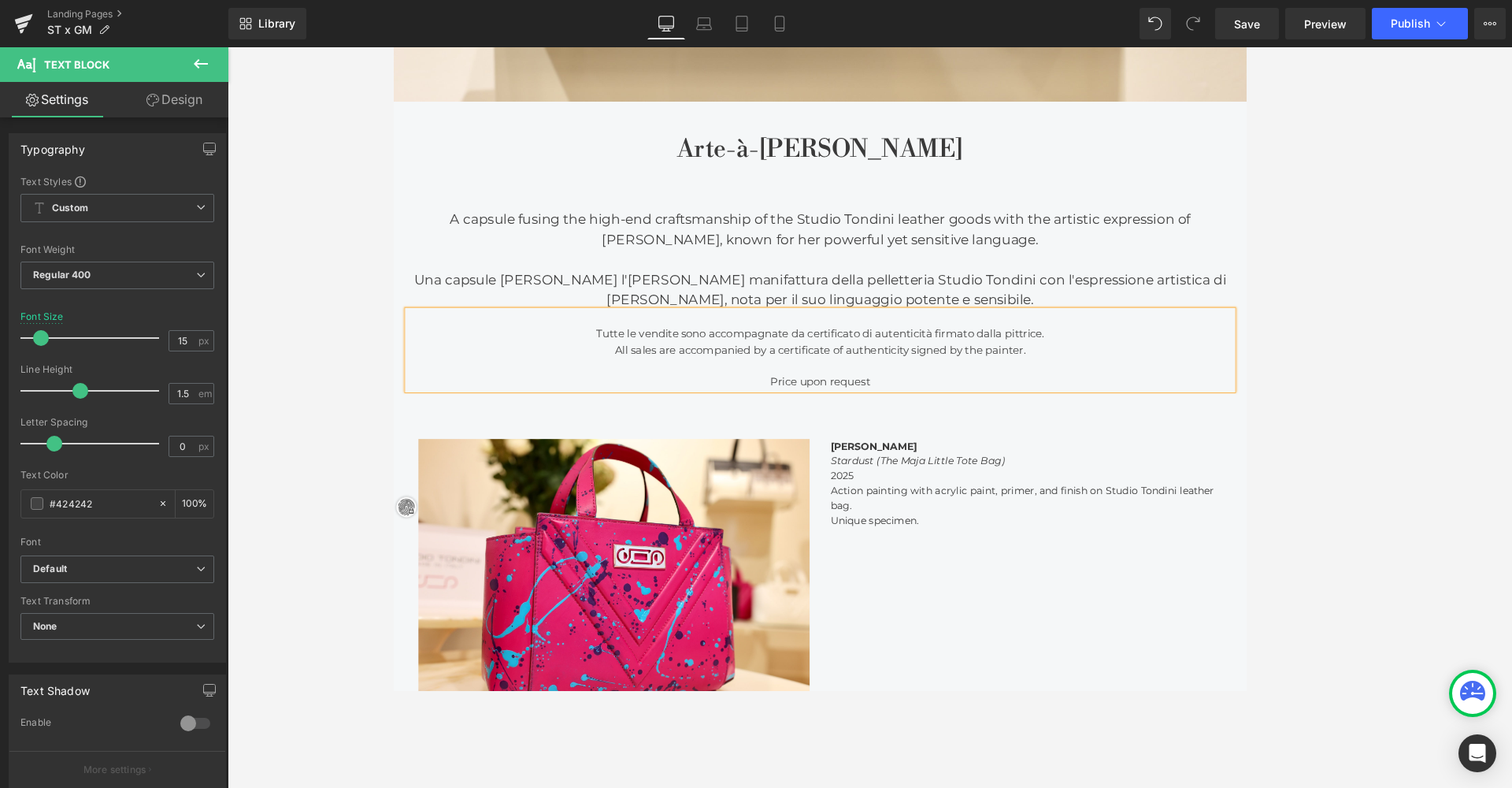
scroll to position [3302, 946]
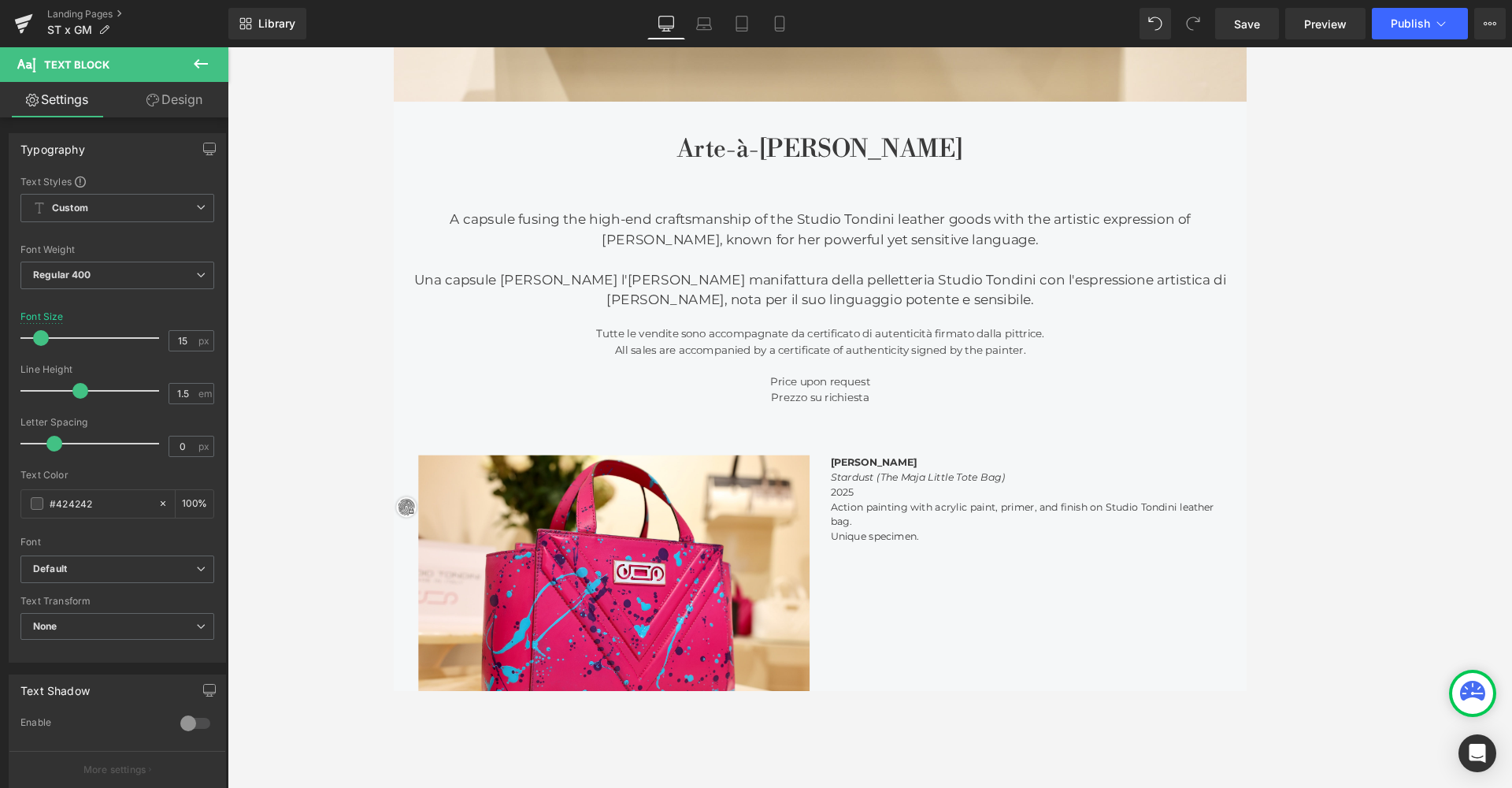
click at [215, 69] on button at bounding box center [201, 65] width 55 height 35
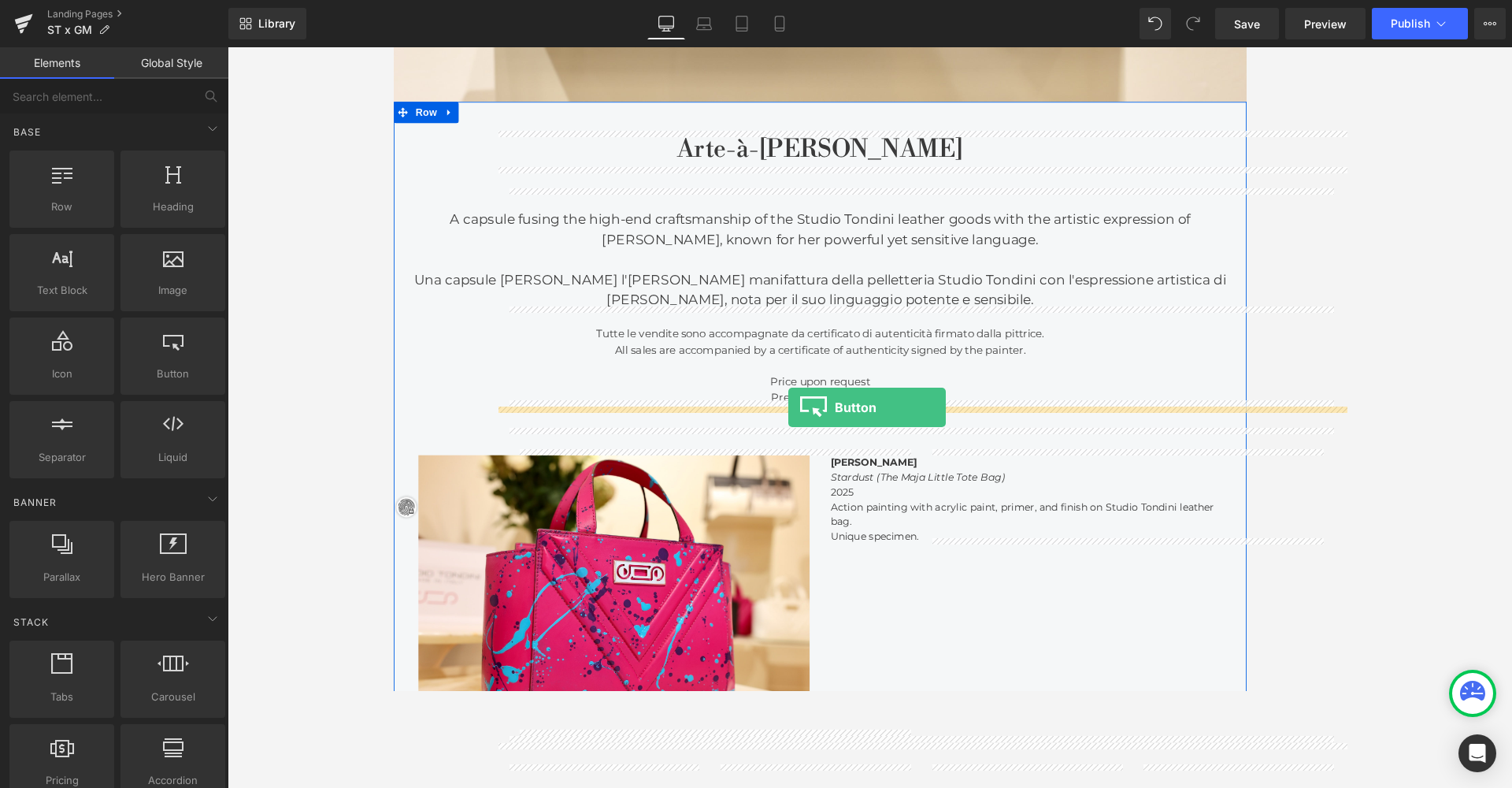
drag, startPoint x: 575, startPoint y: 419, endPoint x: 834, endPoint y: 450, distance: 260.8
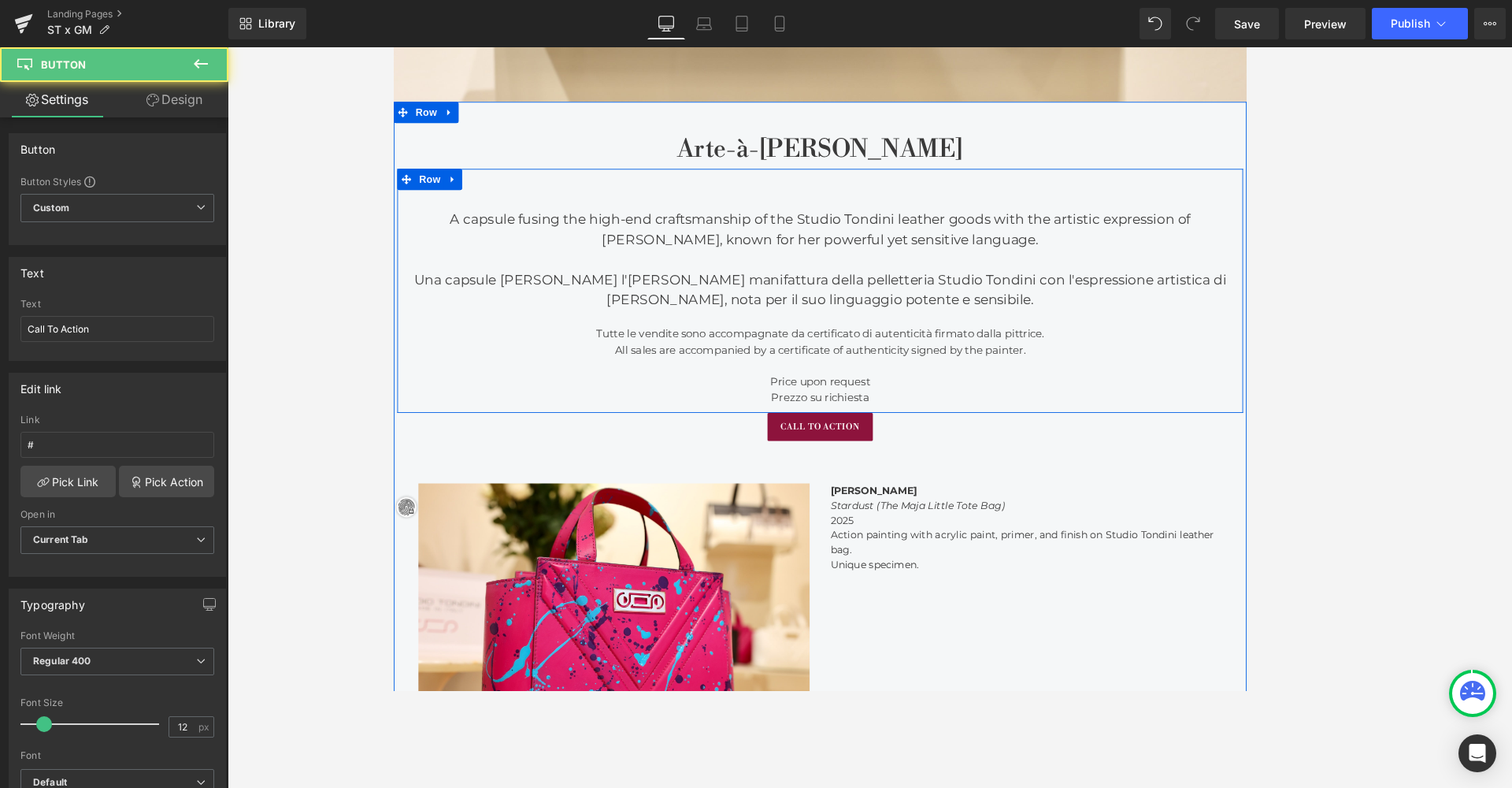
scroll to position [3333, 946]
click at [871, 466] on link "Button" at bounding box center [860, 472] width 52 height 19
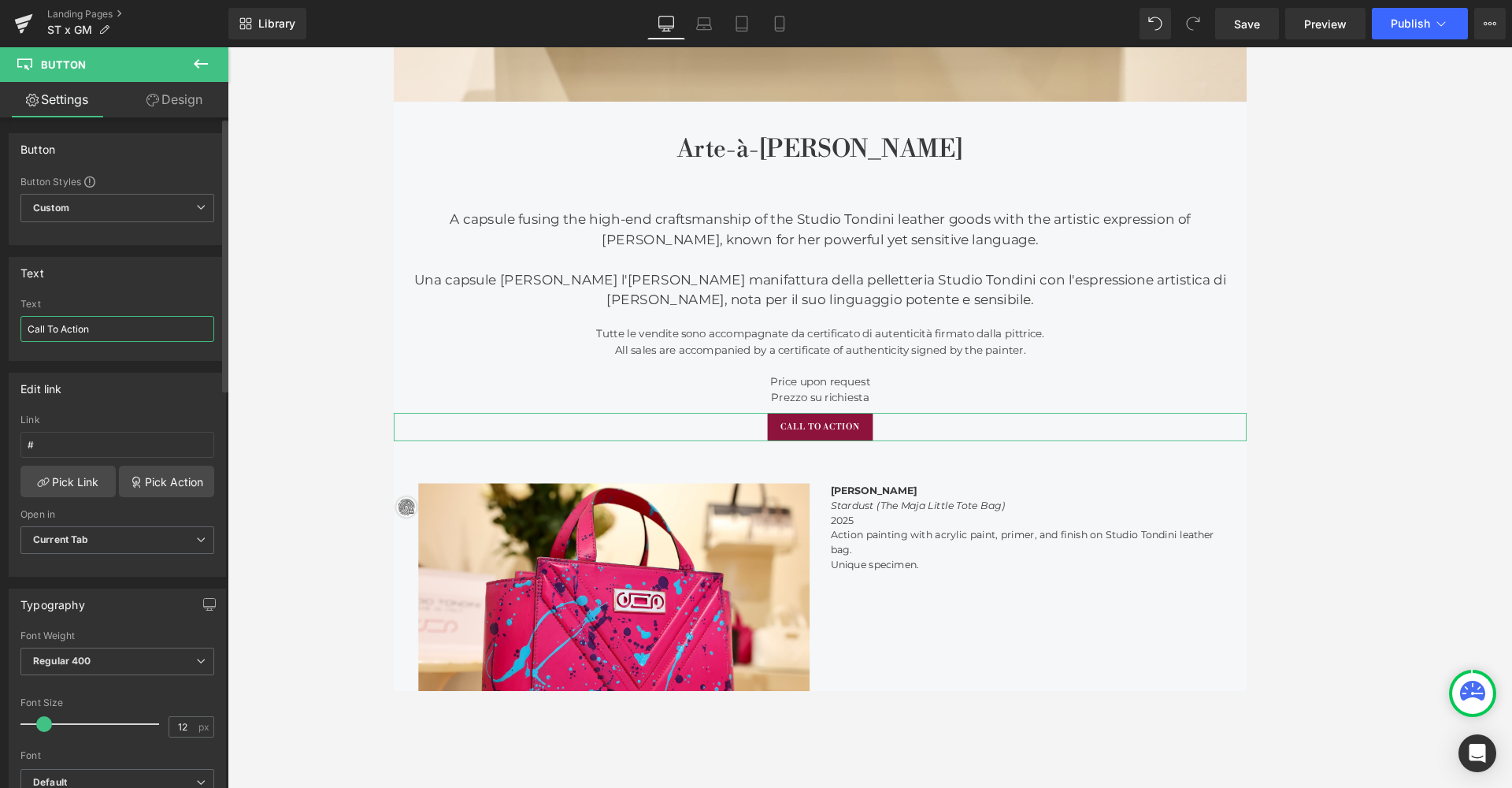
click at [118, 319] on input "Call To Action" at bounding box center [117, 329] width 194 height 26
type input "C"
type input "E"
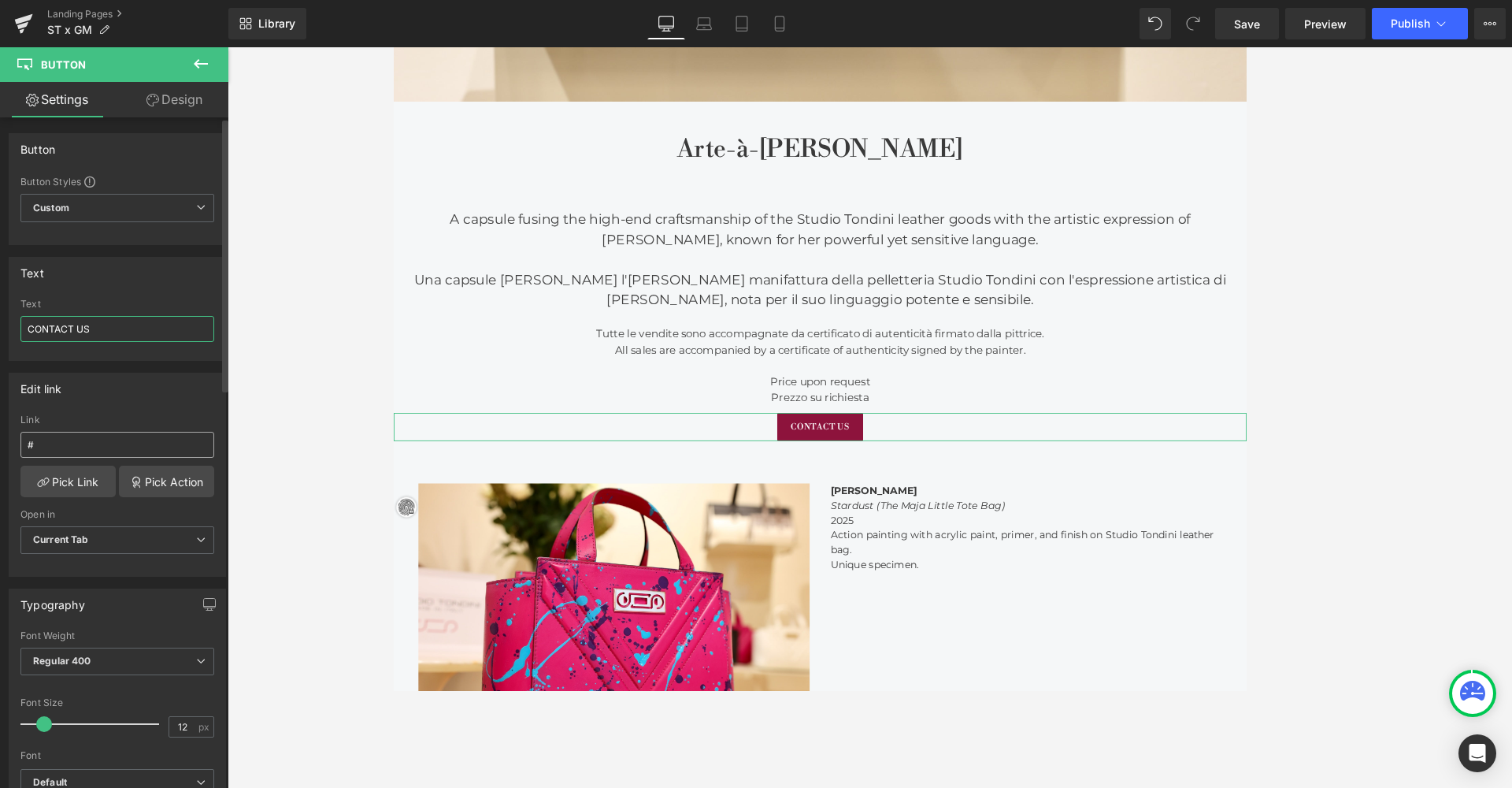
type input "CONTACT US"
click at [138, 449] on input "#" at bounding box center [117, 445] width 194 height 26
click at [88, 488] on link "Pick Link" at bounding box center [67, 481] width 95 height 32
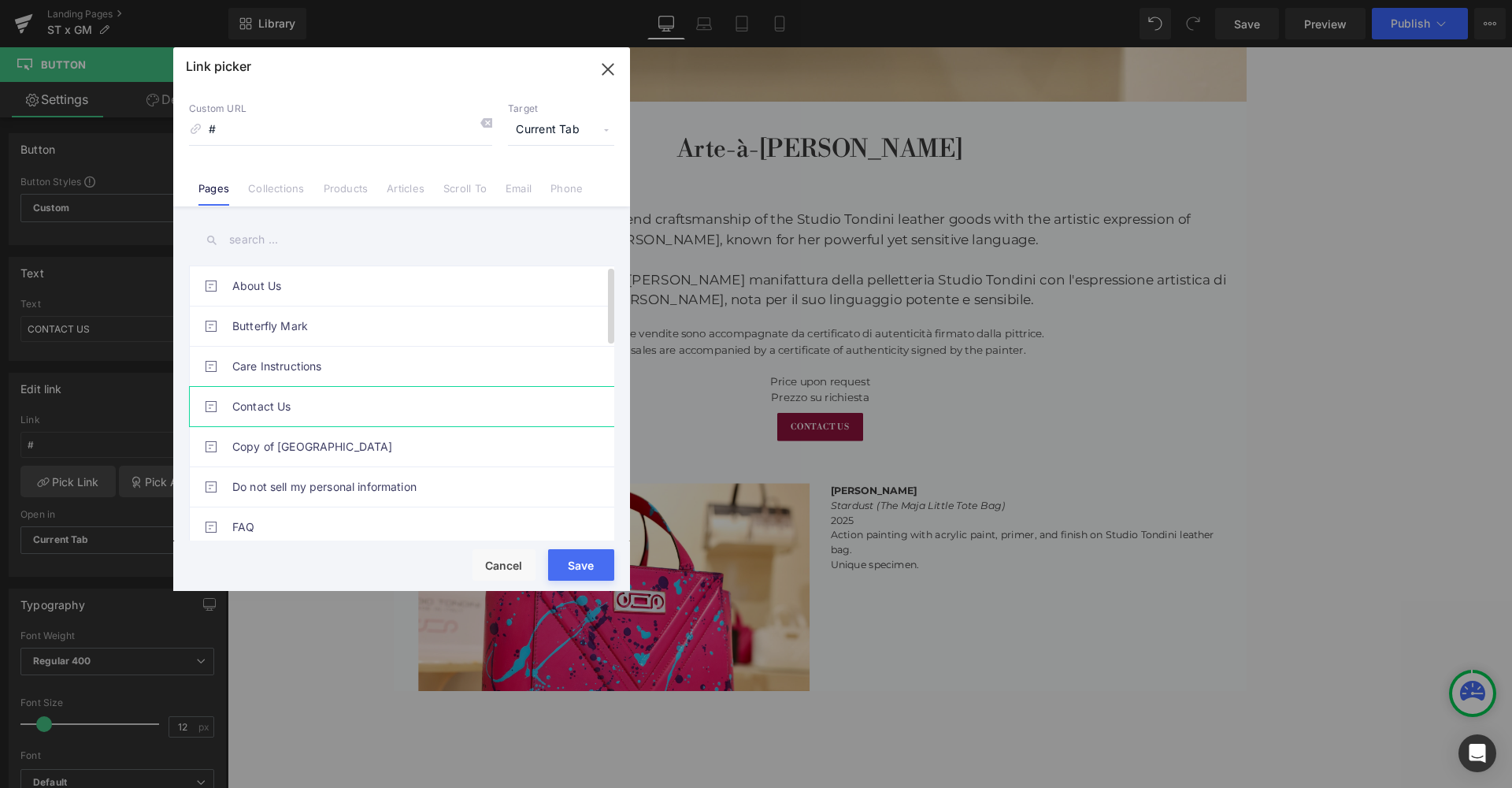
click at [249, 408] on link "Contact Us" at bounding box center [405, 406] width 346 height 39
type input "/pages/contact-us"
click at [593, 559] on button "Save" at bounding box center [581, 564] width 66 height 32
type input "/pages/contact-us"
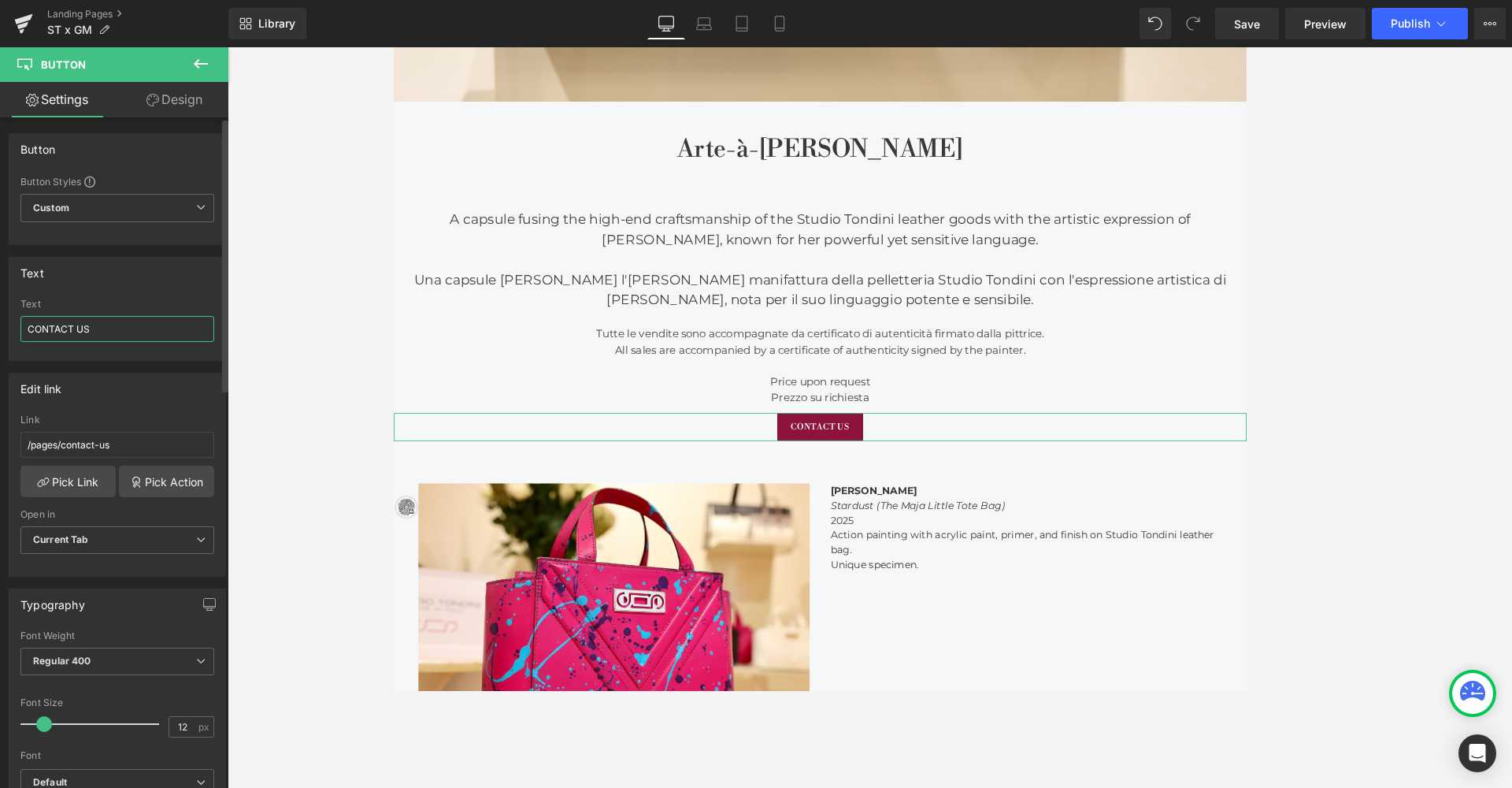
click at [146, 327] on input "CONTACT US" at bounding box center [117, 329] width 194 height 26
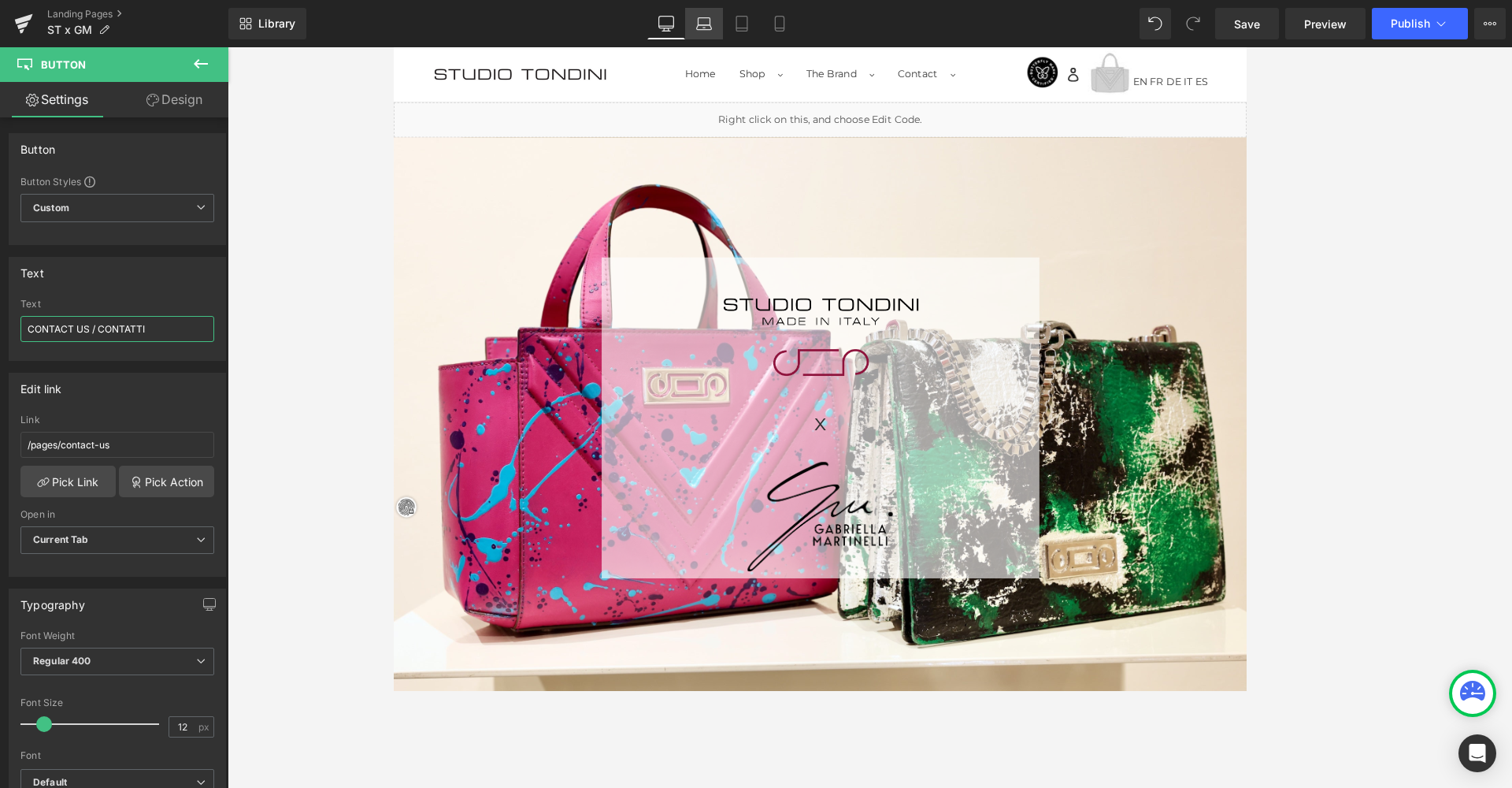
type input "CONTACT US / CONTATTI"
click at [689, 28] on link "Laptop" at bounding box center [703, 24] width 38 height 32
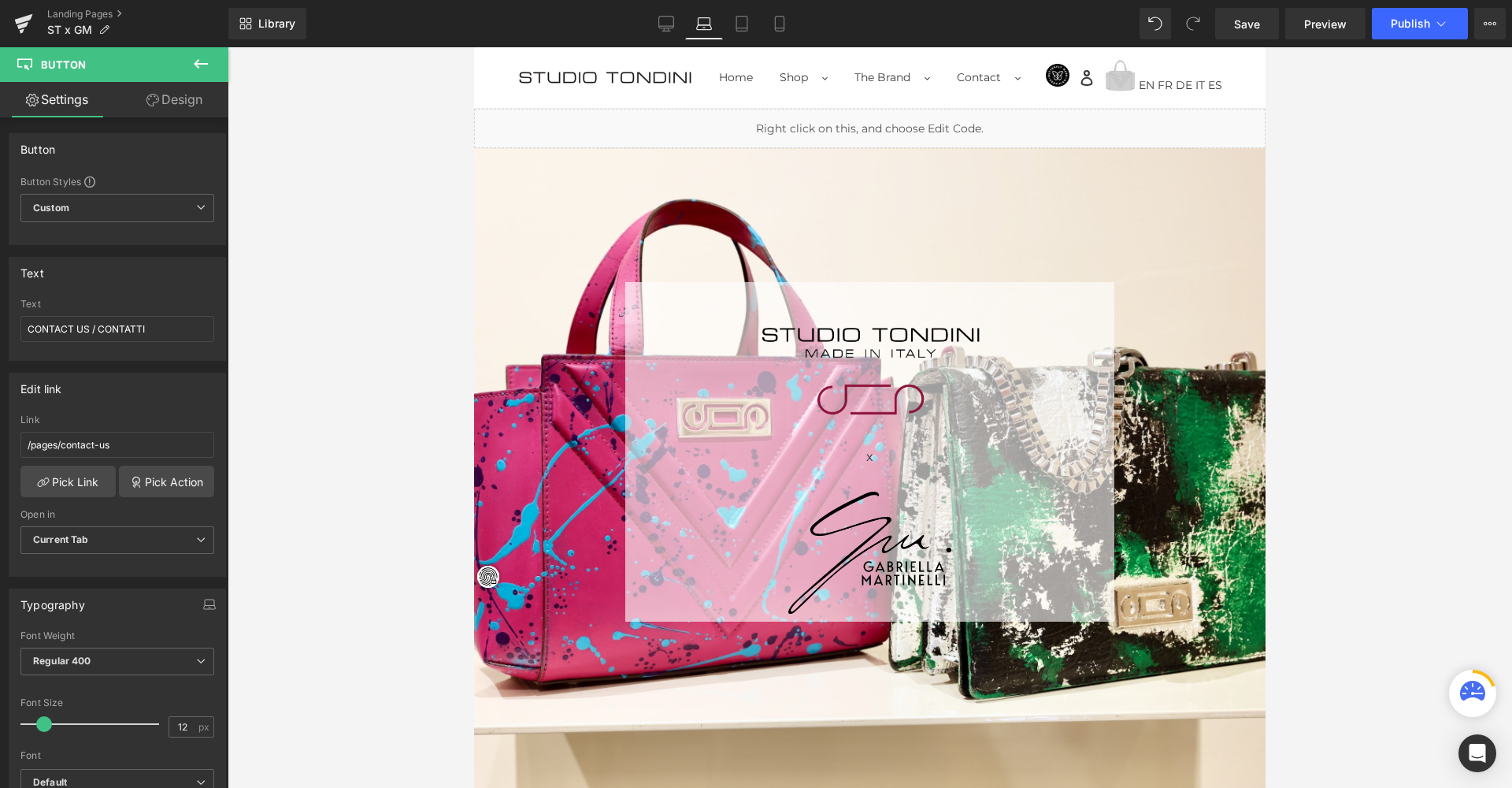
scroll to position [3139, 785]
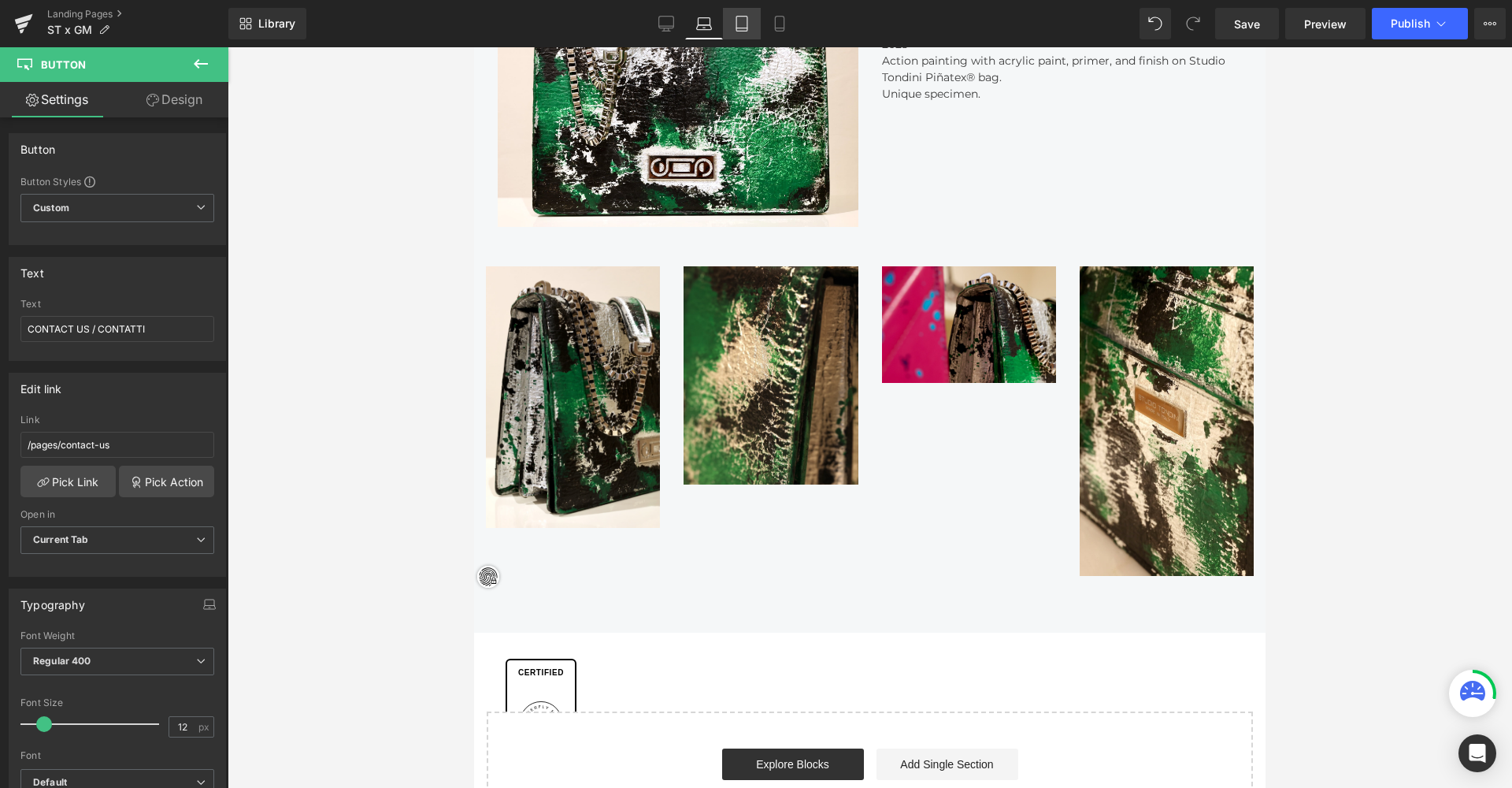
click at [747, 18] on icon at bounding box center [741, 24] width 11 height 15
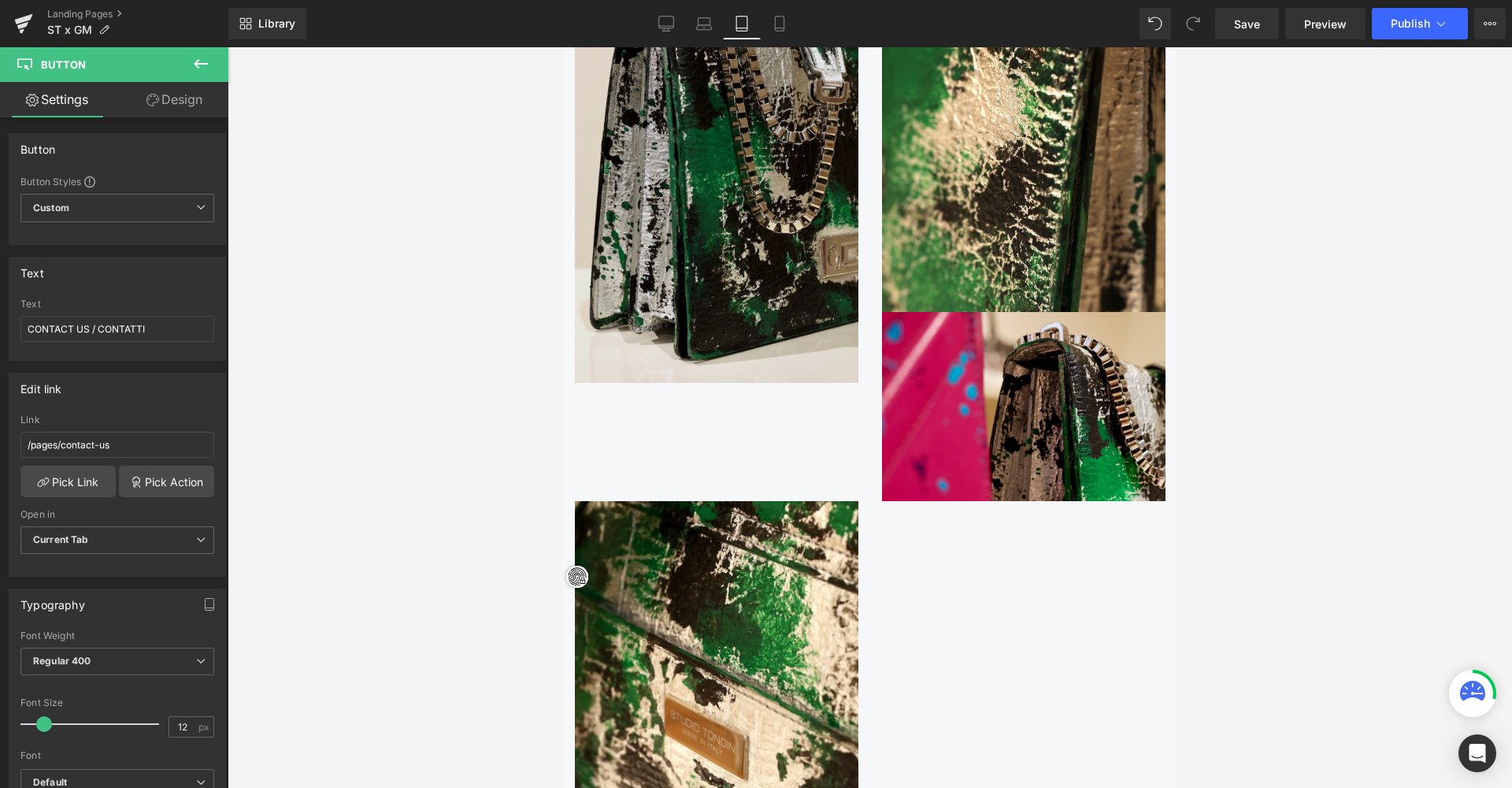
scroll to position [2706, 0]
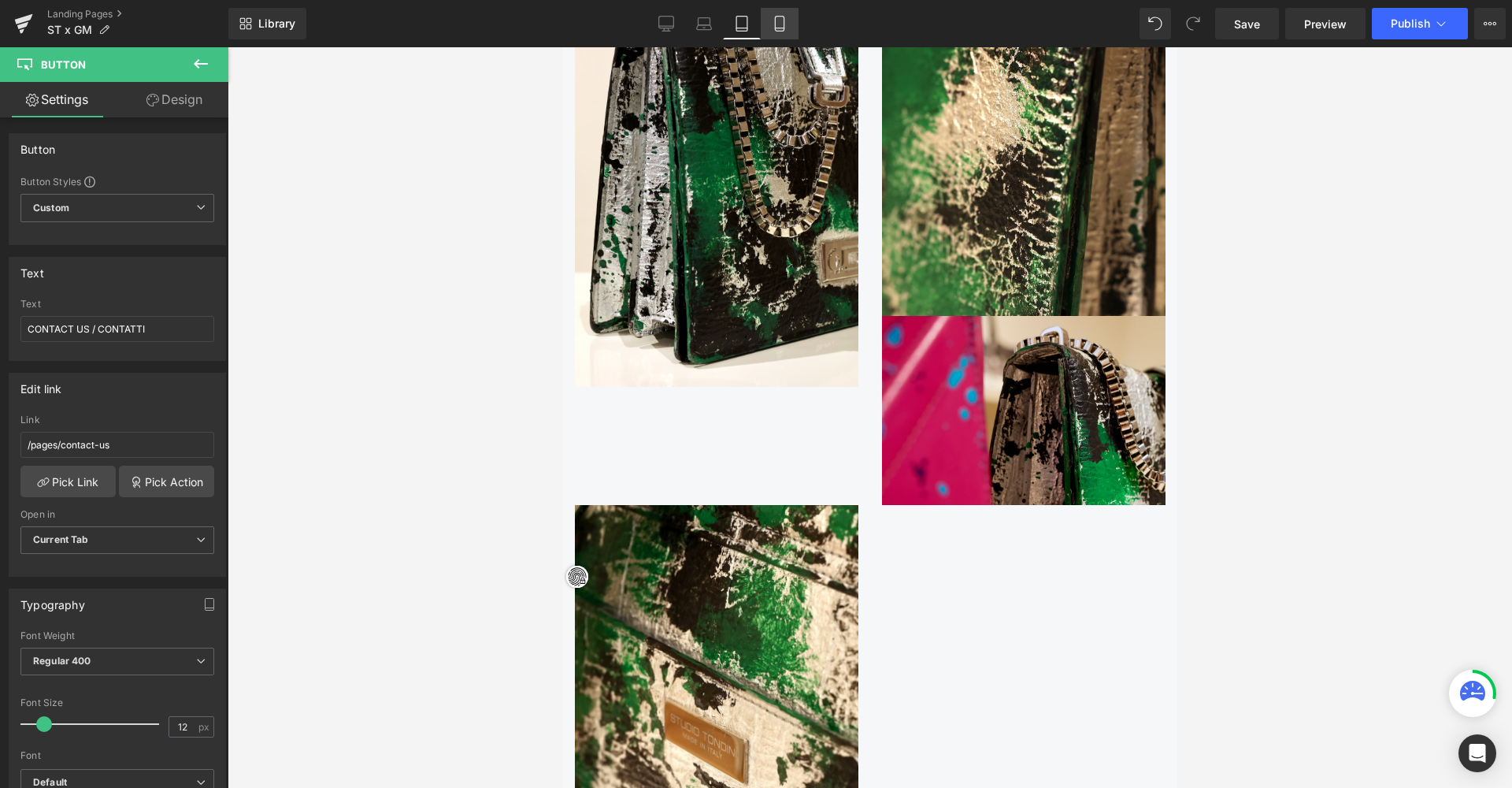
click at [777, 19] on icon at bounding box center [780, 24] width 16 height 16
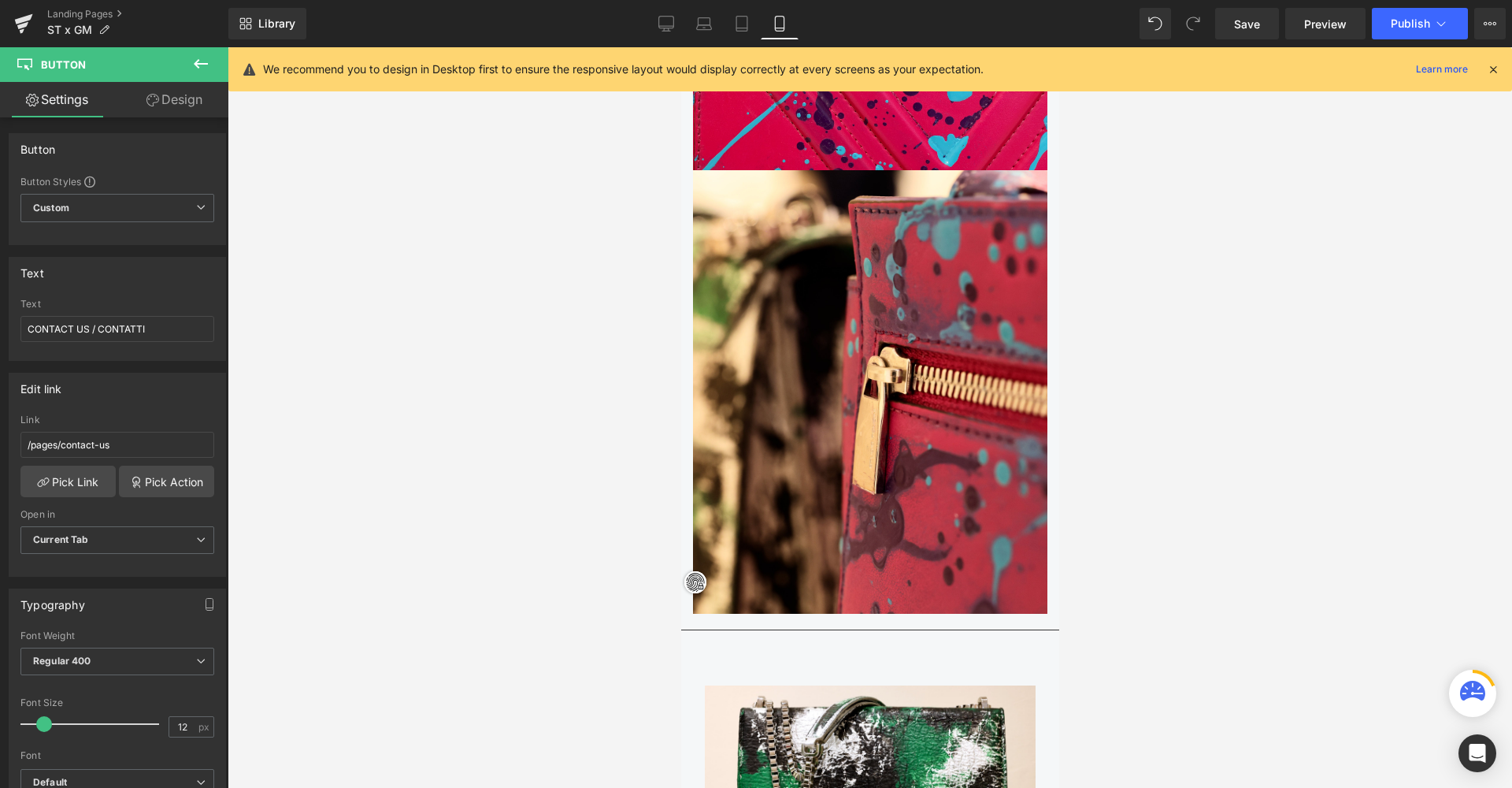
scroll to position [6975, 371]
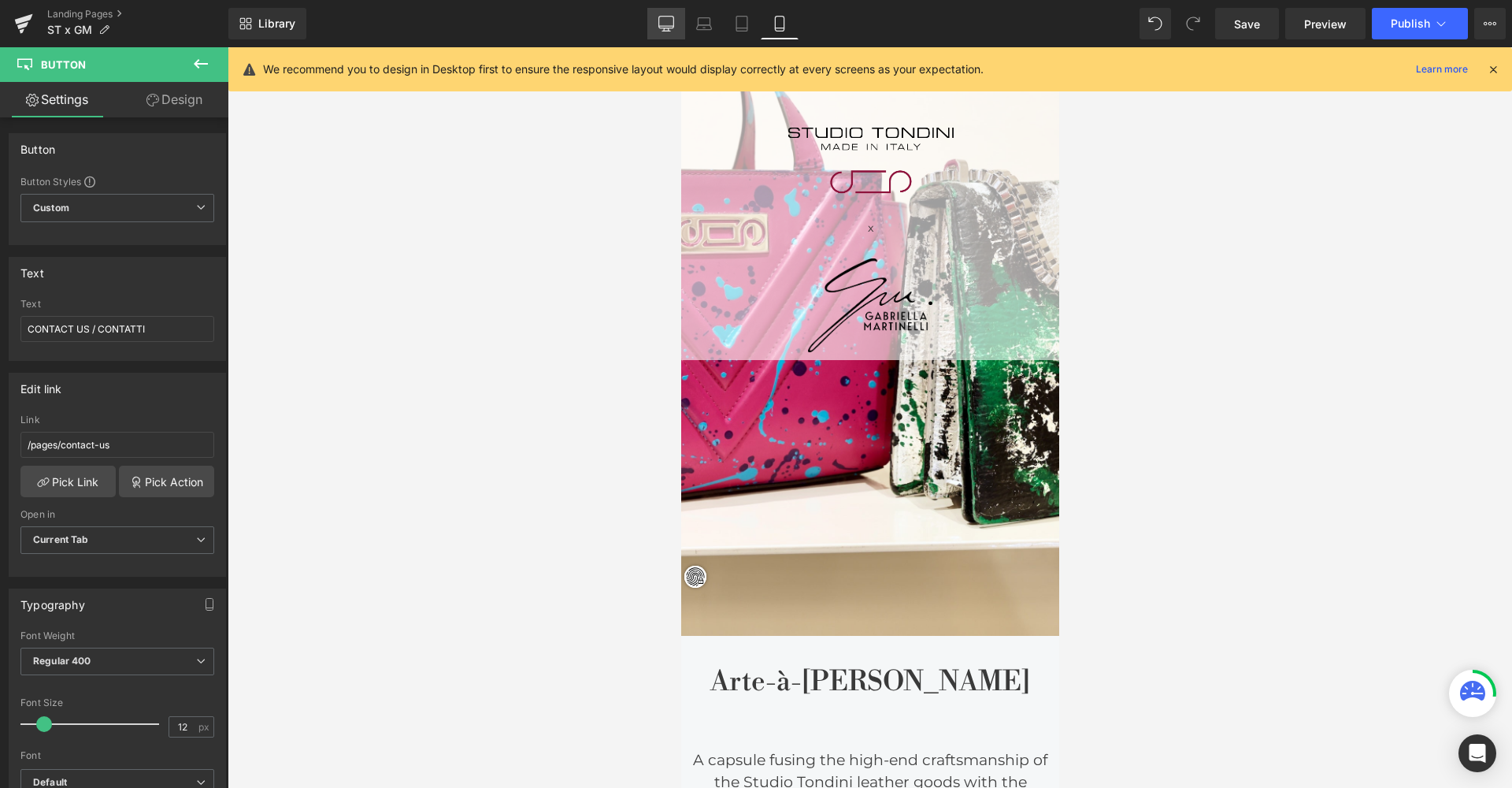
click at [668, 22] on icon at bounding box center [666, 24] width 16 height 16
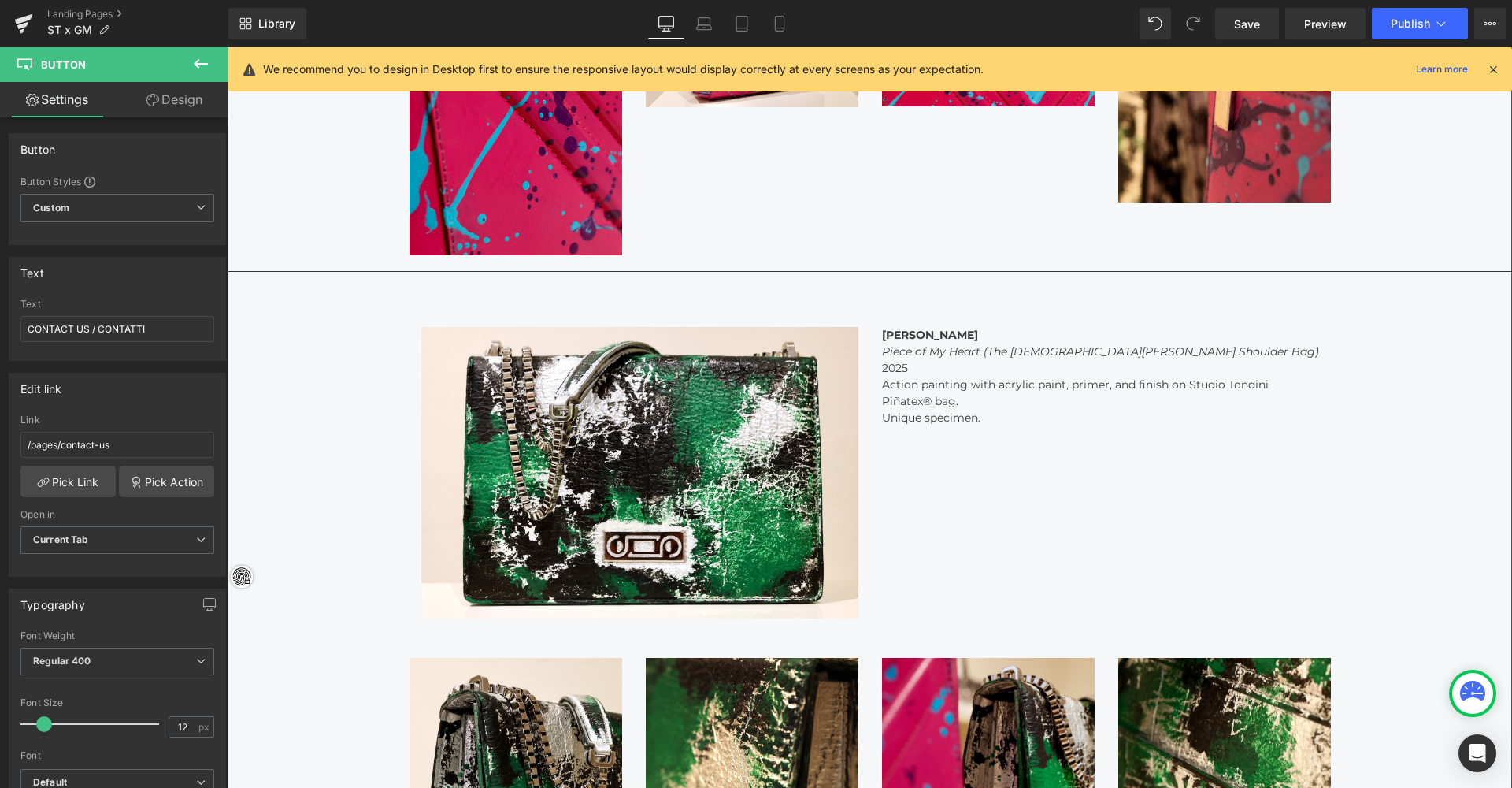
scroll to position [1679, 0]
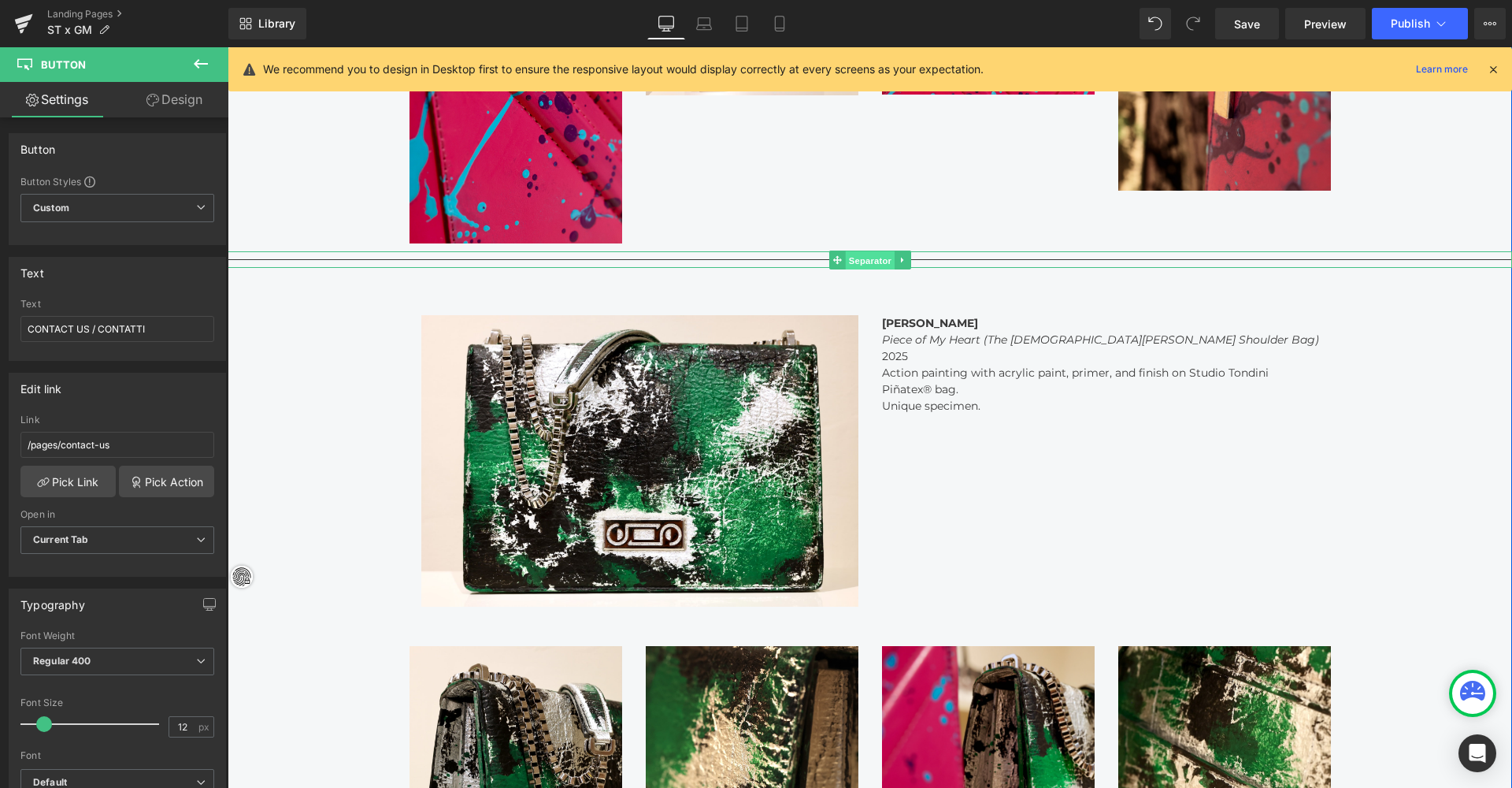
click at [870, 253] on span "Separator" at bounding box center [869, 261] width 49 height 19
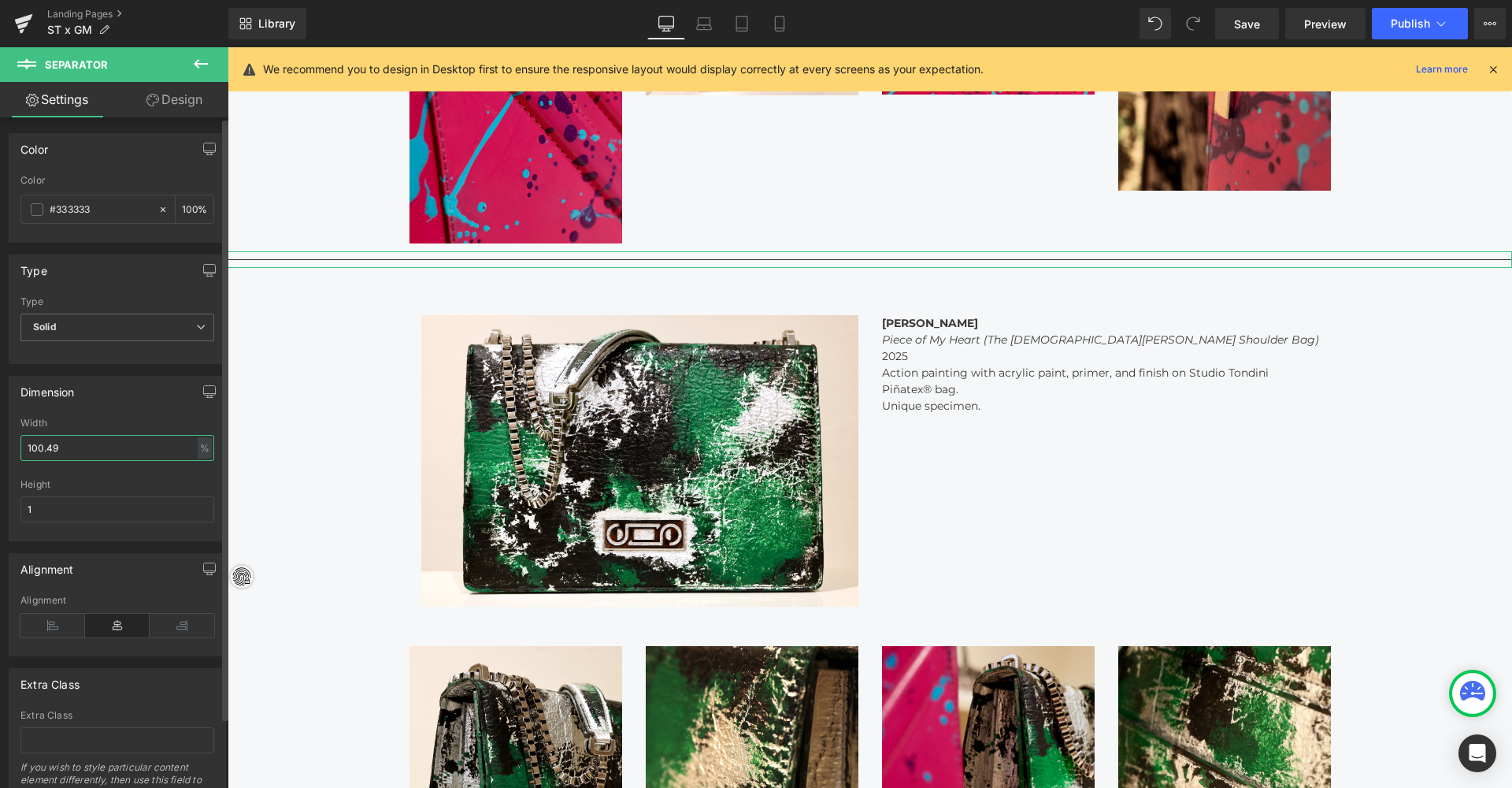
click at [97, 447] on input "100.49" at bounding box center [117, 448] width 194 height 26
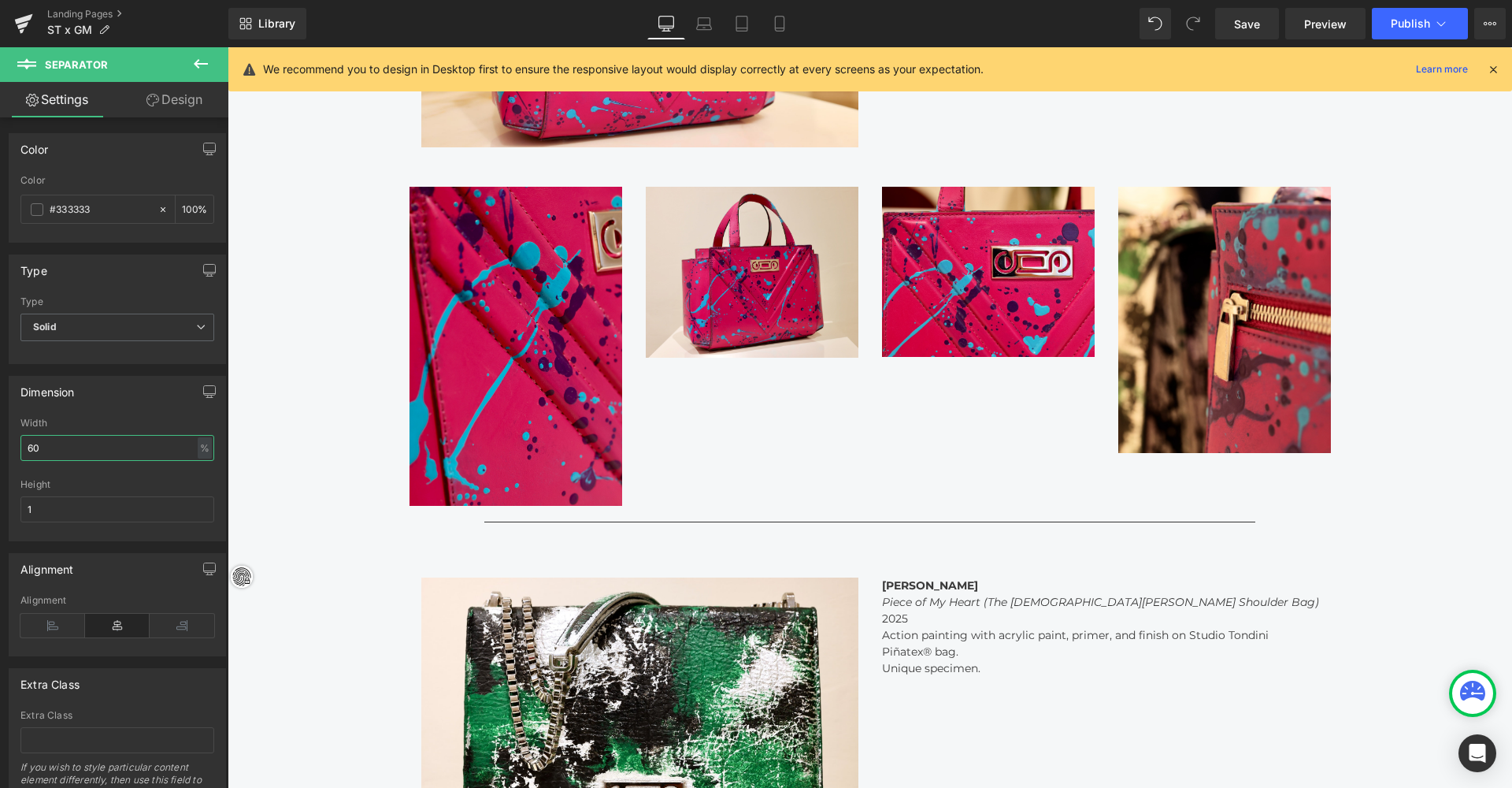
scroll to position [1398, 0]
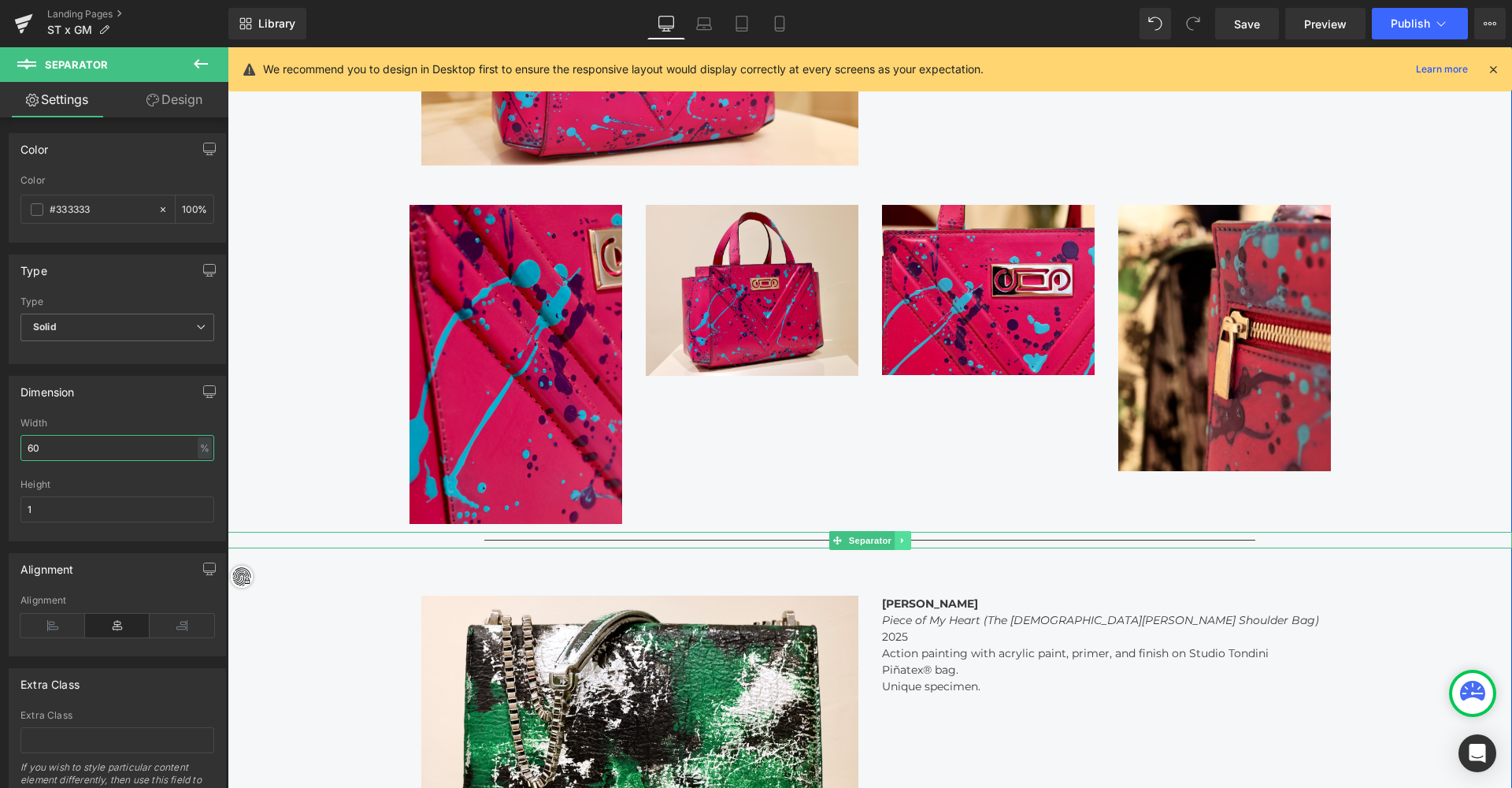
type input "60"
click at [901, 537] on icon at bounding box center [901, 540] width 3 height 5
click at [891, 536] on icon at bounding box center [894, 540] width 9 height 9
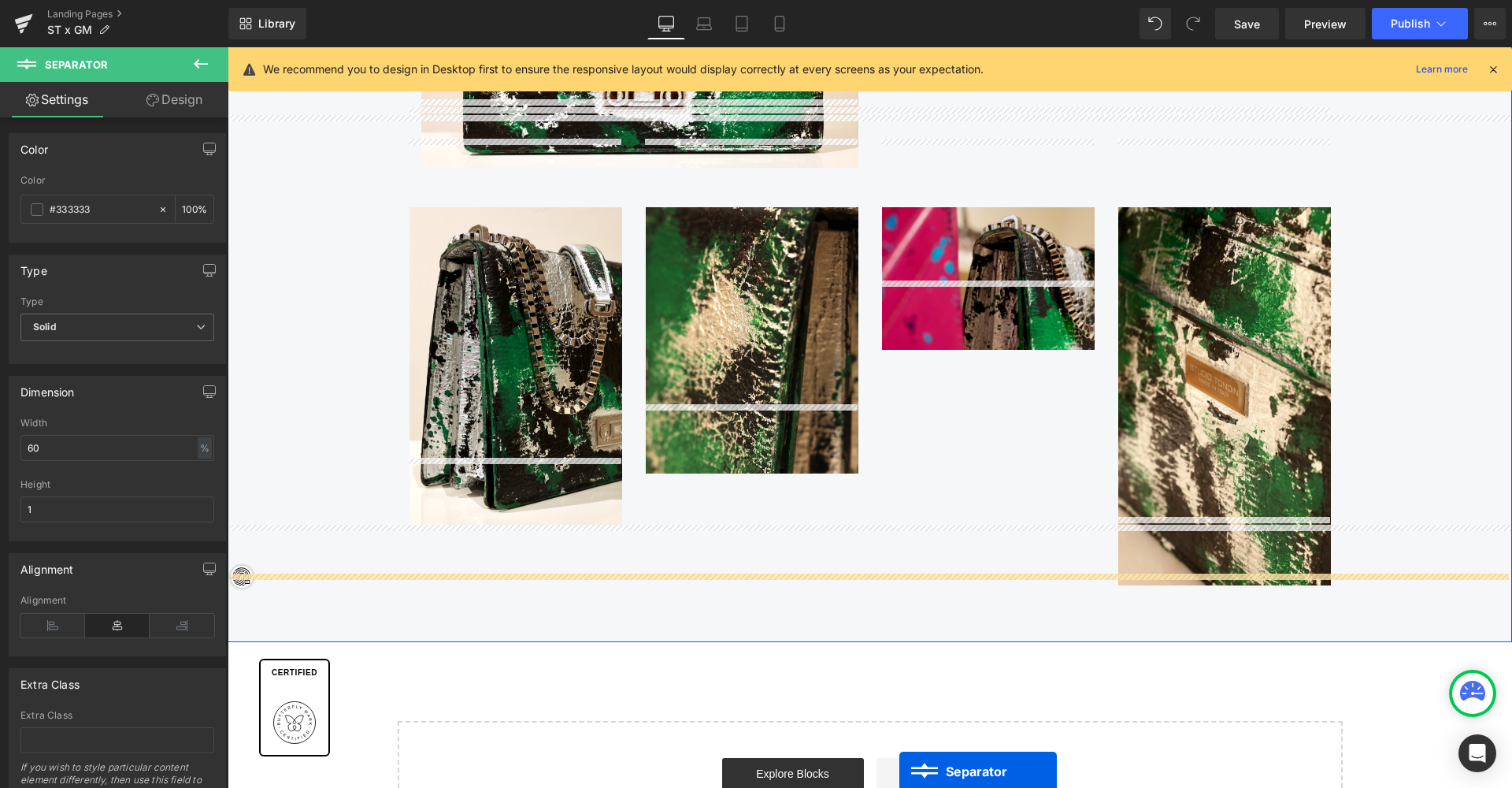
scroll to position [2331, 0]
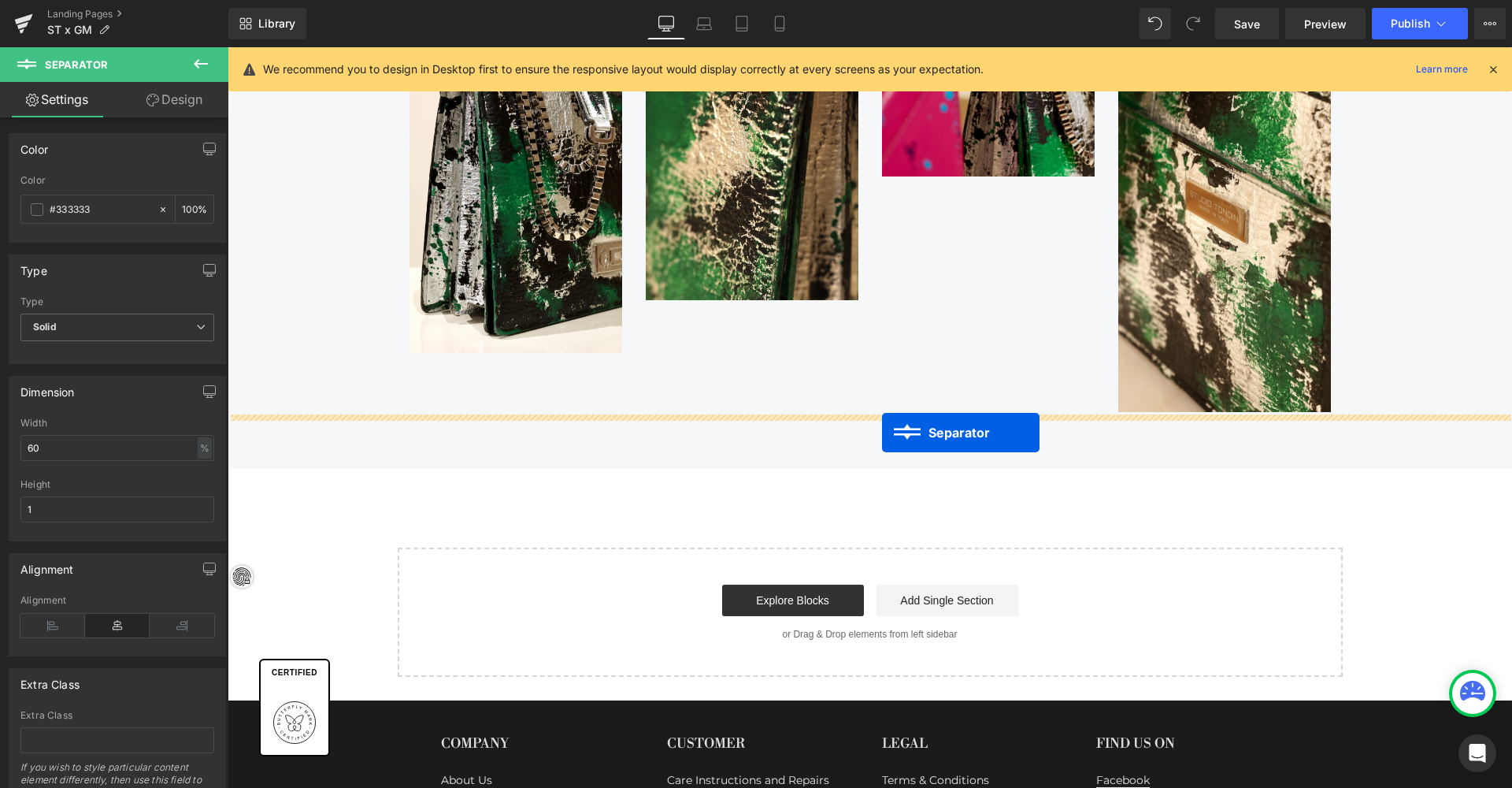
drag, startPoint x: 868, startPoint y: 548, endPoint x: 882, endPoint y: 432, distance: 116.8
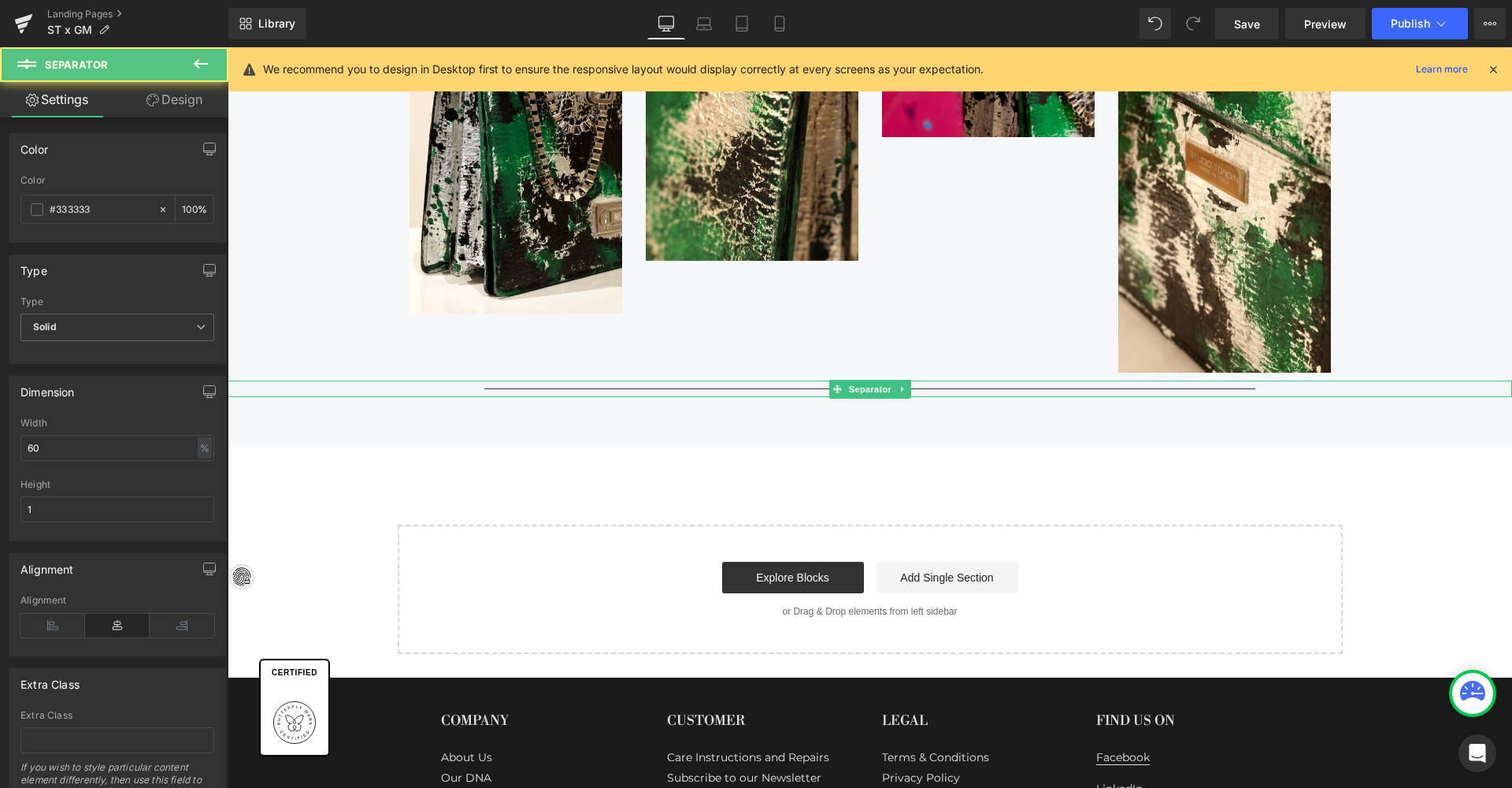
scroll to position [3350, 1278]
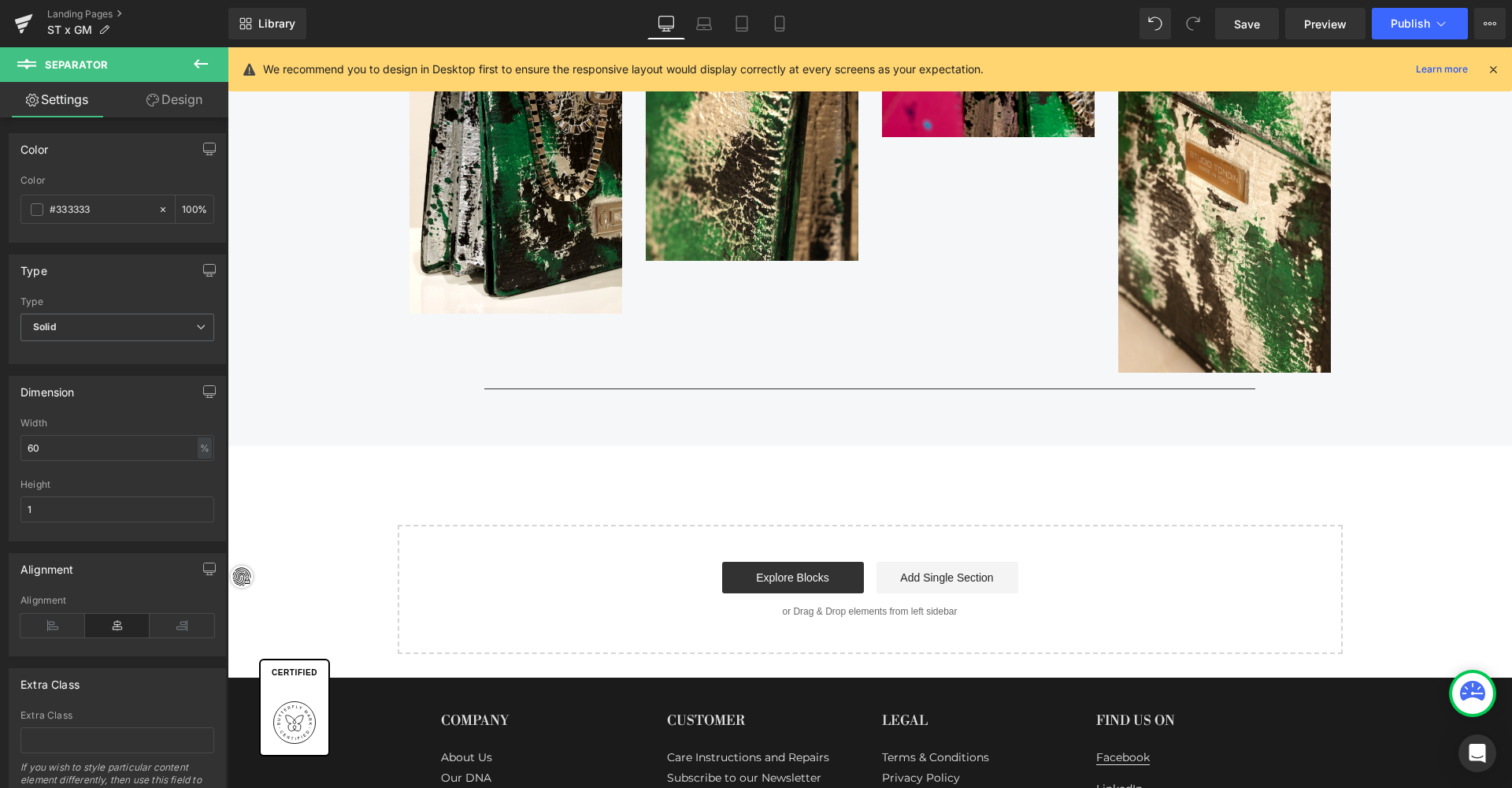
click at [206, 75] on button at bounding box center [201, 65] width 55 height 35
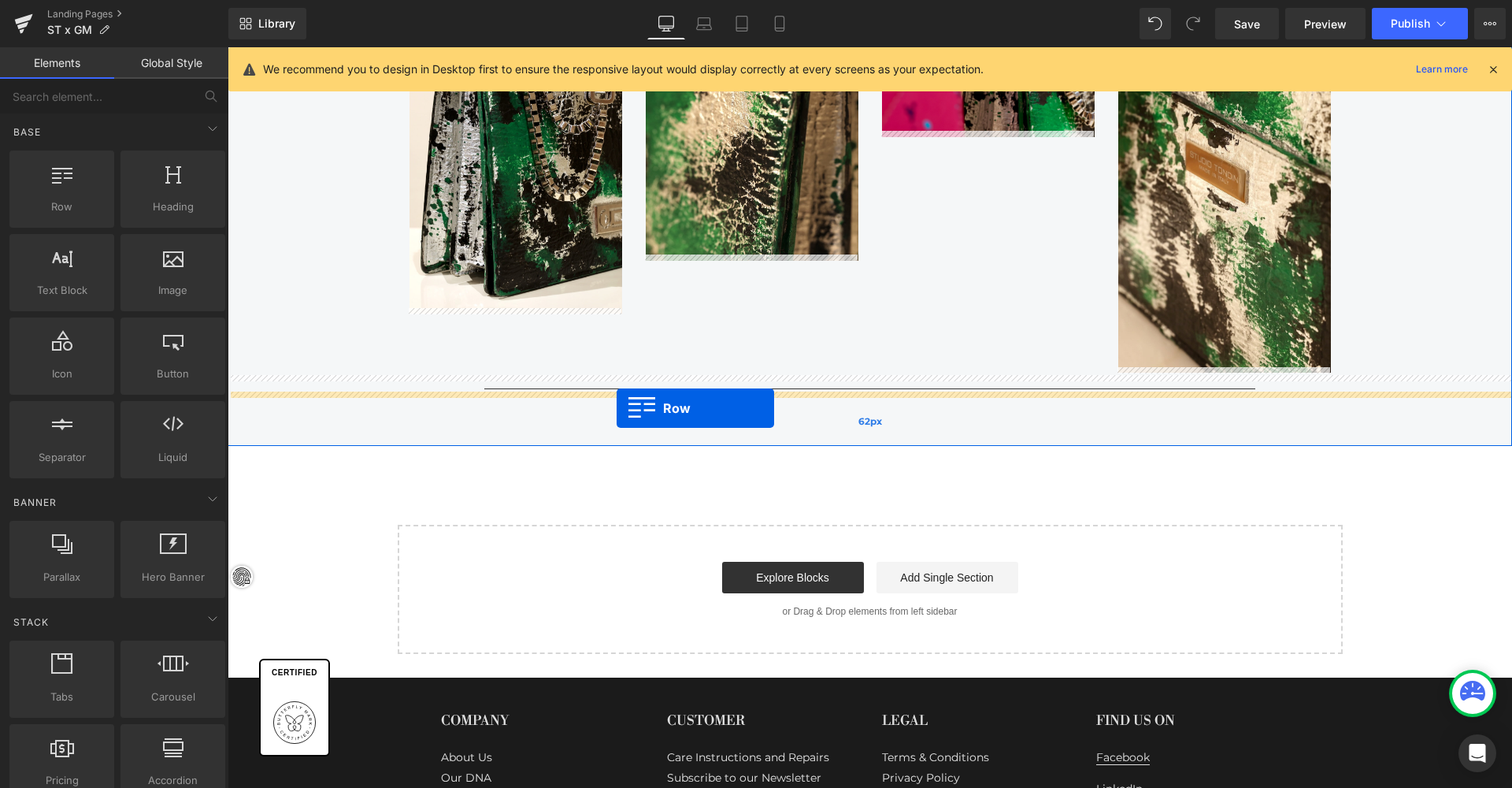
drag, startPoint x: 302, startPoint y: 238, endPoint x: 617, endPoint y: 408, distance: 357.9
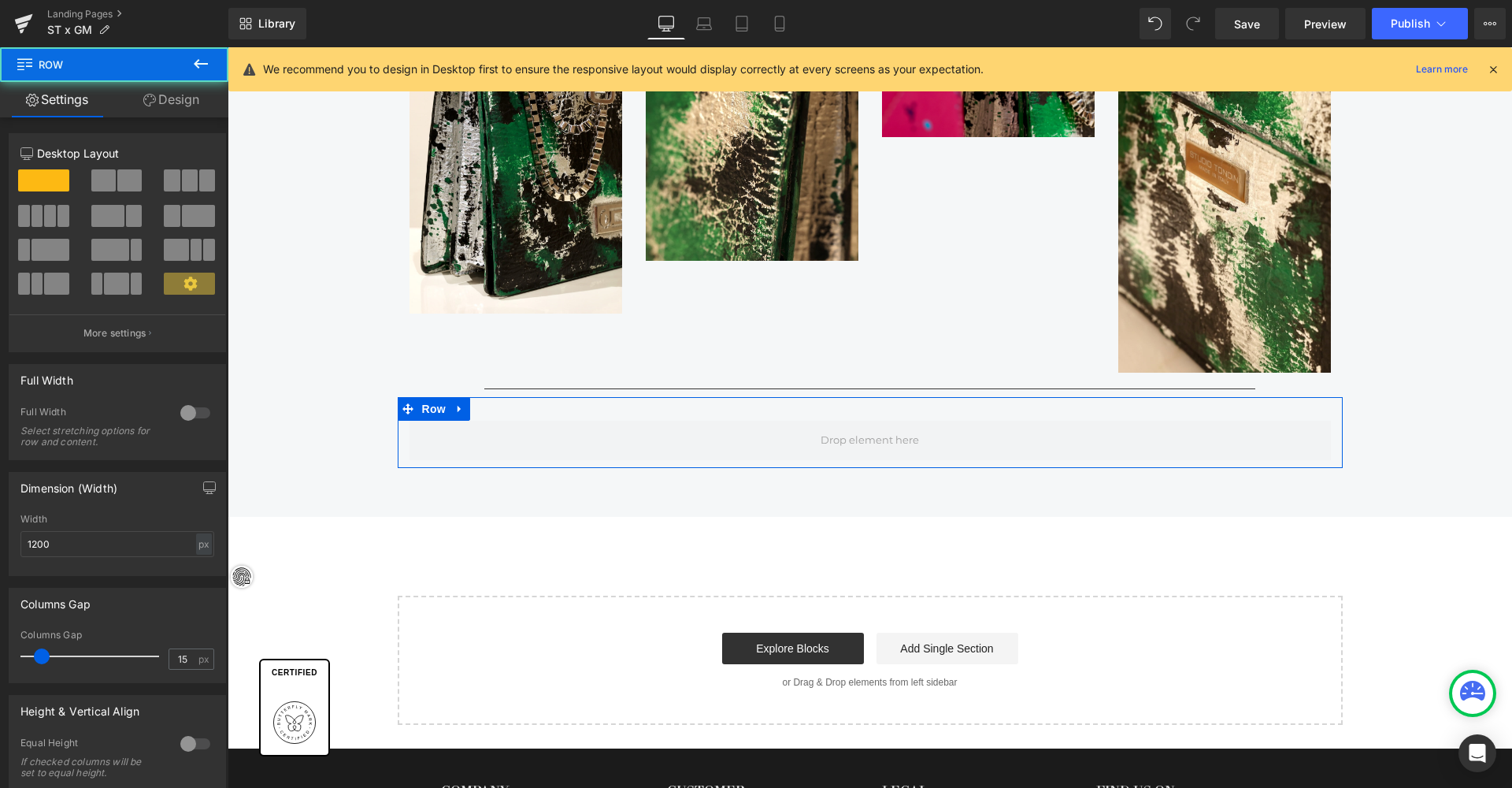
scroll to position [3421, 1278]
click at [107, 183] on span at bounding box center [103, 180] width 25 height 22
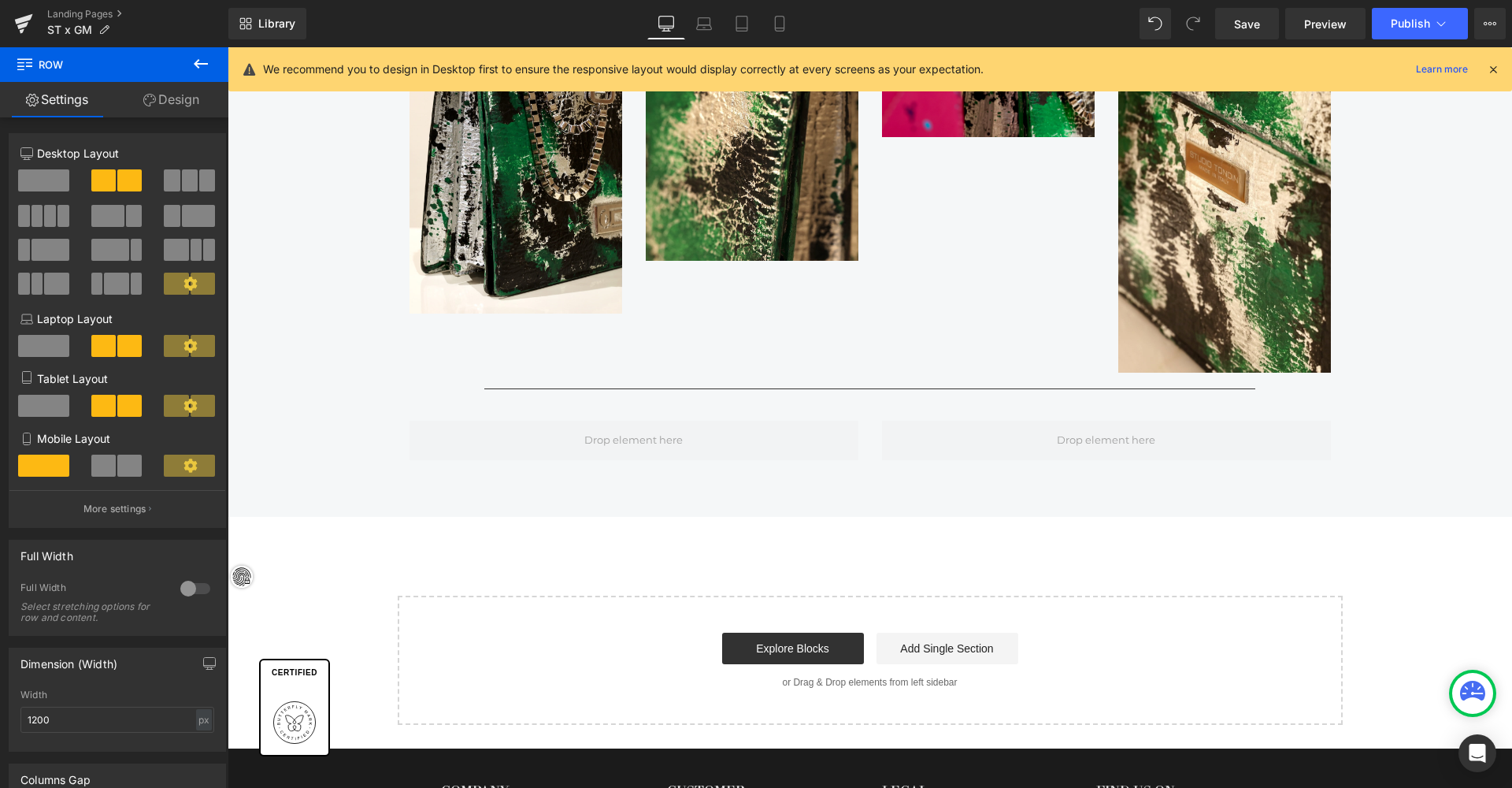
click at [199, 67] on icon at bounding box center [201, 64] width 19 height 19
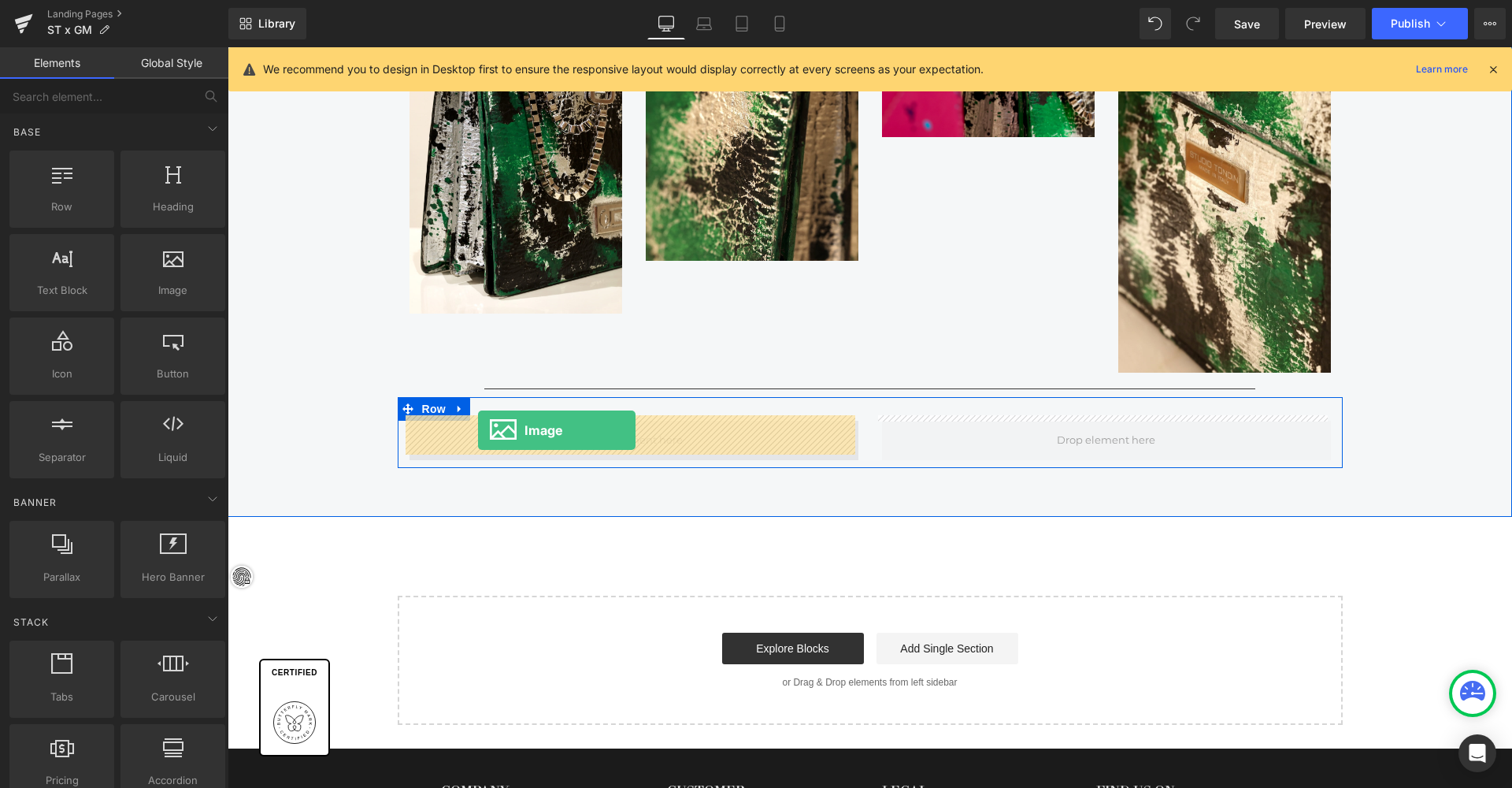
drag, startPoint x: 399, startPoint y: 321, endPoint x: 478, endPoint y: 430, distance: 134.6
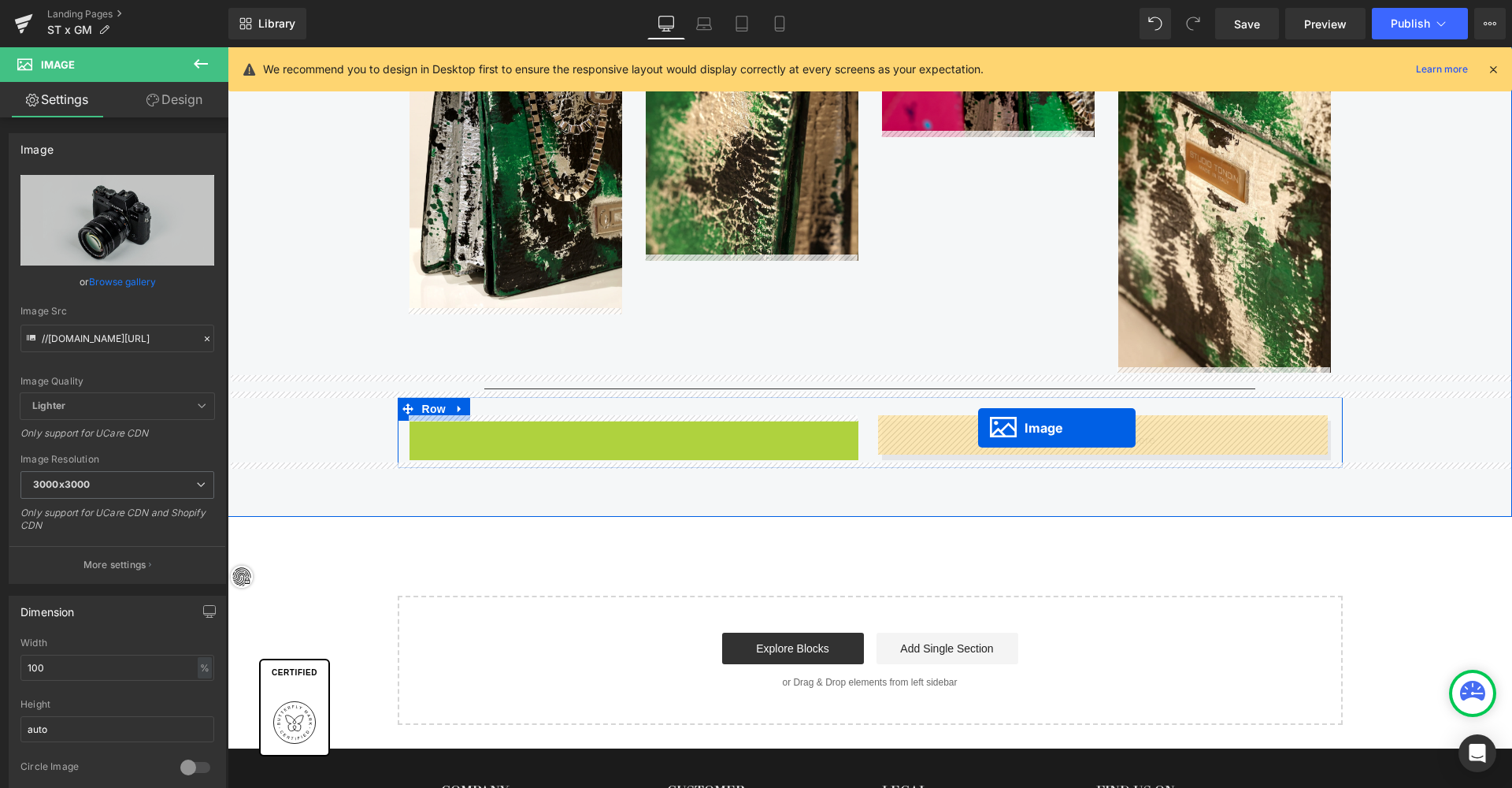
drag, startPoint x: 628, startPoint y: 565, endPoint x: 978, endPoint y: 428, distance: 375.9
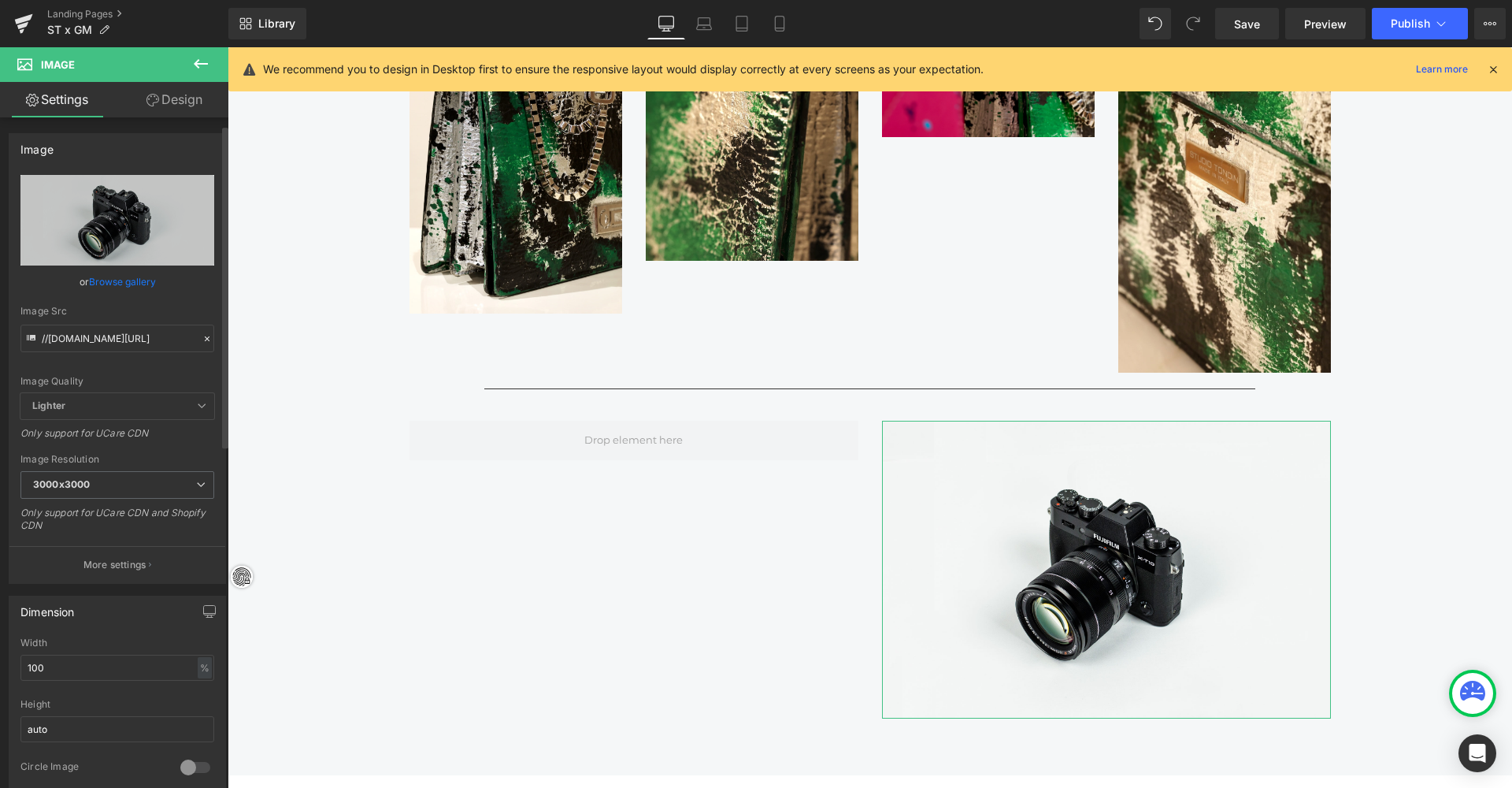
scroll to position [18, 0]
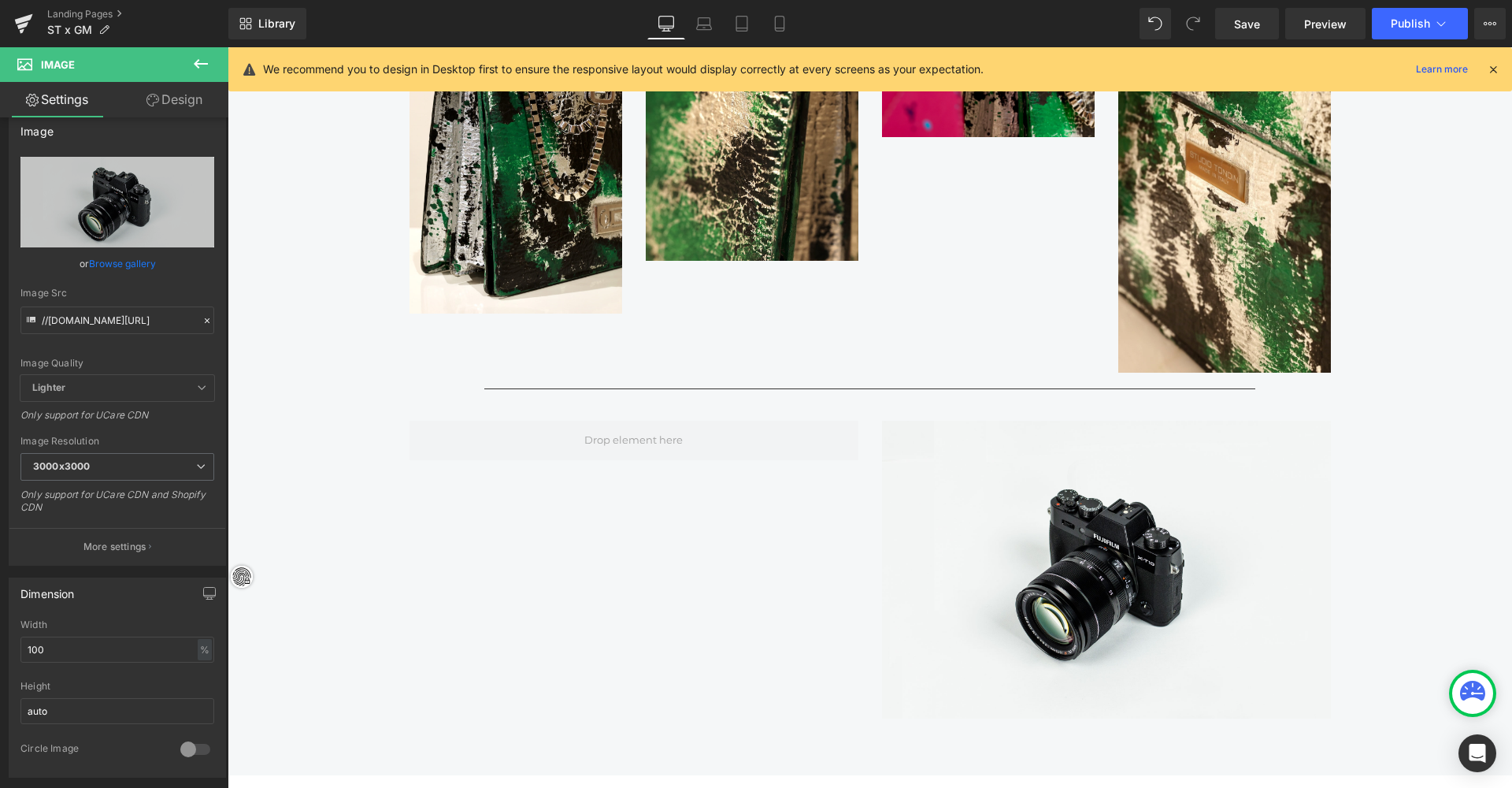
click at [203, 60] on icon at bounding box center [201, 64] width 19 height 19
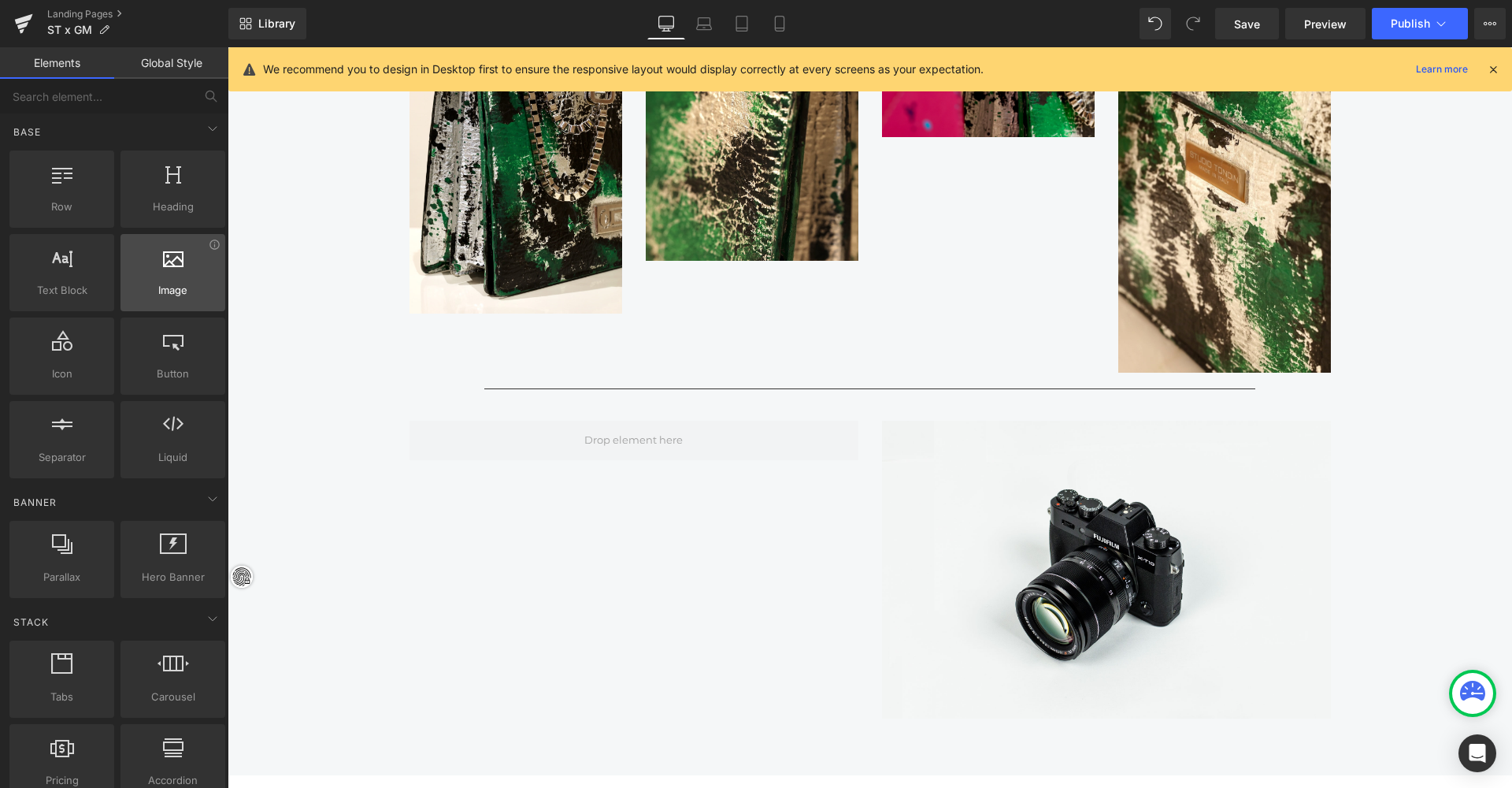
scroll to position [4, 0]
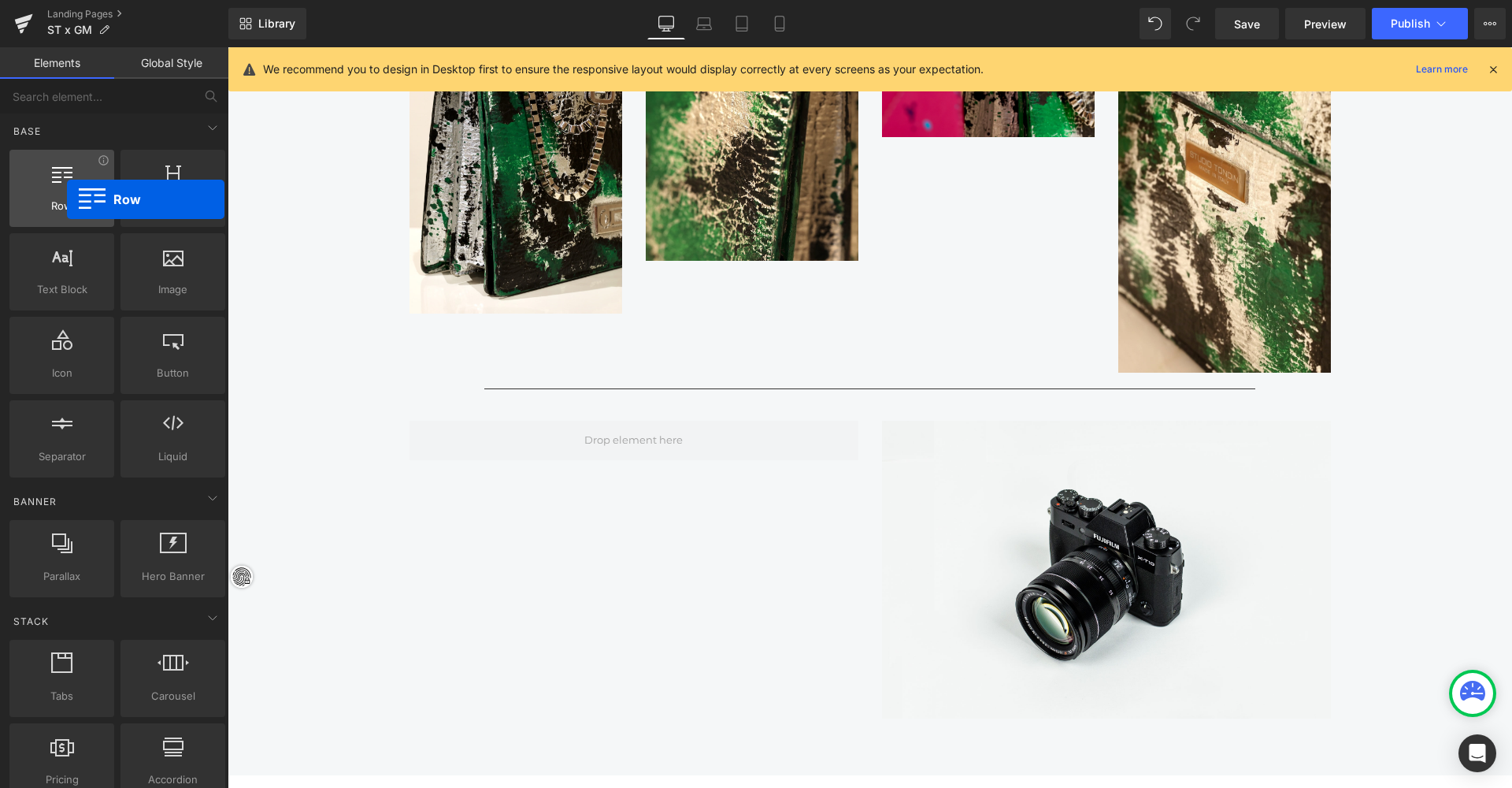
click at [67, 199] on span "Row" at bounding box center [61, 206] width 95 height 17
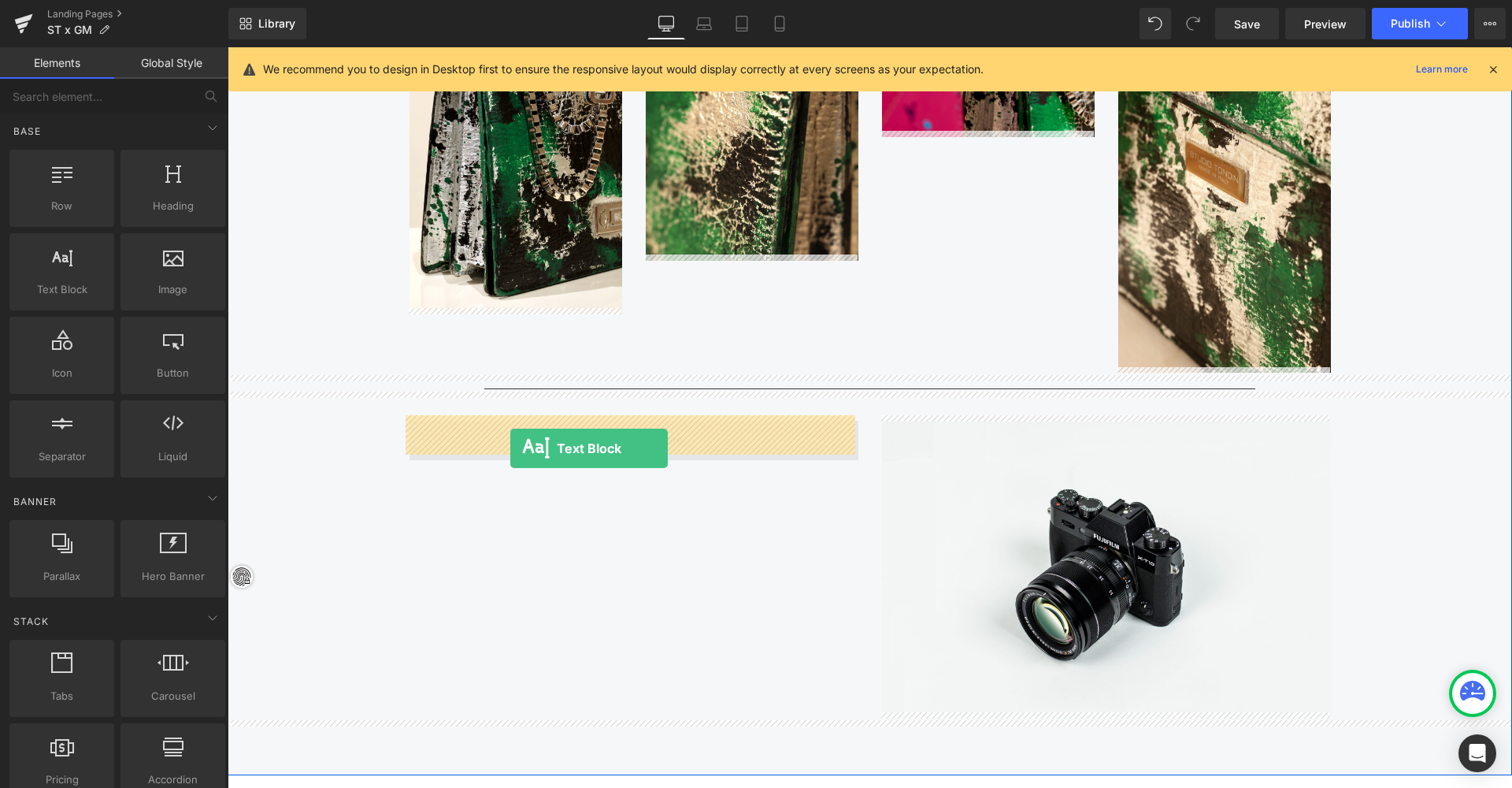
drag, startPoint x: 292, startPoint y: 319, endPoint x: 510, endPoint y: 448, distance: 253.3
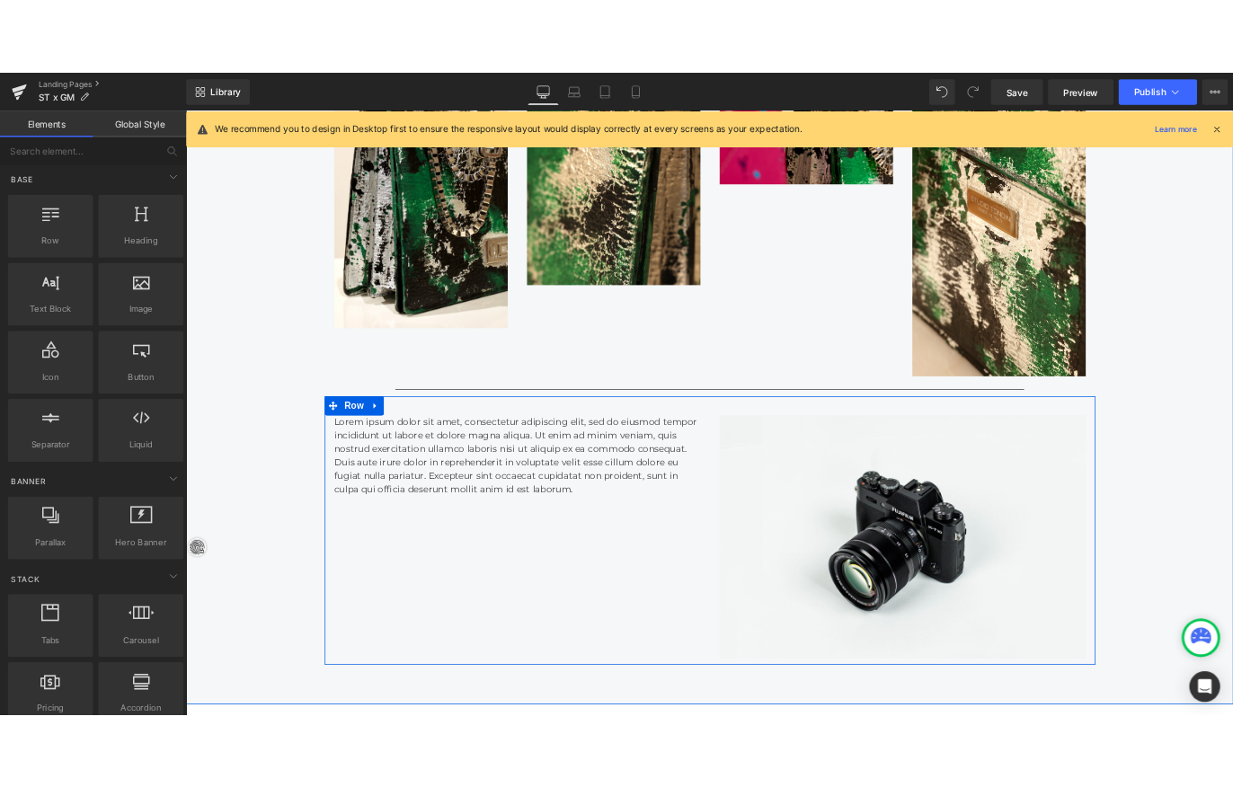
scroll to position [2651, 0]
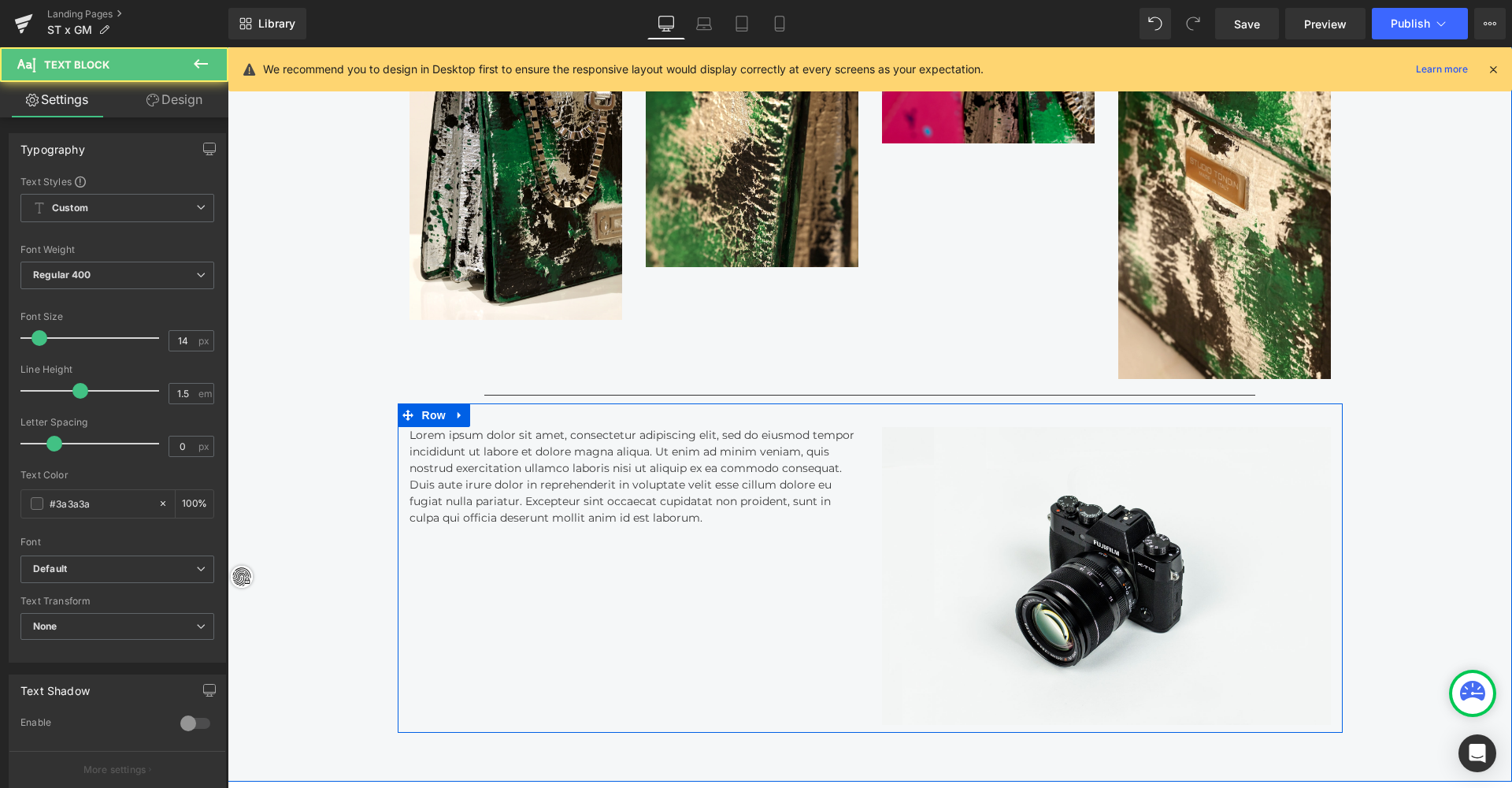
click at [539, 473] on p "Lorem ipsum dolor sit amet, consectetur adipiscing elit, sed do eiusmod tempor …" at bounding box center [633, 476] width 449 height 99
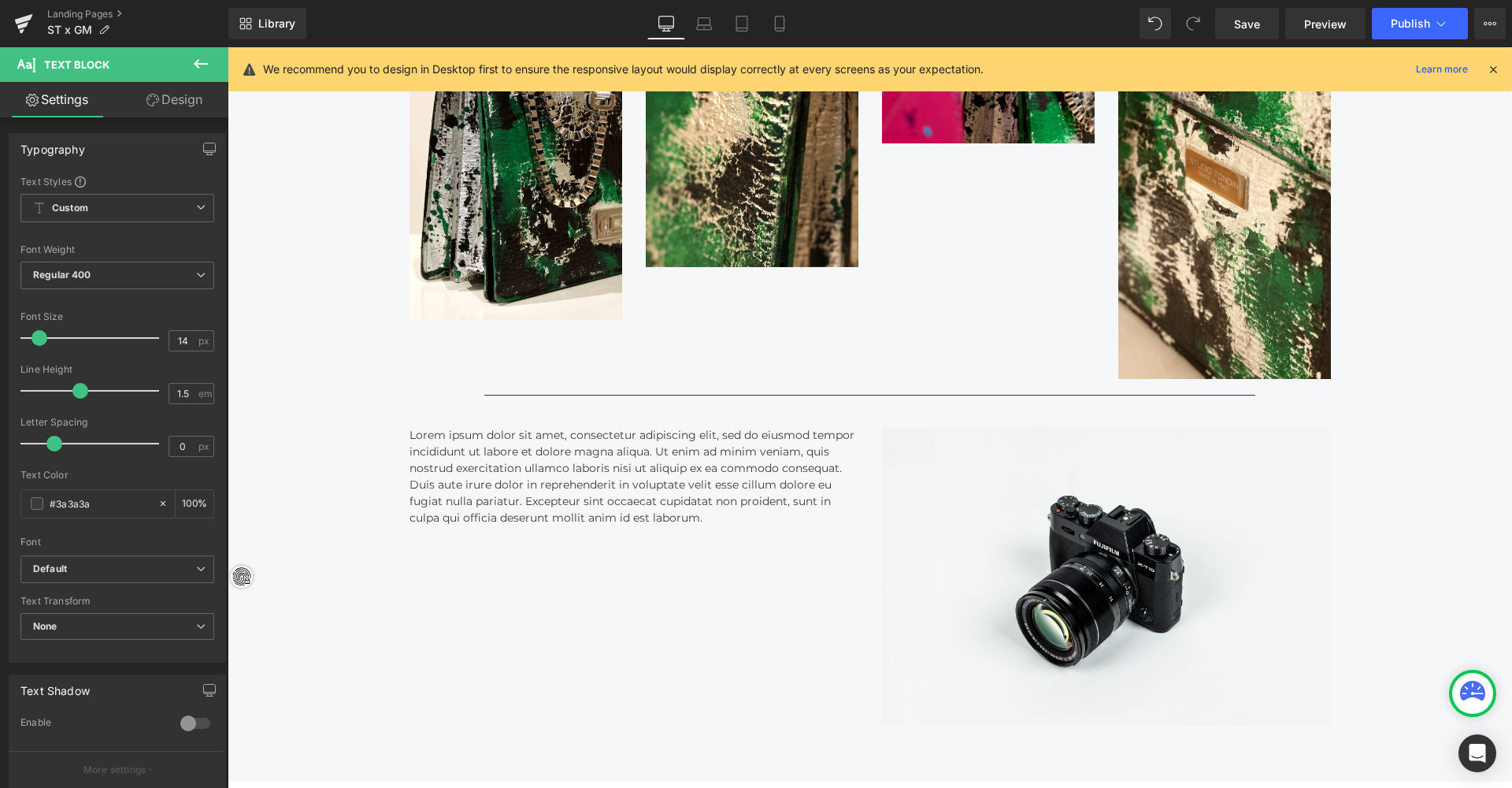
click at [208, 59] on icon at bounding box center [201, 64] width 19 height 19
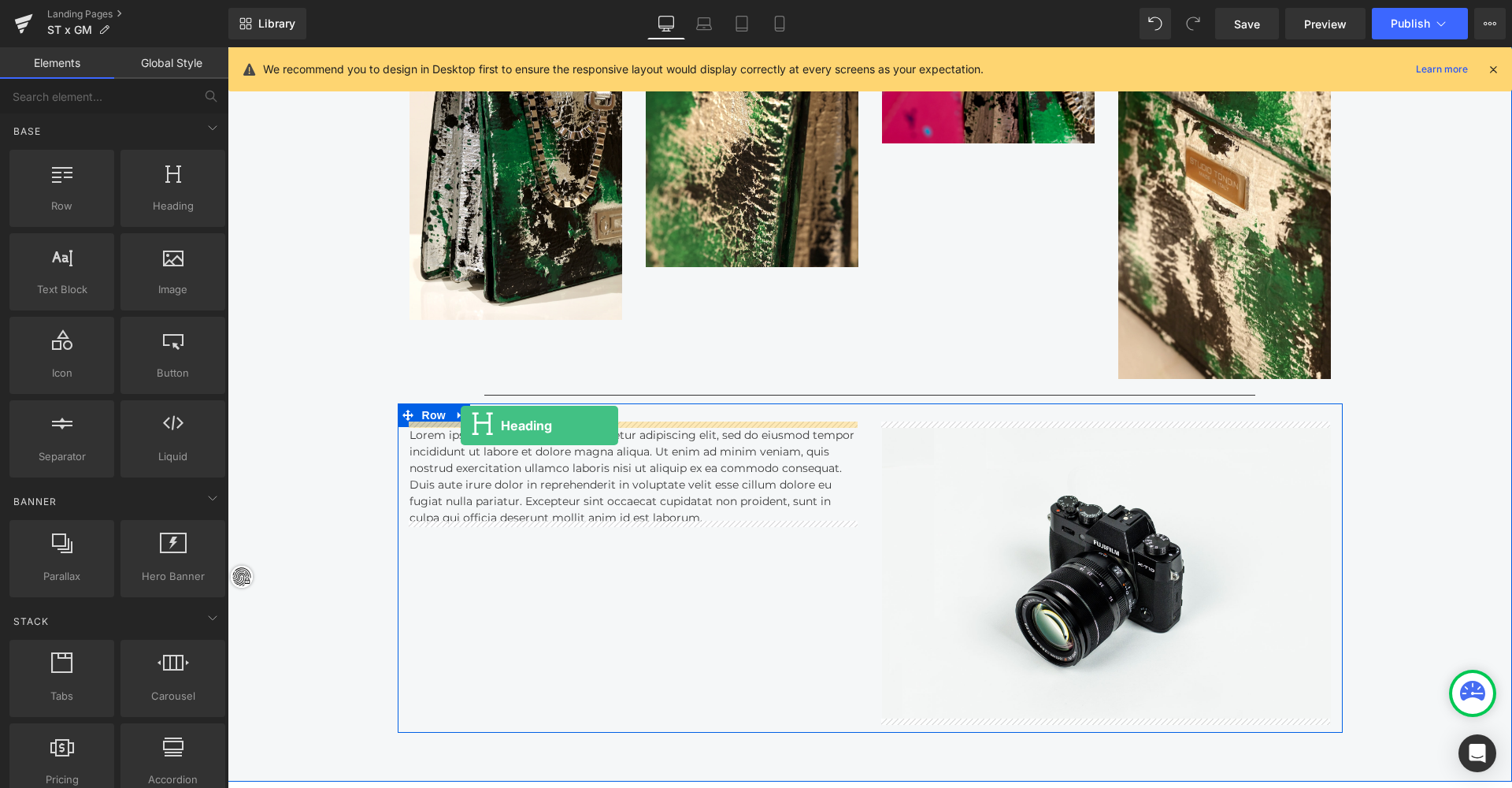
drag, startPoint x: 397, startPoint y: 247, endPoint x: 461, endPoint y: 425, distance: 189.2
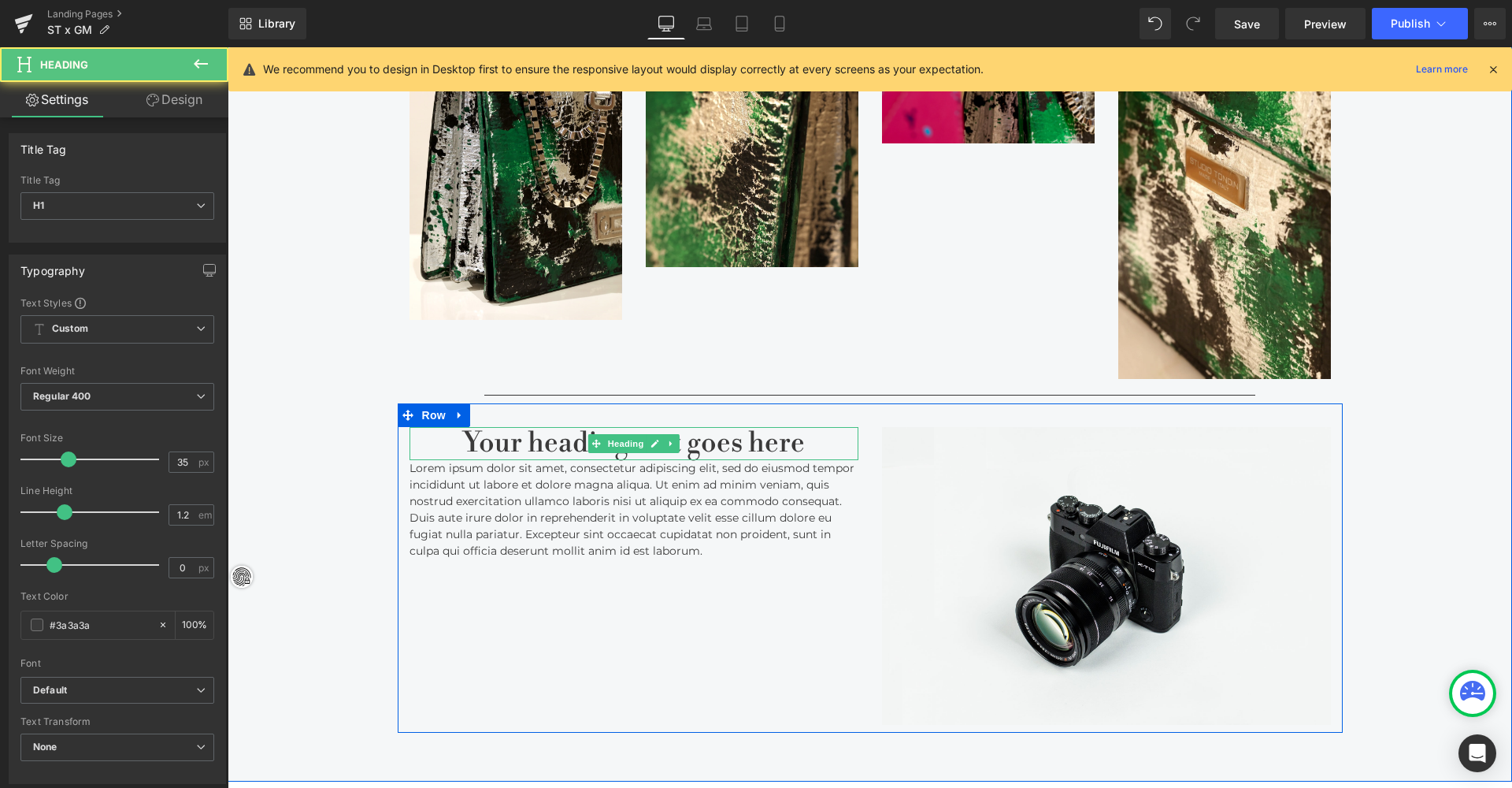
click at [520, 445] on h1 "Your heading text goes here" at bounding box center [633, 444] width 449 height 33
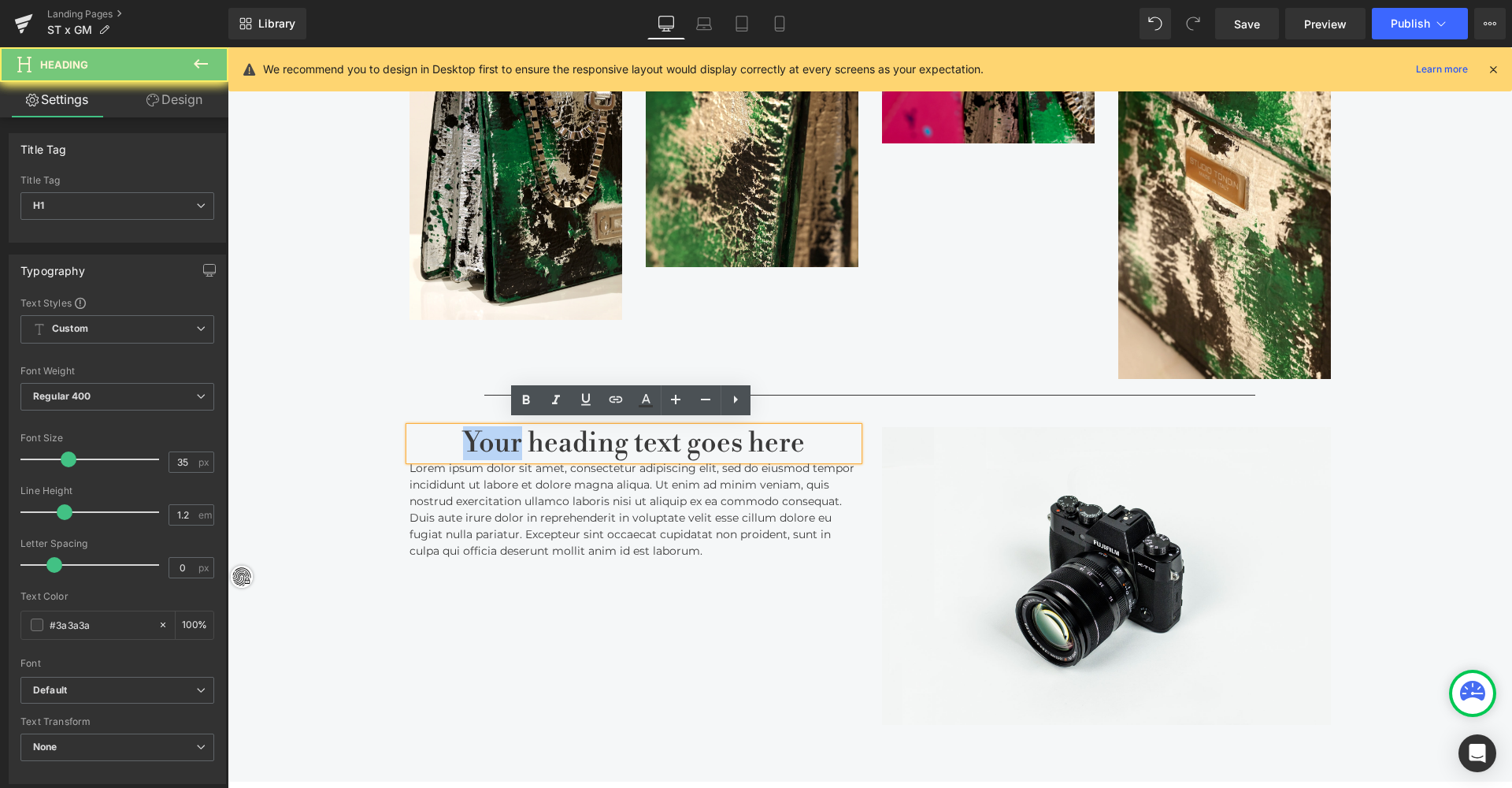
click at [520, 445] on h1 "Your heading text goes here" at bounding box center [633, 444] width 449 height 33
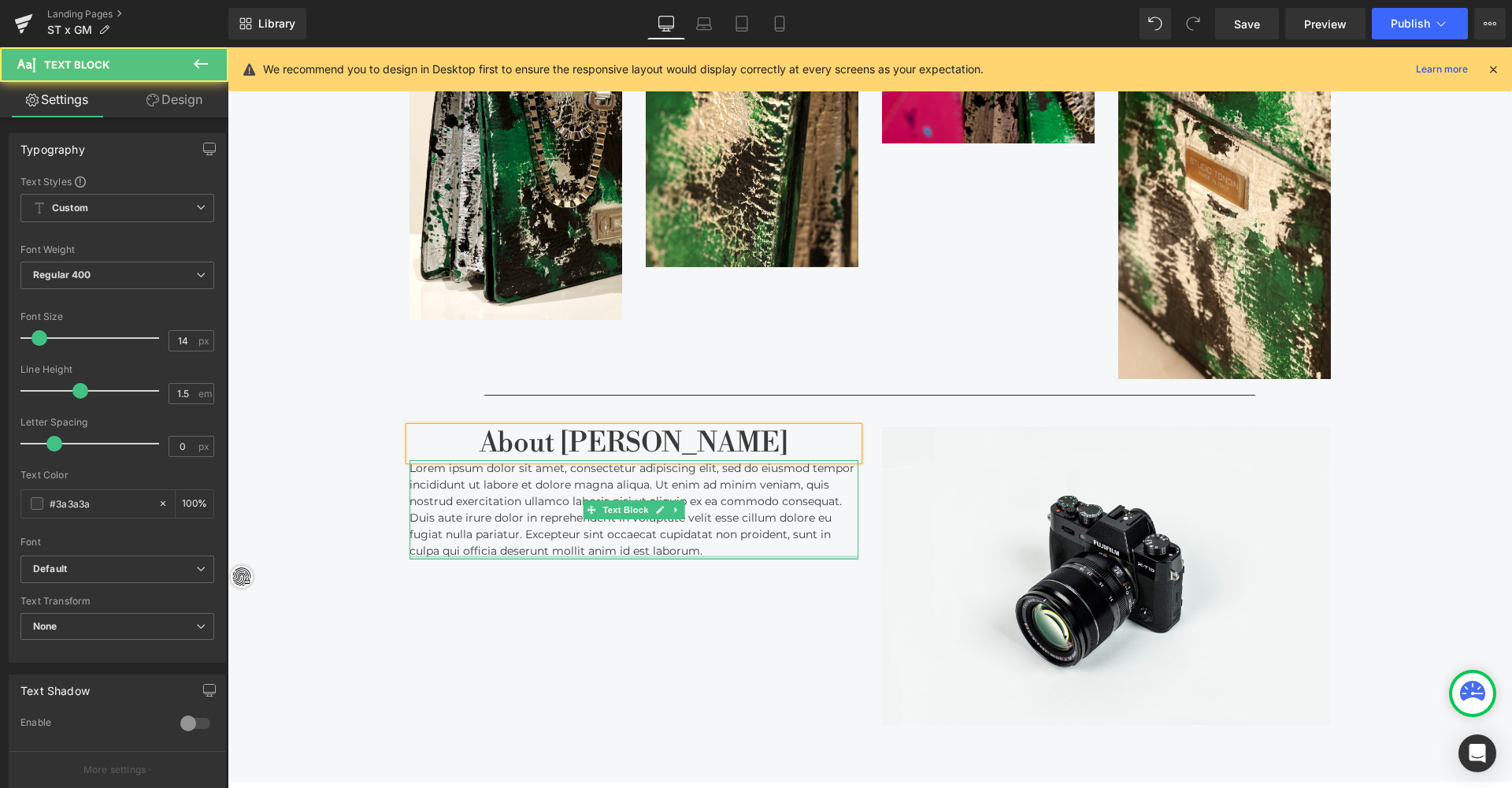
drag, startPoint x: 696, startPoint y: 551, endPoint x: 723, endPoint y: 550, distance: 27.0
click at [696, 551] on div "Lorem ipsum dolor sit amet, consectetur adipiscing elit, sed do eiusmod tempor …" at bounding box center [633, 509] width 449 height 99
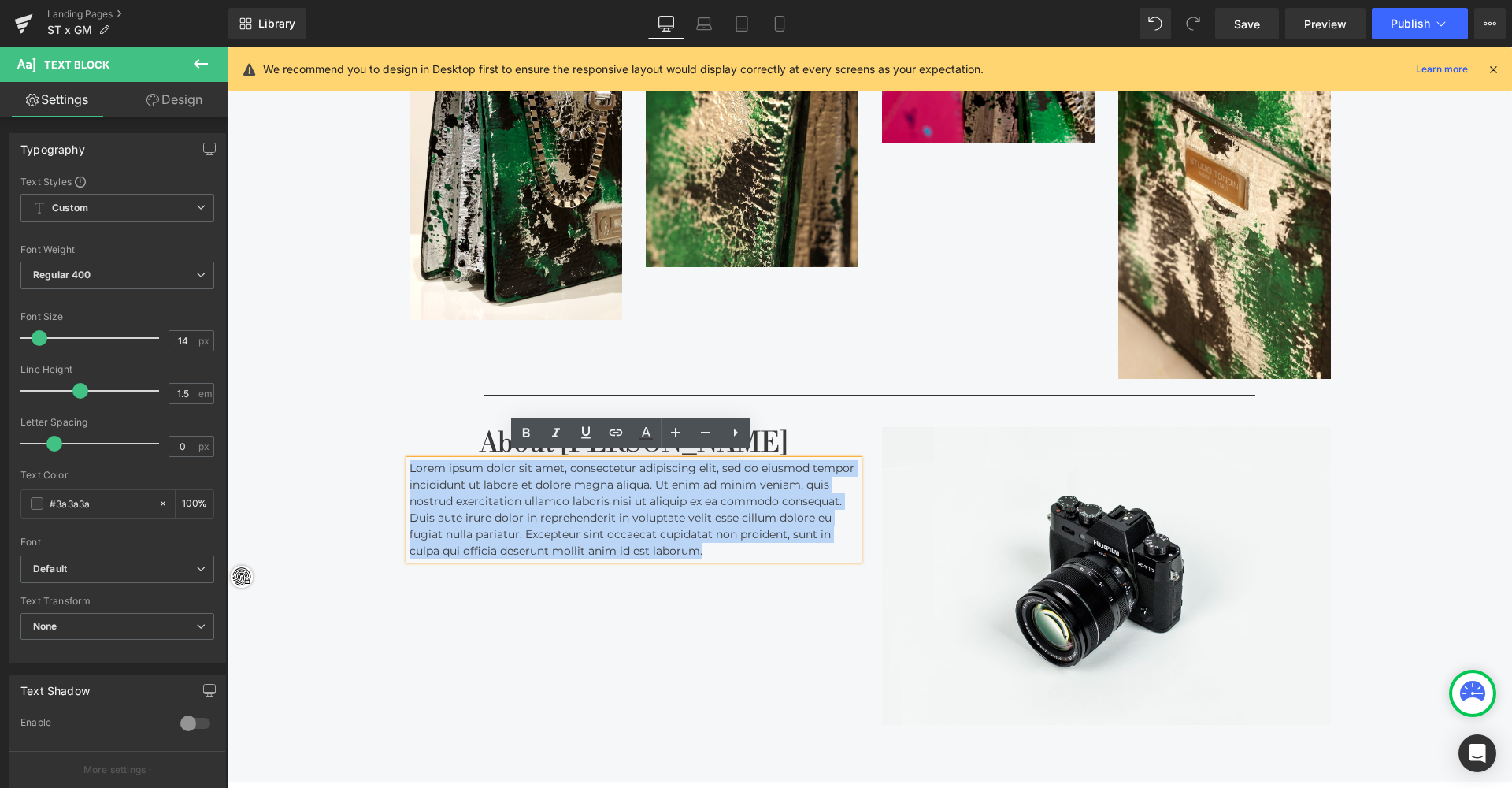
drag, startPoint x: 724, startPoint y: 543, endPoint x: 400, endPoint y: 448, distance: 337.6
click at [400, 448] on div "About Gabriella Martinelli Heading Lorem ipsum dolor sit amet, consectetur adip…" at bounding box center [633, 493] width 472 height 132
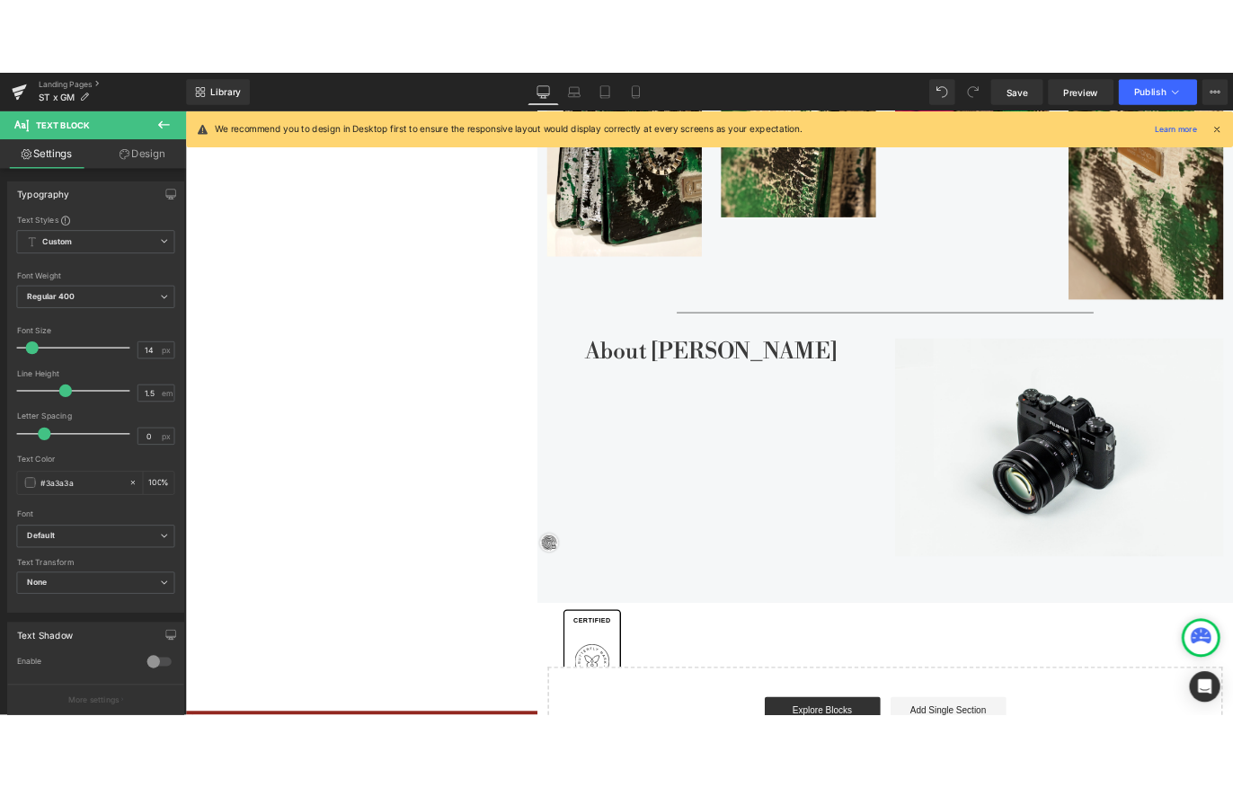
scroll to position [4045, 966]
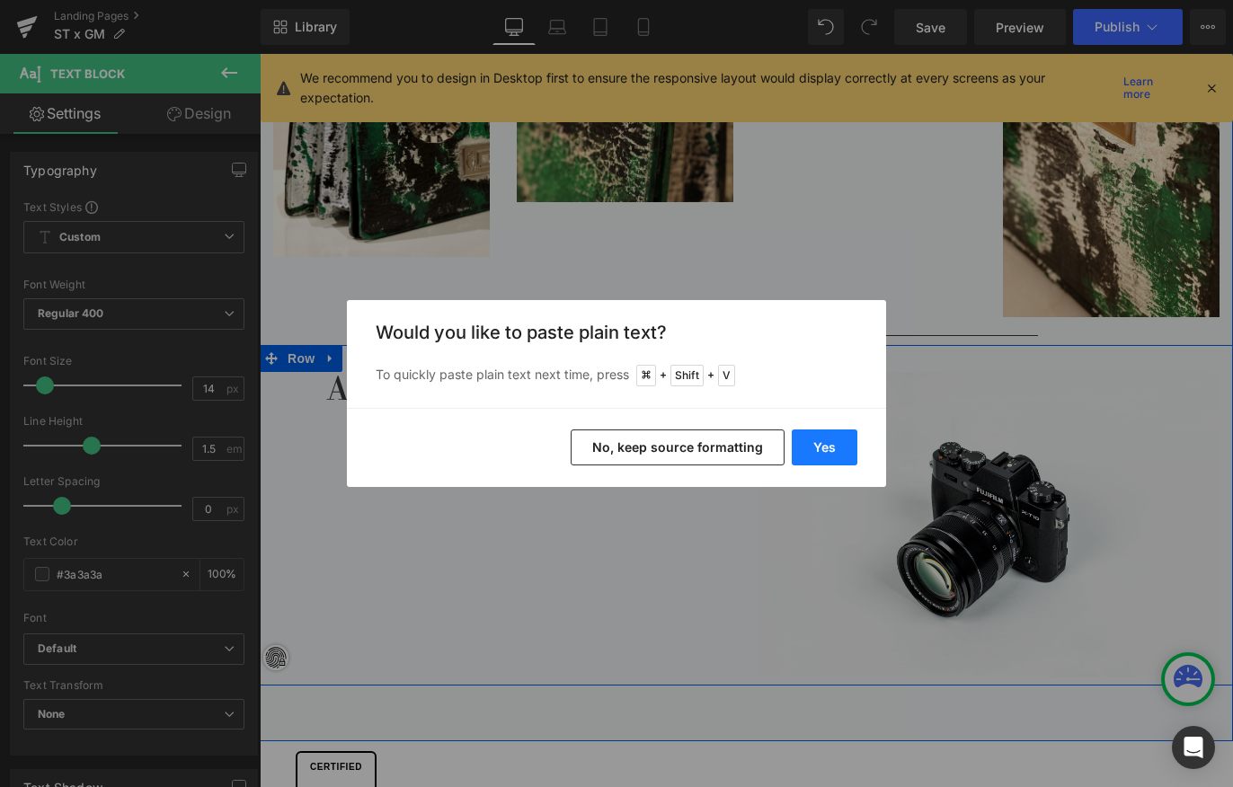
click at [823, 449] on button "Yes" at bounding box center [825, 448] width 66 height 36
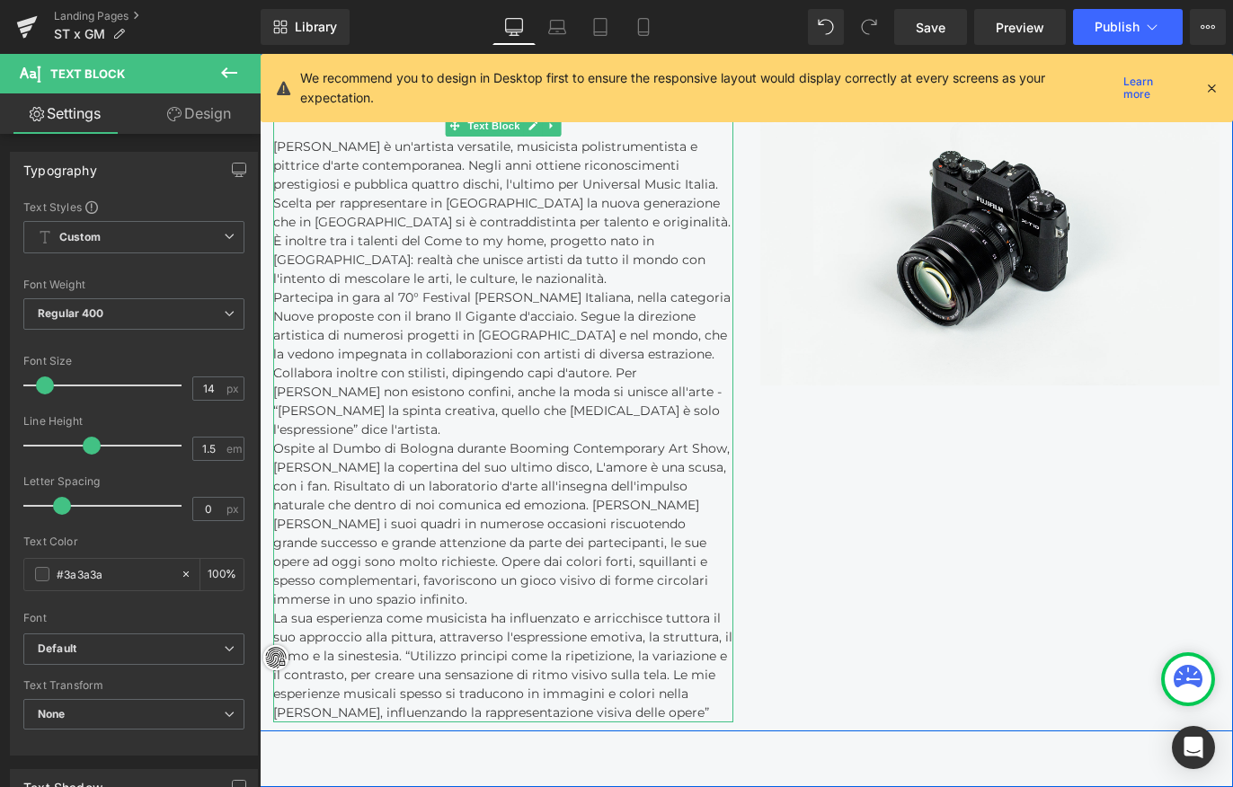
scroll to position [2997, 0]
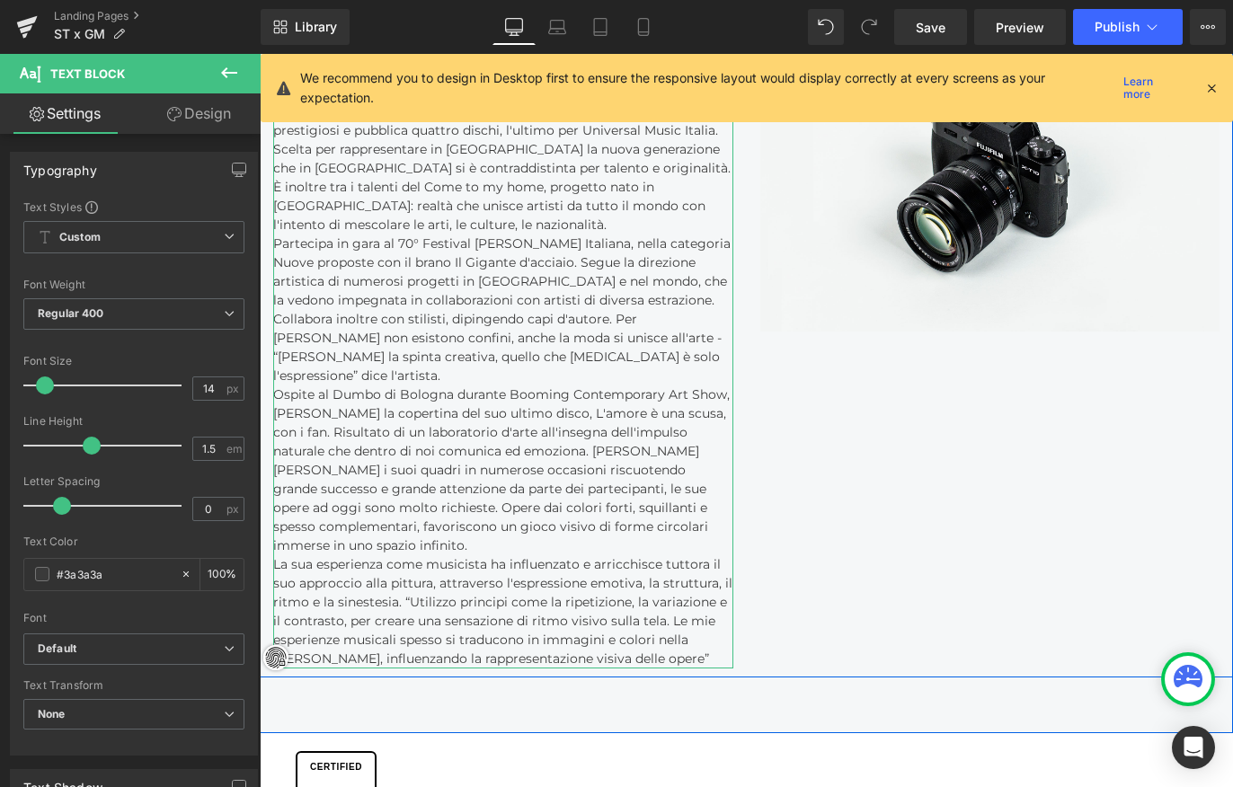
click at [681, 609] on p "La sua esperienza come musicista ha influenzato e arricchisce tuttora il suo ap…" at bounding box center [503, 611] width 460 height 113
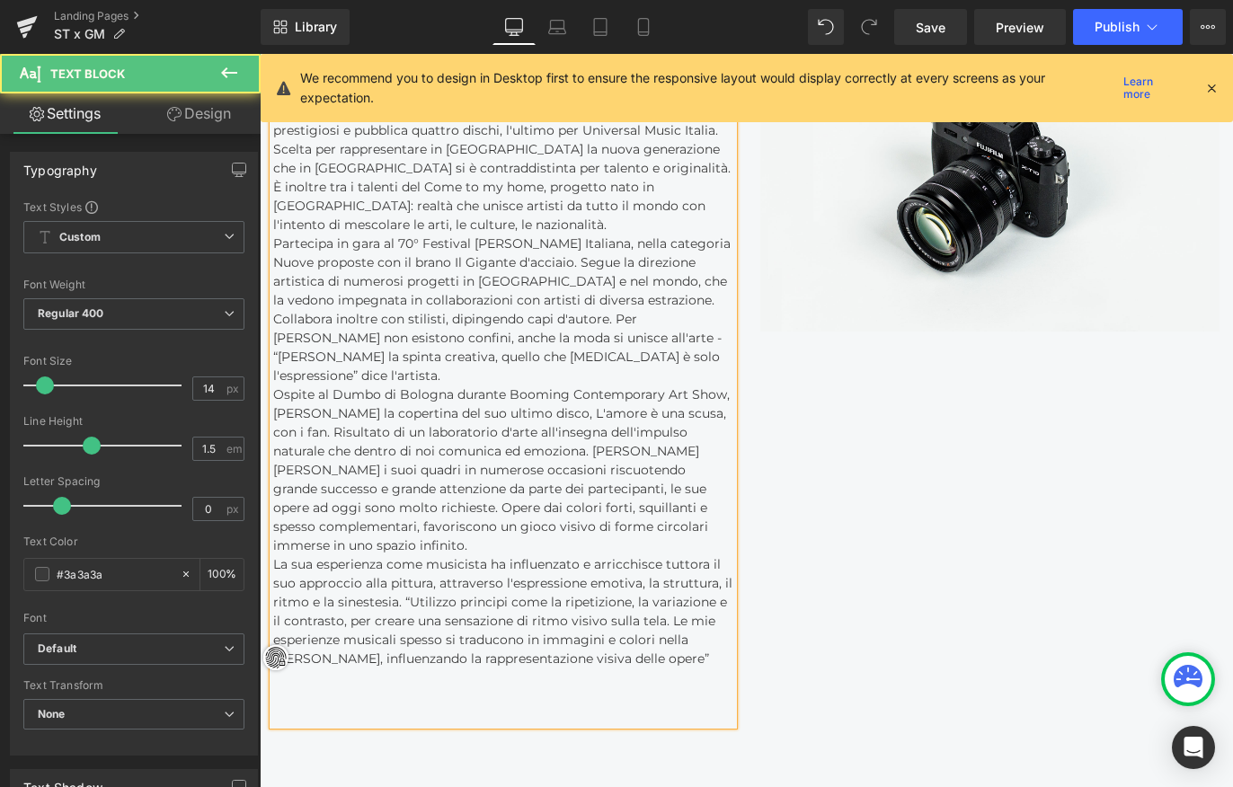
scroll to position [4401, 966]
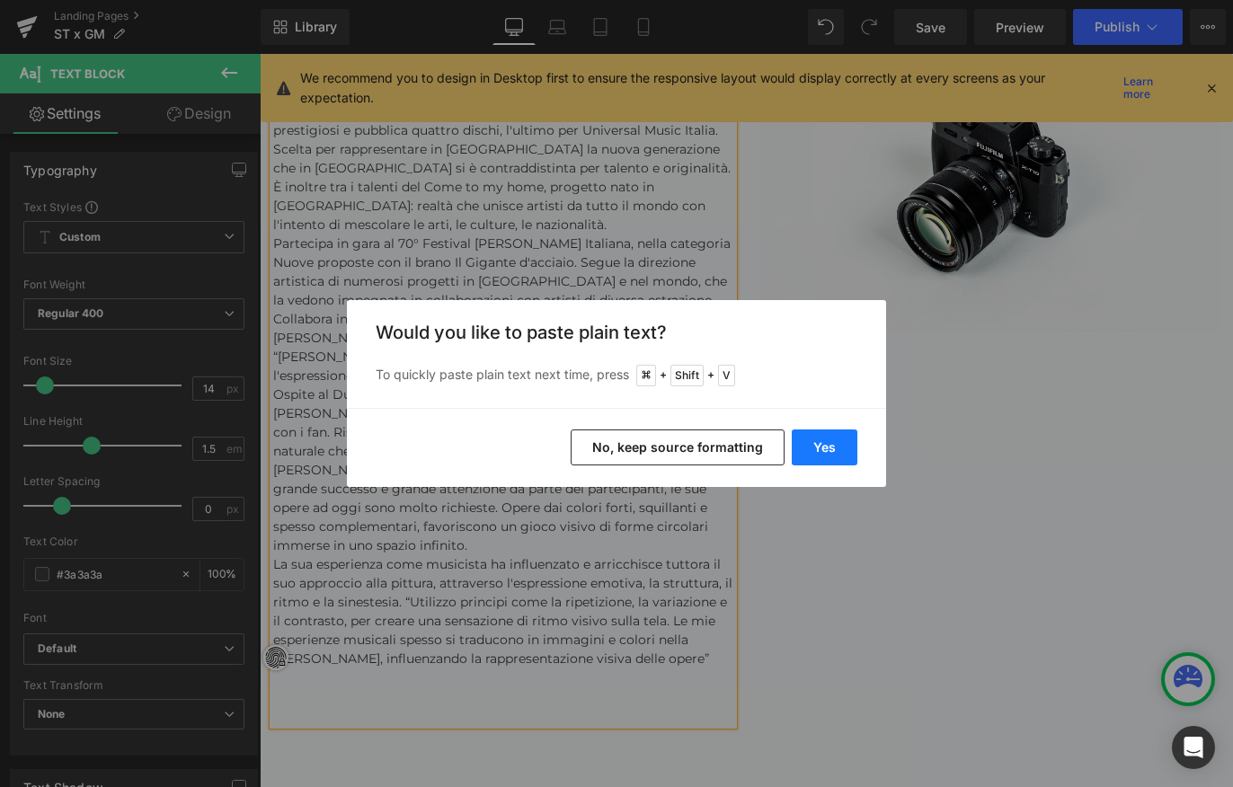
click at [821, 448] on button "Yes" at bounding box center [825, 448] width 66 height 36
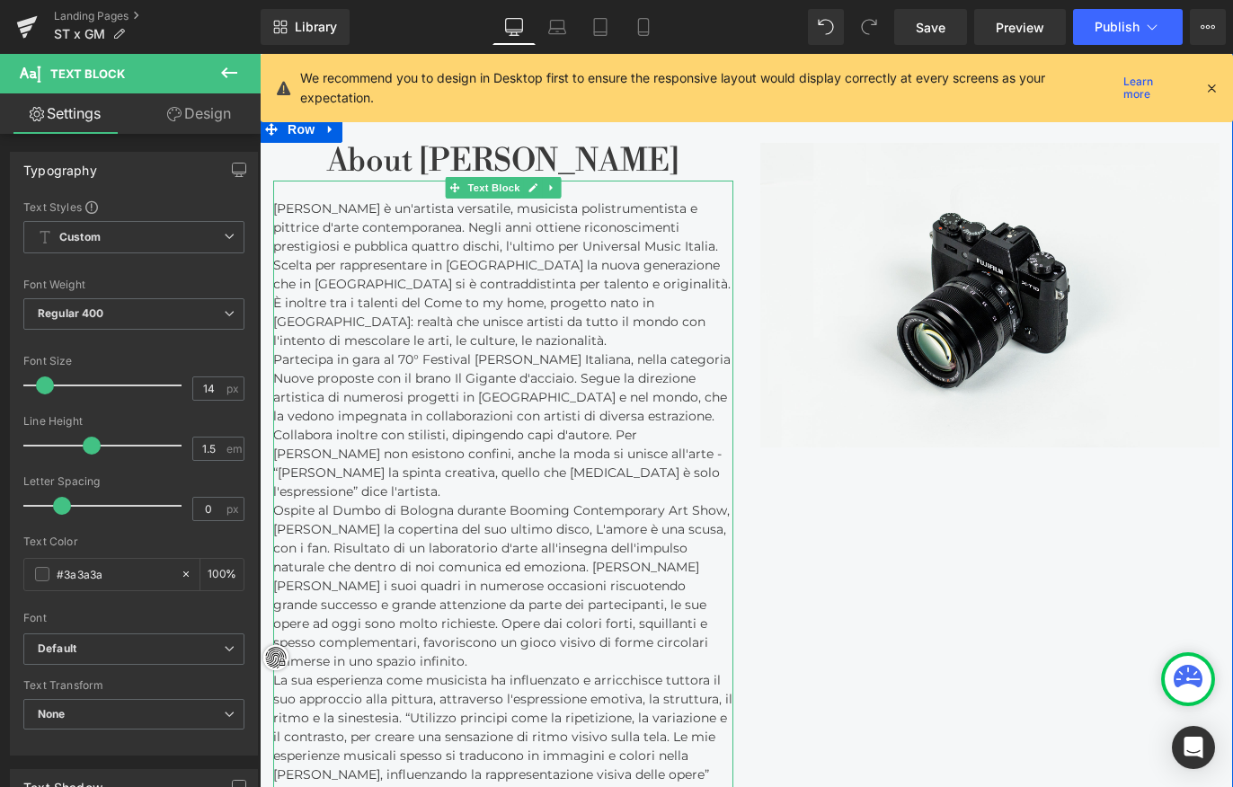
scroll to position [2885, 0]
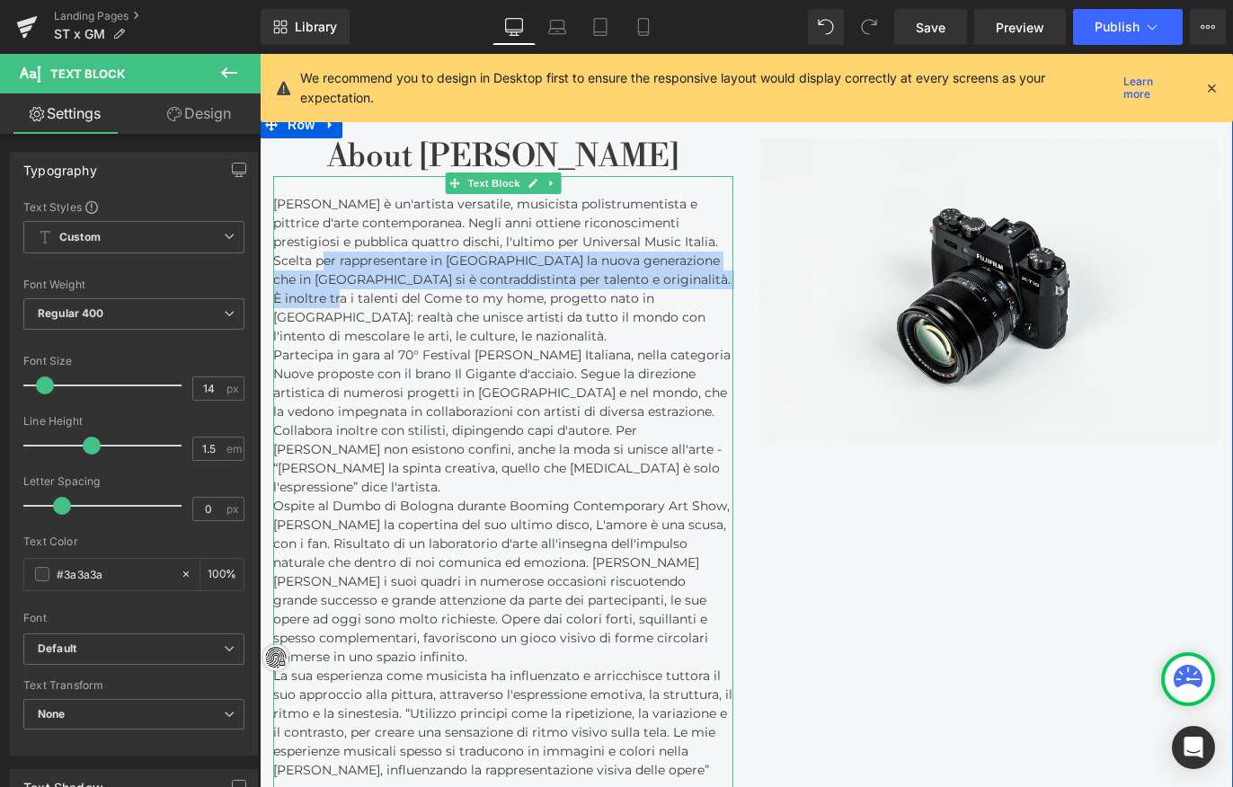
drag, startPoint x: 274, startPoint y: 259, endPoint x: 677, endPoint y: 263, distance: 402.7
click at [677, 263] on p "[PERSON_NAME] è un'artista versatile, musicista polistrumentista e pittrice d'a…" at bounding box center [503, 270] width 460 height 151
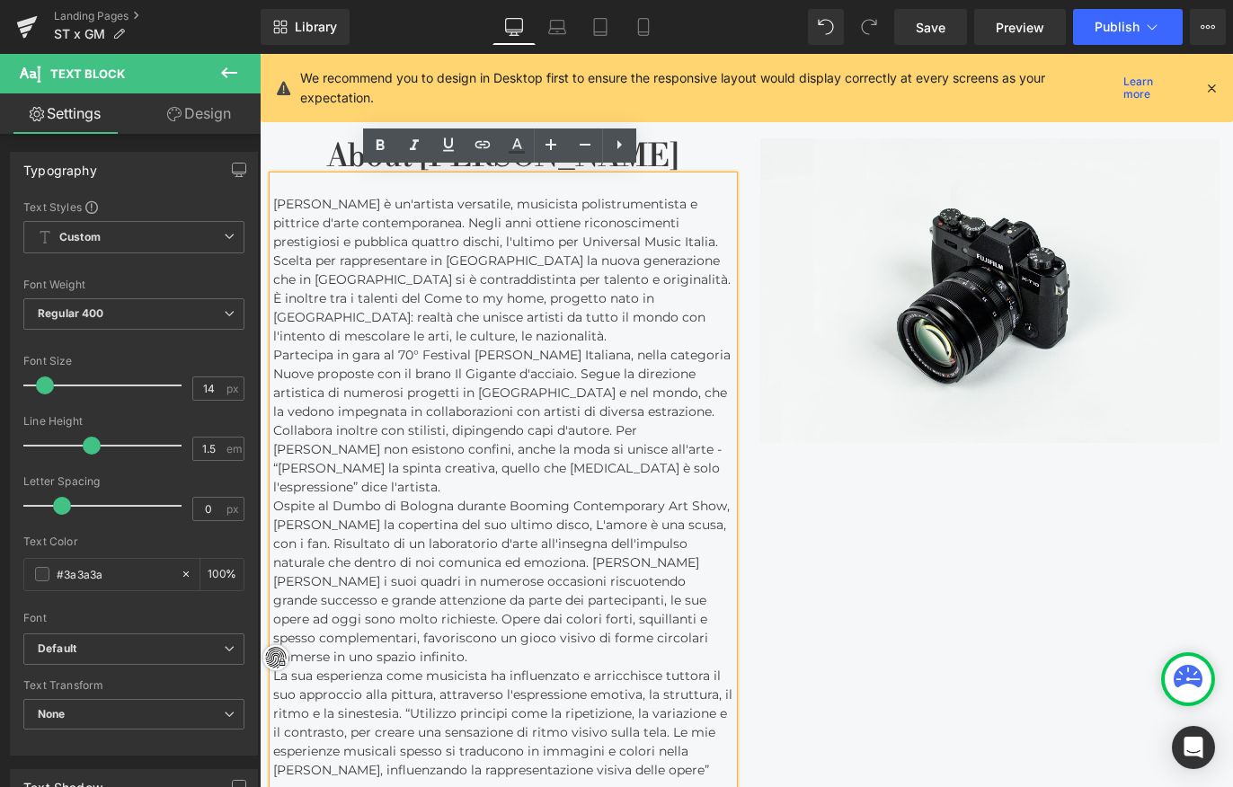
click at [644, 316] on p "[PERSON_NAME] è un'artista versatile, musicista polistrumentista e pittrice d'a…" at bounding box center [503, 270] width 460 height 151
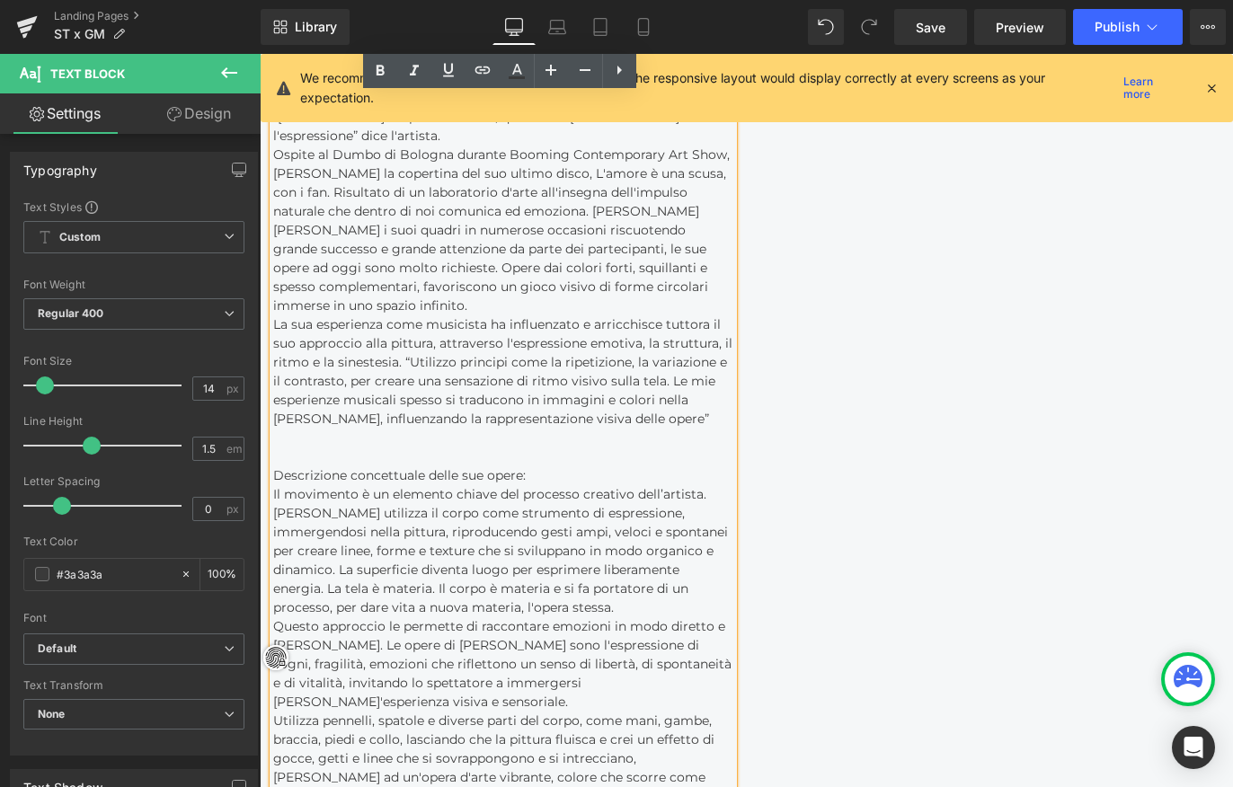
scroll to position [3281, 0]
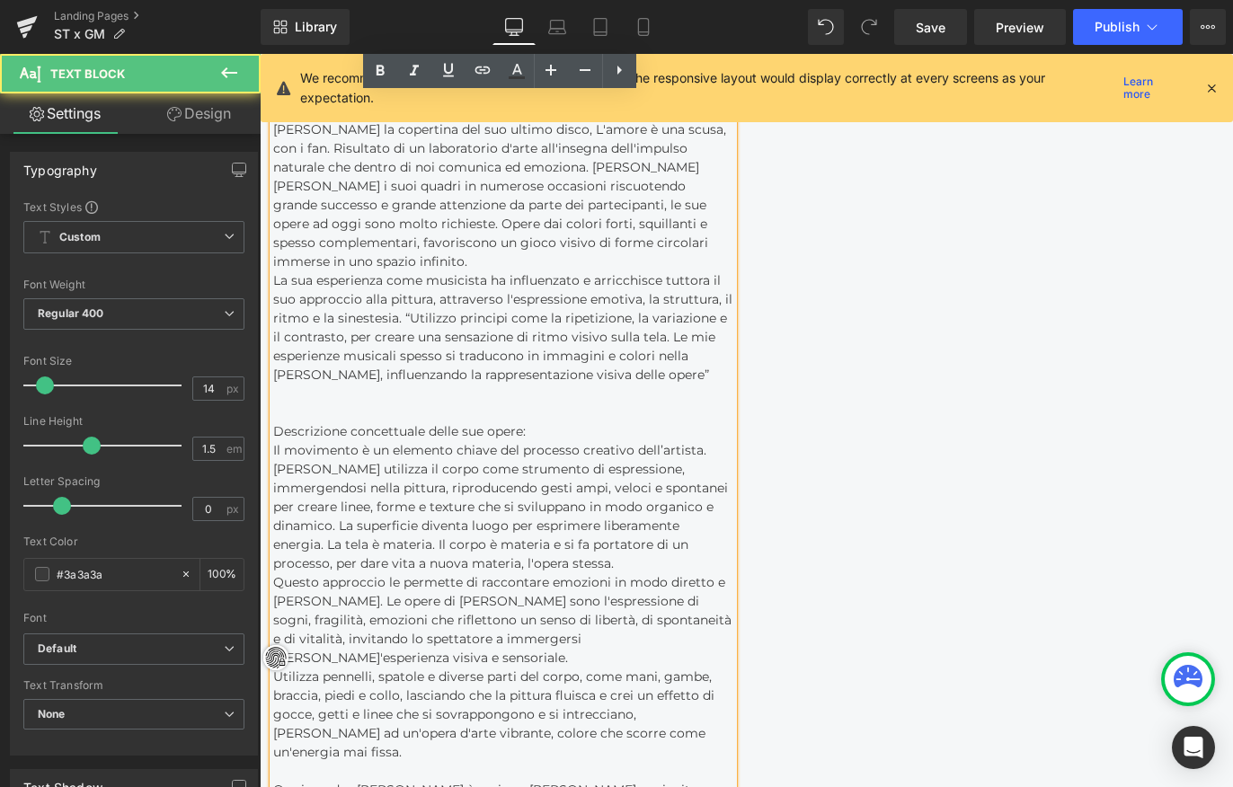
click at [384, 404] on p at bounding box center [503, 413] width 460 height 19
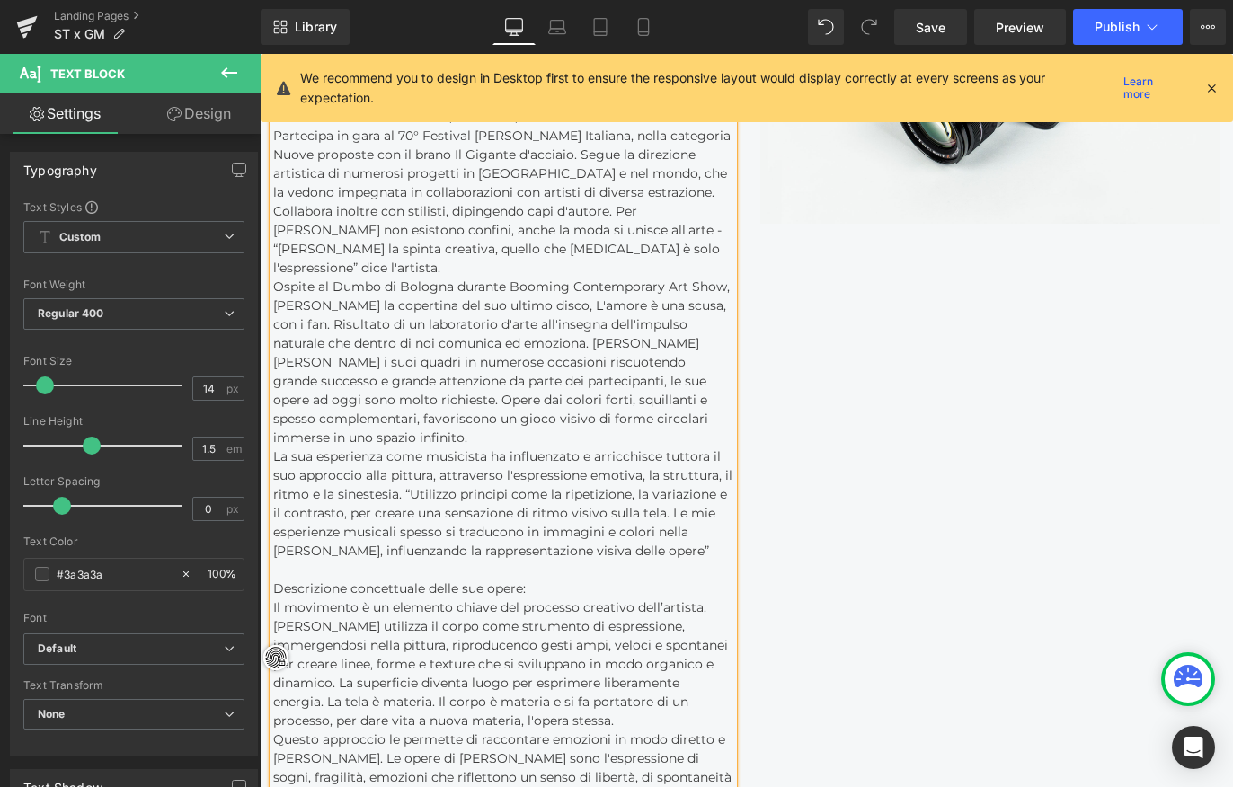
scroll to position [2703, 0]
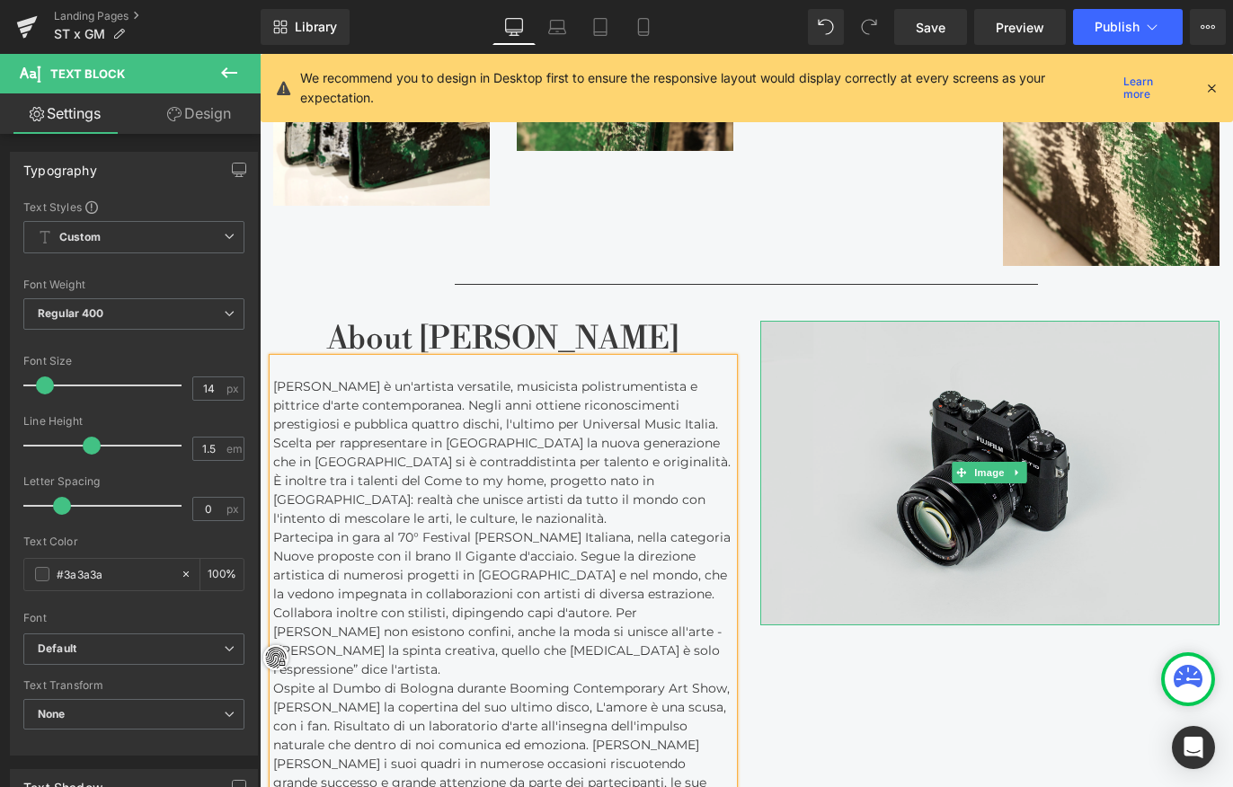
click at [986, 449] on img at bounding box center [990, 473] width 460 height 305
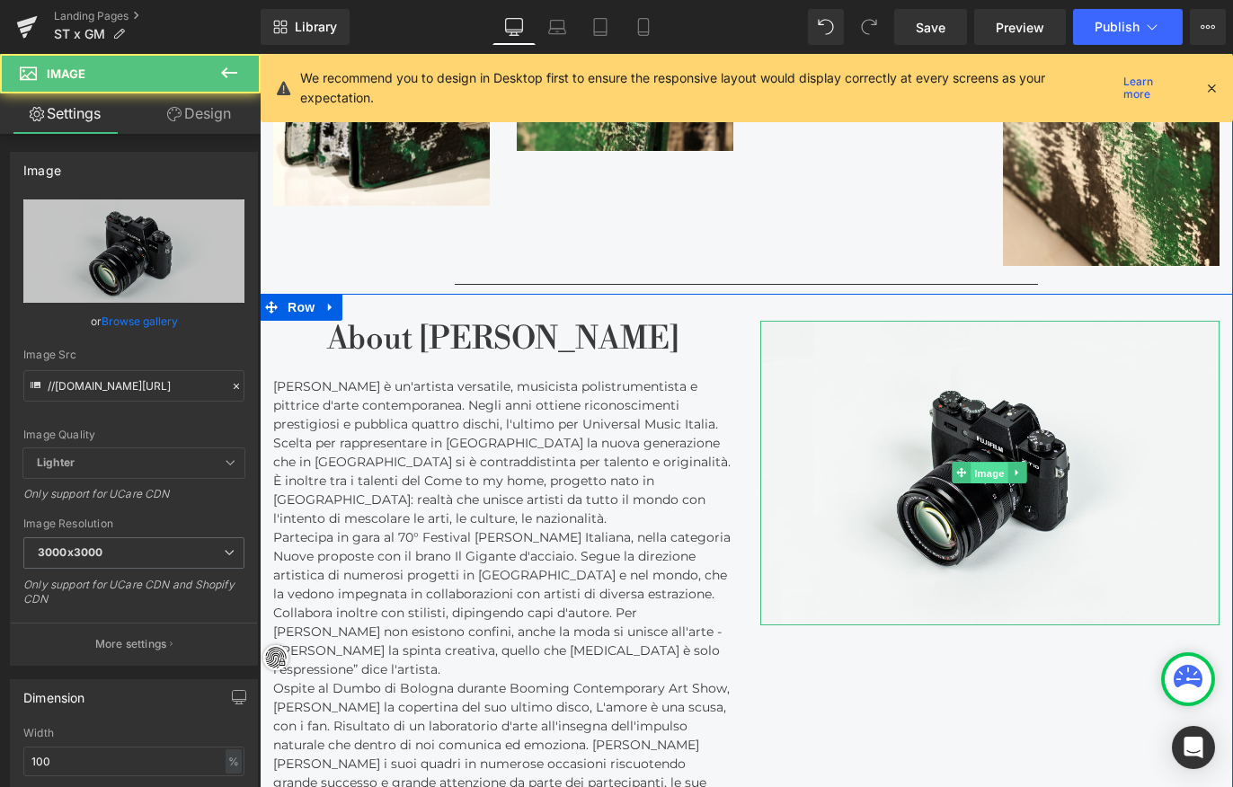
click at [987, 460] on div "Image" at bounding box center [990, 473] width 460 height 305
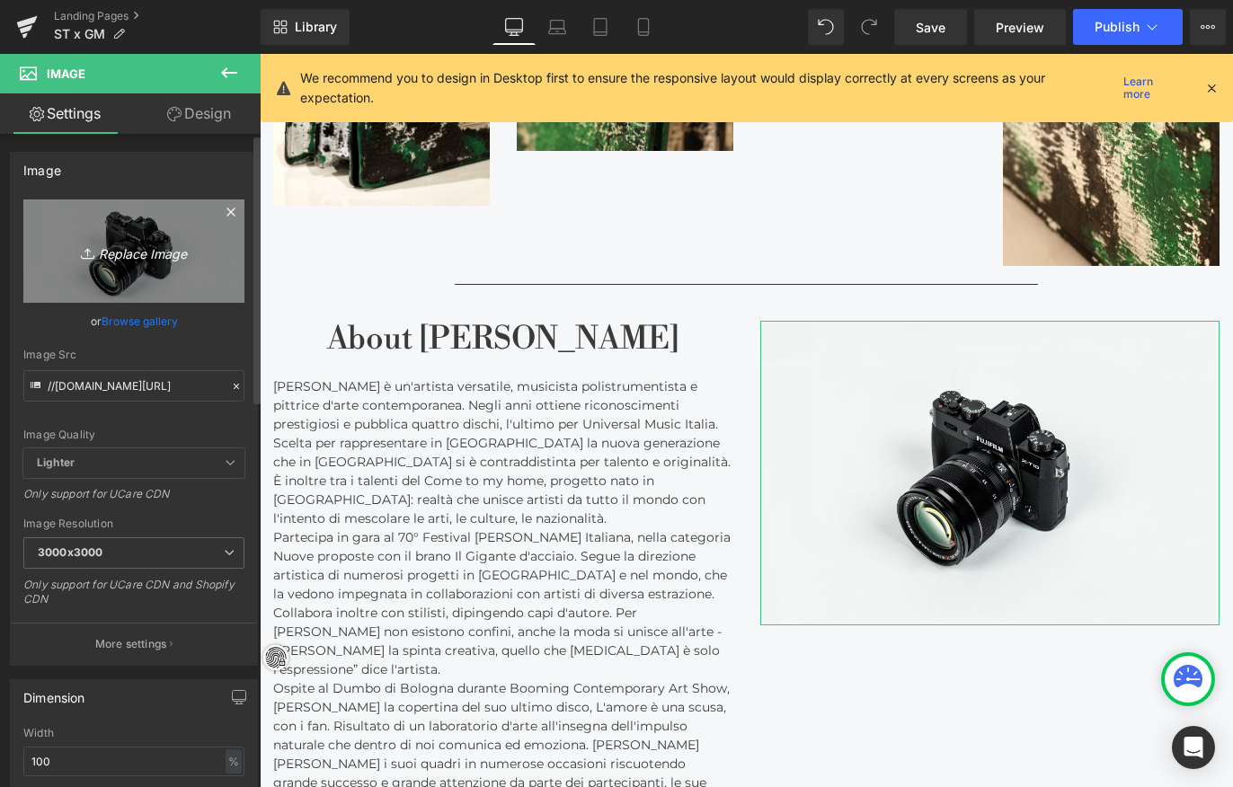
click at [140, 273] on link "Replace Image" at bounding box center [133, 251] width 221 height 103
type input "C:\fakepath\Presentazione Gabriella Martinelli.jpeg"
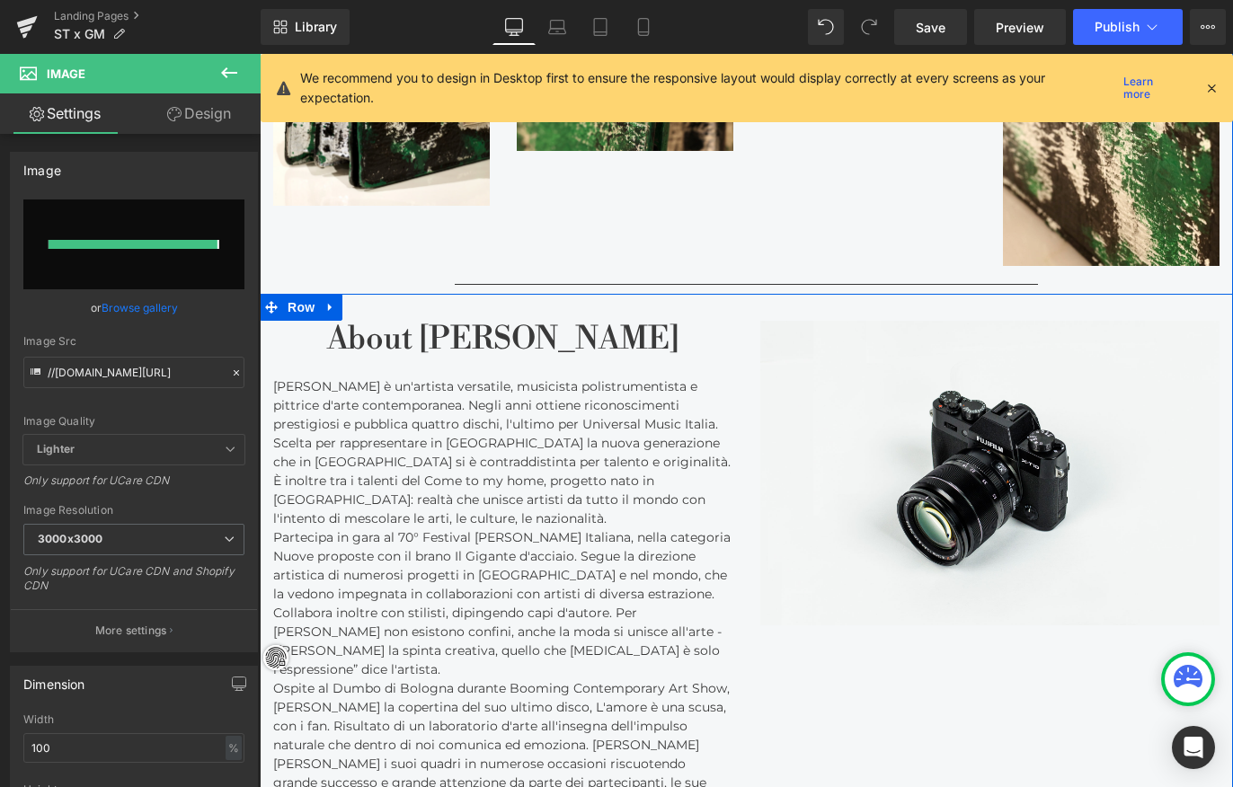
type input "https://ucarecdn.com/126930d4-273a-4e27-940f-cd7f603b853a/-/format/auto/-/previ…"
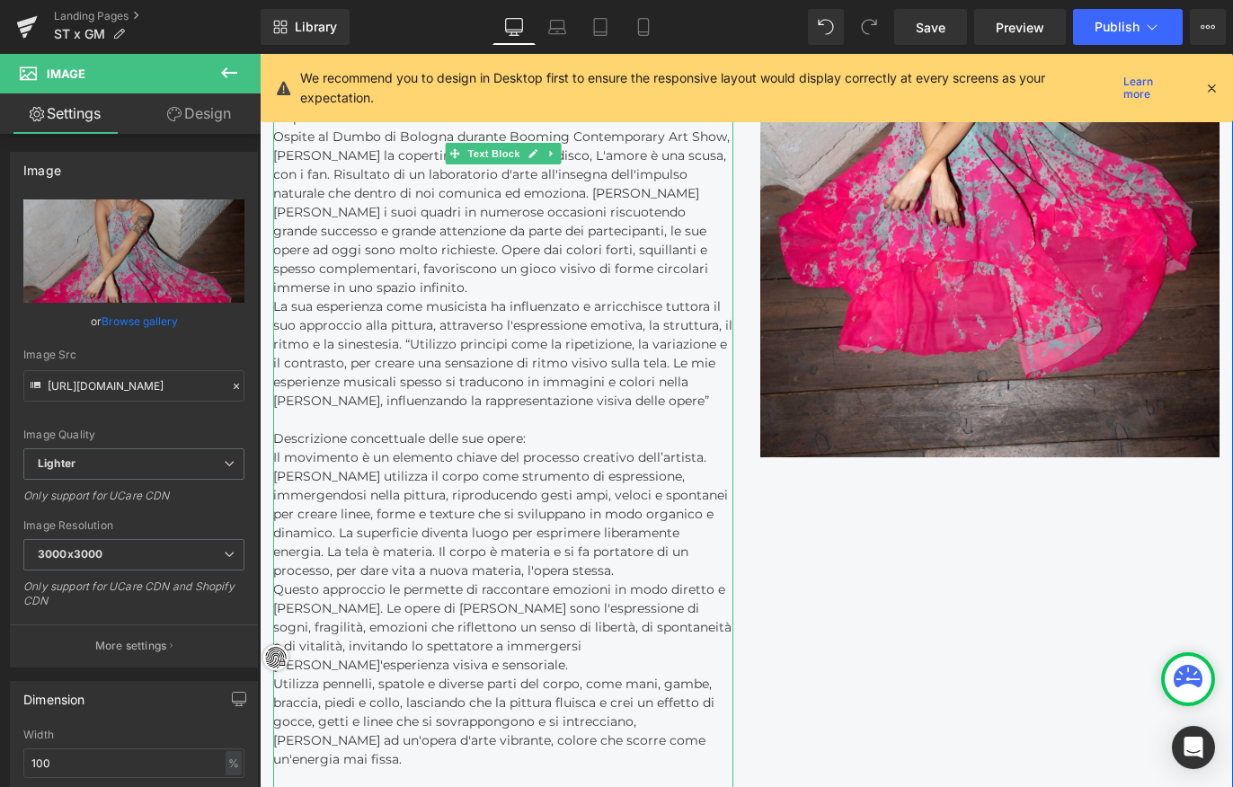
scroll to position [3226, 0]
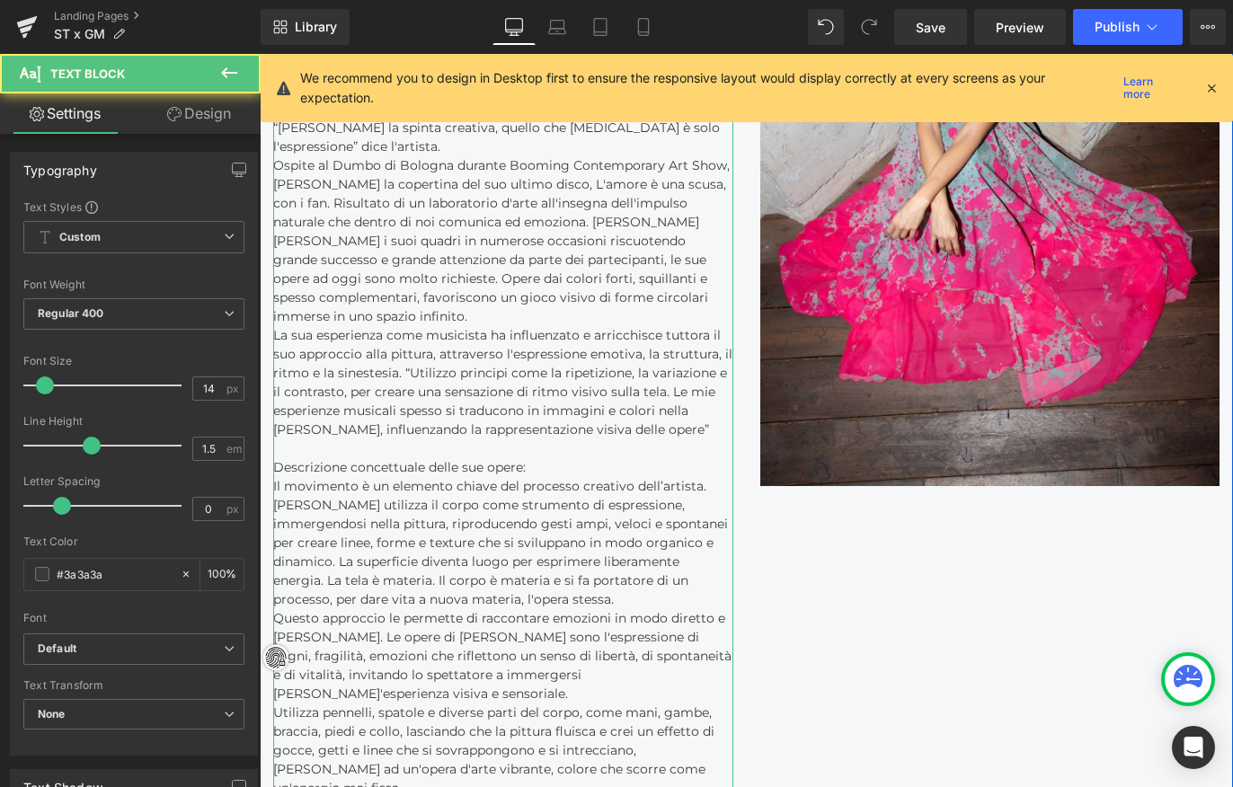
click at [289, 458] on p "Descrizione concettuale delle sue opere:" at bounding box center [503, 467] width 460 height 19
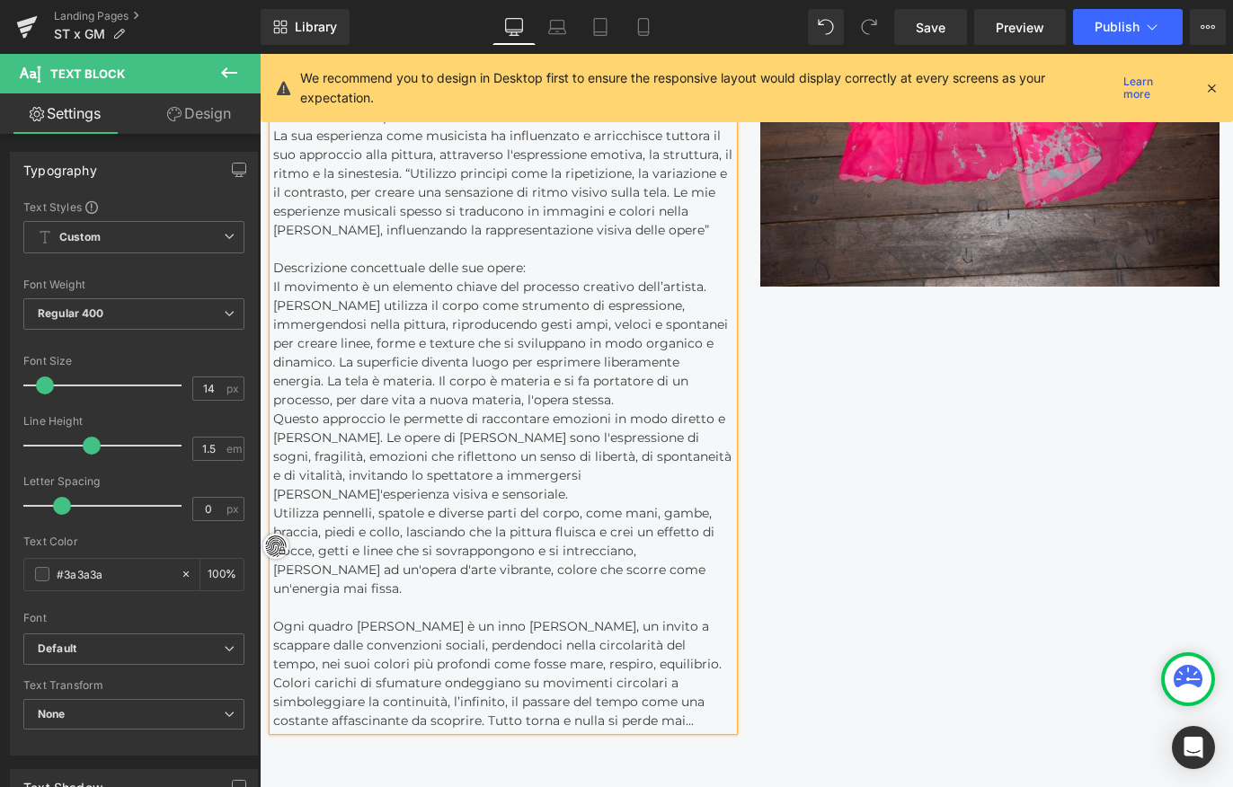
scroll to position [3388, 0]
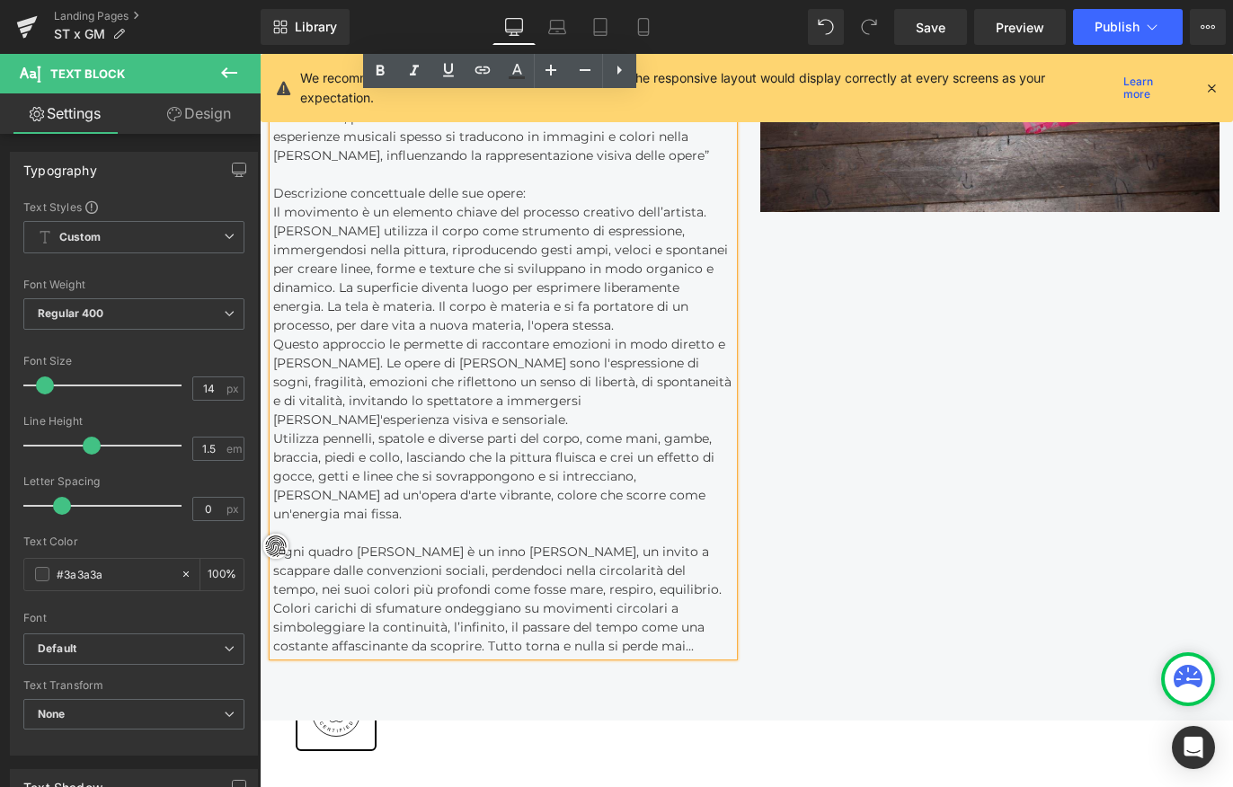
drag, startPoint x: 272, startPoint y: 313, endPoint x: 715, endPoint y: 609, distance: 533.2
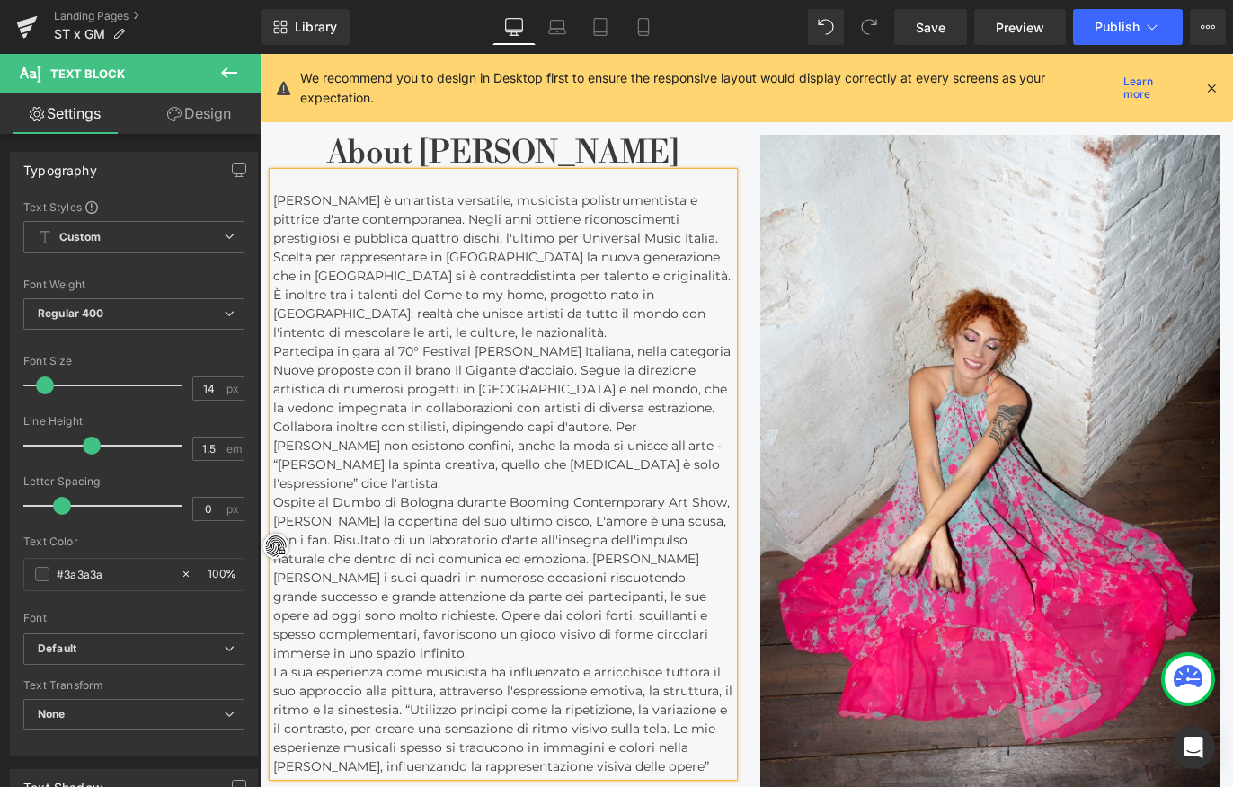
scroll to position [2794, 0]
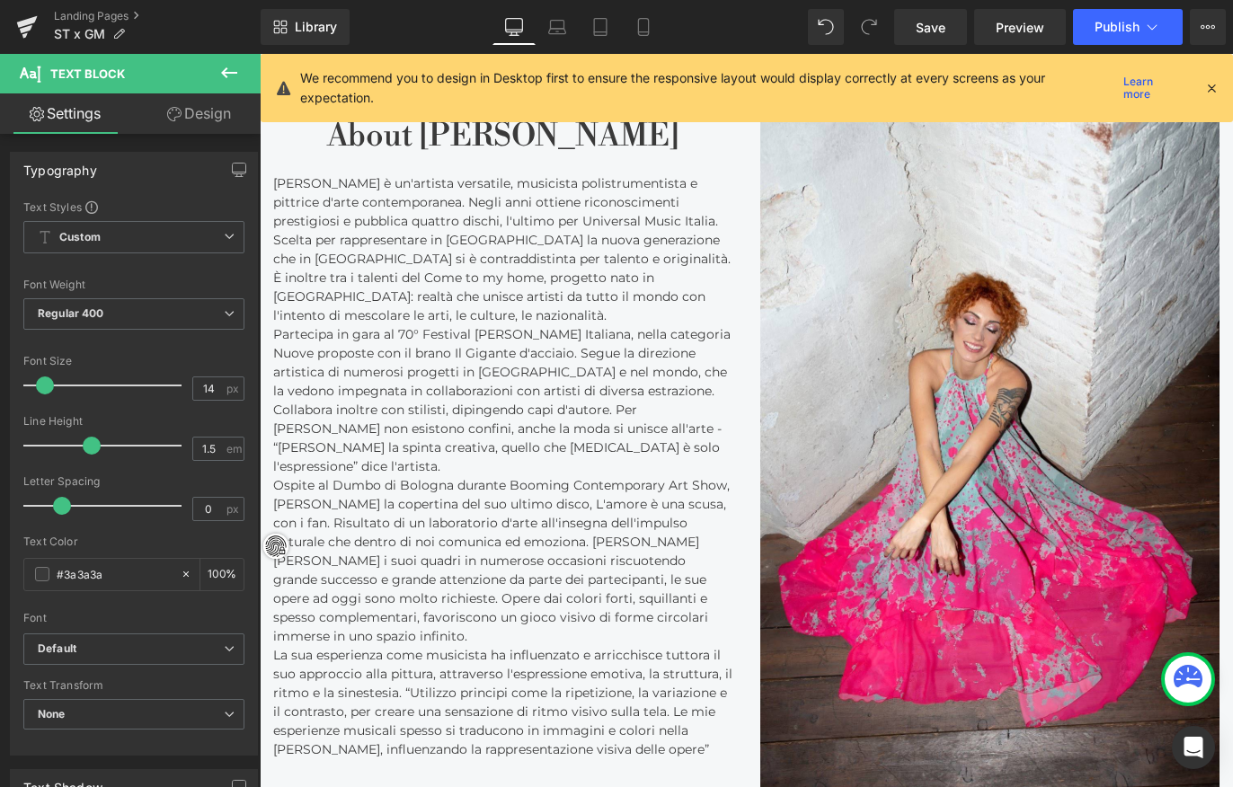
click at [227, 83] on icon at bounding box center [229, 73] width 22 height 22
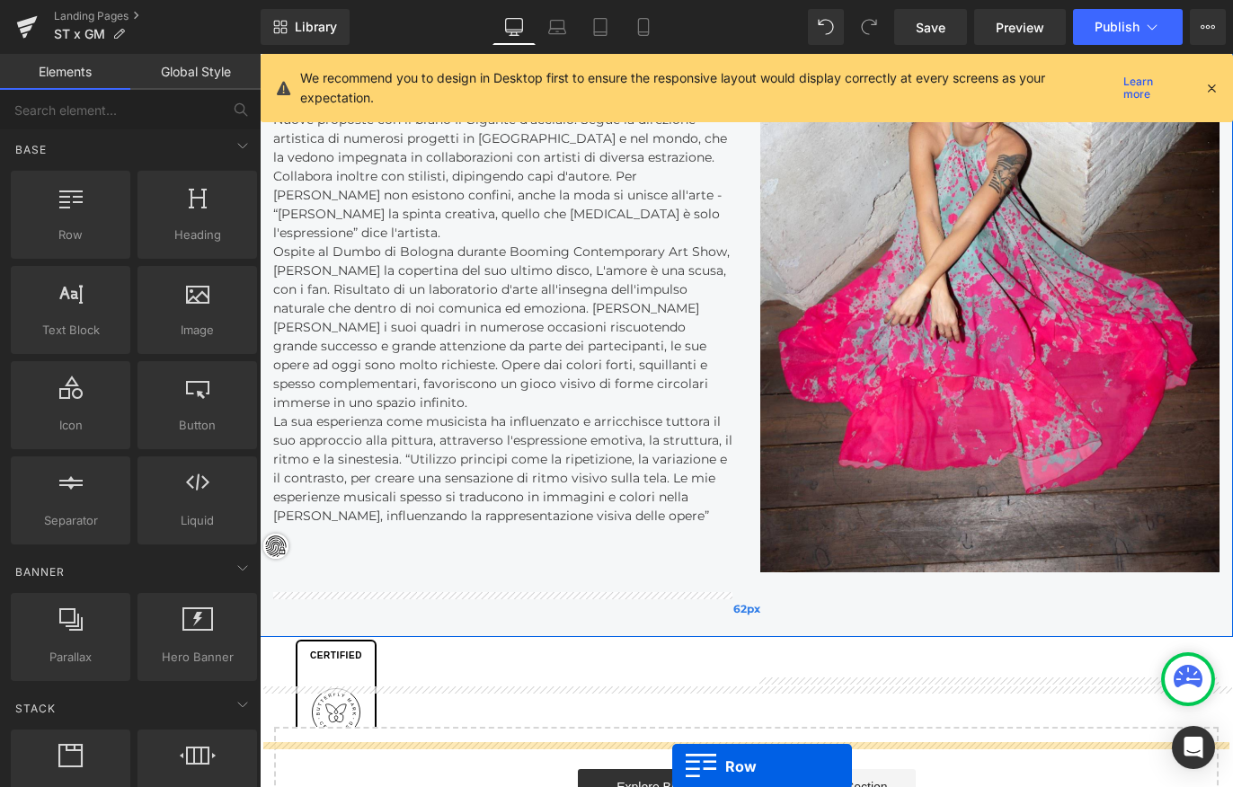
scroll to position [3100, 0]
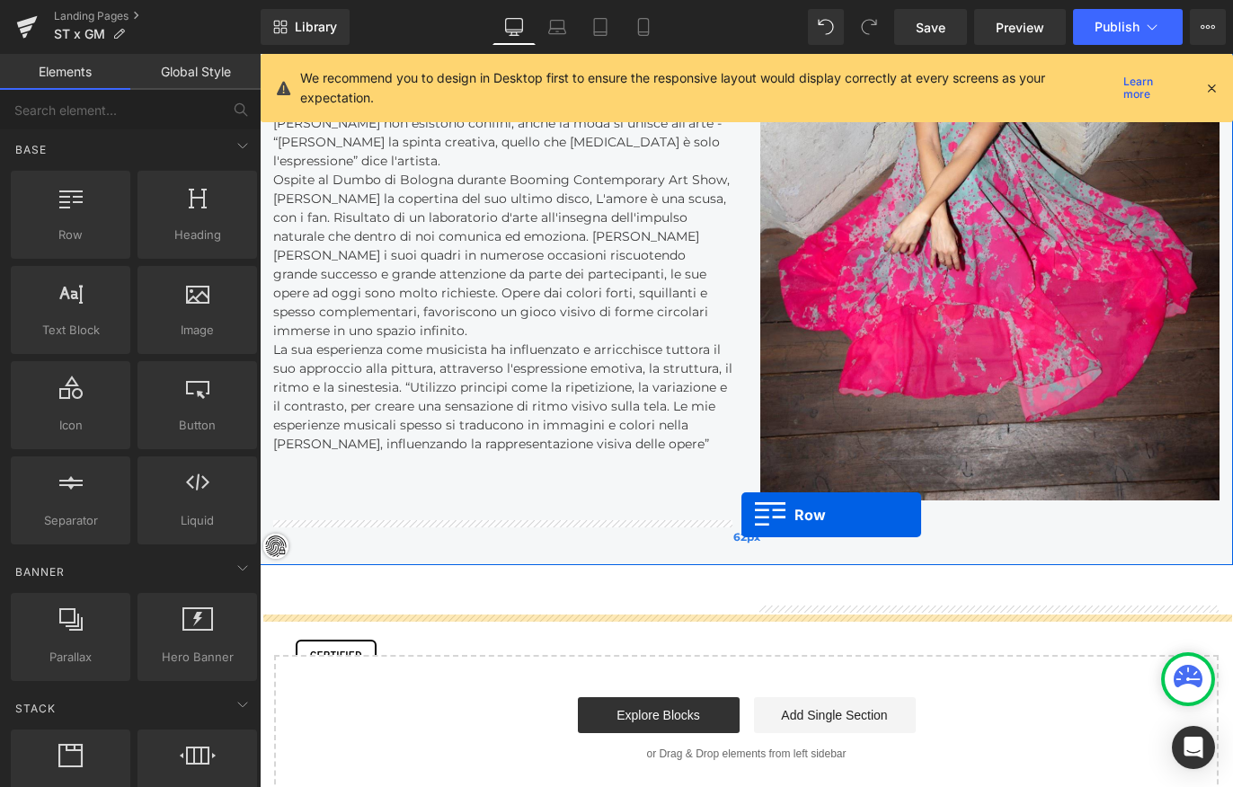
drag, startPoint x: 351, startPoint y: 173, endPoint x: 742, endPoint y: 515, distance: 518.5
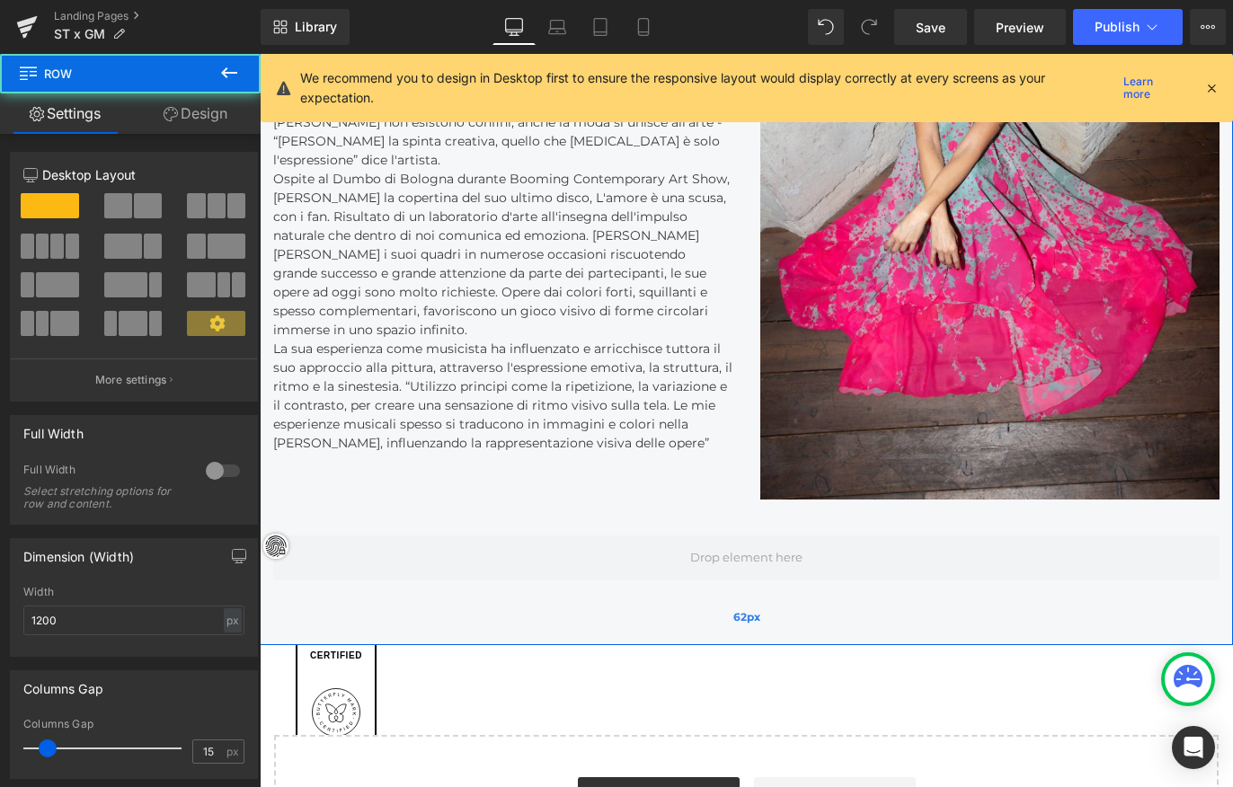
scroll to position [4511, 966]
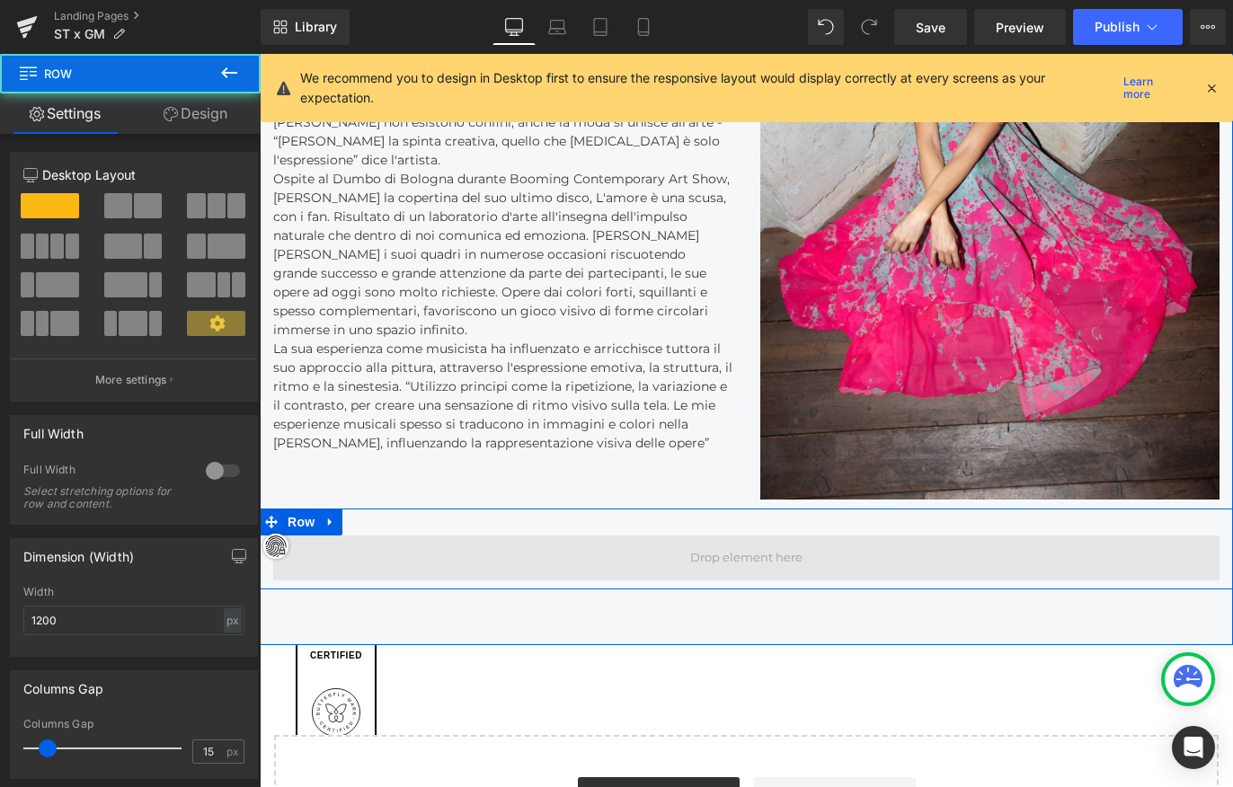
click at [733, 561] on span at bounding box center [746, 558] width 125 height 27
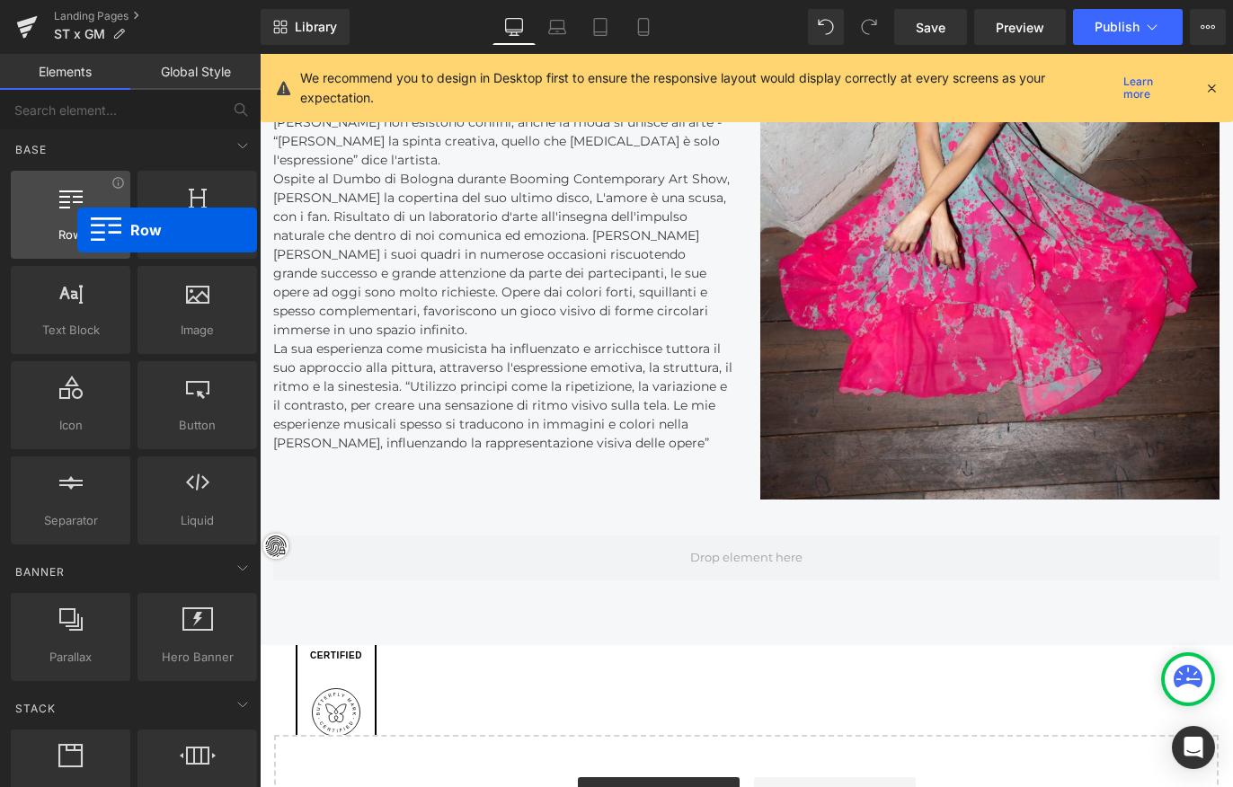
click at [77, 230] on span "Row" at bounding box center [70, 235] width 109 height 19
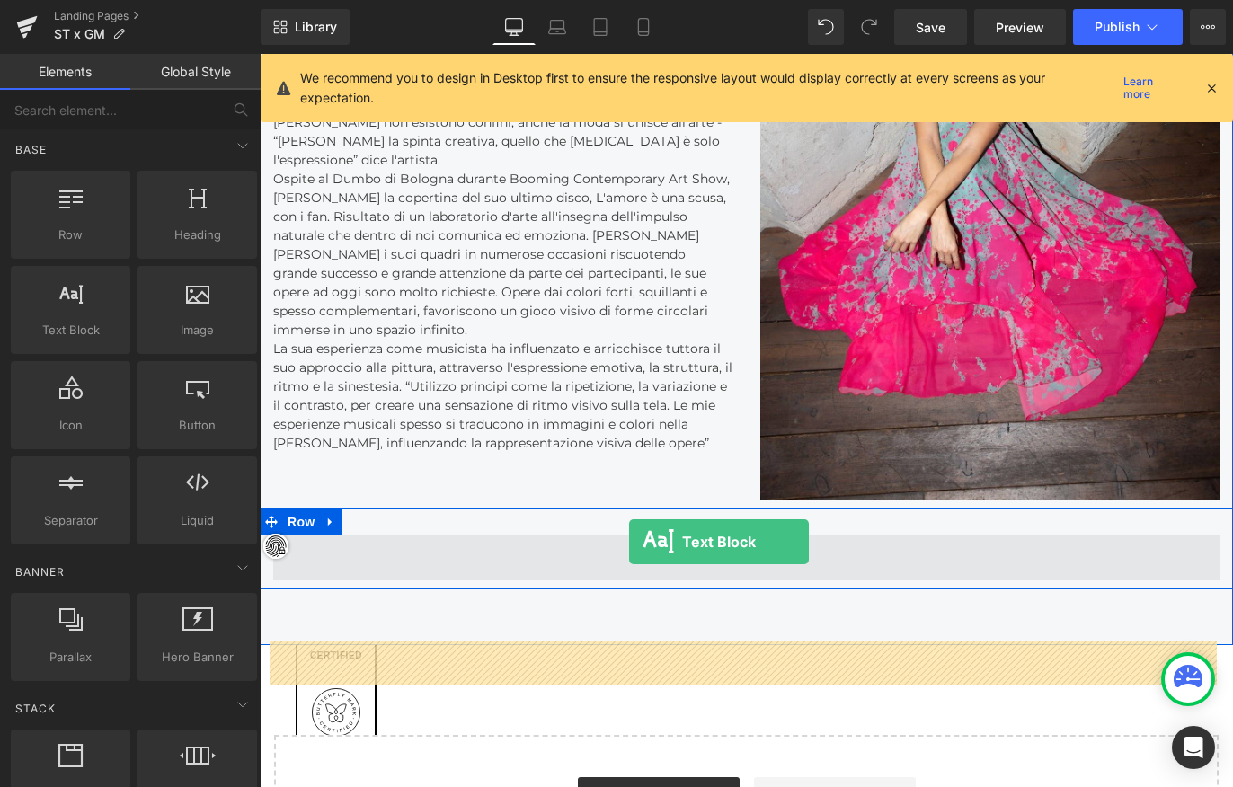
drag, startPoint x: 328, startPoint y: 252, endPoint x: 629, endPoint y: 542, distance: 418.3
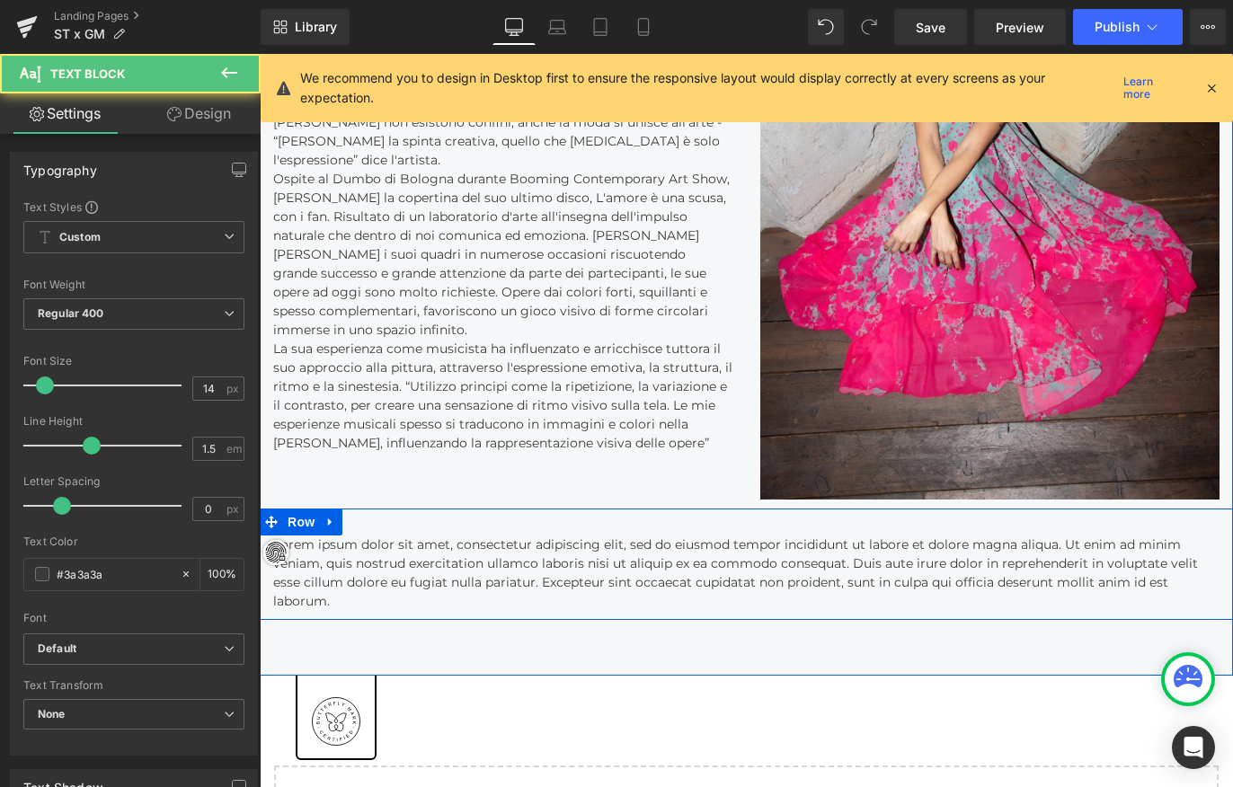
scroll to position [4542, 966]
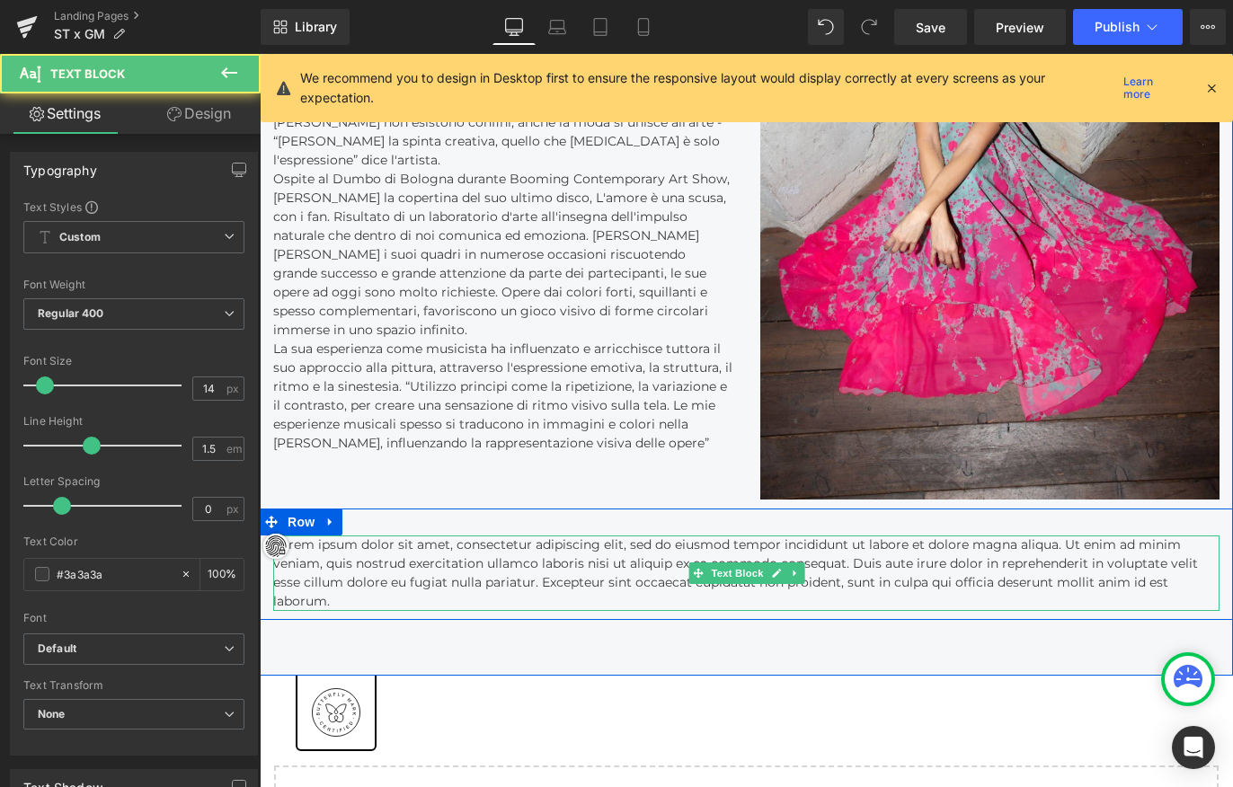
click at [520, 599] on p "Lorem ipsum dolor sit amet, consectetur adipiscing elit, sed do eiusmod tempor …" at bounding box center [746, 573] width 946 height 75
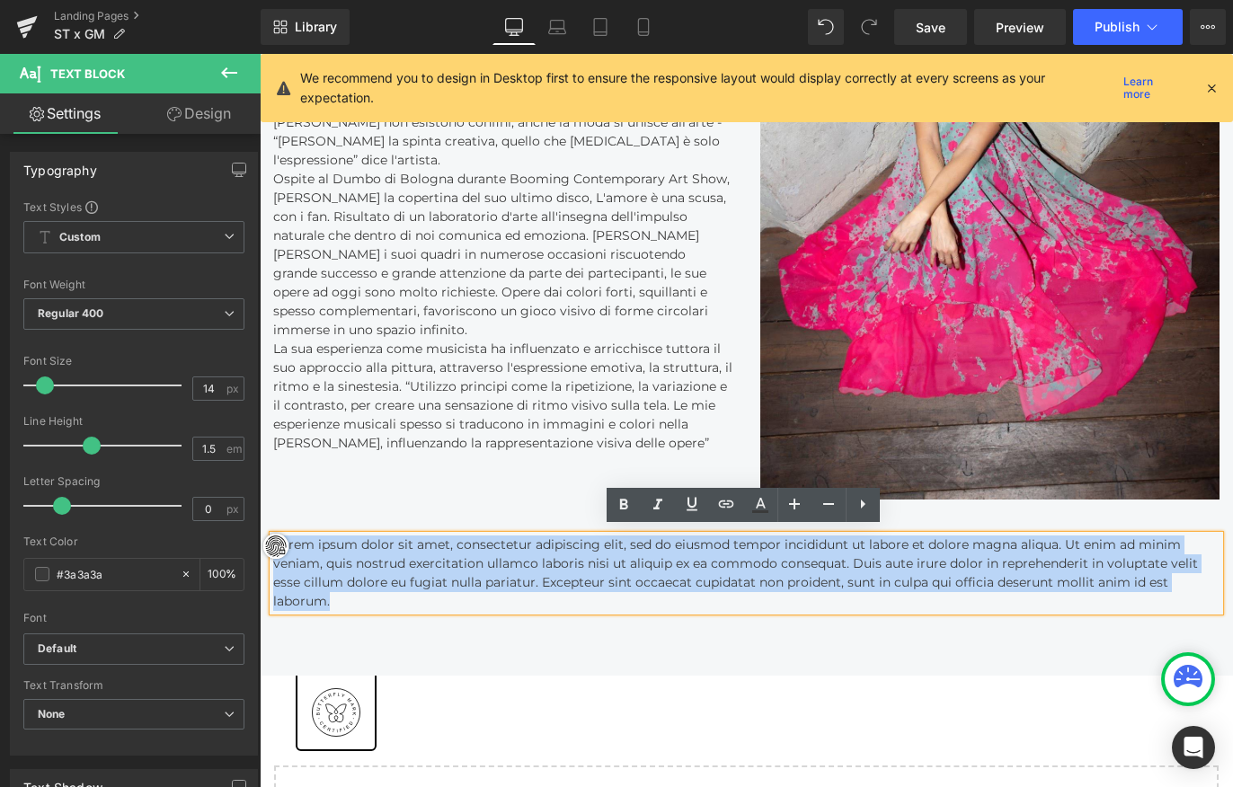
drag, startPoint x: 507, startPoint y: 599, endPoint x: 248, endPoint y: 526, distance: 268.9
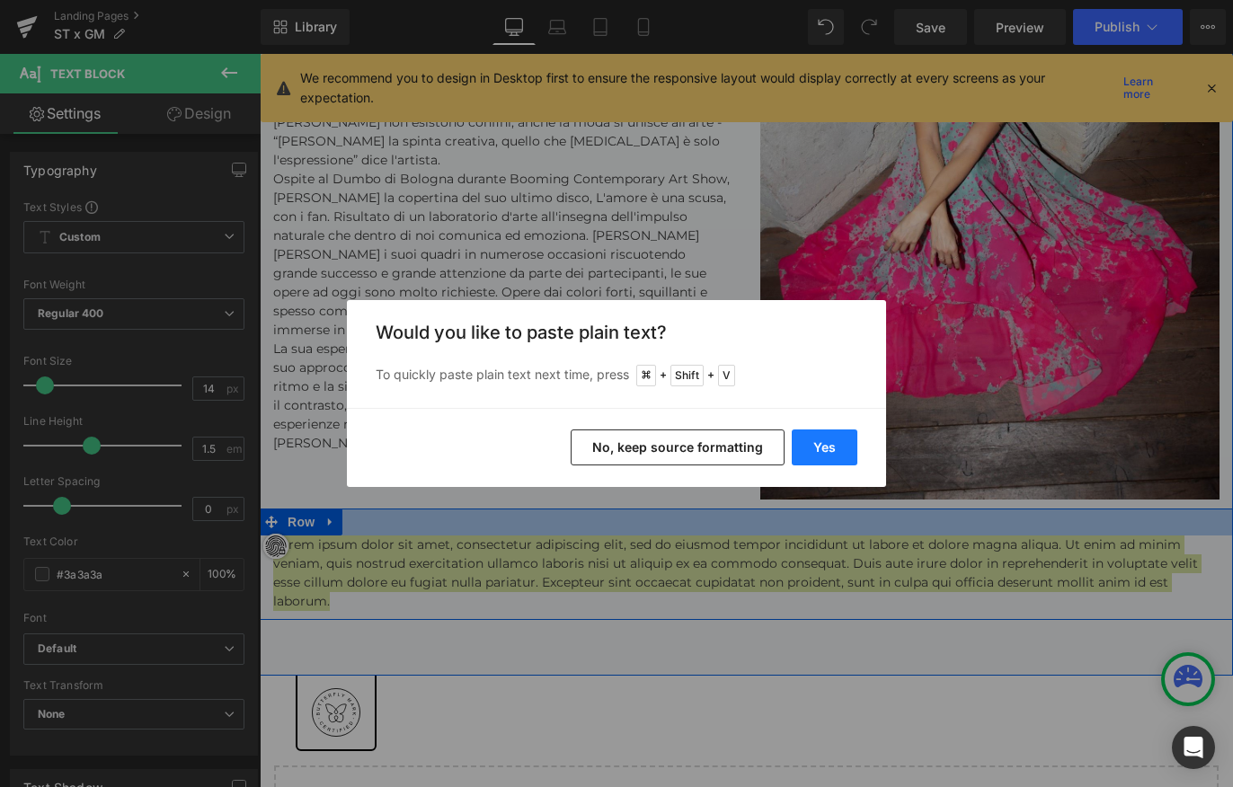
click at [822, 446] on button "Yes" at bounding box center [825, 448] width 66 height 36
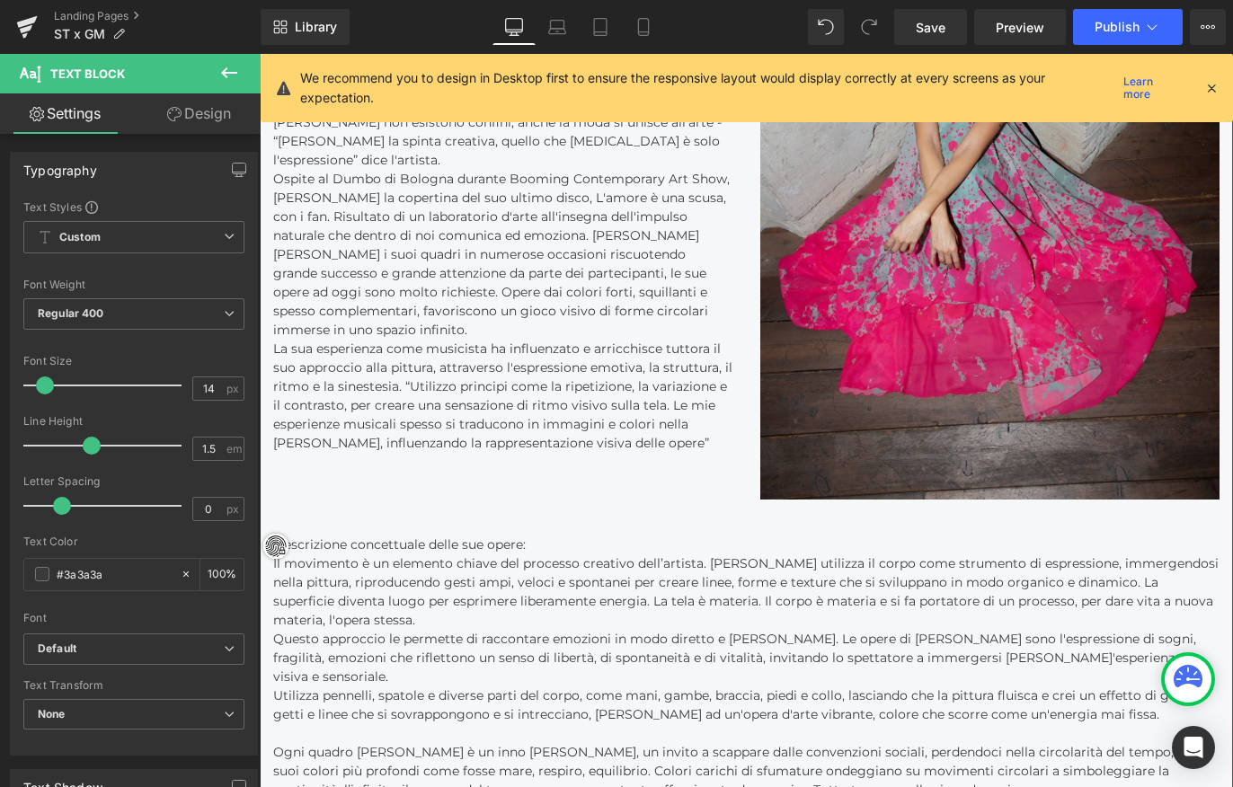
scroll to position [9, 9]
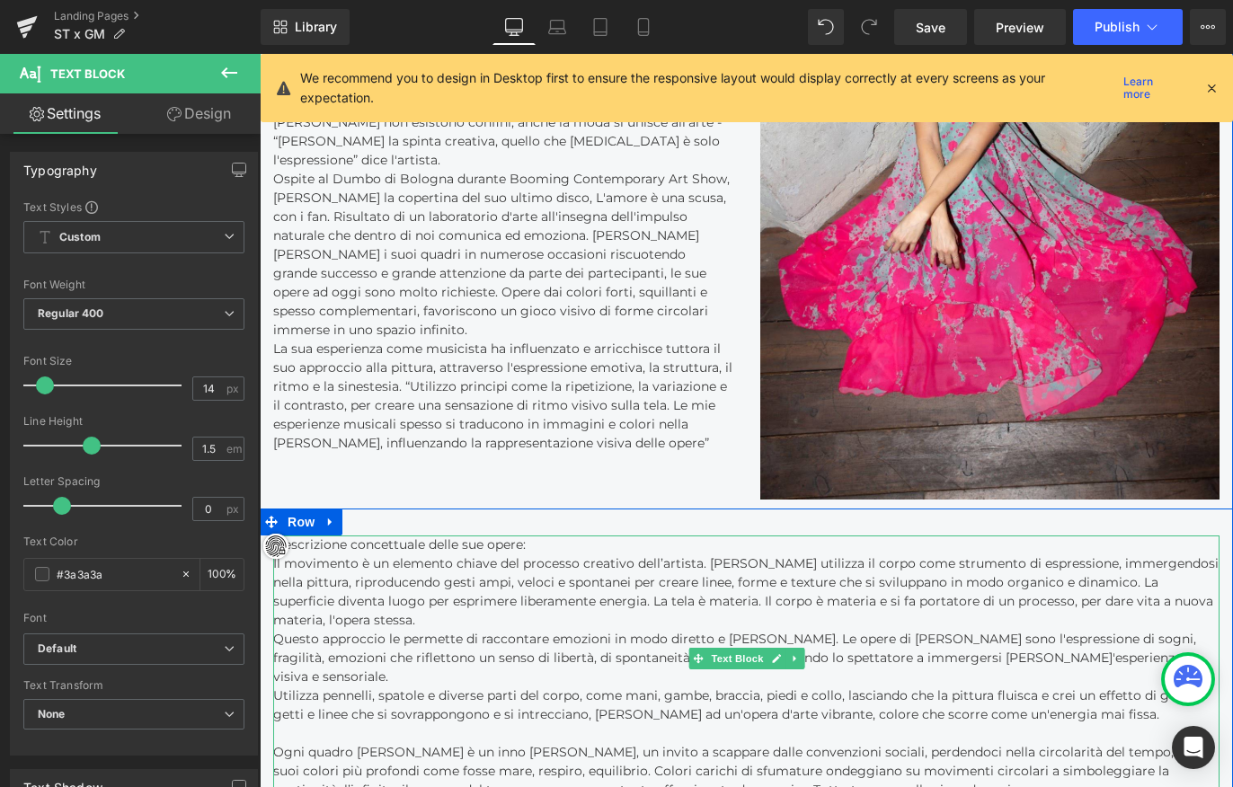
click at [610, 537] on p "Descrizione concettuale delle sue opere:" at bounding box center [746, 545] width 946 height 19
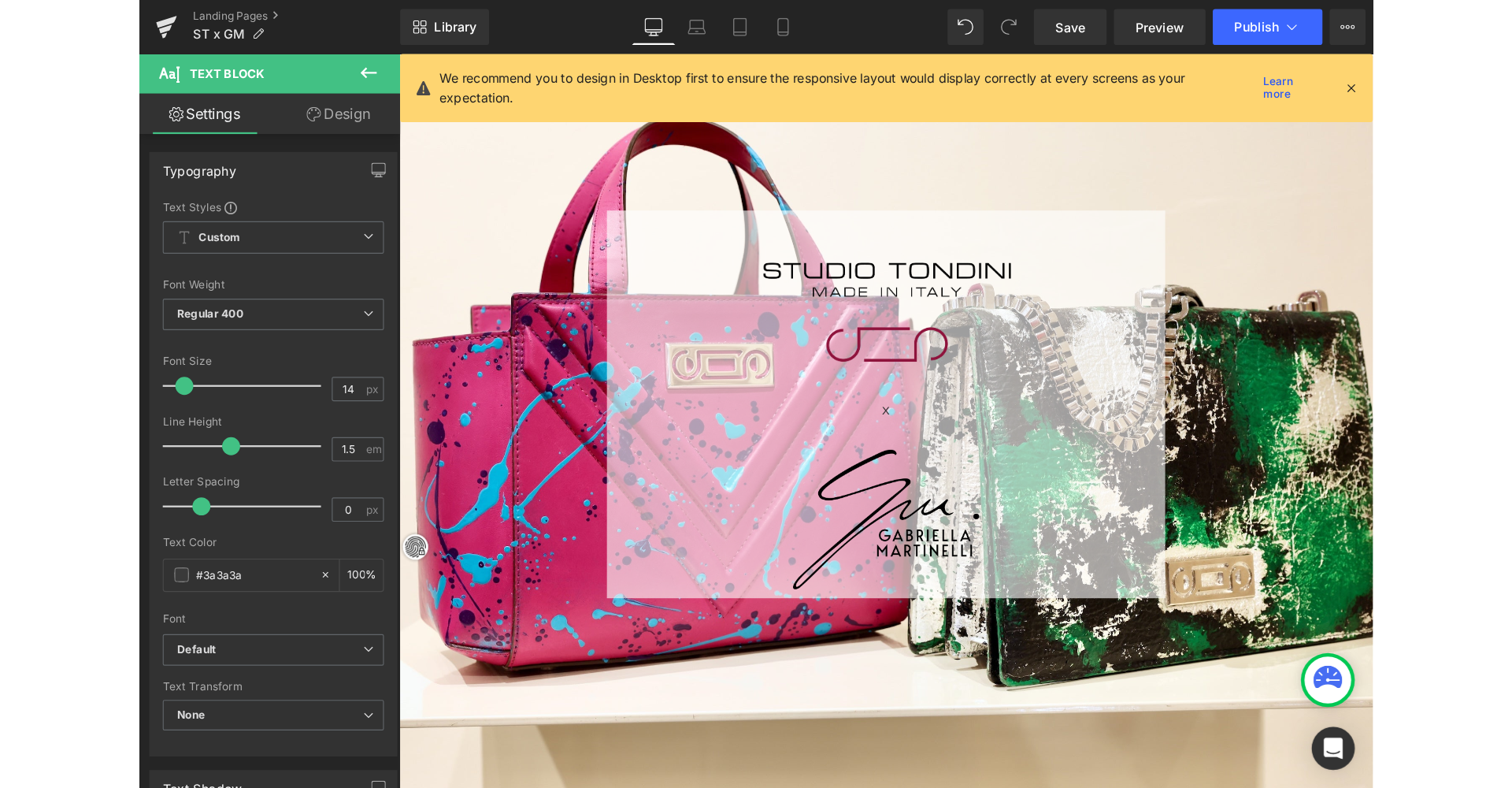
scroll to position [0, 0]
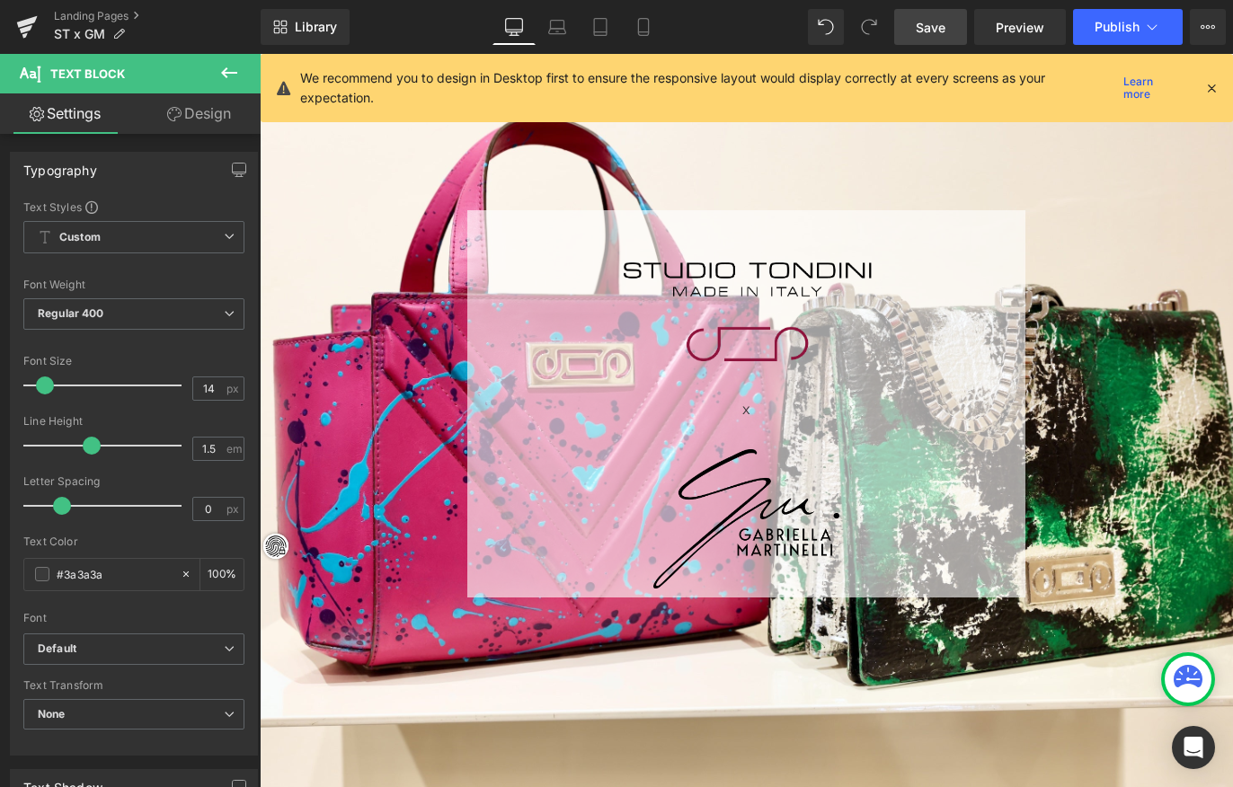
click at [929, 30] on span "Save" at bounding box center [931, 27] width 30 height 19
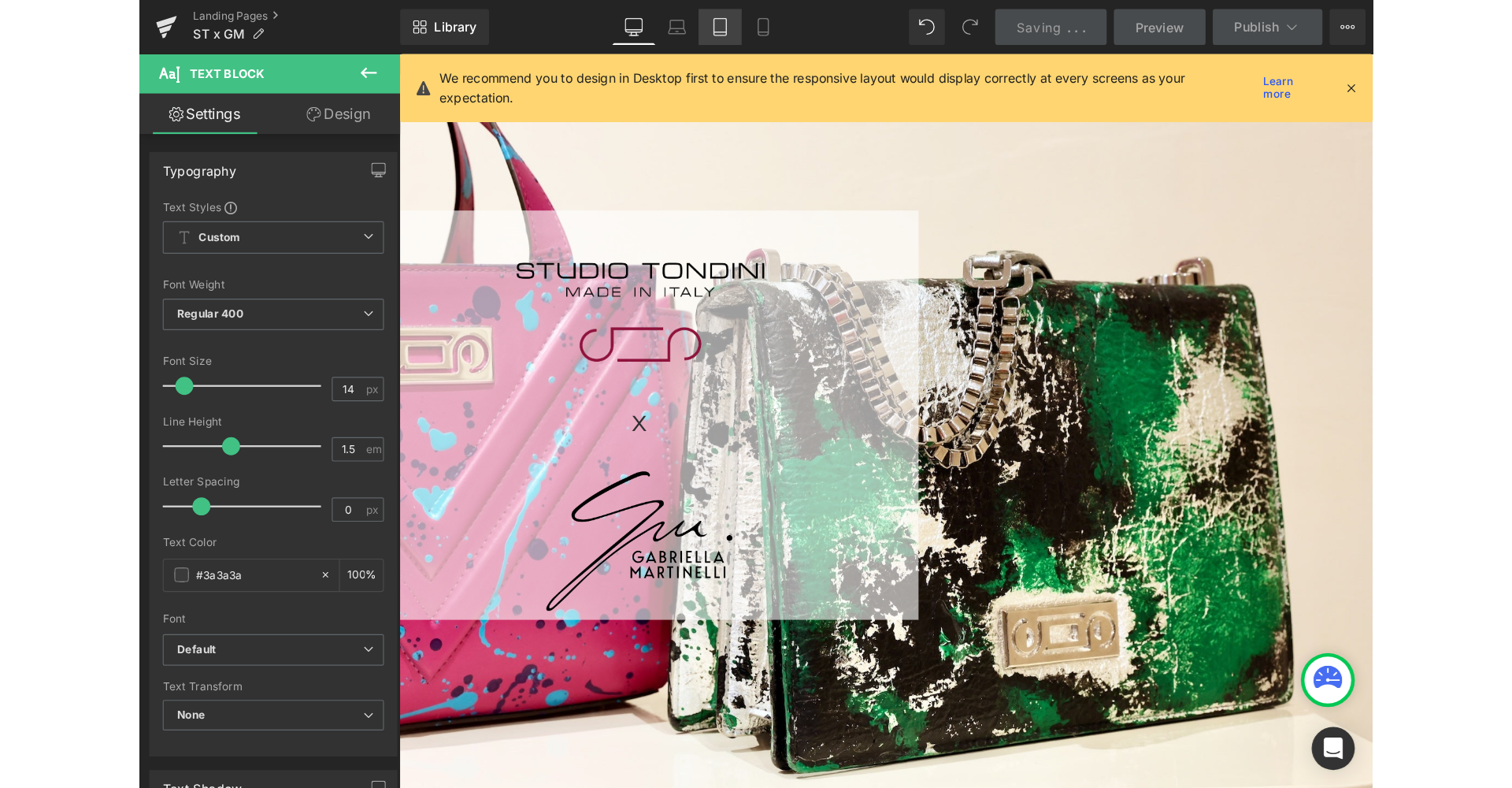
scroll to position [8, 8]
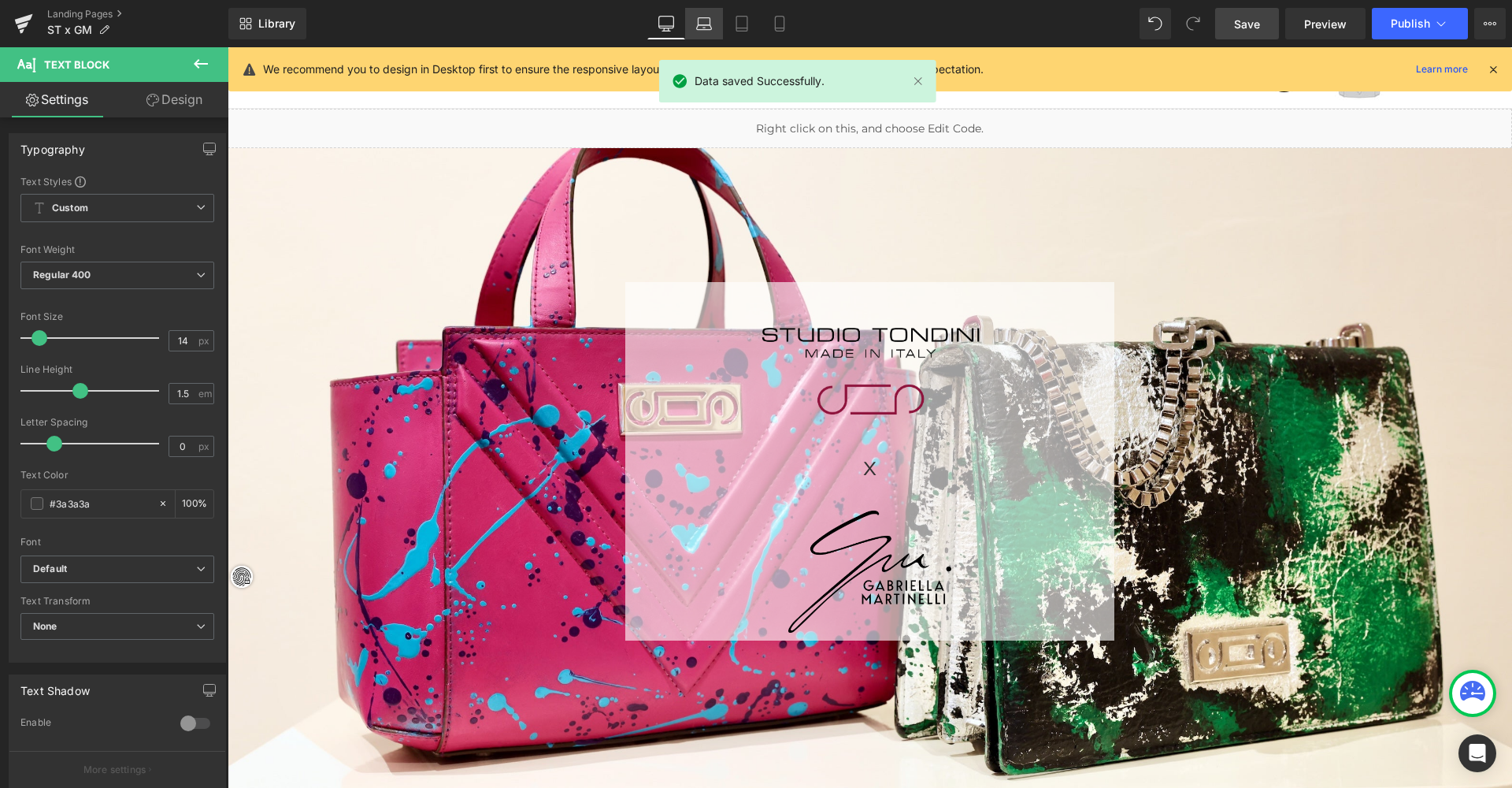
click at [689, 31] on link "Laptop" at bounding box center [703, 24] width 38 height 32
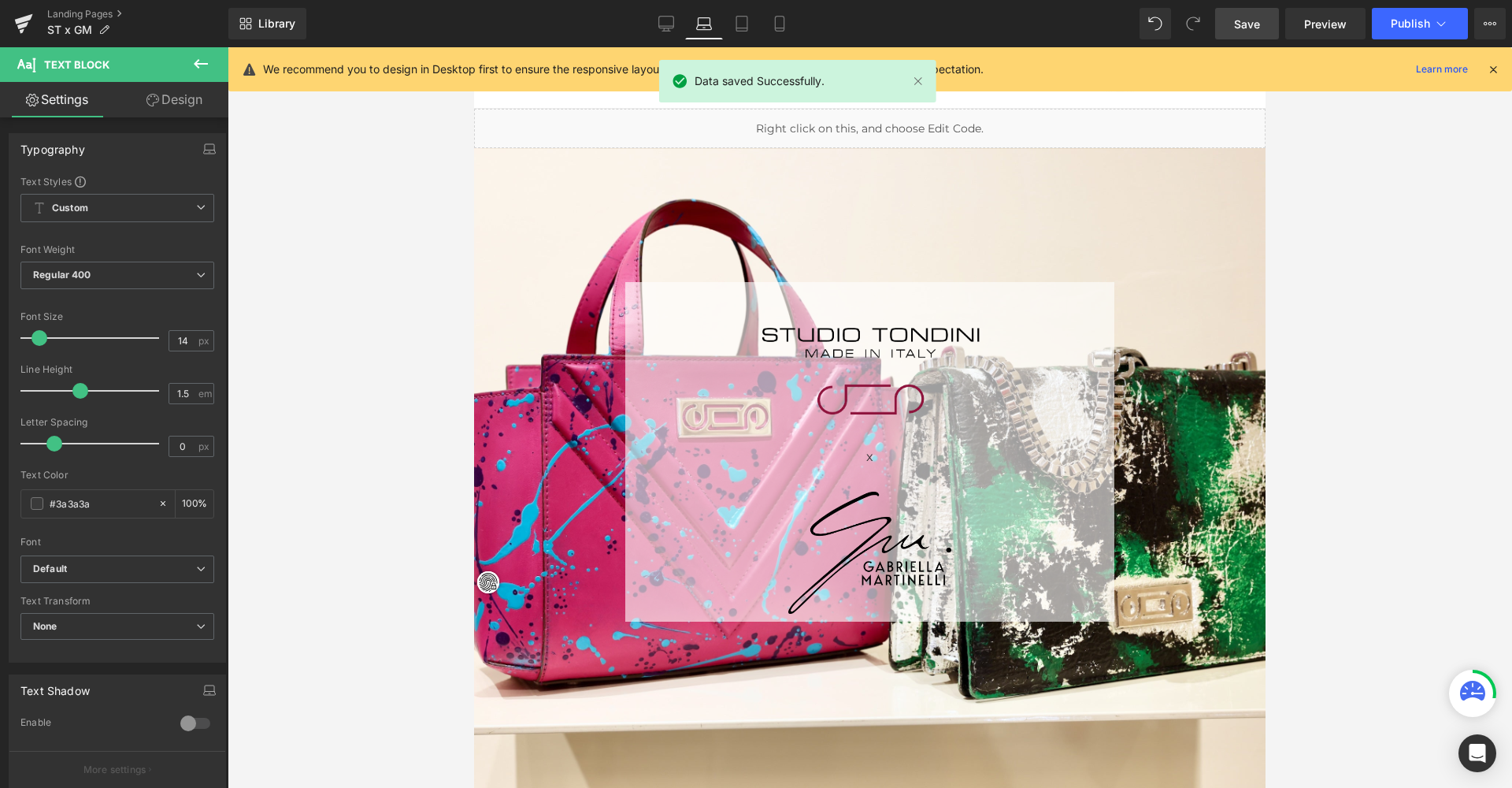
scroll to position [4045, 785]
click at [752, 26] on link "Tablet" at bounding box center [741, 24] width 38 height 32
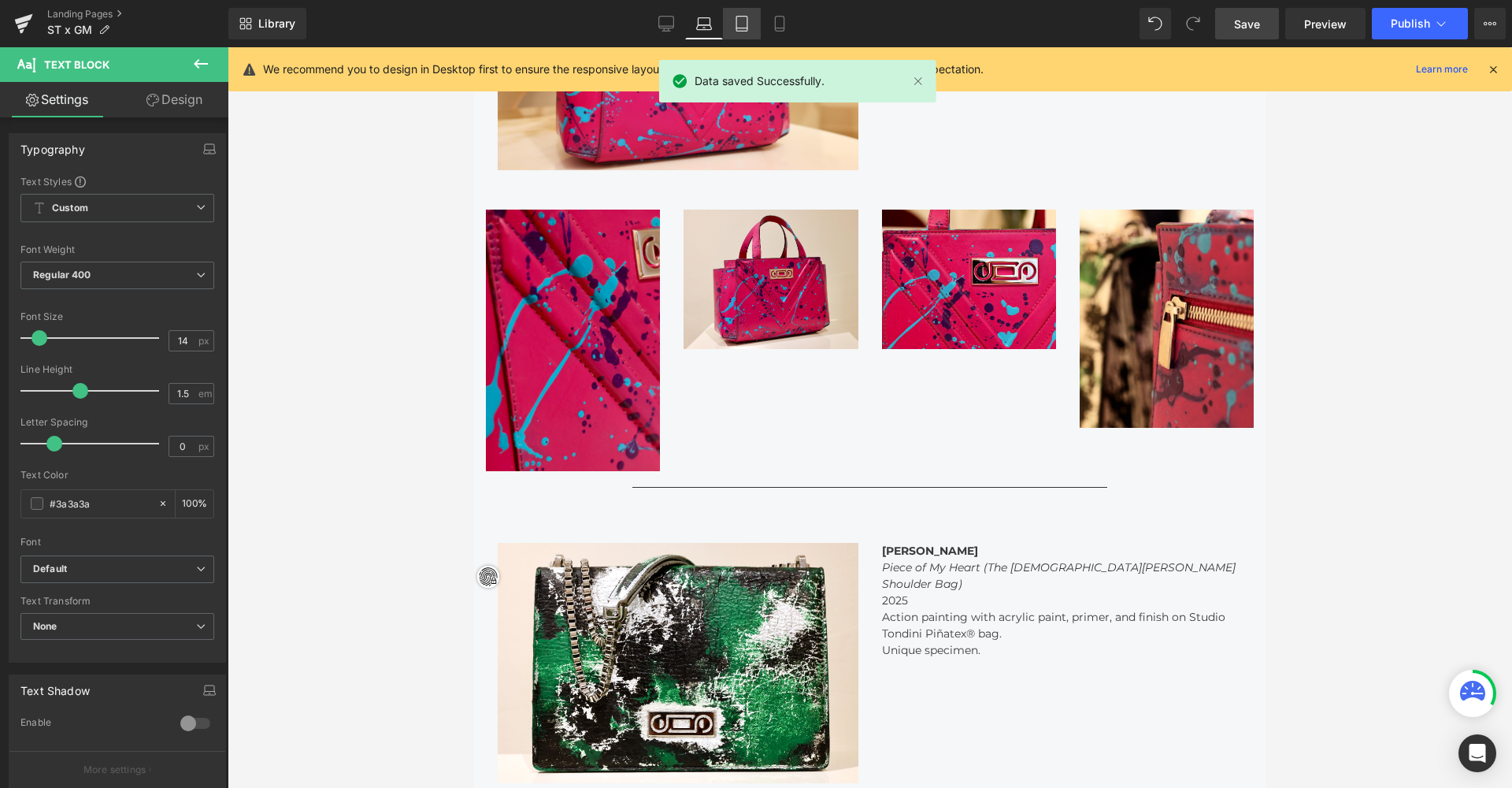
scroll to position [5540, 608]
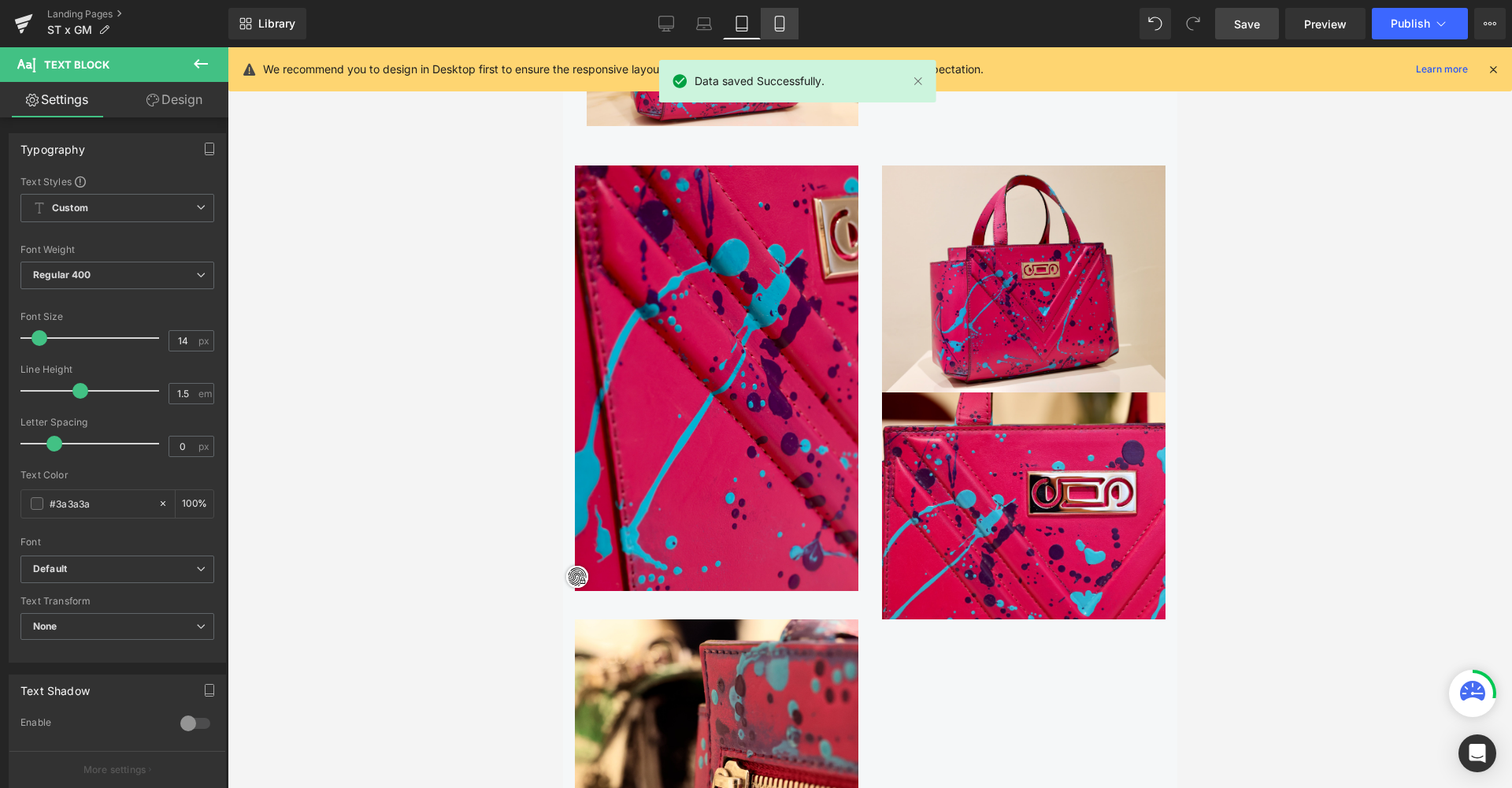
click at [782, 25] on icon at bounding box center [780, 24] width 16 height 16
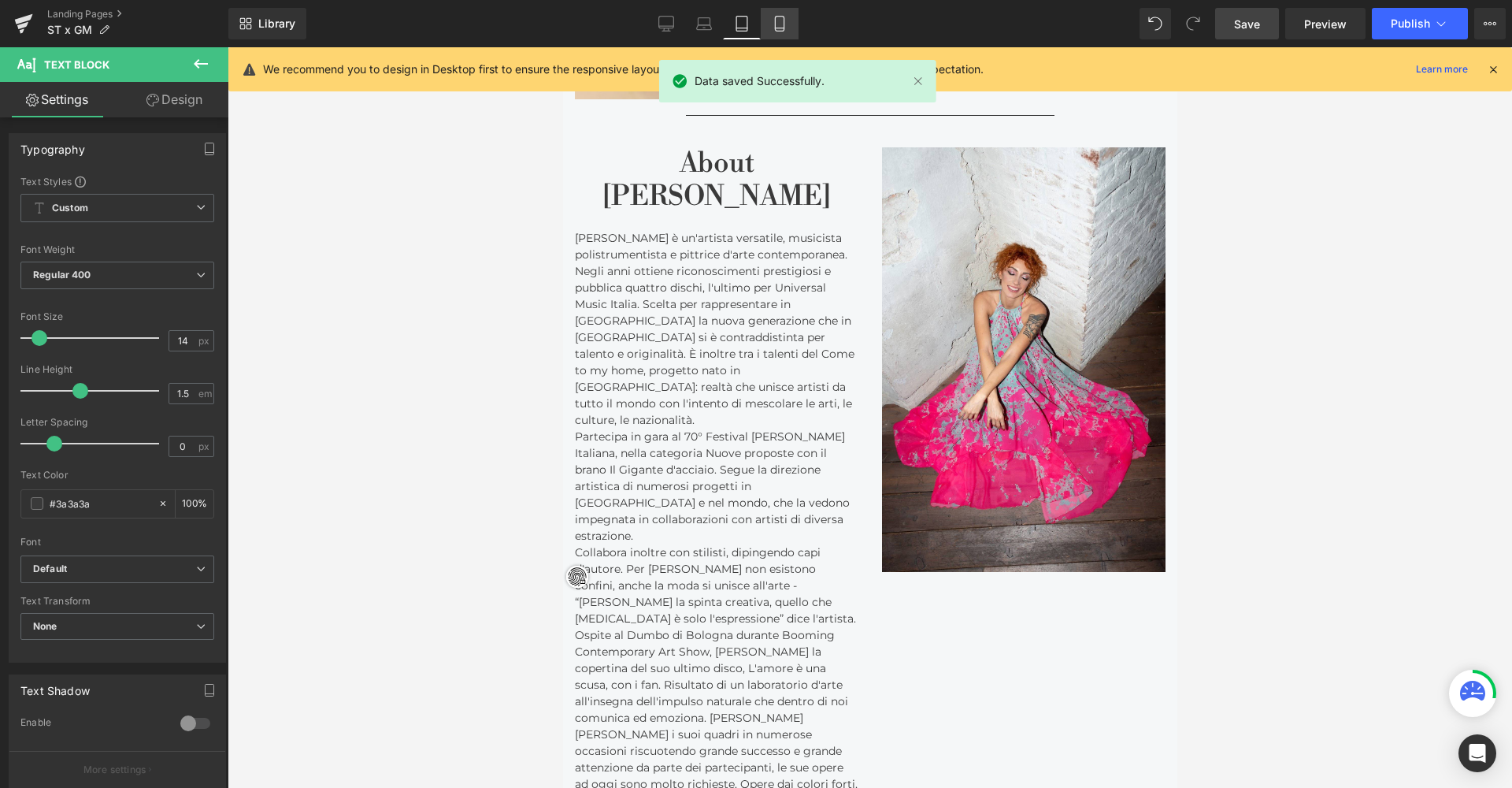
scroll to position [0, 0]
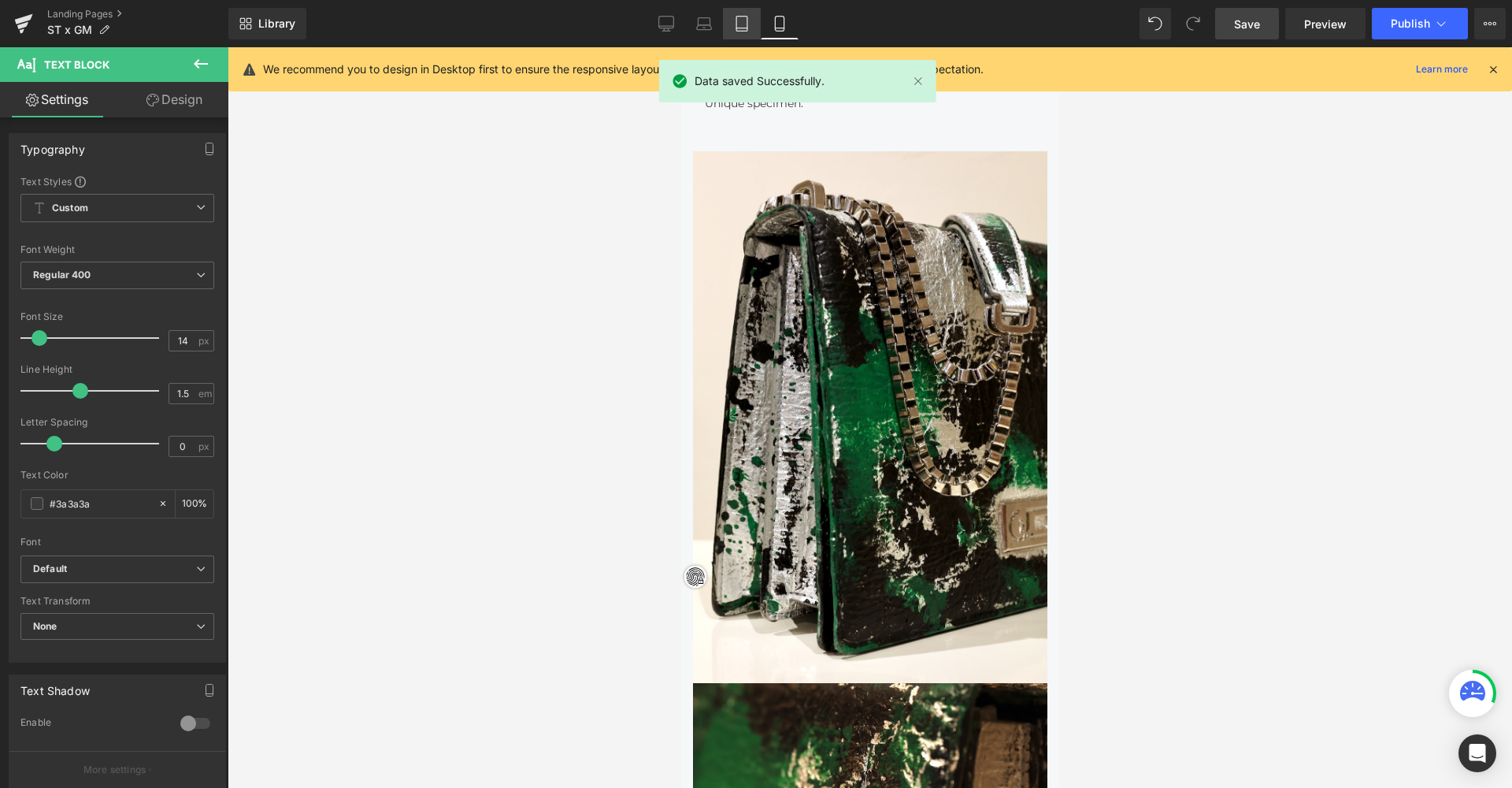
click at [751, 23] on link "Tablet" at bounding box center [741, 24] width 38 height 32
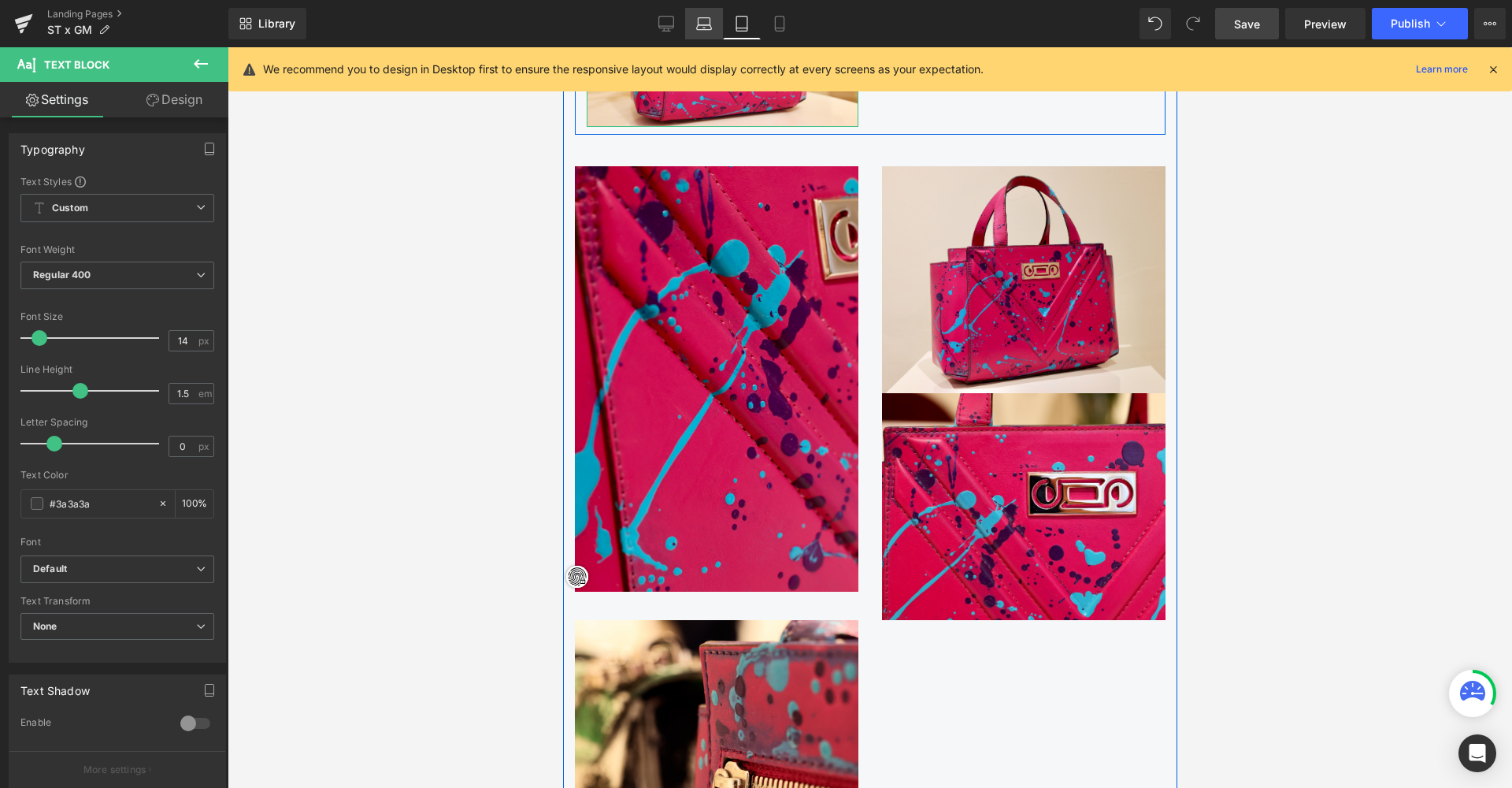
click at [710, 26] on icon at bounding box center [704, 24] width 16 height 16
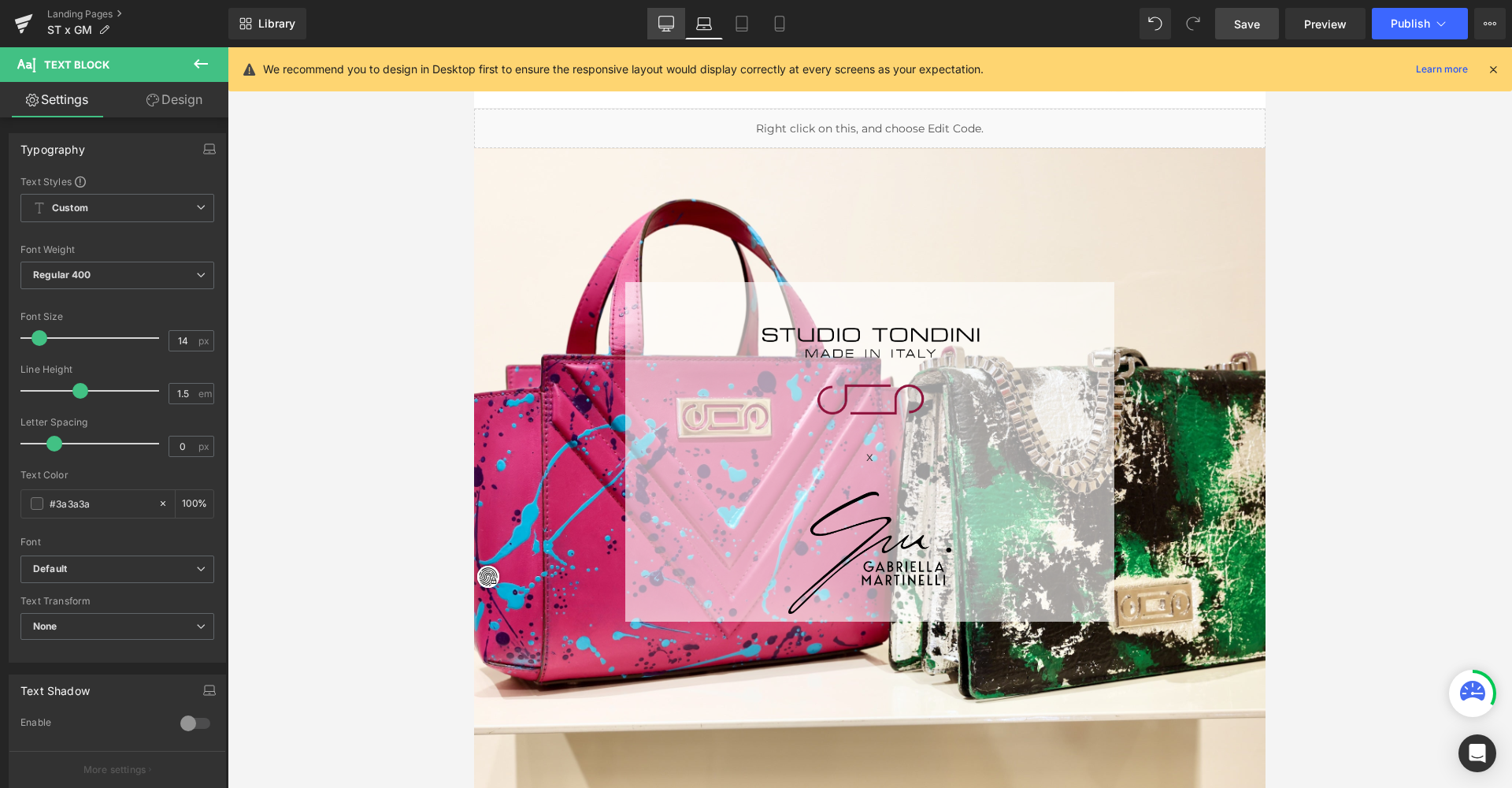
click at [673, 27] on icon at bounding box center [666, 24] width 16 height 16
type input "100"
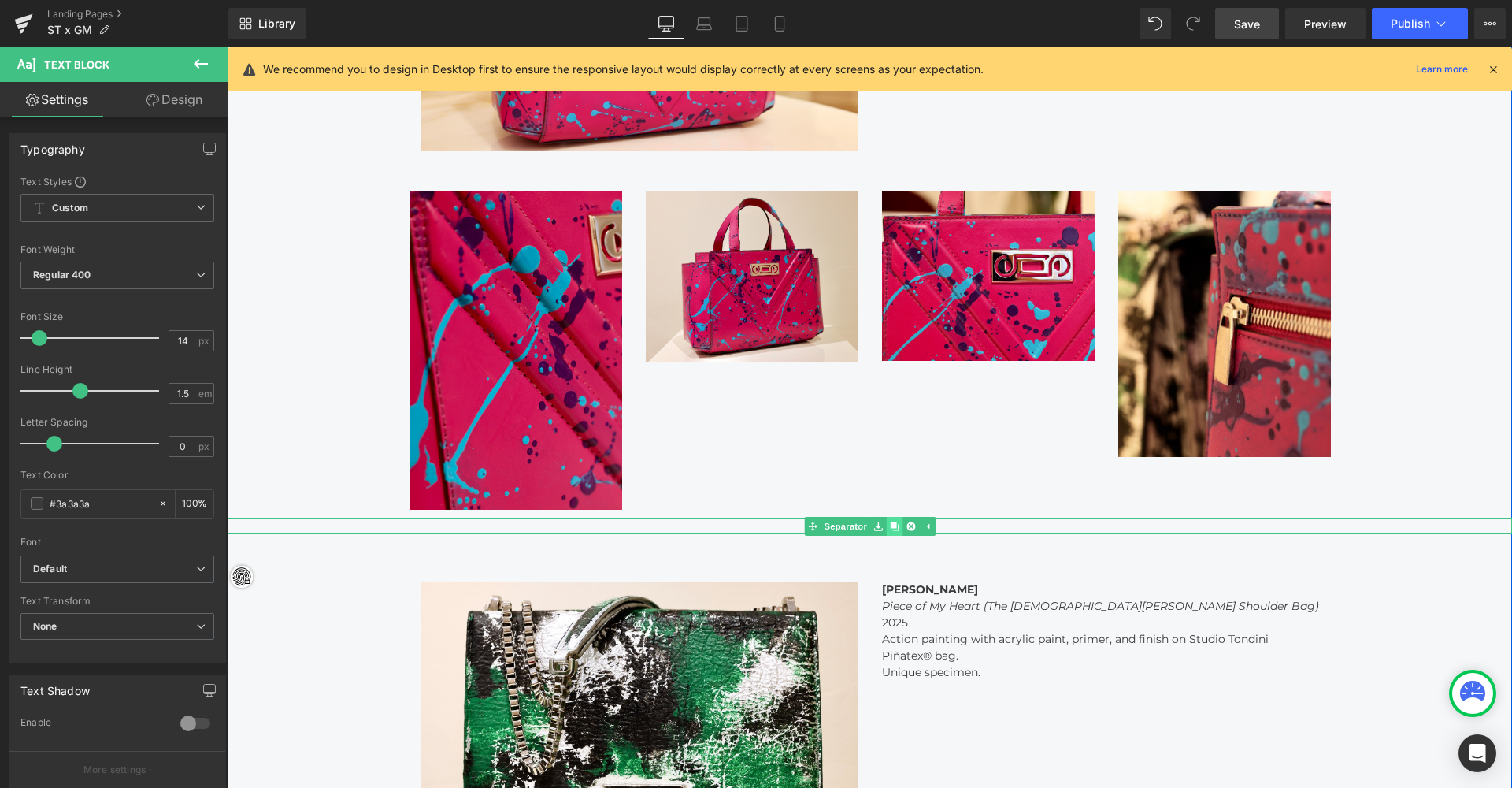
click at [890, 522] on icon at bounding box center [894, 526] width 9 height 9
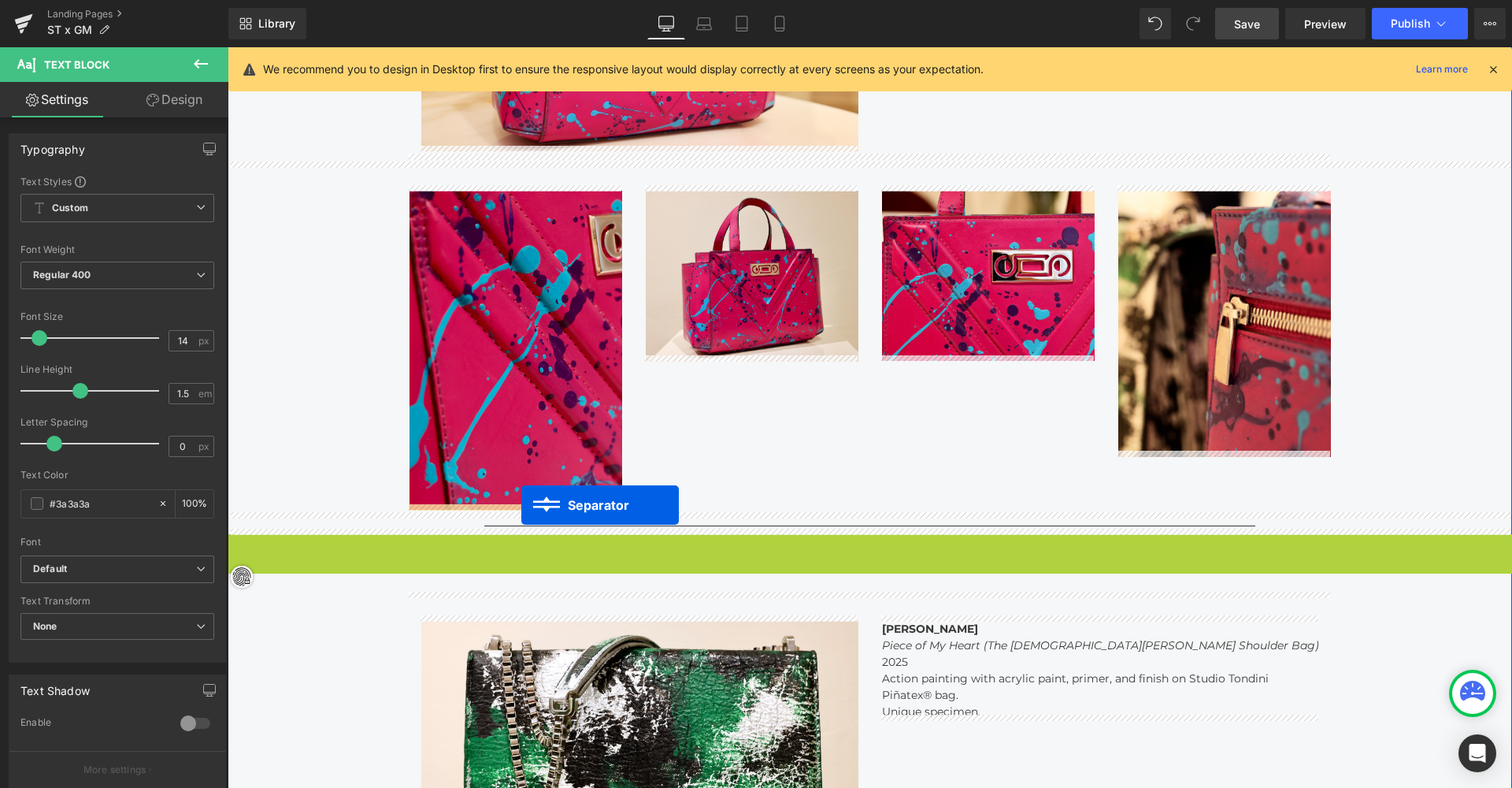
drag, startPoint x: 868, startPoint y: 541, endPoint x: 521, endPoint y: 505, distance: 348.9
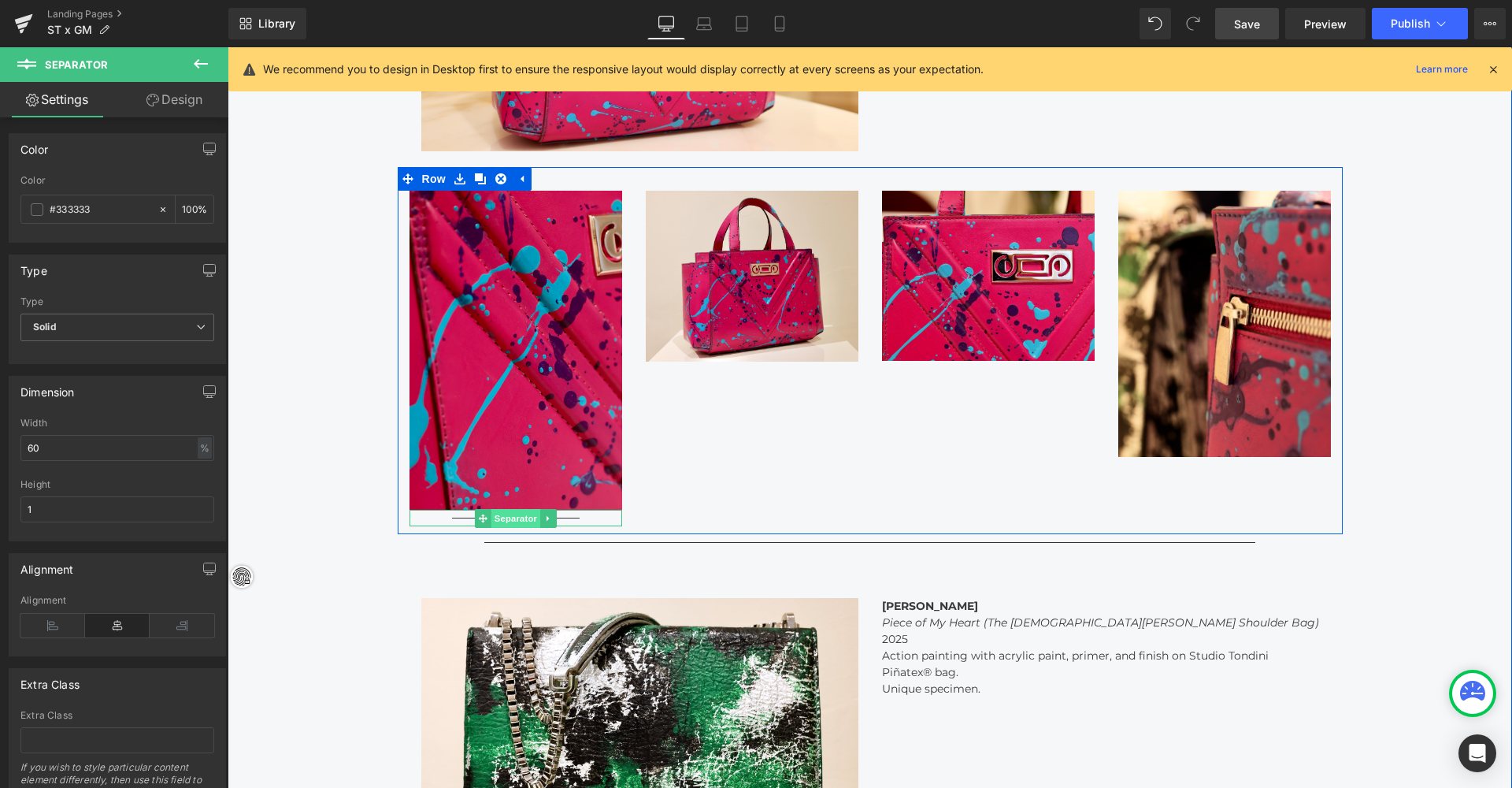
click at [507, 515] on div "Separator" at bounding box center [515, 518] width 213 height 17
click at [550, 515] on link at bounding box center [548, 519] width 17 height 19
click at [538, 515] on icon at bounding box center [540, 518] width 9 height 9
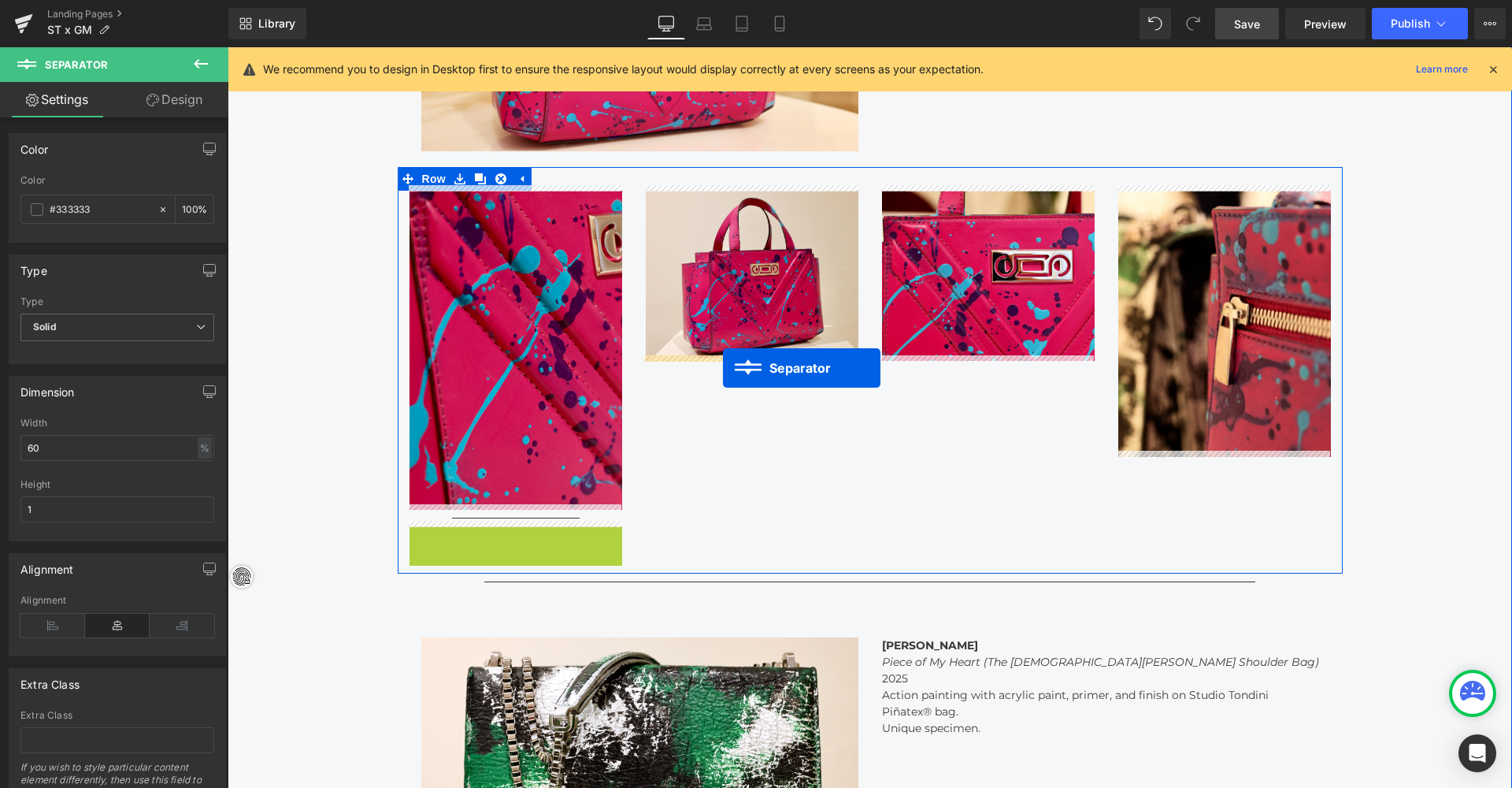
drag, startPoint x: 514, startPoint y: 531, endPoint x: 723, endPoint y: 368, distance: 265.0
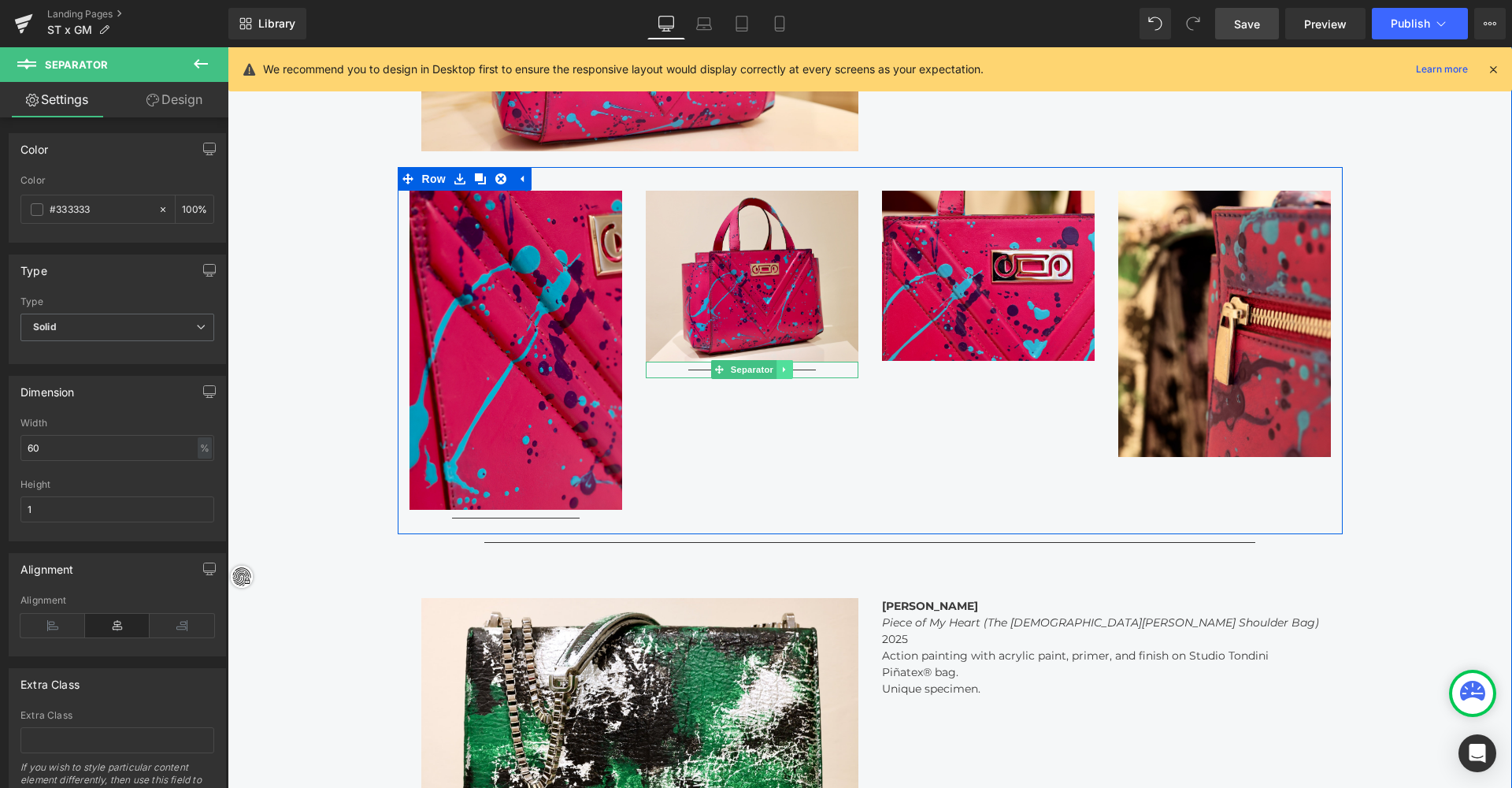
click at [784, 365] on icon at bounding box center [785, 369] width 9 height 10
click at [773, 365] on icon at bounding box center [776, 369] width 9 height 9
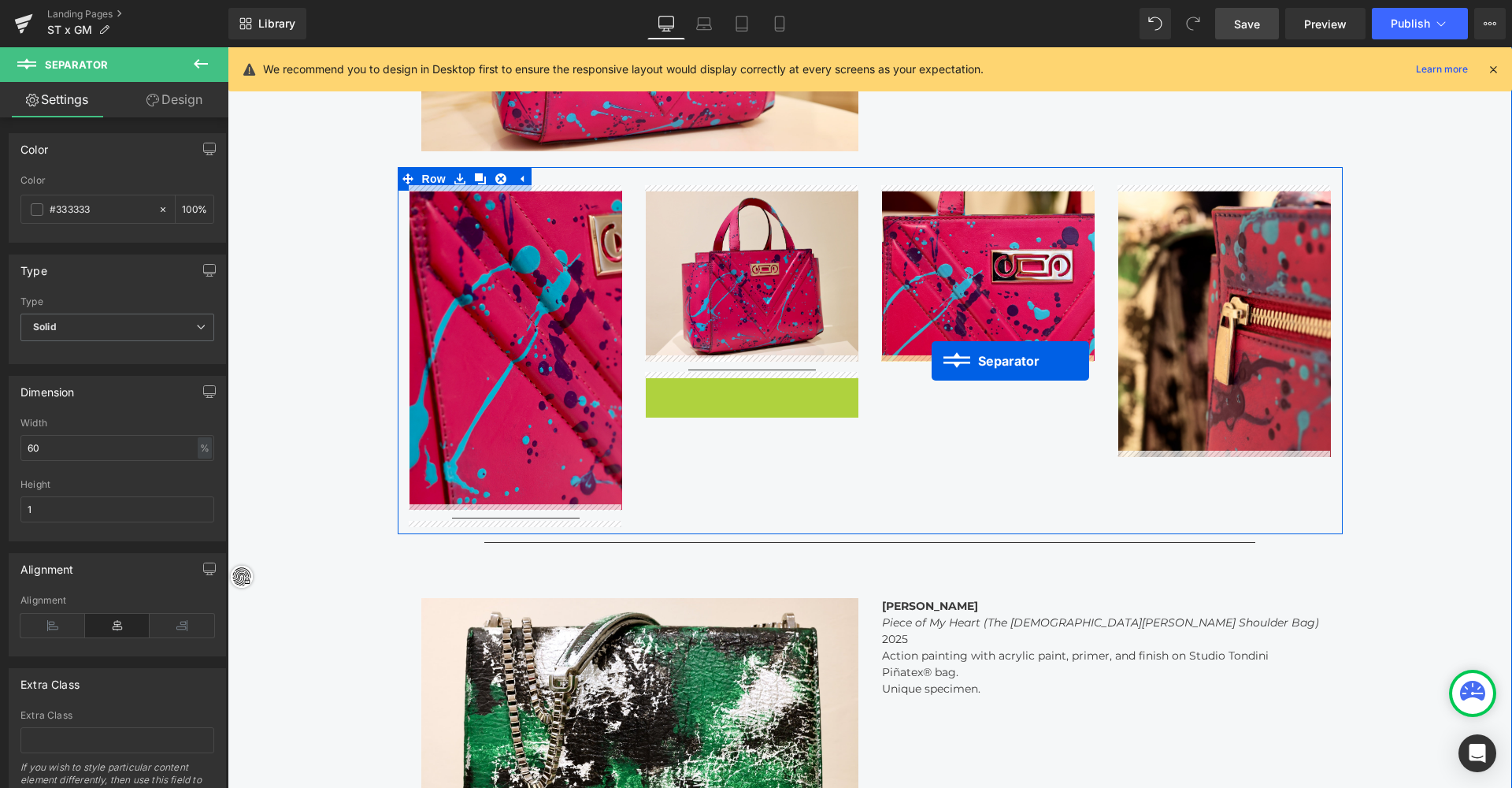
drag, startPoint x: 750, startPoint y: 383, endPoint x: 931, endPoint y: 361, distance: 182.3
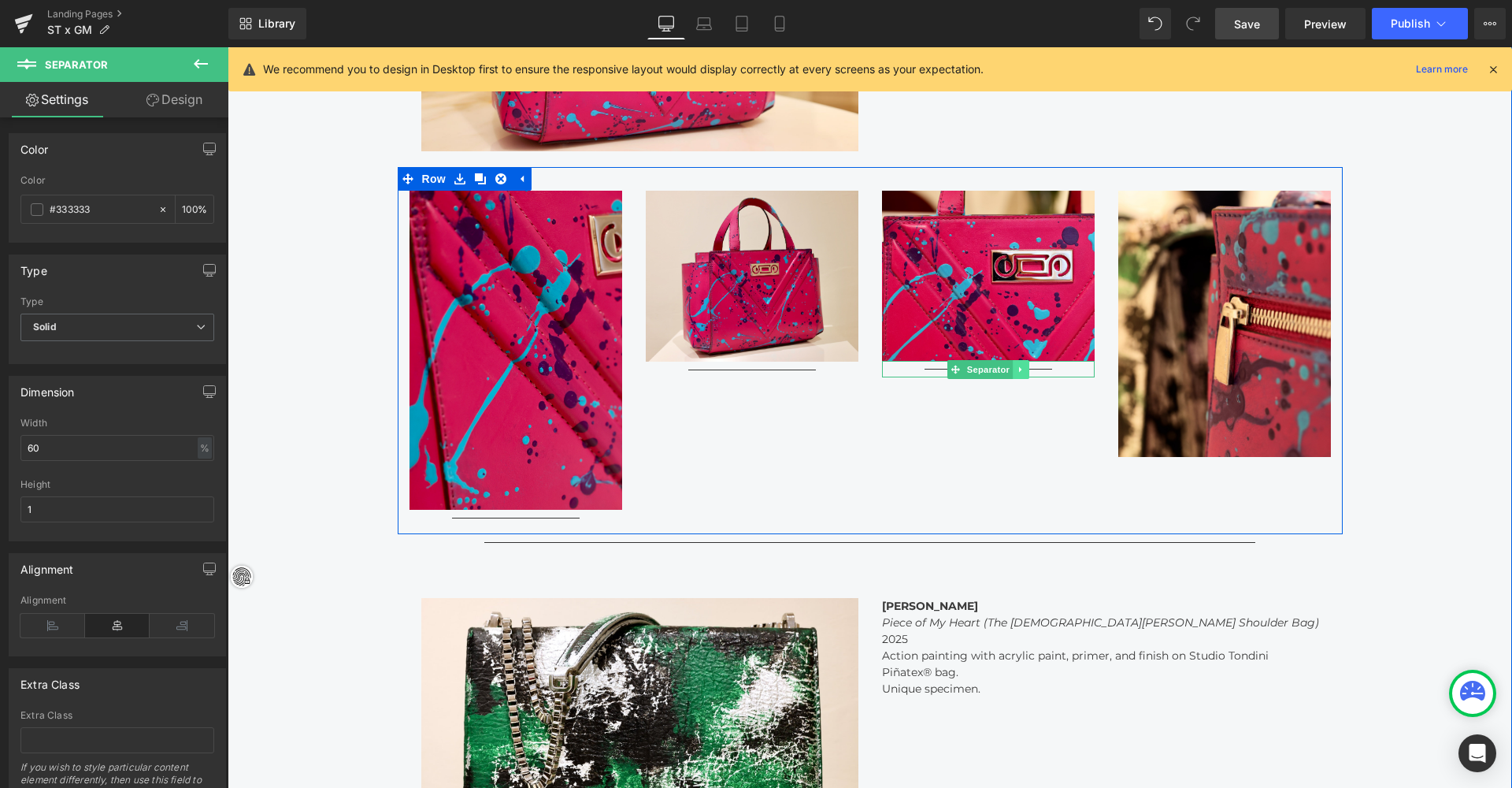
click at [1019, 365] on icon at bounding box center [1021, 369] width 9 height 10
click at [1015, 364] on link at bounding box center [1012, 370] width 17 height 19
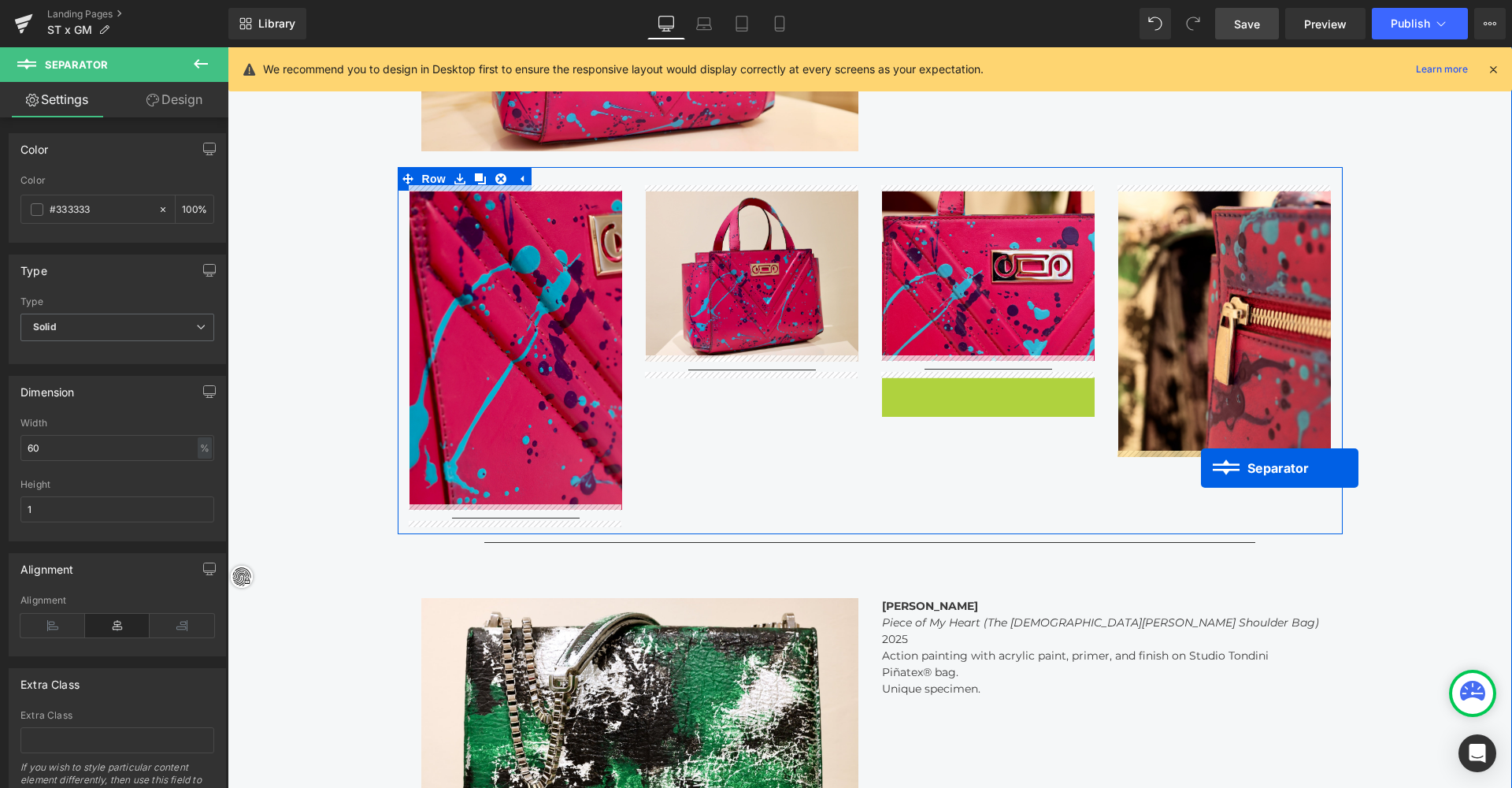
drag, startPoint x: 991, startPoint y: 379, endPoint x: 1201, endPoint y: 468, distance: 228.1
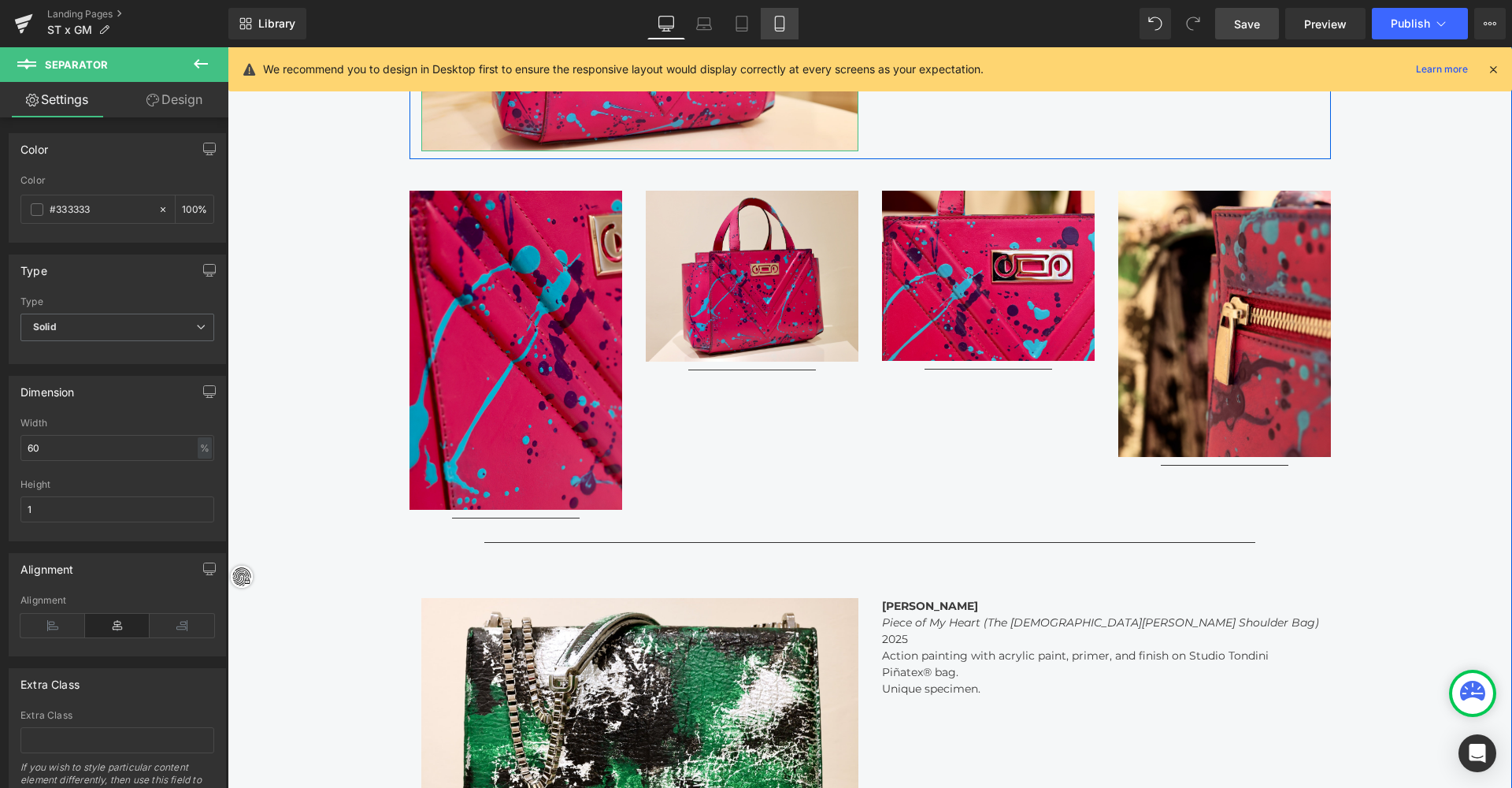
click at [798, 24] on link "Mobile" at bounding box center [779, 24] width 38 height 32
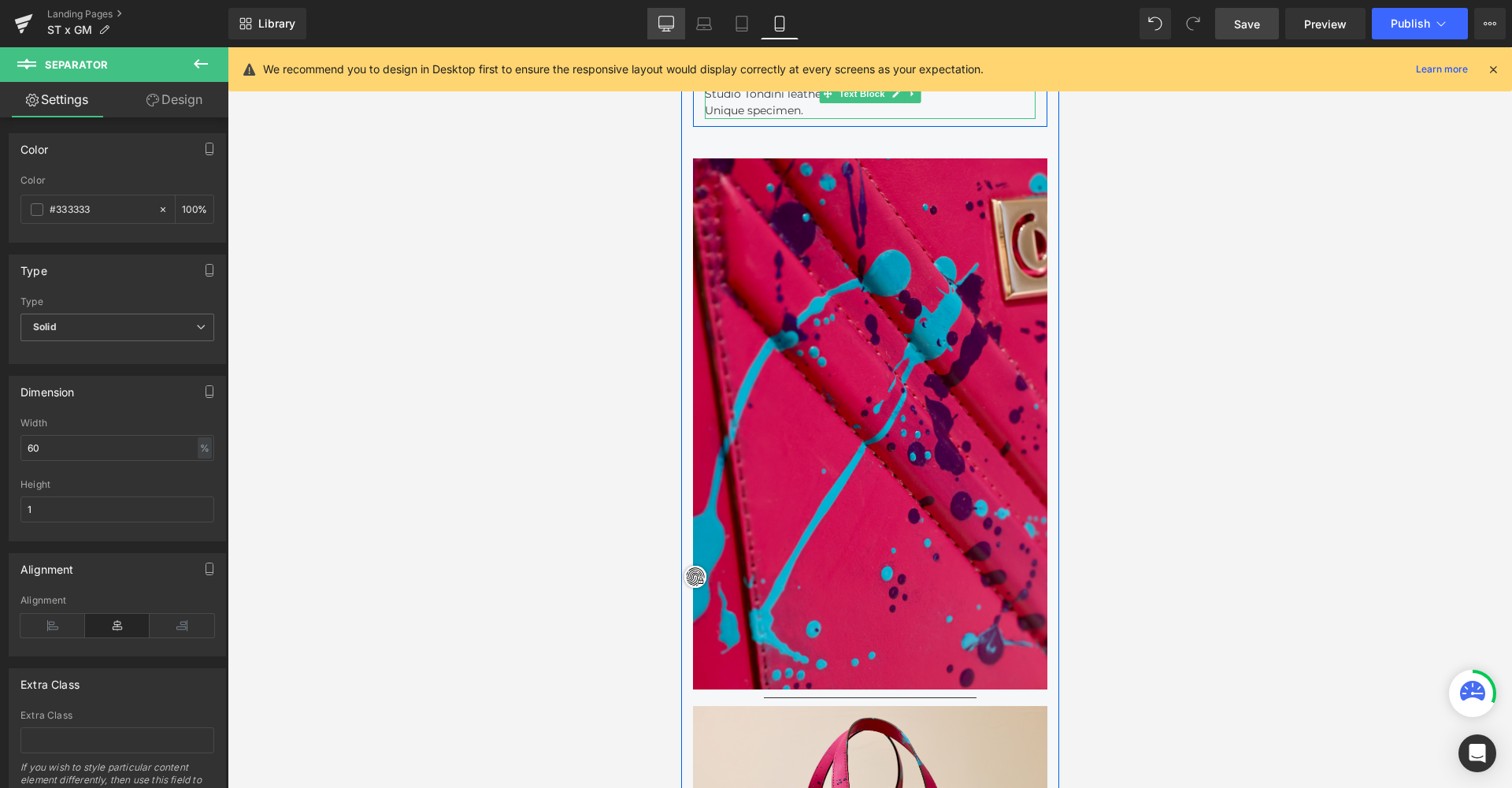
click at [657, 19] on link "Desktop" at bounding box center [666, 24] width 38 height 32
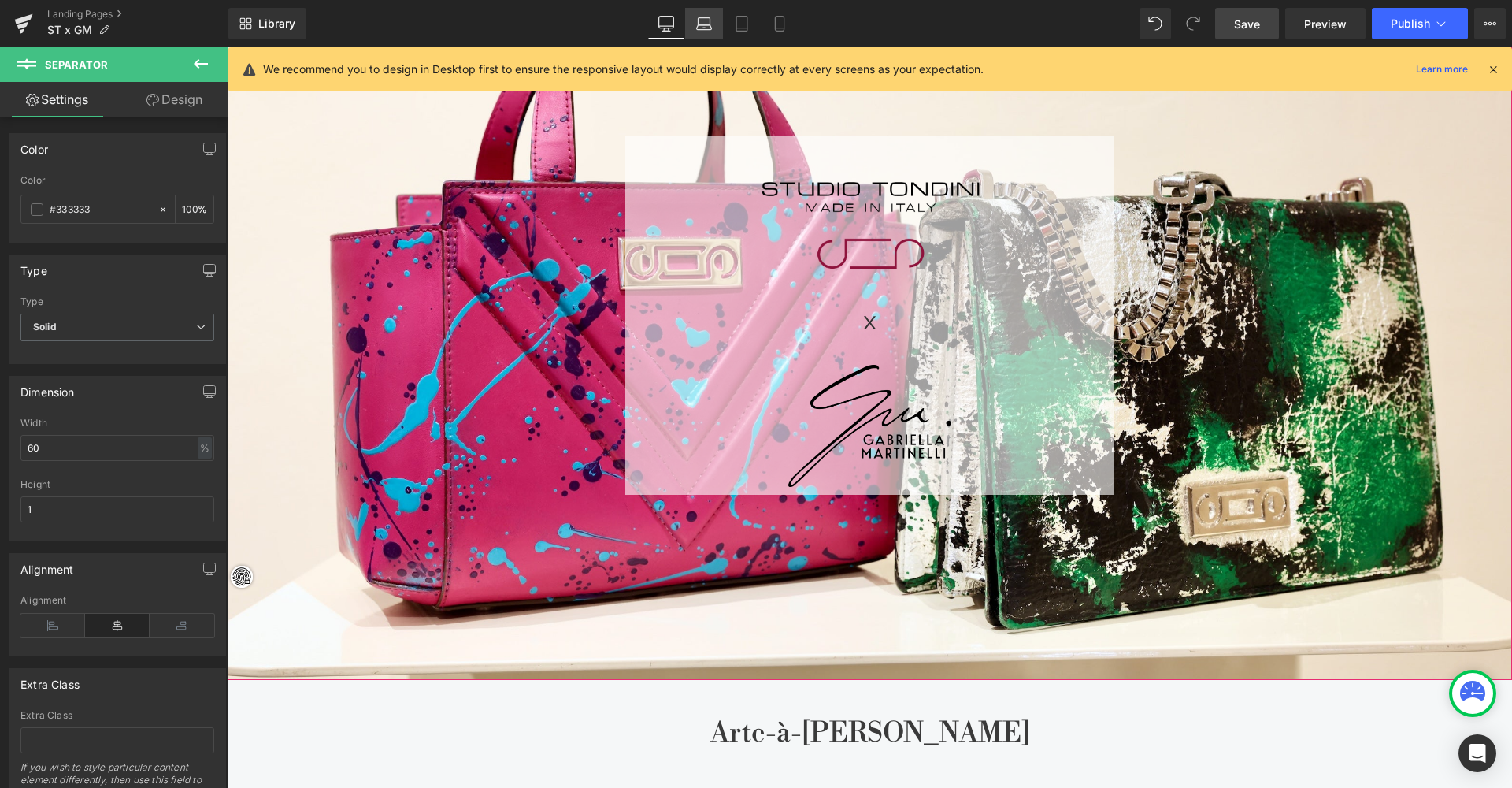
click at [710, 19] on icon at bounding box center [703, 22] width 11 height 7
type input "100"
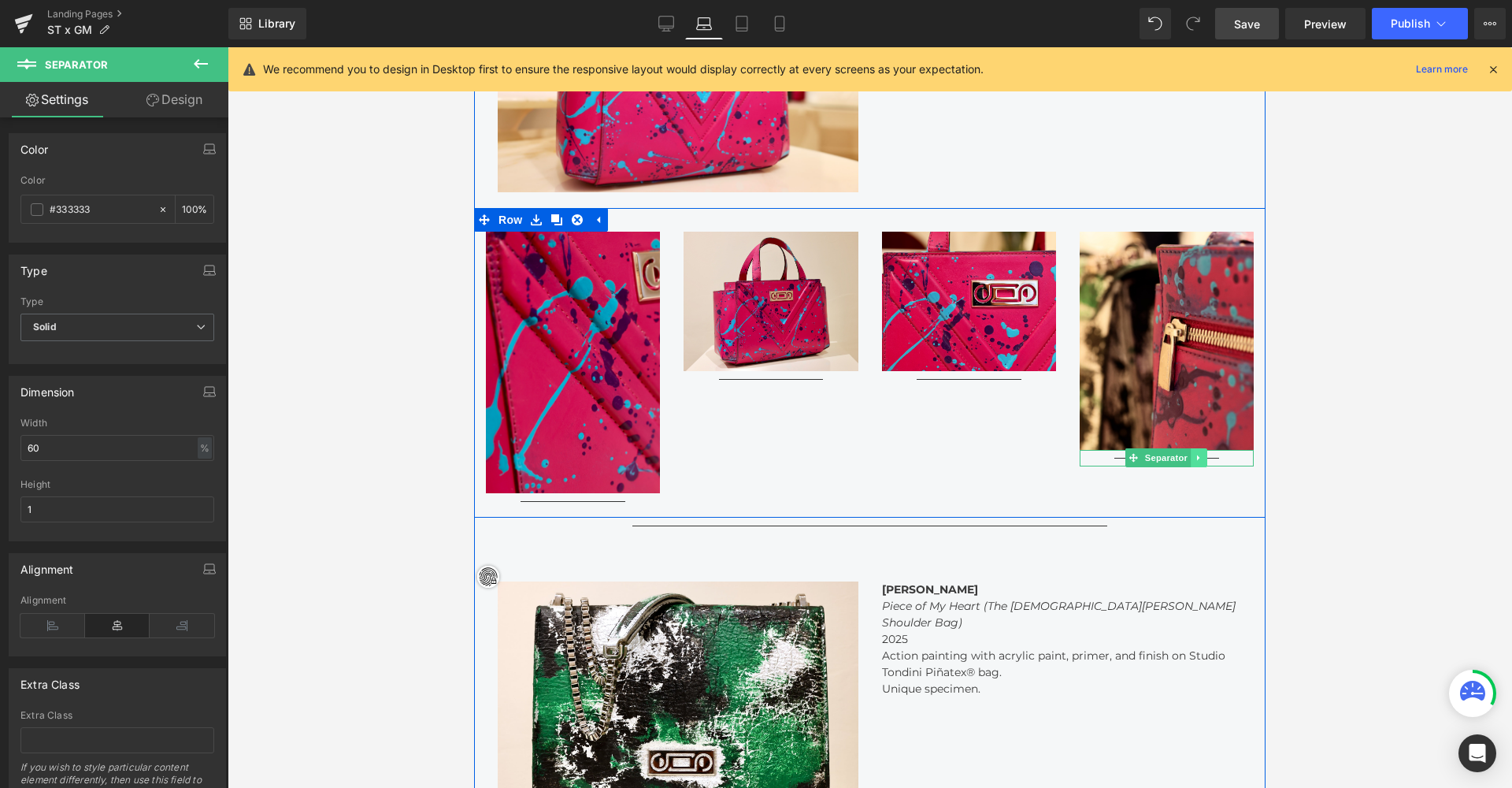
click at [1079, 456] on icon at bounding box center [1198, 458] width 3 height 5
click at [1079, 453] on icon at bounding box center [1207, 458] width 9 height 10
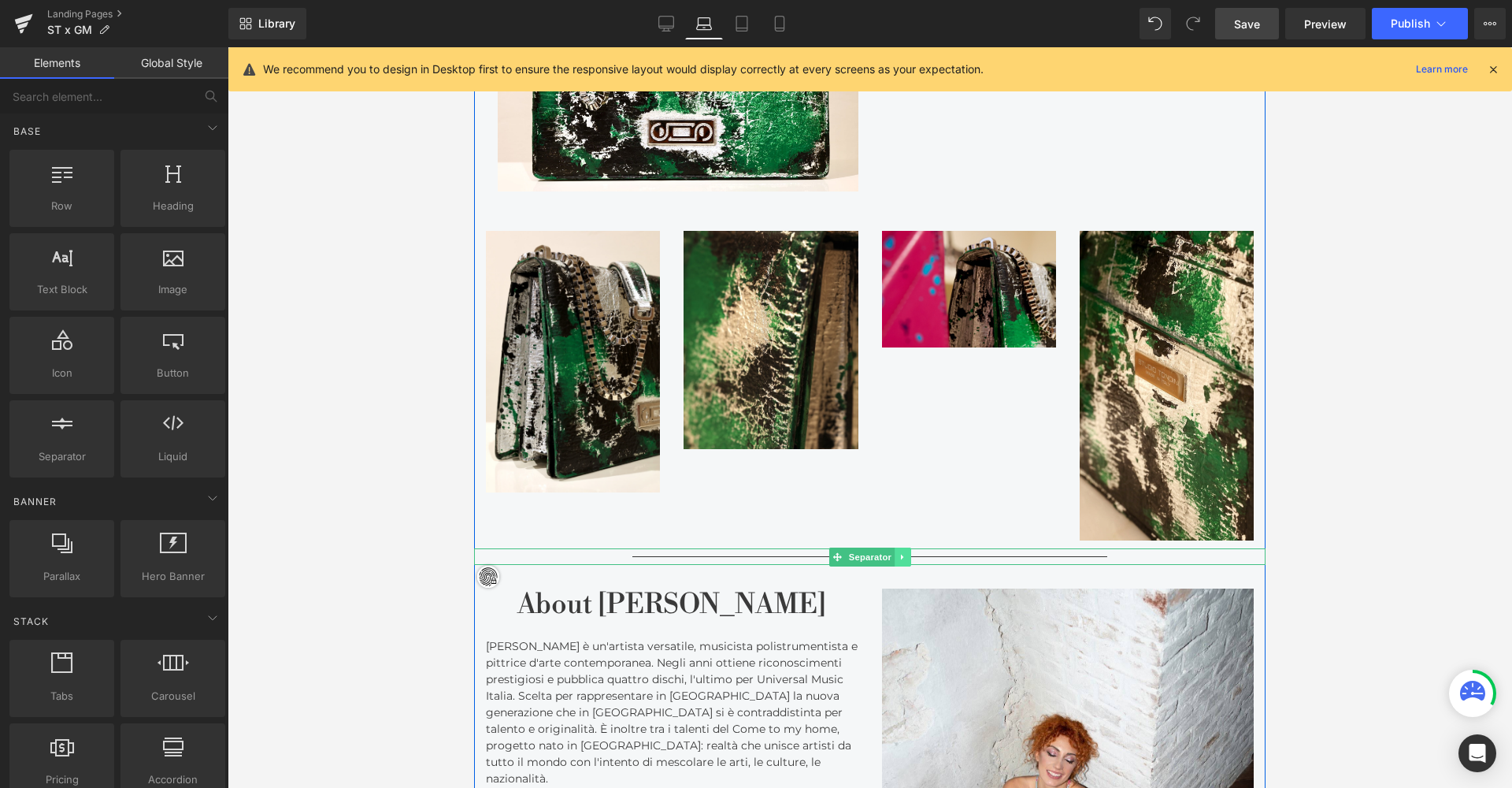
click at [899, 552] on icon at bounding box center [903, 557] width 9 height 10
click at [890, 552] on icon at bounding box center [894, 557] width 9 height 9
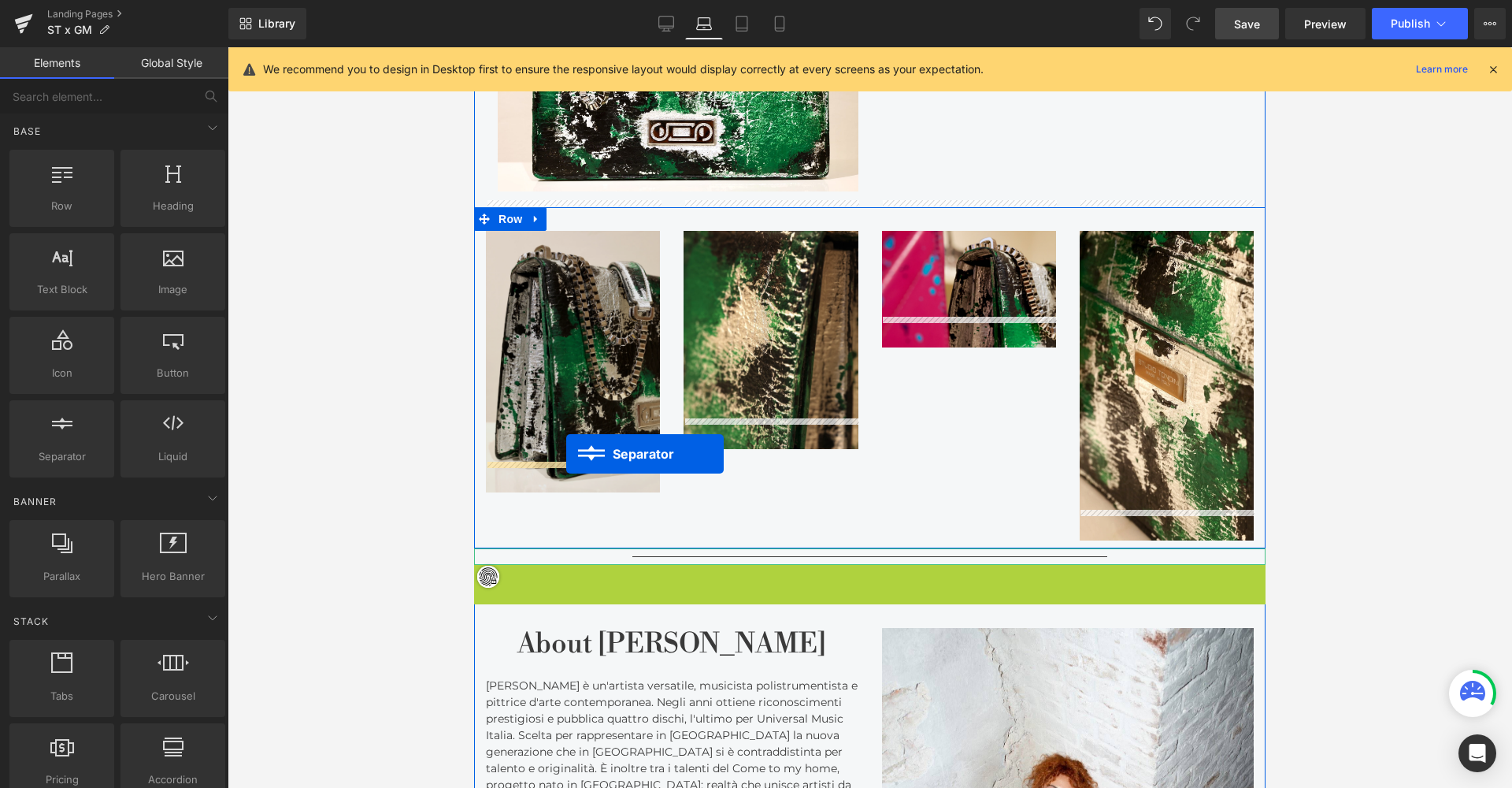
drag, startPoint x: 867, startPoint y: 543, endPoint x: 566, endPoint y: 454, distance: 313.9
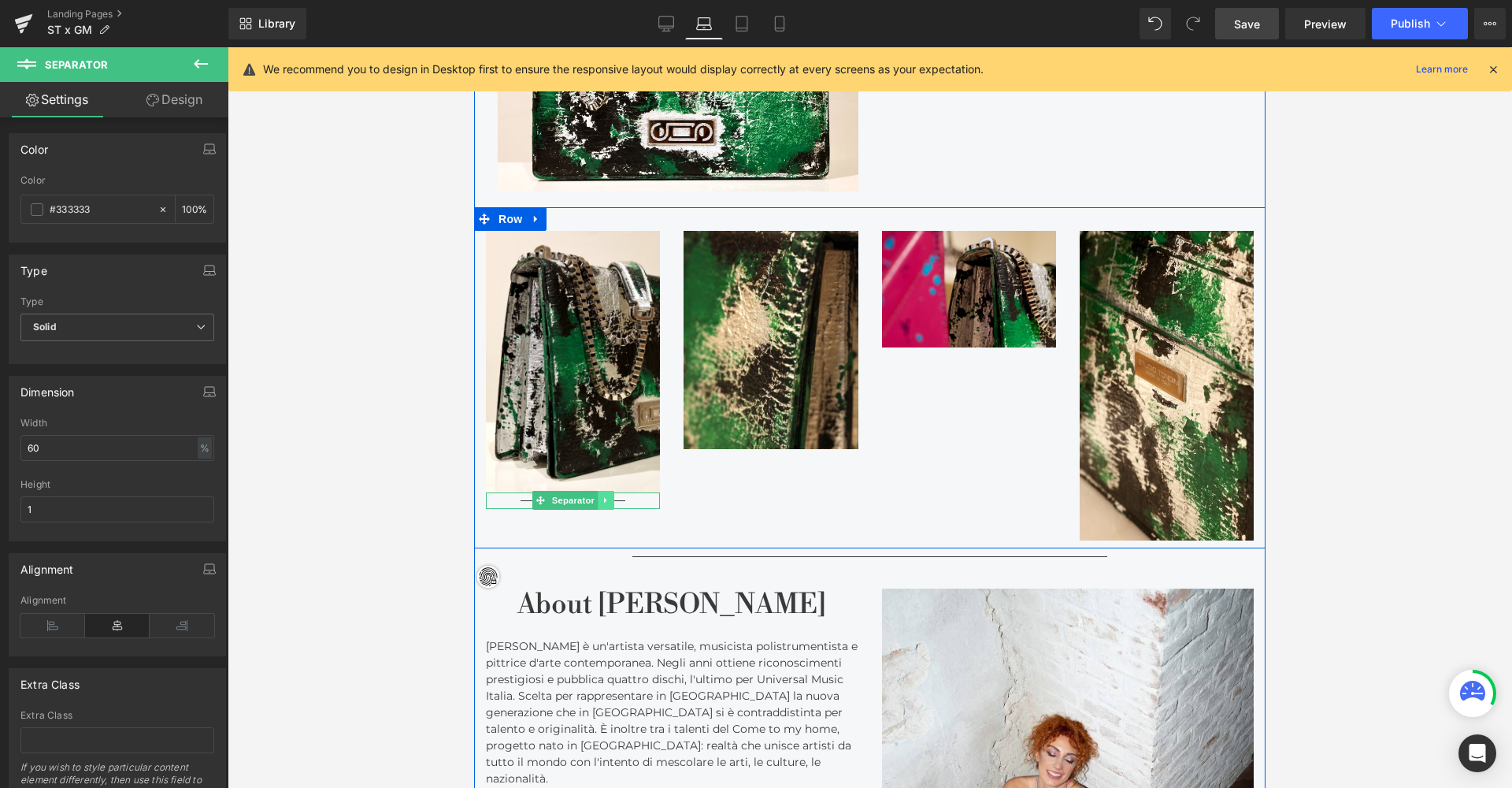
click at [602, 495] on icon at bounding box center [606, 500] width 9 height 10
click at [599, 491] on link at bounding box center [597, 500] width 17 height 19
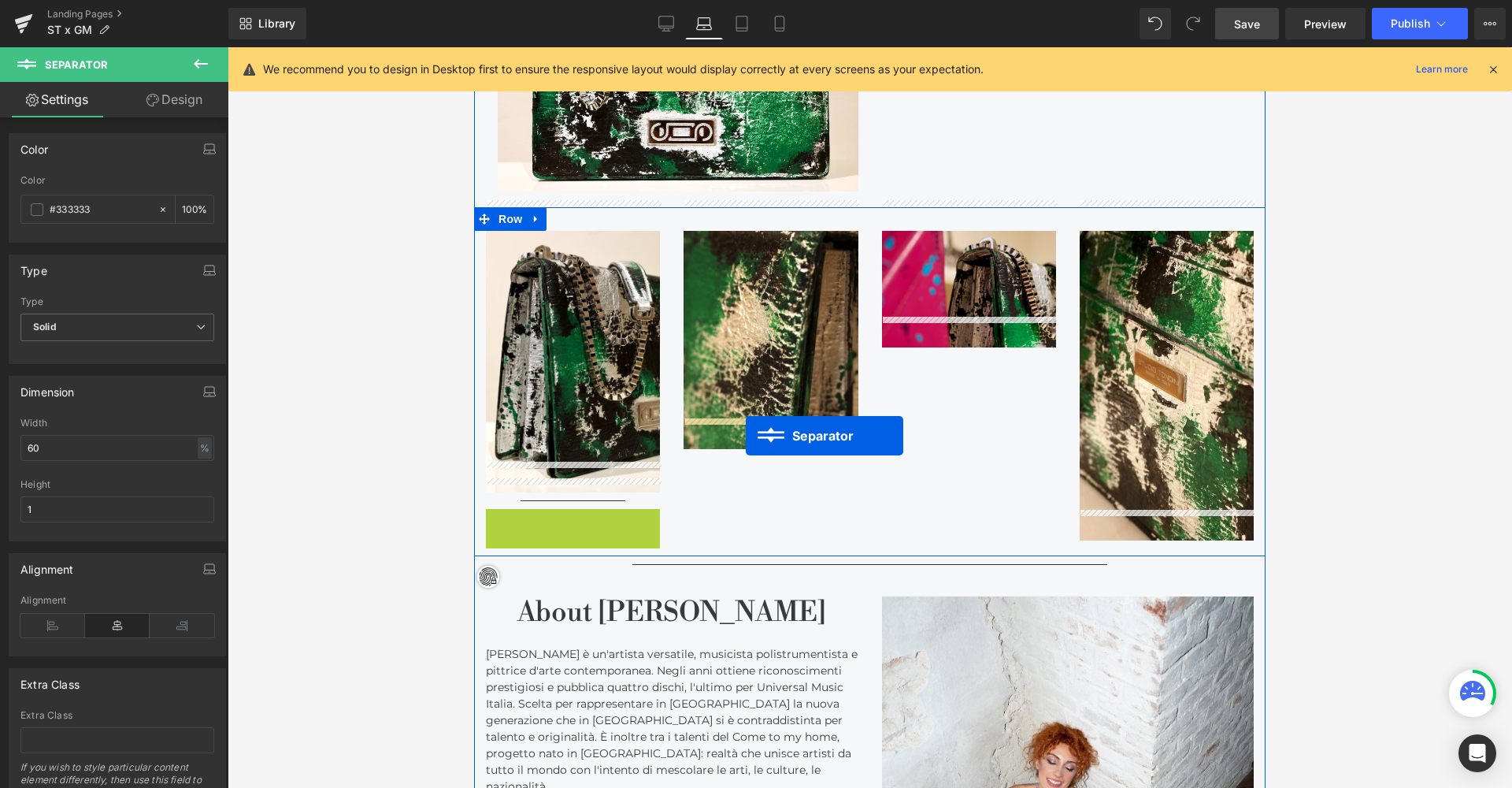
drag, startPoint x: 568, startPoint y: 487, endPoint x: 745, endPoint y: 432, distance: 185.3
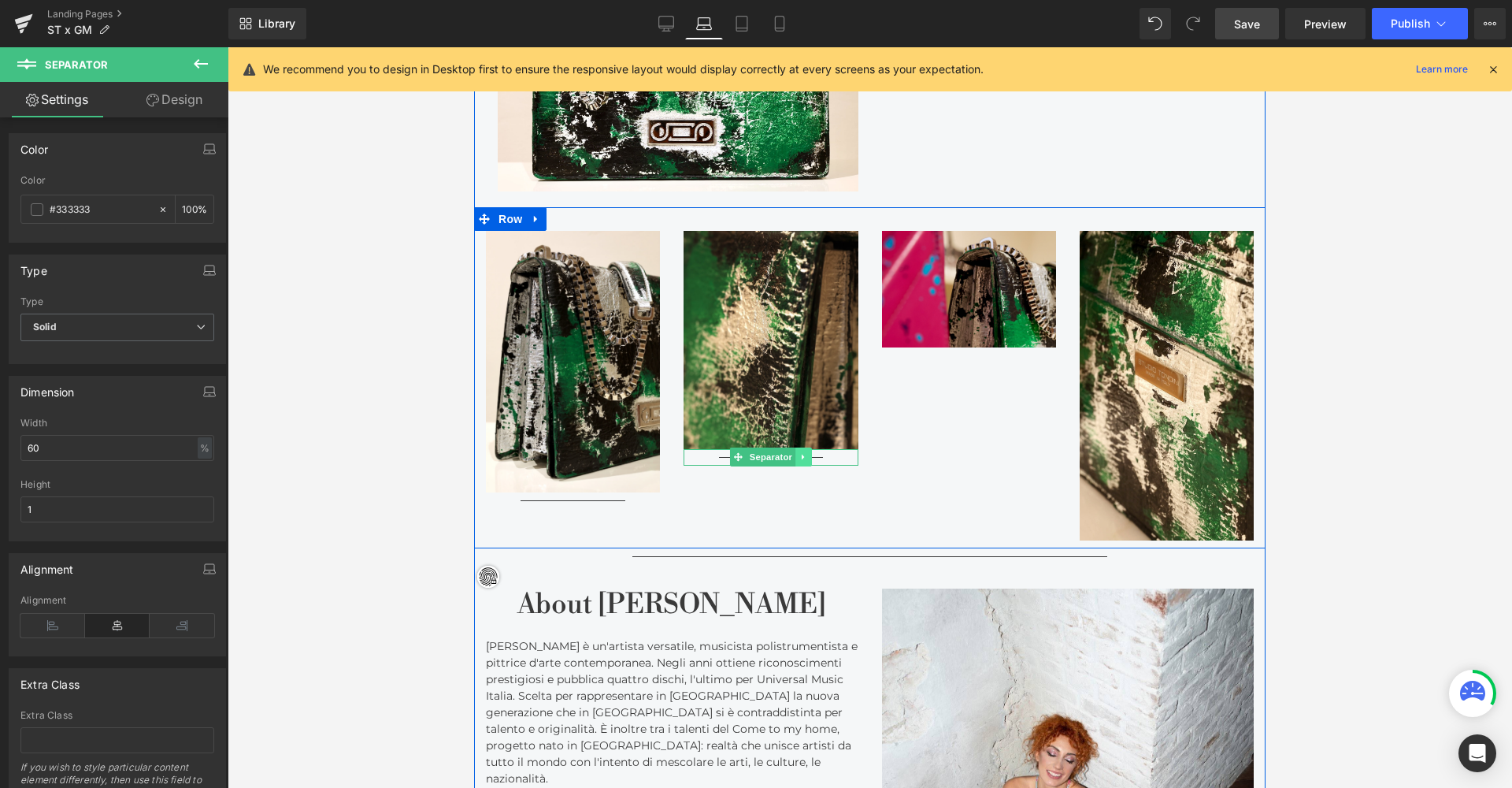
click at [802, 452] on icon at bounding box center [803, 457] width 9 height 10
click at [791, 452] on icon at bounding box center [795, 457] width 9 height 9
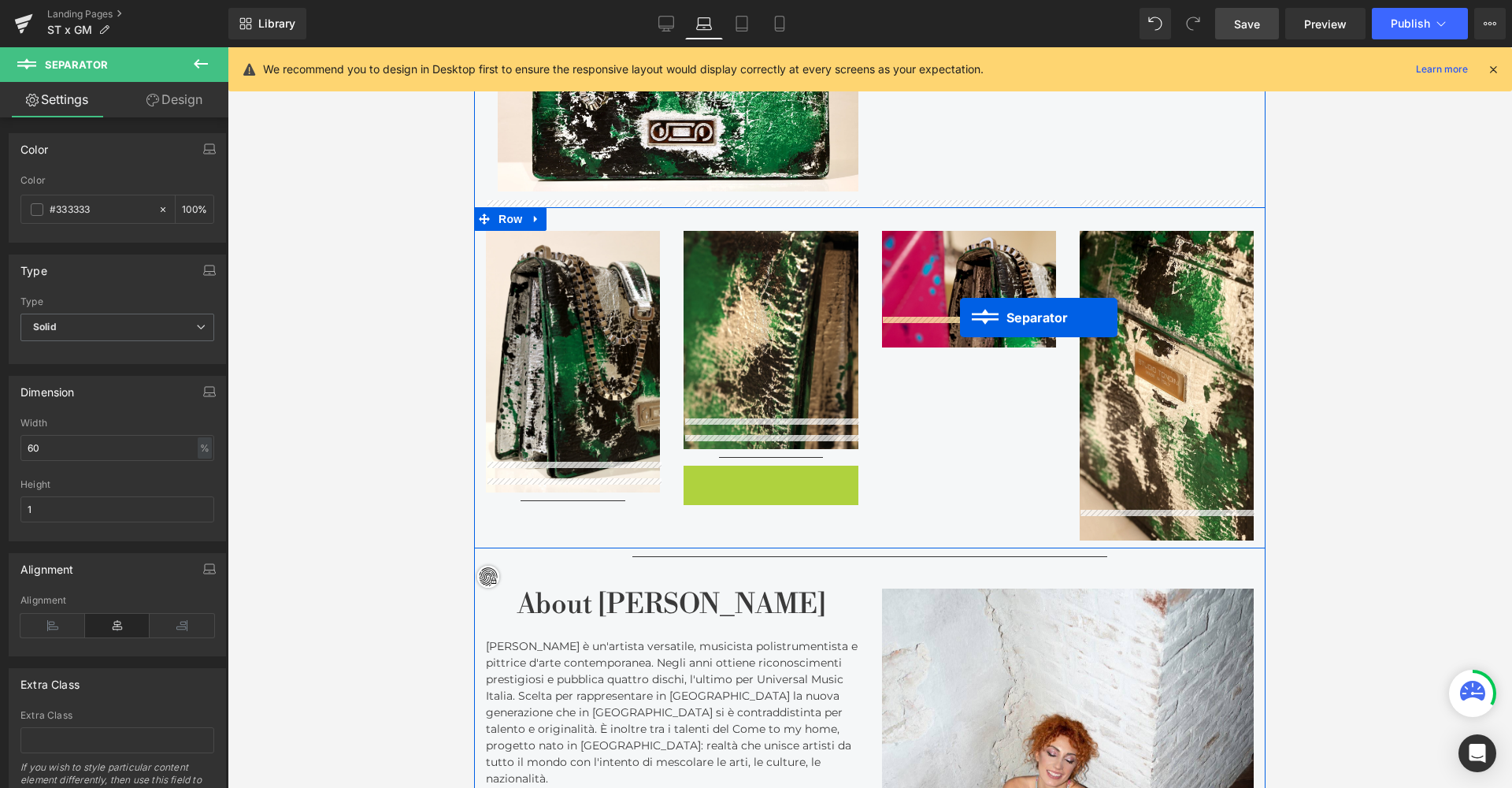
drag, startPoint x: 766, startPoint y: 442, endPoint x: 955, endPoint y: 318, distance: 226.0
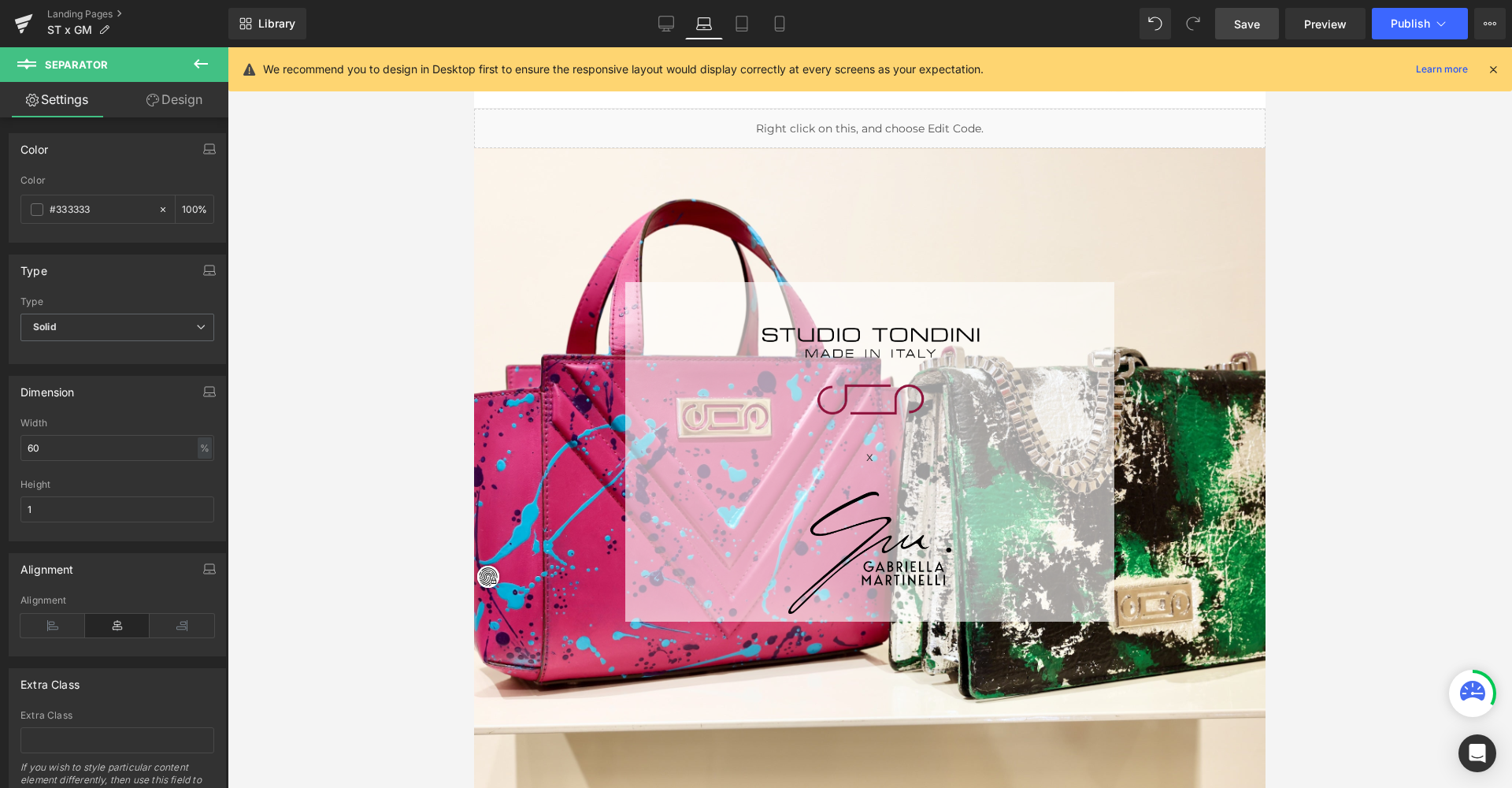
click at [1079, 33] on link "Save" at bounding box center [1247, 24] width 64 height 32
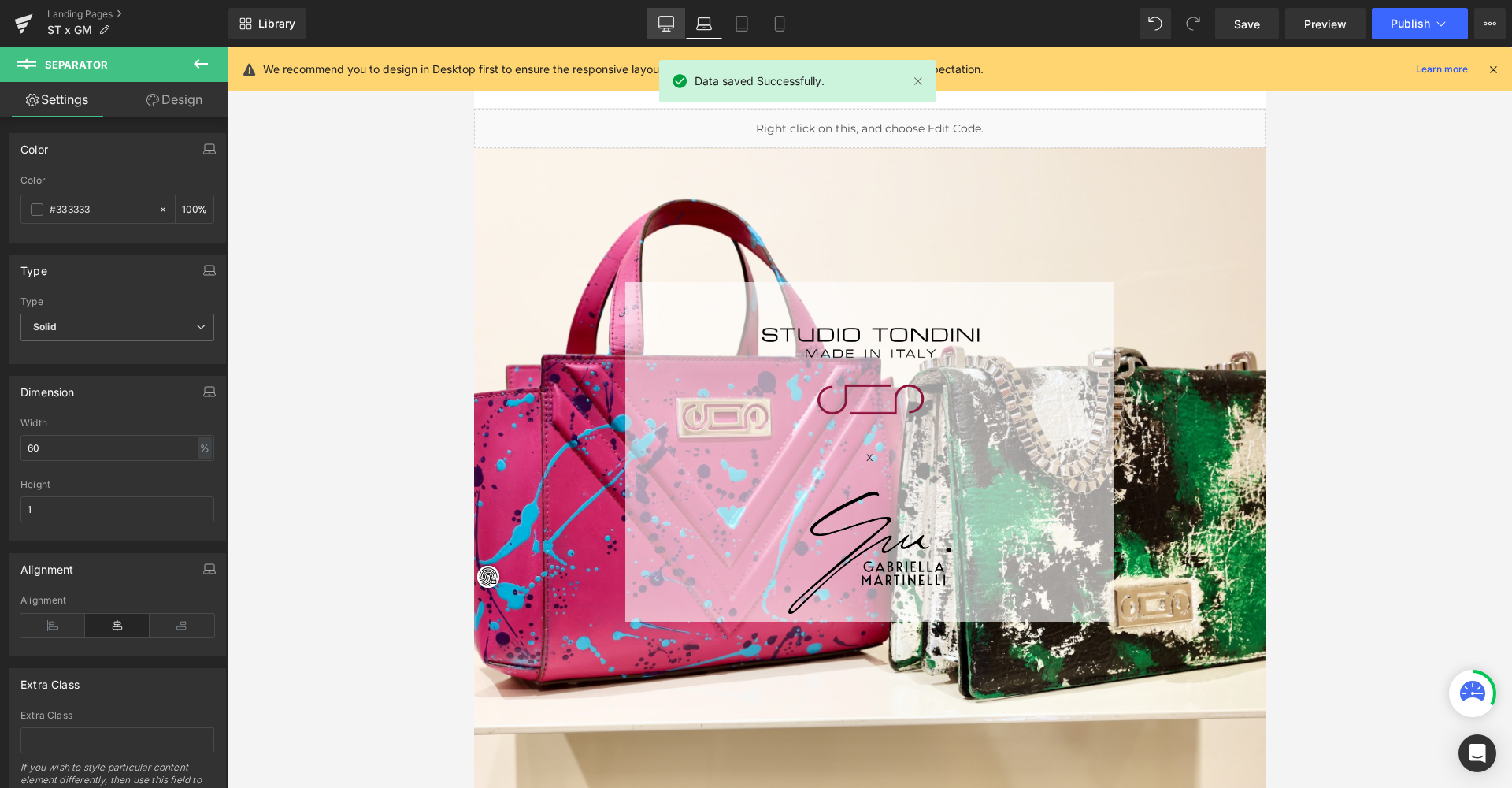
click at [658, 25] on icon at bounding box center [666, 24] width 16 height 16
type input "100"
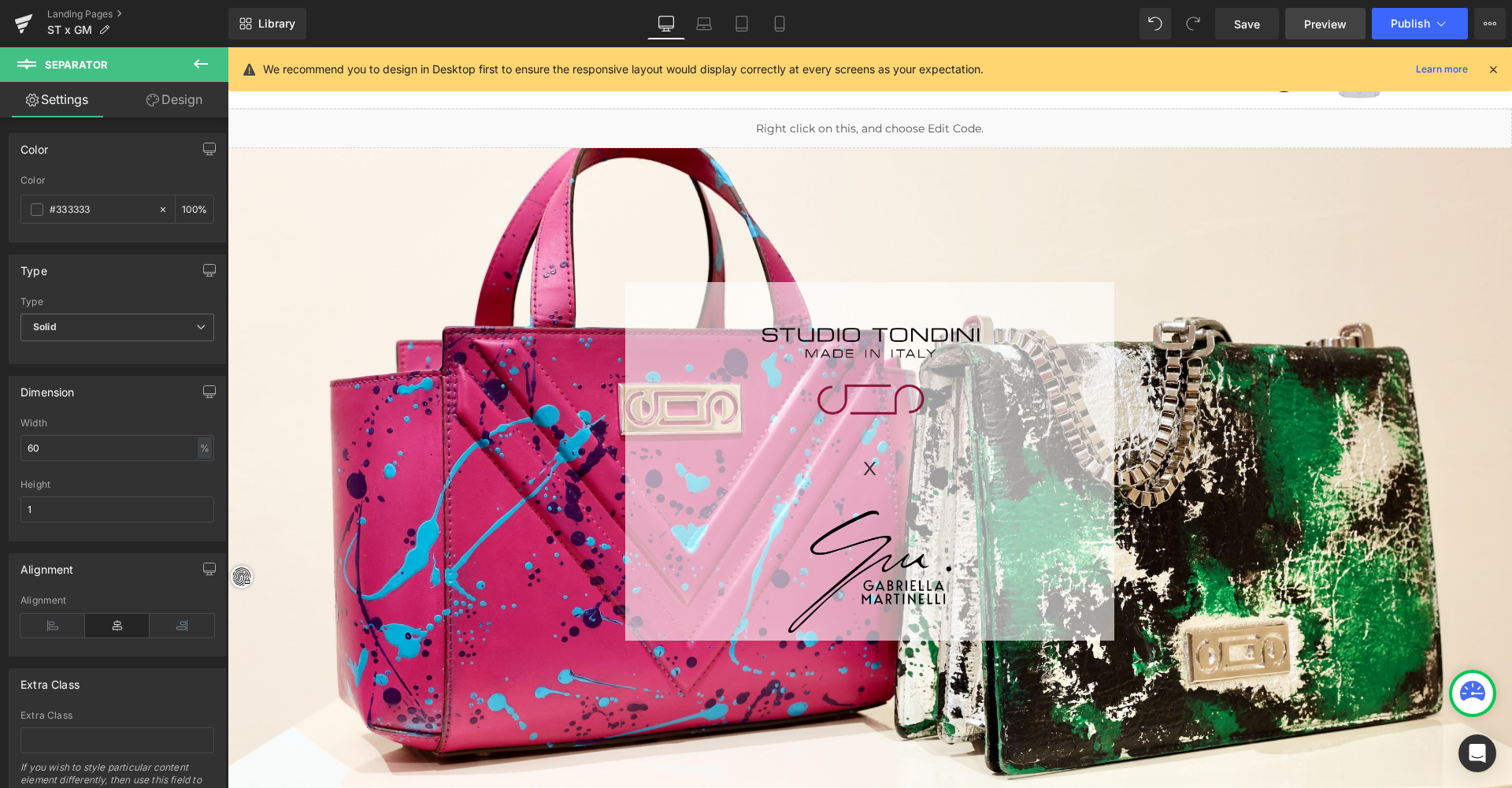
click at [1079, 23] on span "Preview" at bounding box center [1325, 24] width 43 height 17
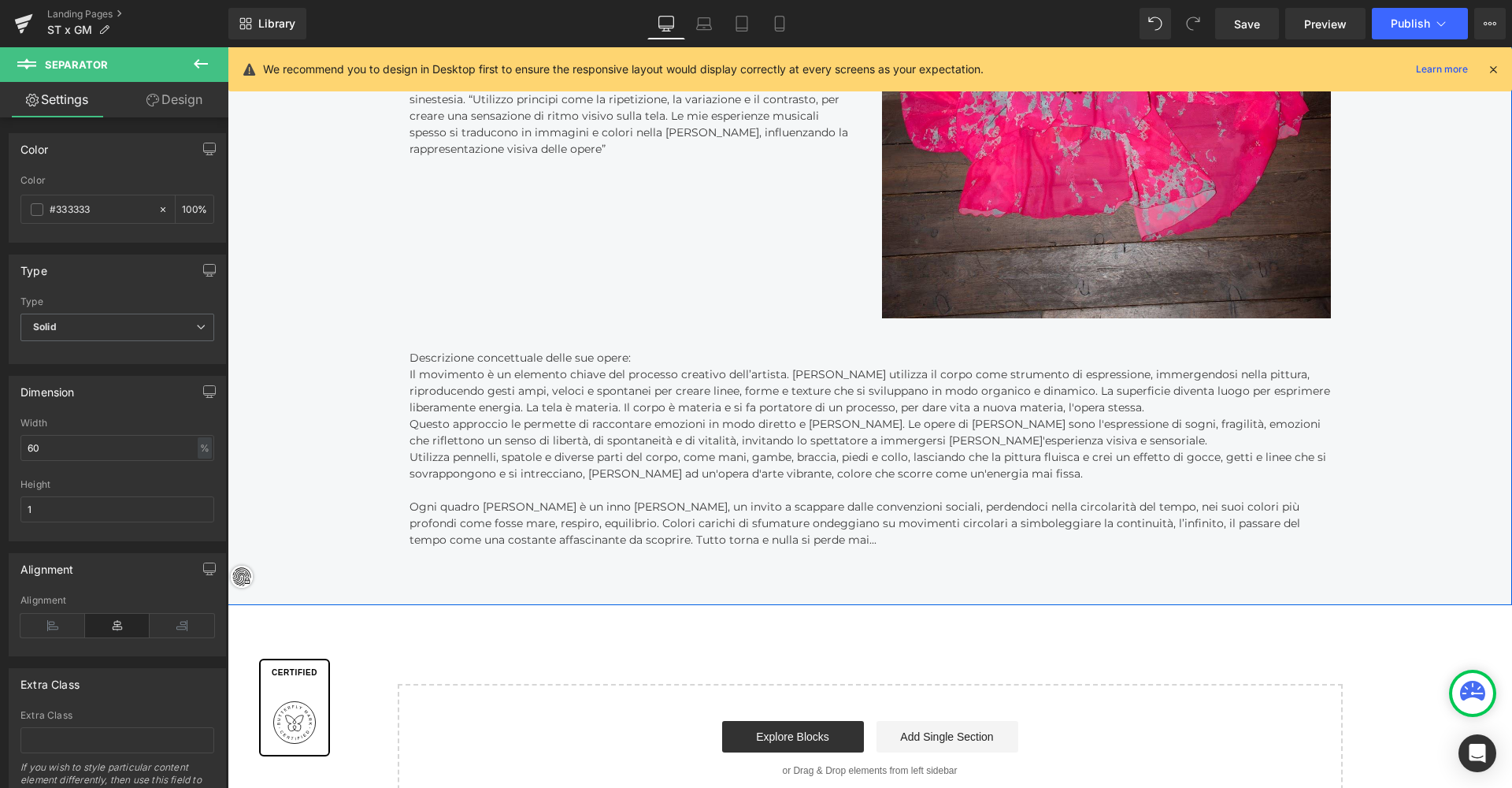
scroll to position [3124, 0]
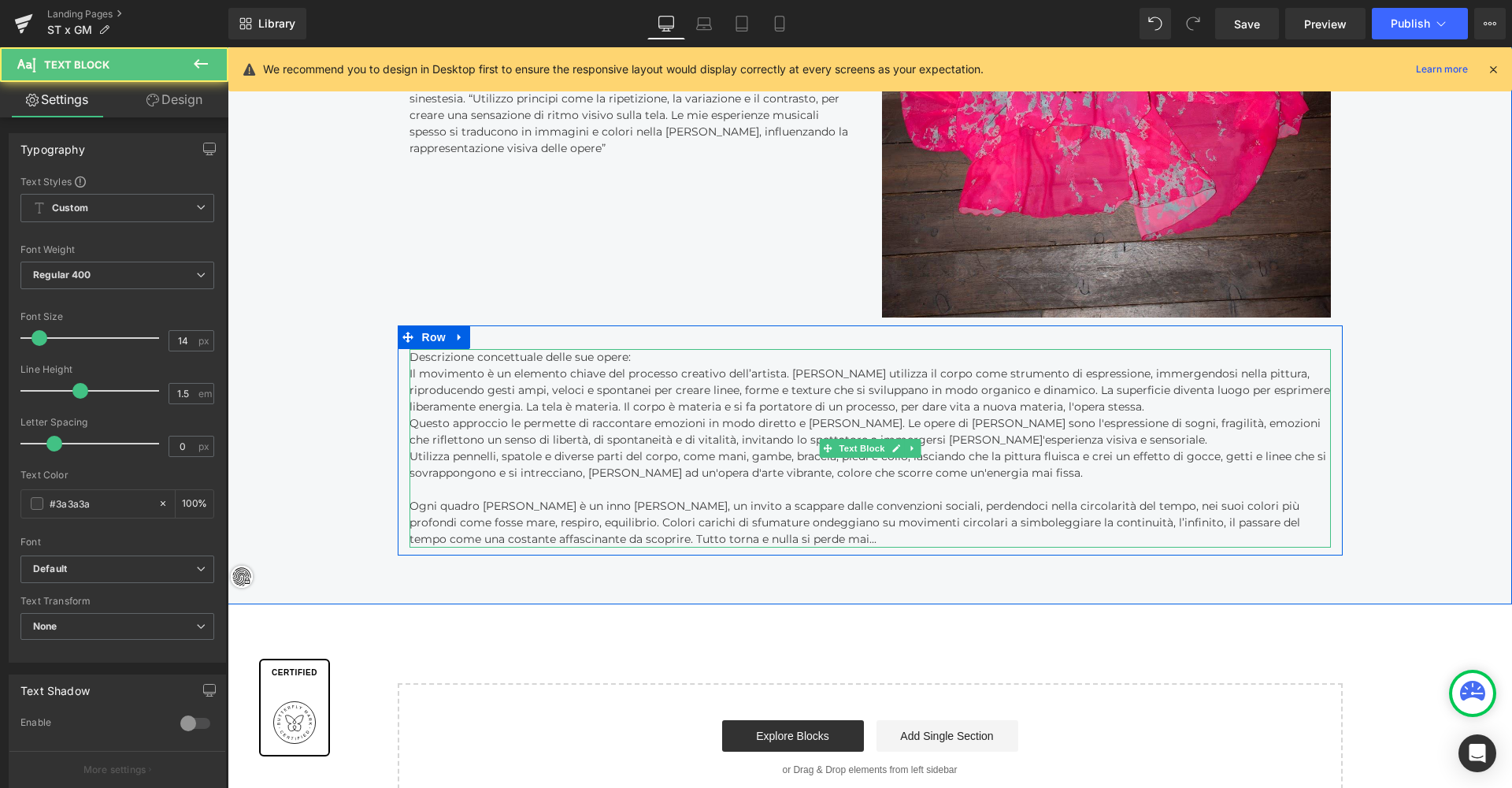
click at [580, 350] on p "Descrizione concettuale delle sue opere:" at bounding box center [870, 357] width 922 height 17
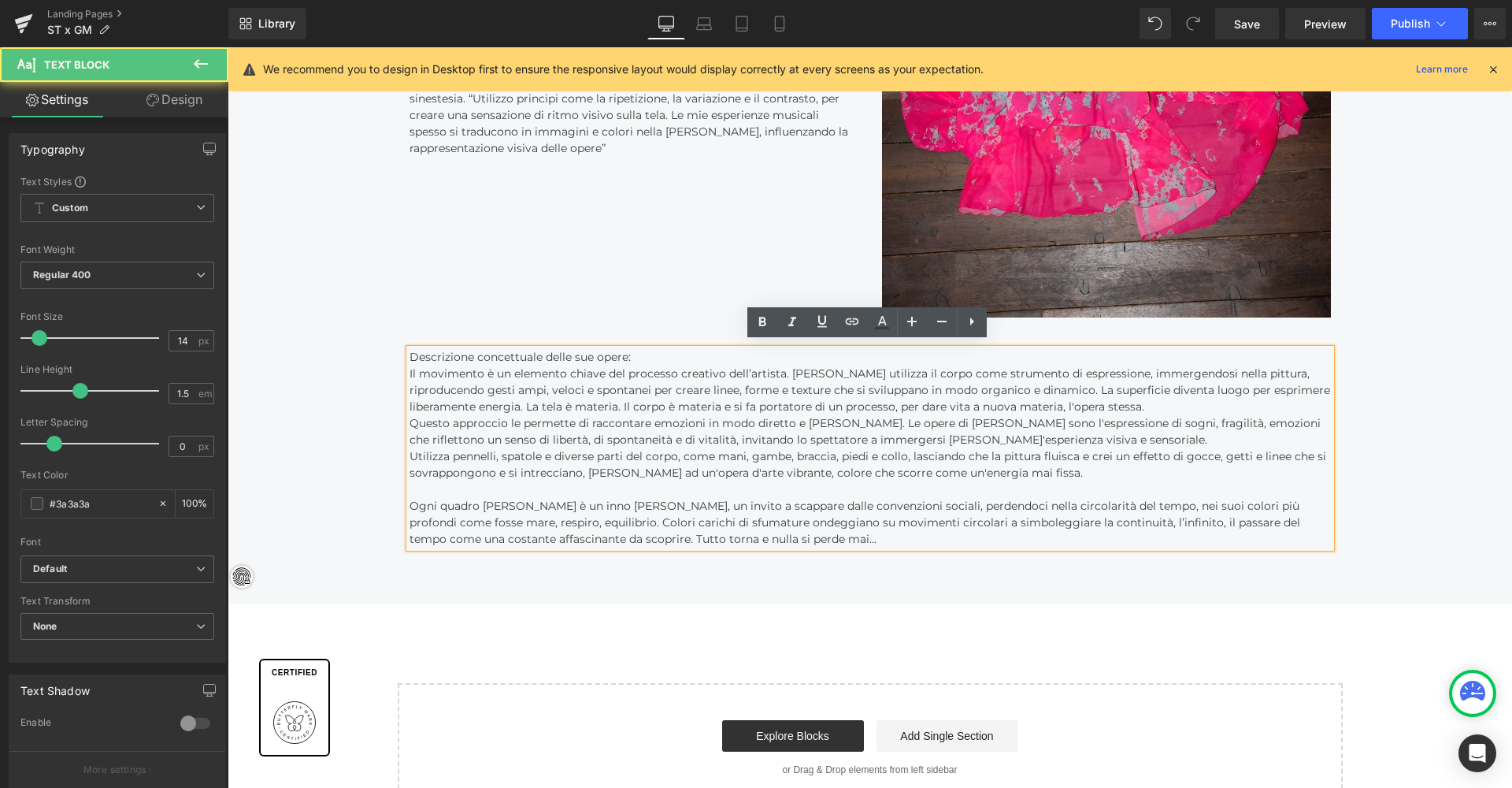
click at [580, 352] on p "Descrizione concettuale delle sue opere:" at bounding box center [870, 357] width 922 height 17
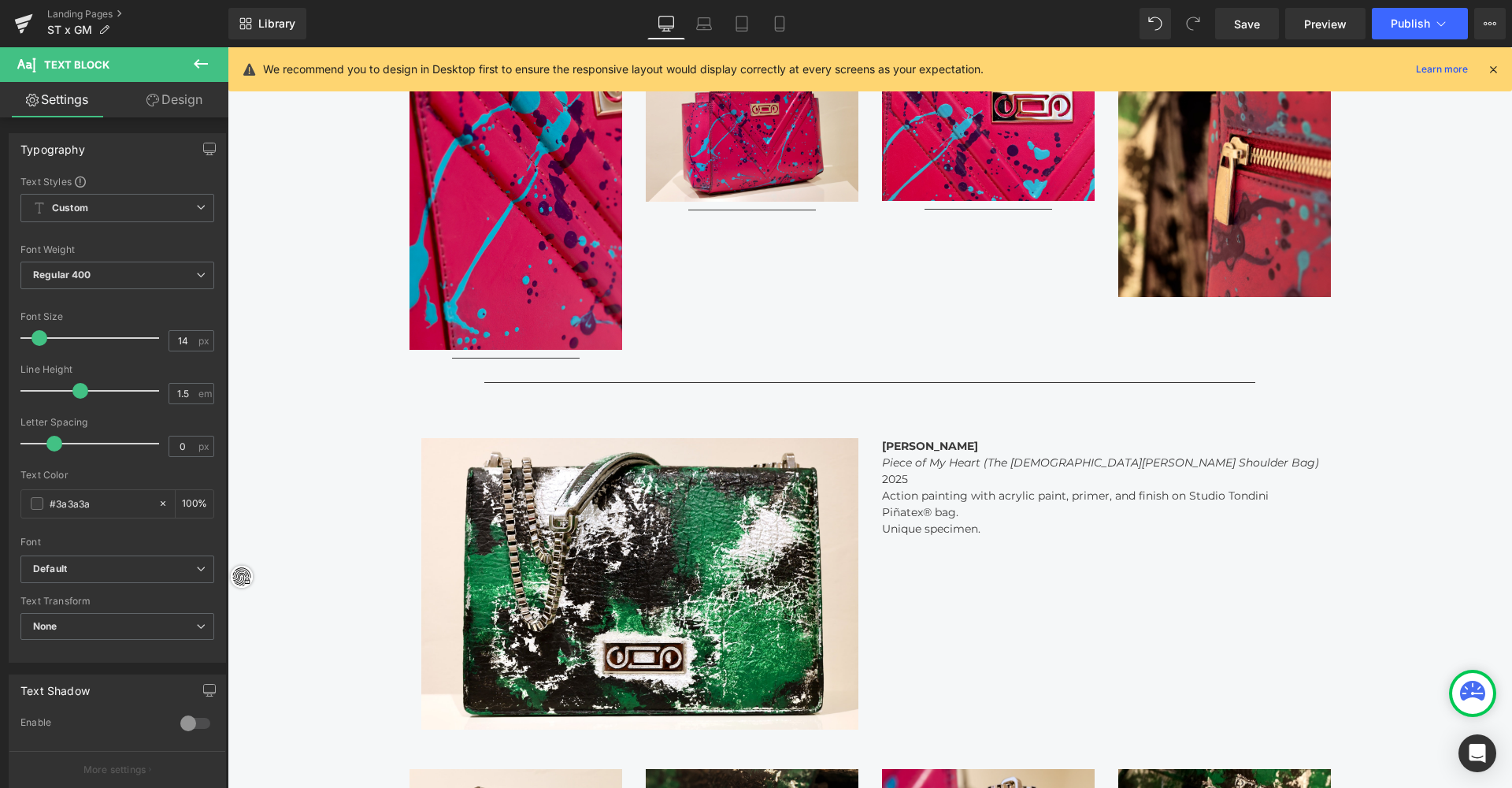
scroll to position [1545, 0]
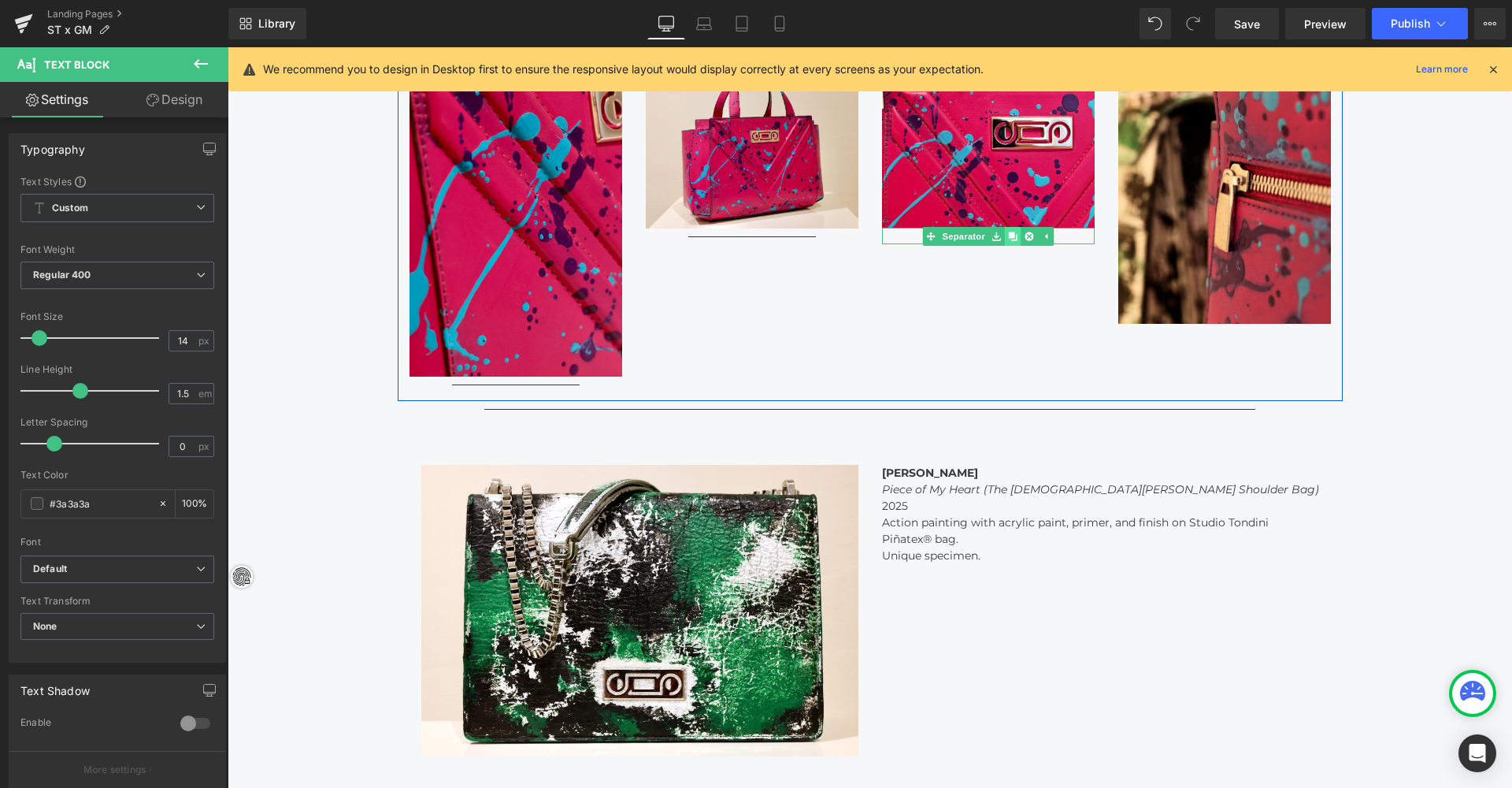
click at [1013, 233] on icon at bounding box center [1012, 236] width 9 height 9
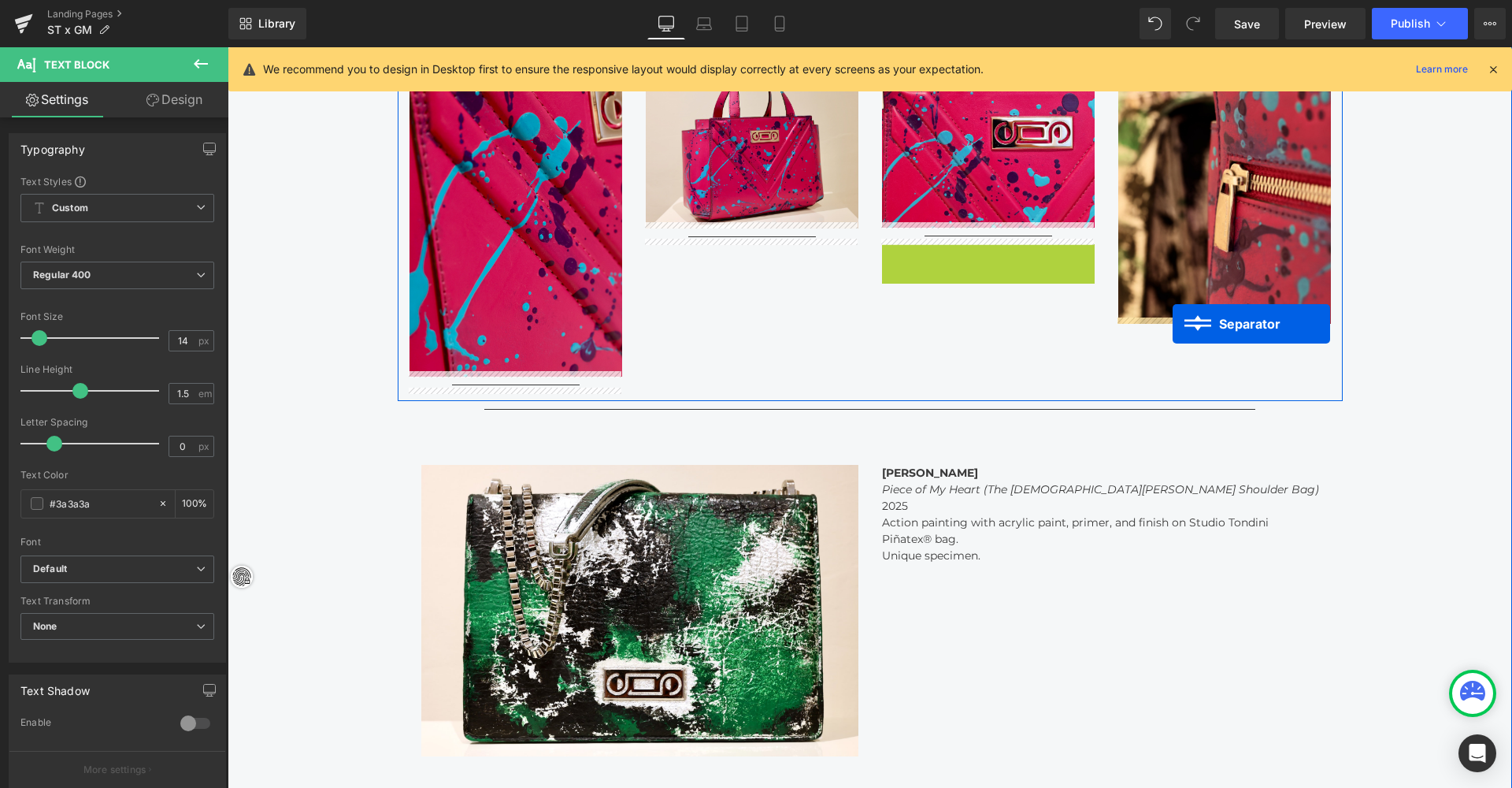
drag, startPoint x: 986, startPoint y: 243, endPoint x: 1172, endPoint y: 323, distance: 202.5
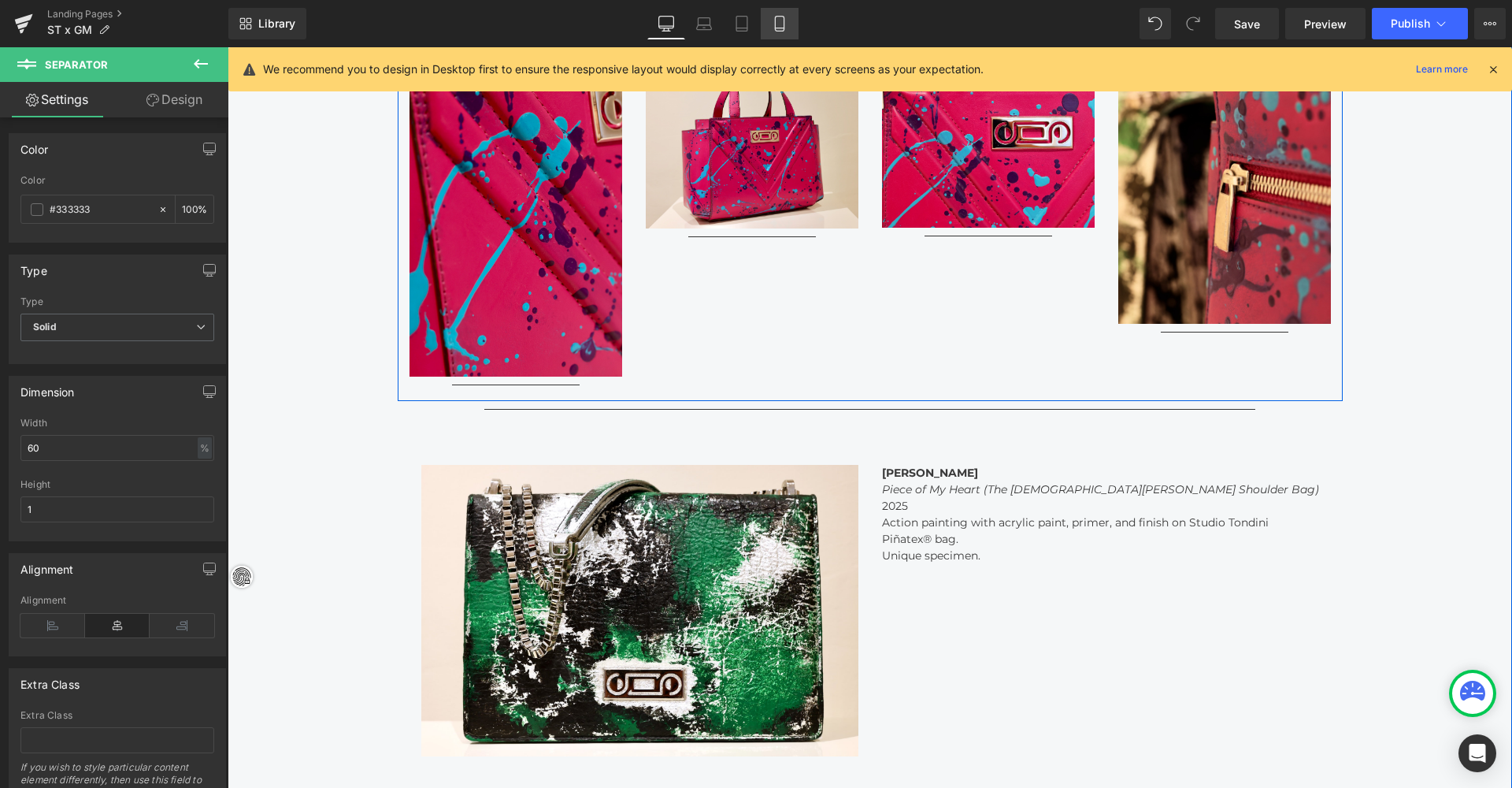
click at [783, 19] on icon at bounding box center [779, 24] width 9 height 15
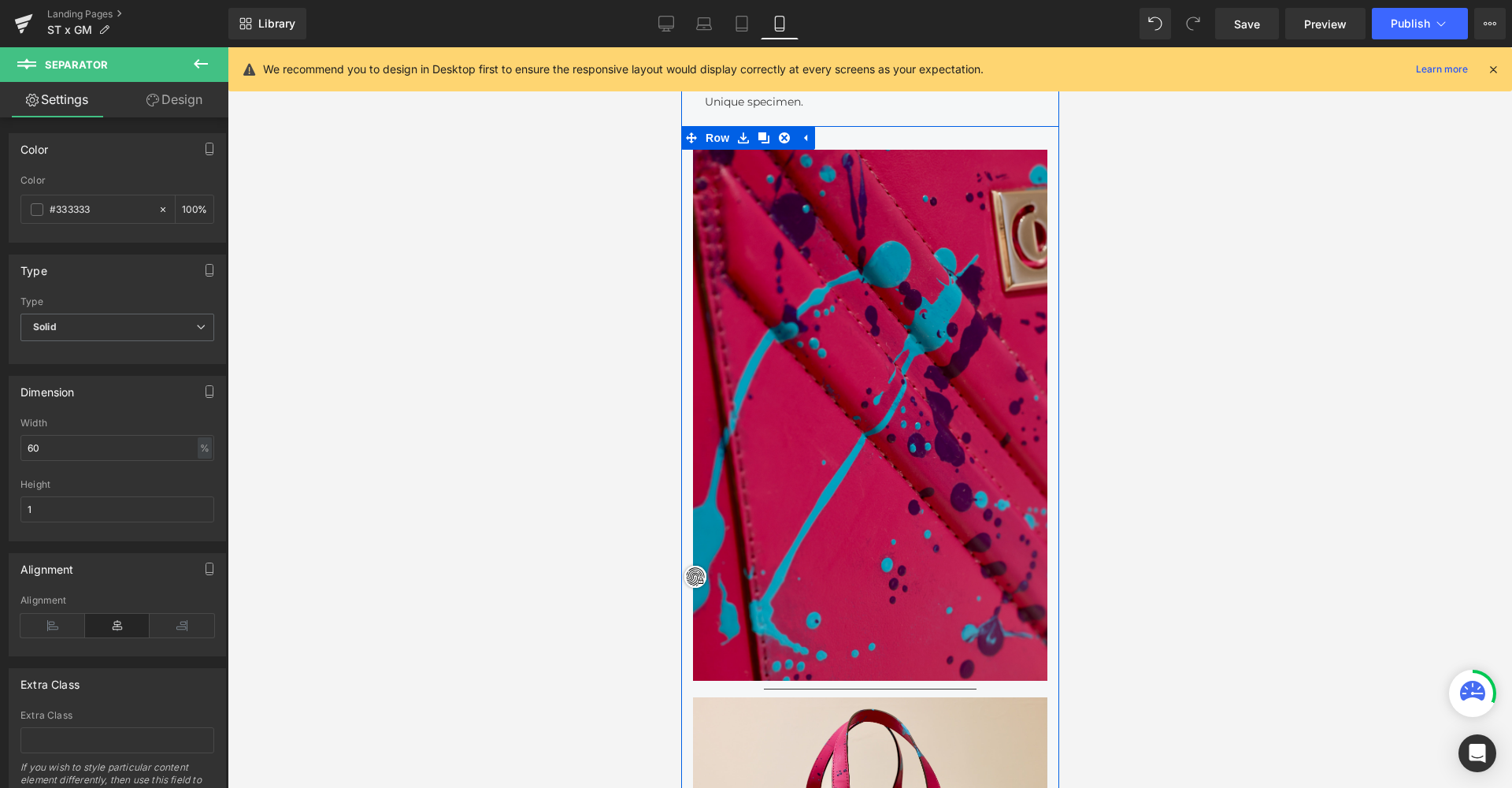
scroll to position [0, 0]
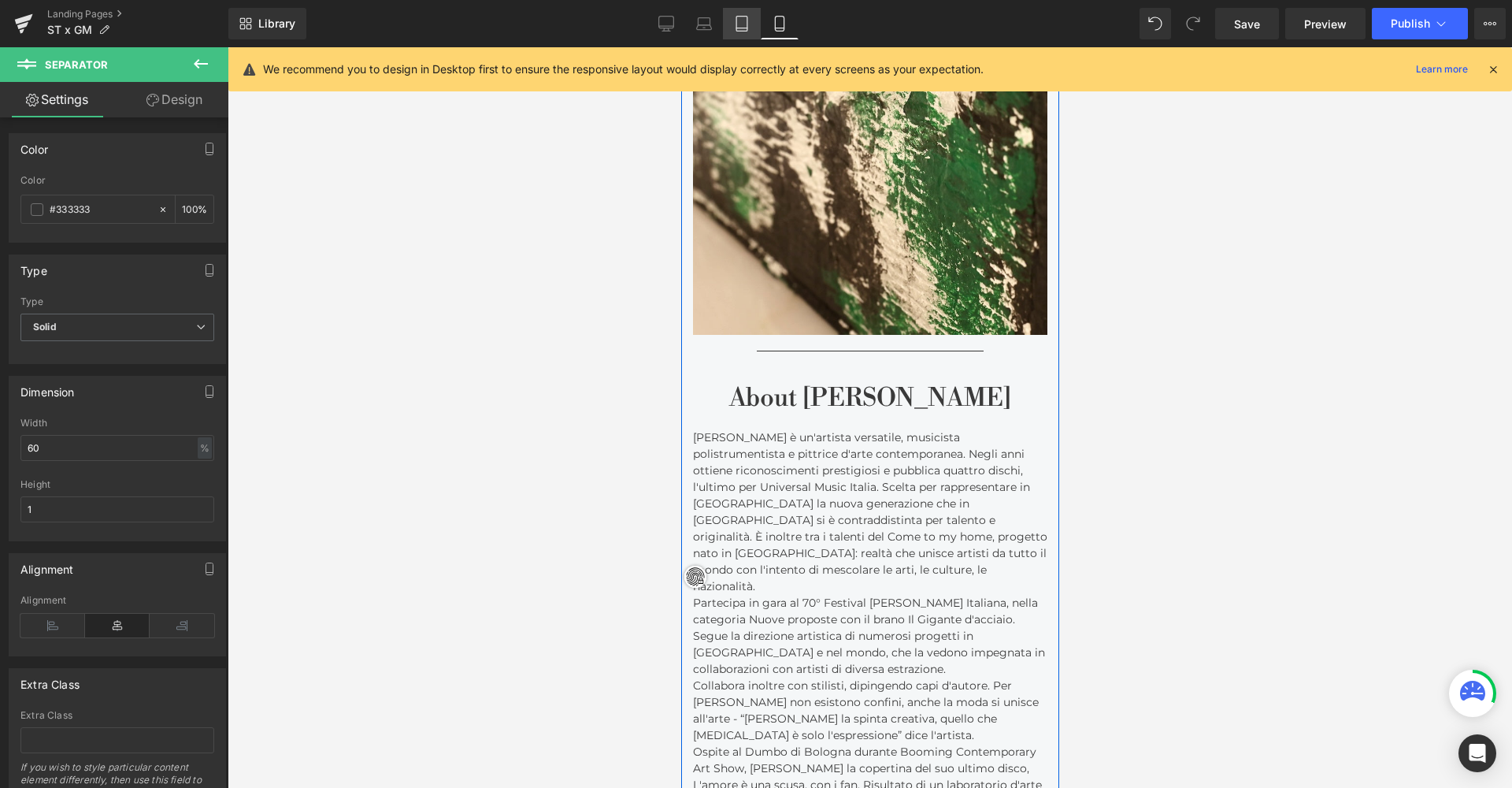
click at [743, 31] on link "Tablet" at bounding box center [741, 24] width 38 height 32
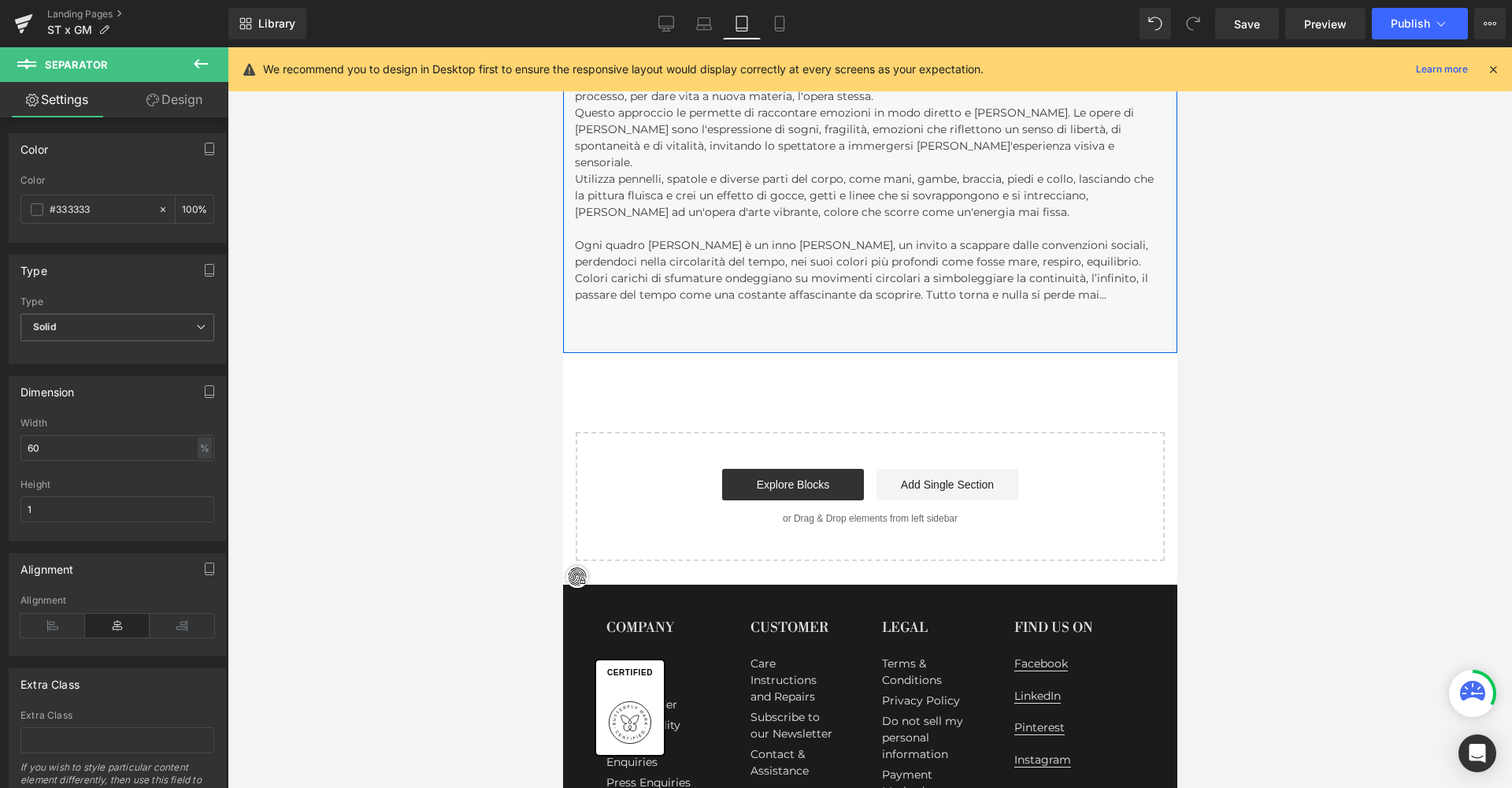
scroll to position [4270, 0]
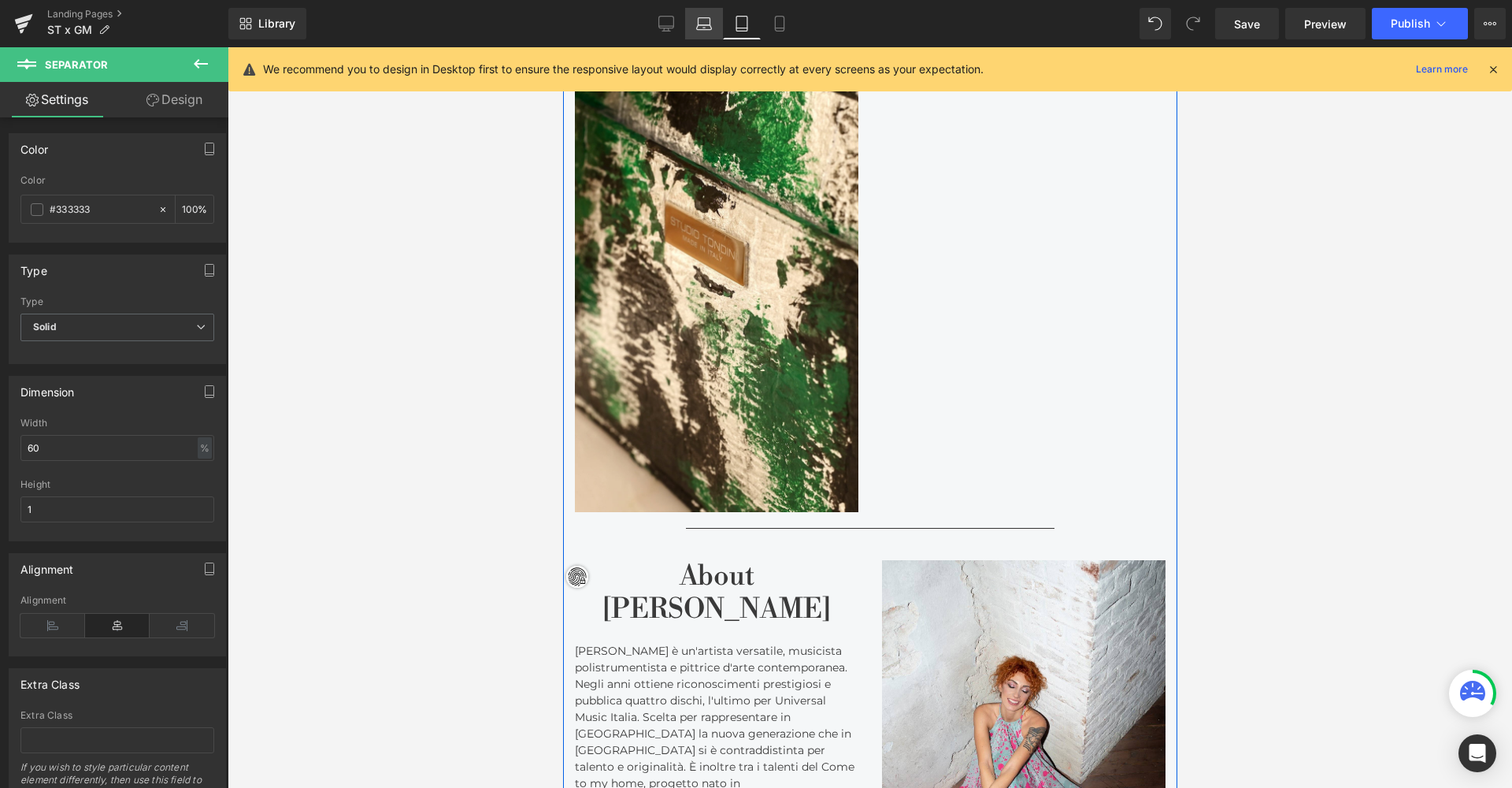
click at [722, 31] on link "Laptop" at bounding box center [703, 24] width 38 height 32
type input "100"
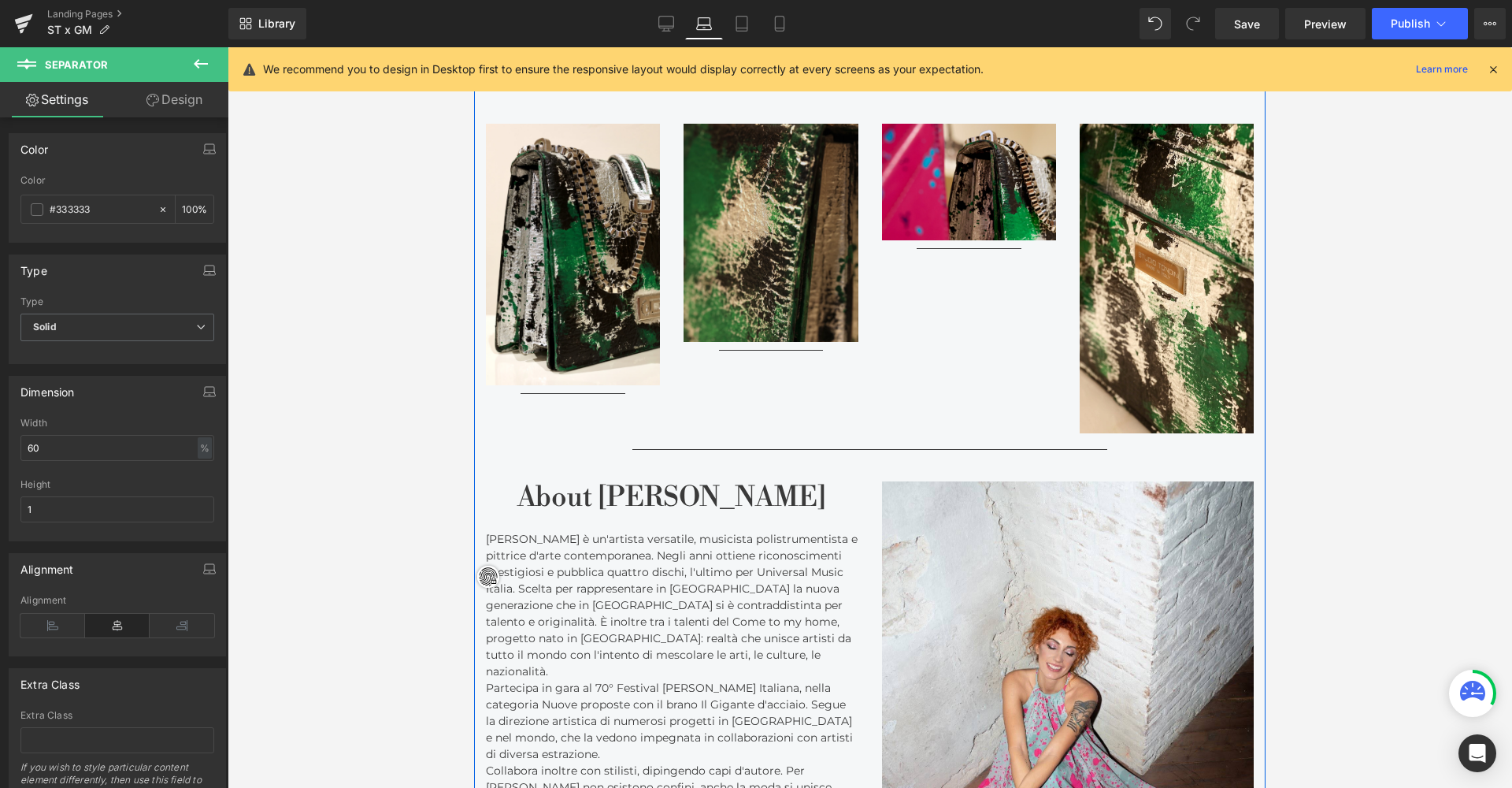
scroll to position [2199, 0]
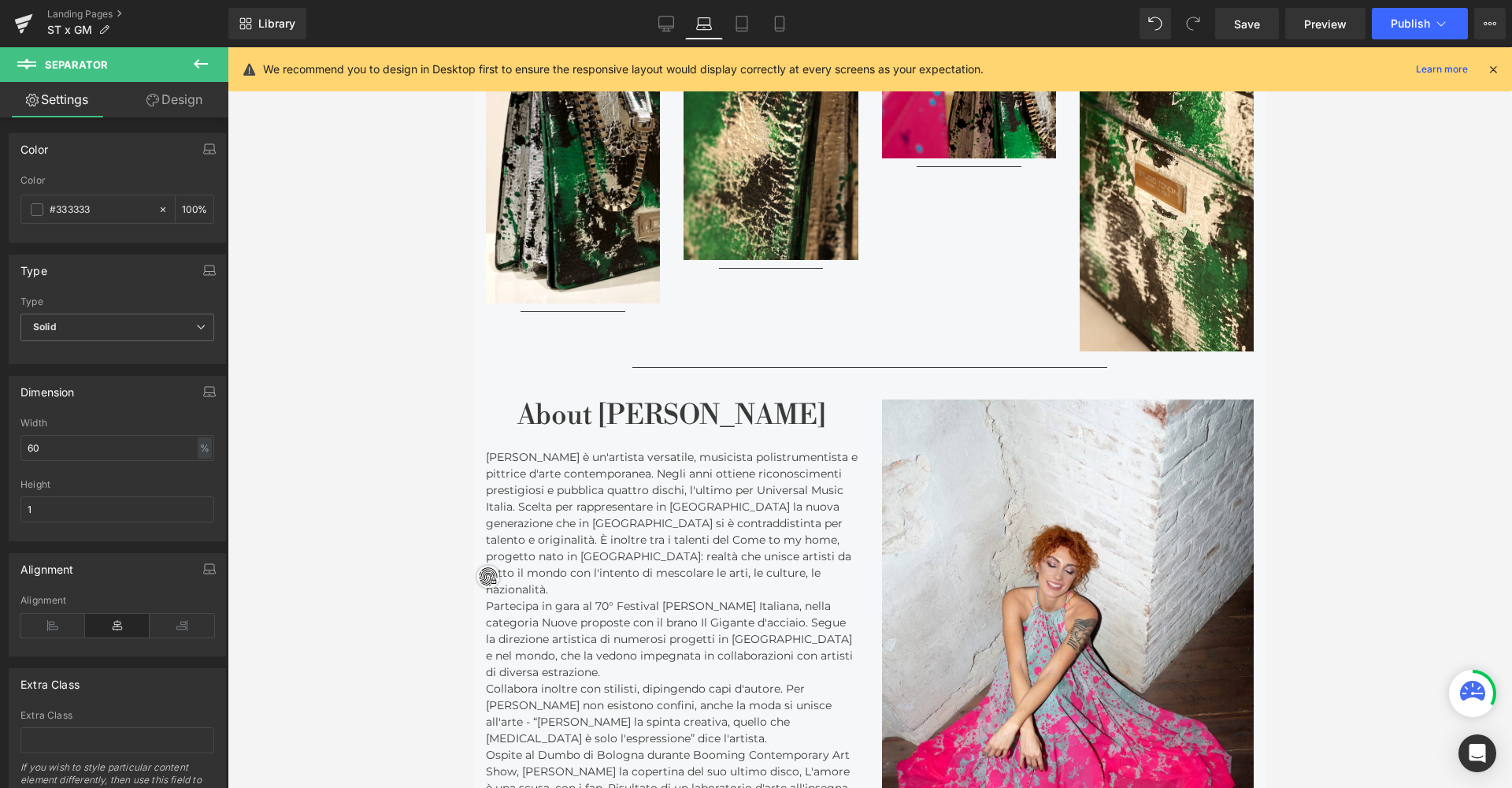
click at [216, 60] on button at bounding box center [201, 65] width 55 height 35
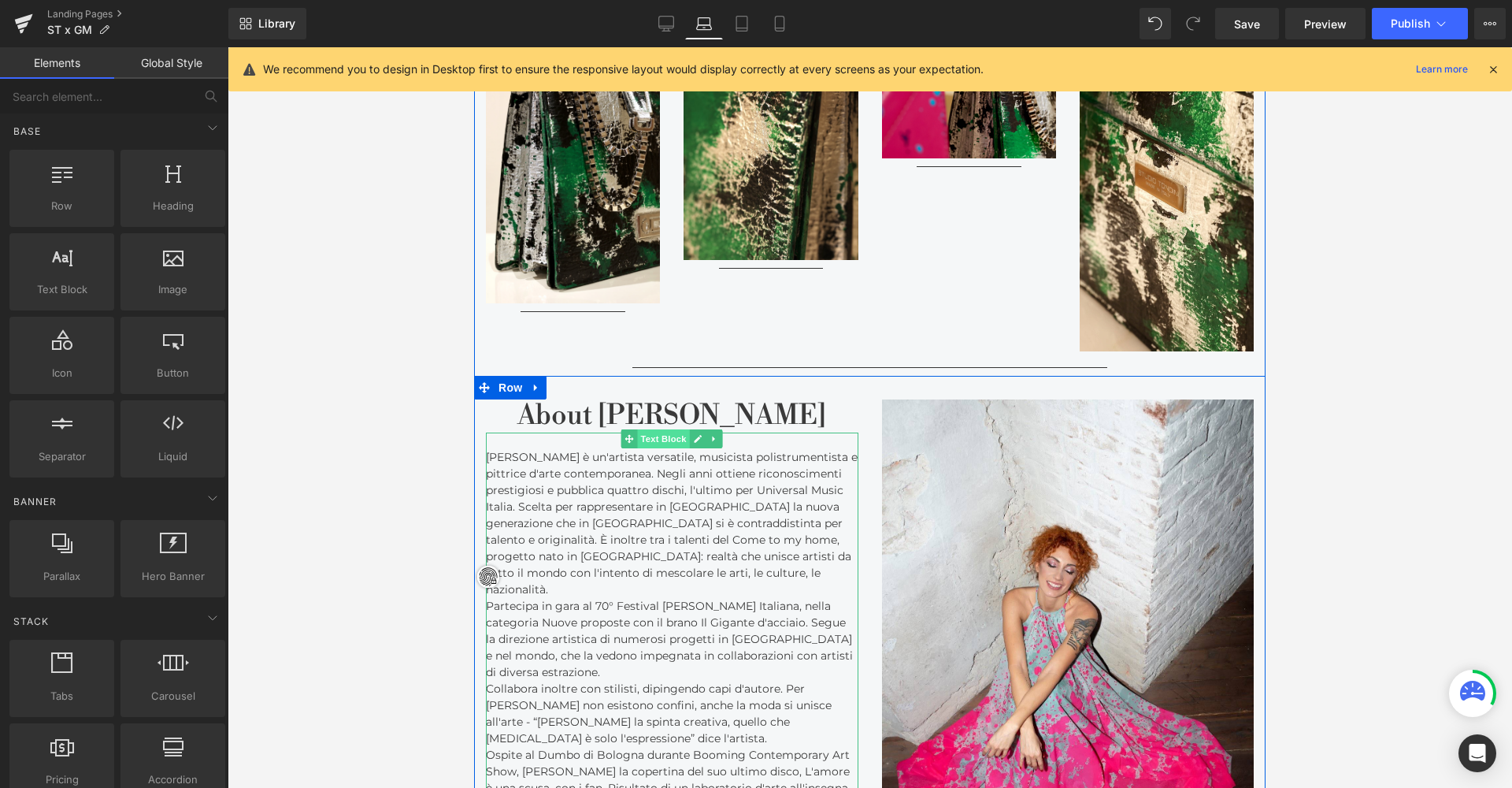
click at [651, 432] on div "Gabriella Martinelli è un'artista versatile, musicista polistrumentista e pittr…" at bounding box center [672, 729] width 372 height 595
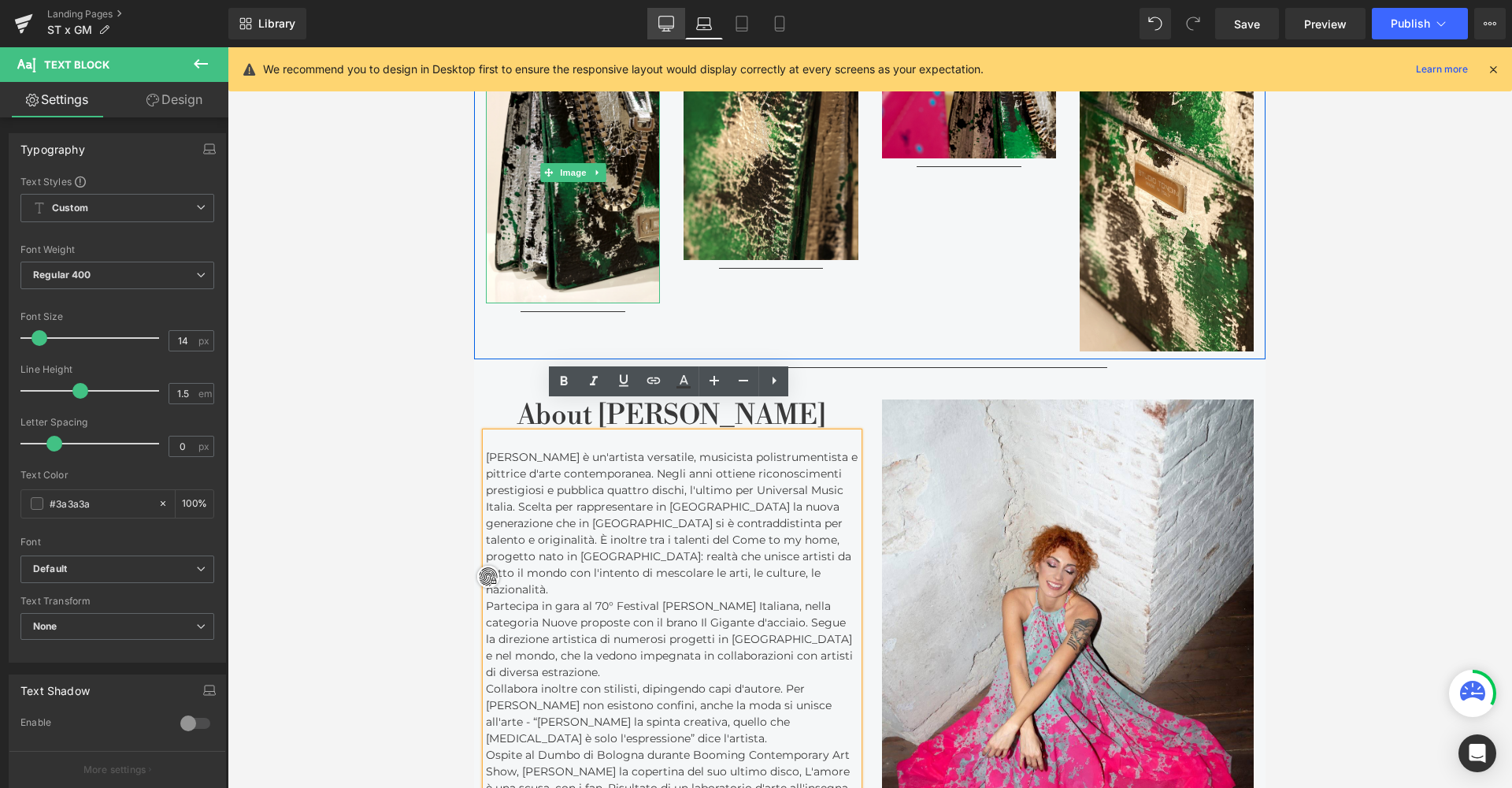
click at [667, 29] on icon at bounding box center [666, 24] width 16 height 16
type input "100"
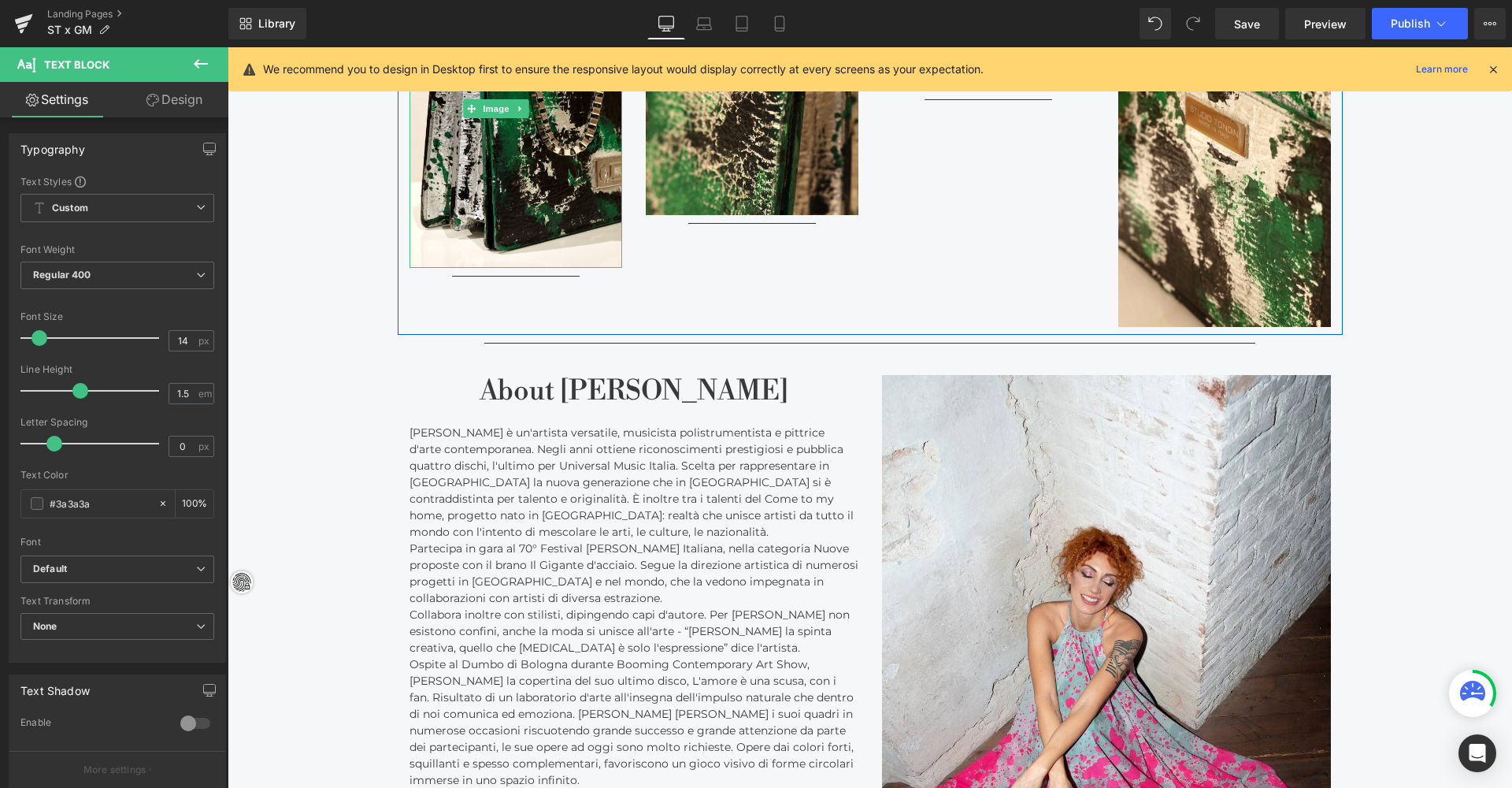
scroll to position [4300, 1278]
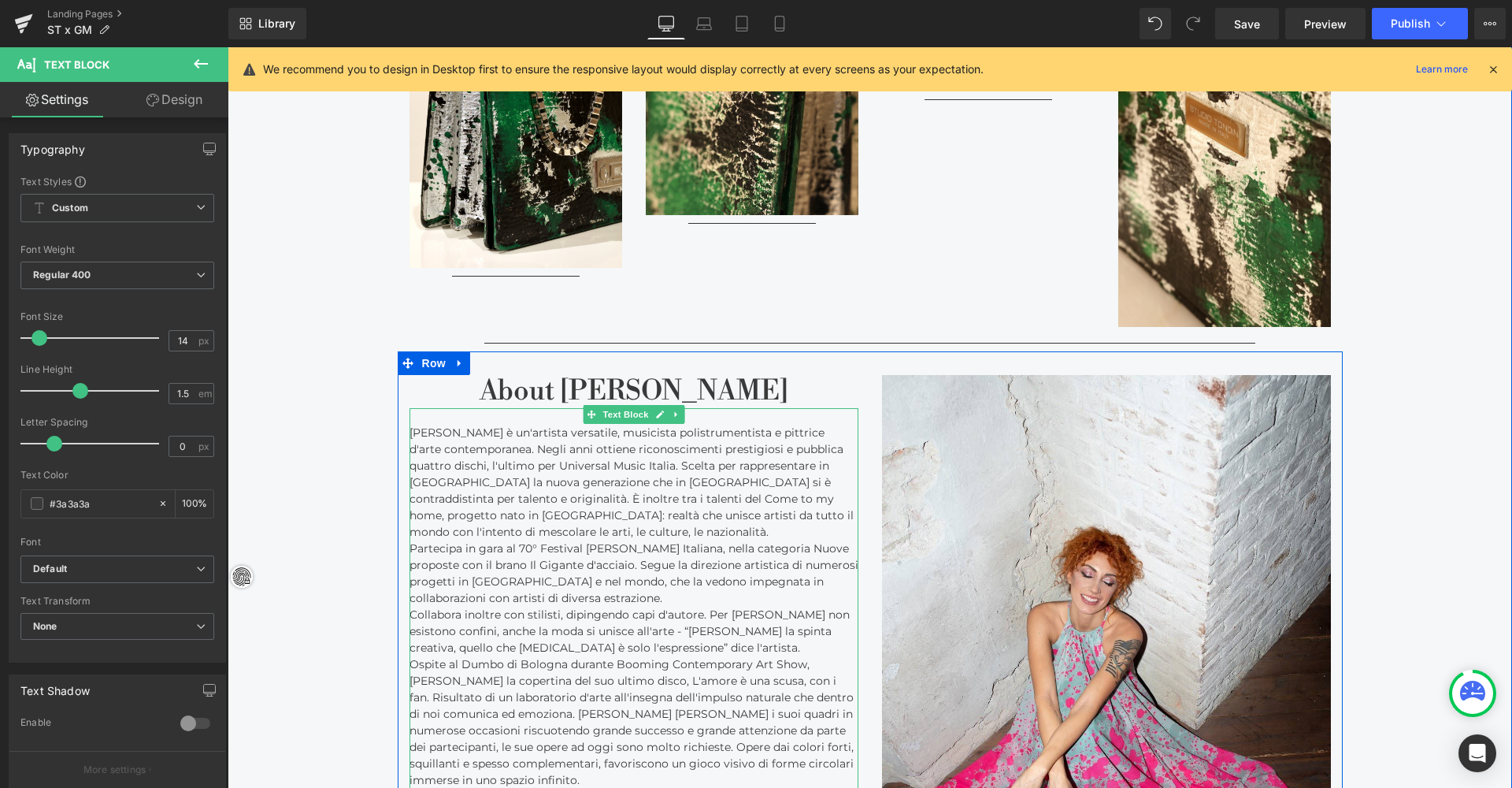
click at [626, 409] on div "Gabriella Martinelli è un'artista versatile, musicista polistrumentista e pittr…" at bounding box center [633, 648] width 449 height 479
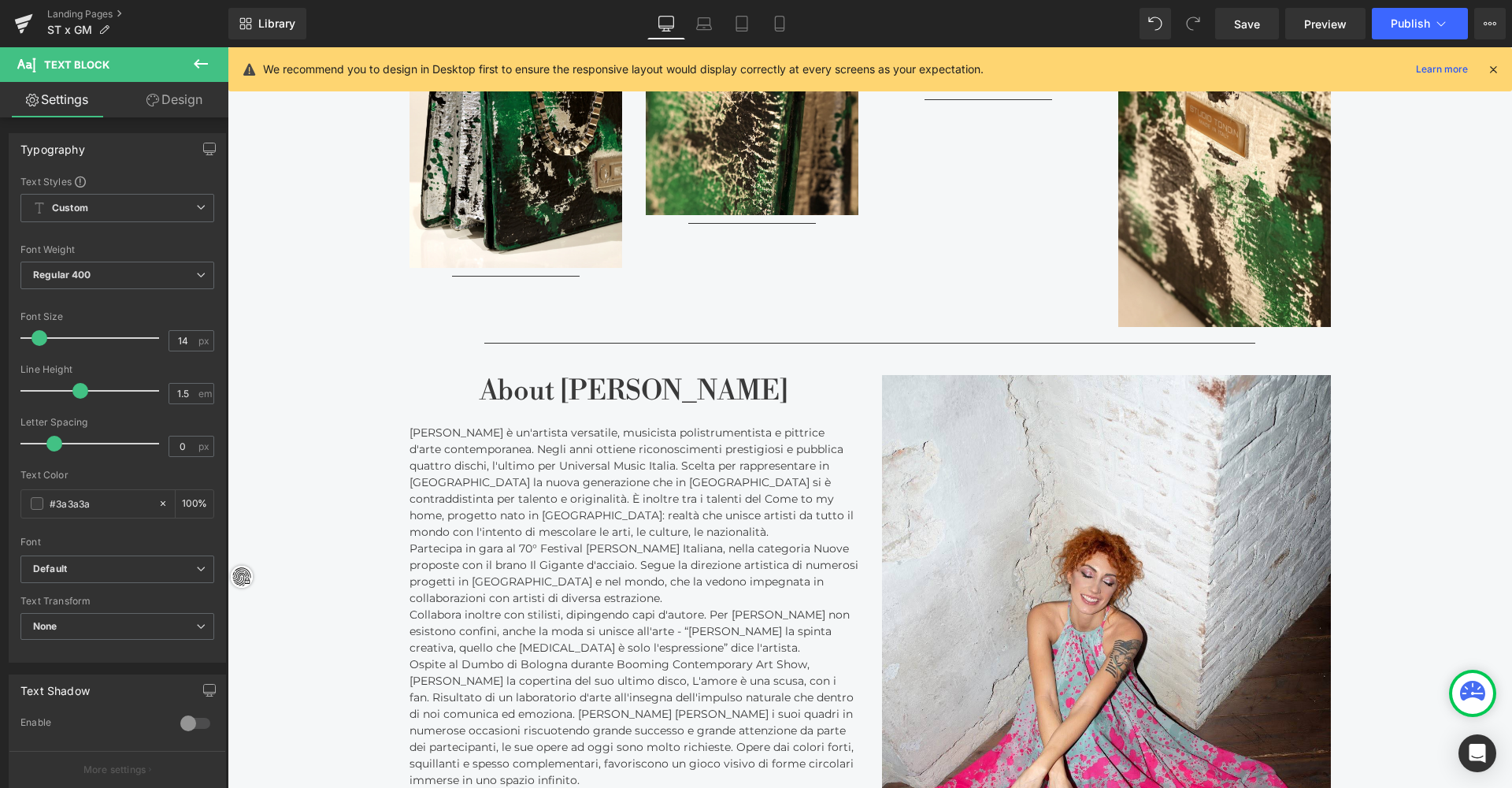
click at [180, 101] on link "Design" at bounding box center [174, 99] width 114 height 35
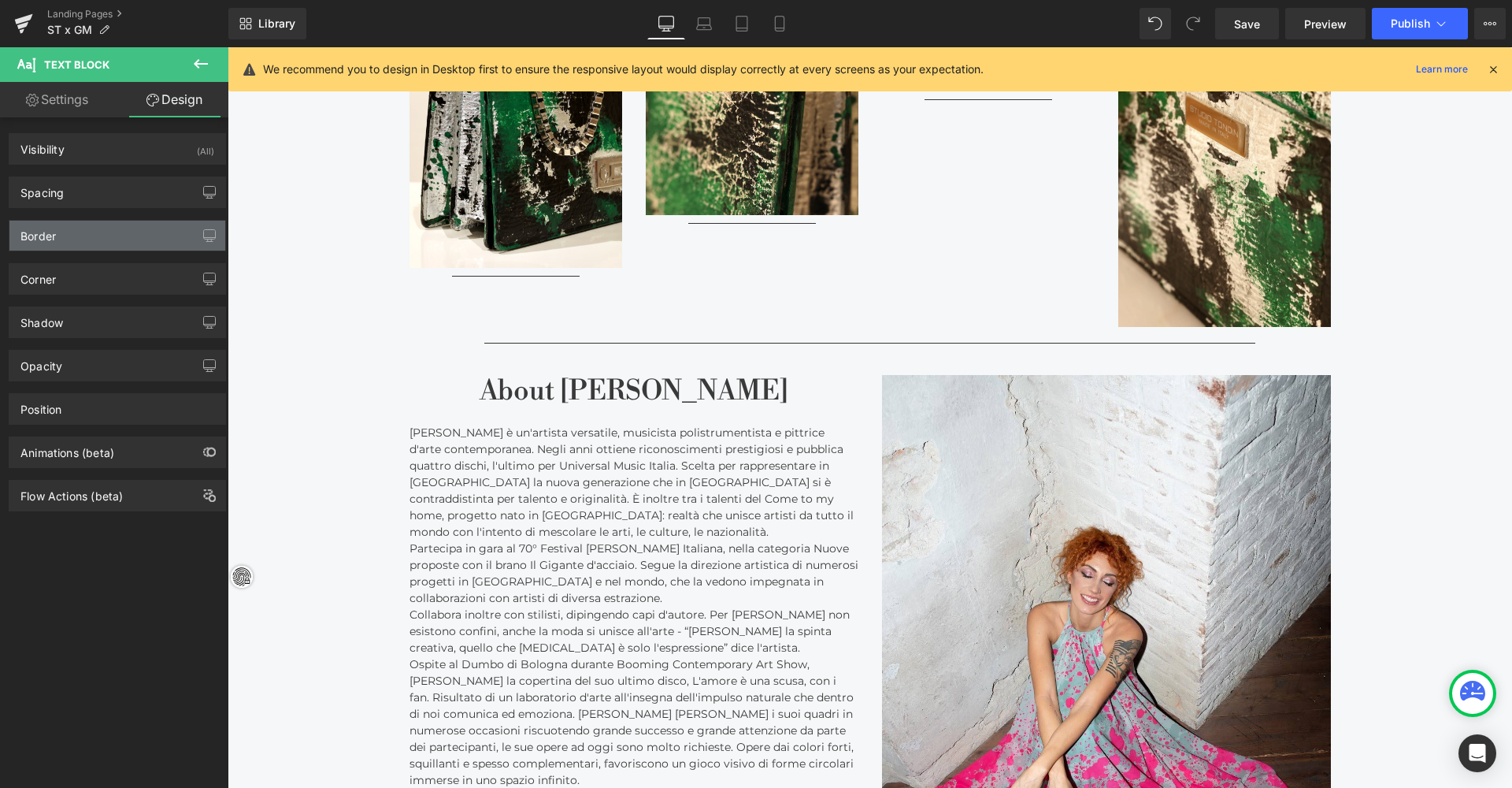
click at [118, 236] on div "Border" at bounding box center [117, 236] width 215 height 30
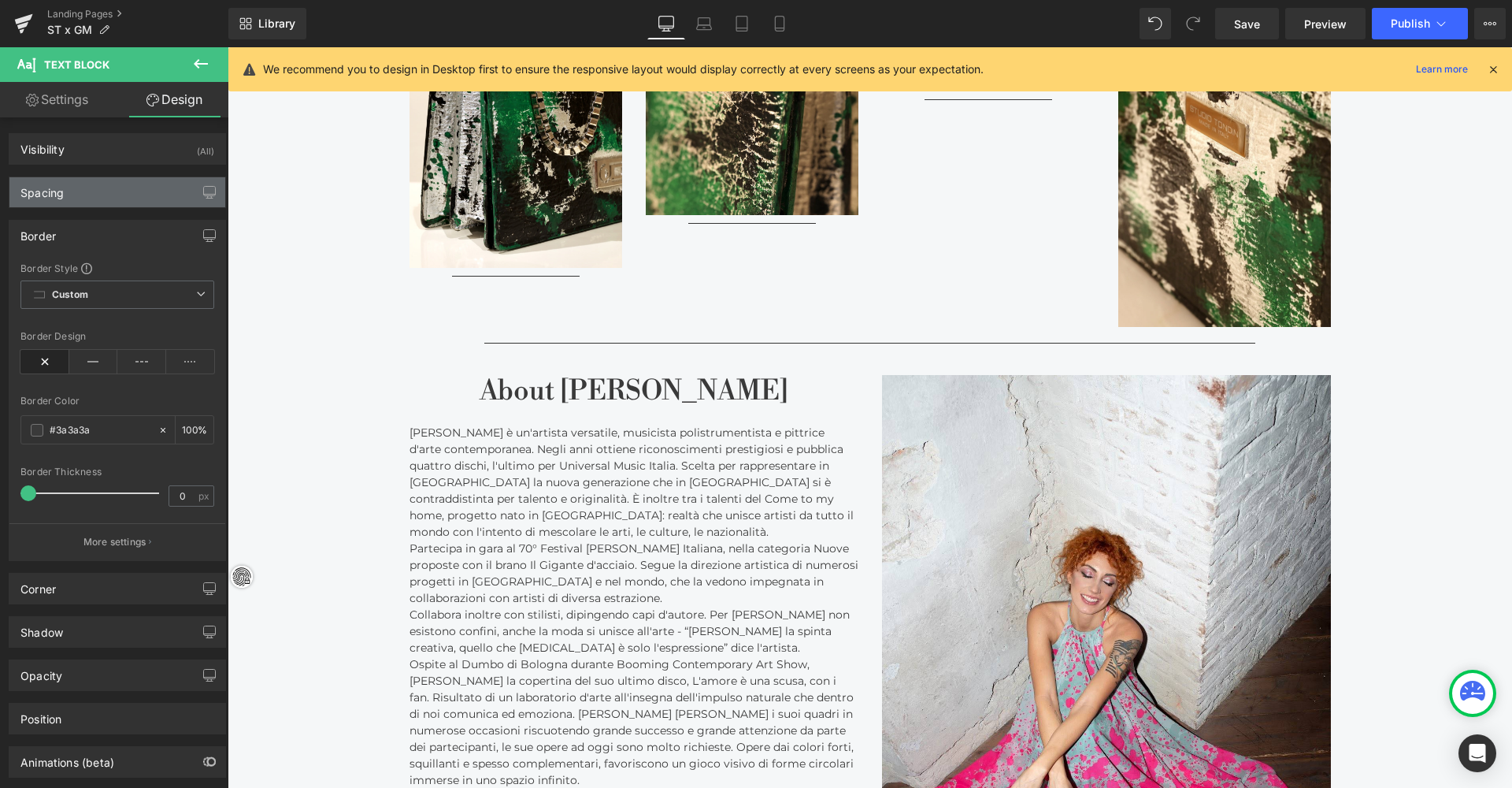
click at [106, 180] on div "Spacing" at bounding box center [117, 192] width 215 height 30
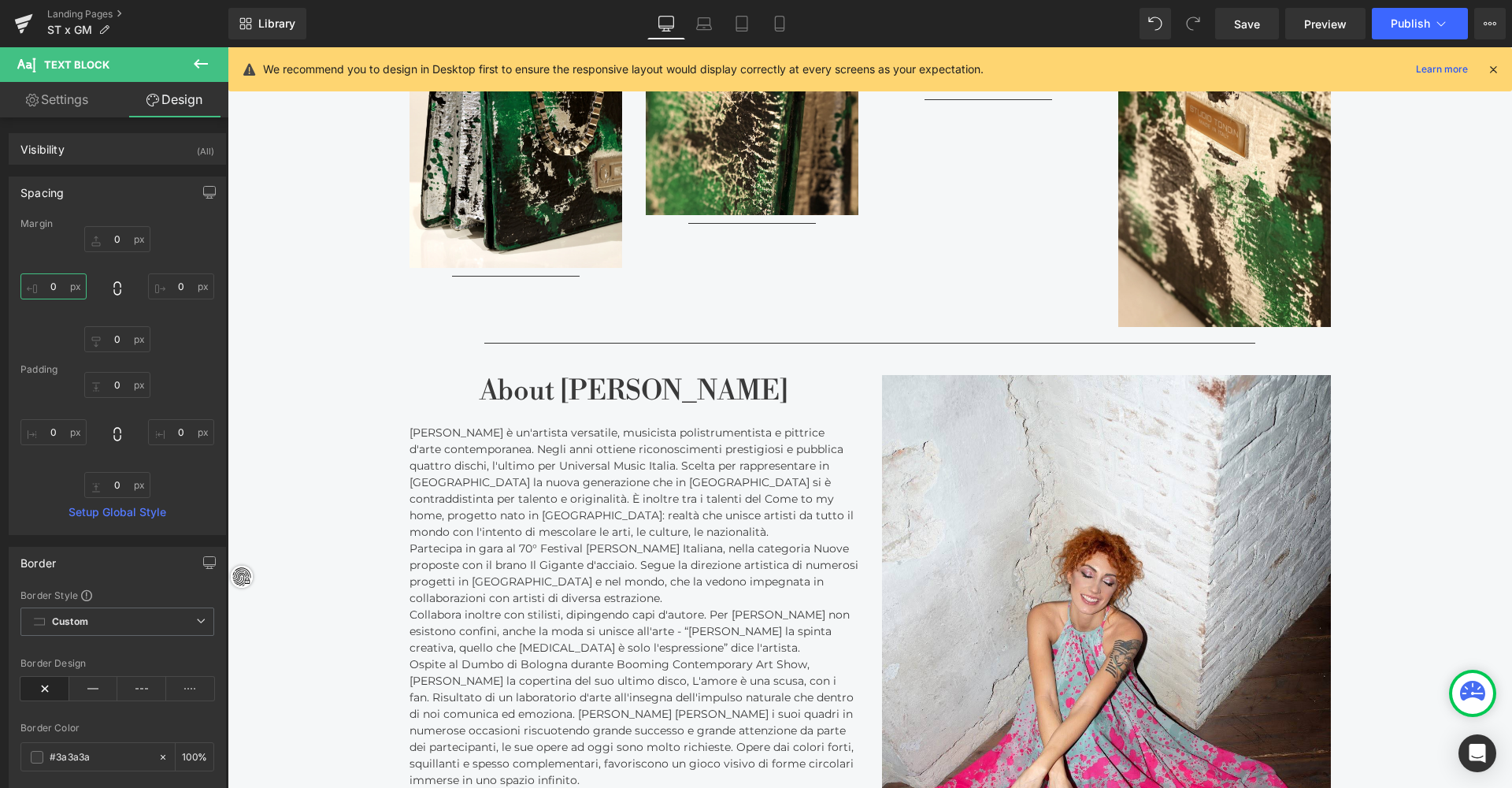
click at [56, 291] on input "0" at bounding box center [53, 287] width 66 height 26
click at [53, 289] on input "0" at bounding box center [53, 287] width 66 height 26
type input "10"
click at [171, 288] on input "0" at bounding box center [180, 287] width 66 height 26
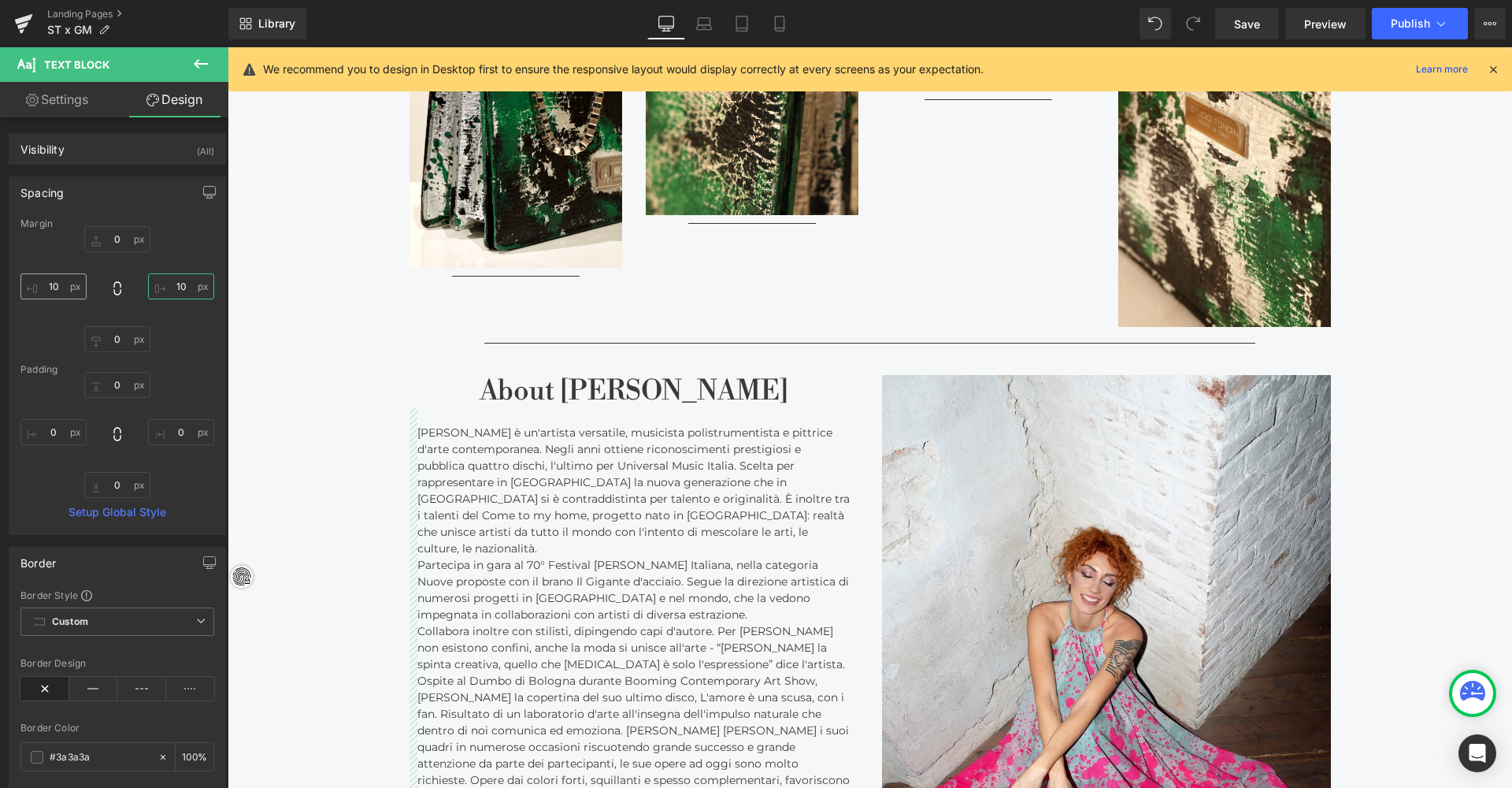
type input "10"
click at [52, 286] on input "10" at bounding box center [53, 287] width 66 height 26
type input "20"
click at [170, 284] on input "10" at bounding box center [180, 287] width 66 height 26
type input "20"
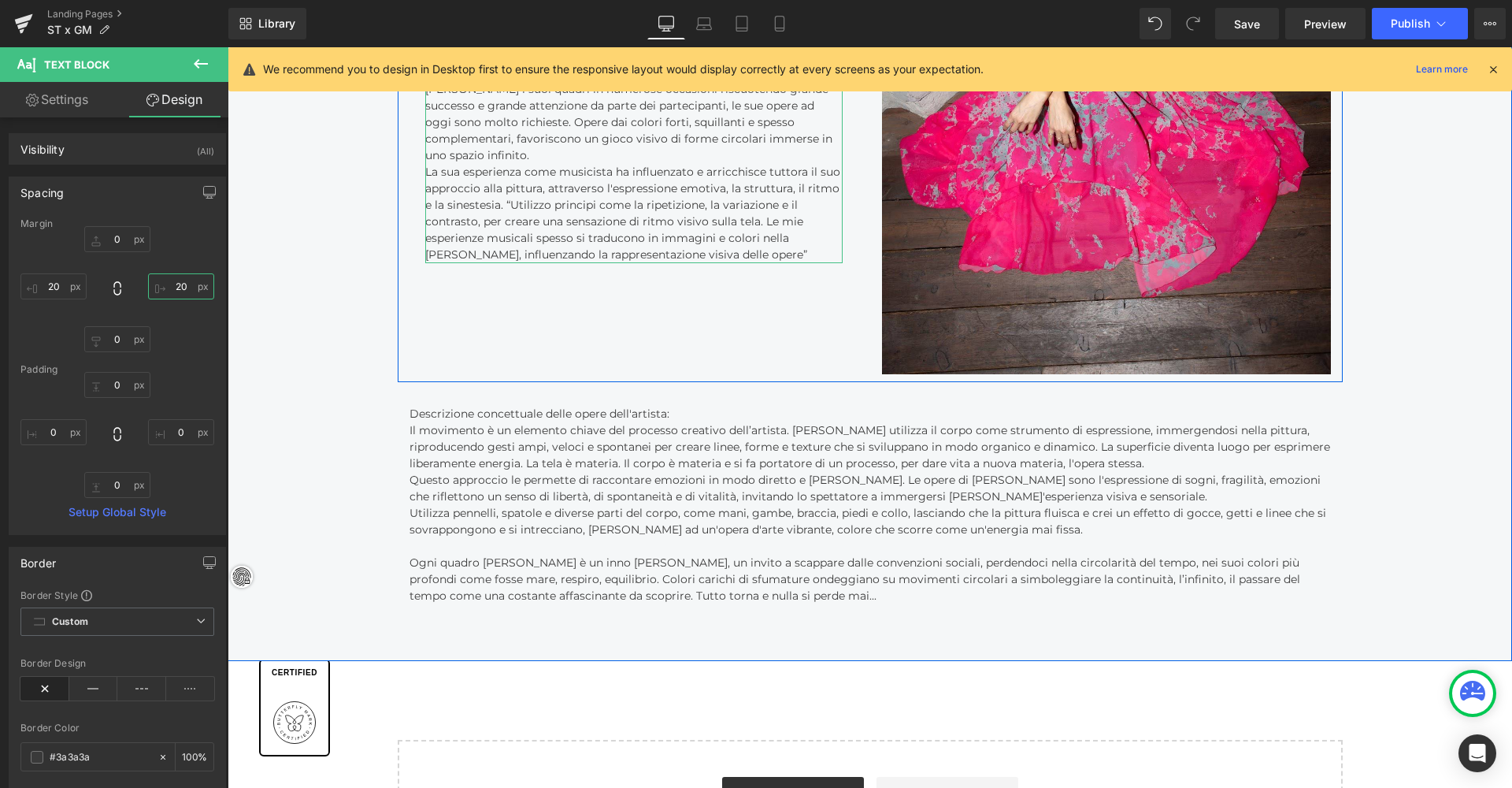
scroll to position [3095, 0]
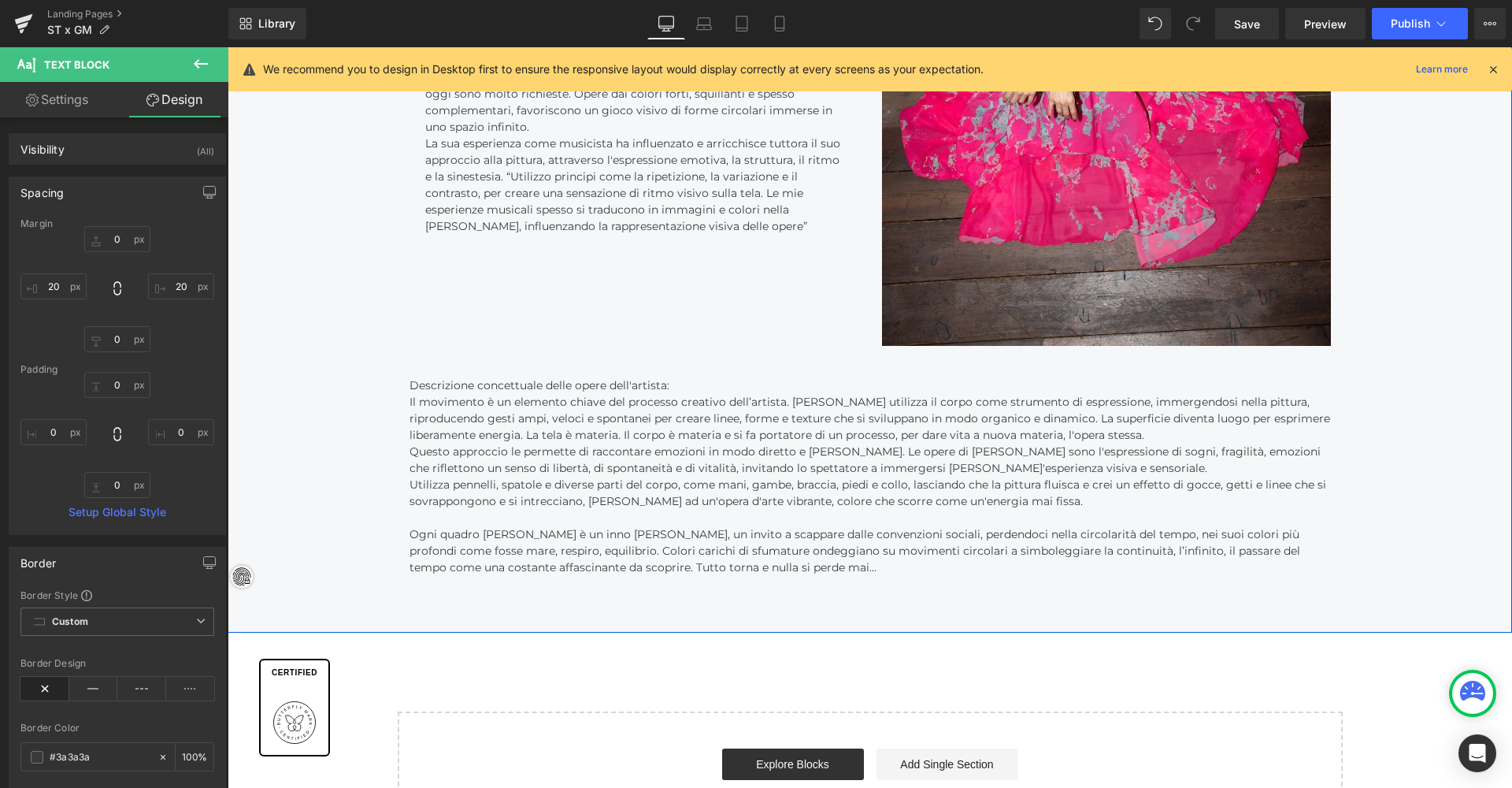
click at [533, 492] on p "Utilizza pennelli, spatole e diverse parti del corpo, come mani, gambe, braccia…" at bounding box center [870, 493] width 922 height 33
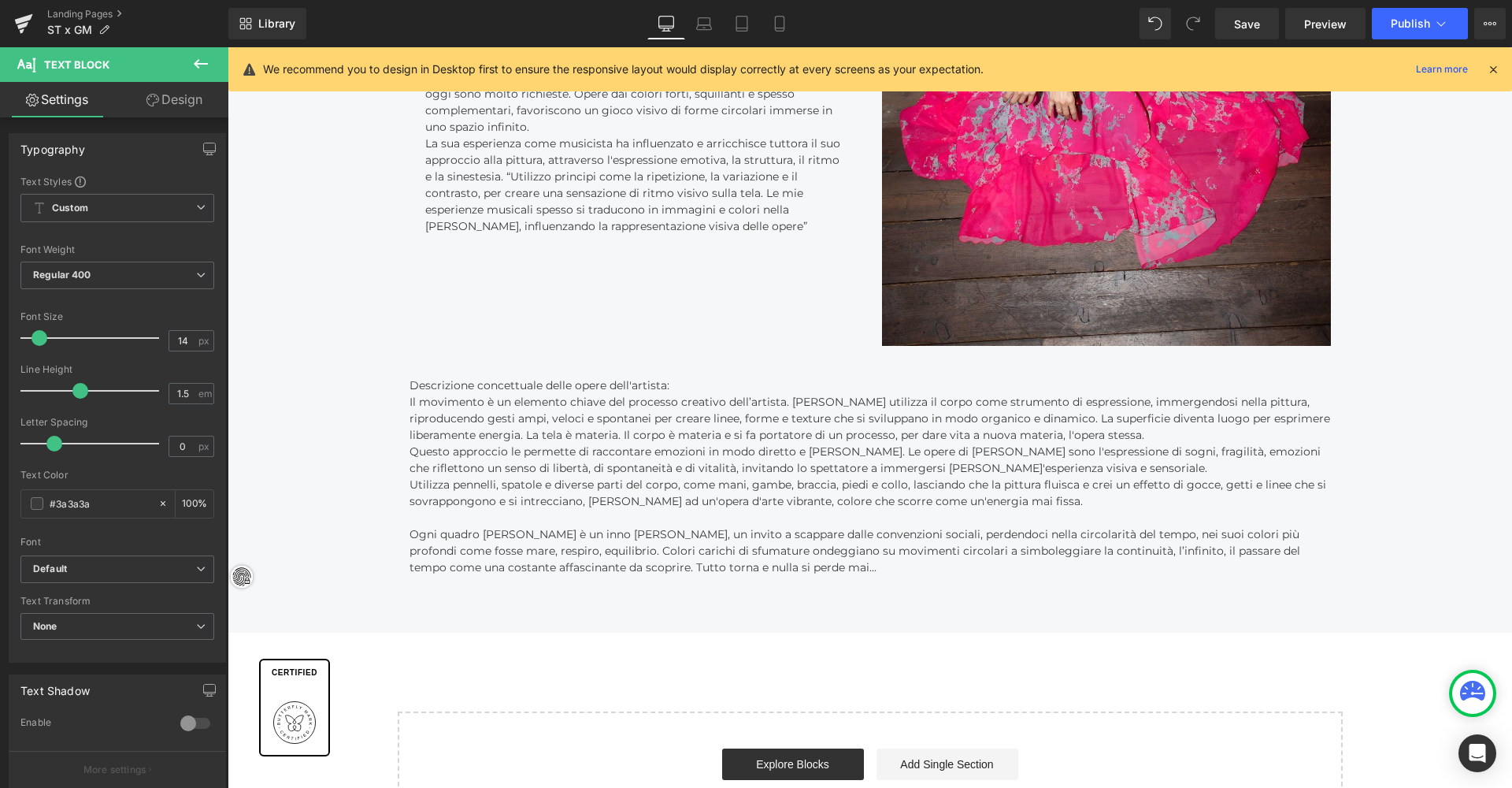
drag, startPoint x: 210, startPoint y: 89, endPoint x: 202, endPoint y: 102, distance: 15.3
click at [210, 89] on link "Design" at bounding box center [174, 99] width 114 height 35
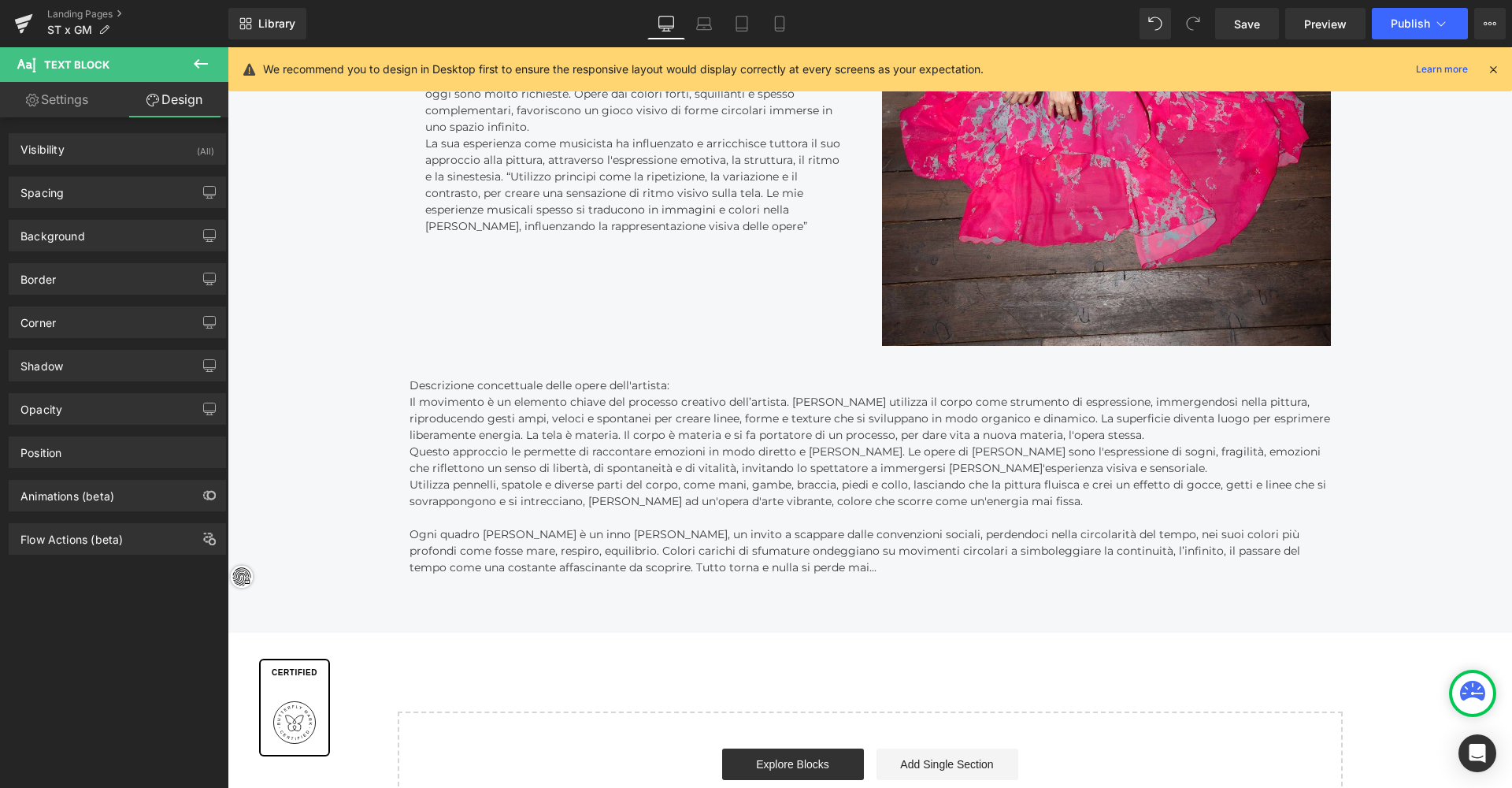
click at [202, 102] on link "Design" at bounding box center [174, 99] width 114 height 35
click at [104, 188] on div "Spacing" at bounding box center [117, 192] width 215 height 30
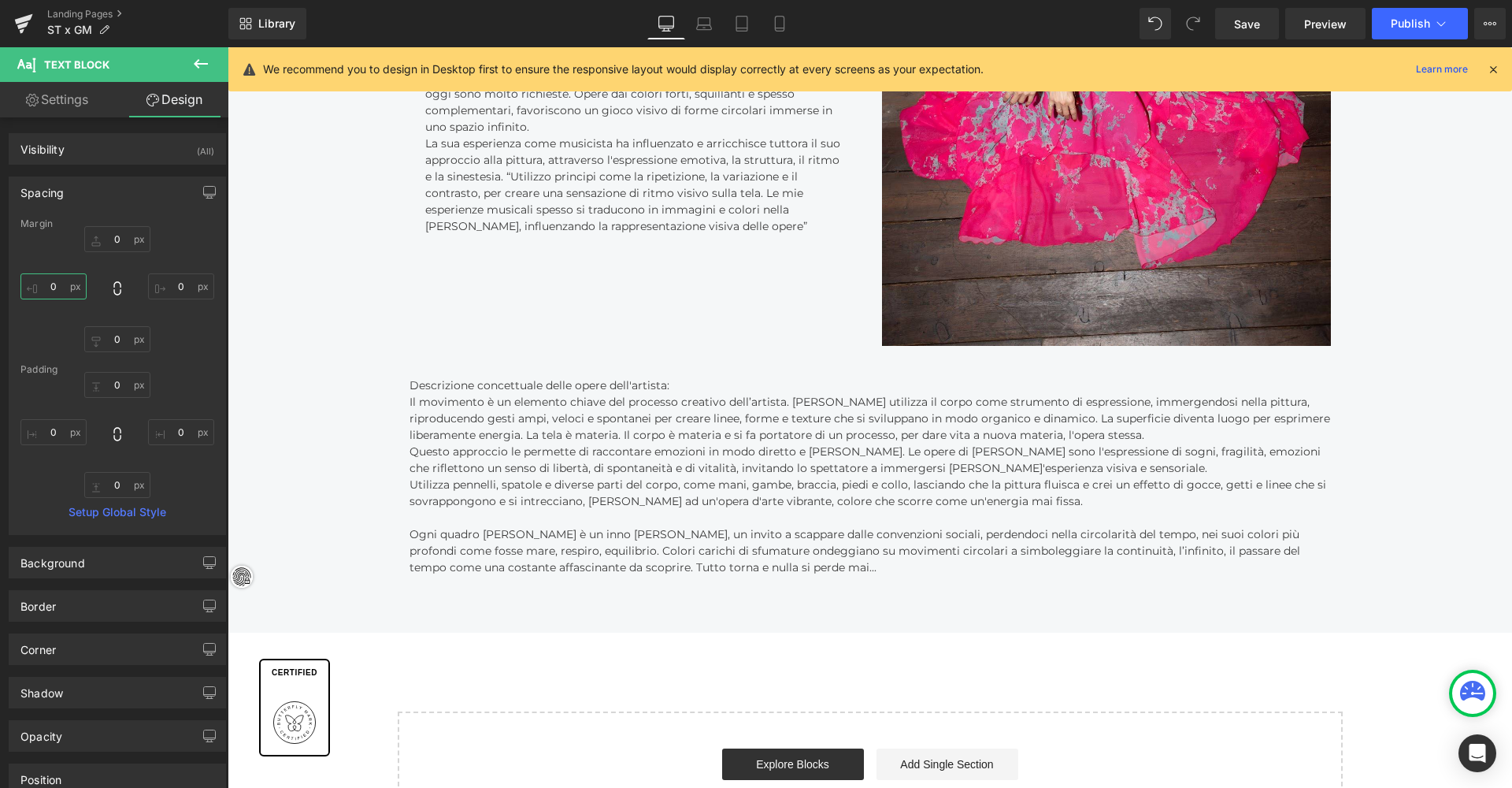
click at [47, 284] on input "0" at bounding box center [53, 287] width 66 height 26
type input "20"
click at [166, 286] on input "0" at bounding box center [180, 287] width 66 height 26
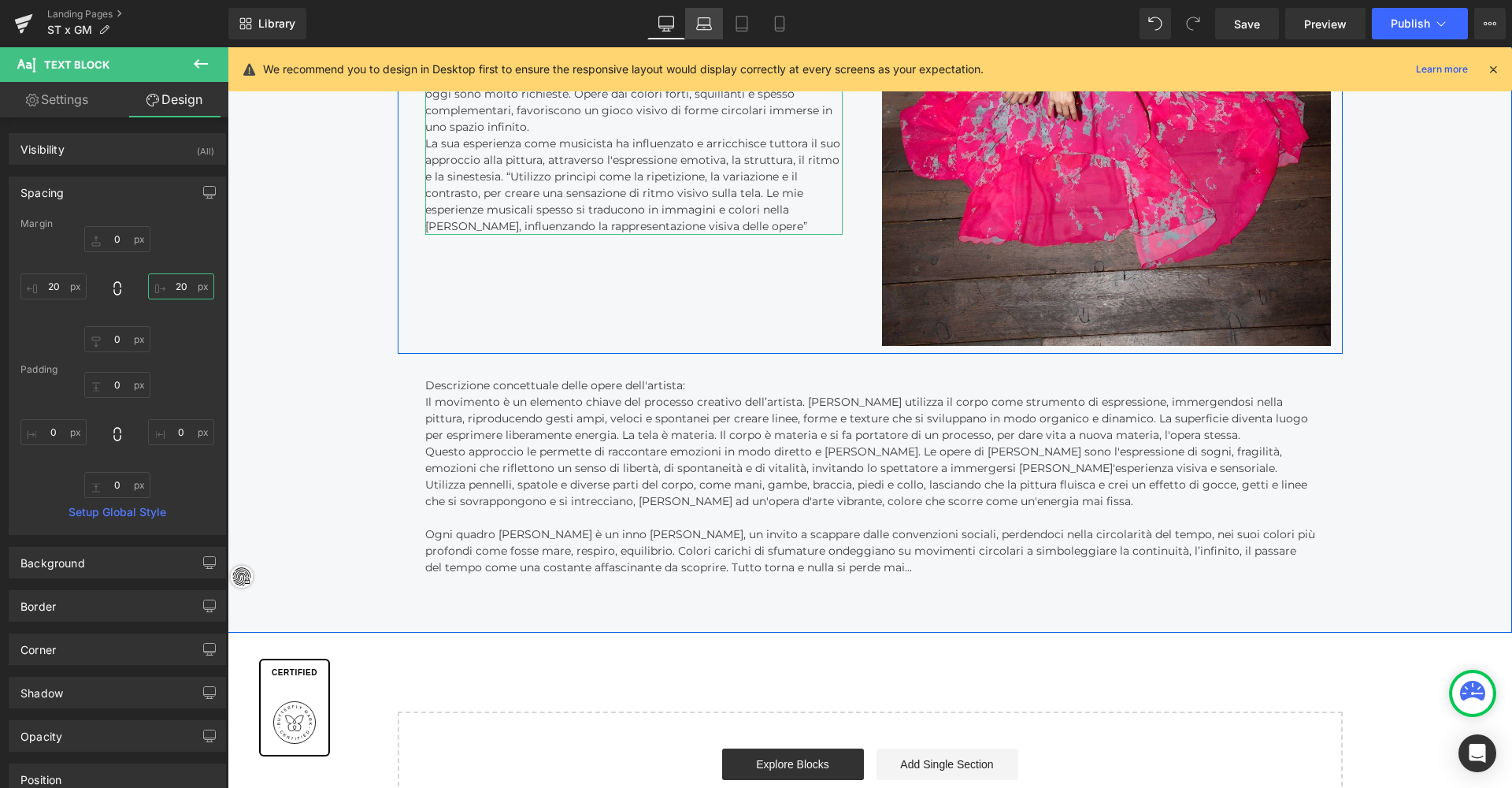
type input "20"
click at [704, 27] on icon at bounding box center [704, 27] width 3 height 0
type input "0"
type input "20"
type input "0"
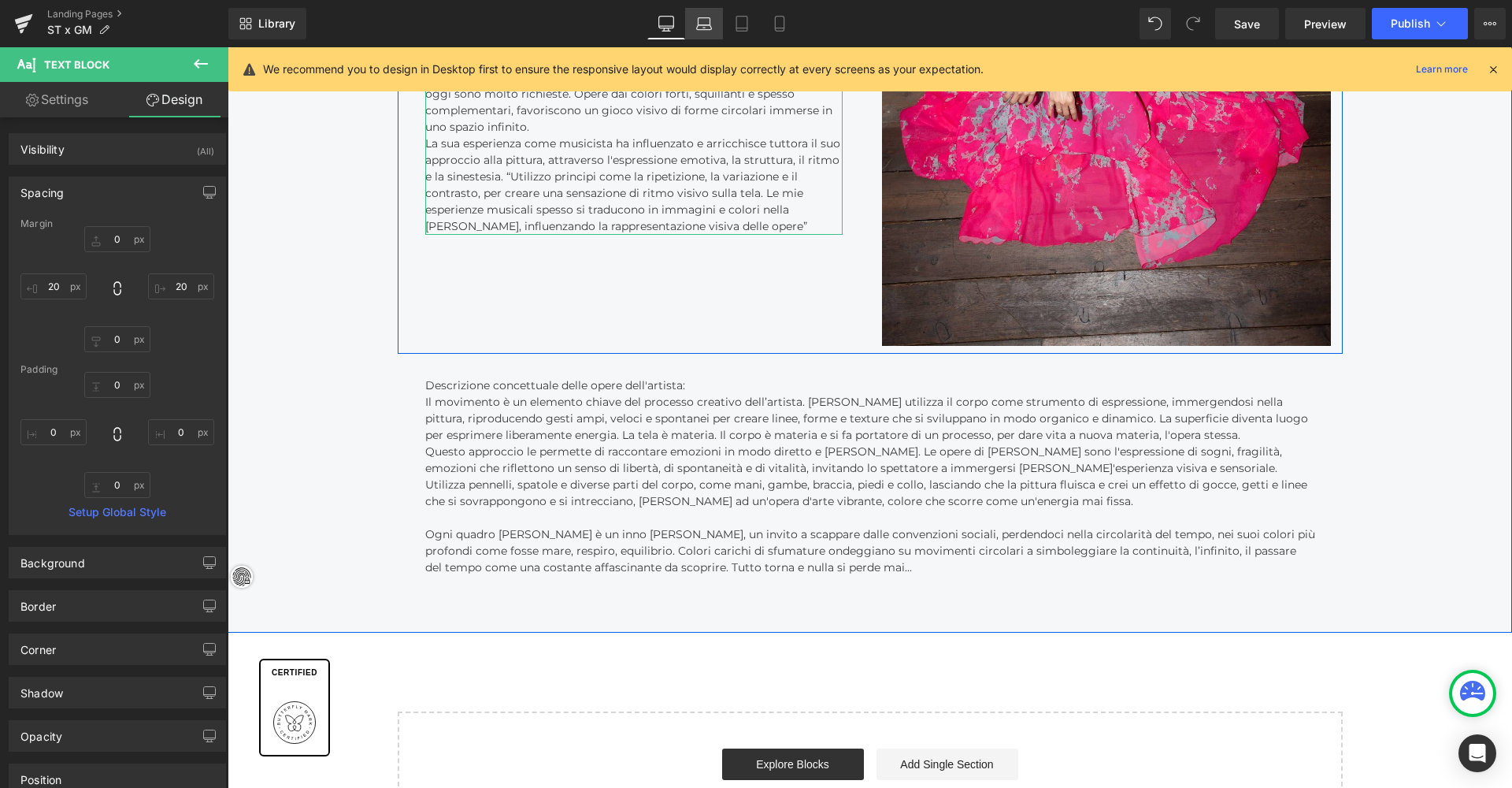
type input "20"
type input "0"
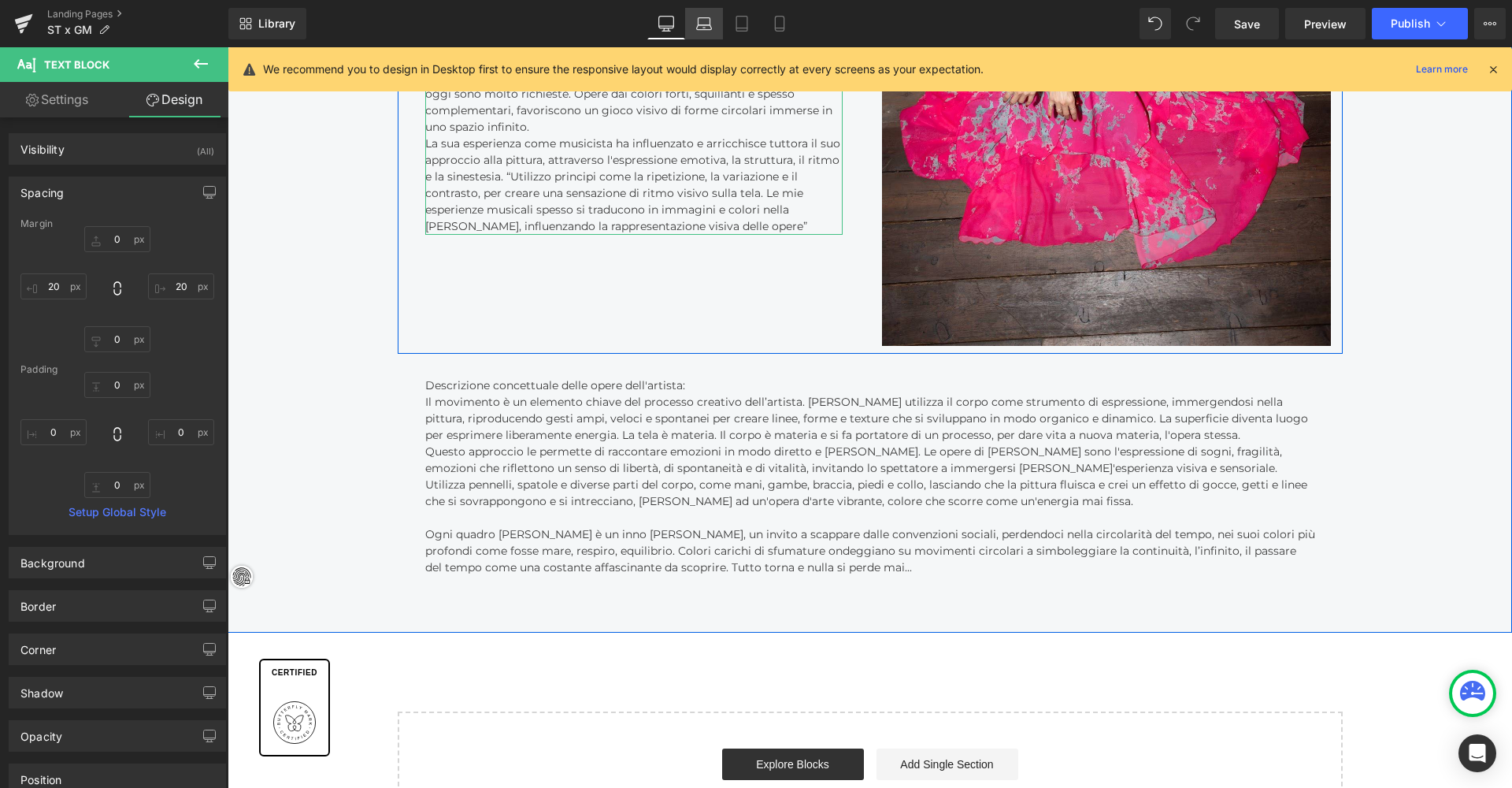
scroll to position [4145, 785]
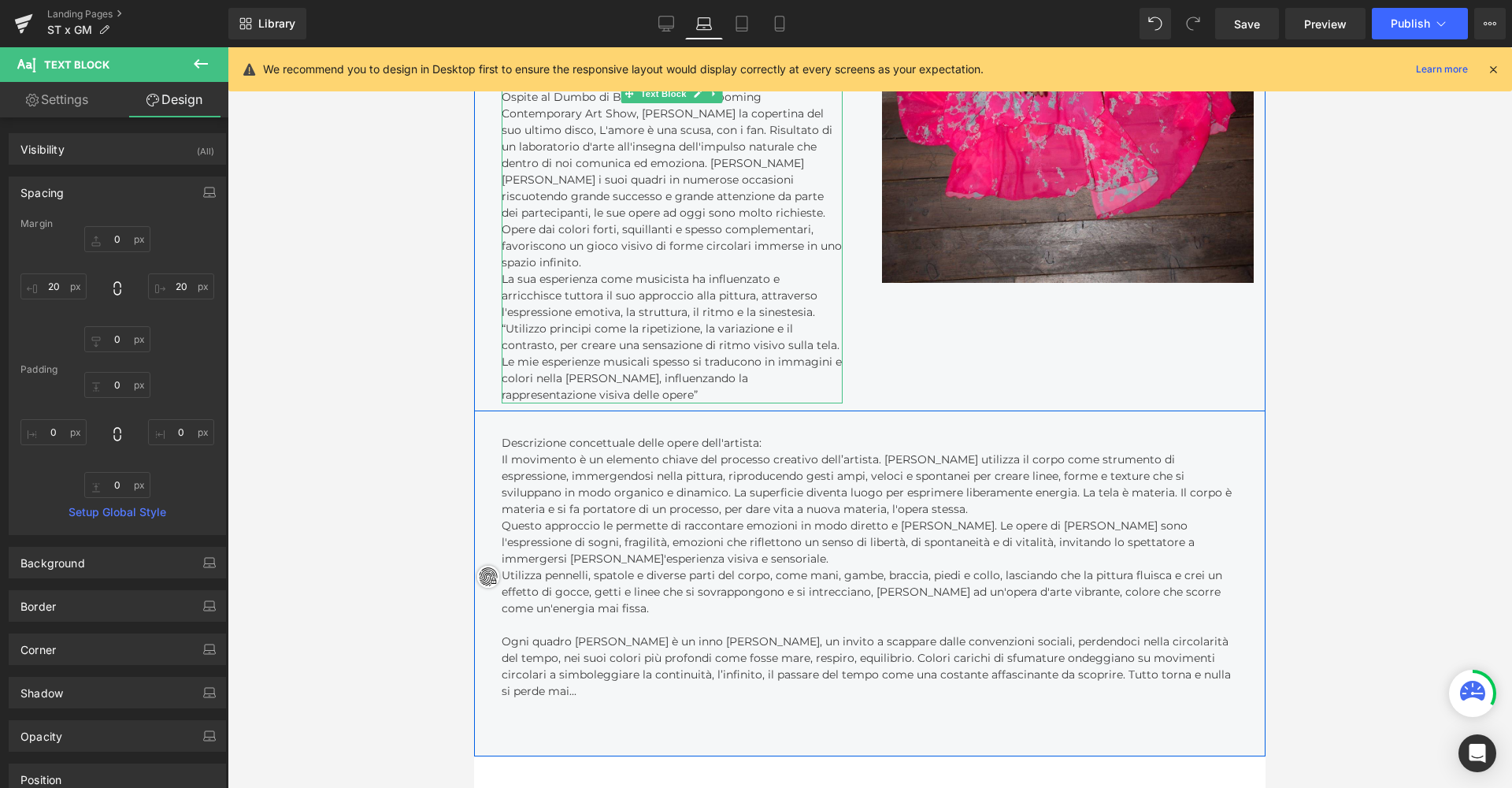
click at [775, 39] on div "Library Laptop Desktop Laptop Tablet Mobile Save Preview Publish Scheduled View…" at bounding box center [870, 24] width 1283 height 47
click at [782, 28] on icon at bounding box center [779, 28] width 9 height 0
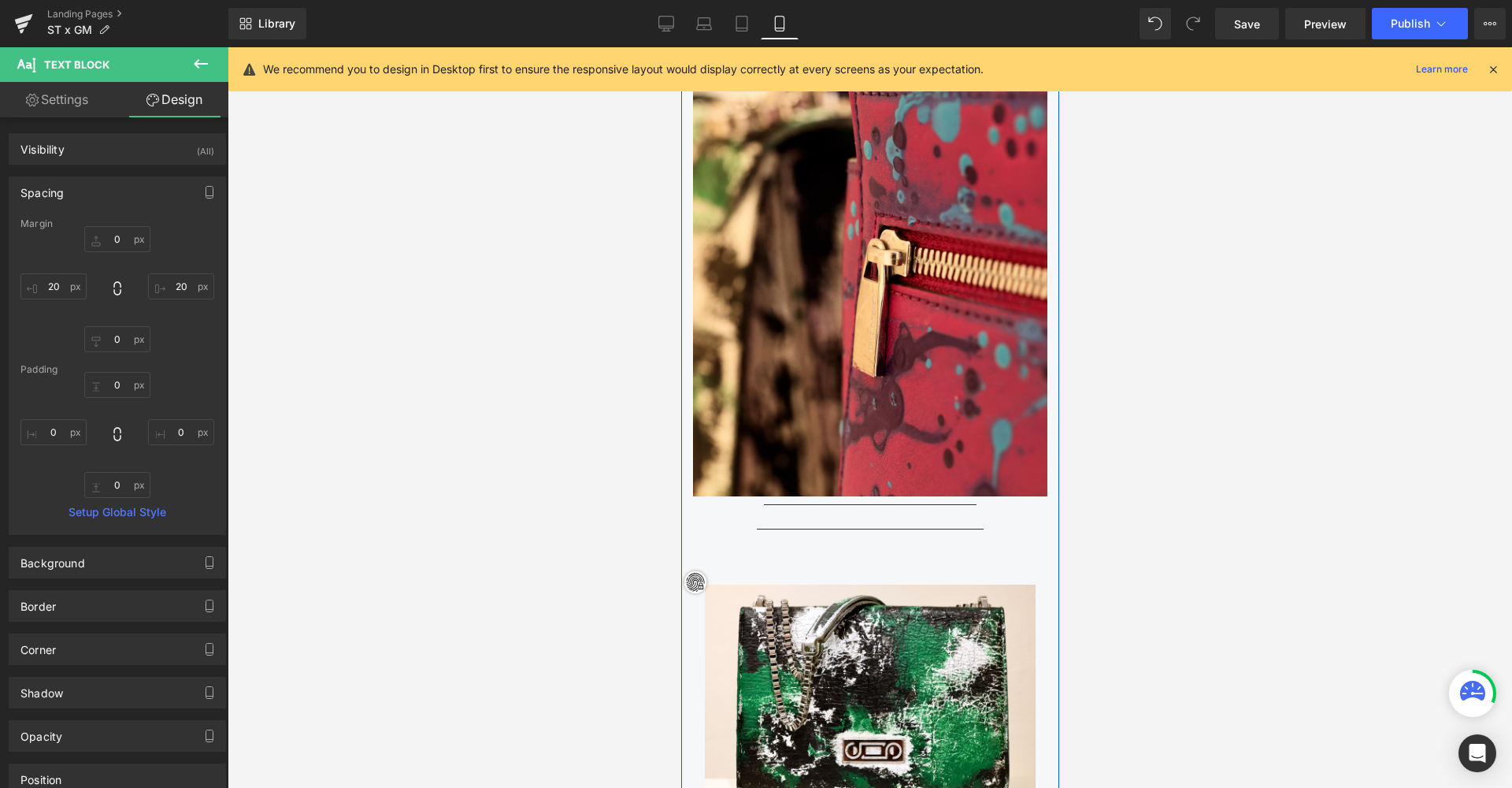
type input "0"
type input "20"
type input "0"
type input "20"
type input "0"
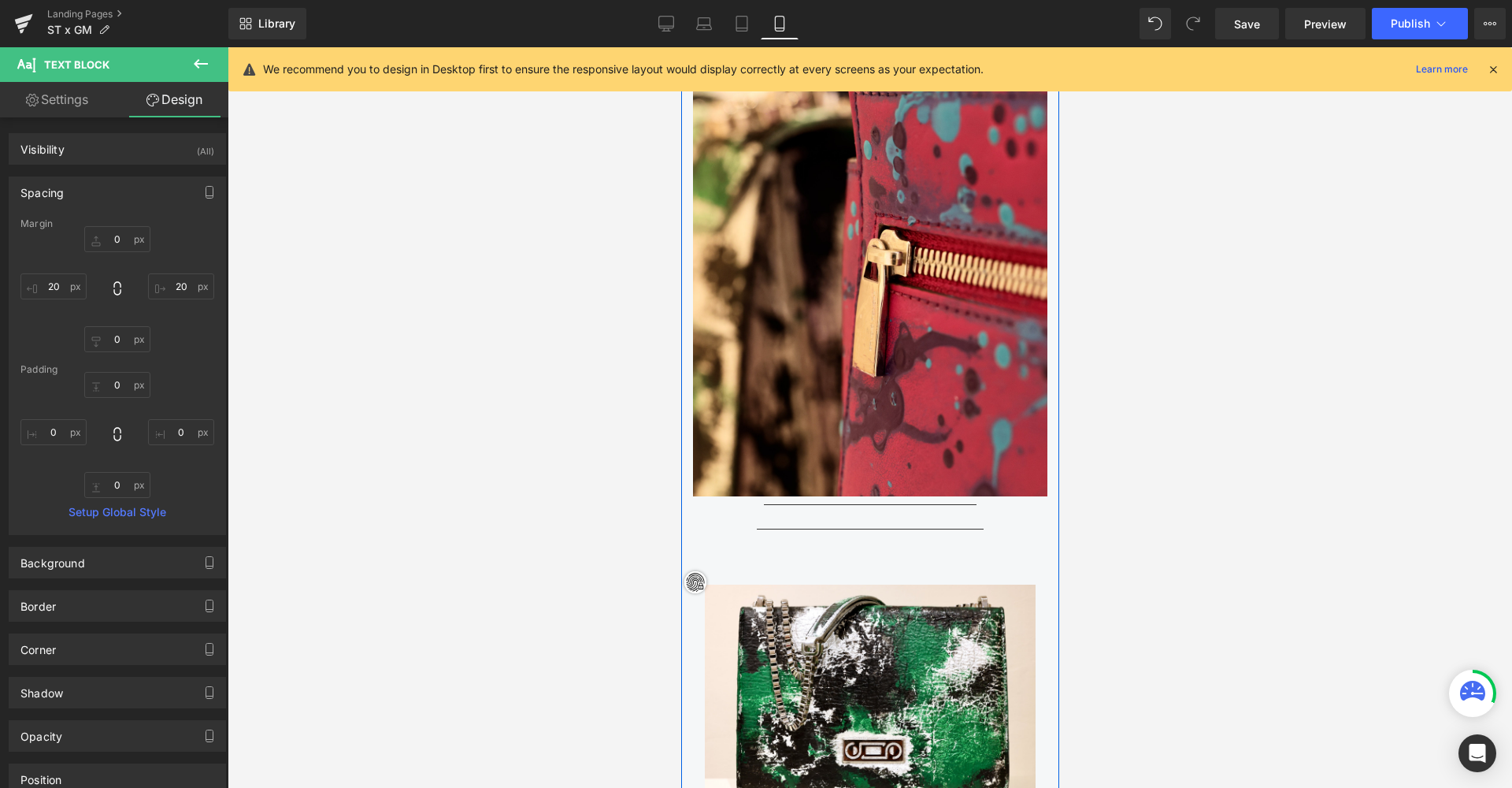
type input "0"
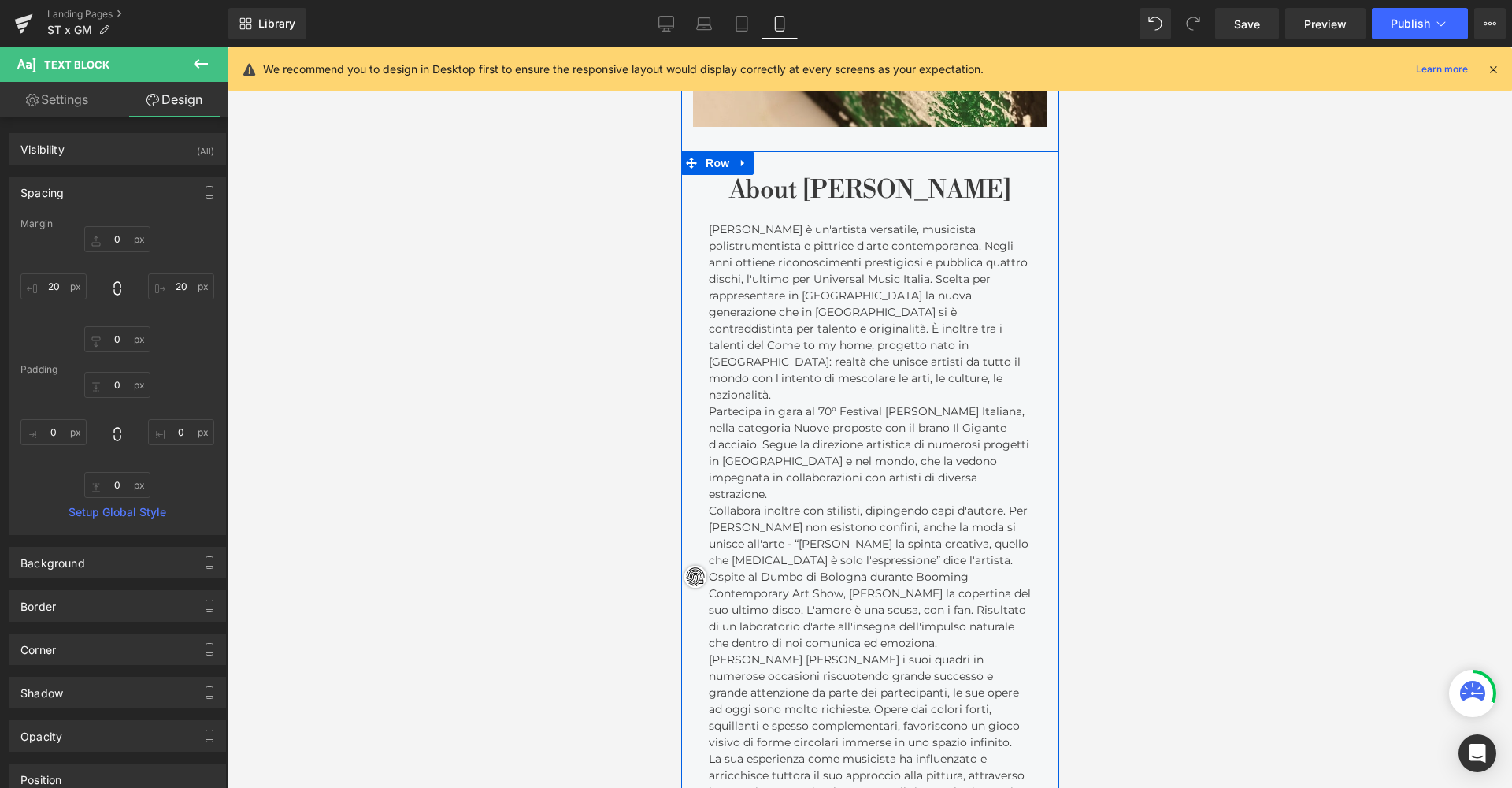
scroll to position [5469, 0]
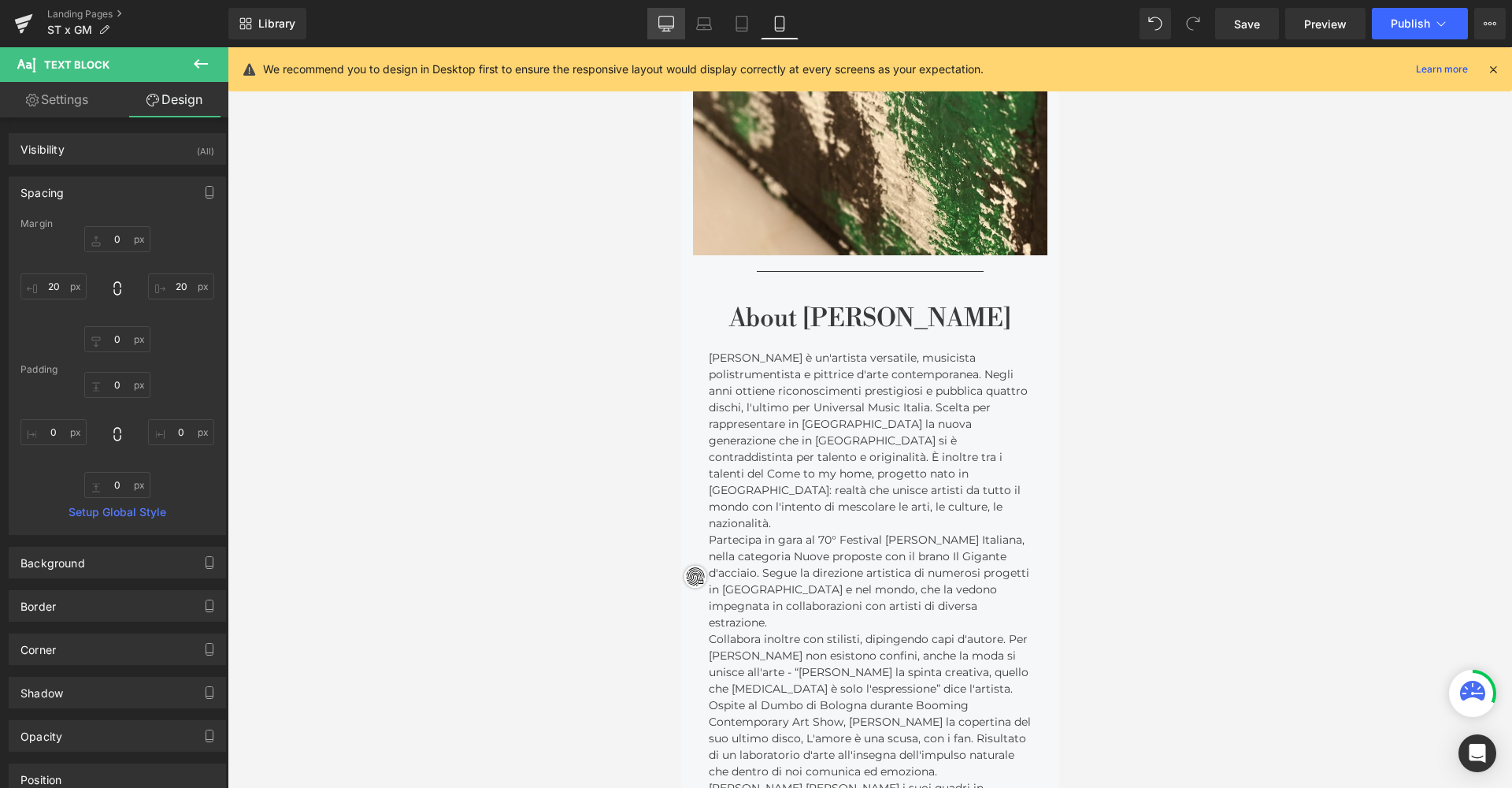
click at [675, 15] on link "Desktop" at bounding box center [666, 24] width 38 height 32
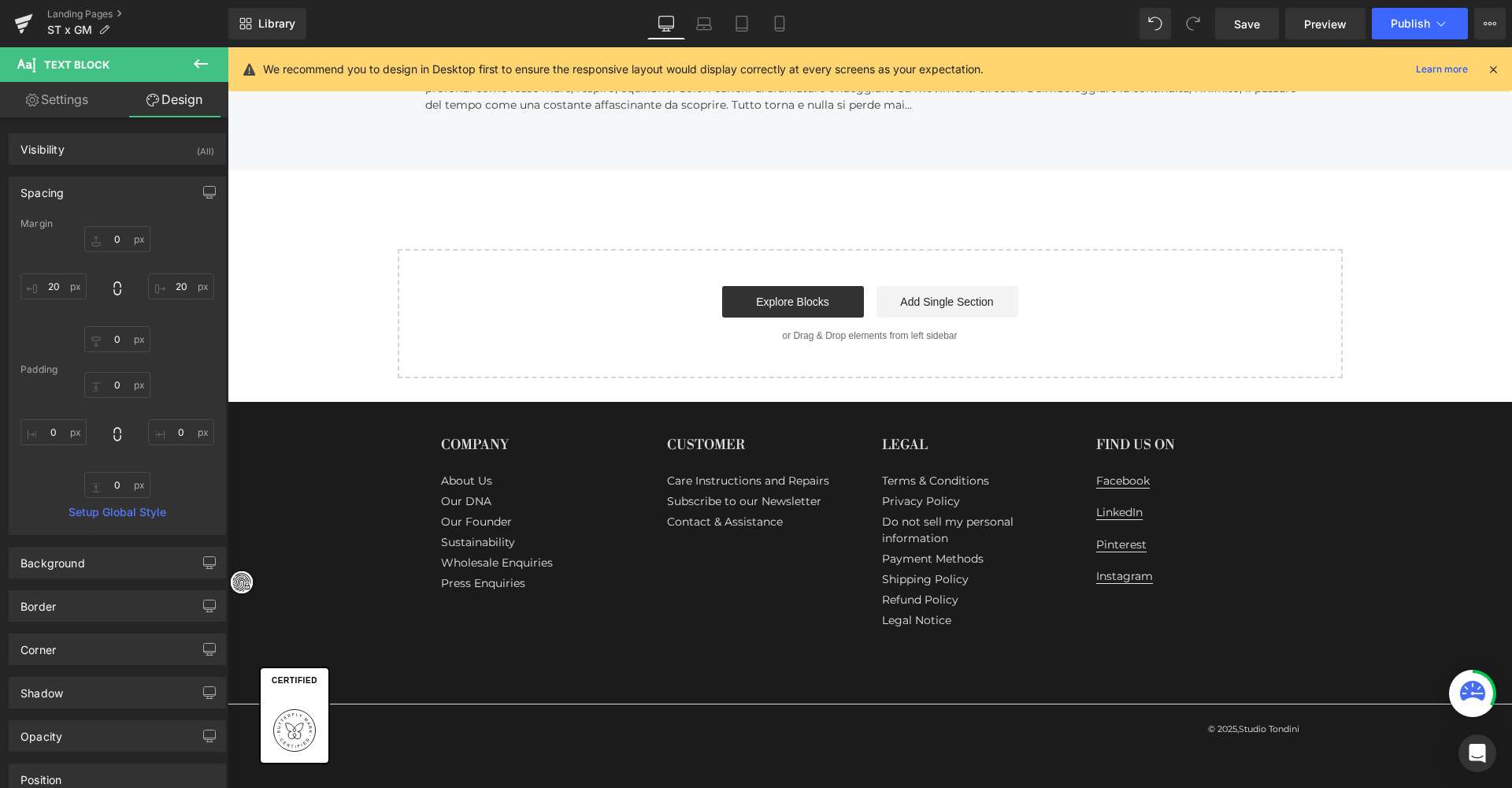
scroll to position [8, 8]
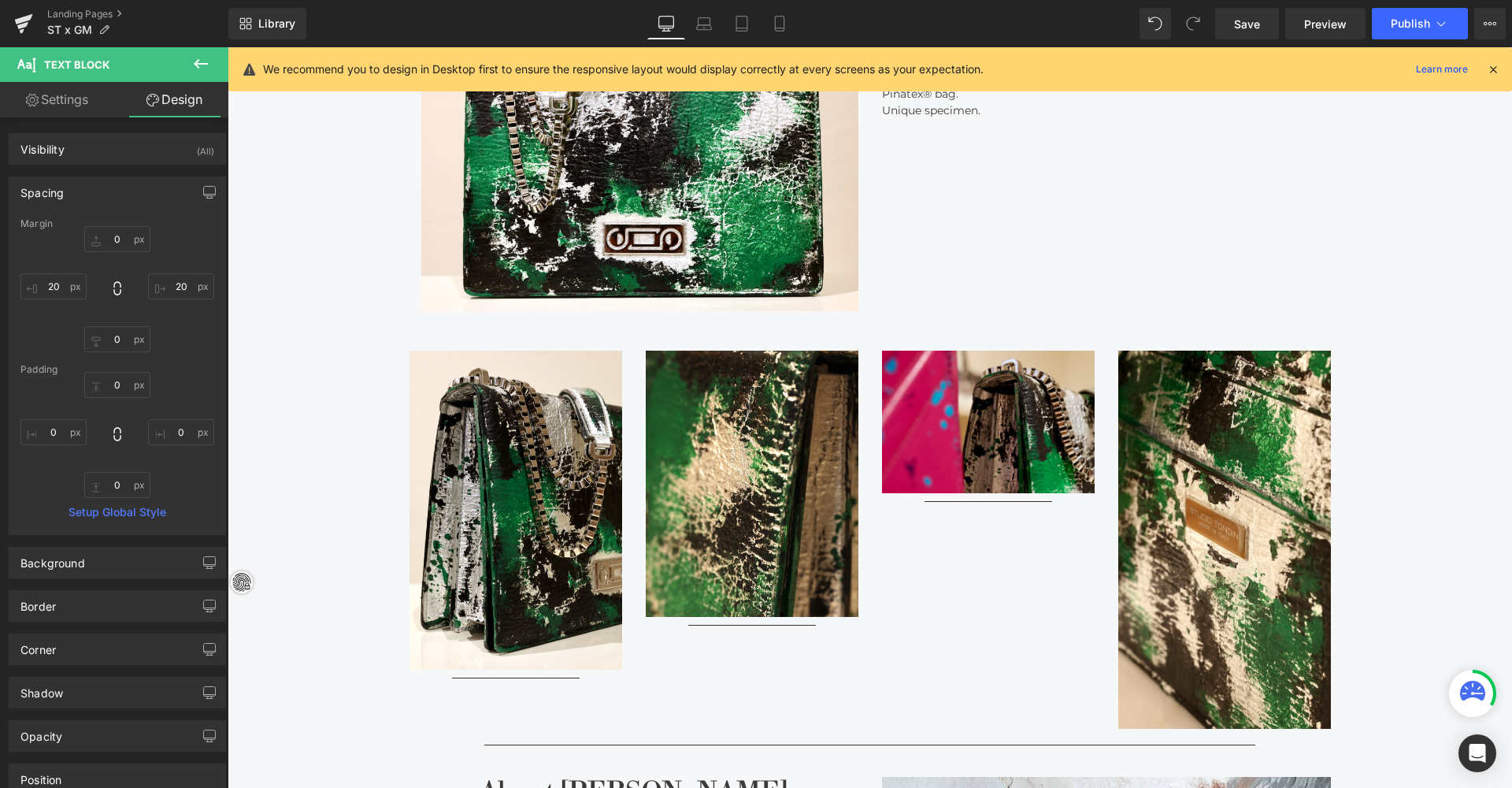
type input "0"
type input "20"
type input "0"
type input "20"
type input "0"
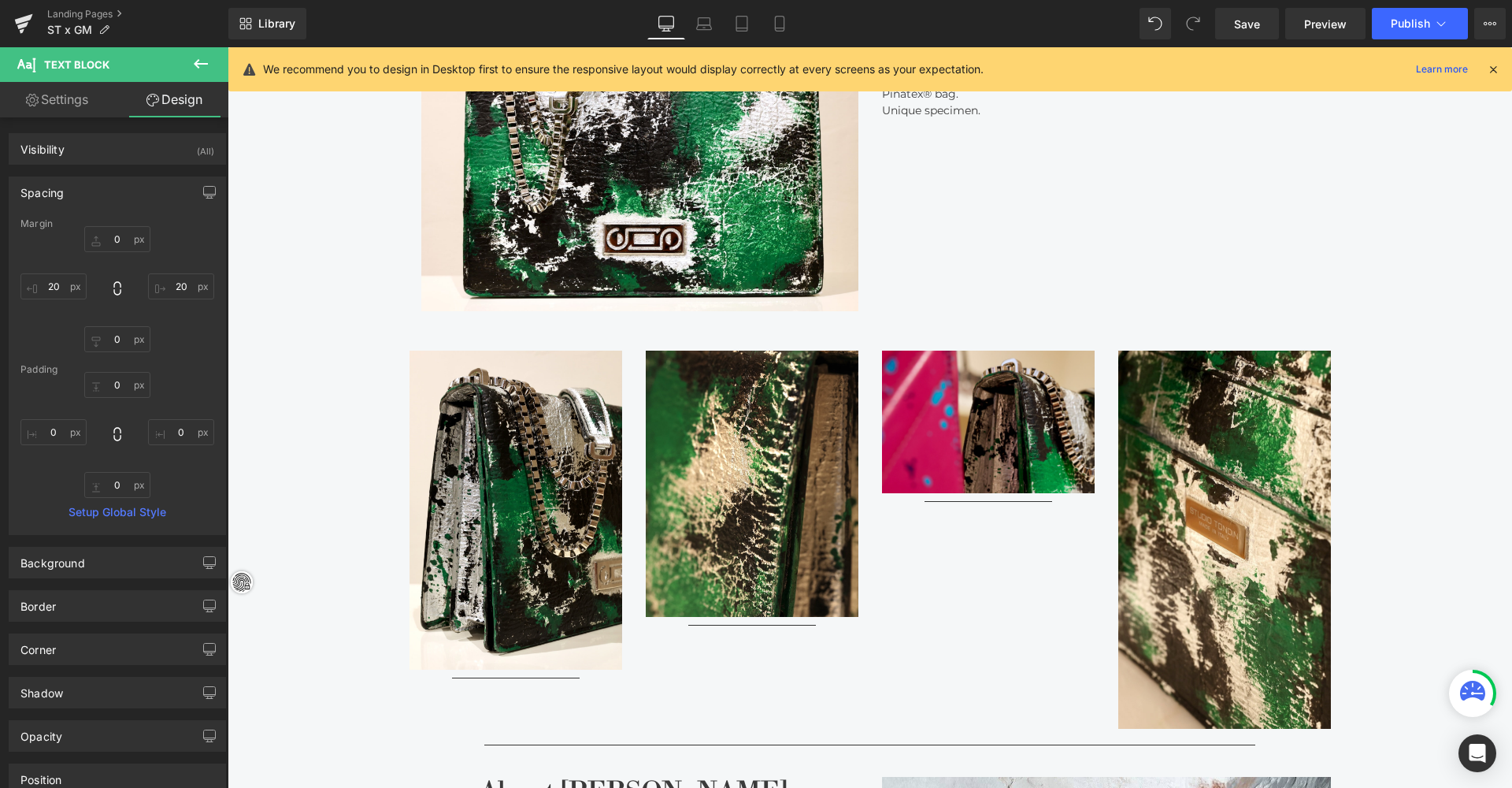
type input "0"
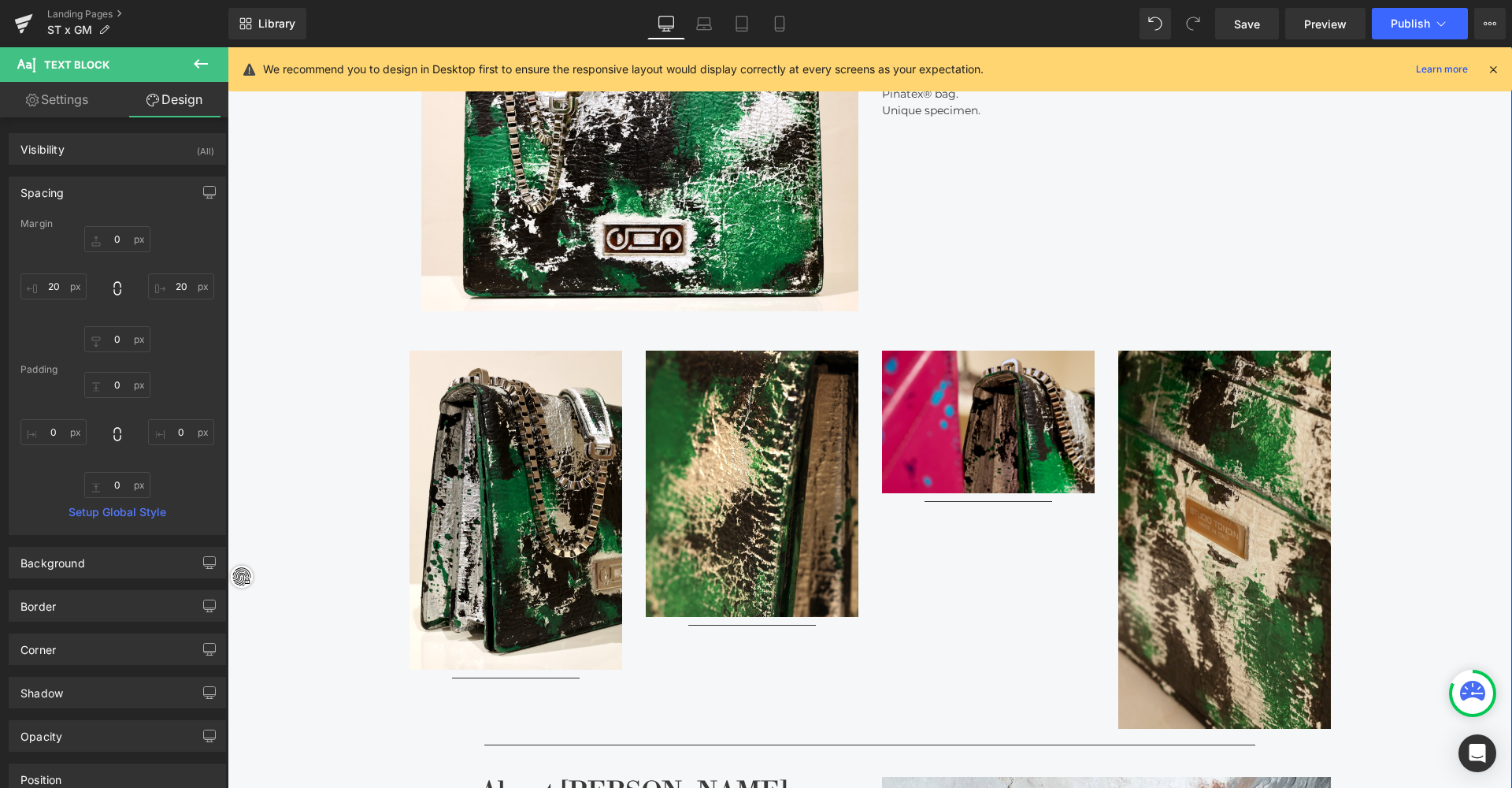
scroll to position [1990, 0]
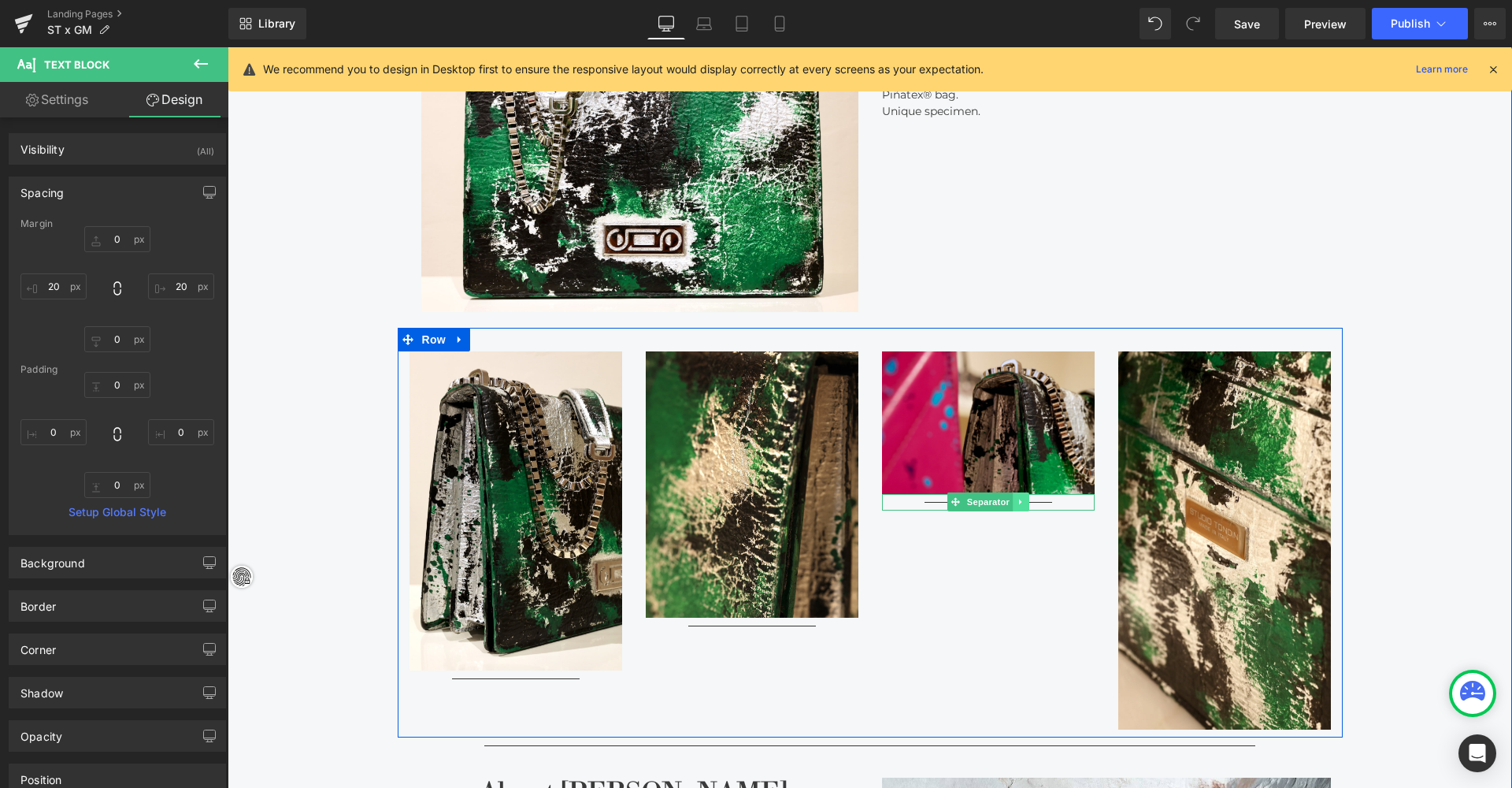
click at [1013, 494] on link at bounding box center [1021, 502] width 17 height 19
click at [1014, 494] on link at bounding box center [1012, 502] width 17 height 19
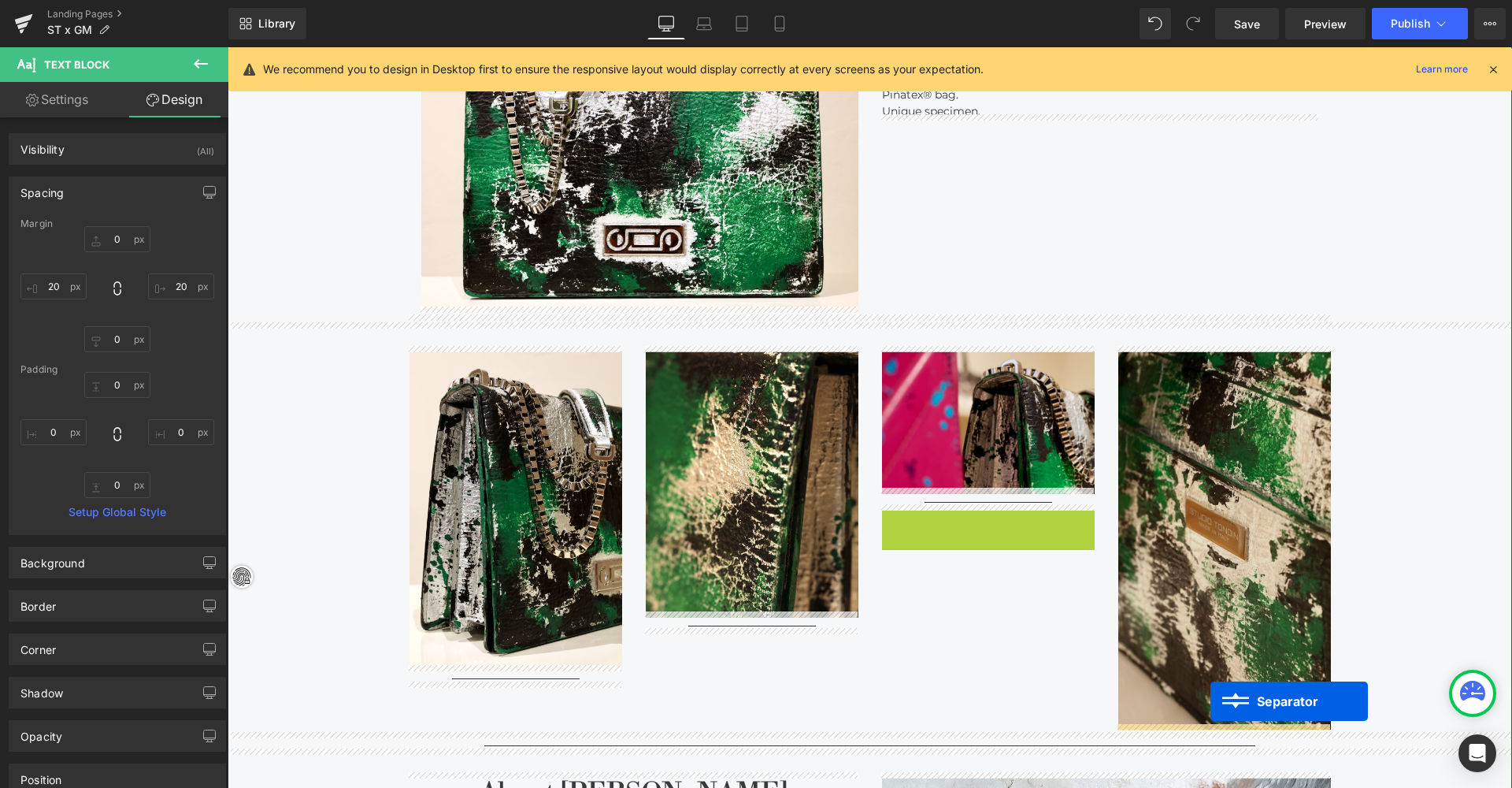
drag, startPoint x: 986, startPoint y: 512, endPoint x: 1211, endPoint y: 701, distance: 293.8
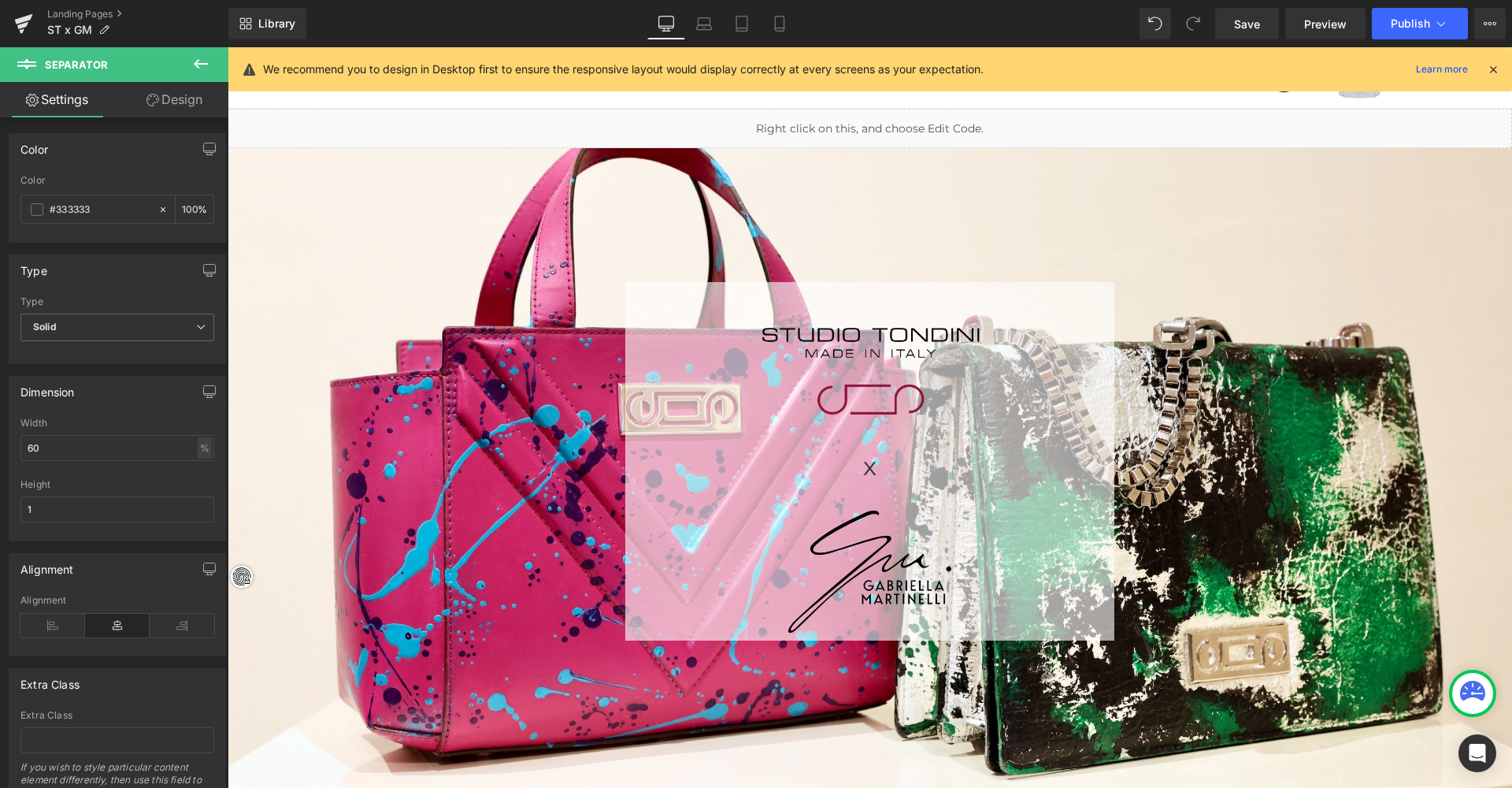
scroll to position [0, 0]
click at [1079, 26] on span "Save" at bounding box center [1247, 24] width 26 height 17
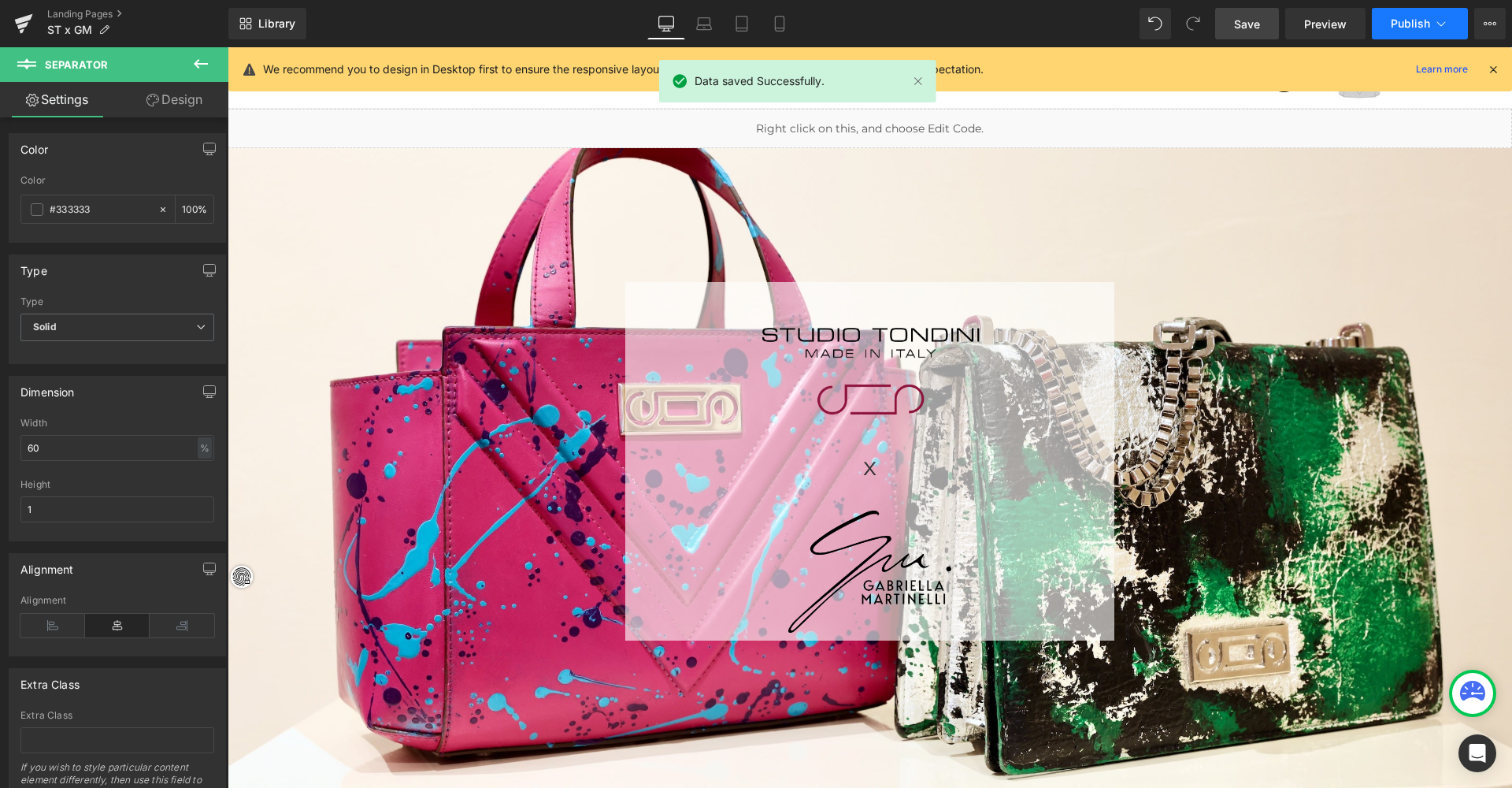
click at [1079, 24] on icon at bounding box center [1441, 24] width 16 height 16
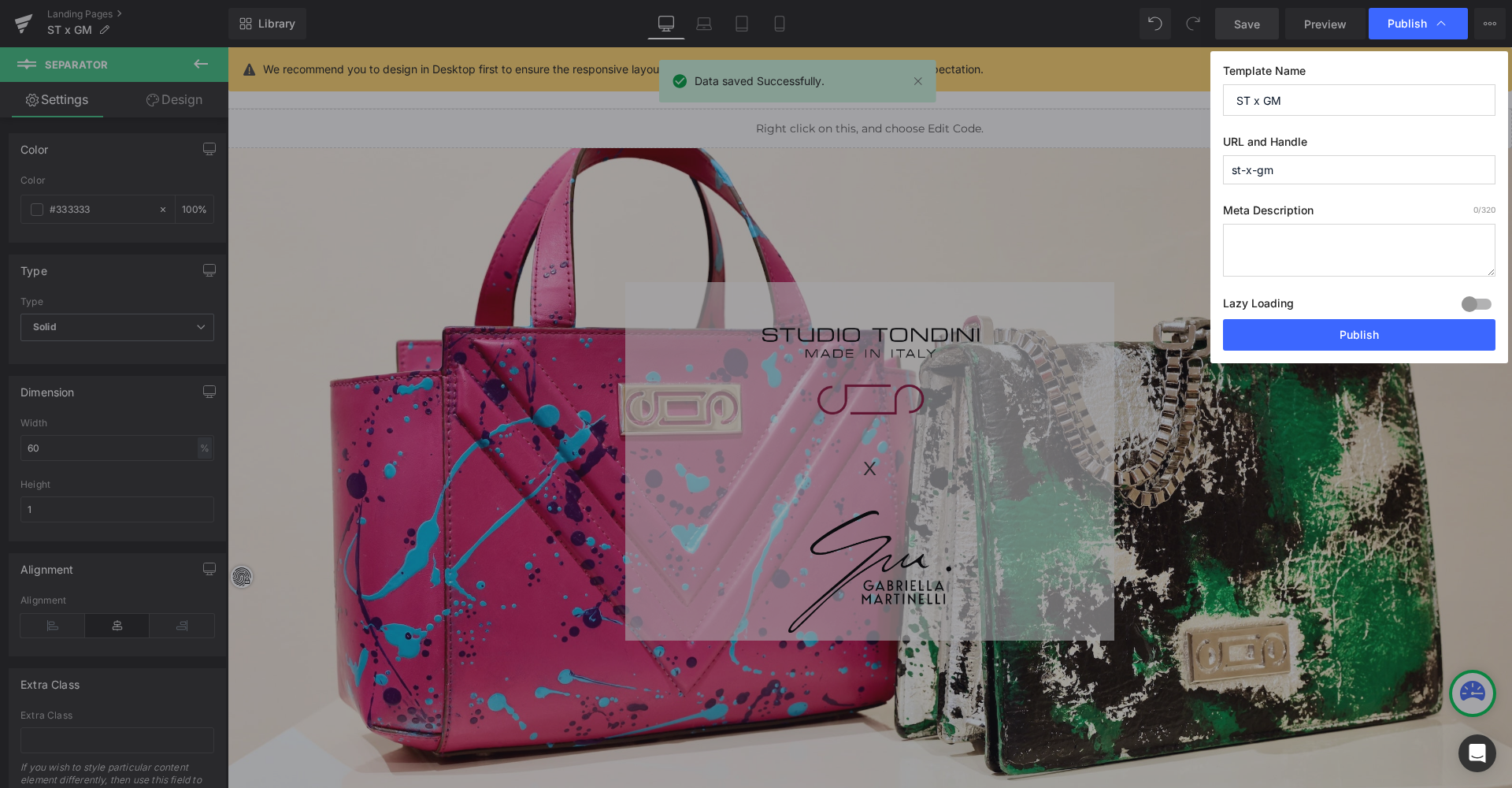
click at [1079, 176] on input "st-x-gm" at bounding box center [1359, 169] width 272 height 29
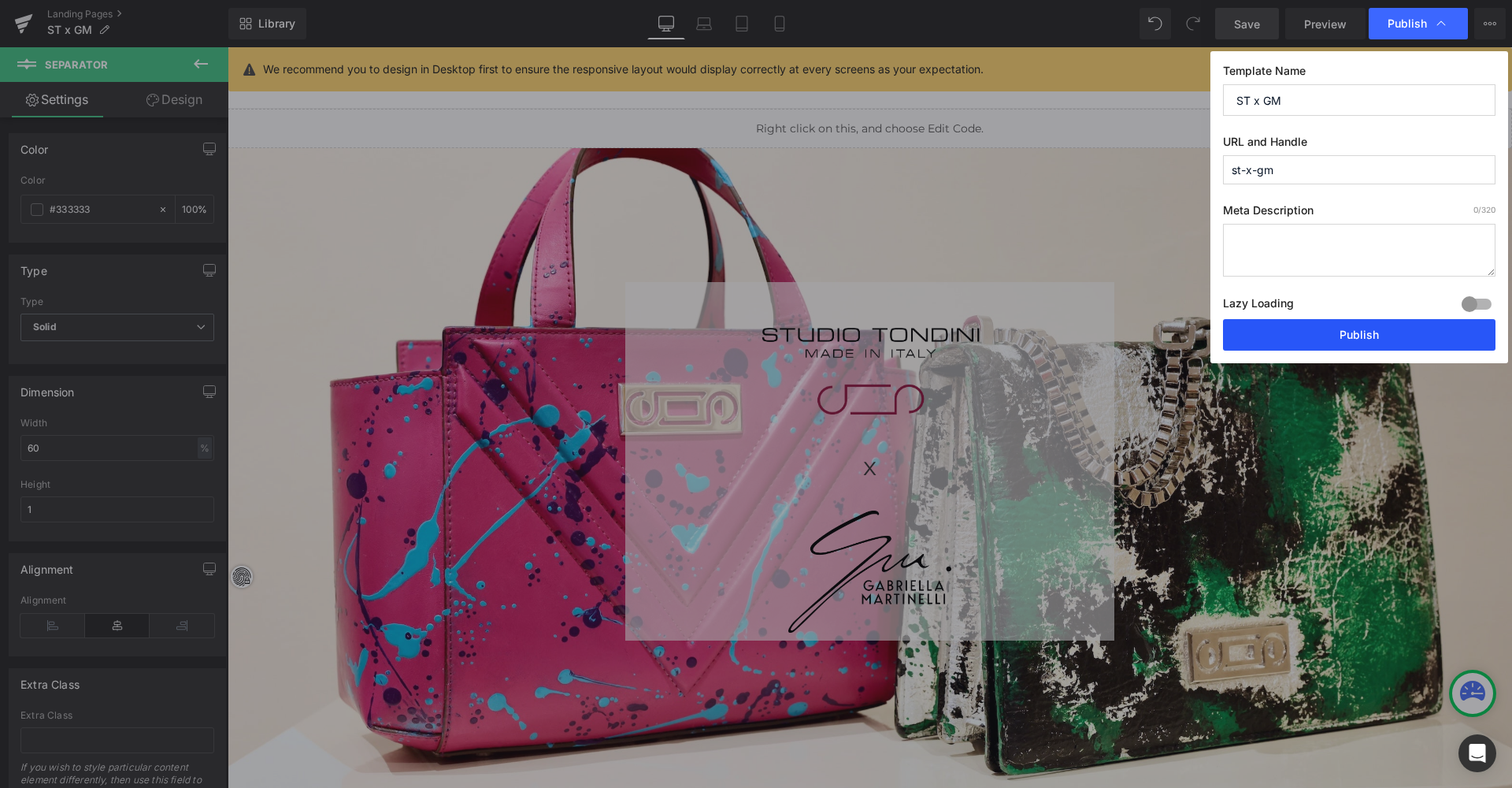
click at [1079, 331] on button "Publish" at bounding box center [1359, 335] width 272 height 32
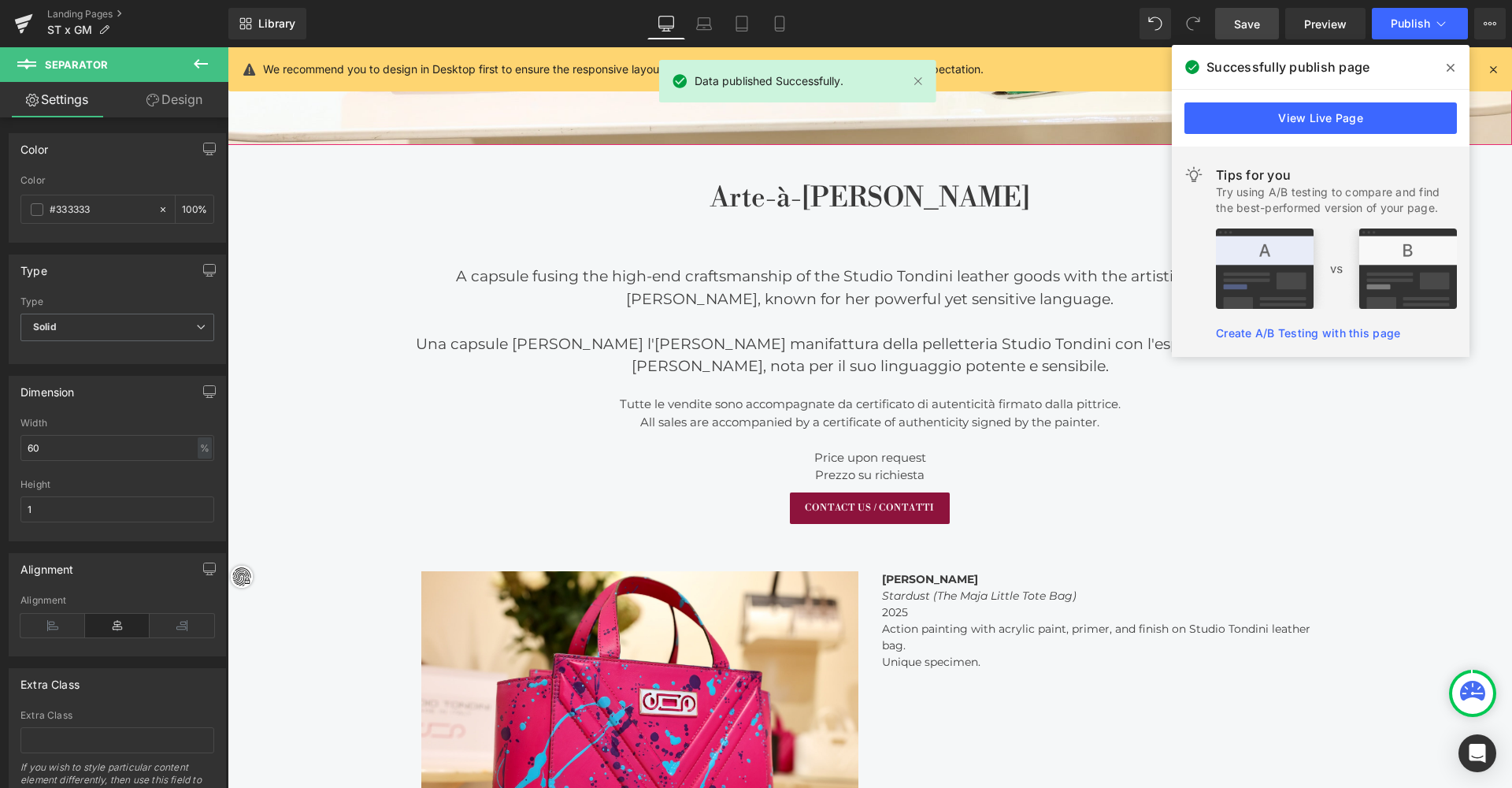
scroll to position [687, 0]
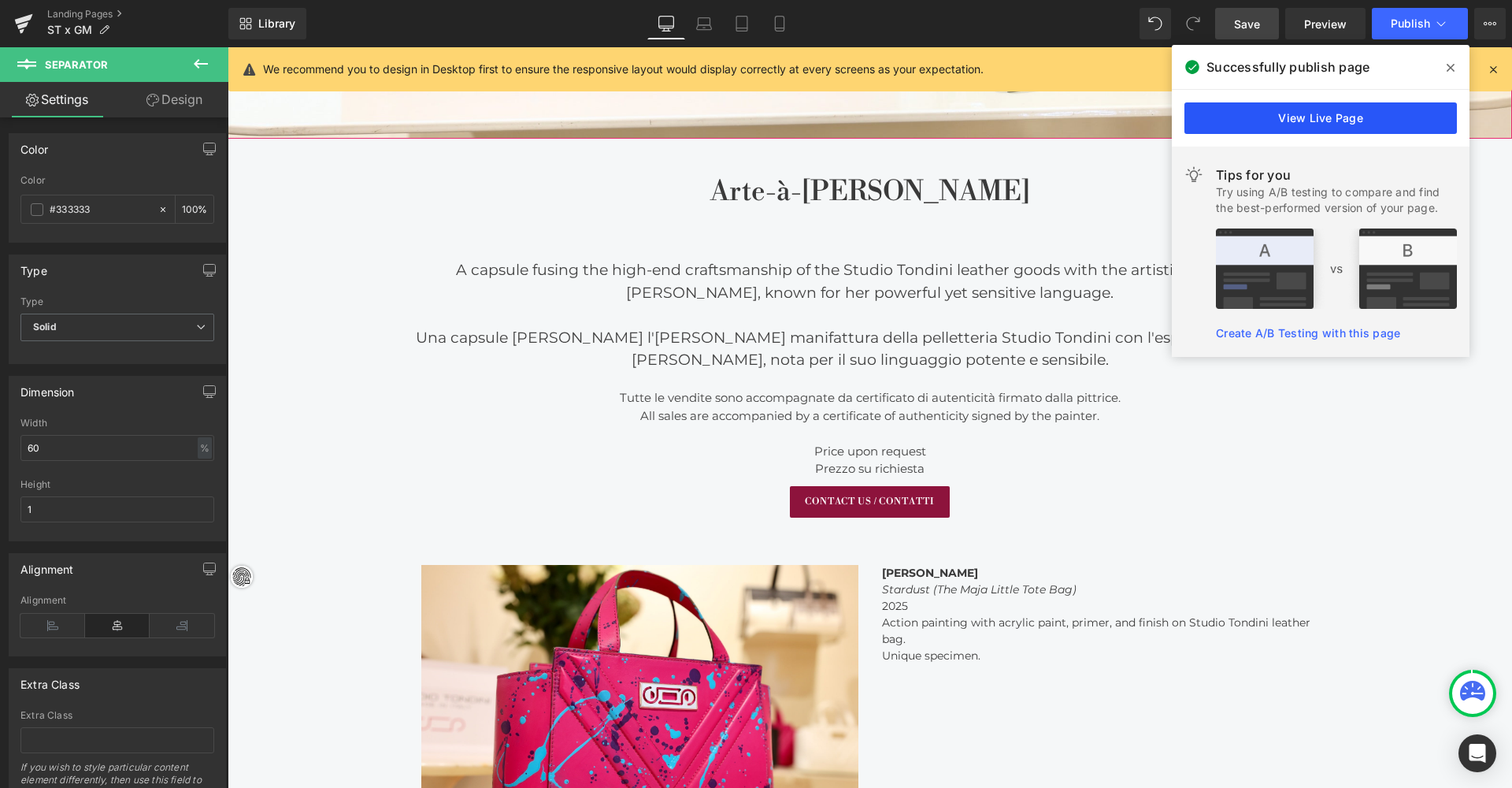
click at [1079, 131] on link "View Live Page" at bounding box center [1320, 118] width 272 height 32
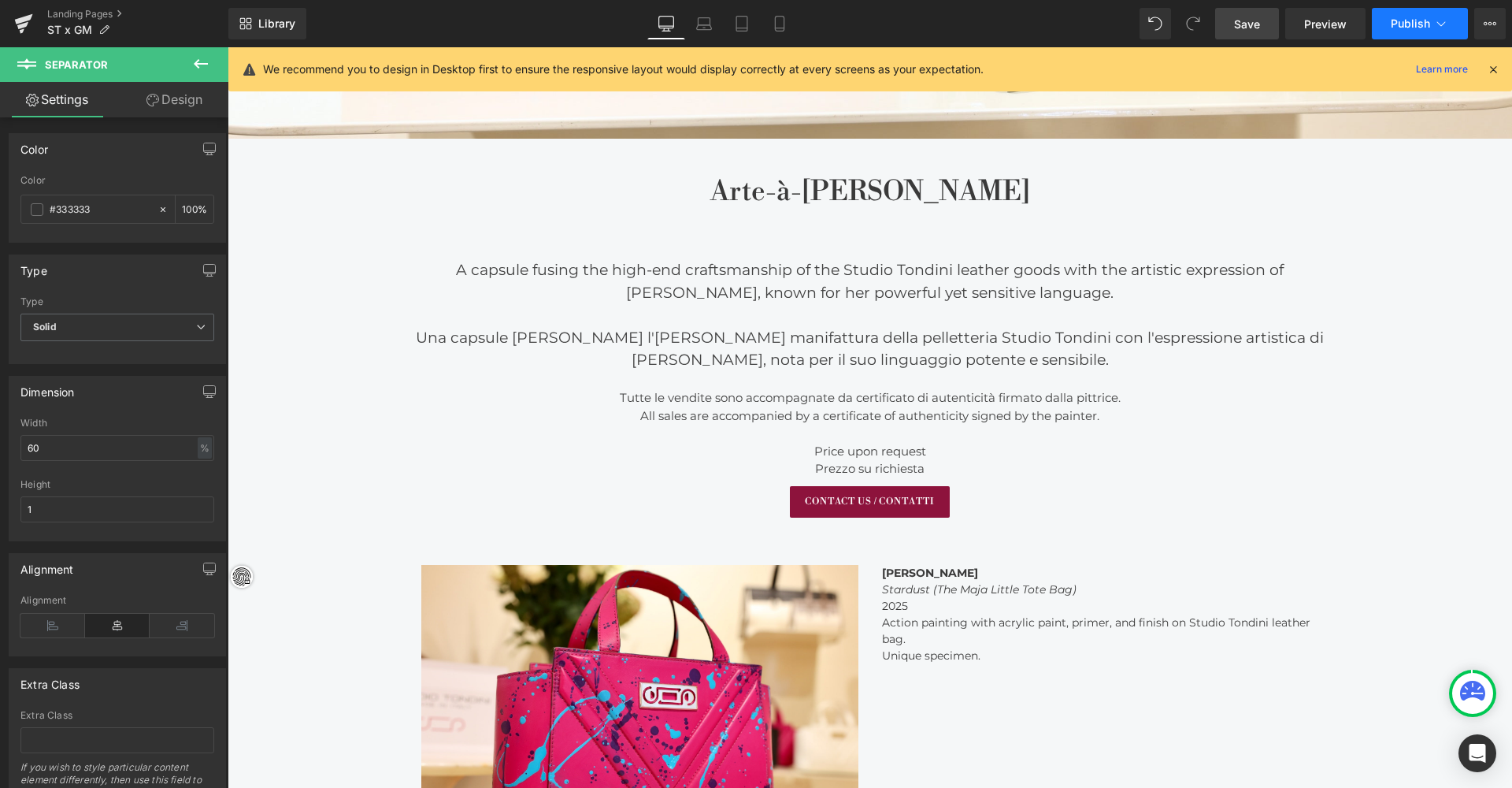
click at [1079, 26] on span "Publish" at bounding box center [1410, 24] width 39 height 12
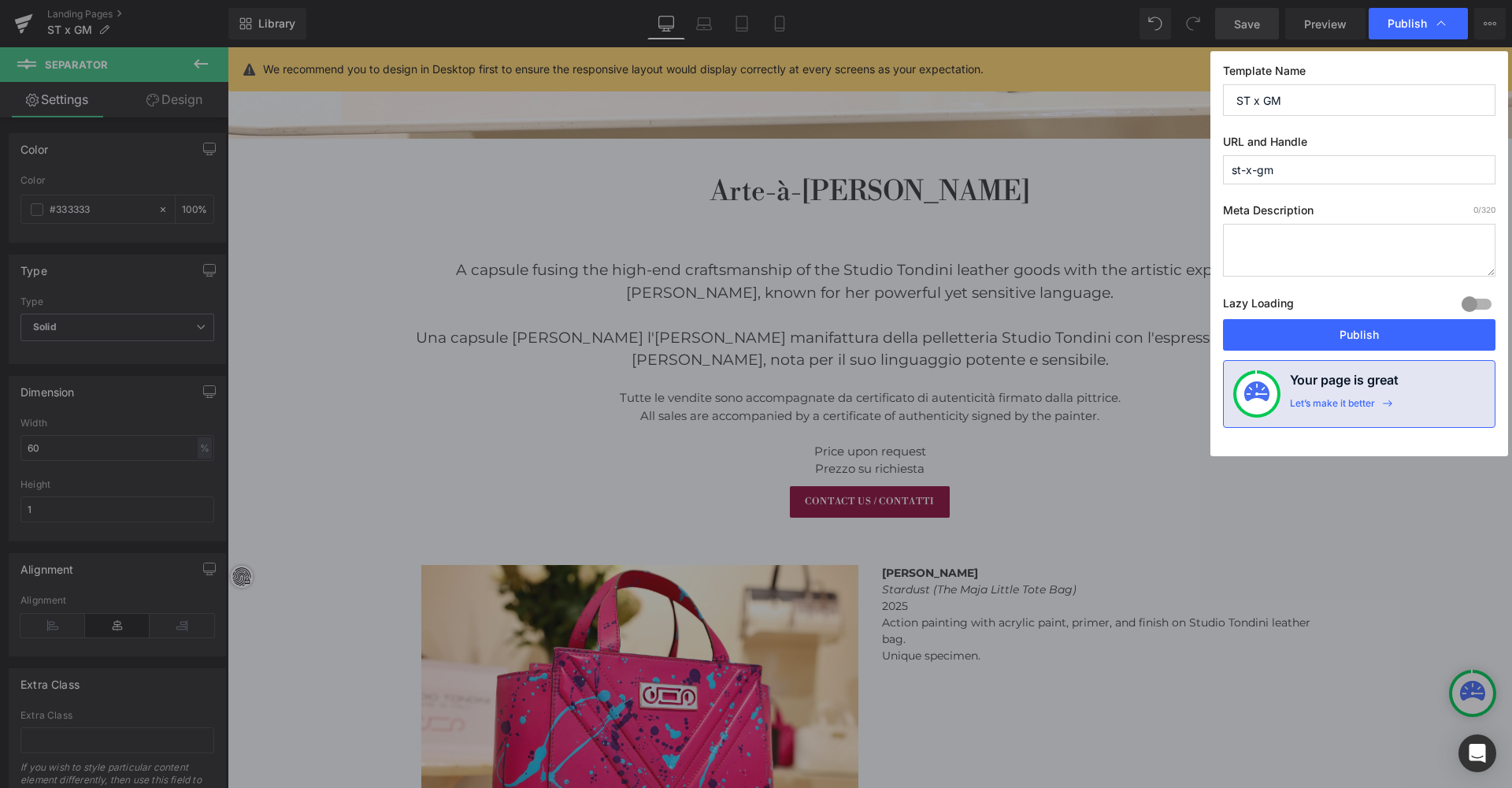
click at [1079, 167] on input "st-x-gm" at bounding box center [1359, 169] width 272 height 29
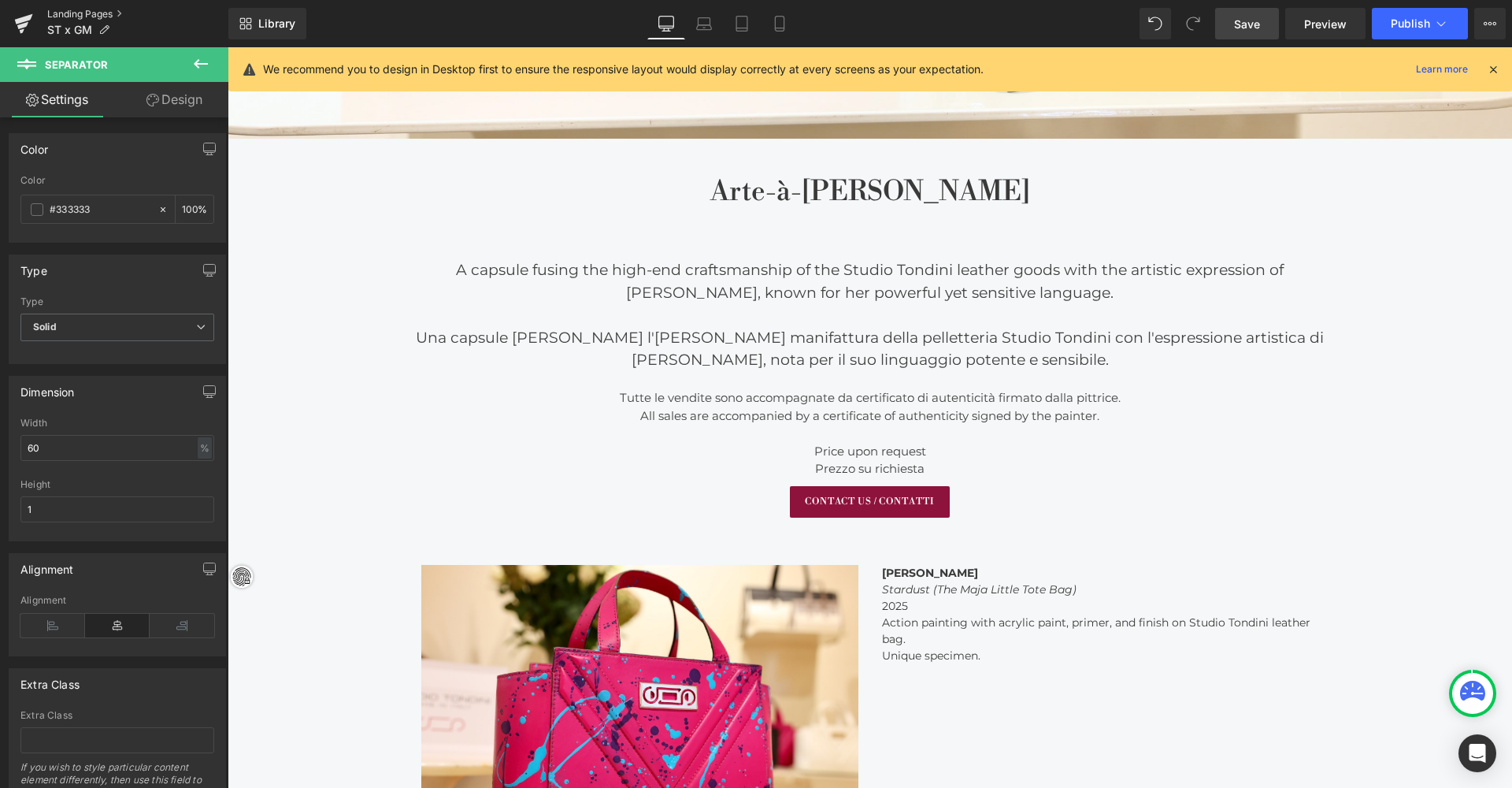
click at [81, 18] on link "Landing Pages" at bounding box center [138, 14] width 181 height 12
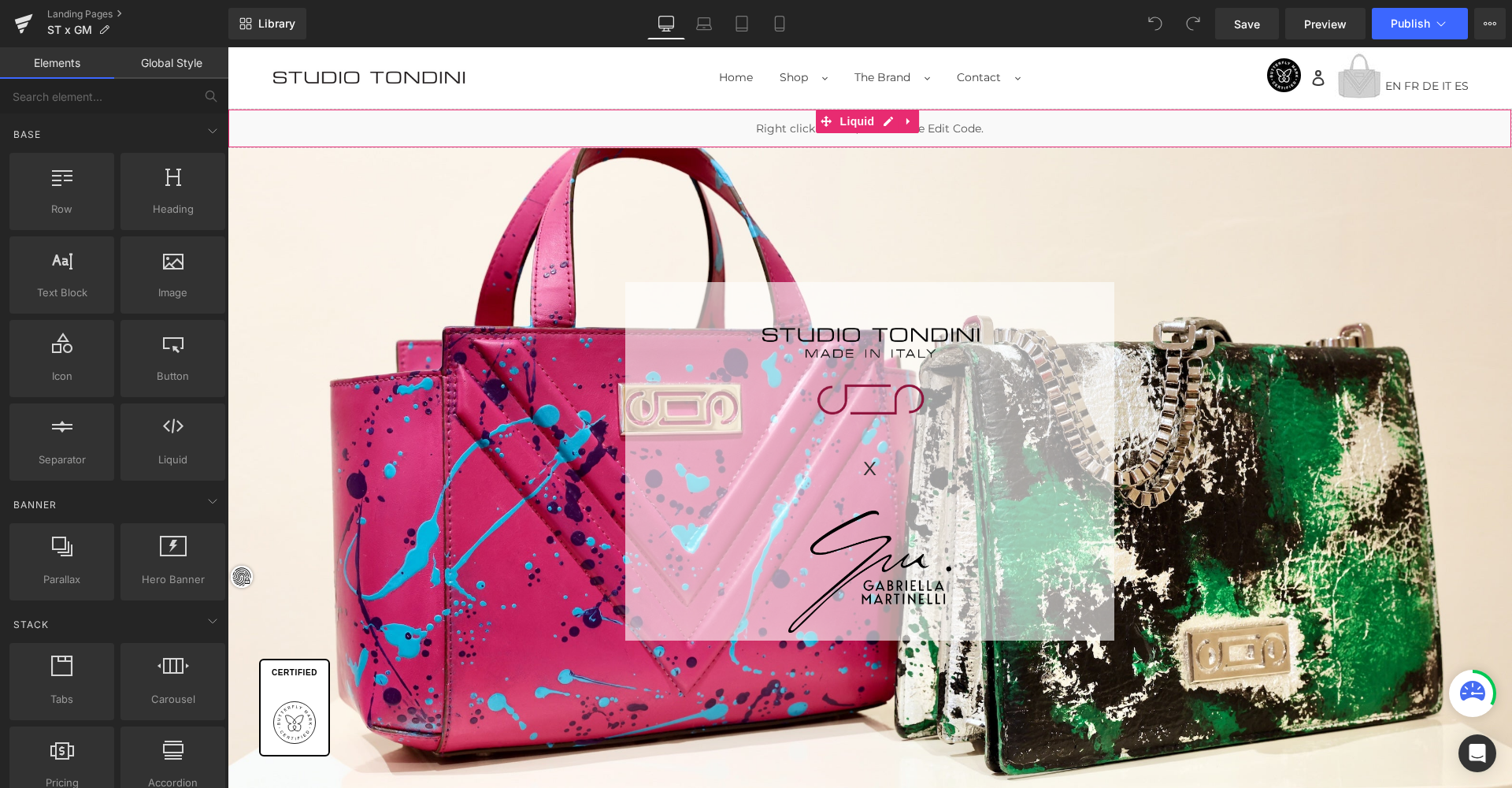
click at [1003, 124] on div "Liquid" at bounding box center [870, 128] width 1284 height 39
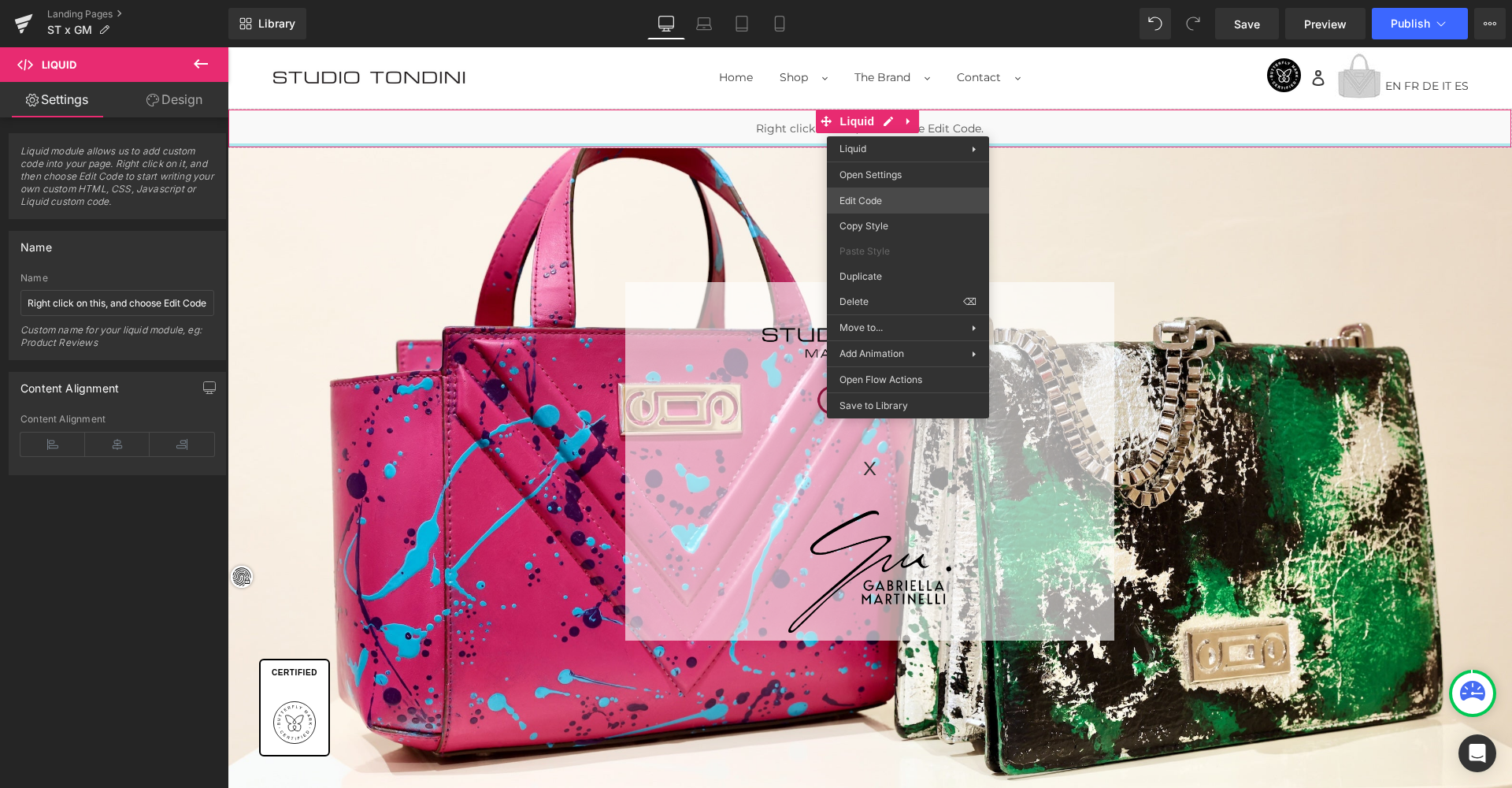
click at [882, 0] on div "Liquid You are previewing how the will restyle your page. You can not edit Elem…" at bounding box center [756, 0] width 1512 height 0
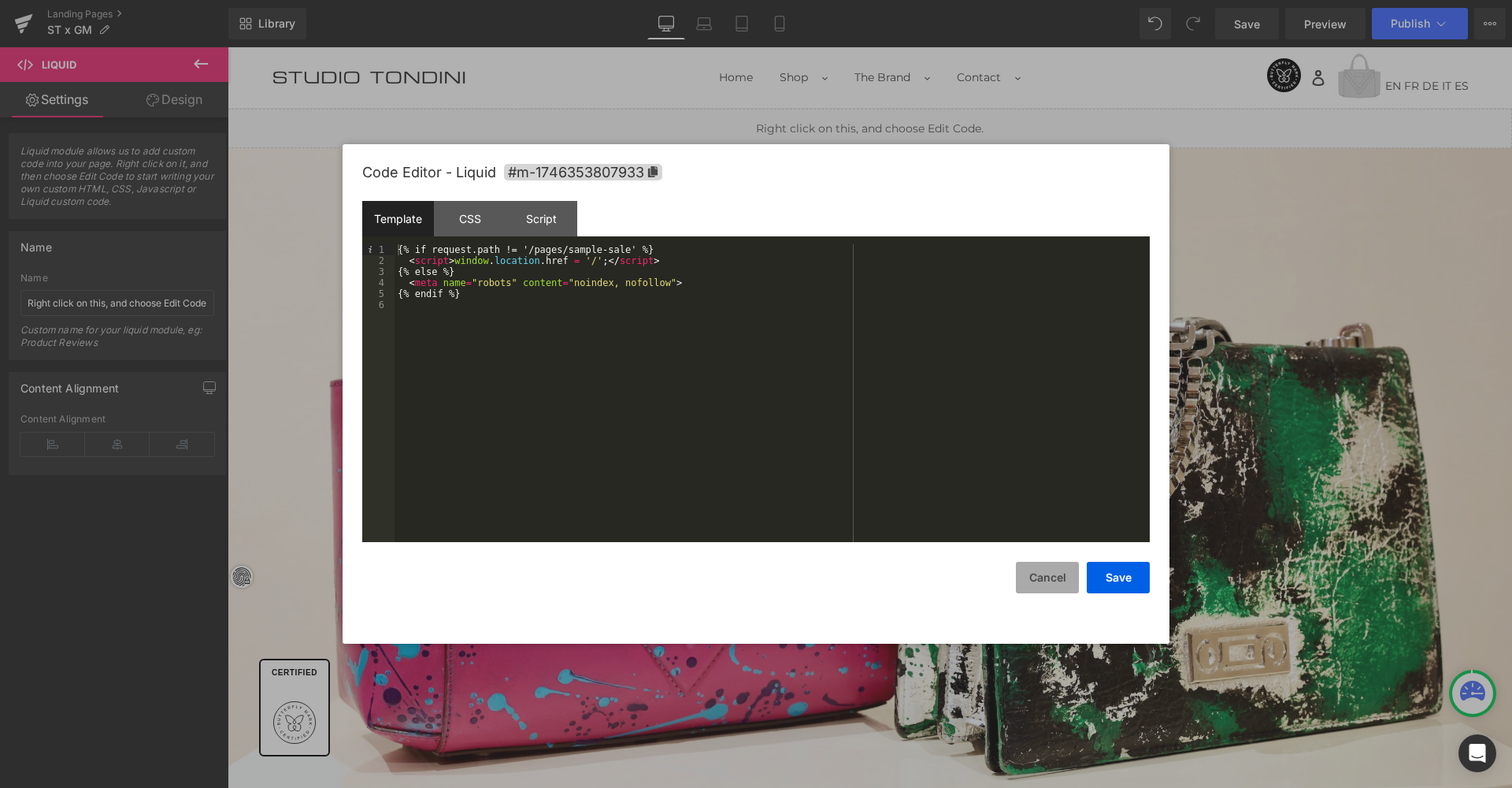
click at [1057, 581] on button "Cancel" at bounding box center [1047, 578] width 63 height 32
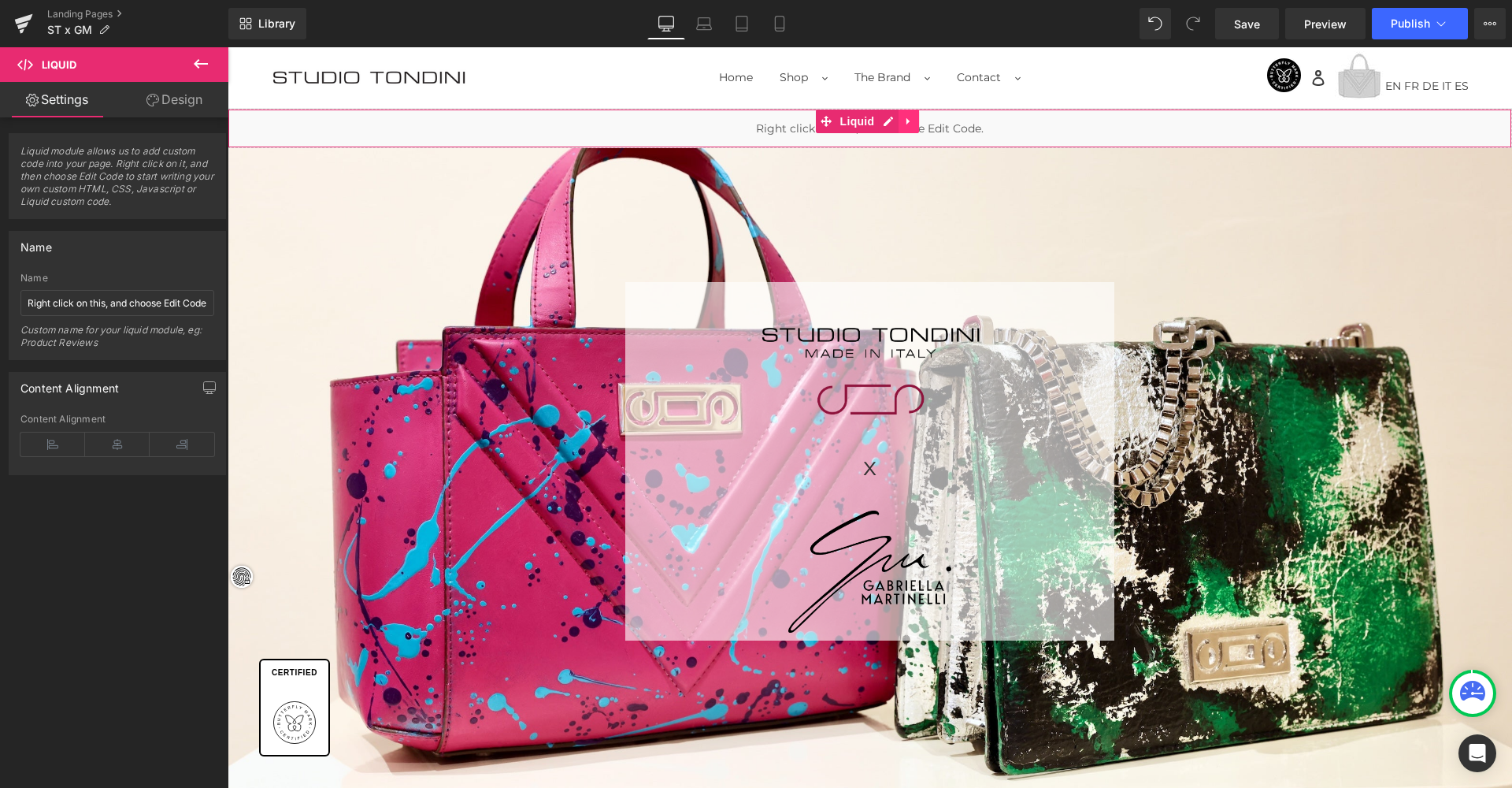
click at [912, 121] on icon at bounding box center [908, 121] width 11 height 11
click at [922, 121] on icon at bounding box center [919, 121] width 11 height 11
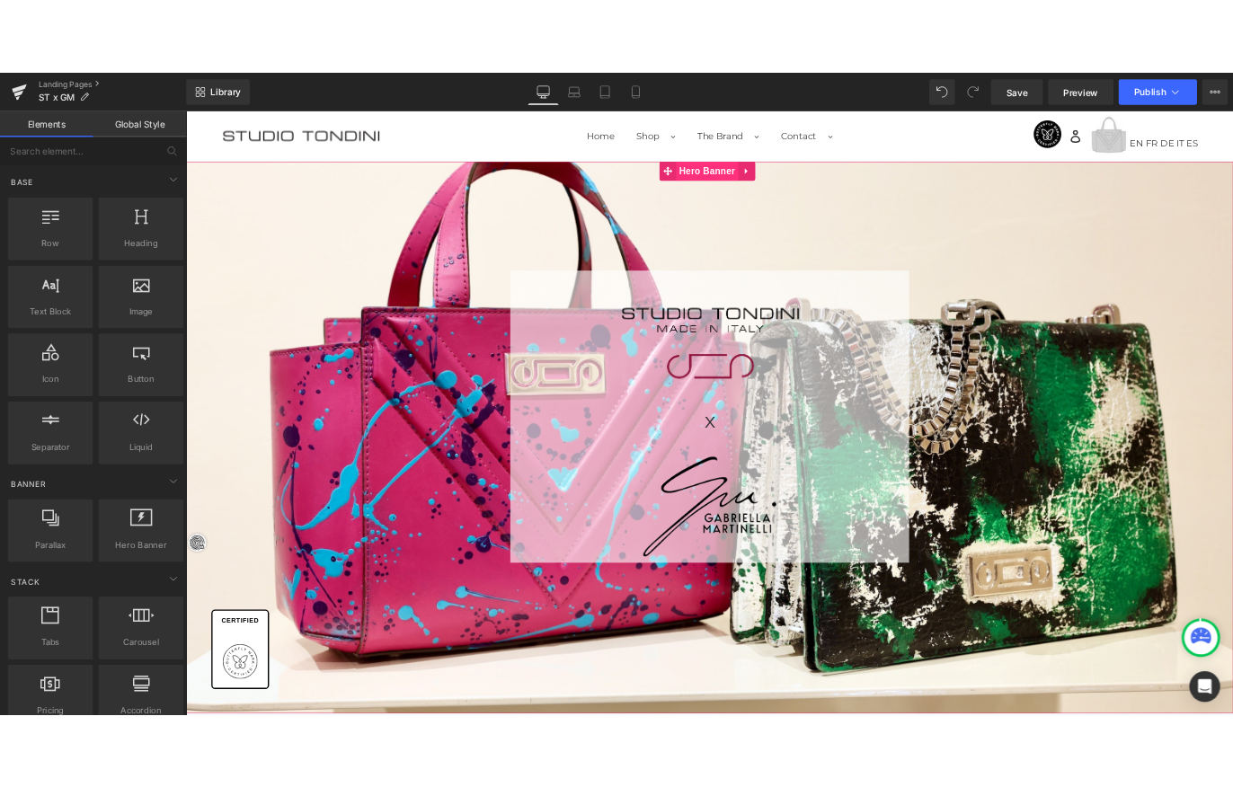
scroll to position [1, 0]
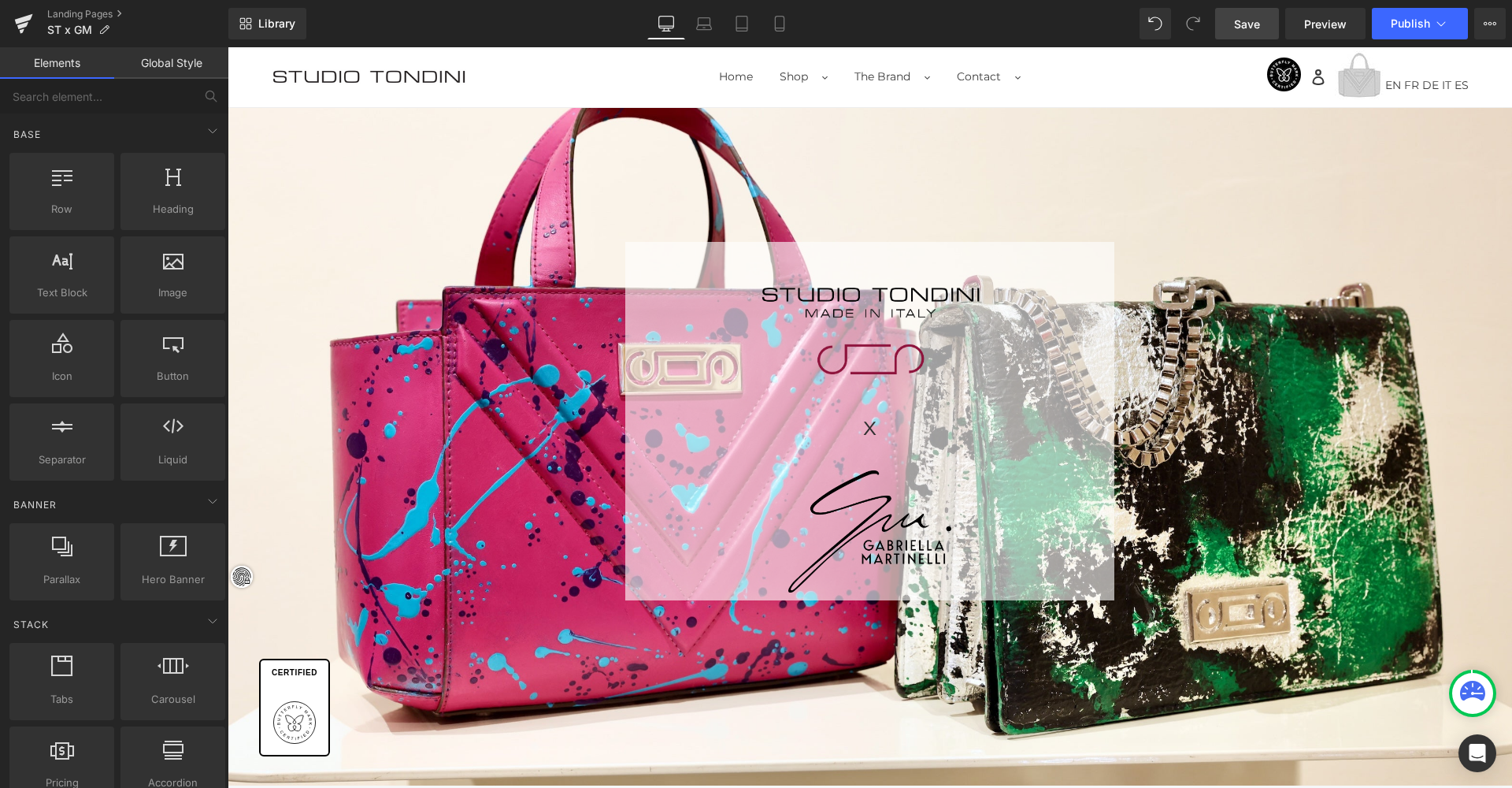
click at [1242, 26] on span "Save" at bounding box center [1247, 24] width 26 height 17
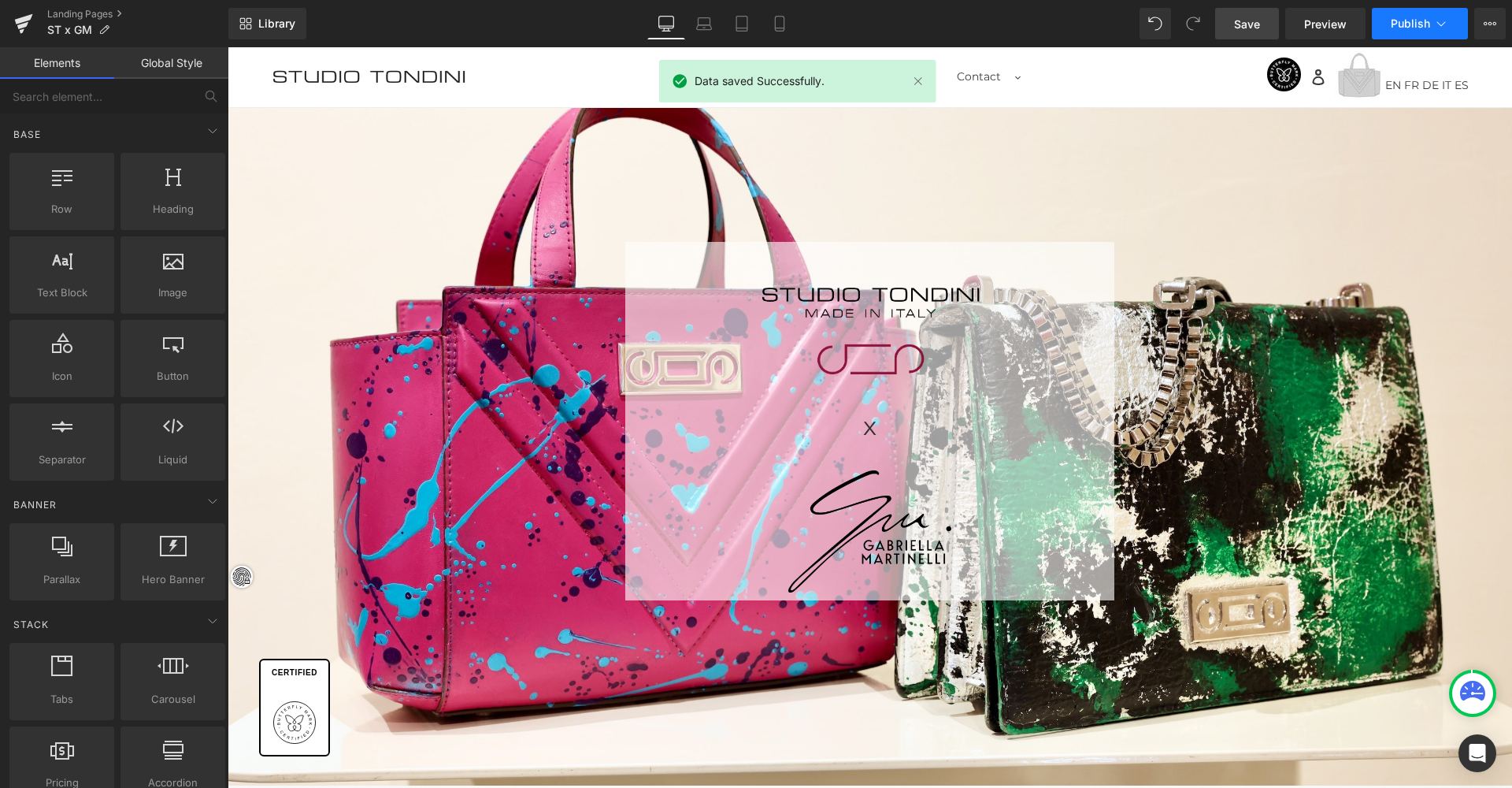
click at [1408, 22] on span "Publish" at bounding box center [1410, 24] width 39 height 12
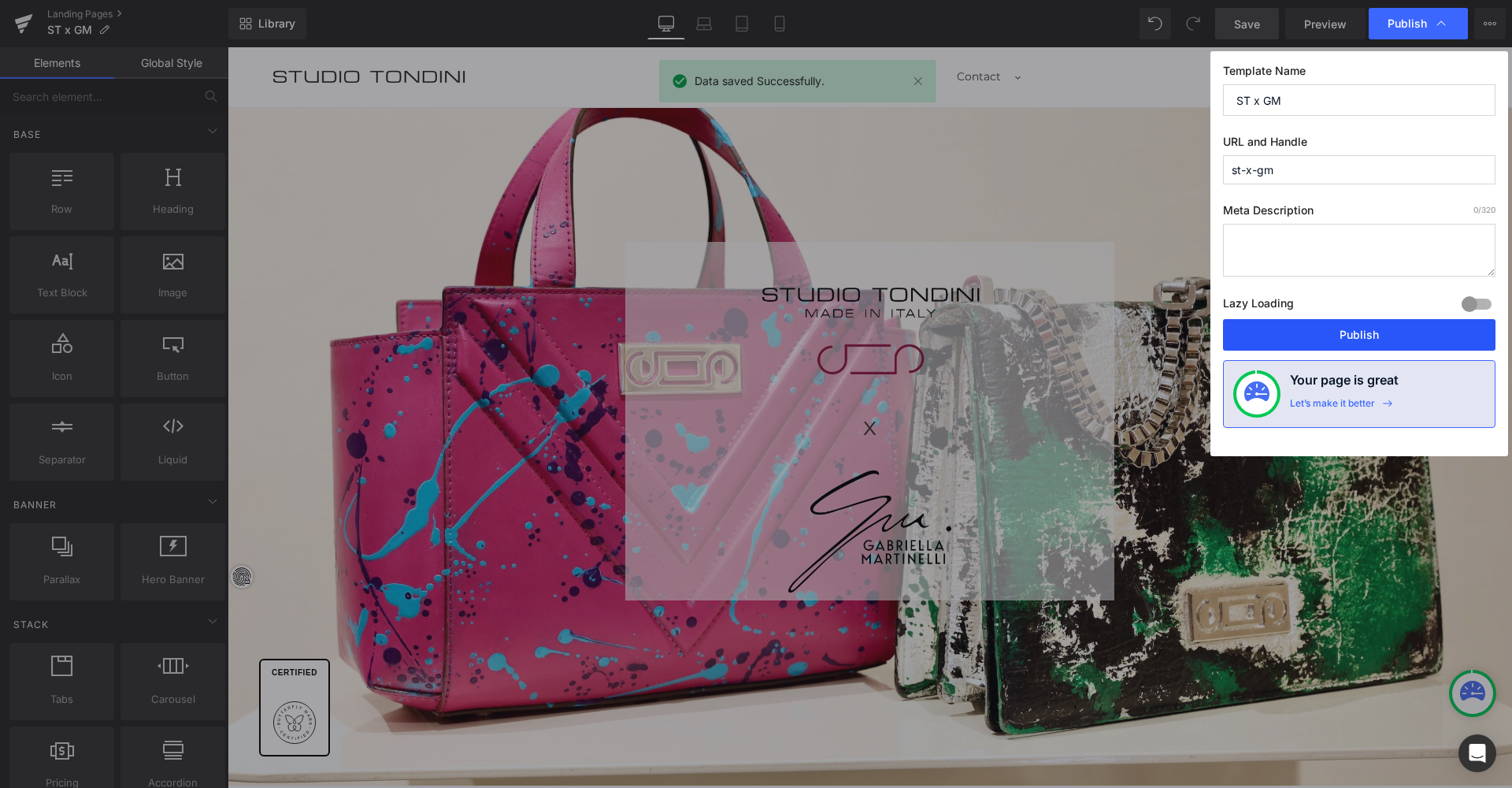
click at [1387, 333] on button "Publish" at bounding box center [1359, 335] width 272 height 32
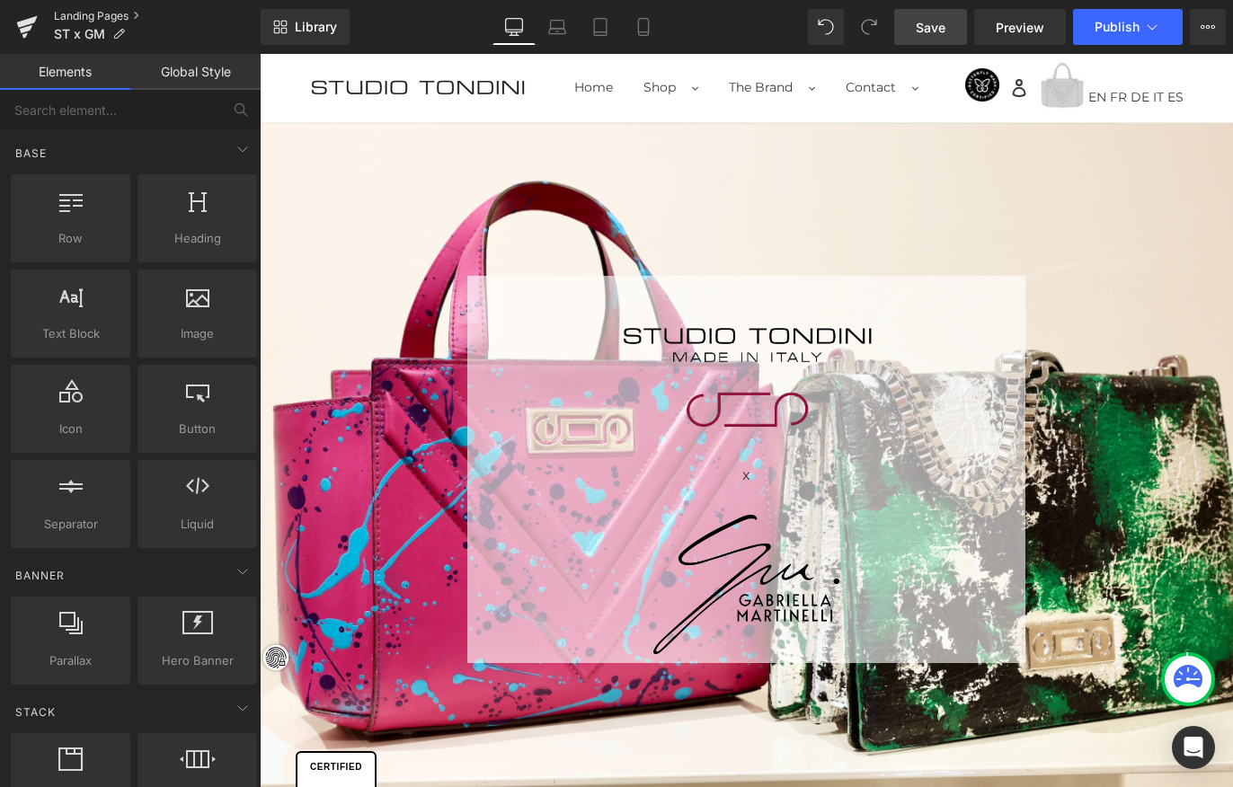
click at [77, 15] on link "Landing Pages" at bounding box center [157, 16] width 207 height 14
